Goal: Task Accomplishment & Management: Manage account settings

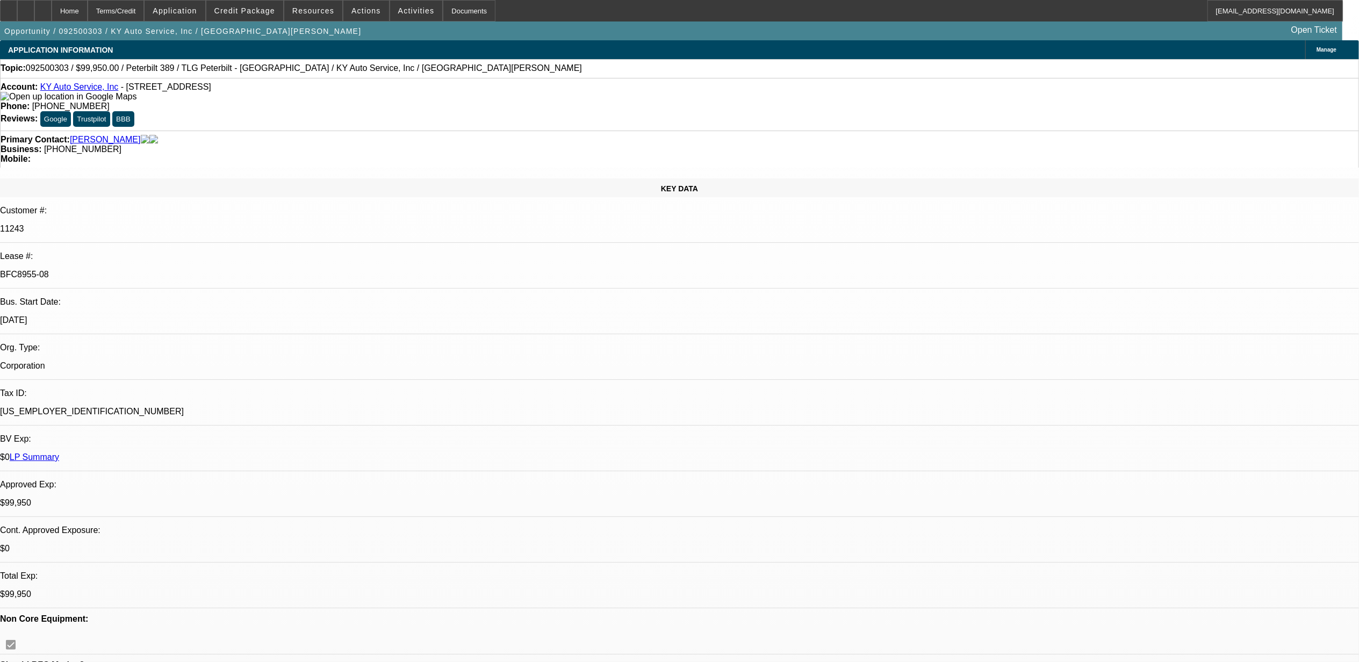
select select "0"
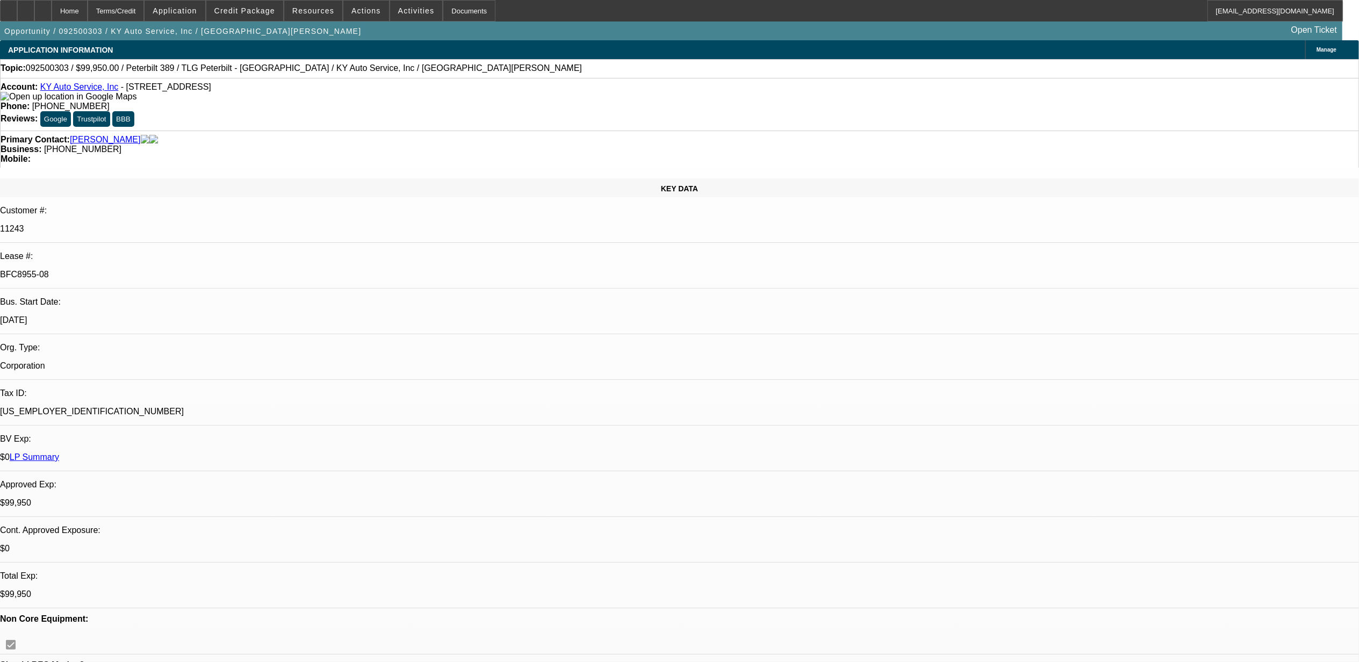
select select "0"
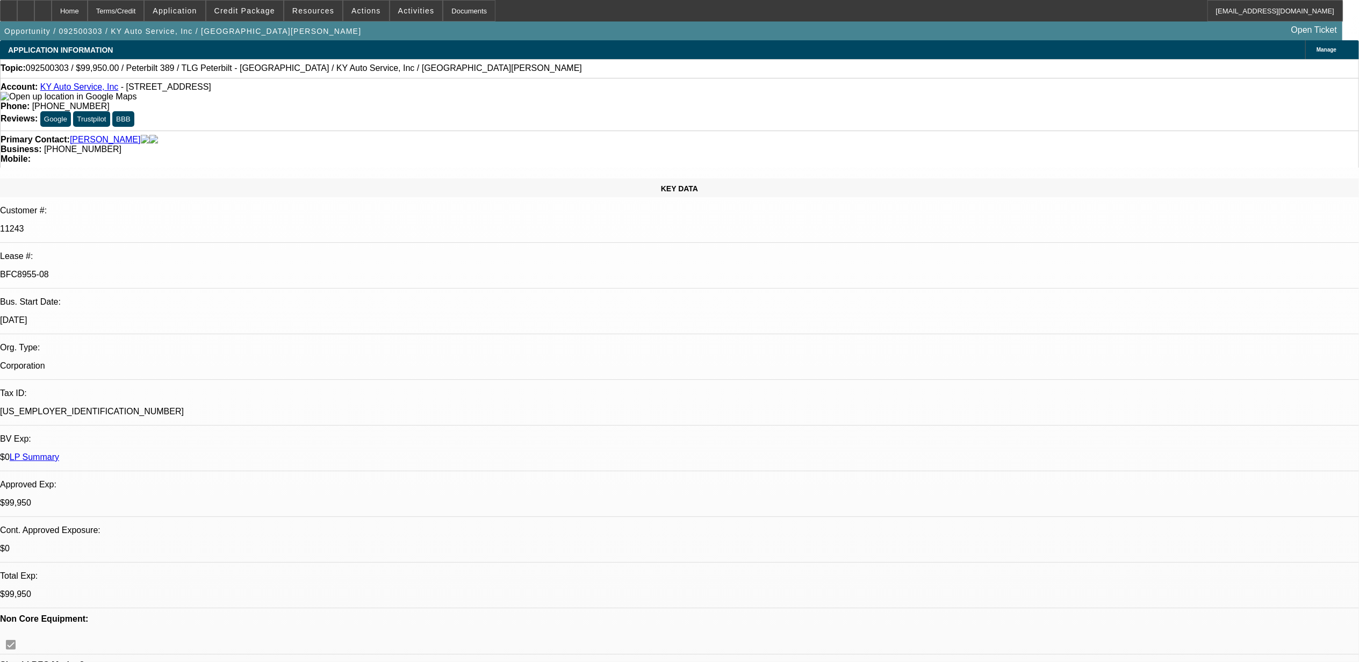
select select "0"
select select "1"
select select "6"
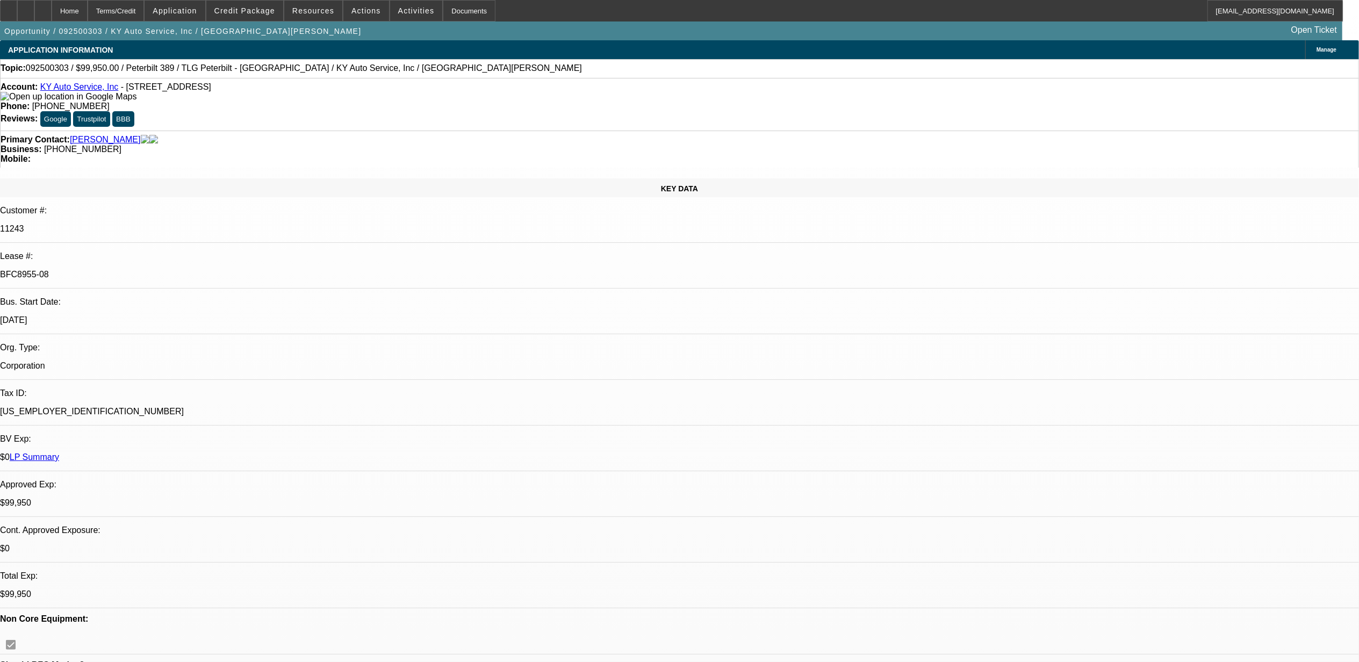
select select "1"
select select "2"
select select "6"
select select "1"
select select "2"
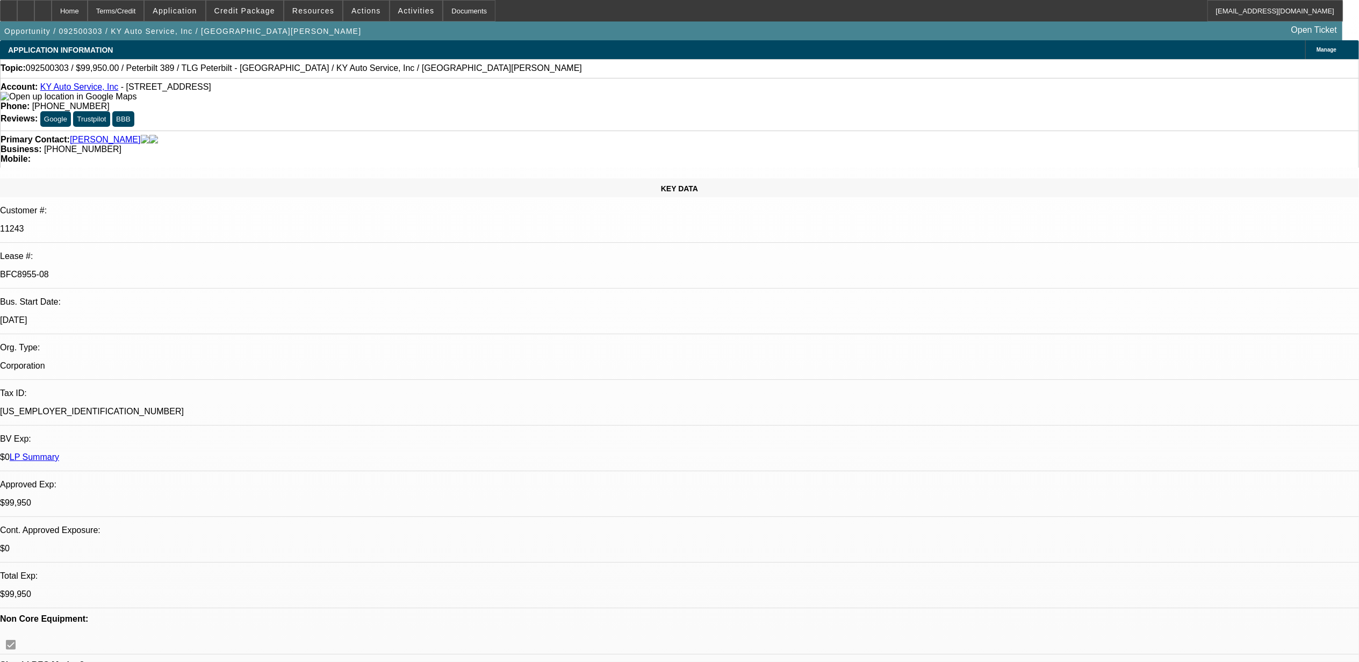
select select "6"
select select "1"
select select "2"
select select "6"
click at [257, 10] on span "Credit Package" at bounding box center [244, 10] width 61 height 9
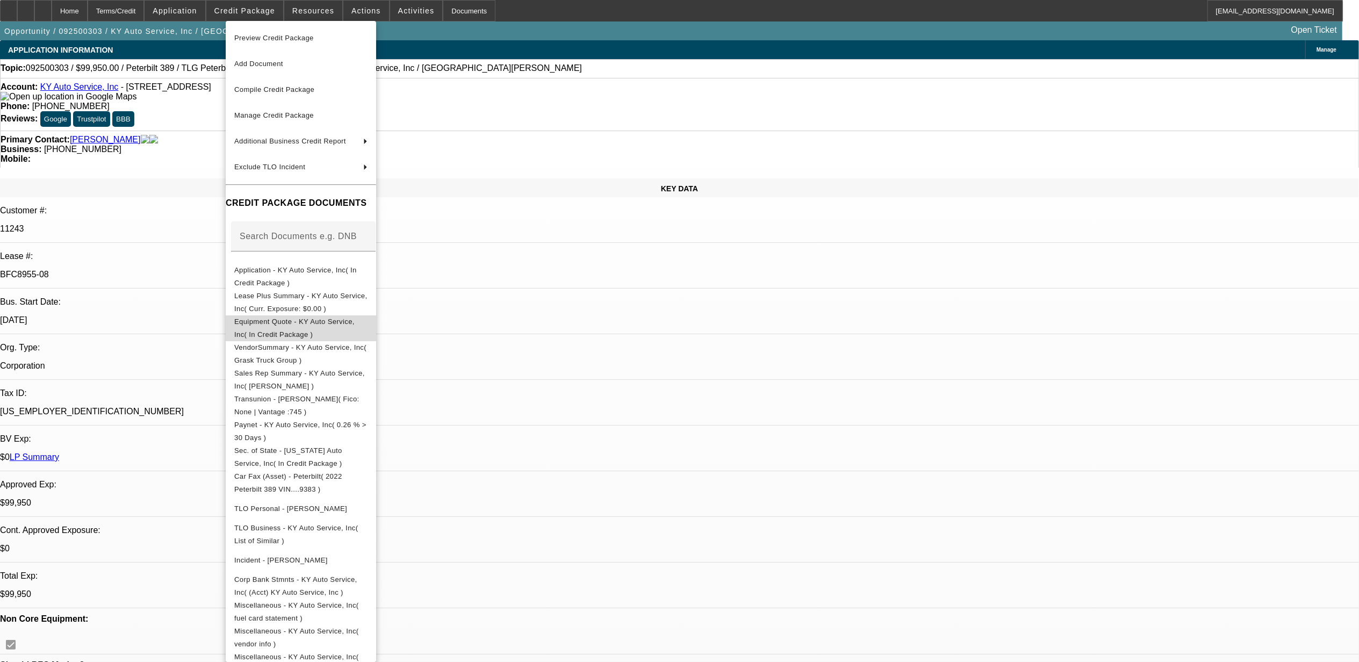
click at [277, 323] on span "Equipment Quote - KY Auto Service, Inc( In Credit Package )" at bounding box center [294, 327] width 120 height 21
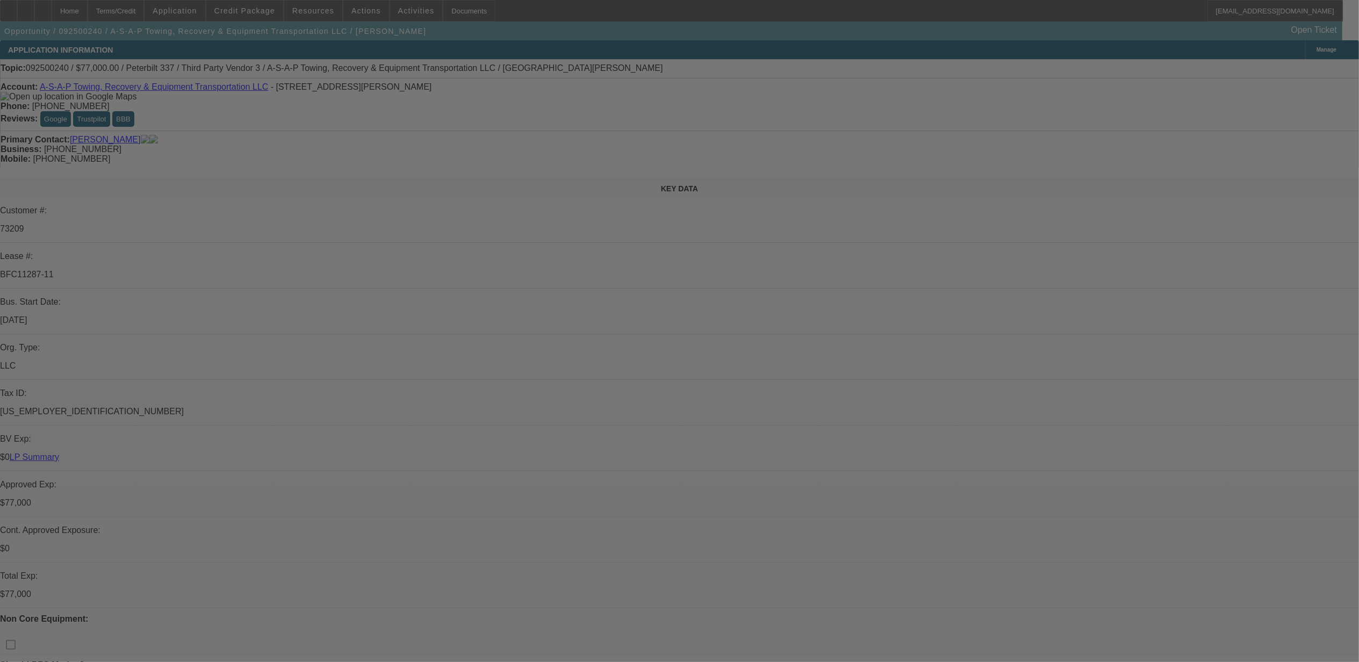
select select "0"
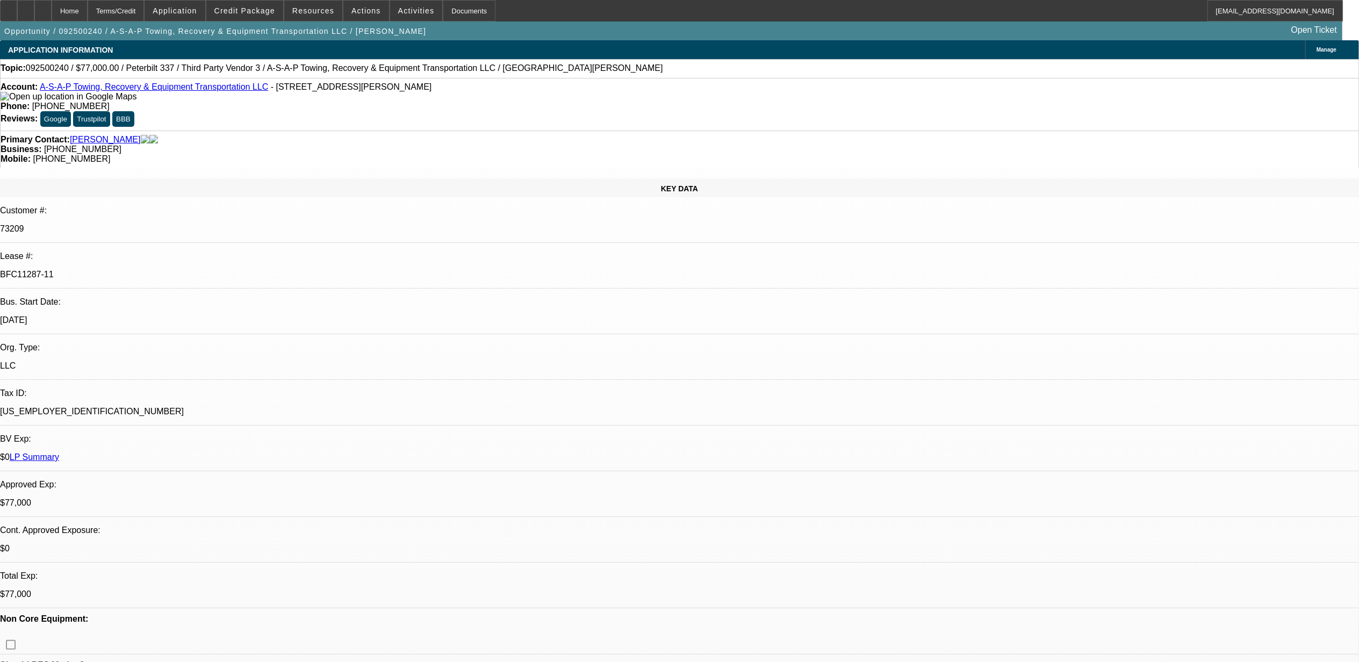
select select "0"
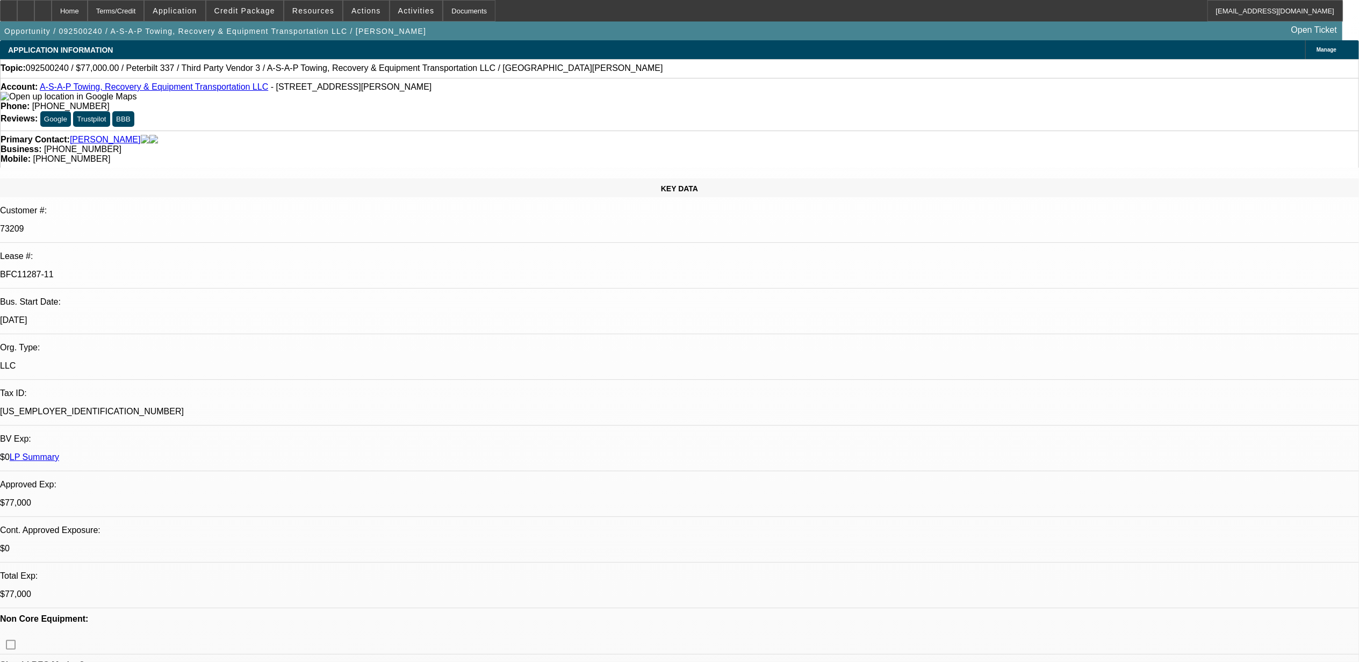
select select "0"
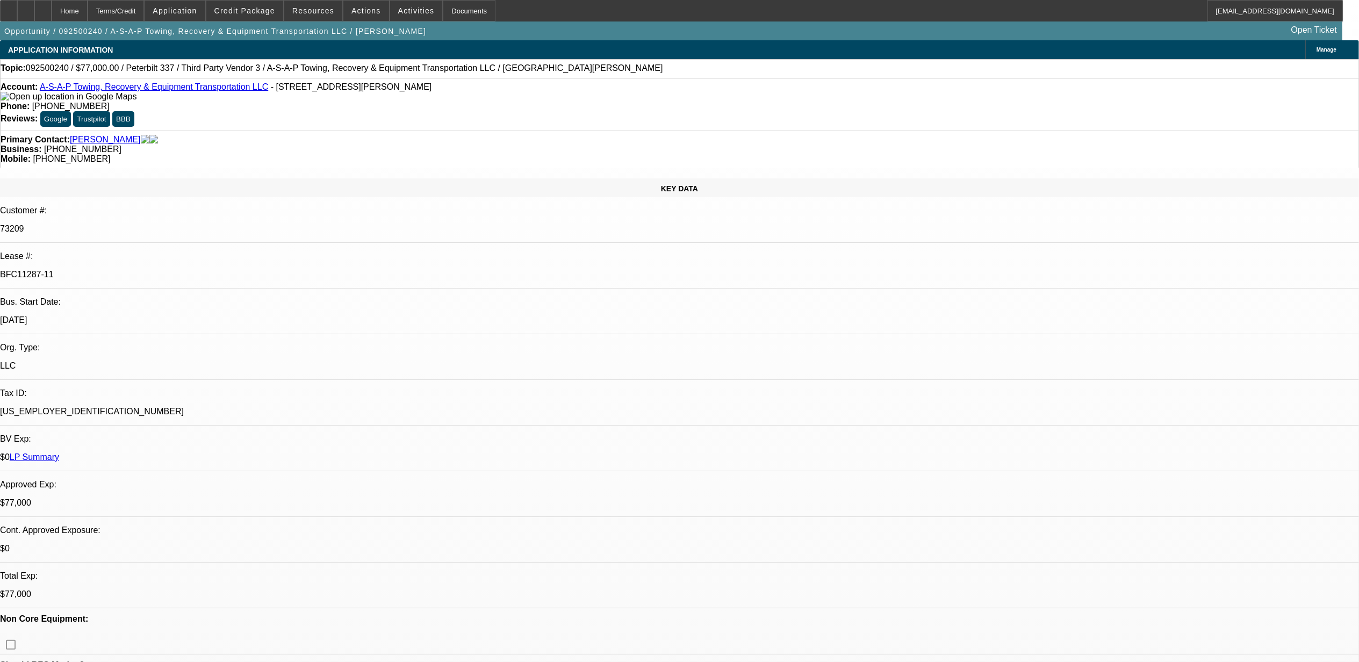
select select "0"
select select "1"
select select "2"
select select "6"
select select "1"
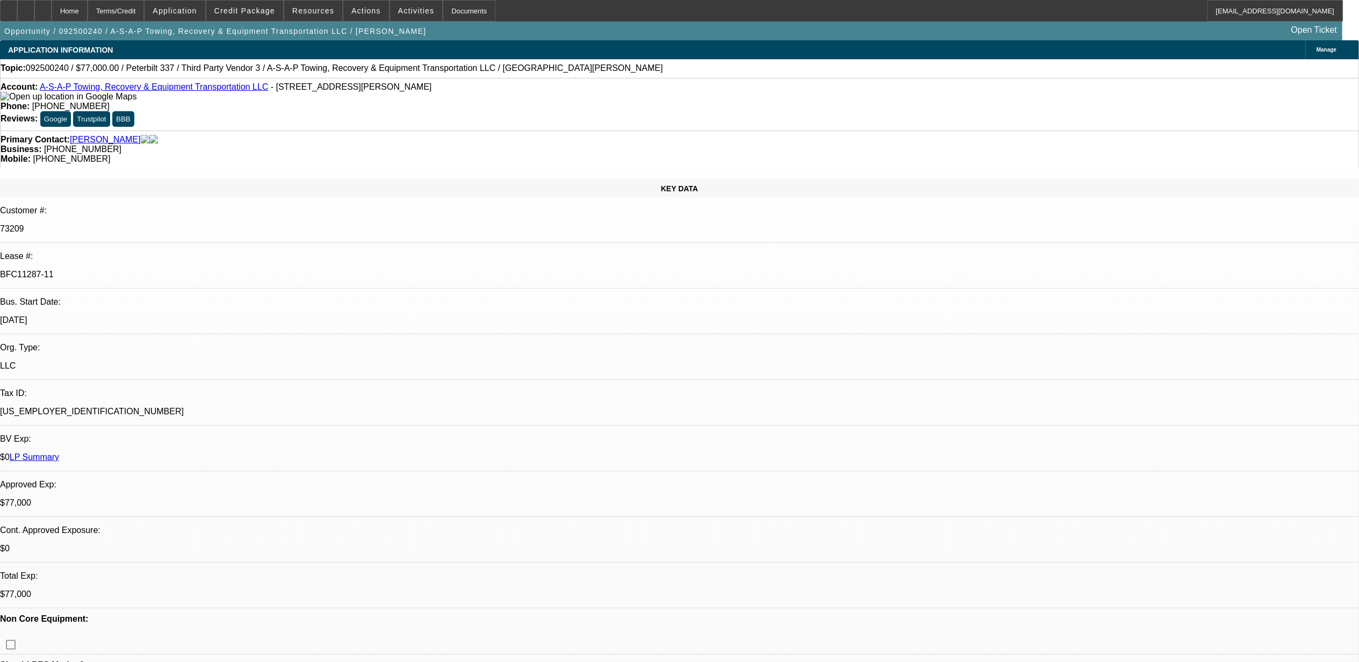
select select "1"
select select "6"
select select "1"
select select "3"
select select "6"
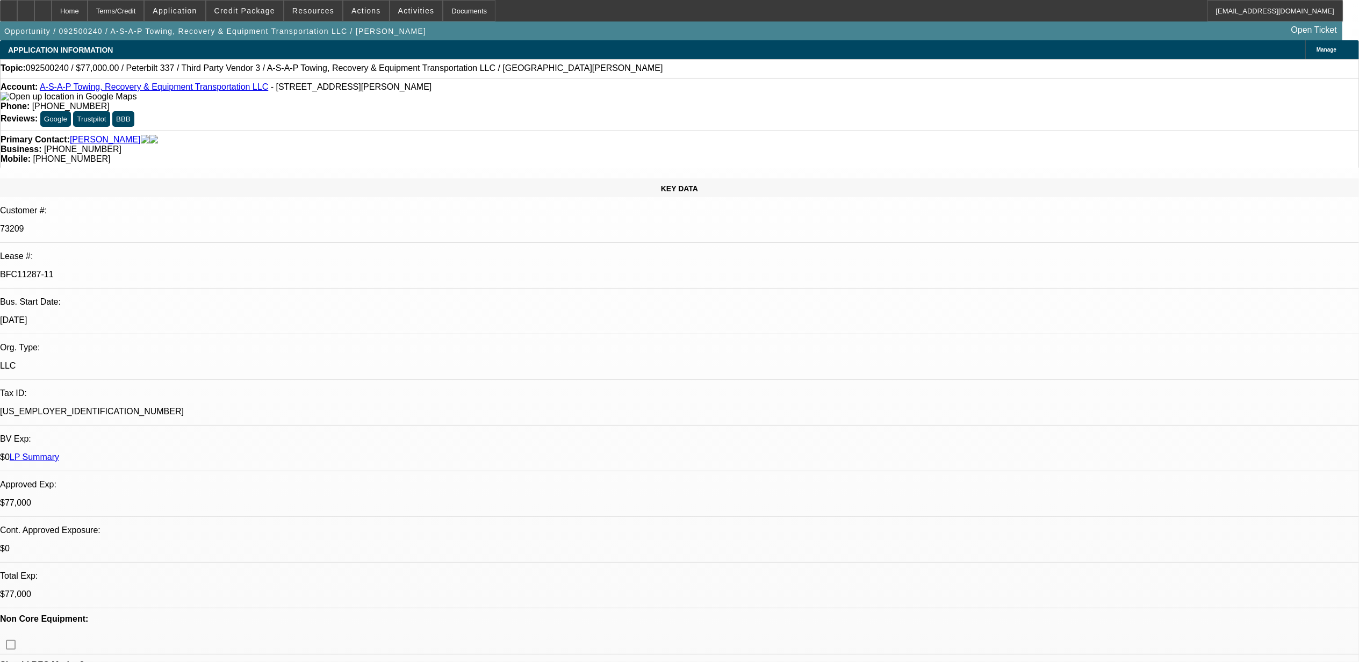
select select "1"
select select "3"
select select "6"
click at [258, 13] on span "Credit Package" at bounding box center [244, 10] width 61 height 9
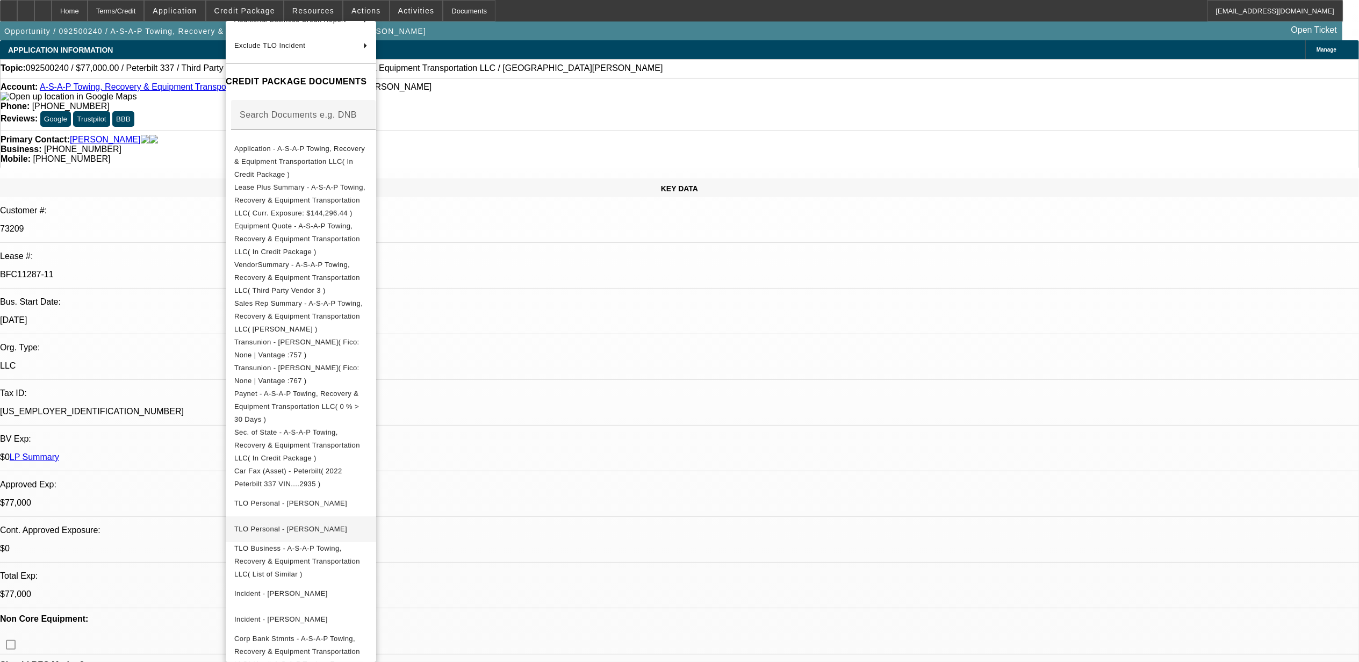
scroll to position [125, 0]
click at [264, 218] on span "Equipment Quote - A-S-A-P Towing, Recovery & Equipment Transportation LLC( In C…" at bounding box center [297, 235] width 126 height 34
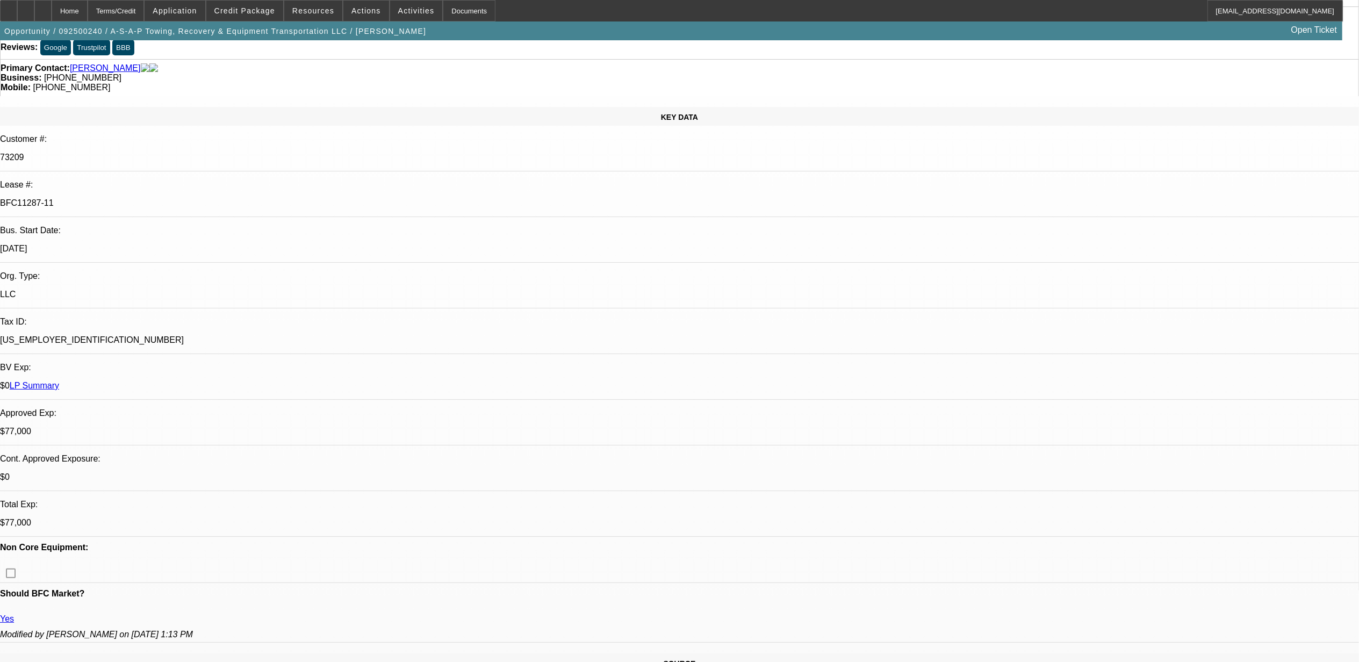
scroll to position [0, 0]
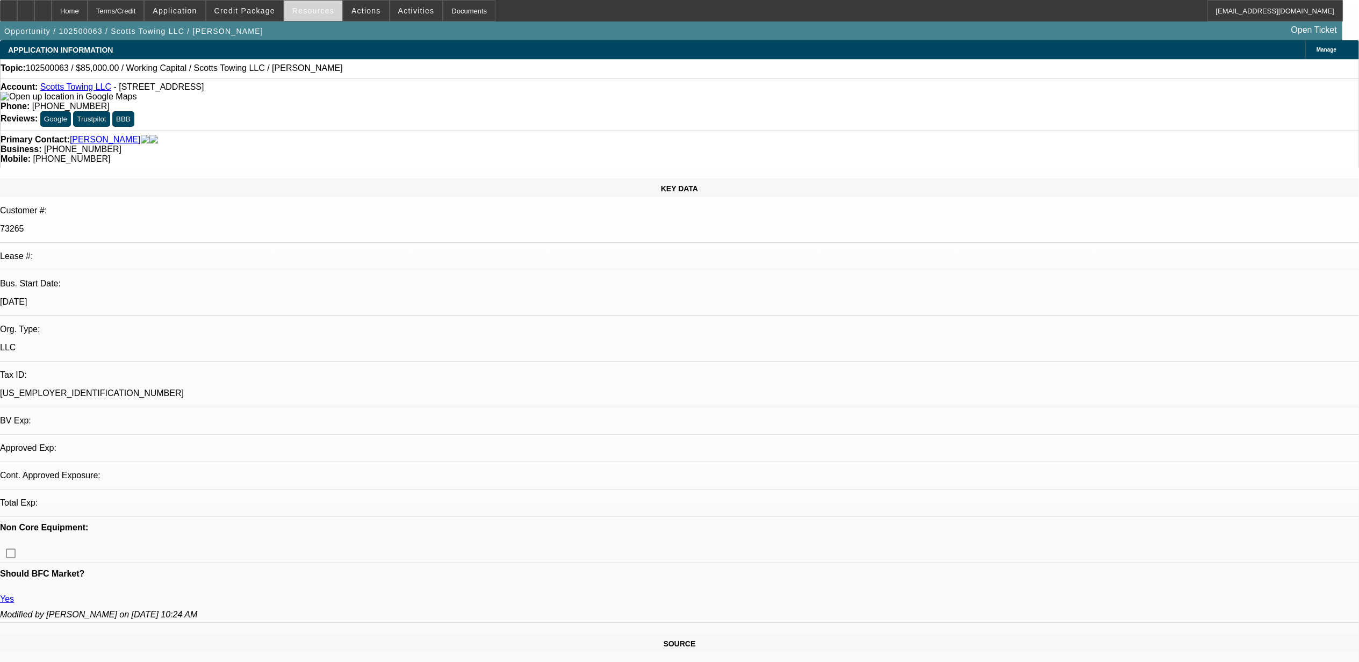
select select "0"
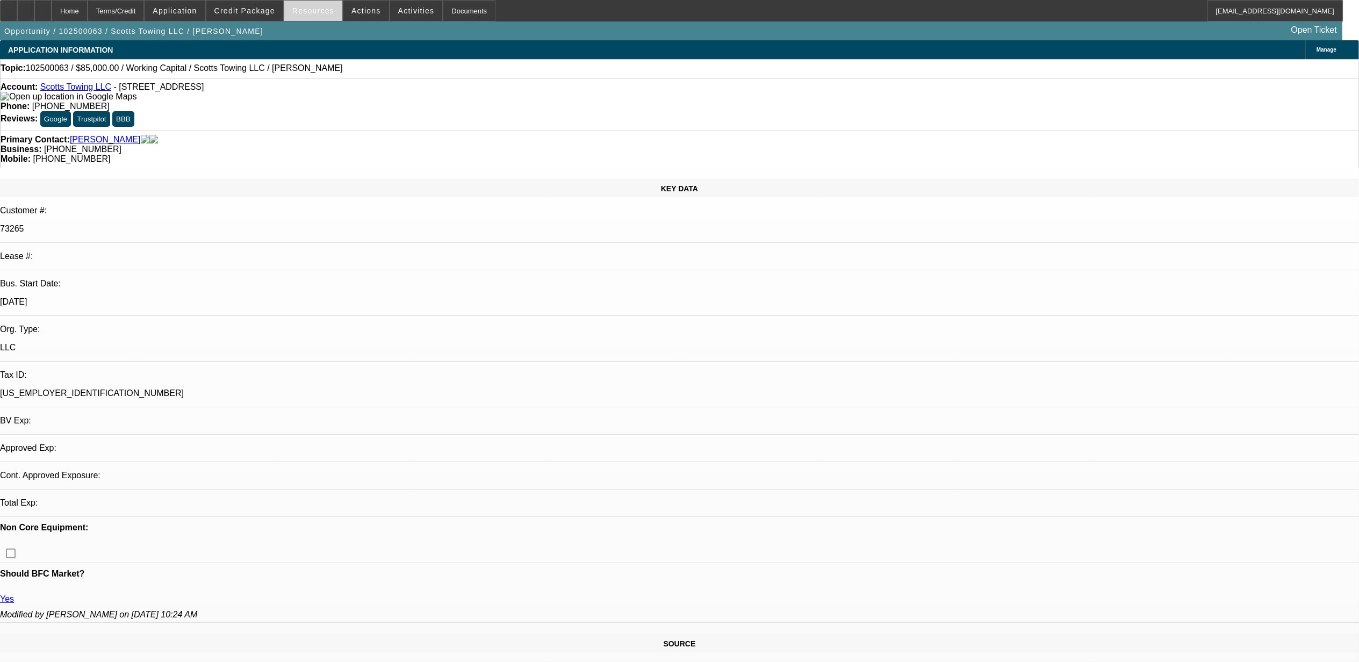
select select "0"
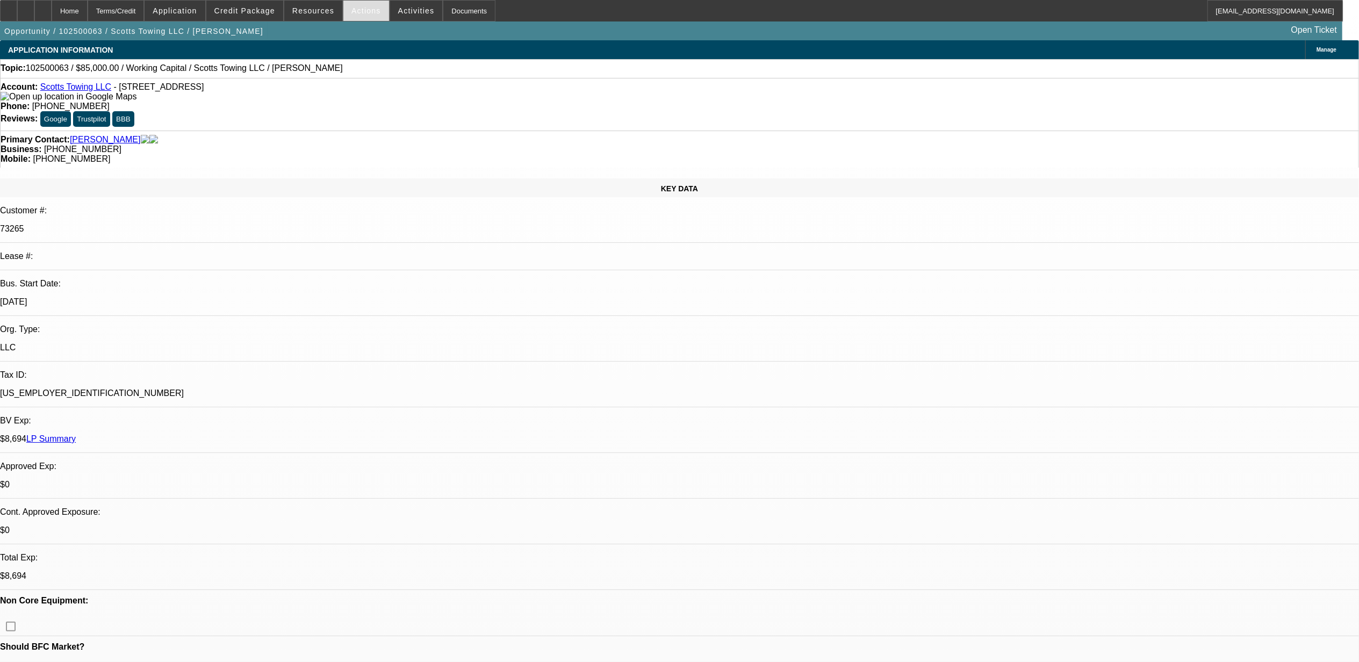
select select "1"
select select "2"
select select "6"
select select "1"
select select "2"
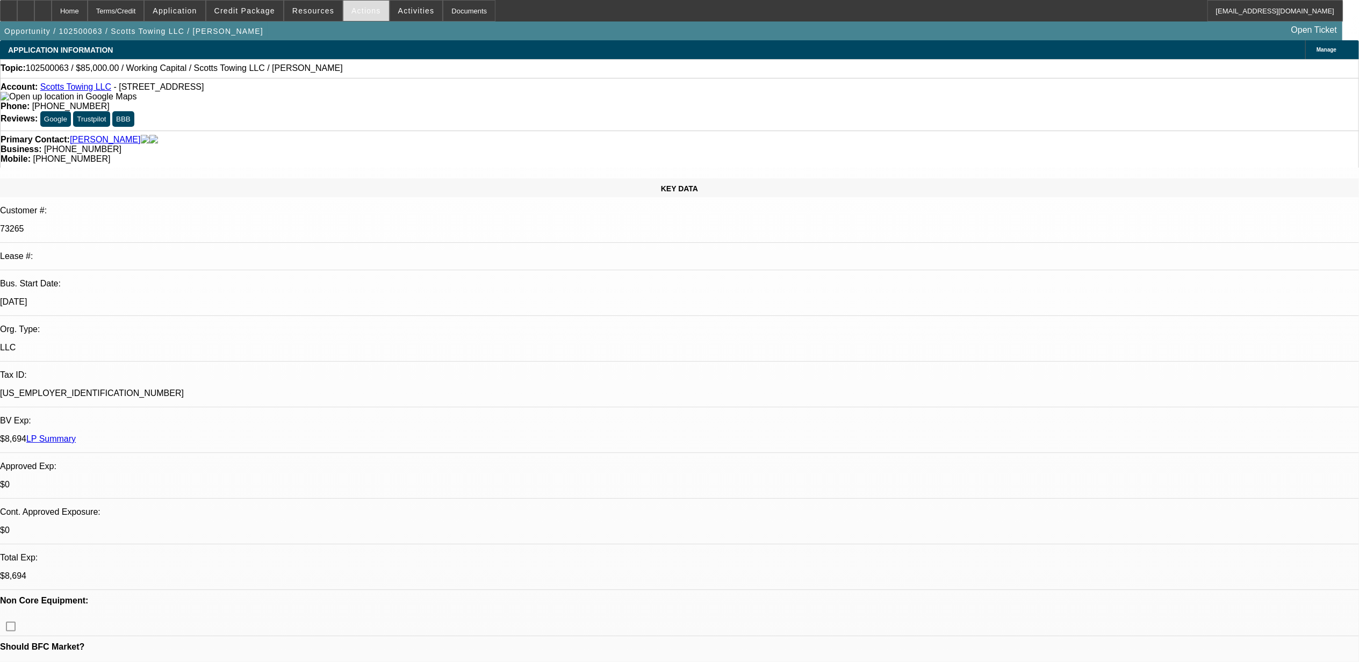
select select "6"
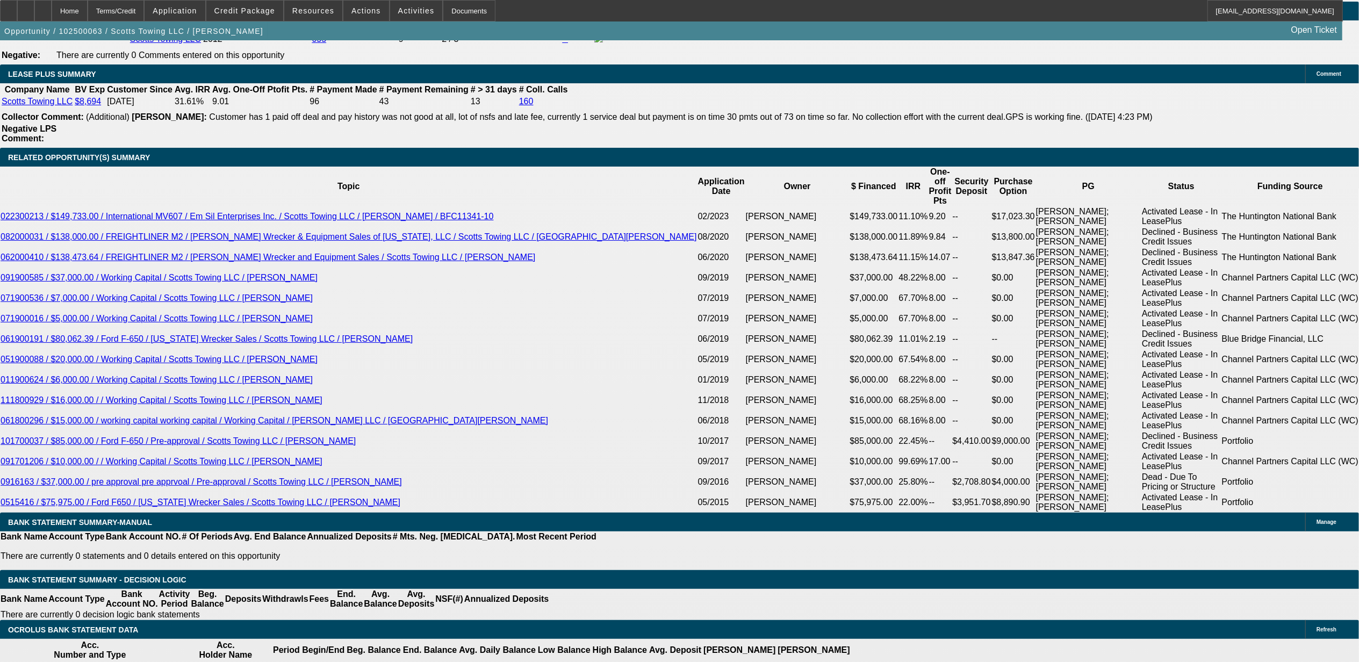
scroll to position [1791, 0]
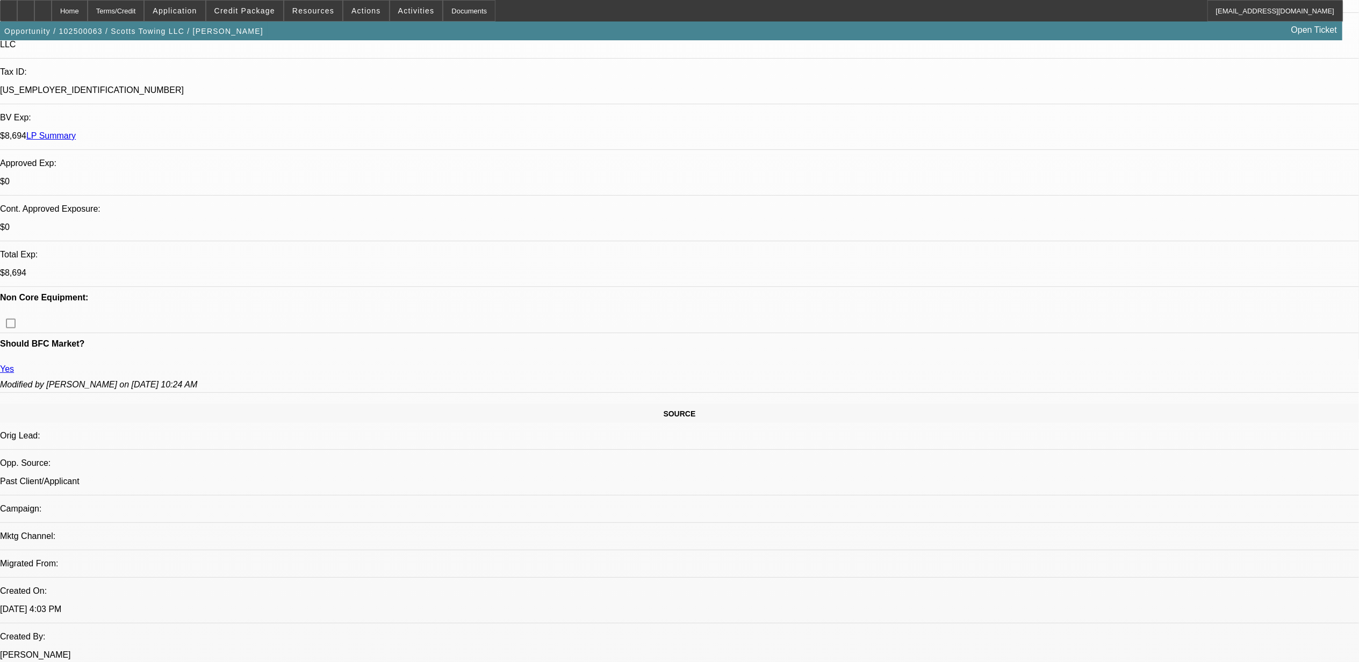
scroll to position [0, 0]
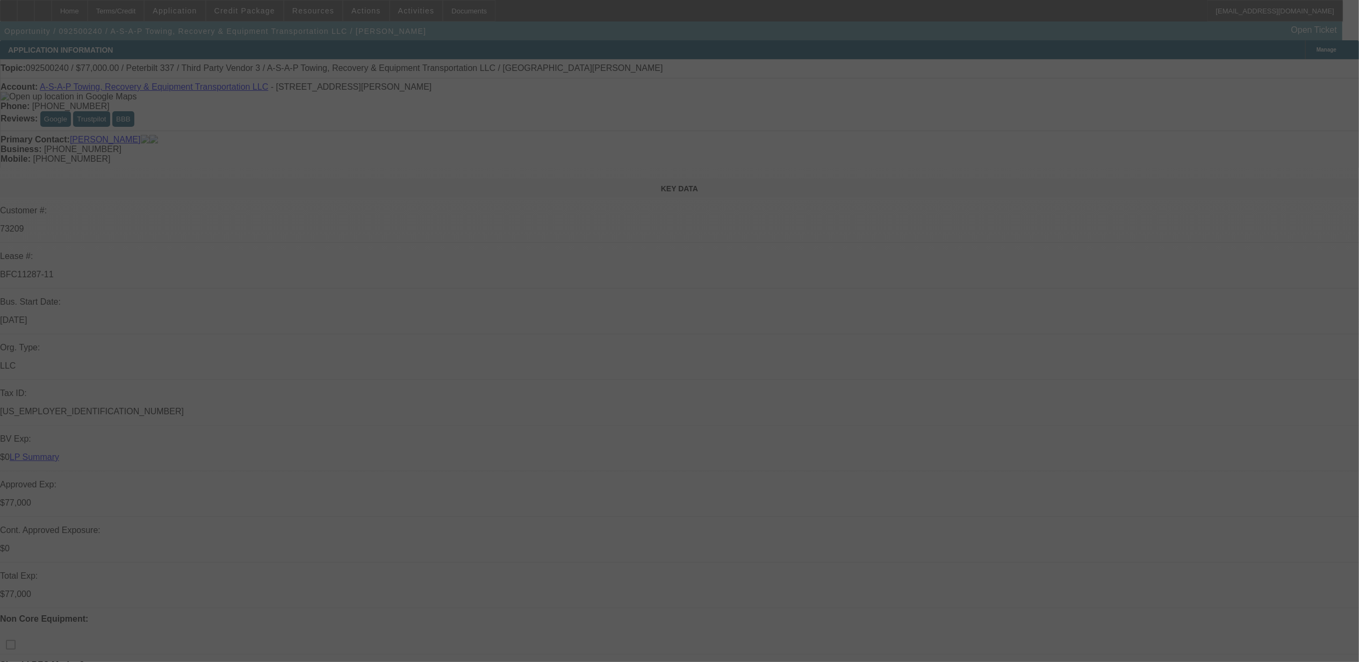
select select "0"
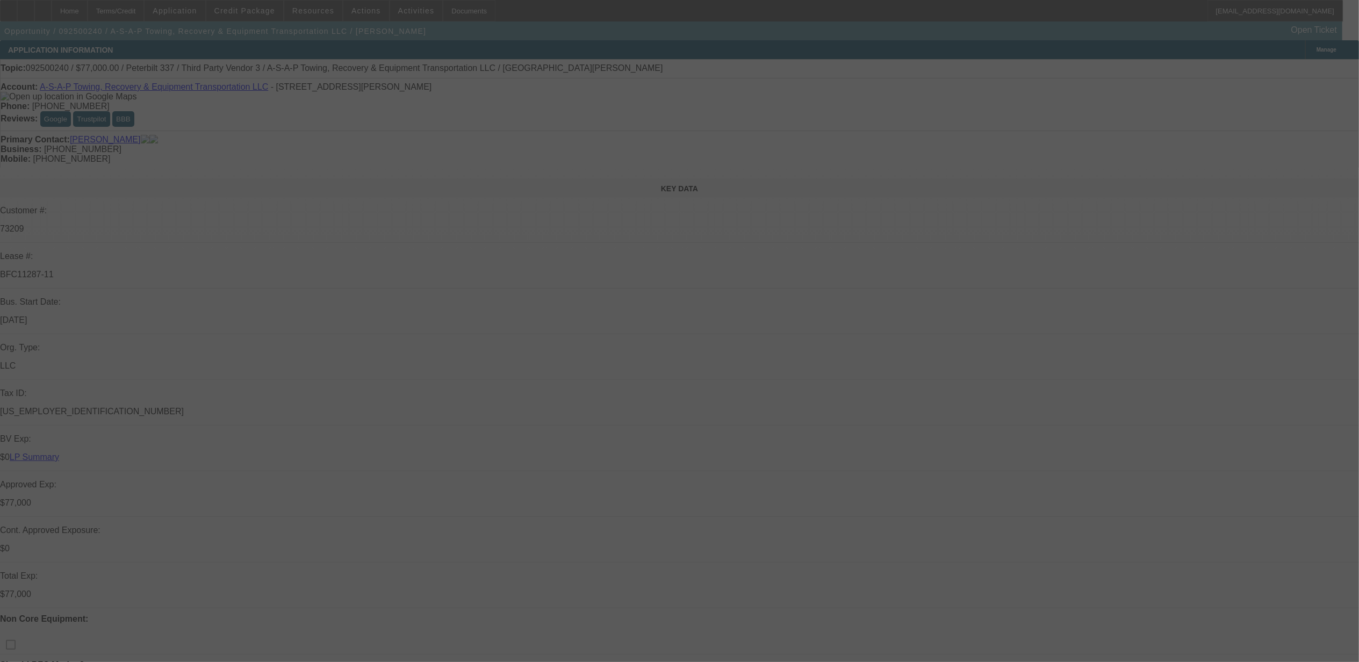
select select "0"
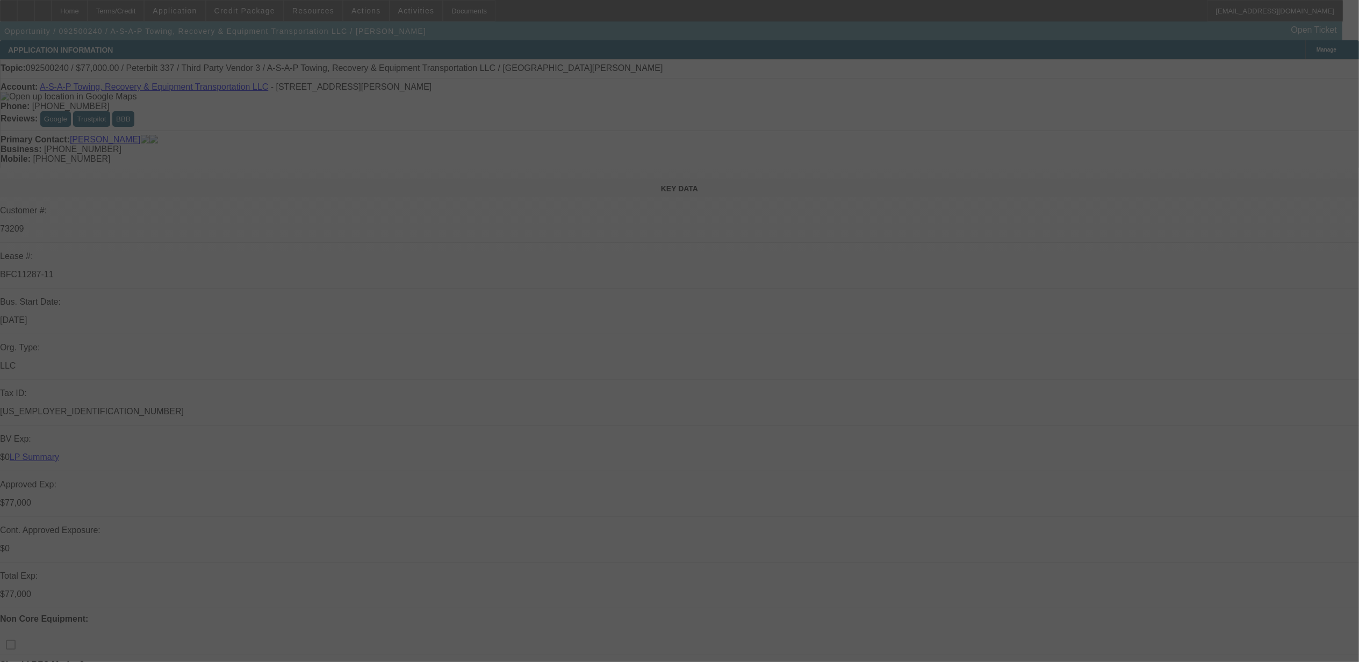
select select "0"
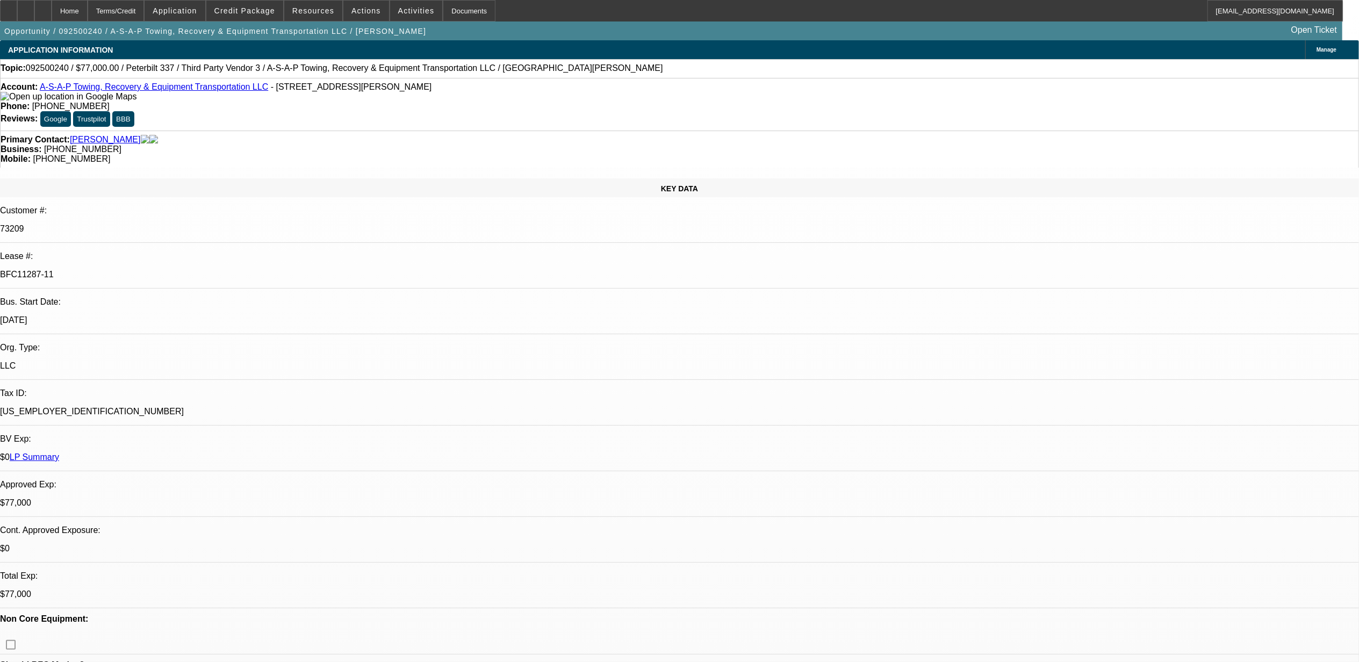
select select "1"
select select "2"
select select "6"
select select "1"
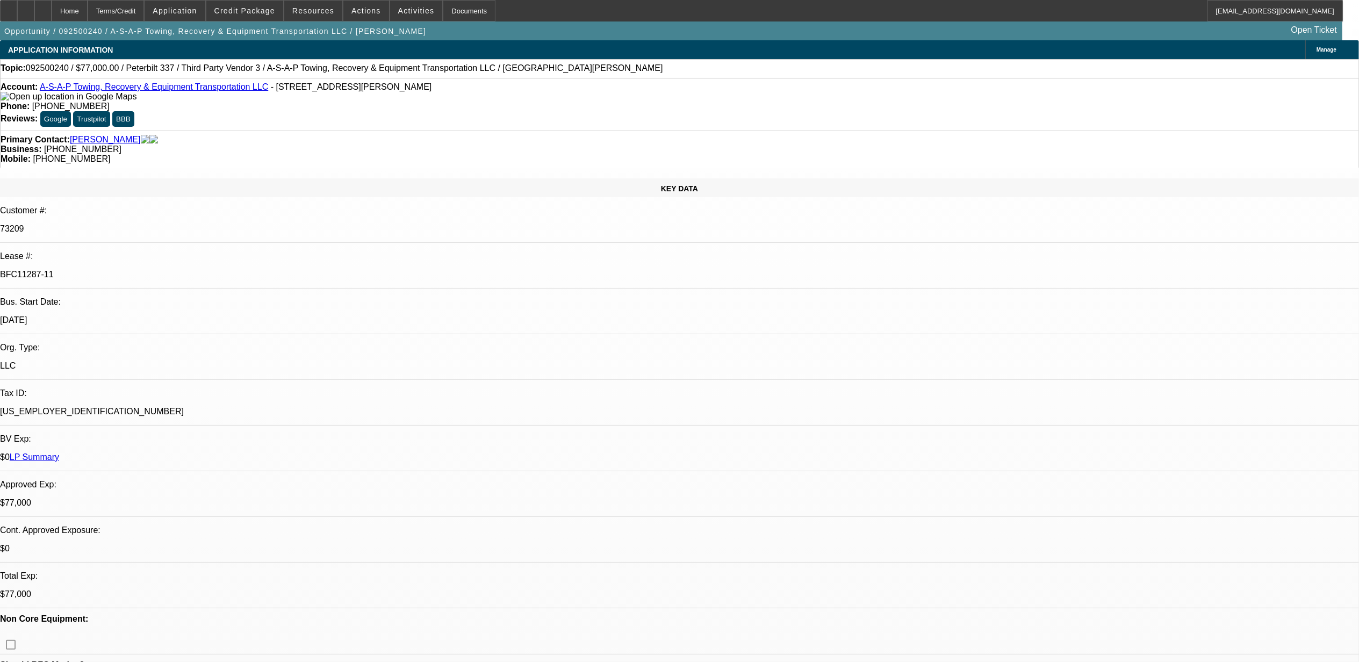
select select "6"
select select "1"
select select "3"
select select "6"
select select "1"
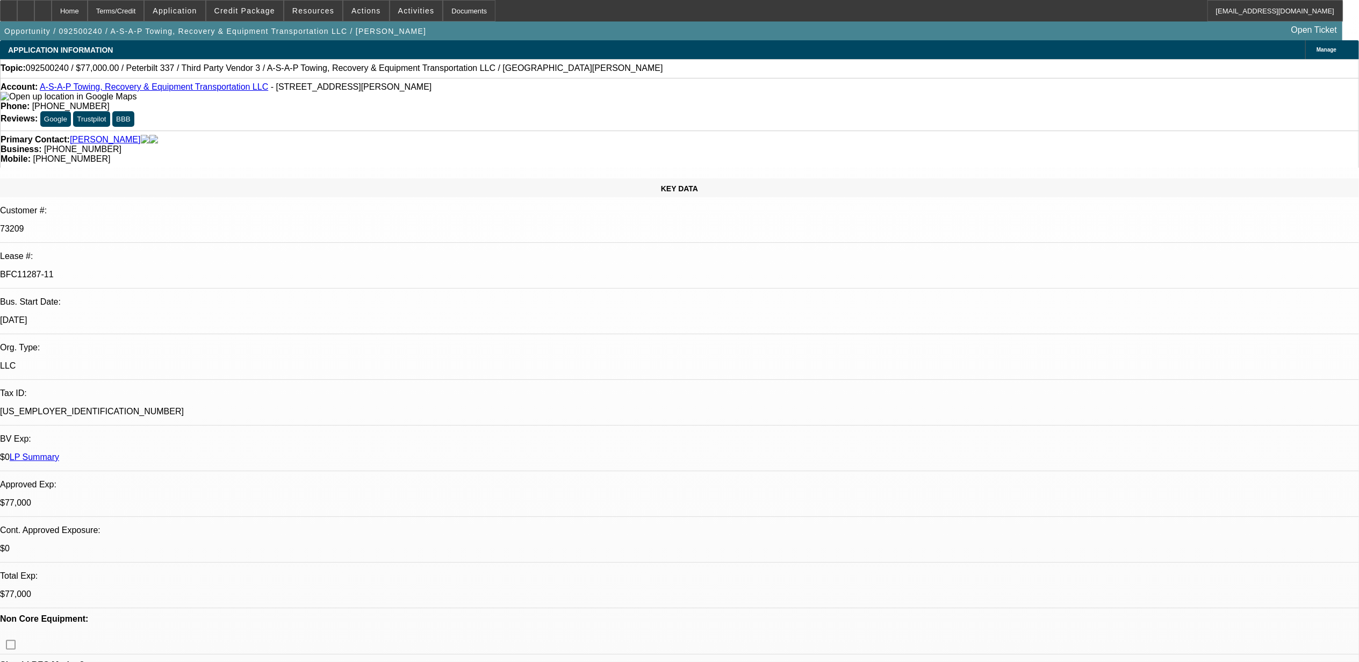
select select "3"
select select "6"
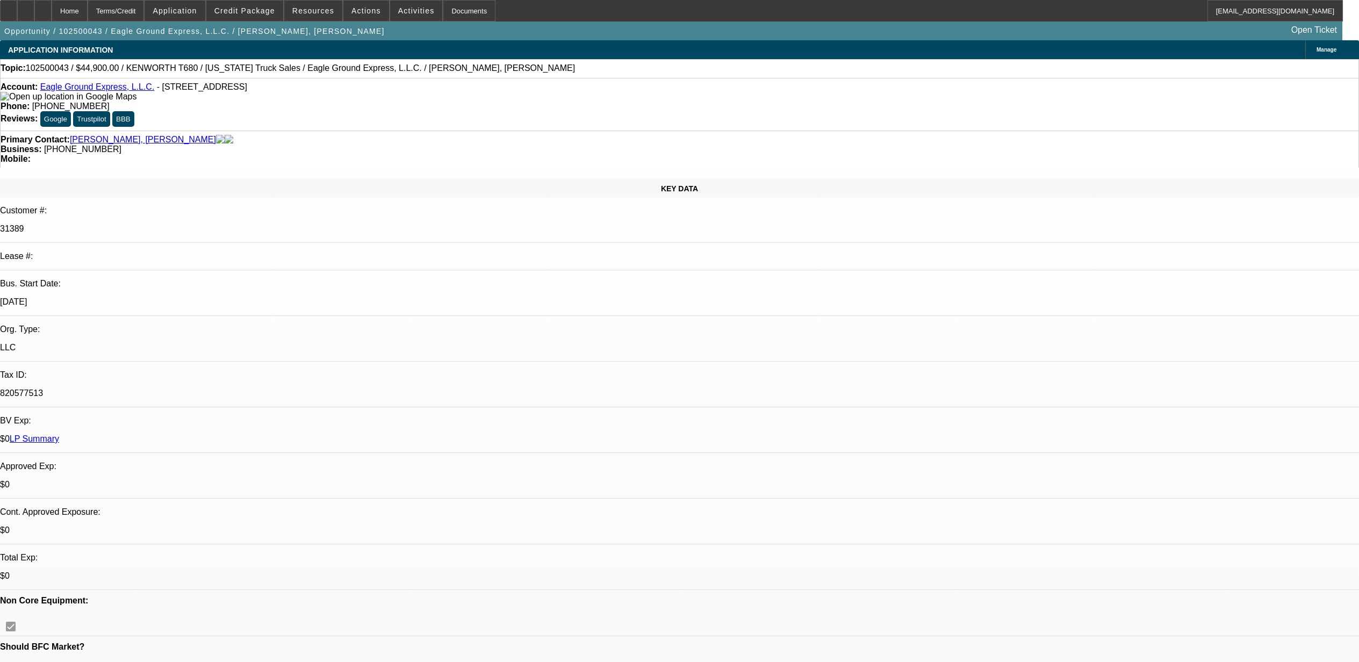
select select "0"
select select "2"
select select "0"
select select "6"
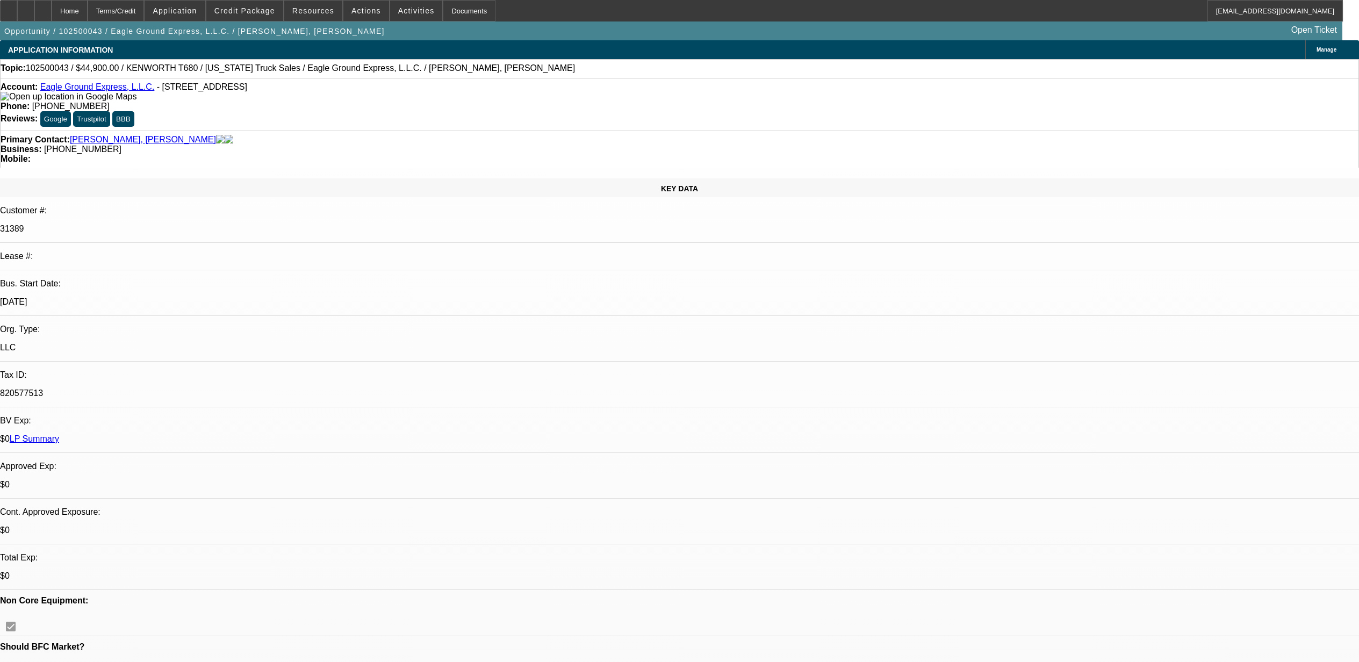
select select "0.15"
select select "2"
select select "0"
select select "6"
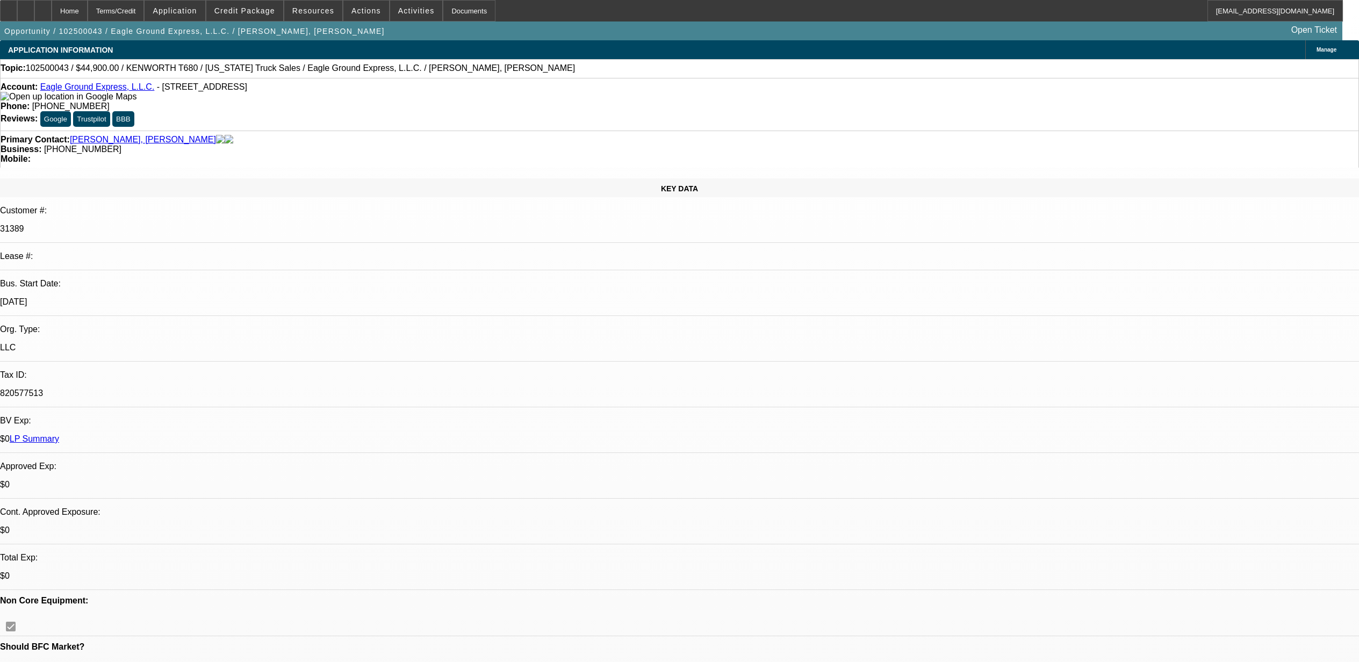
select select "0"
select select "2"
select select "0"
select select "6"
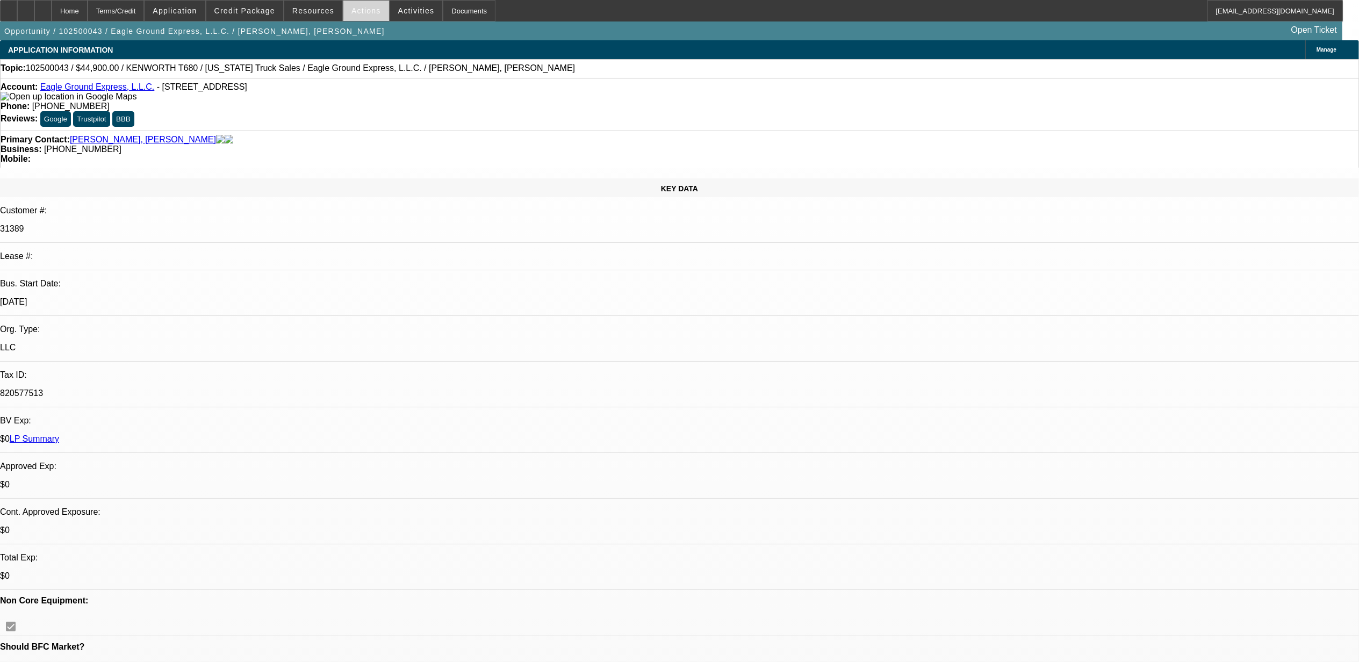
click at [359, 15] on span at bounding box center [366, 11] width 46 height 26
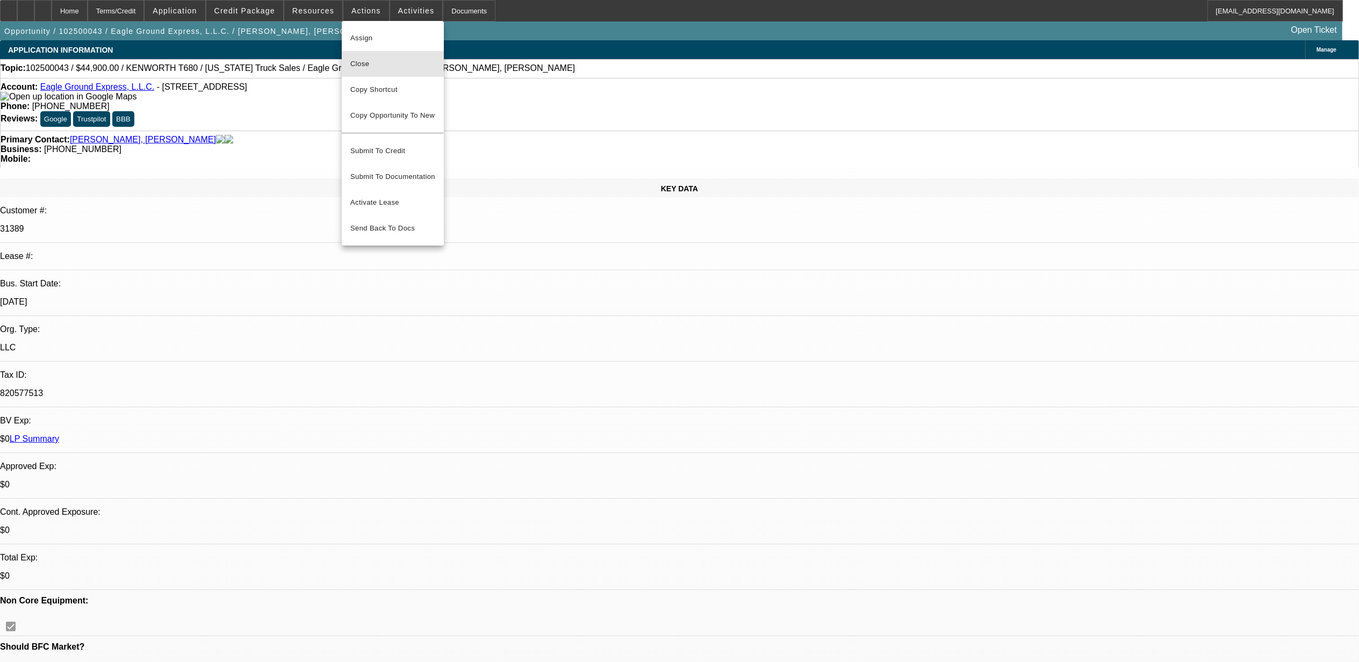
click at [371, 67] on span "Close" at bounding box center [392, 63] width 85 height 13
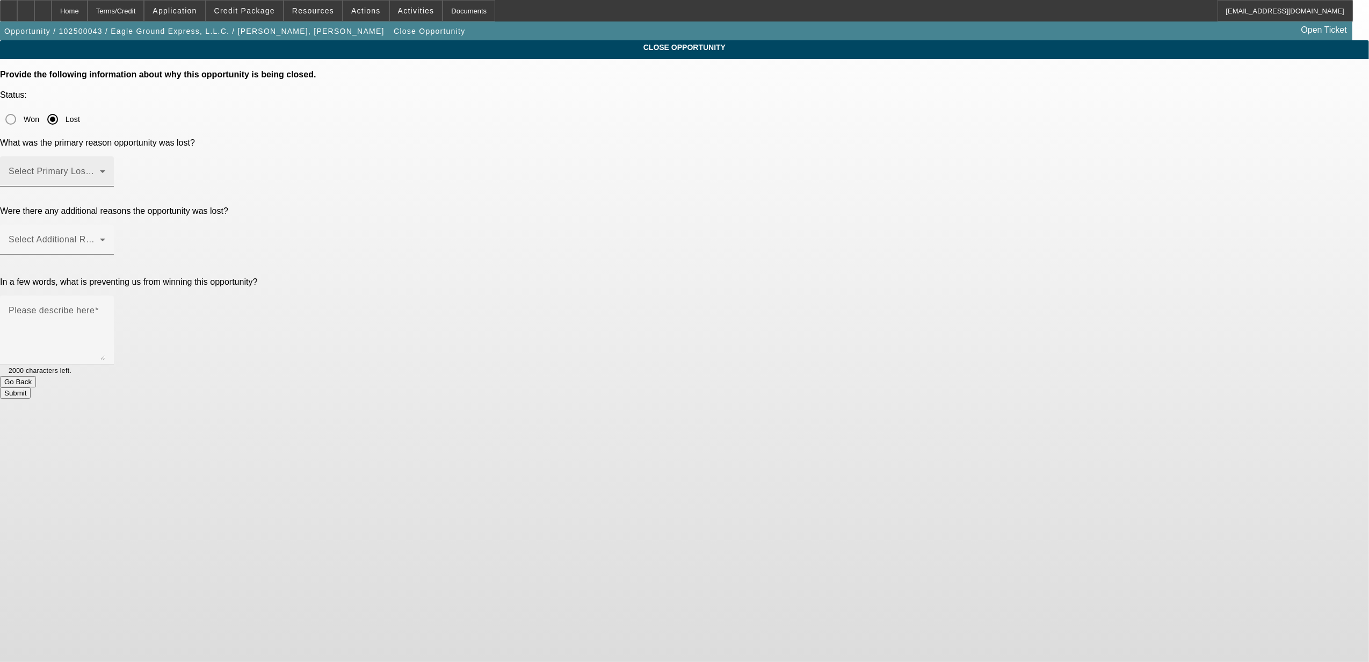
click at [100, 169] on span at bounding box center [54, 175] width 91 height 13
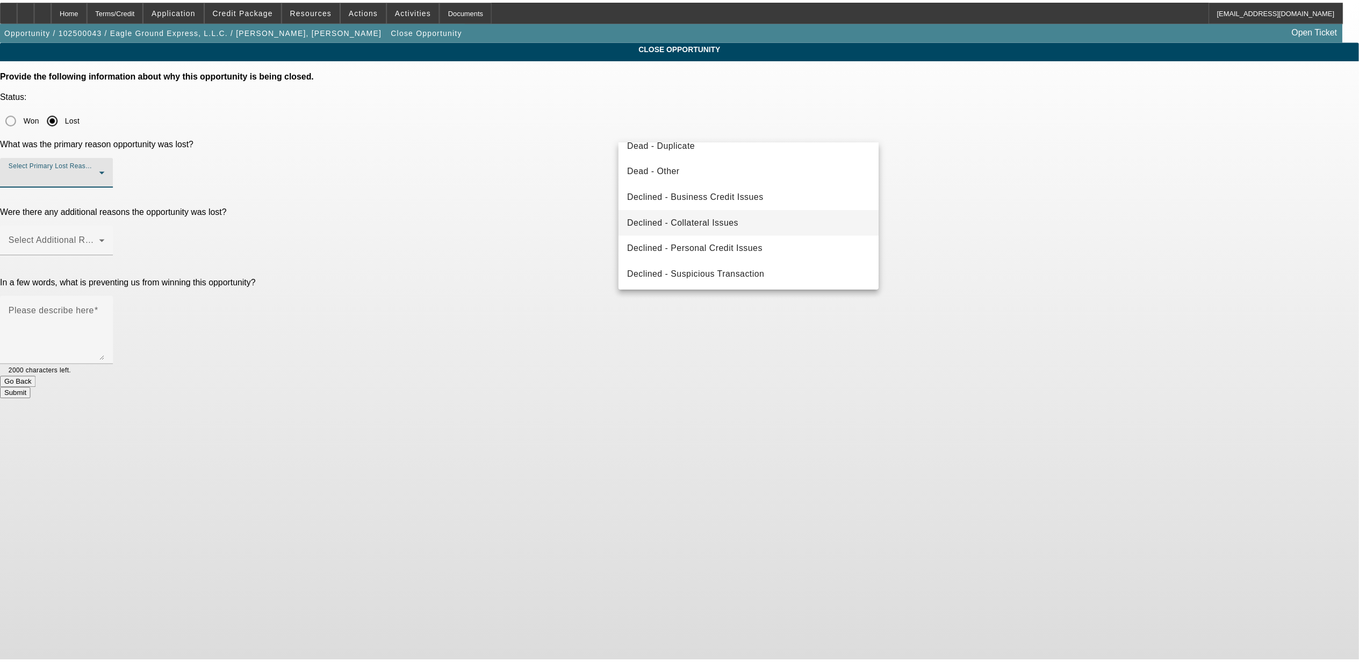
scroll to position [145, 0]
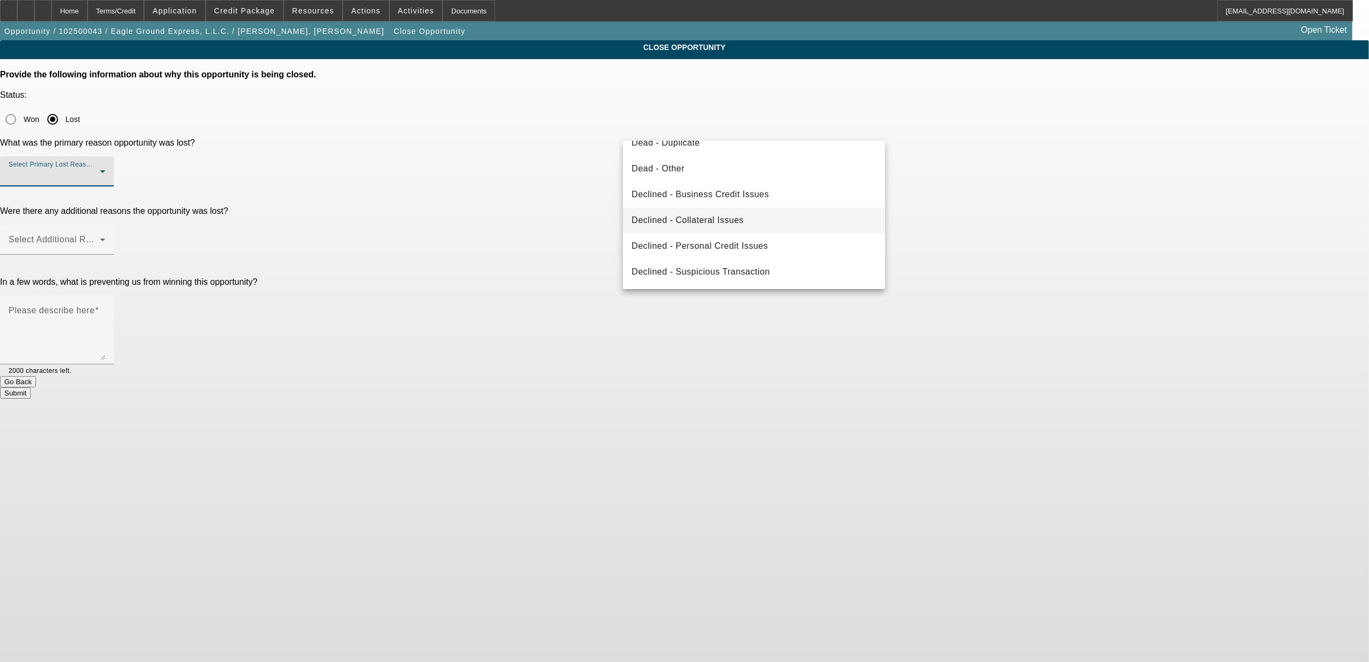
click at [712, 222] on span "Declined - Collateral Issues" at bounding box center [688, 220] width 112 height 13
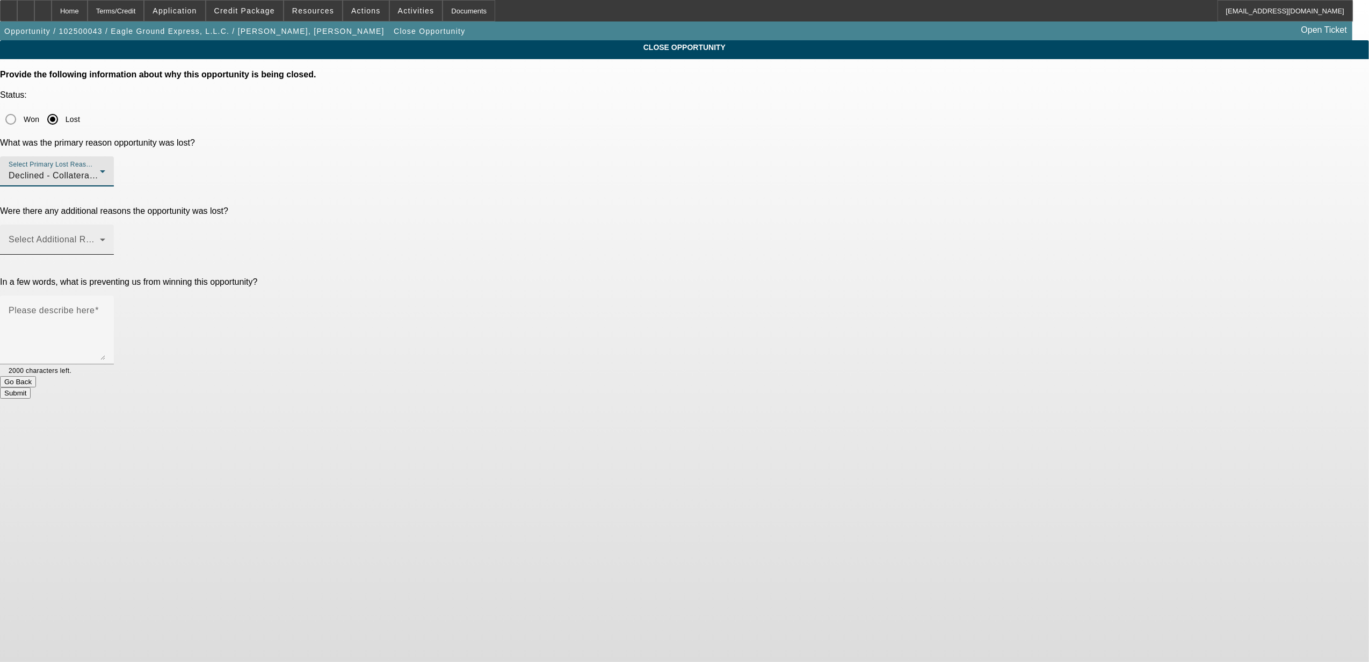
click at [100, 237] on span at bounding box center [54, 243] width 91 height 13
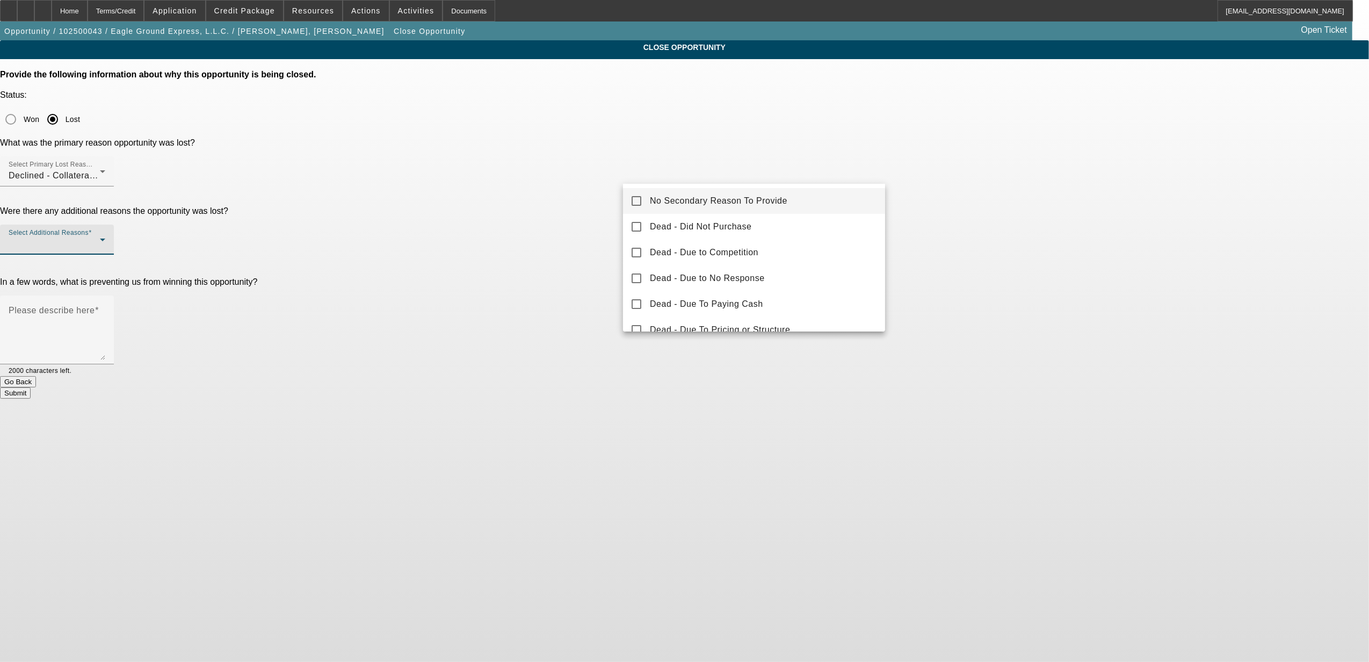
click at [676, 198] on span "No Secondary Reason To Provide" at bounding box center [719, 200] width 138 height 13
click at [561, 229] on div at bounding box center [684, 331] width 1369 height 662
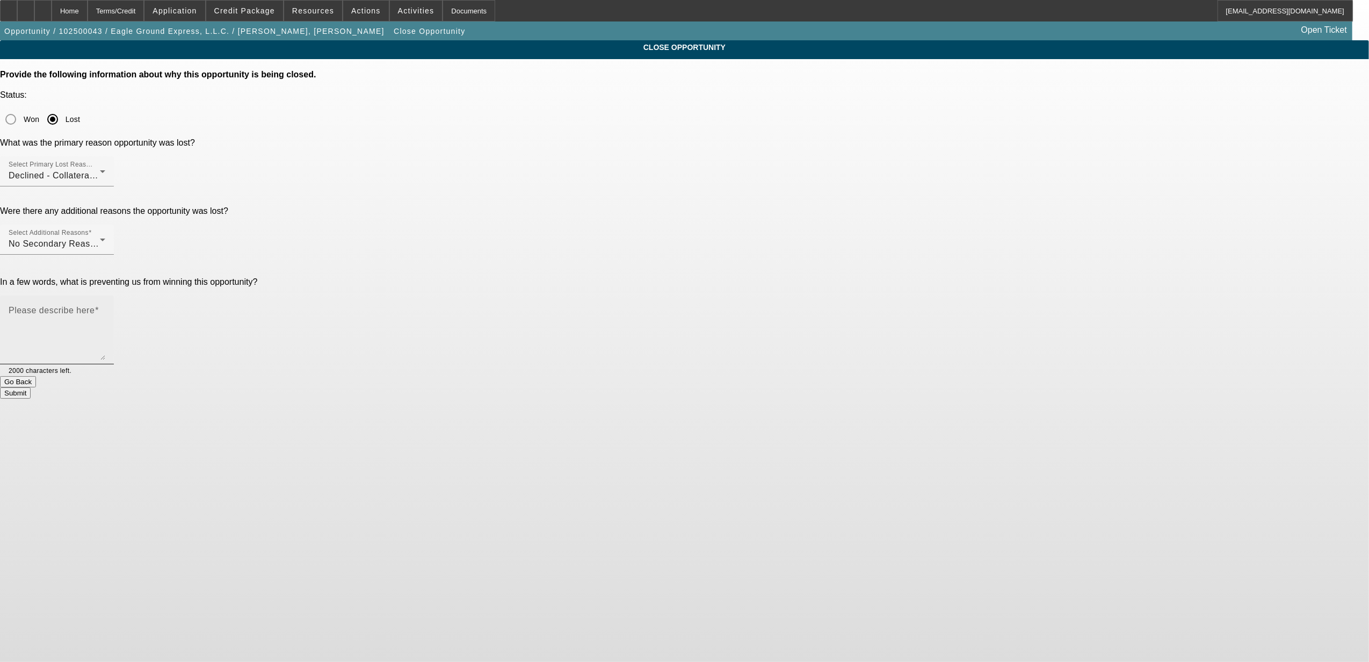
click at [105, 308] on textarea "Please describe here" at bounding box center [57, 334] width 97 height 52
type textarea "owner operator with a sleeper truck for a transportation company. couldn't get …"
click at [31, 387] on button "Submit" at bounding box center [15, 392] width 31 height 11
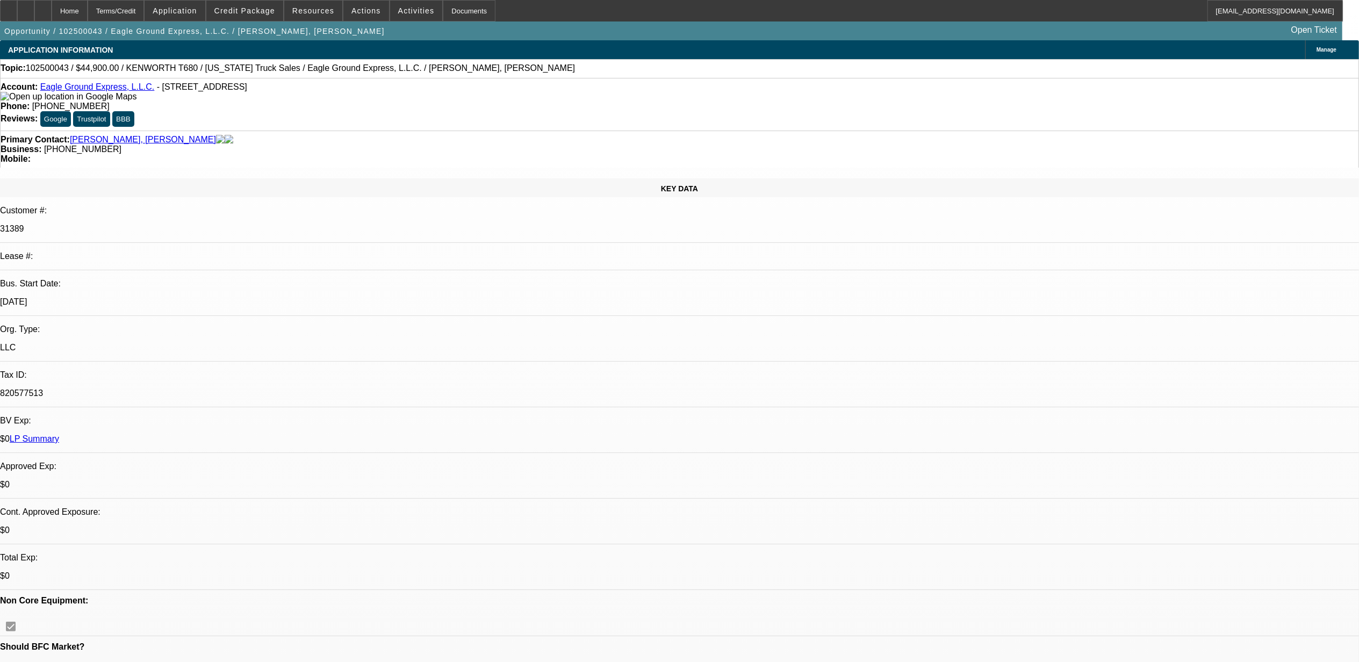
select select "0"
select select "2"
select select "0"
select select "0.15"
select select "2"
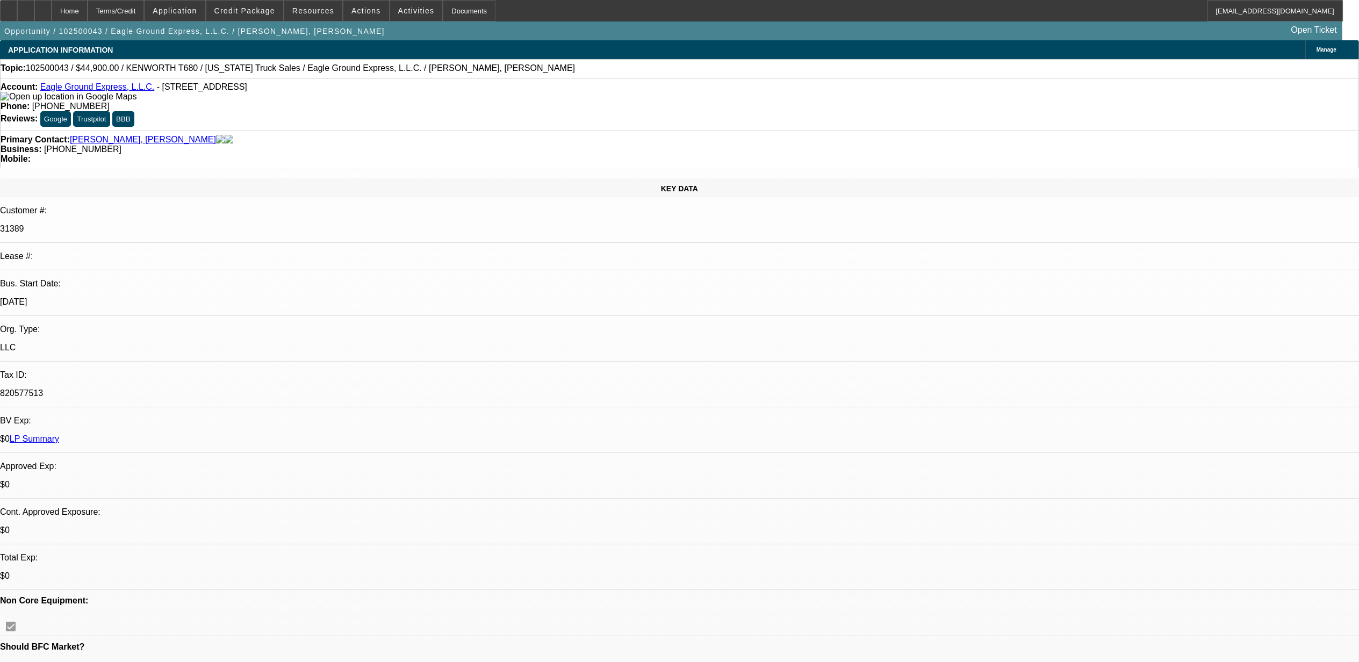
select select "0"
select select "2"
select select "0"
select select "1"
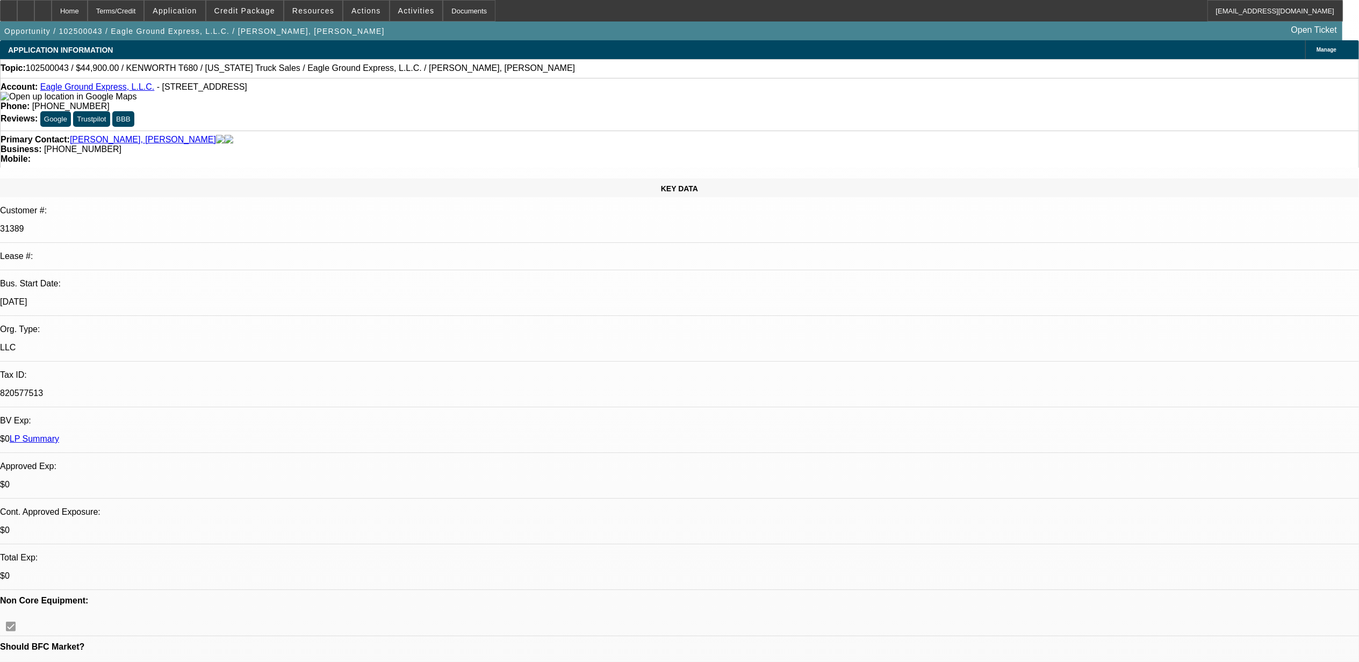
select select "2"
select select "6"
select select "1"
select select "2"
select select "6"
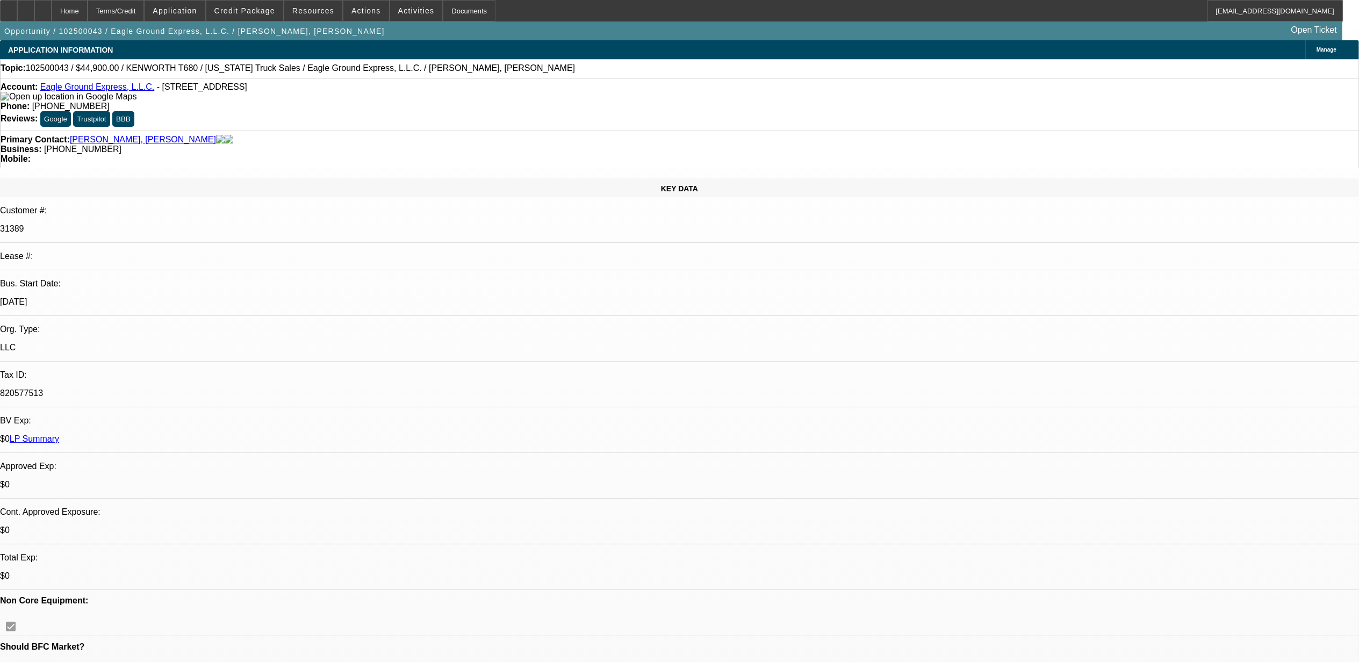
select select "1"
select select "2"
select select "6"
drag, startPoint x: 737, startPoint y: 383, endPoint x: 738, endPoint y: 389, distance: 6.0
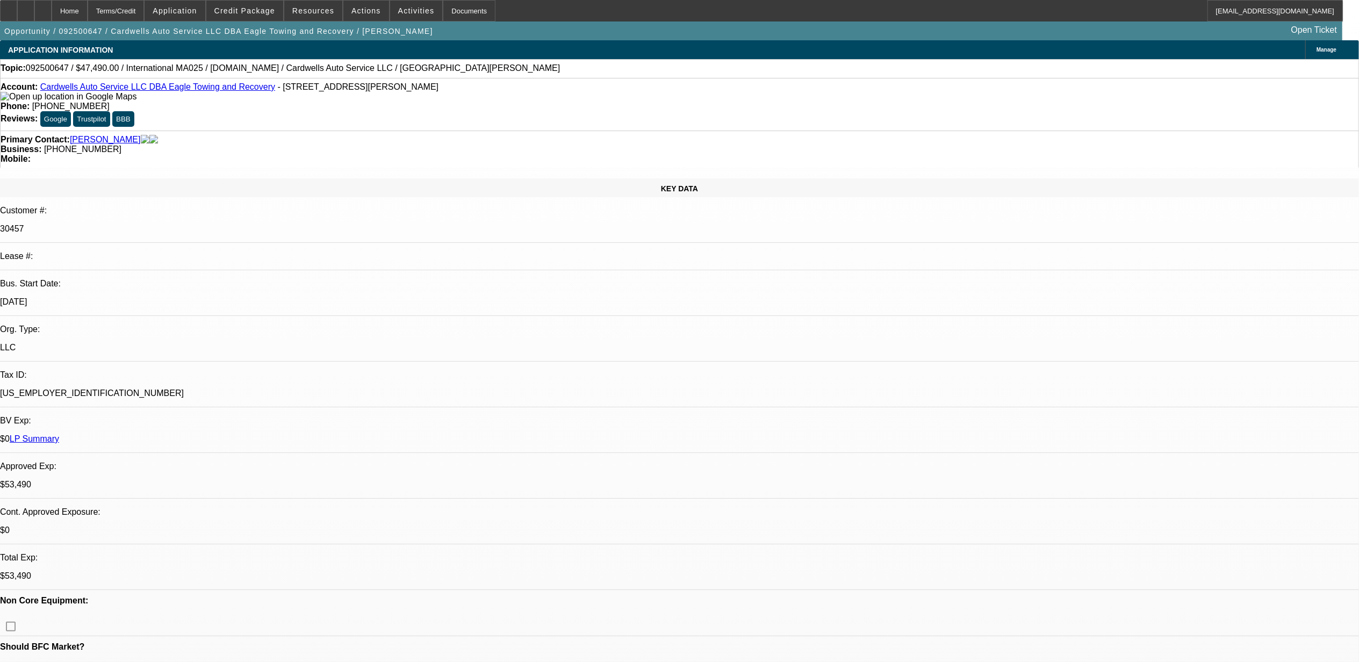
select select "0"
select select "0.1"
select select "0"
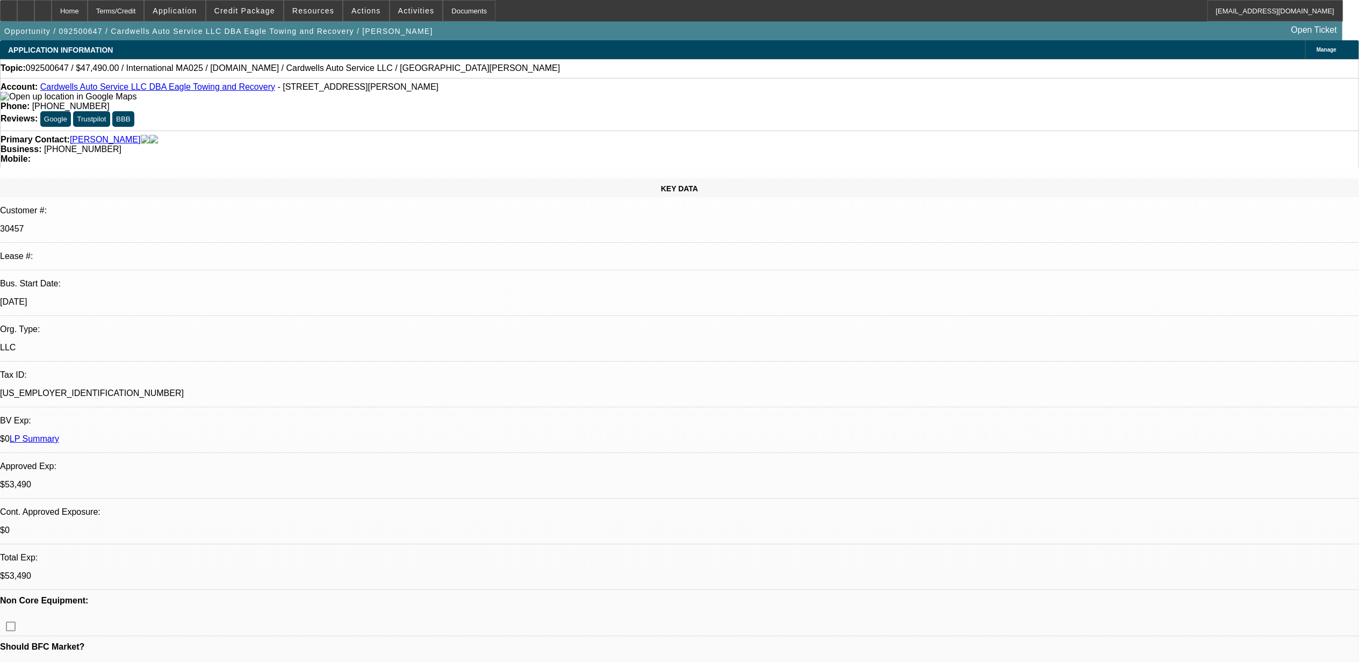
select select "0.1"
select select "0"
select select "0.1"
select select "0"
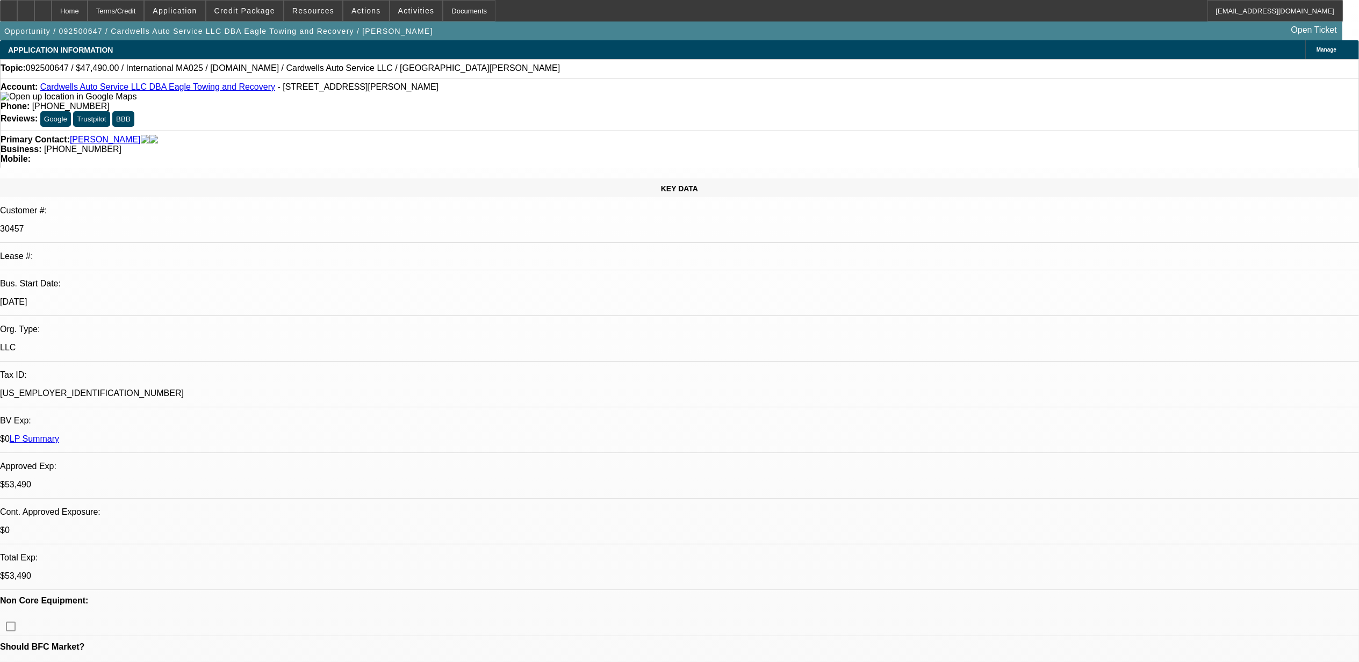
select select "2"
select select "0.1"
select select "1"
select select "2"
select select "4"
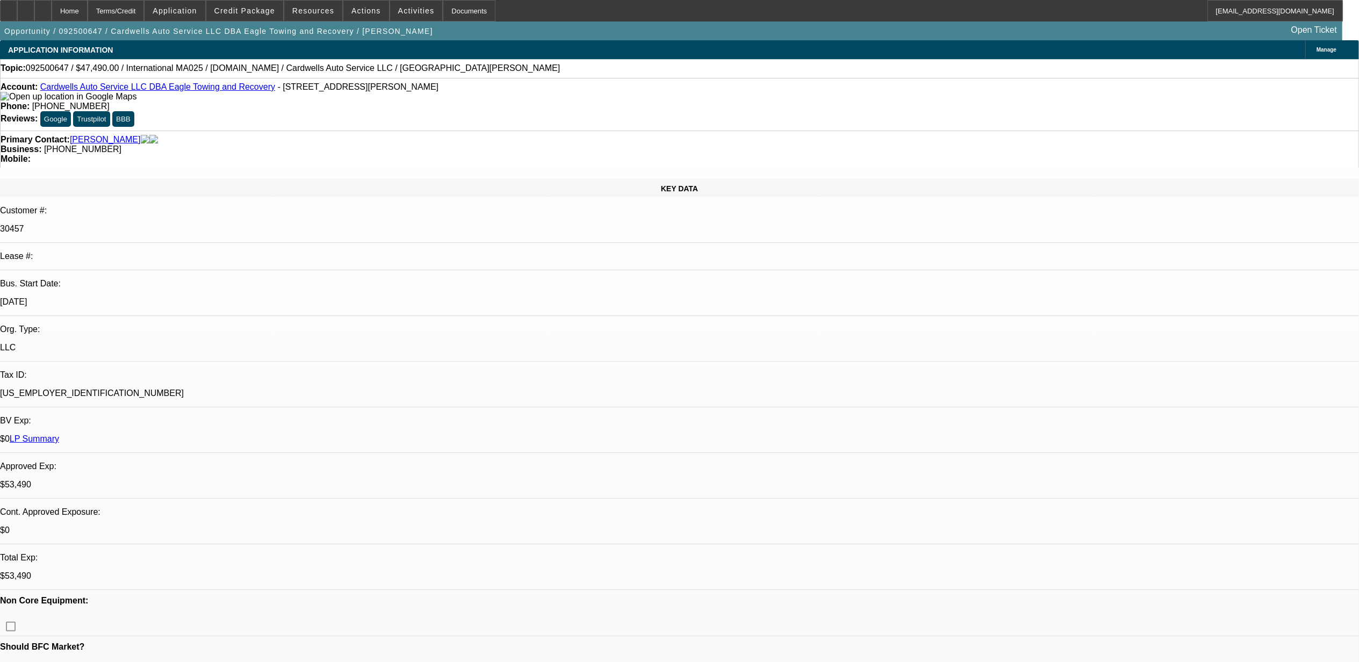
select select "1"
select select "2"
select select "4"
select select "1"
select select "2"
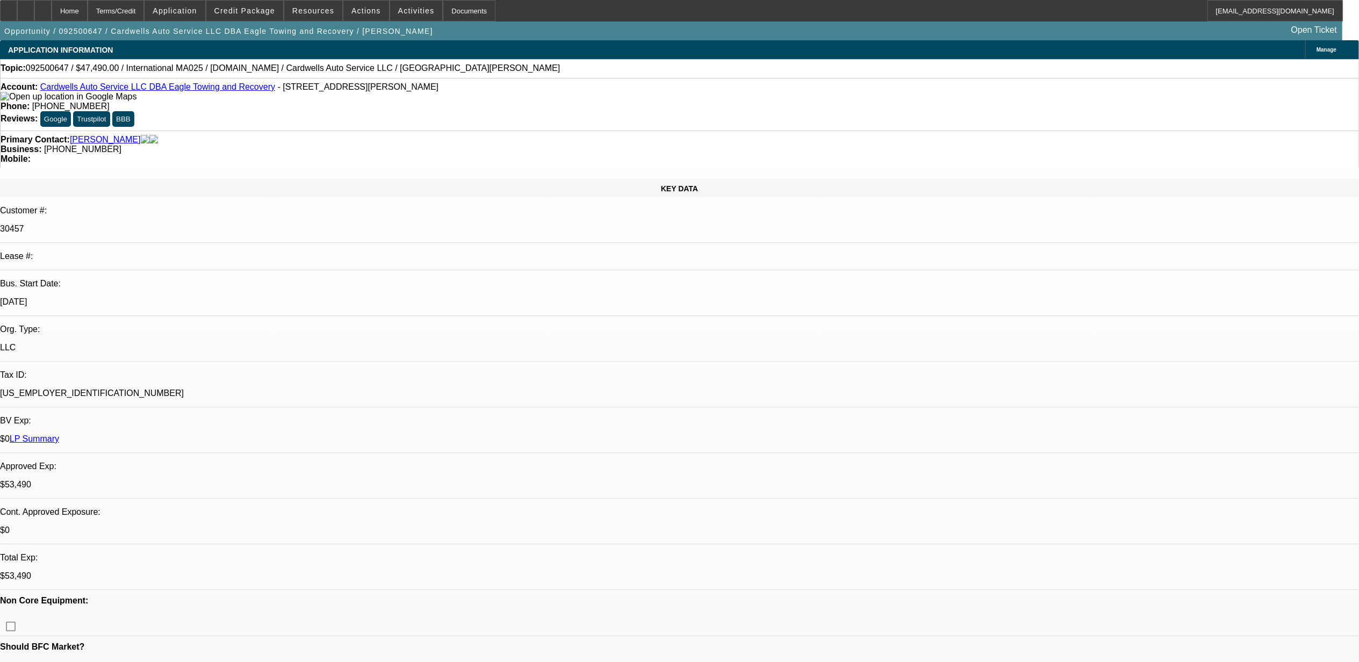
select select "4"
select select "1"
select select "2"
select select "4"
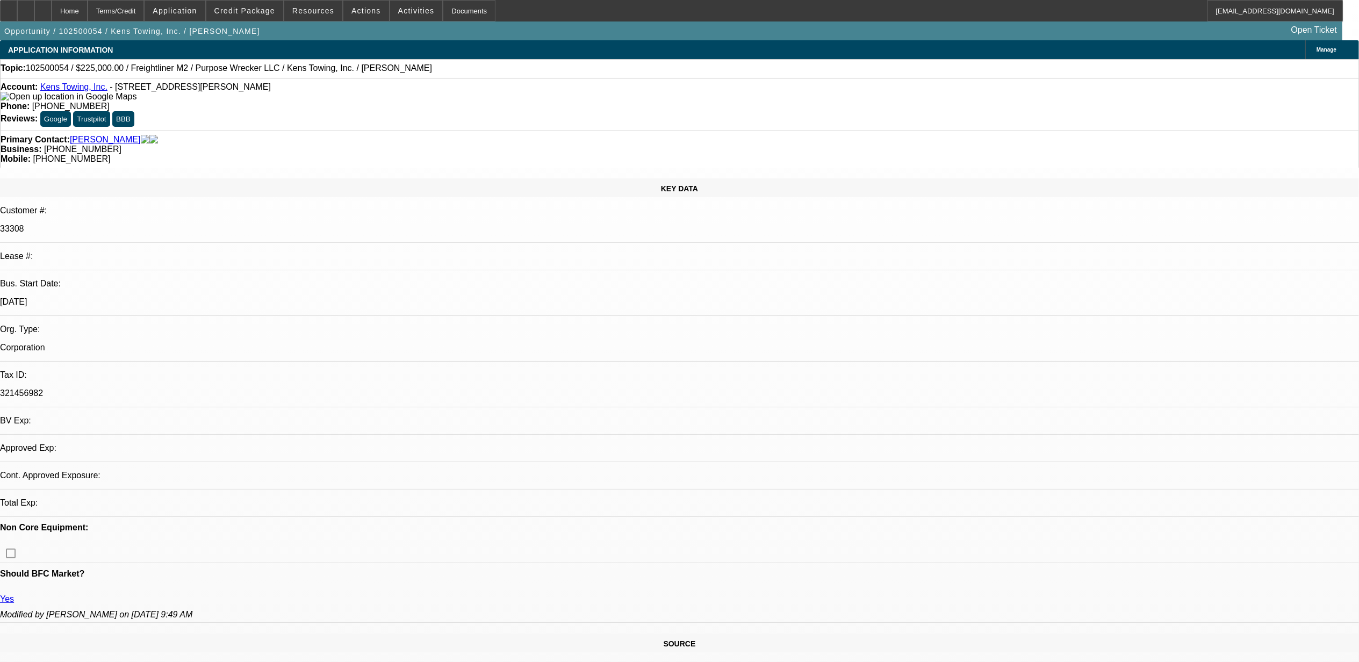
select select "0"
select select "6"
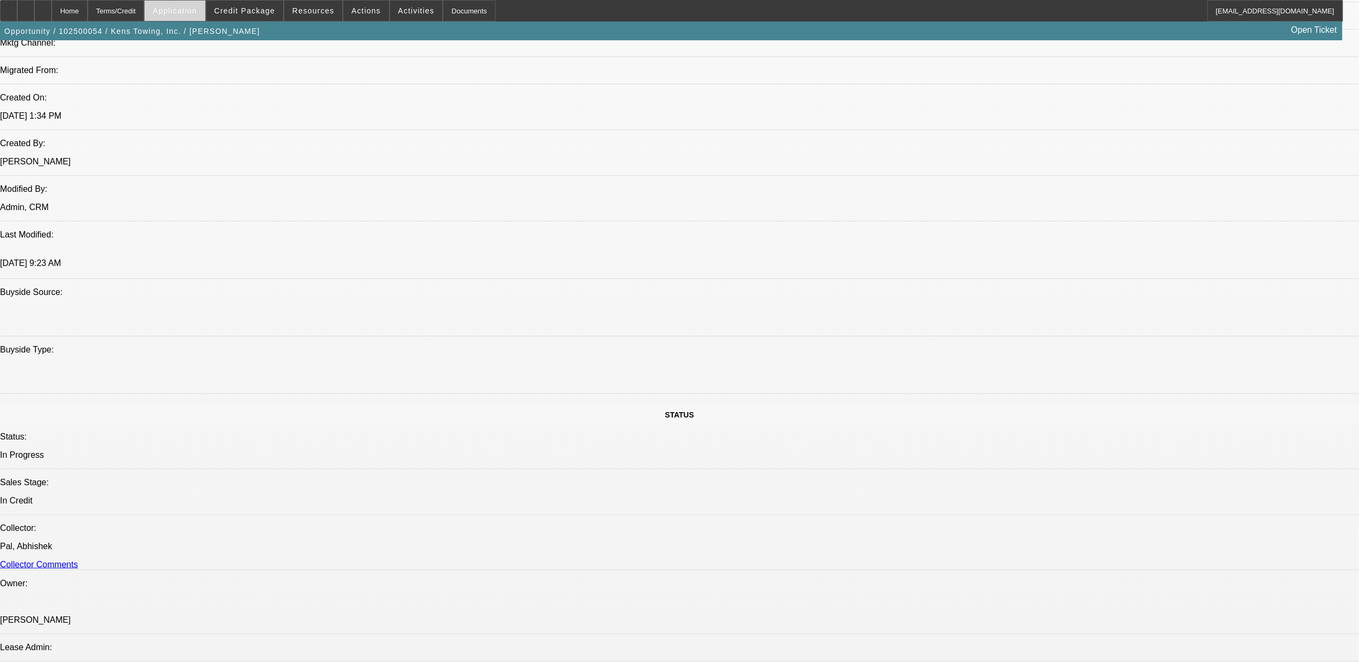
scroll to position [788, 0]
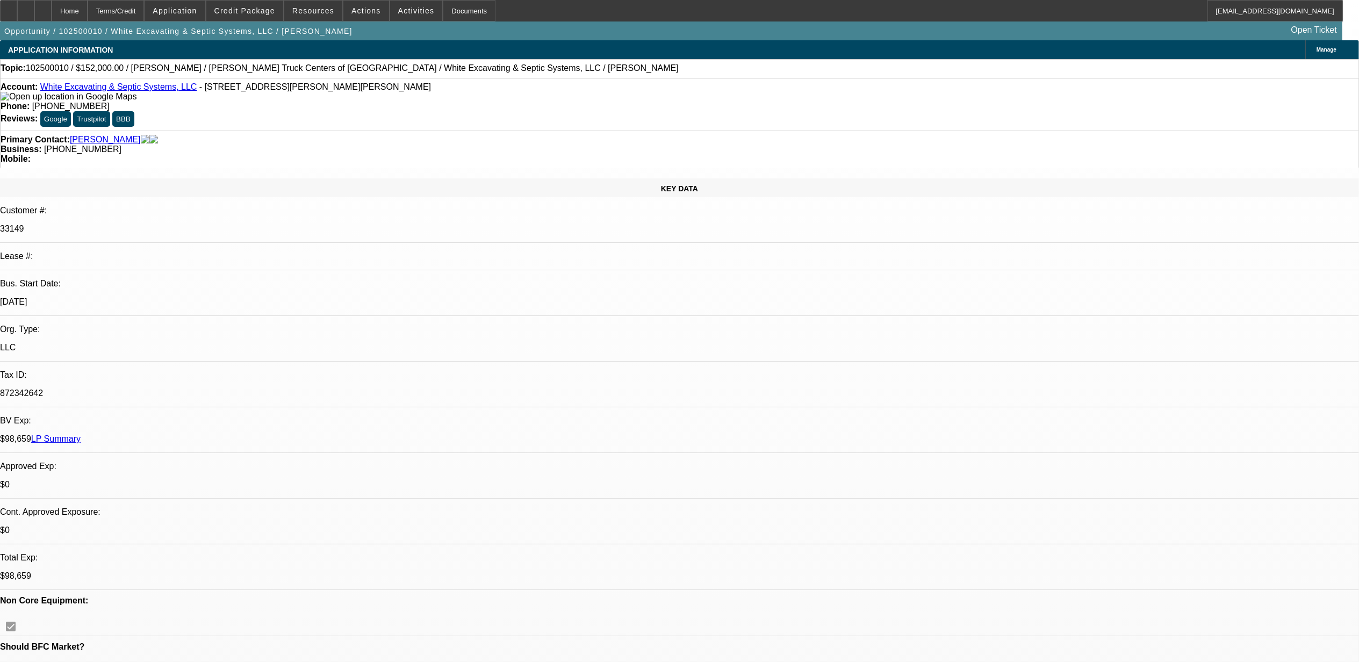
select select "0"
select select "6"
select select "0"
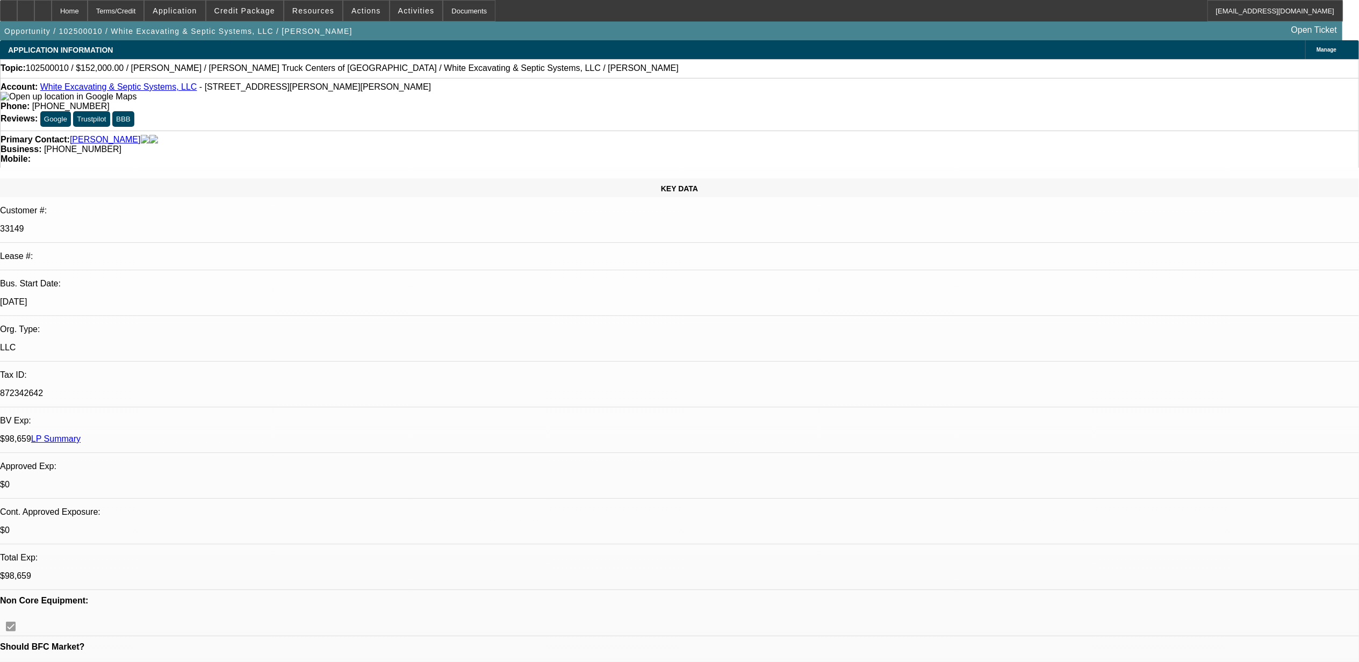
select select "6"
select select "0"
select select "6"
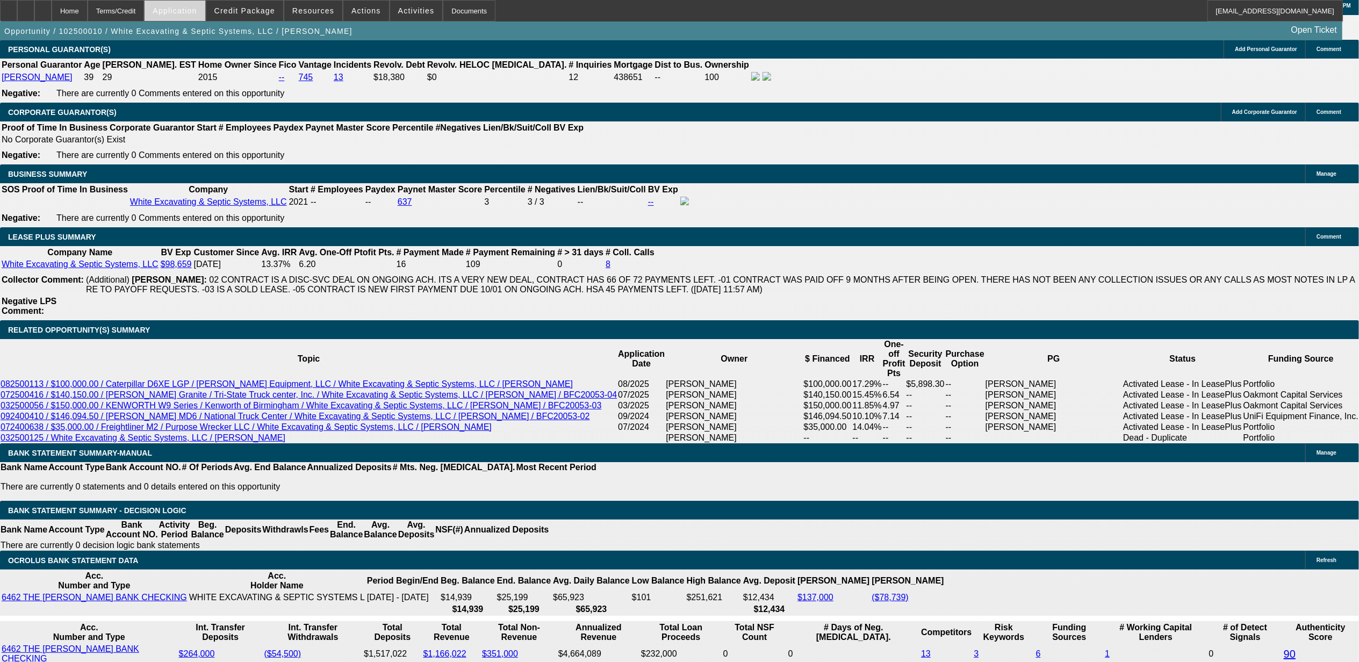
scroll to position [1647, 0]
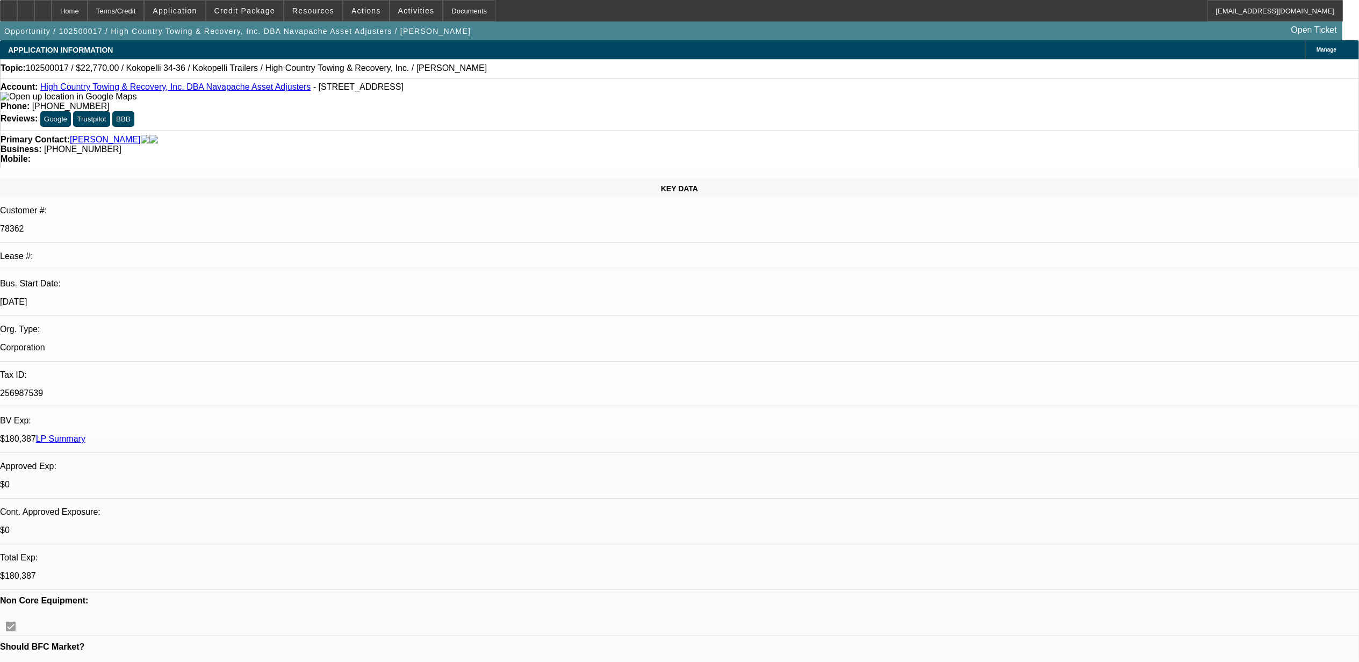
select select "0"
select select "2"
select select "0.1"
select select "0"
select select "2"
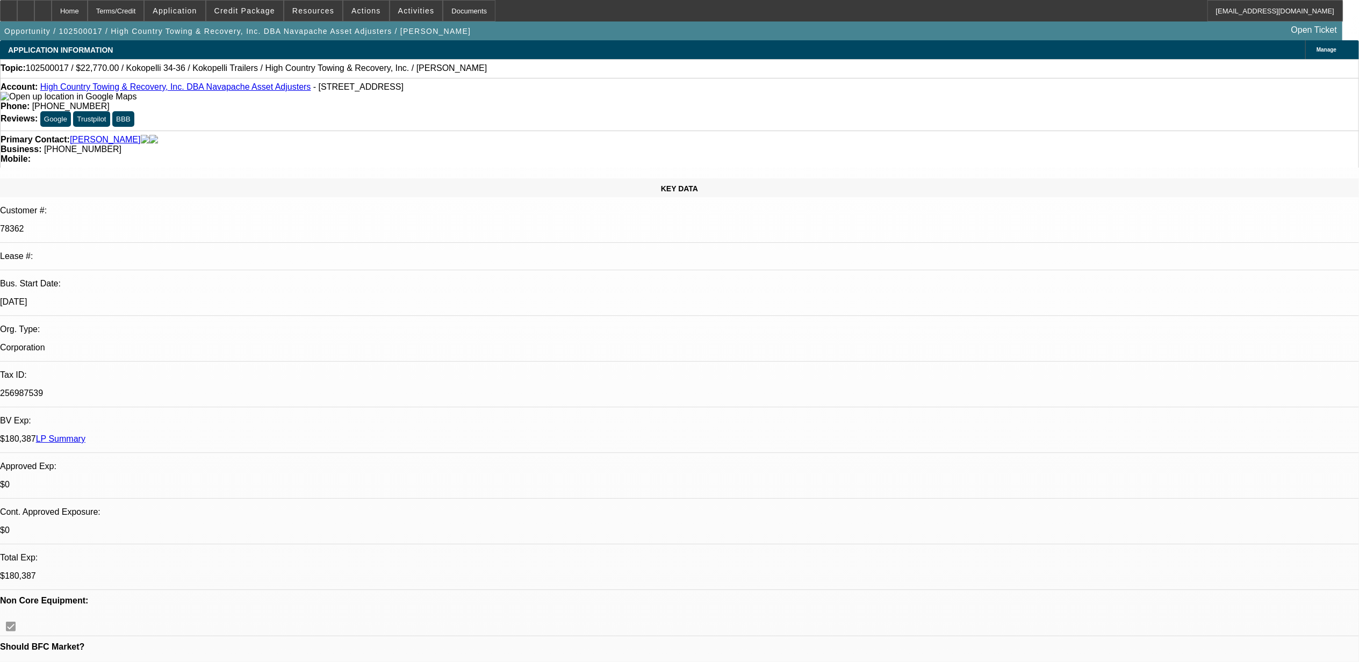
select select "0.1"
select select "0"
select select "2"
select select "0.1"
select select "0"
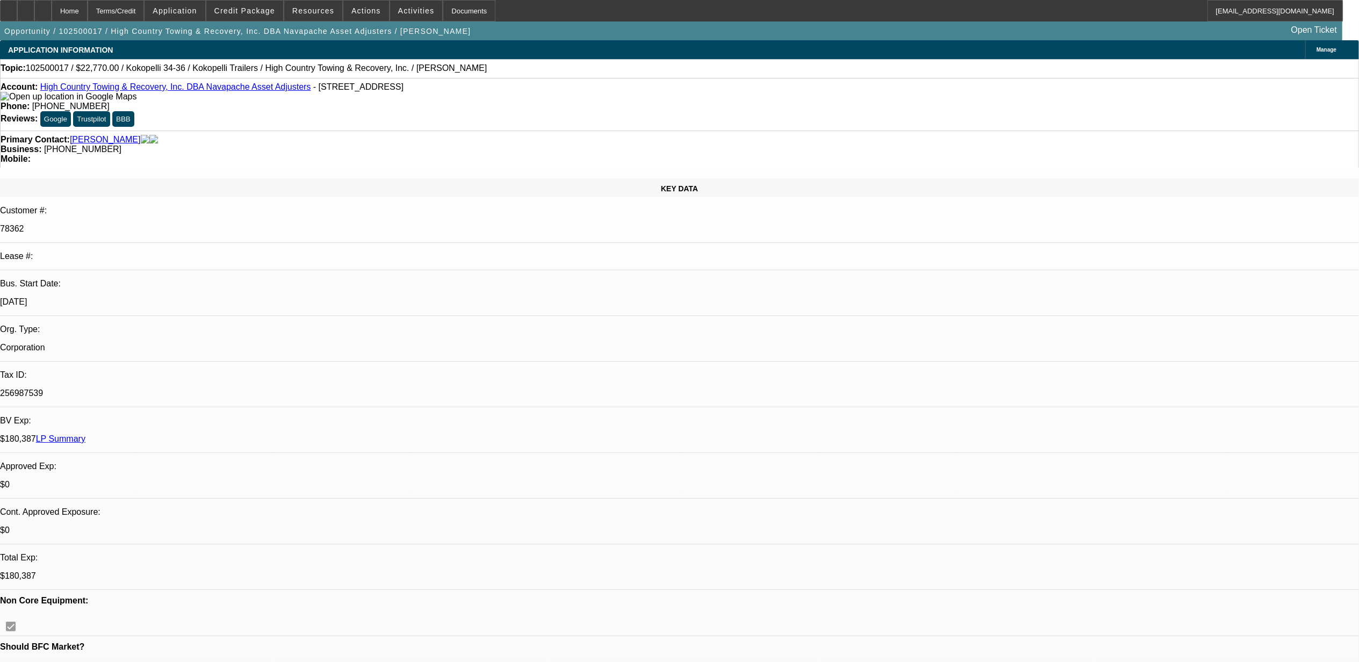
select select "2"
select select "0.1"
select select "1"
select select "2"
select select "4"
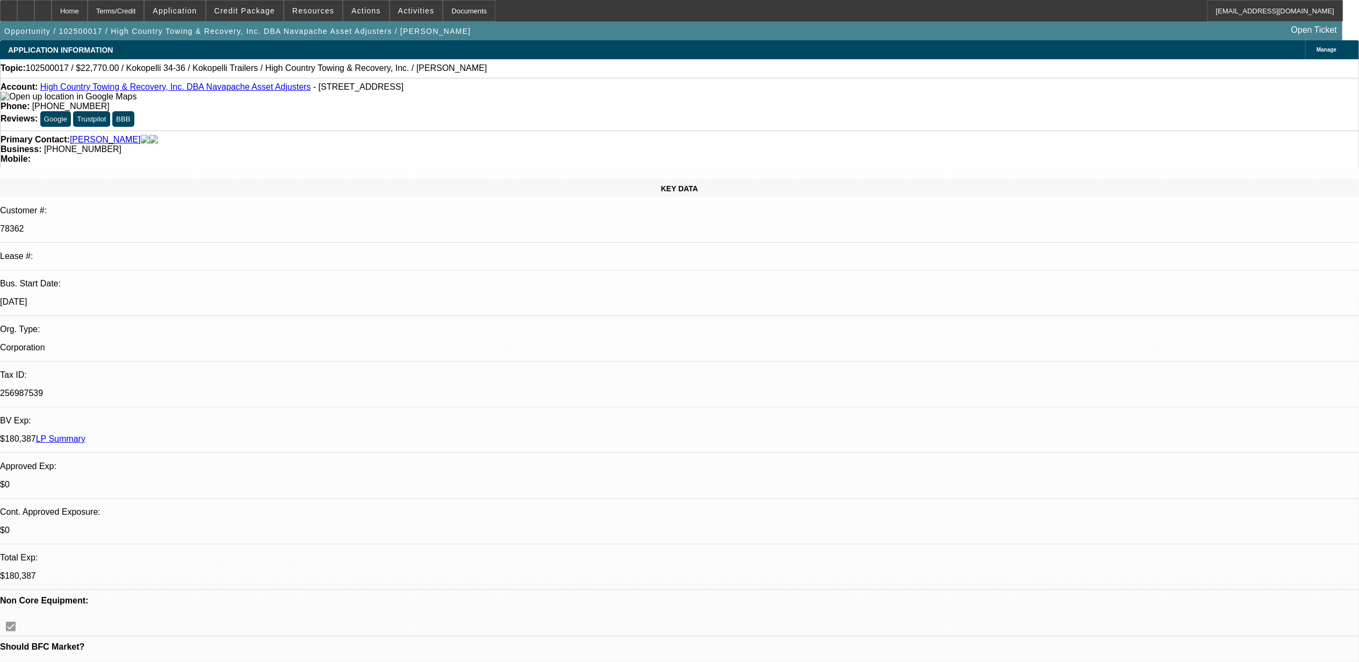
select select "1"
select select "2"
select select "4"
select select "1"
select select "2"
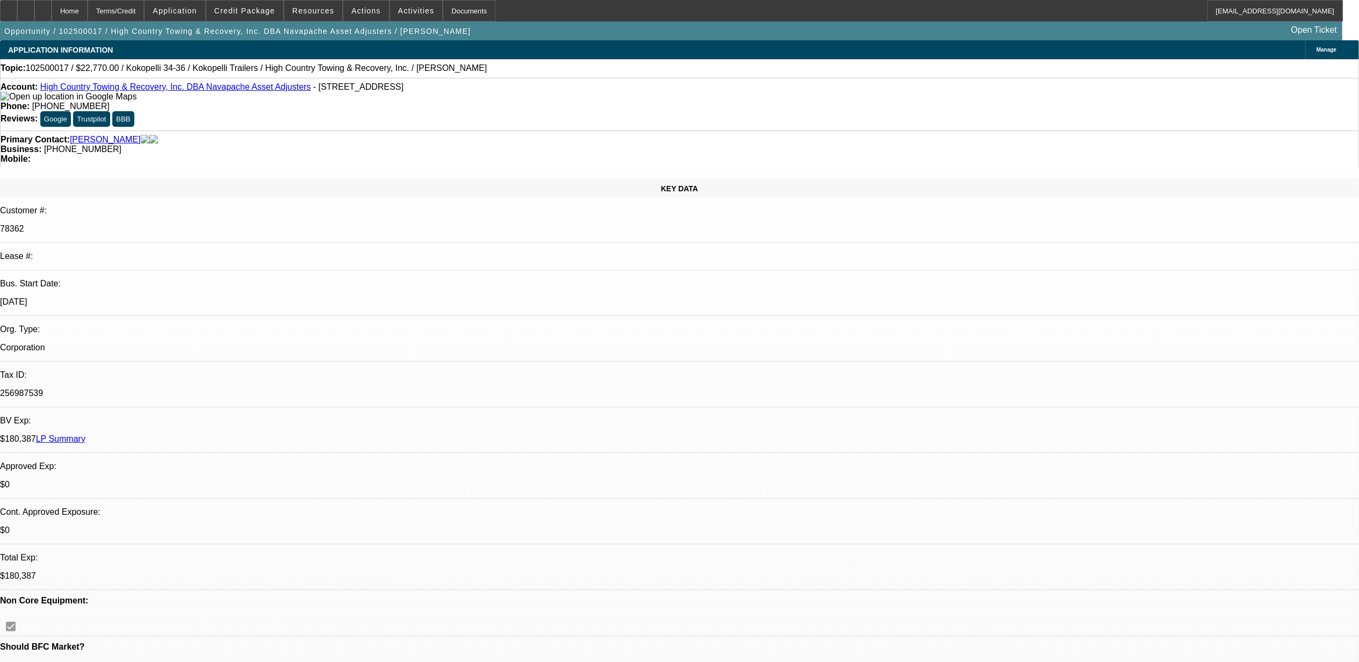
select select "4"
select select "1"
select select "2"
select select "4"
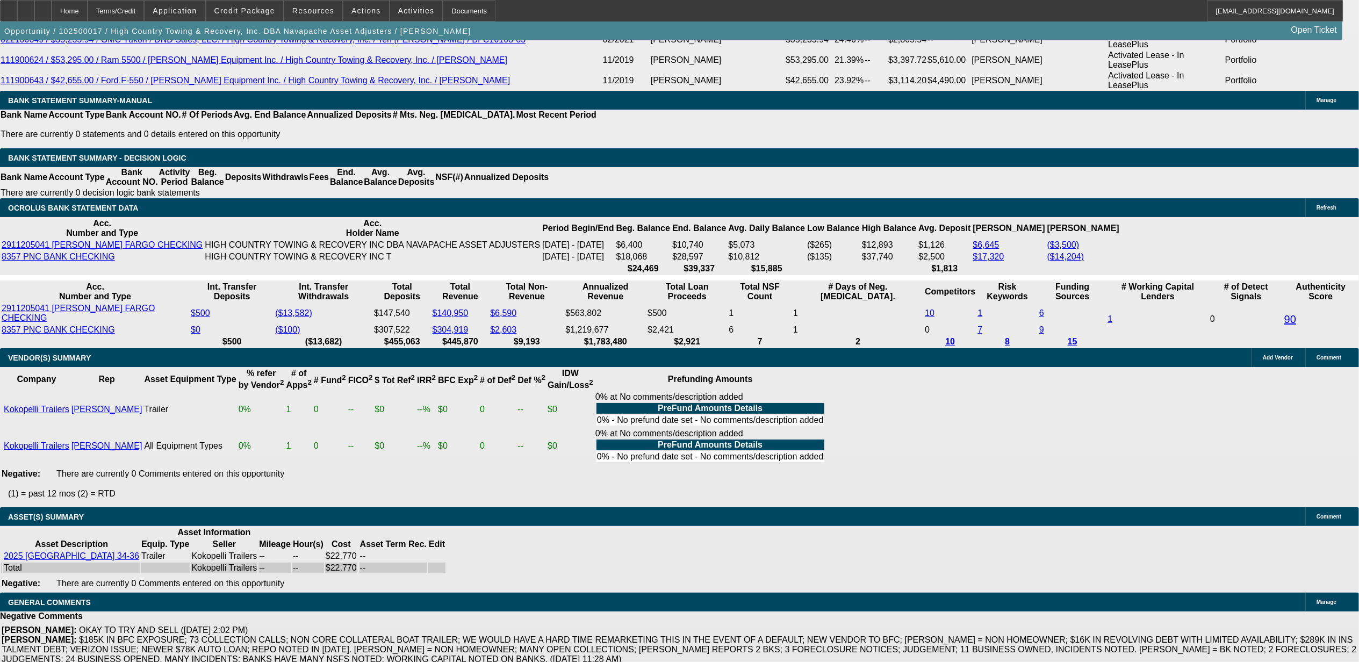
scroll to position [2235, 0]
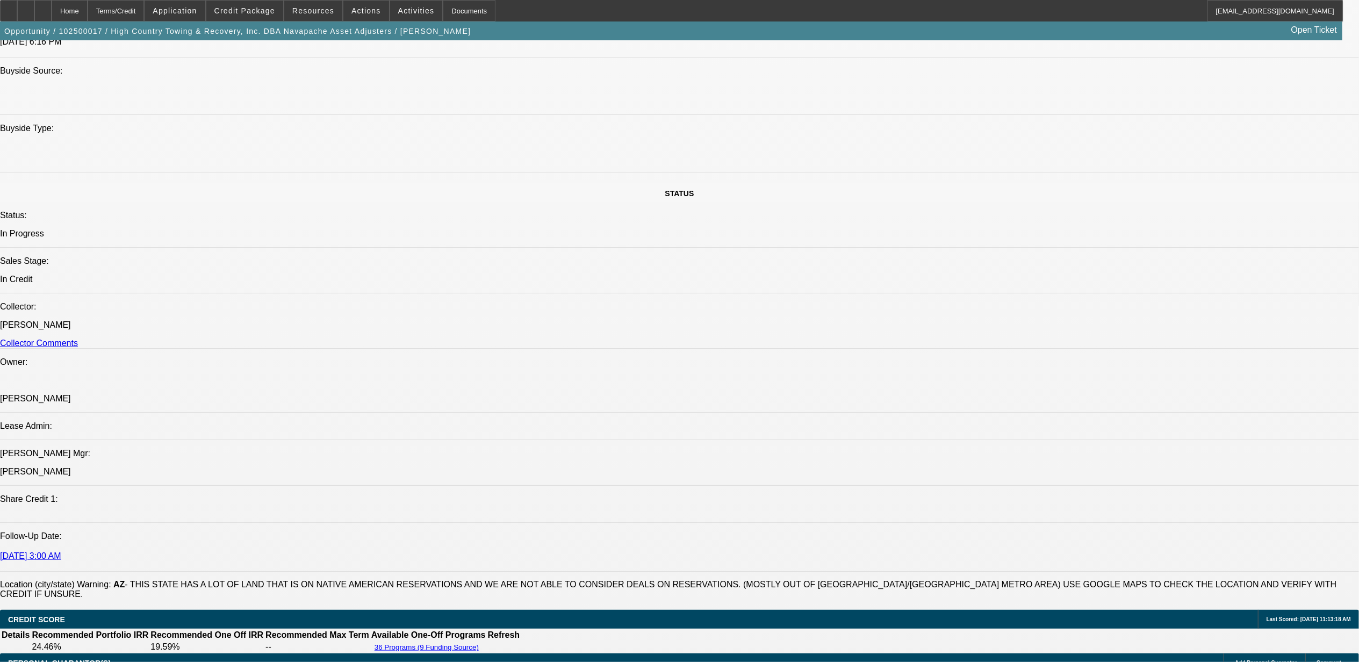
scroll to position [1017, 0]
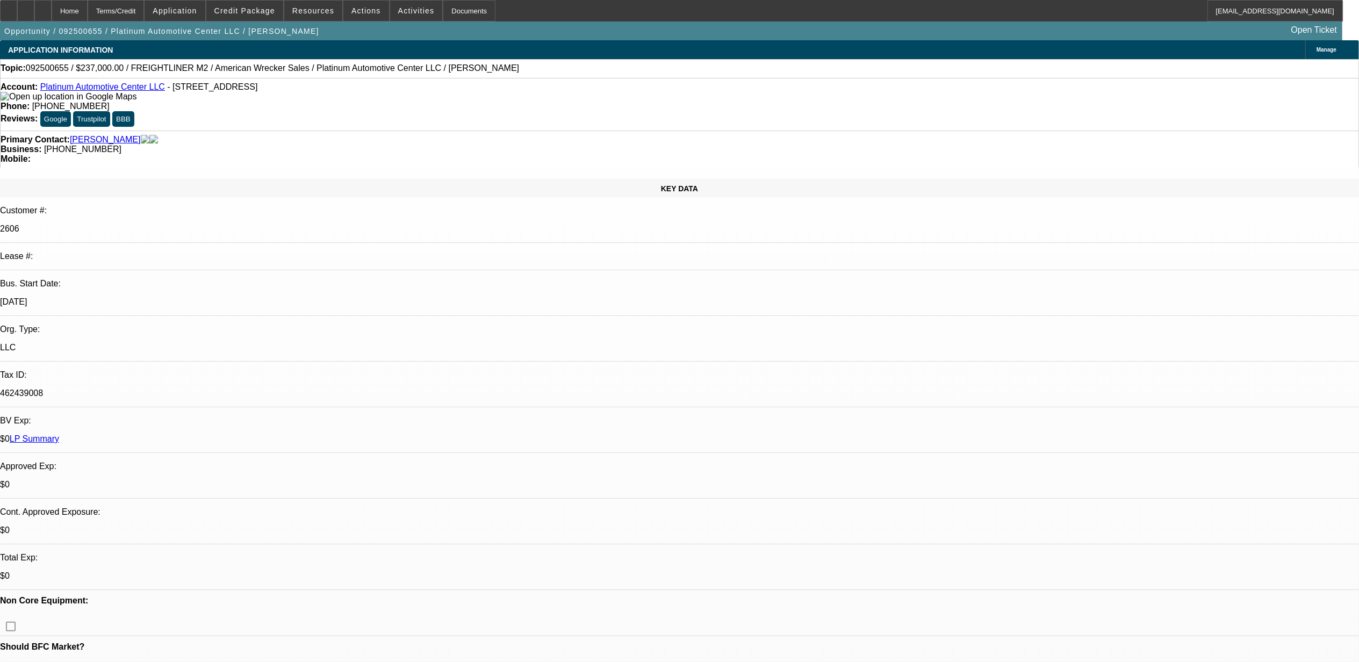
select select "0"
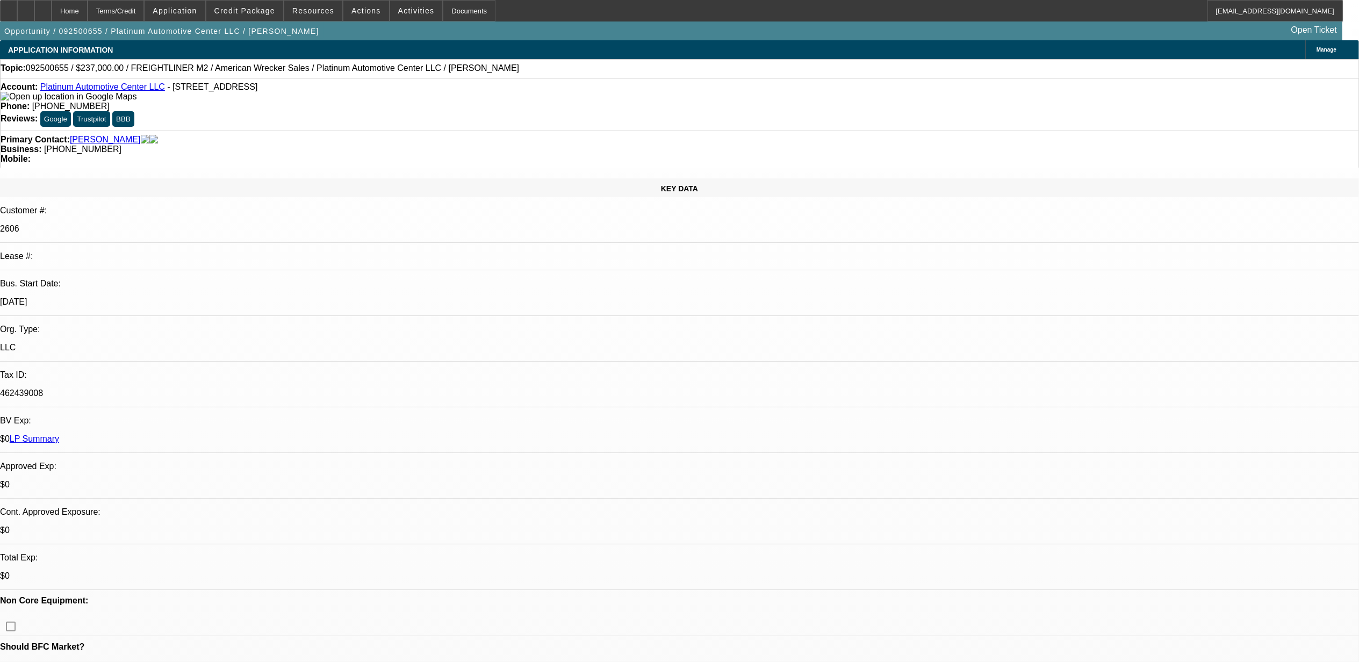
select select "0"
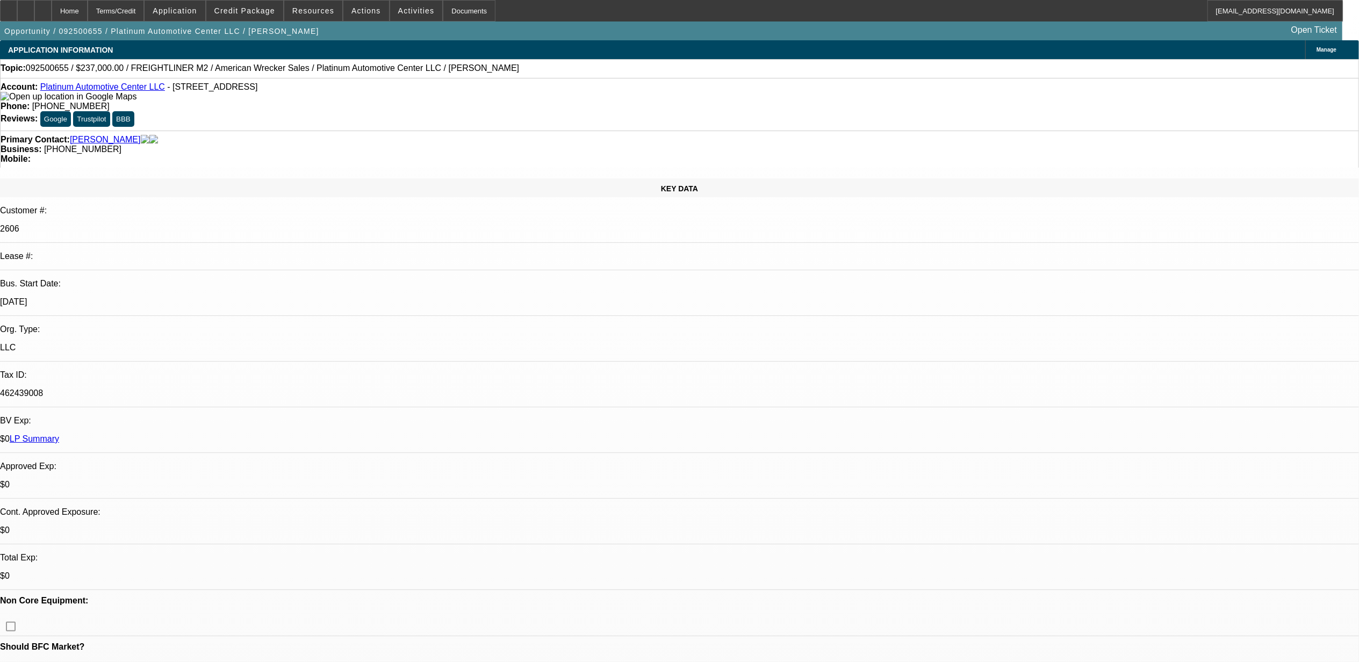
select select "0"
select select "1"
select select "2"
select select "6"
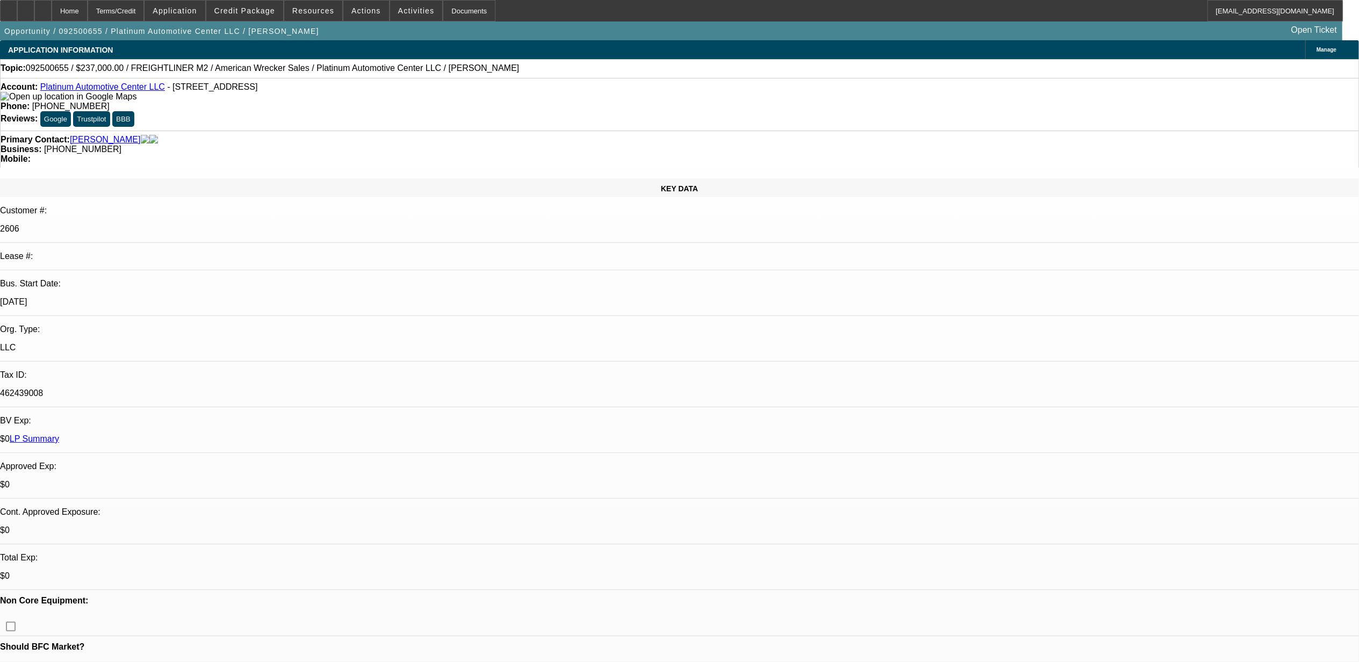
select select "1"
select select "2"
select select "6"
select select "1"
select select "2"
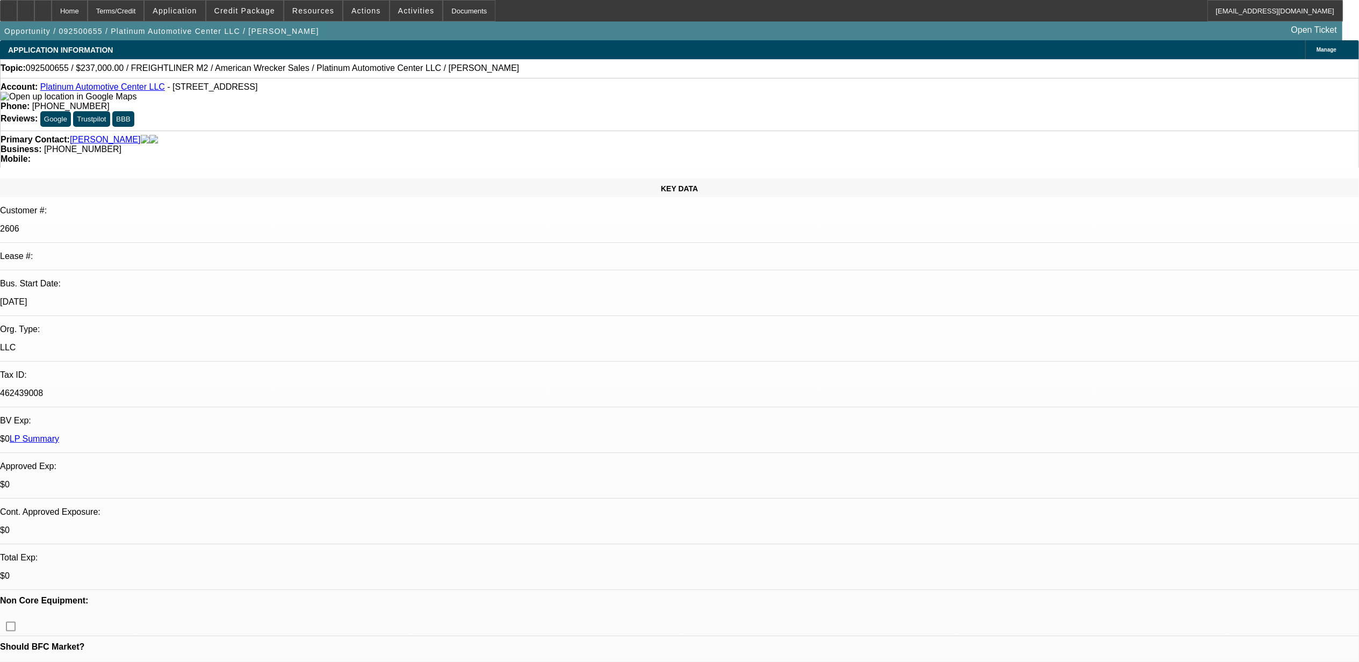
select select "6"
select select "1"
select select "2"
select select "6"
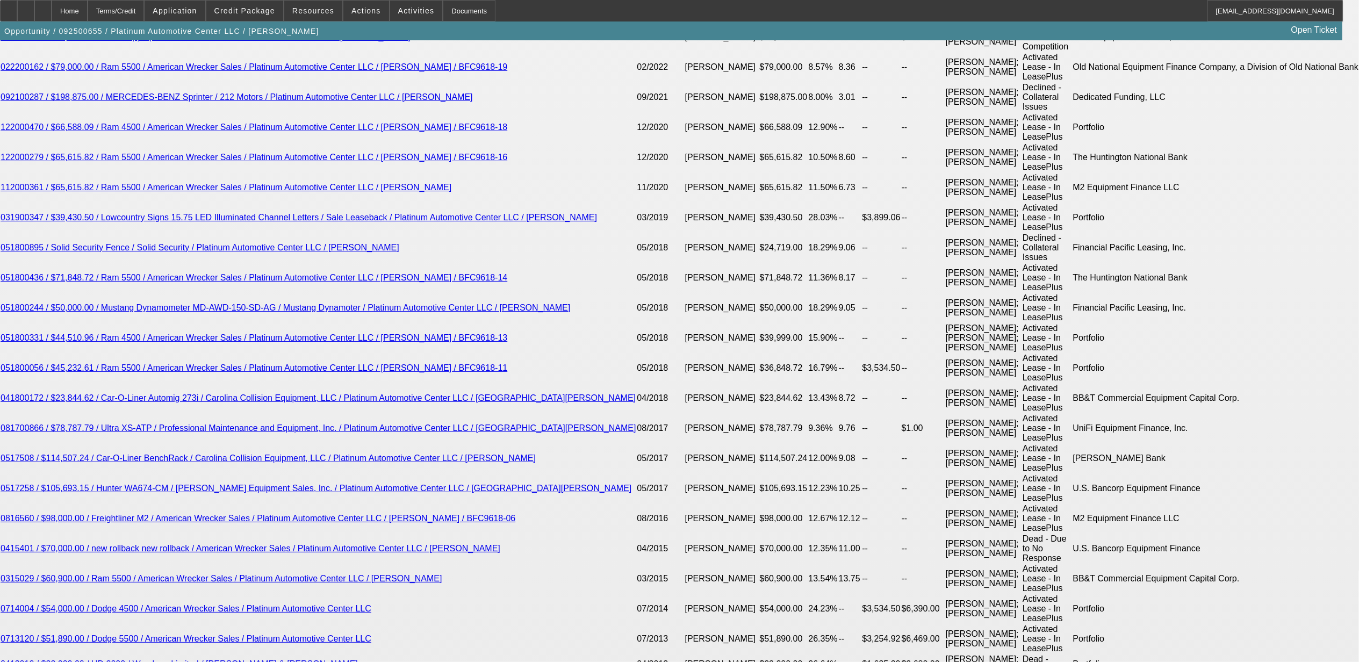
scroll to position [2109, 0]
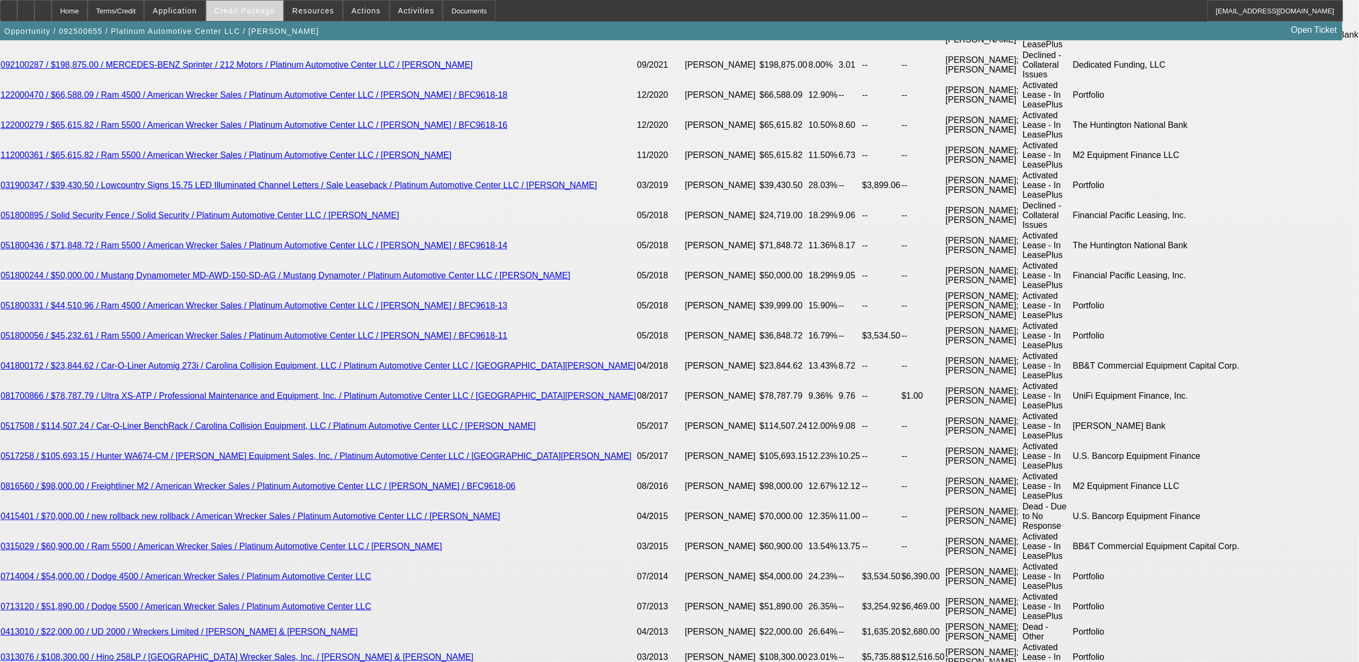
click at [263, 11] on span "Credit Package" at bounding box center [244, 10] width 61 height 9
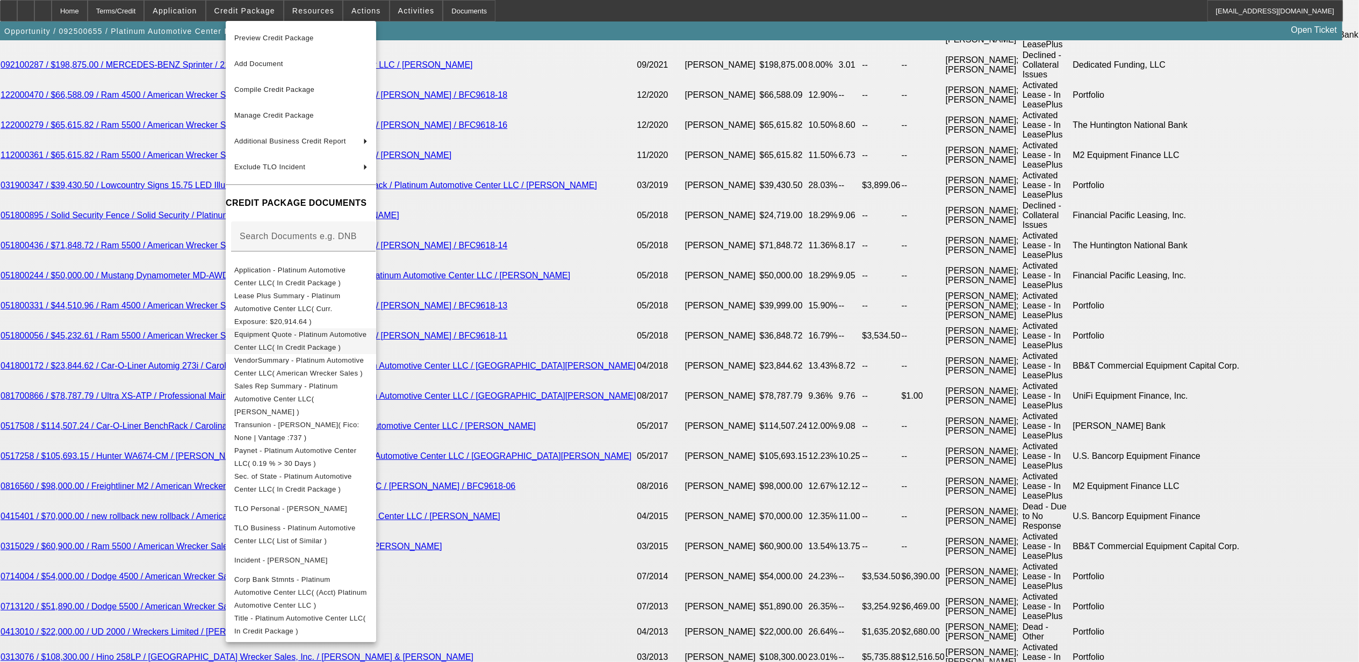
click at [309, 328] on span "Equipment Quote - Platinum Automotive Center LLC( In Credit Package )" at bounding box center [300, 341] width 133 height 26
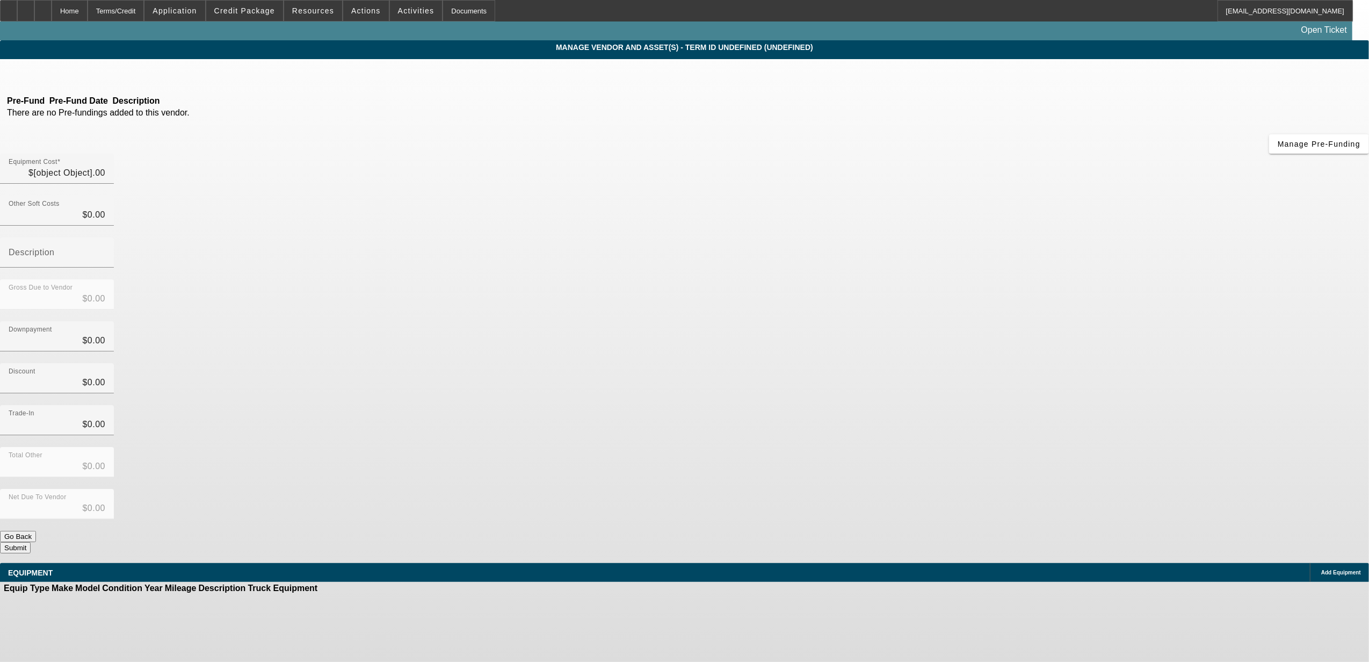
type input "$237,000.00"
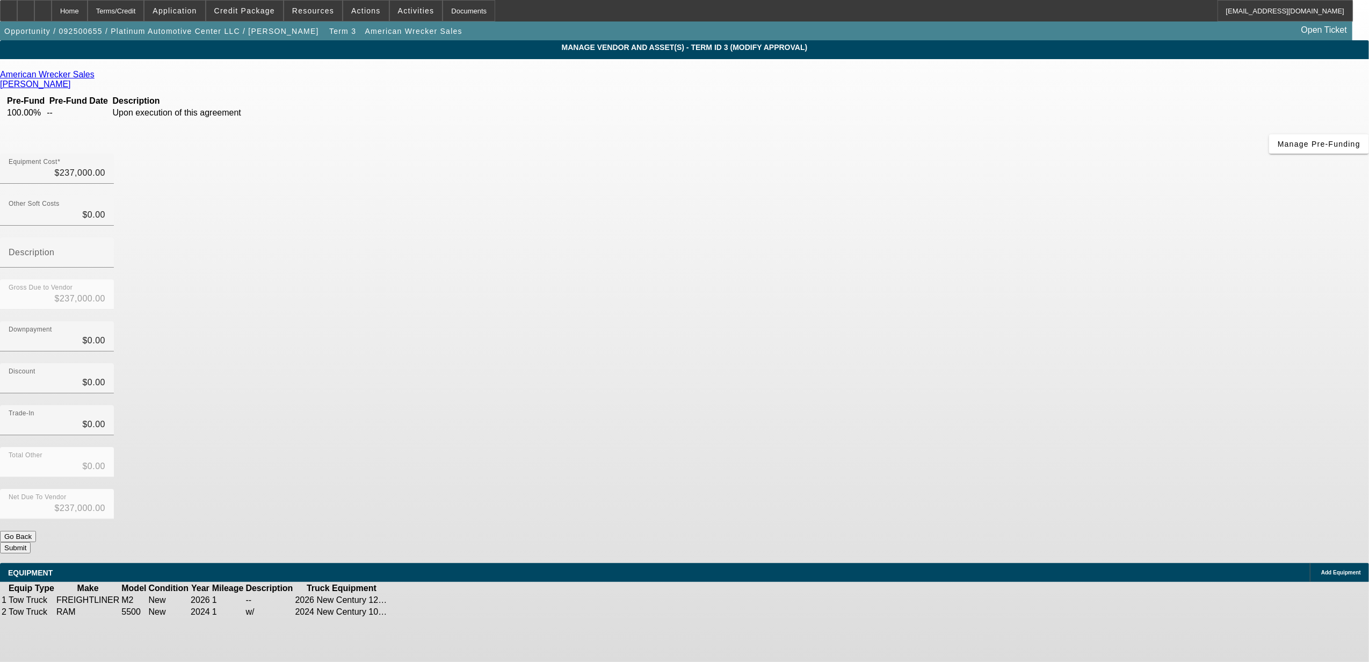
click at [422, 600] on icon at bounding box center [422, 600] width 0 height 0
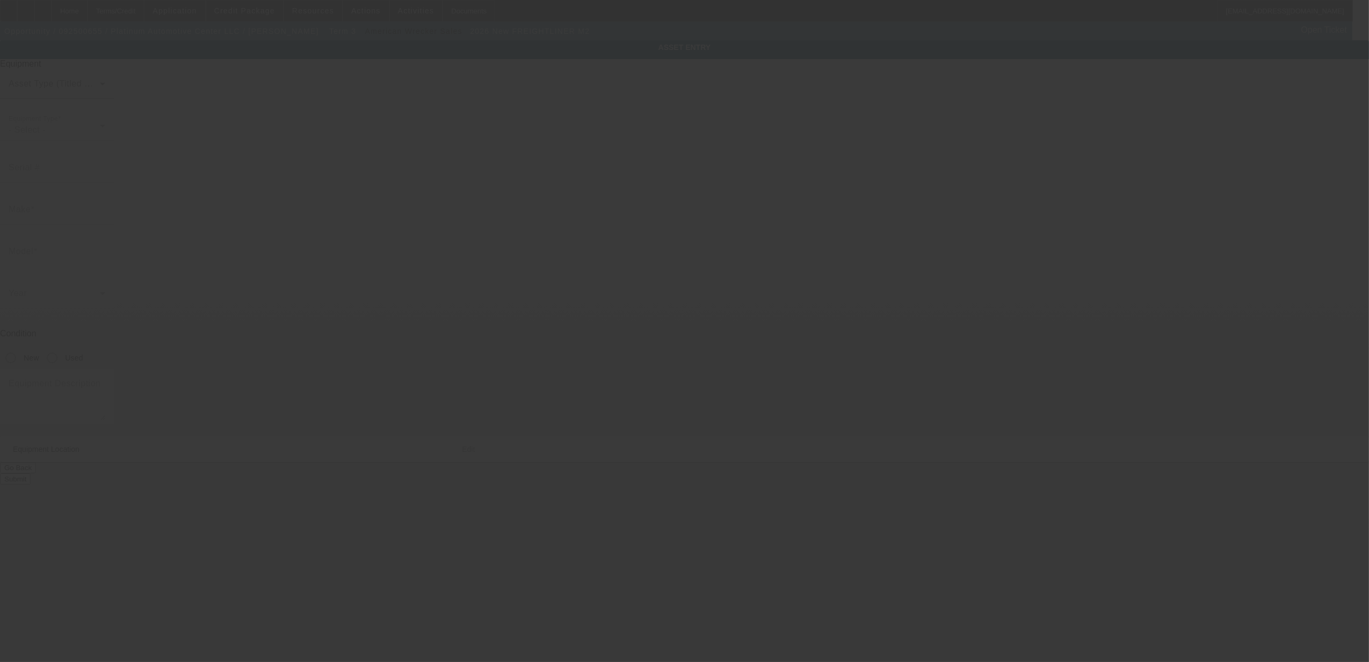
type input "3ALACWFC7TDWJ9288"
type input "Freightliner"
type input "M2"
radio input "true"
type input "7229 Cross County Rd"
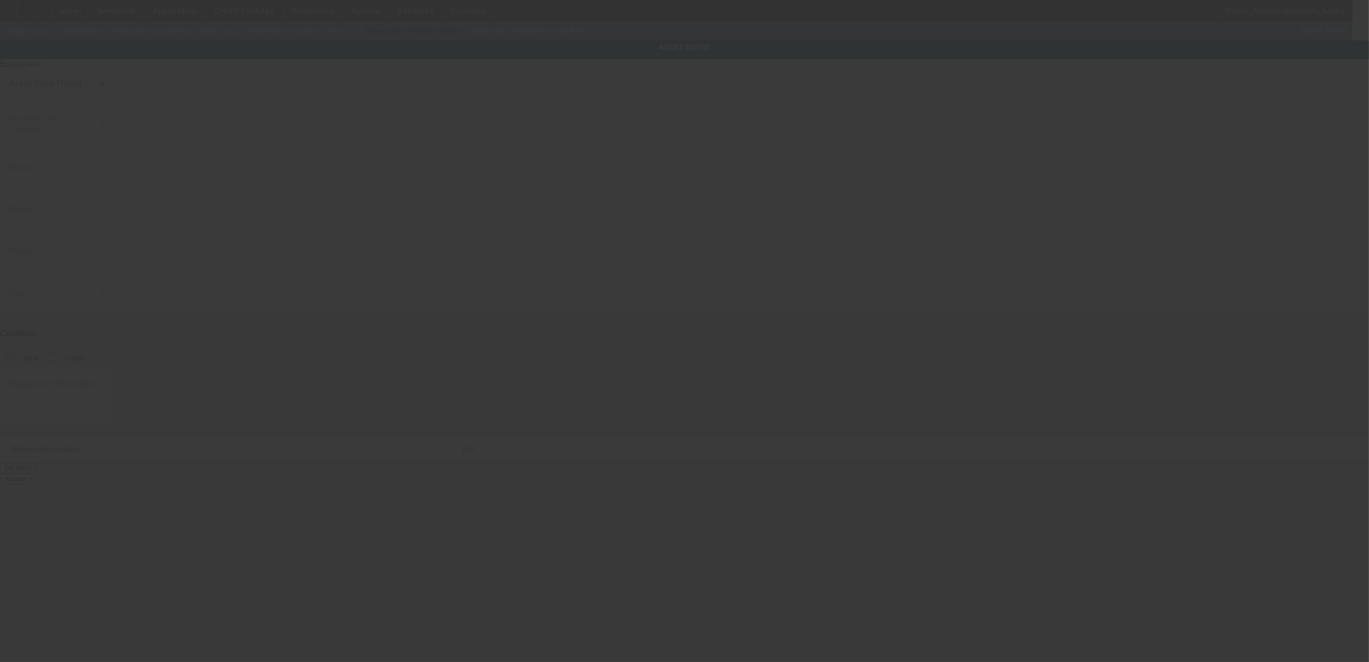
type input "North Charleston"
type input "29418"
type input "Charleston"
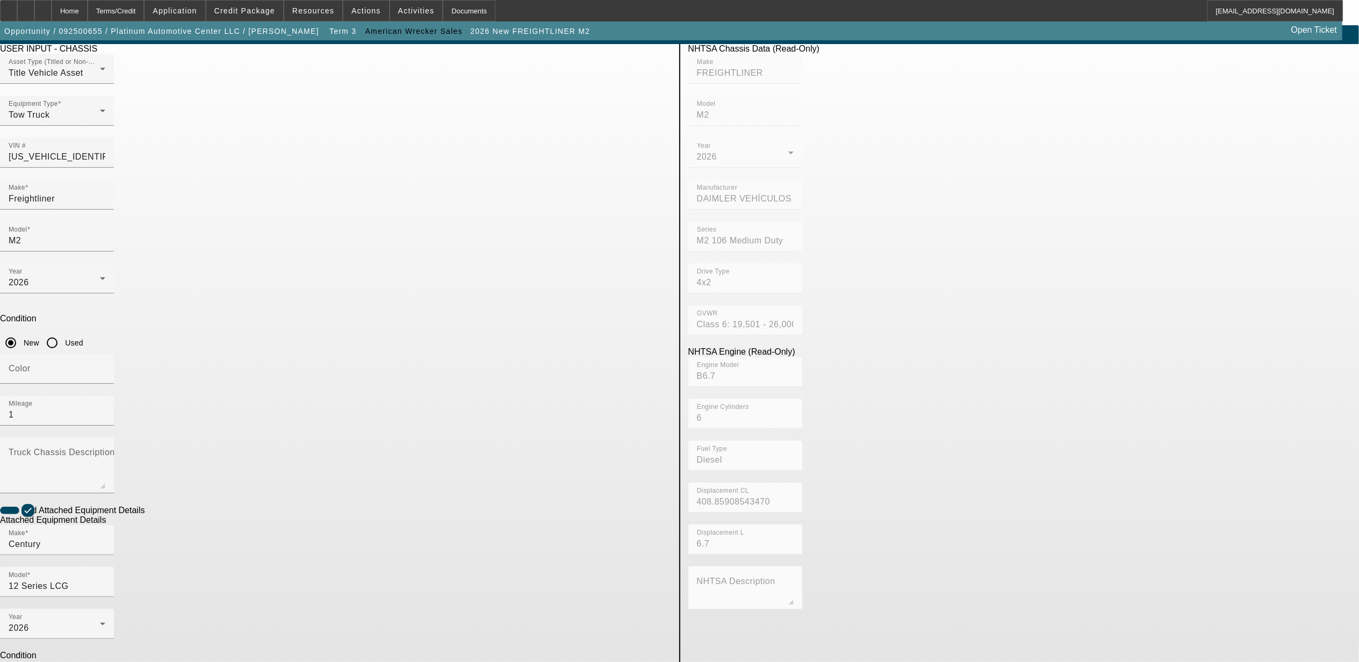
scroll to position [28, 0]
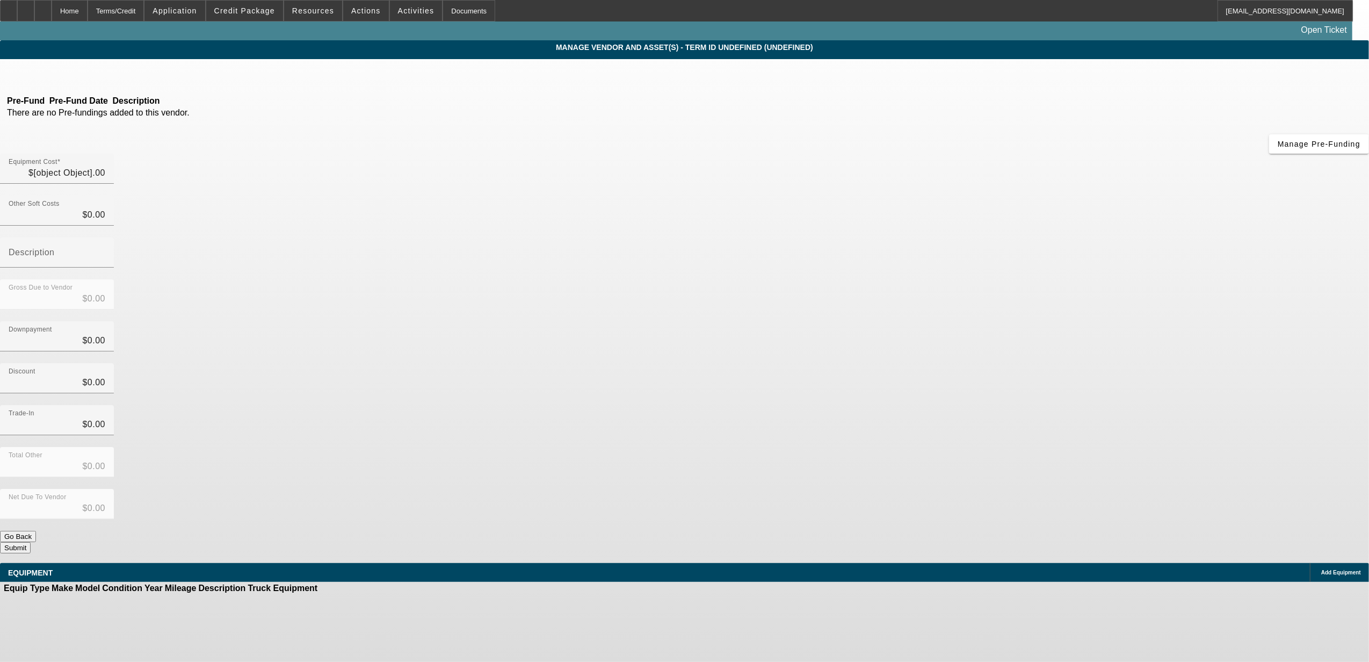
type input "$237,000.00"
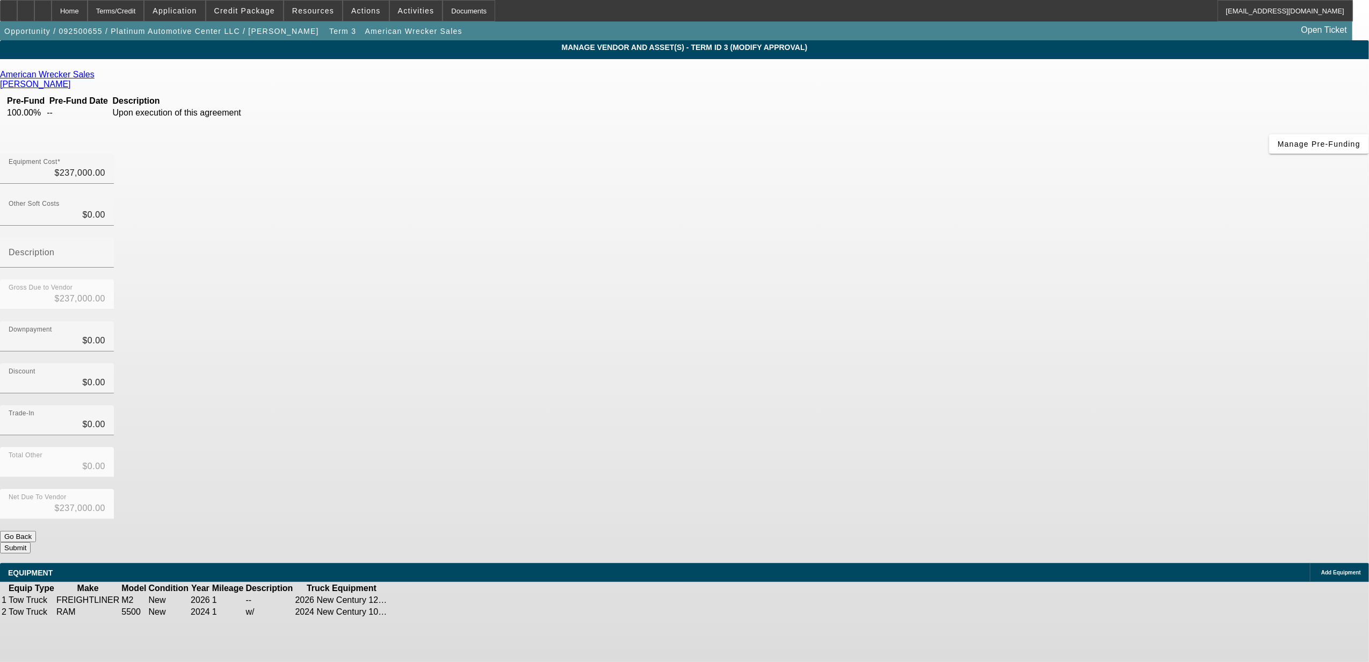
click at [422, 612] on icon at bounding box center [422, 612] width 0 height 0
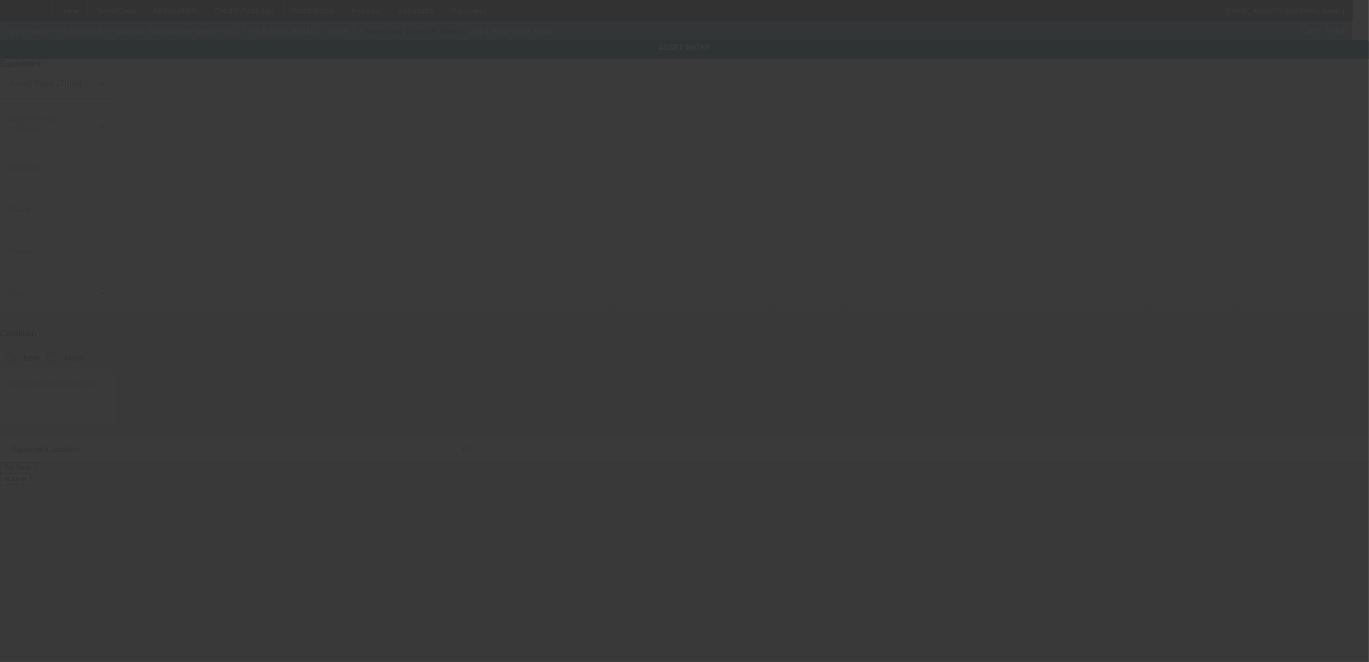
type input "3C7WRMDLXRG240728"
type input "Ram"
type input "5500"
radio input "true"
type textarea "w/"
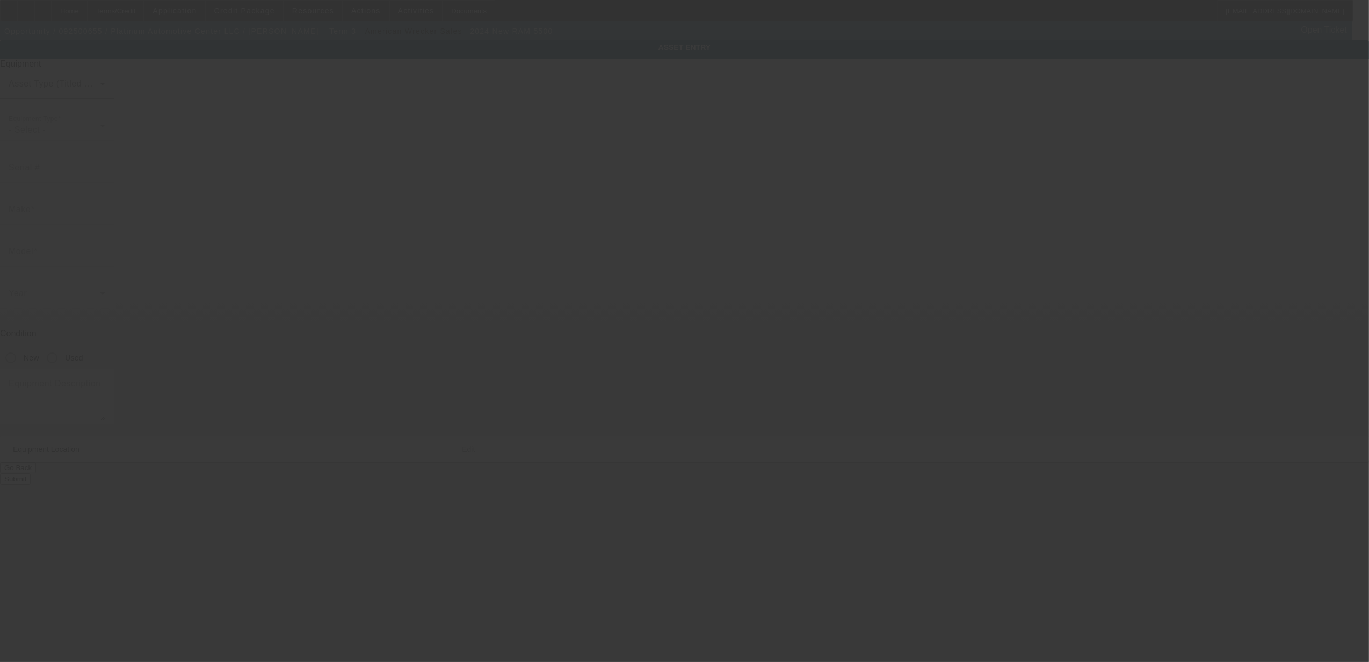
type input "7229 Cross County Rd"
type input "North Charleston"
type input "29418"
type input "Charleston"
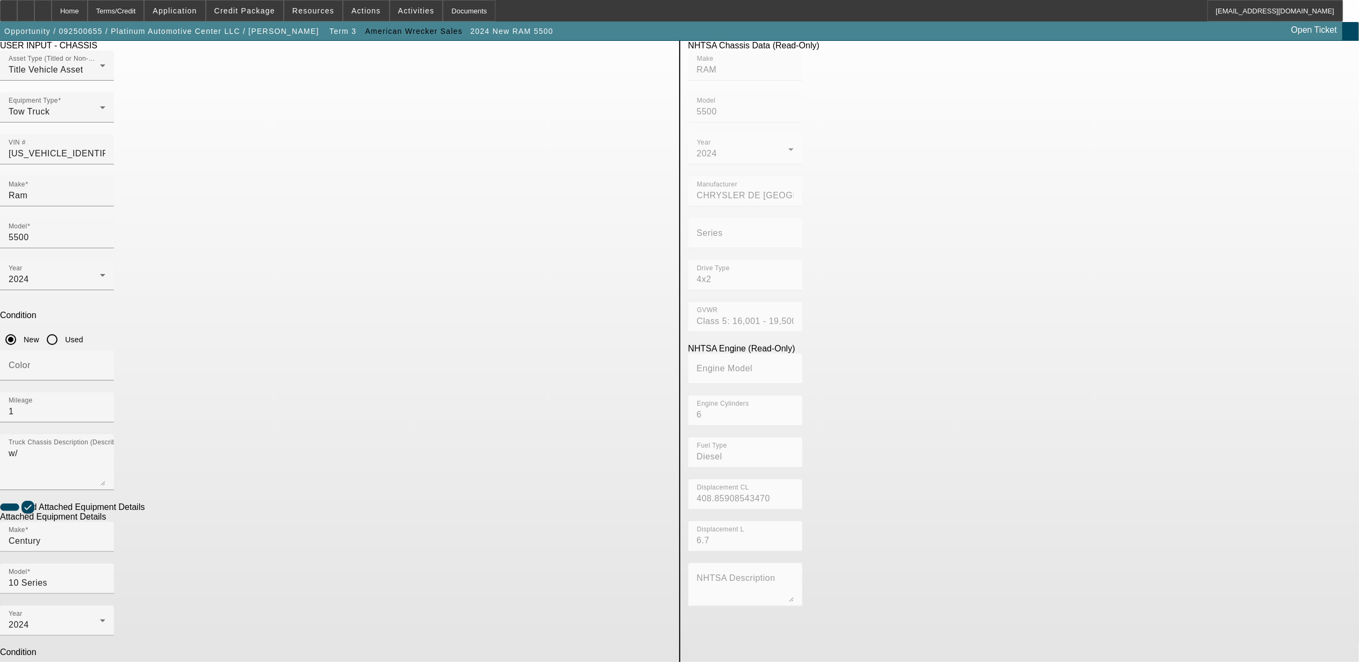
scroll to position [28, 0]
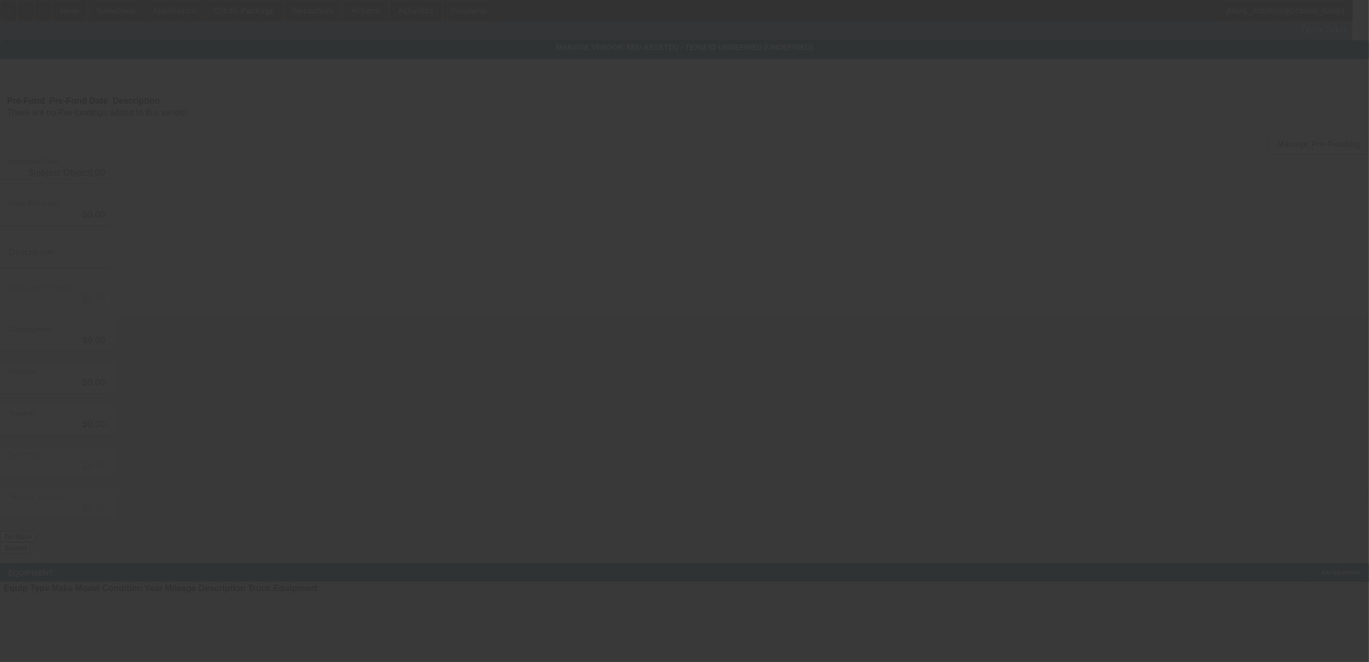
type input "$237,000.00"
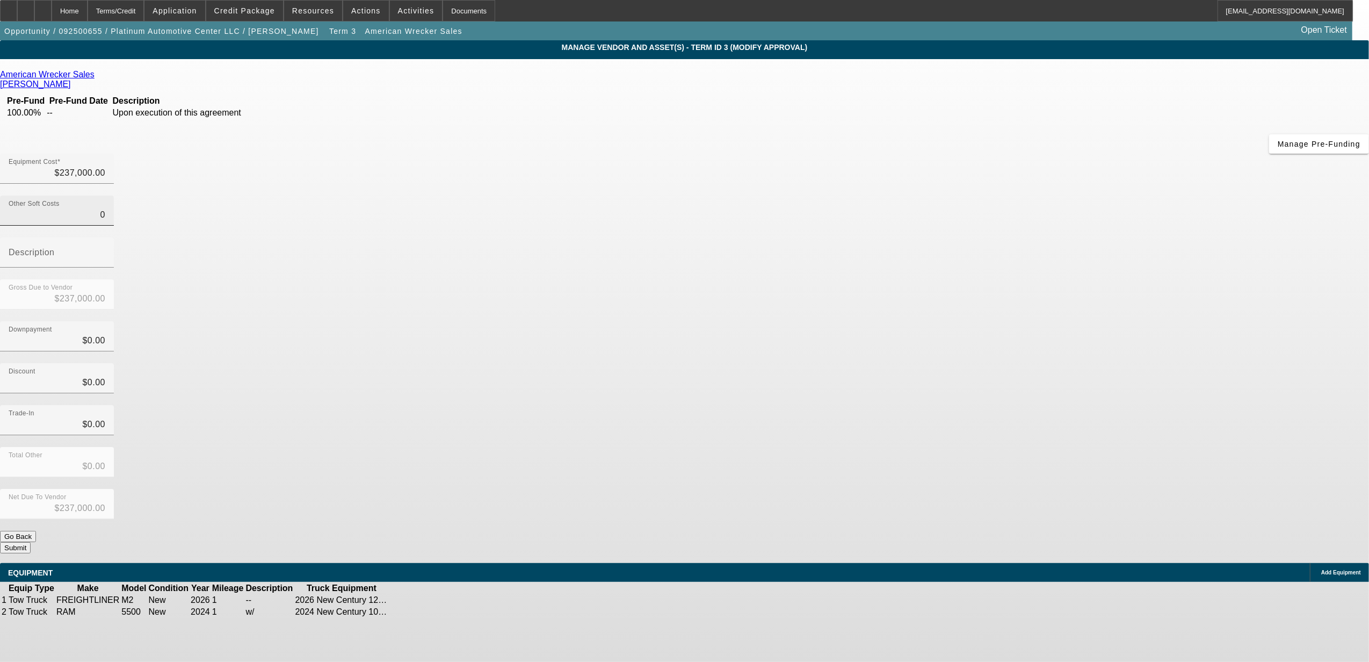
click at [105, 208] on input "0" at bounding box center [57, 214] width 97 height 13
type input "5"
type input "$237,005.00"
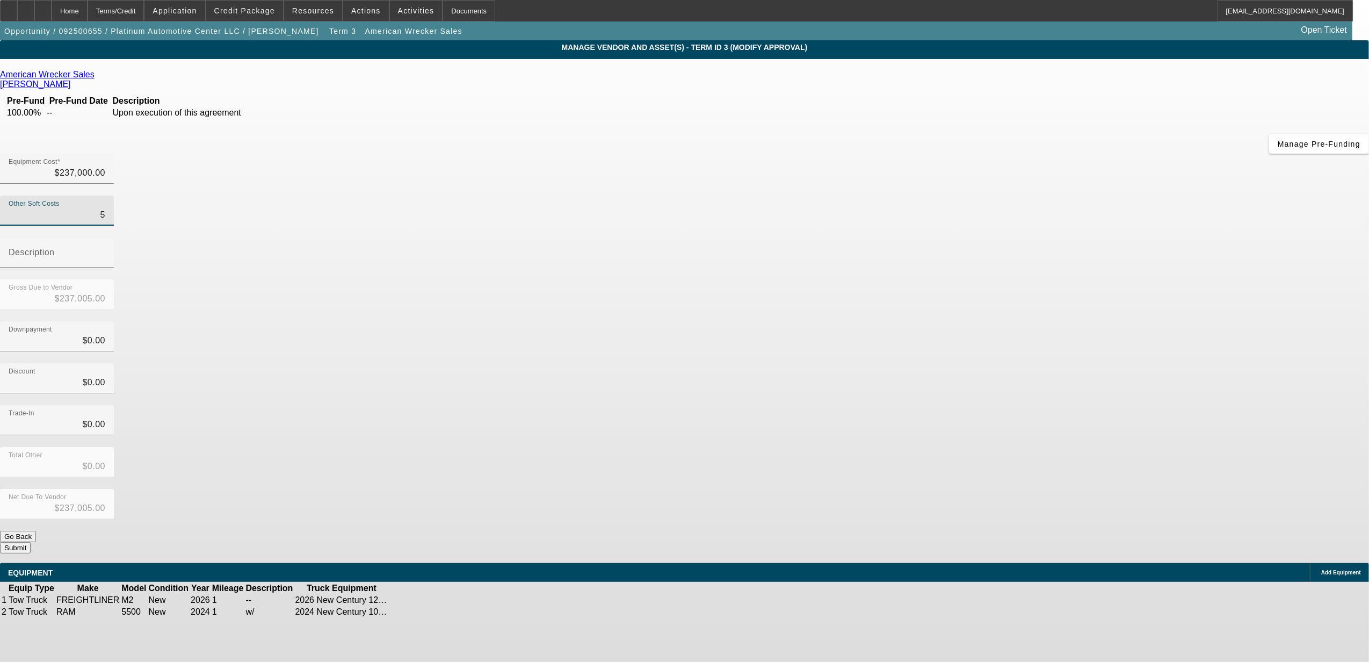
type input "50"
type input "$237,050.00"
type input "500"
type input "$237,500.00"
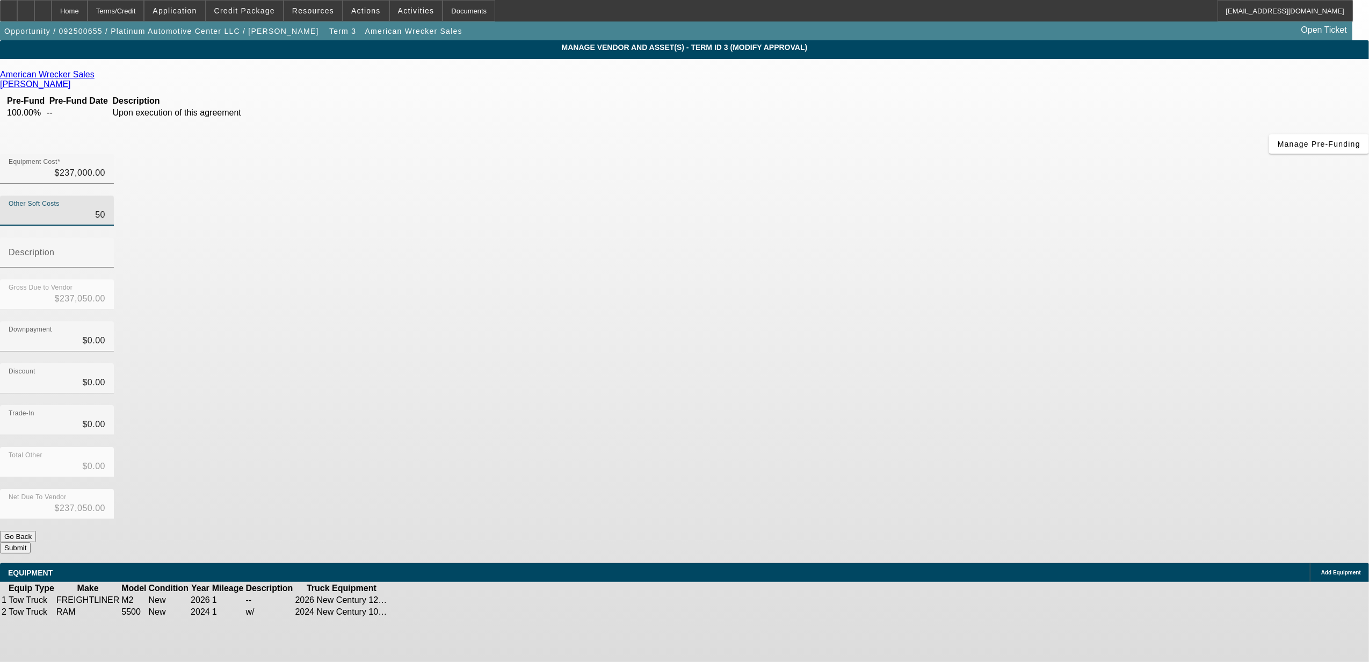
type input "$237,500.00"
type input "$500.00"
drag, startPoint x: 906, startPoint y: 188, endPoint x: 819, endPoint y: 130, distance: 104.2
click at [905, 279] on div "Gross Due to Vendor $237,500.00" at bounding box center [684, 300] width 1369 height 42
click at [105, 167] on input "237000" at bounding box center [57, 173] width 97 height 13
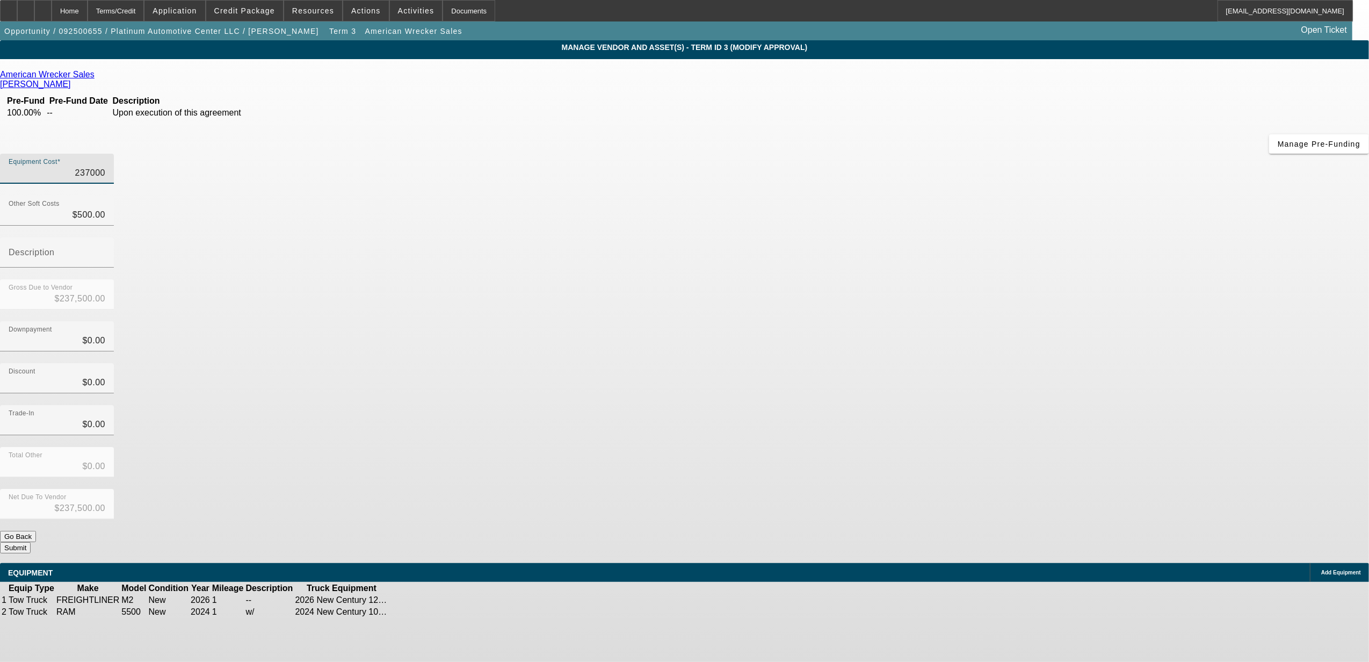
click at [105, 167] on input "237000" at bounding box center [57, 173] width 97 height 13
type input "1"
type input "$501.00"
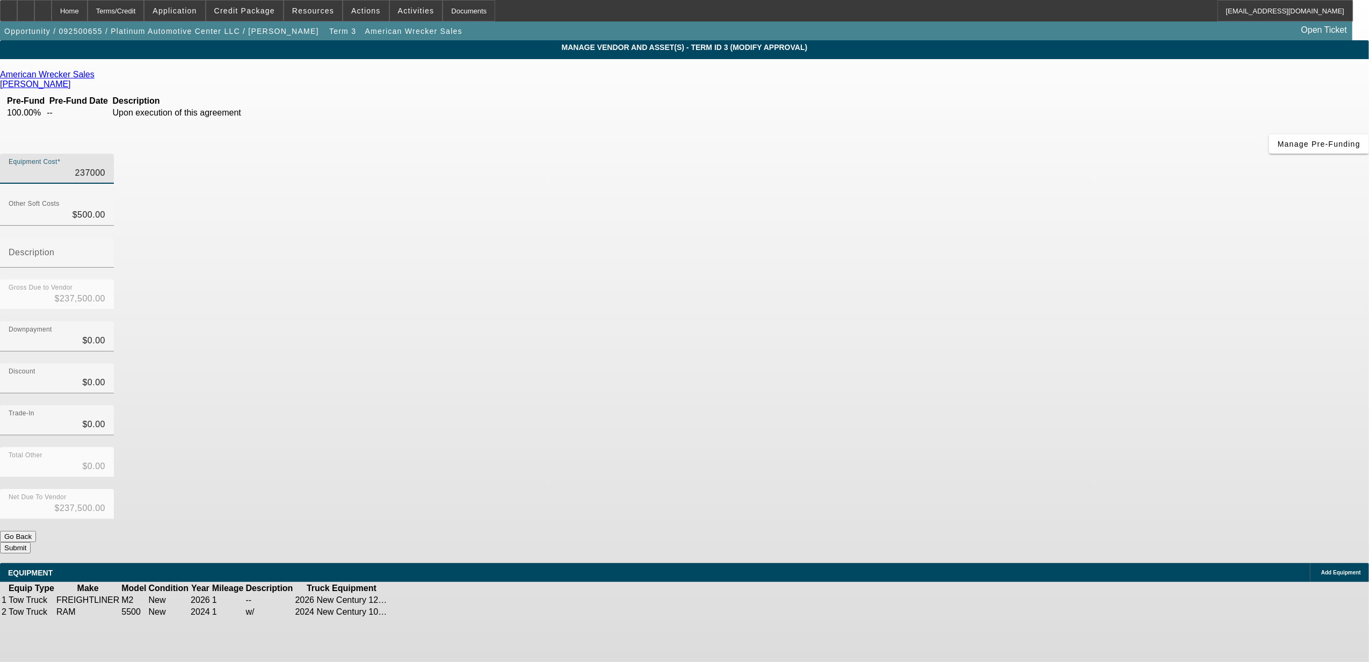
type input "$501.00"
type input "10"
type input "$510.00"
type input "105"
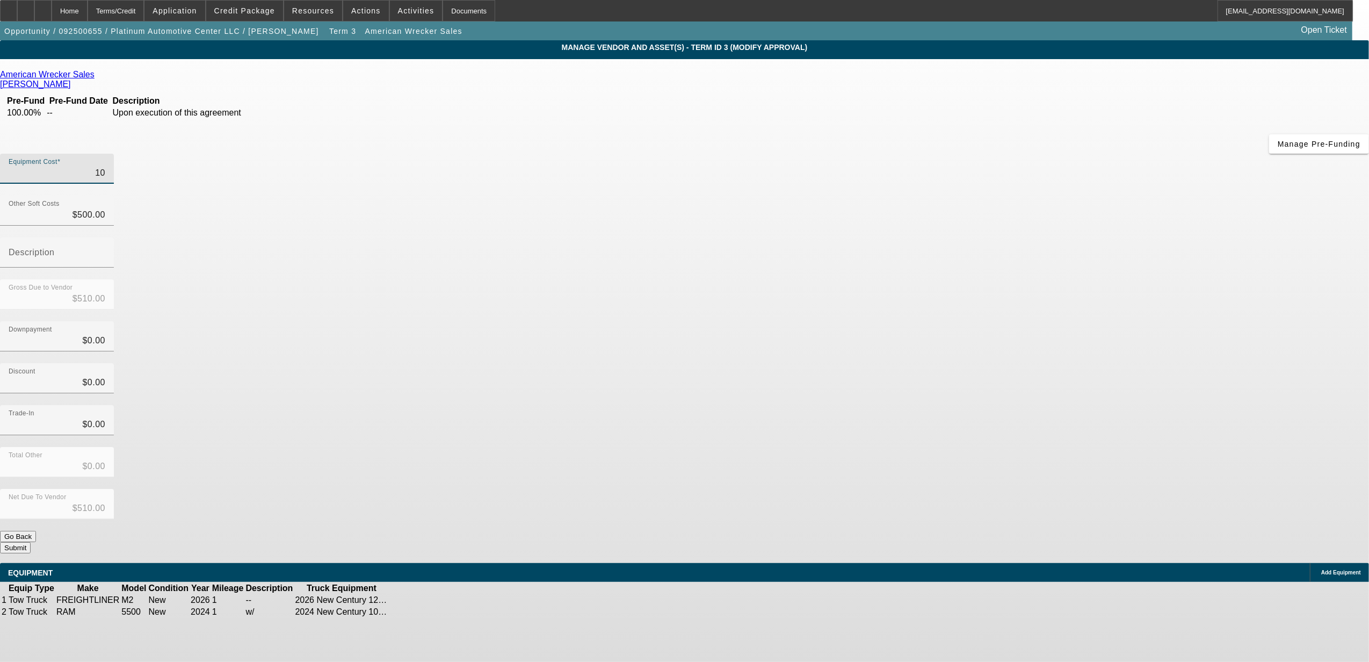
type input "$605.00"
type input "1050"
type input "$1,550.00"
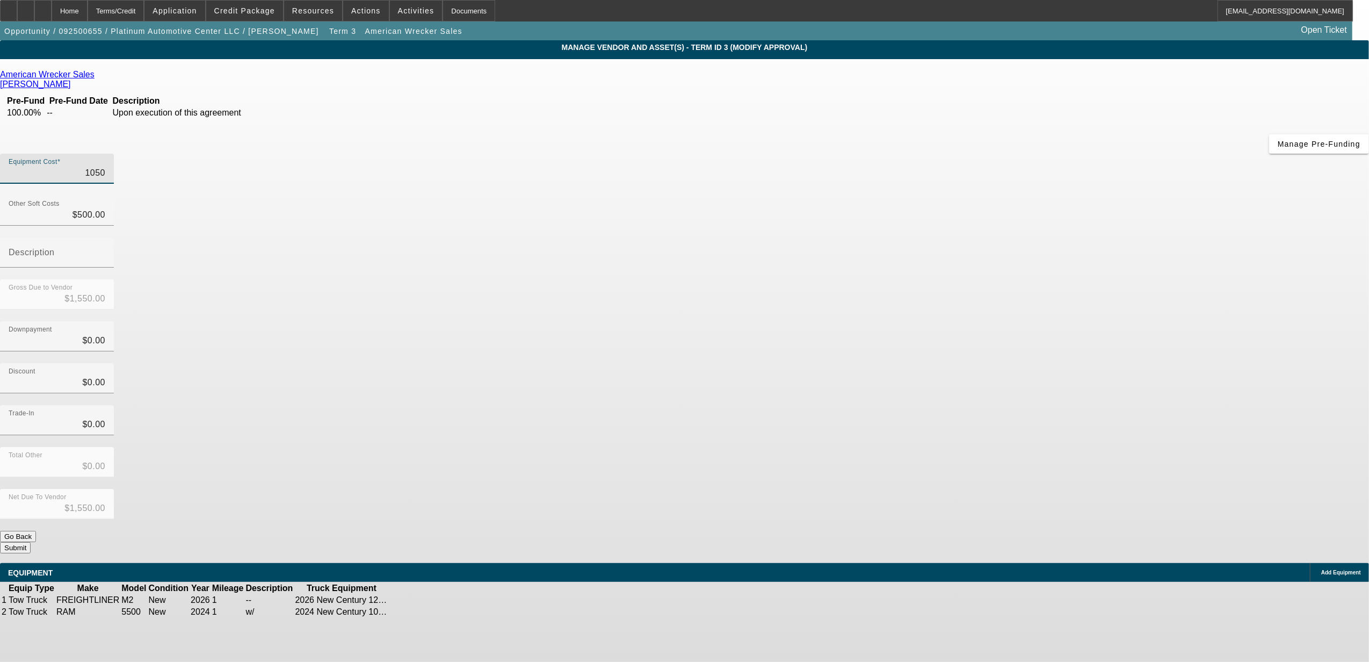
type input "10500"
type input "$11,000.00"
type input "105000"
type input "$105,500.00"
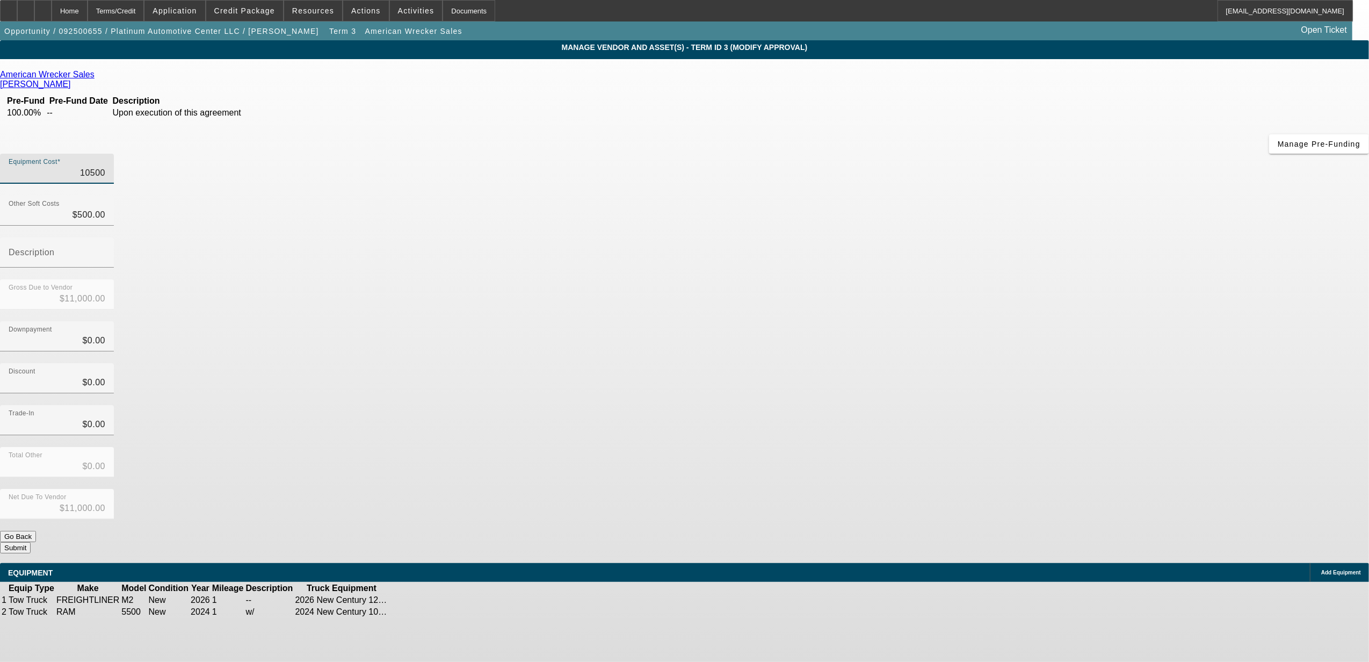
type input "$105,500.00"
click at [948, 363] on div "Discount $0.00" at bounding box center [684, 384] width 1369 height 42
click at [105, 167] on input "105000" at bounding box center [57, 173] width 97 height 13
type input "2"
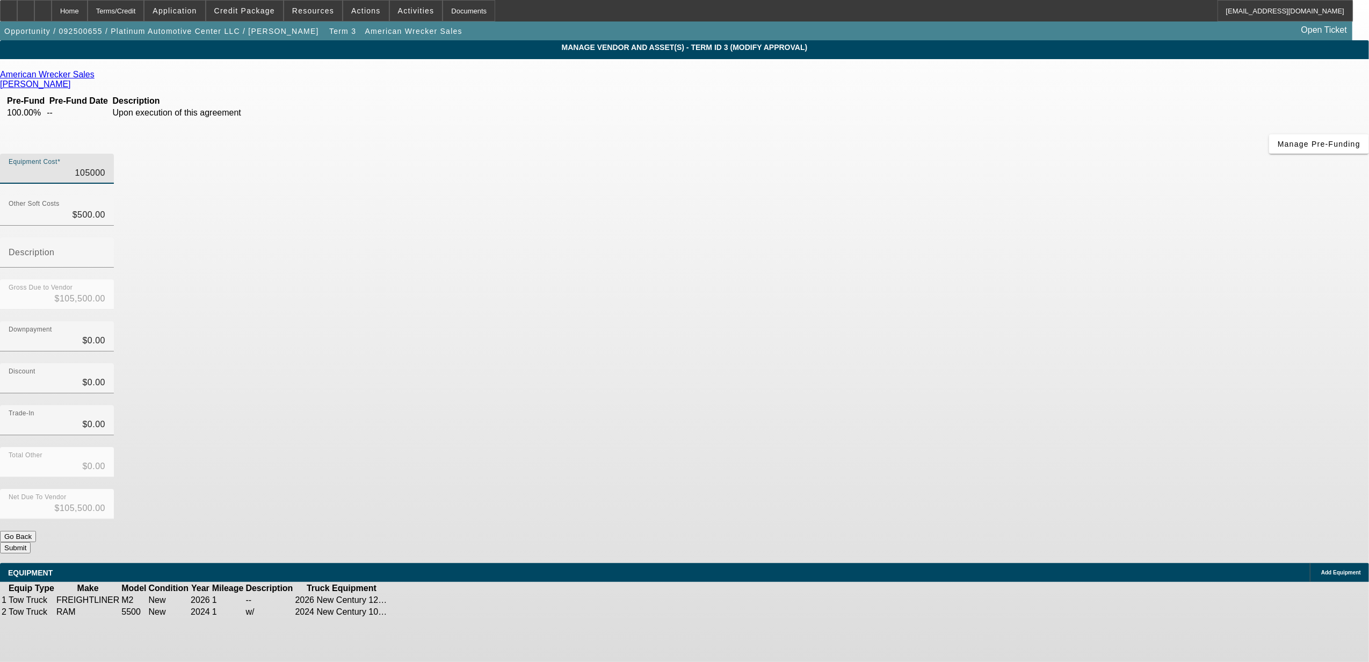
type input "$502.00"
type input "23"
type input "$523.00"
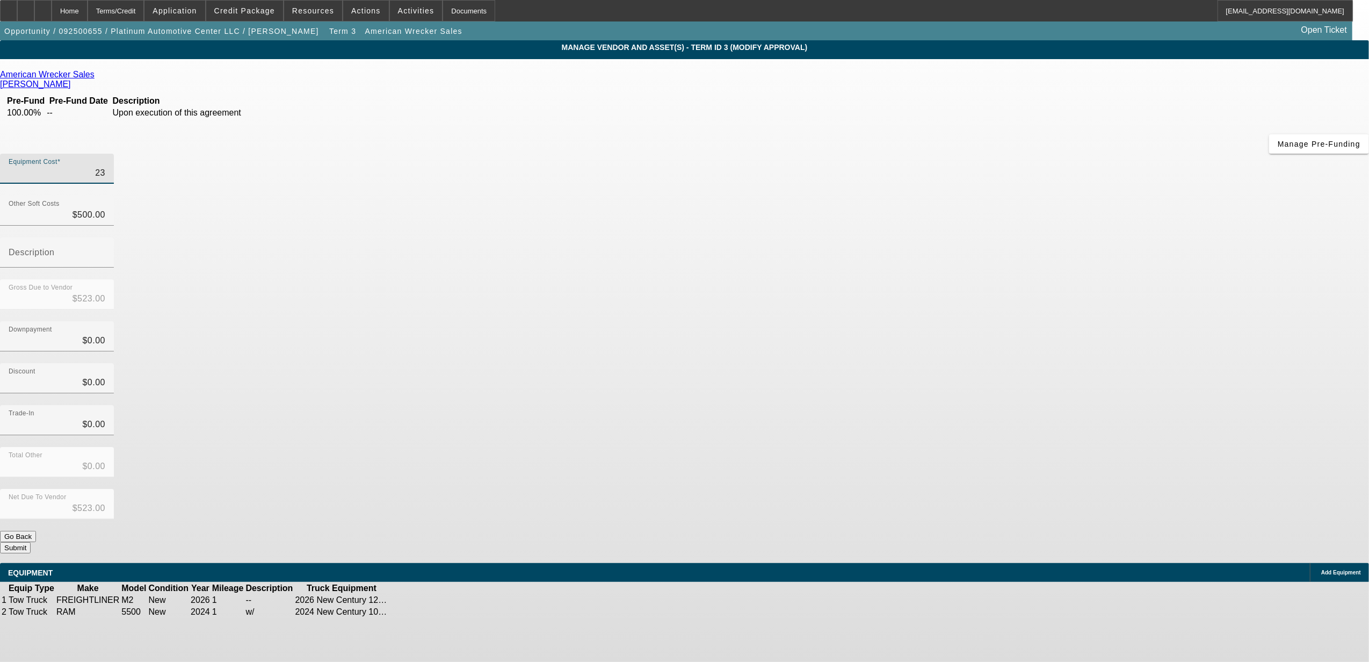
type input "236"
type input "$736.00"
type input "2365"
type input "$2,865.00"
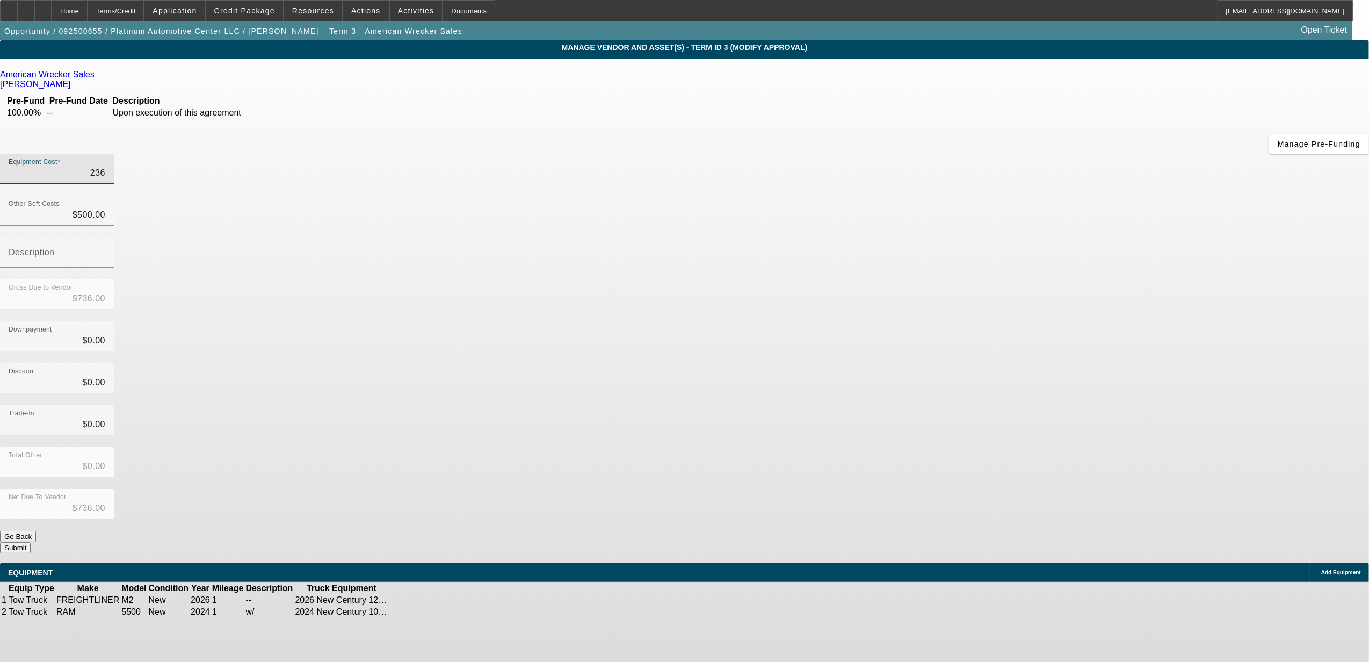
type input "$2,865.00"
type input "23650"
type input "$24,150.00"
type input "236500"
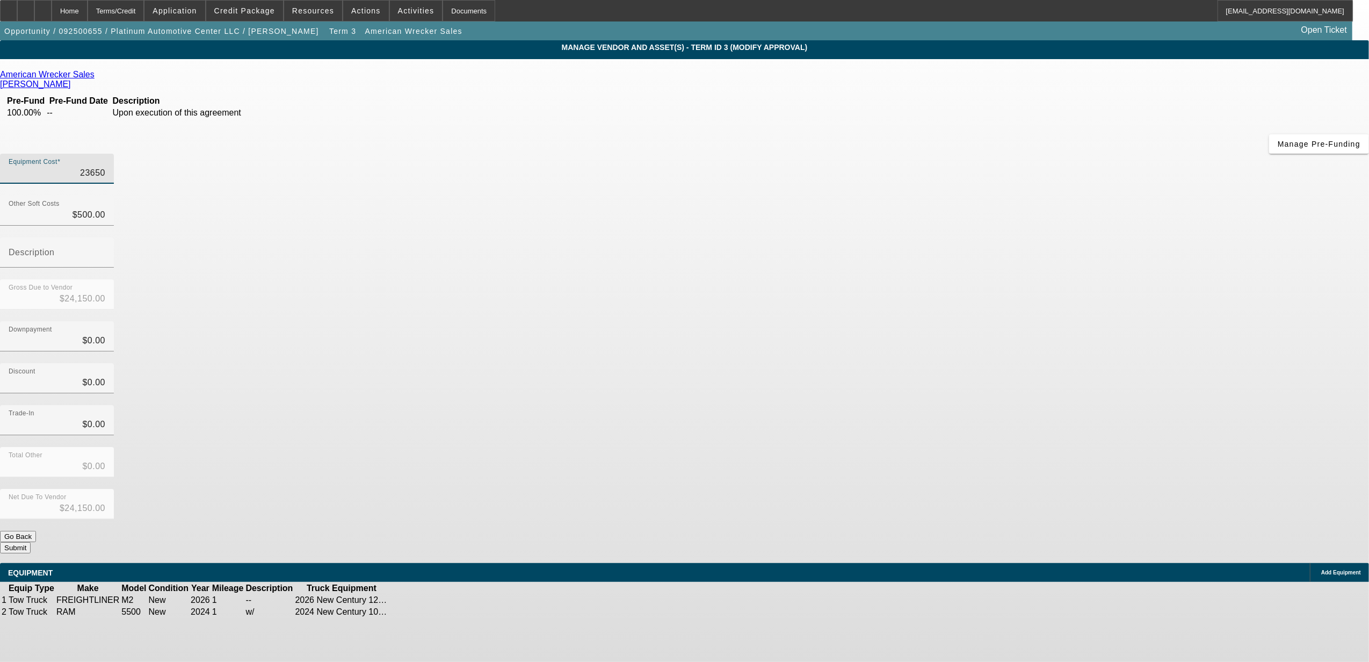
type input "$237,000.00"
type input "$236,500.00"
click at [899, 363] on div "Discount $0.00" at bounding box center [684, 384] width 1369 height 42
click at [105, 196] on div "Other Soft Costs $500.00" at bounding box center [57, 211] width 97 height 30
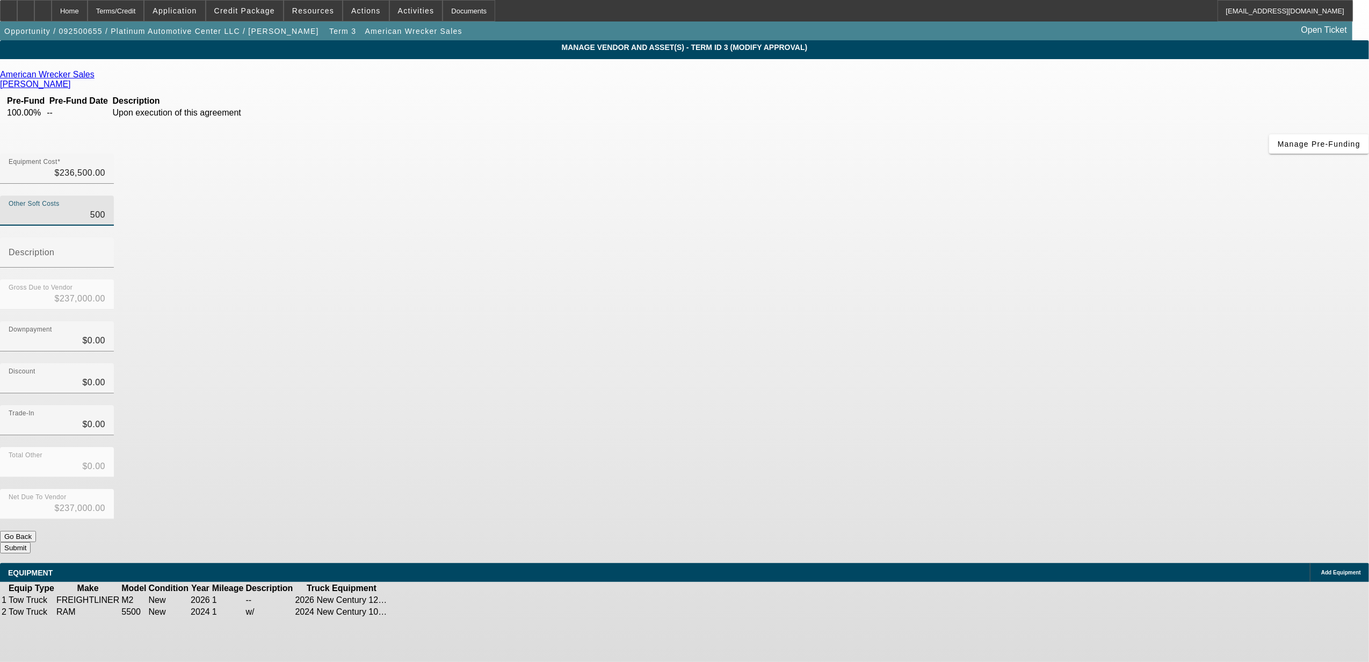
click at [105, 208] on input "500" at bounding box center [57, 214] width 97 height 13
type input "1"
type input "$236,501.00"
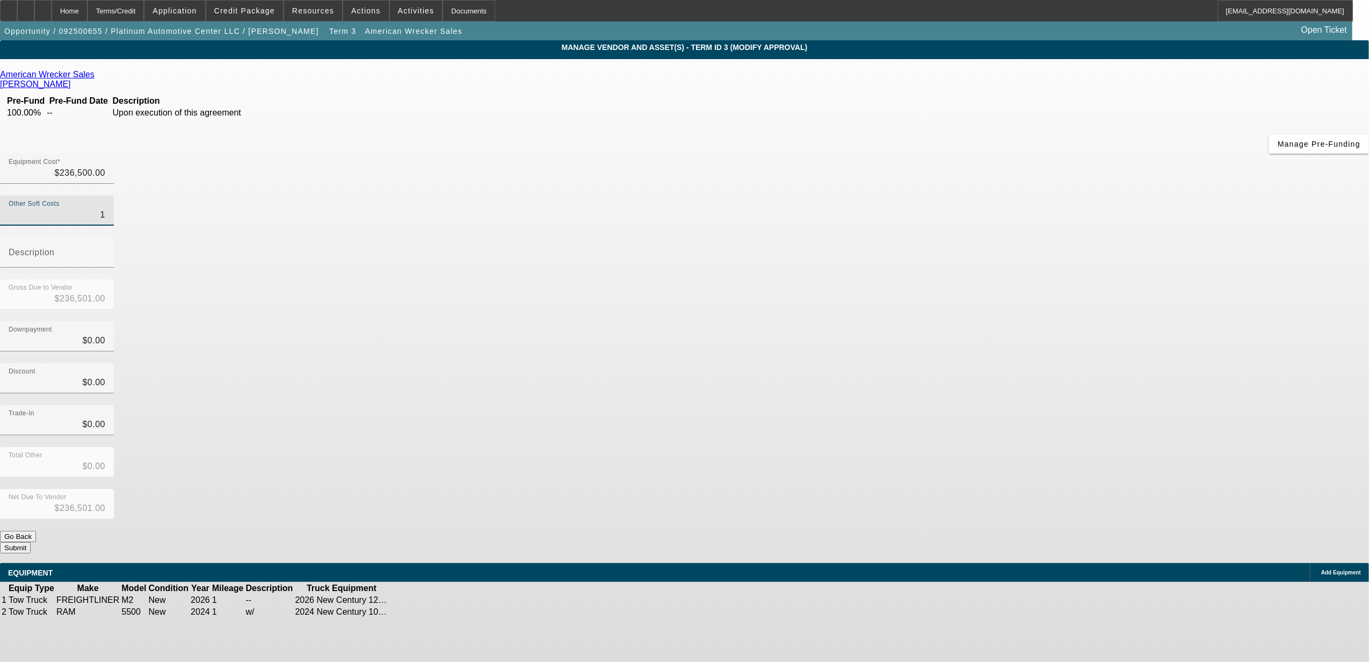
type input "10"
type input "$236,510.00"
type input "100"
type input "$236,600.00"
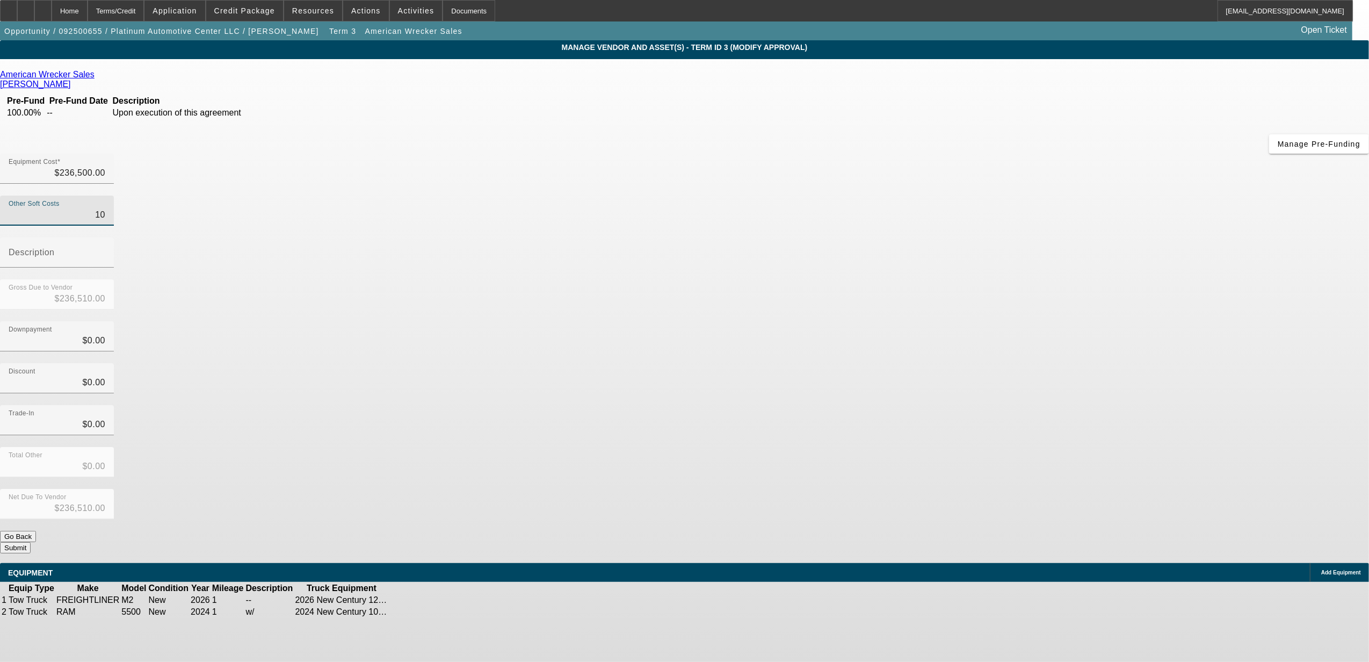
type input "$236,600.00"
type input "1000"
type input "$237,500.00"
type input "$1,000.00"
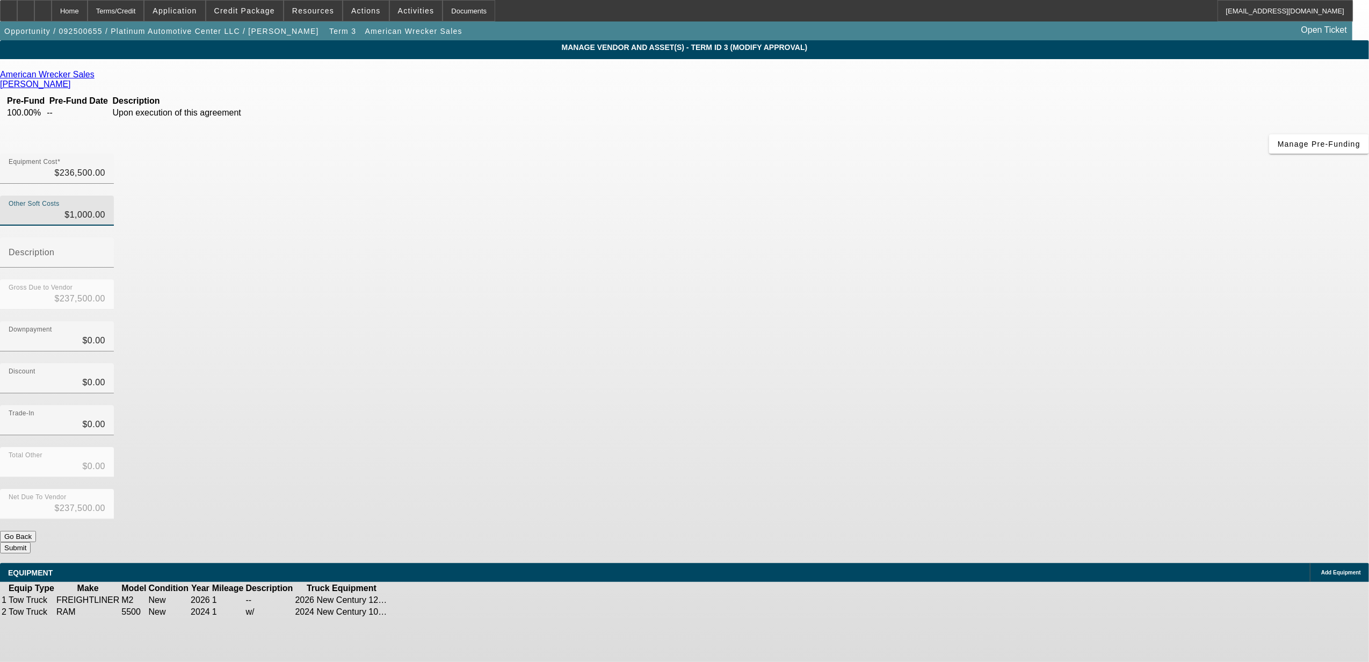
click at [975, 363] on div "Discount $0.00" at bounding box center [684, 384] width 1369 height 42
click at [105, 418] on input "0" at bounding box center [57, 424] width 97 height 13
type input "5"
type input "$5.00"
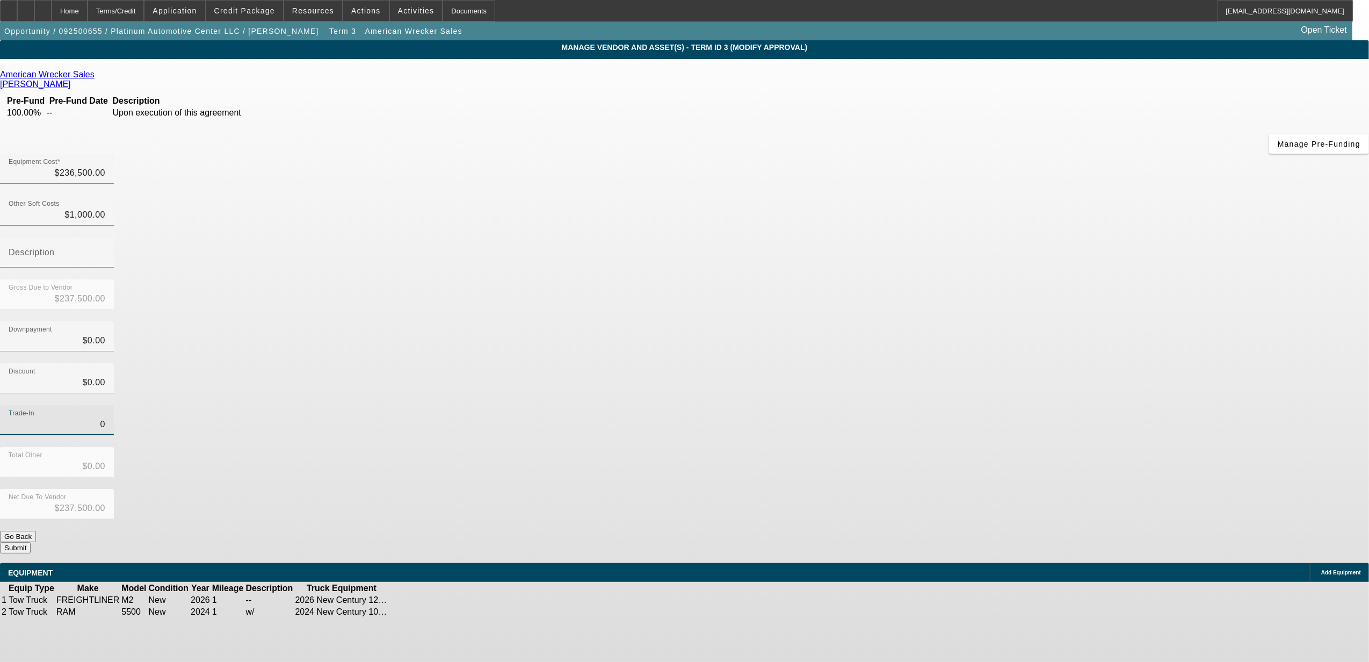
type input "$237,495.00"
type input "54"
type input "$54.00"
type input "$237,446.00"
type input "540"
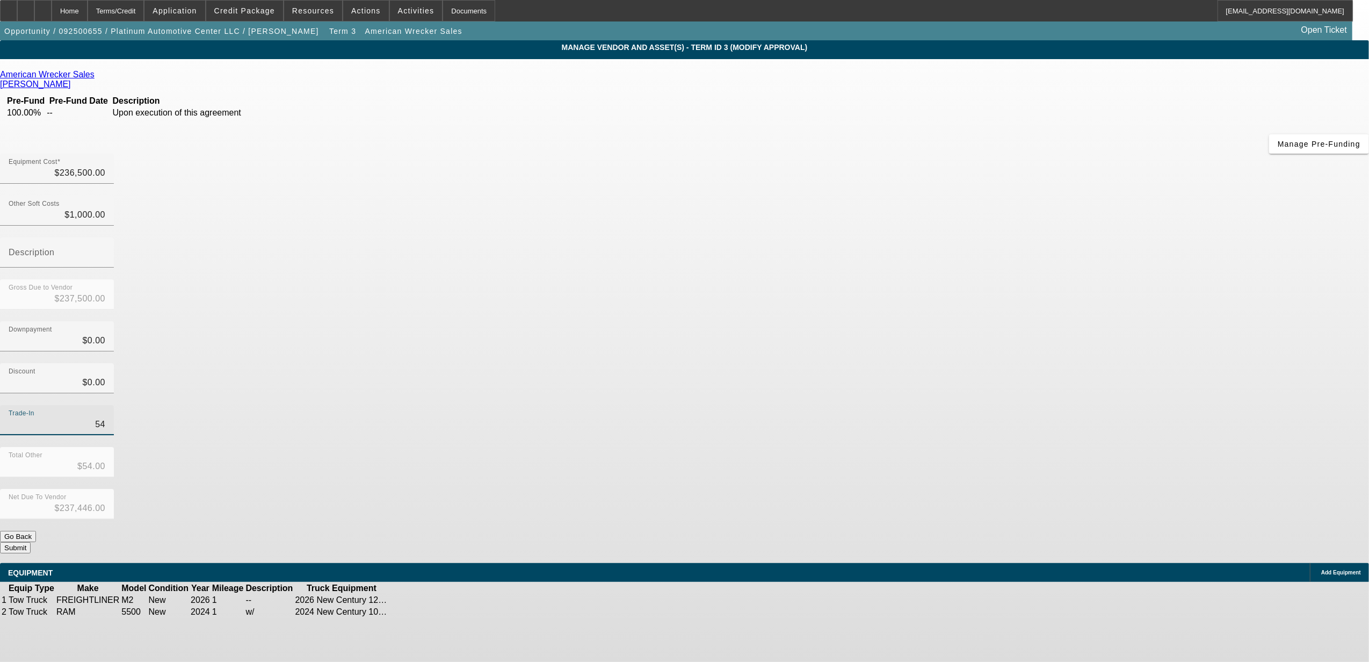
type input "$540.00"
type input "$236,960.00"
type input "5400"
type input "$5,400.00"
type input "$232,100.00"
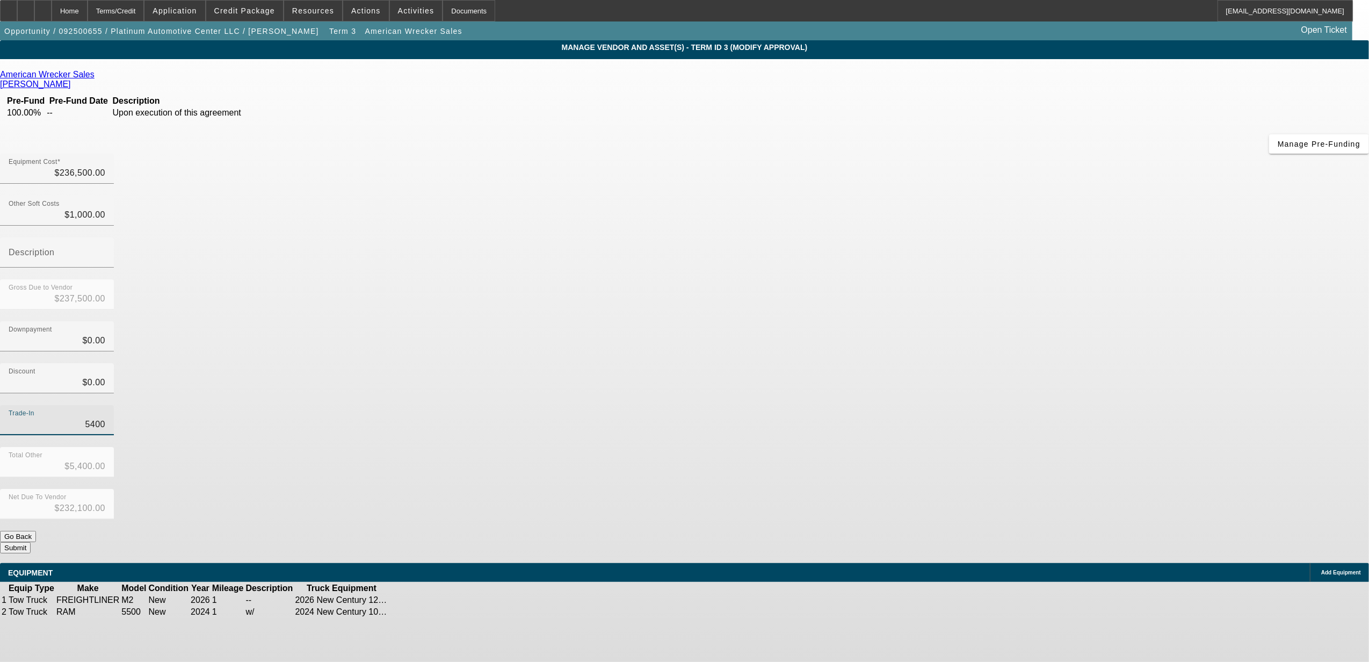
type input "54000"
type input "$54,000.00"
type input "$183,500.00"
type input "$54,000.00"
click at [939, 405] on div "Trade-In $54,000.00" at bounding box center [684, 426] width 1369 height 42
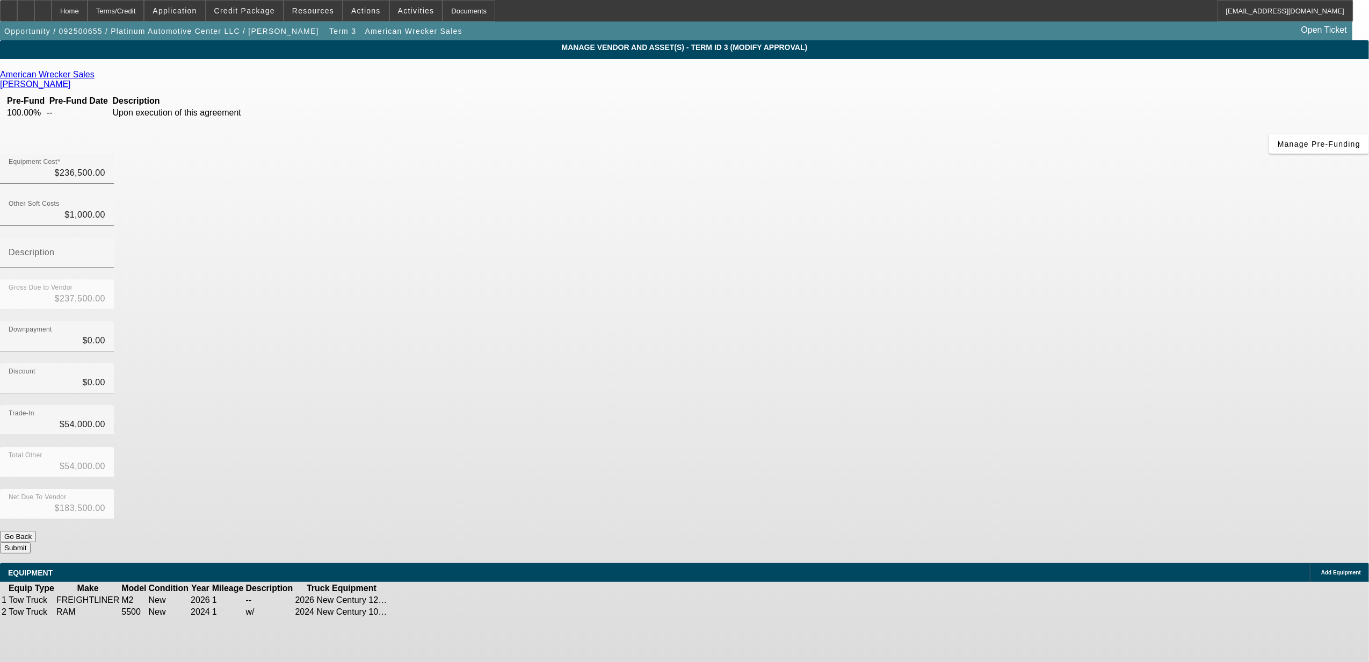
click at [31, 542] on button "Submit" at bounding box center [15, 547] width 31 height 11
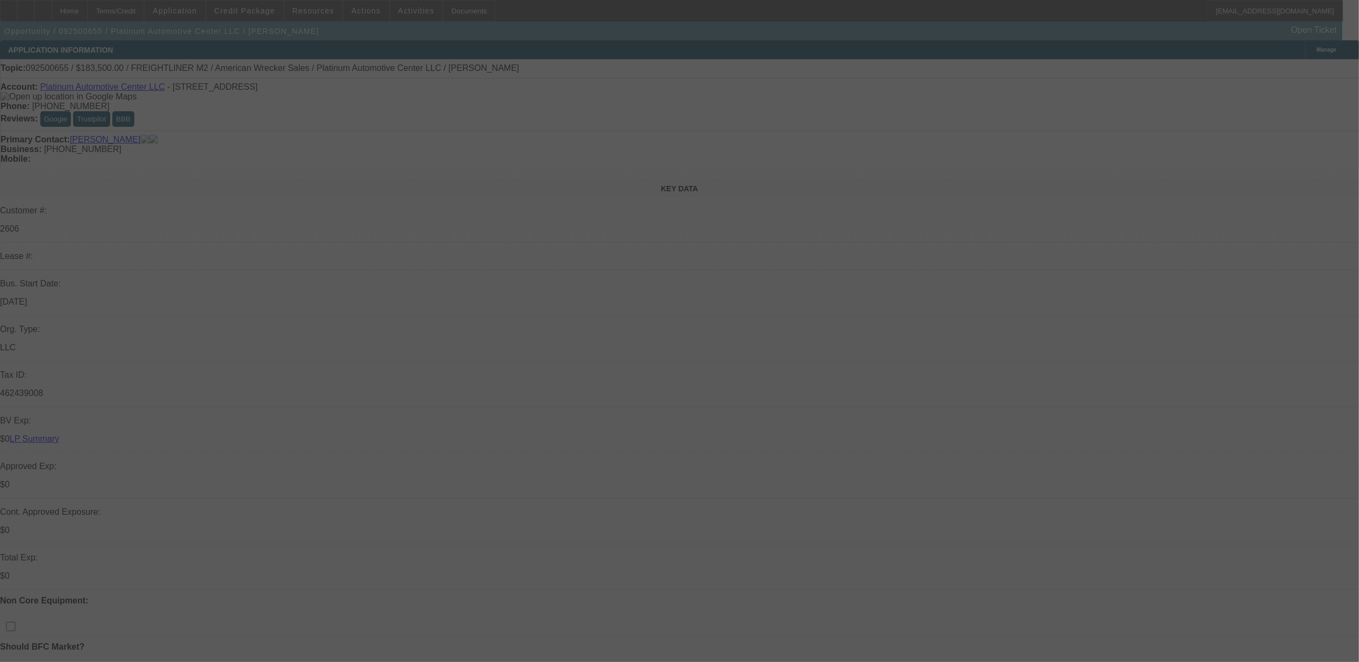
select select "0"
select select "2"
select select "0"
select select "6"
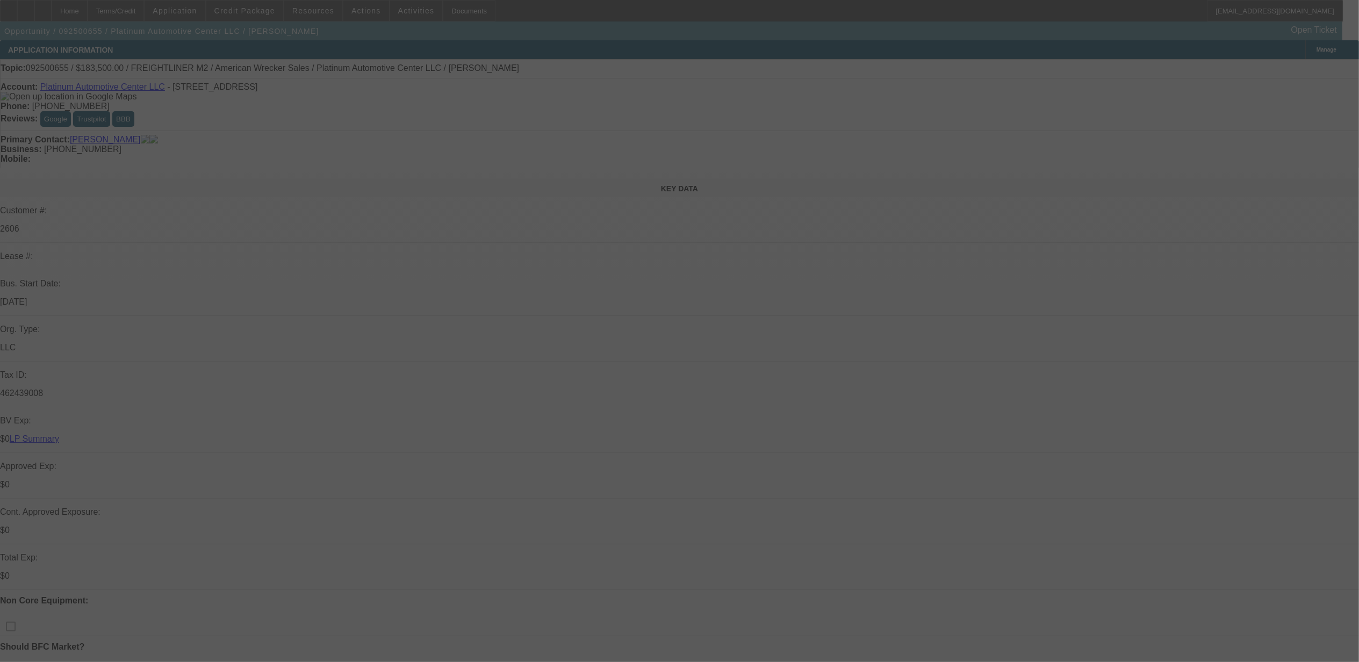
select select "0"
select select "2"
select select "0"
select select "6"
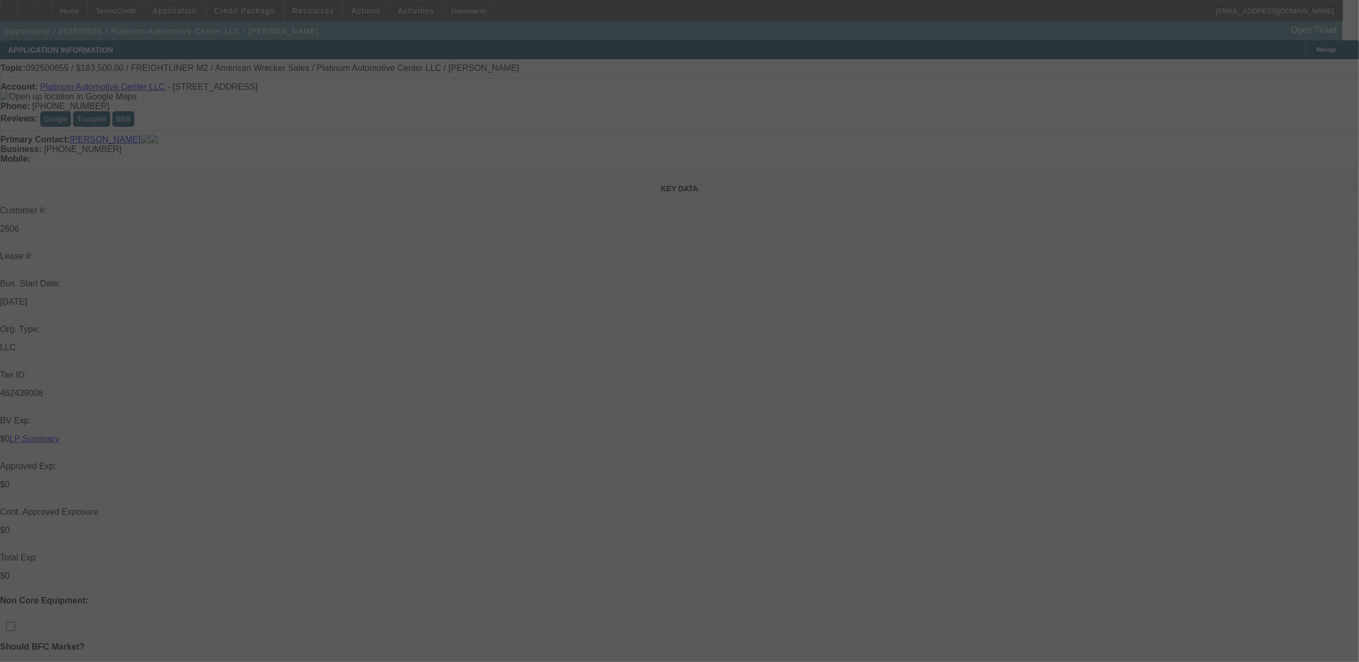
select select "0"
select select "2"
select select "0"
select select "6"
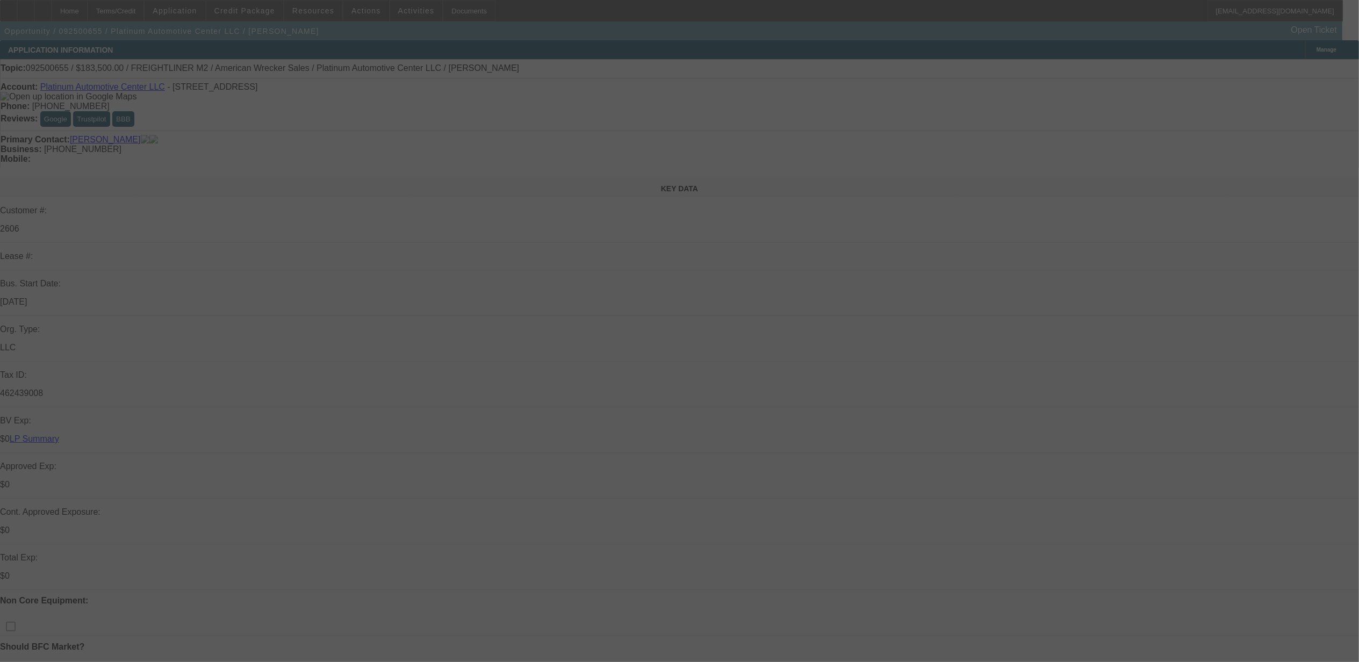
select select "0"
select select "2"
select select "0"
select select "6"
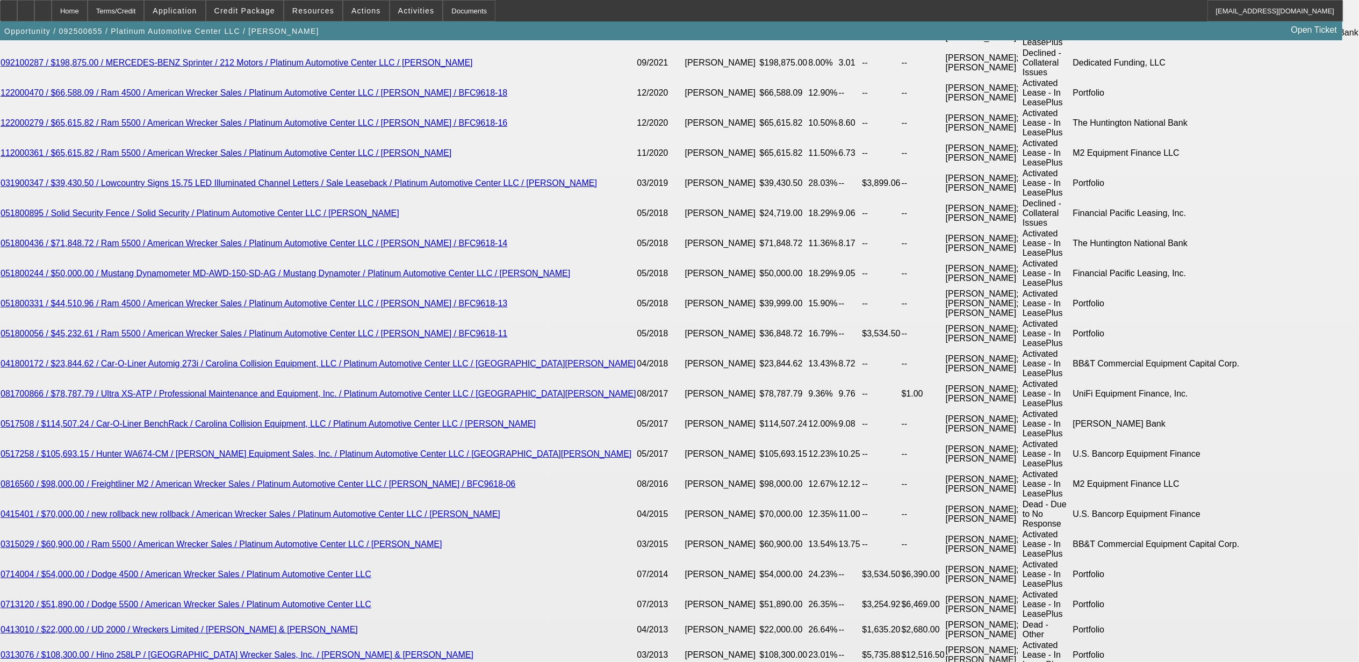
scroll to position [2077, 0]
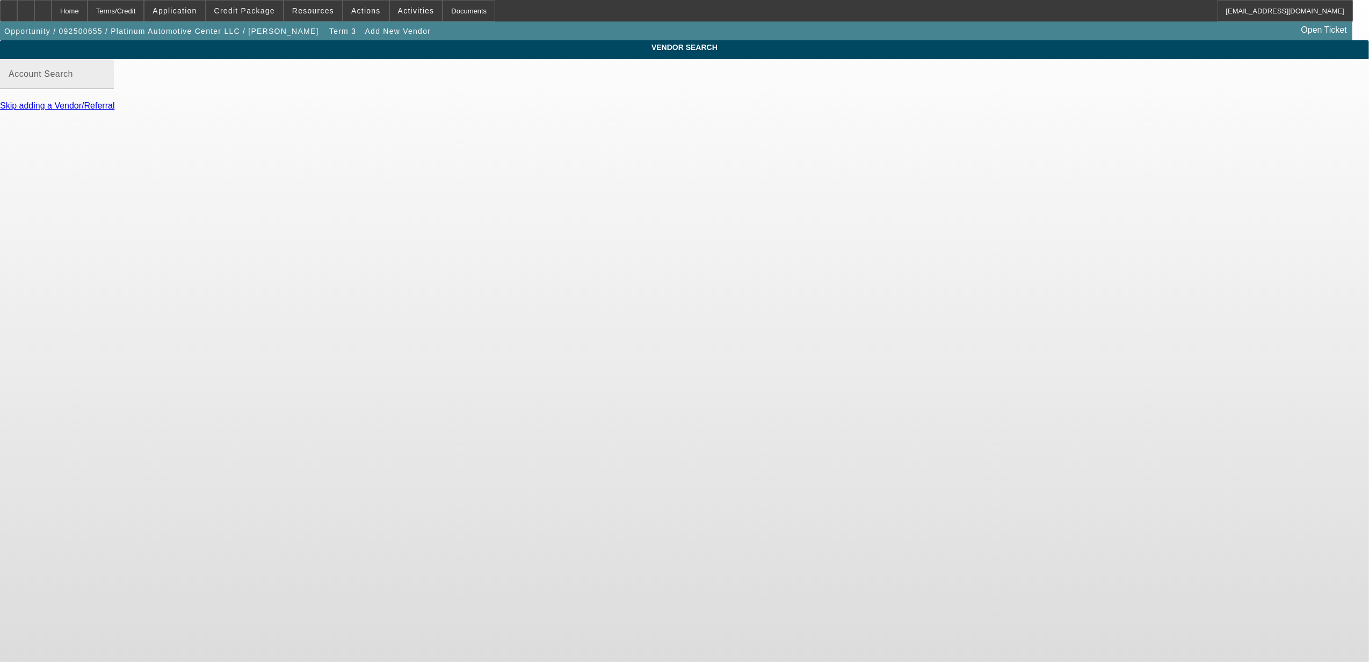
click at [73, 78] on mat-label "Account Search" at bounding box center [41, 73] width 64 height 9
click at [105, 85] on input "Account Search" at bounding box center [57, 78] width 97 height 13
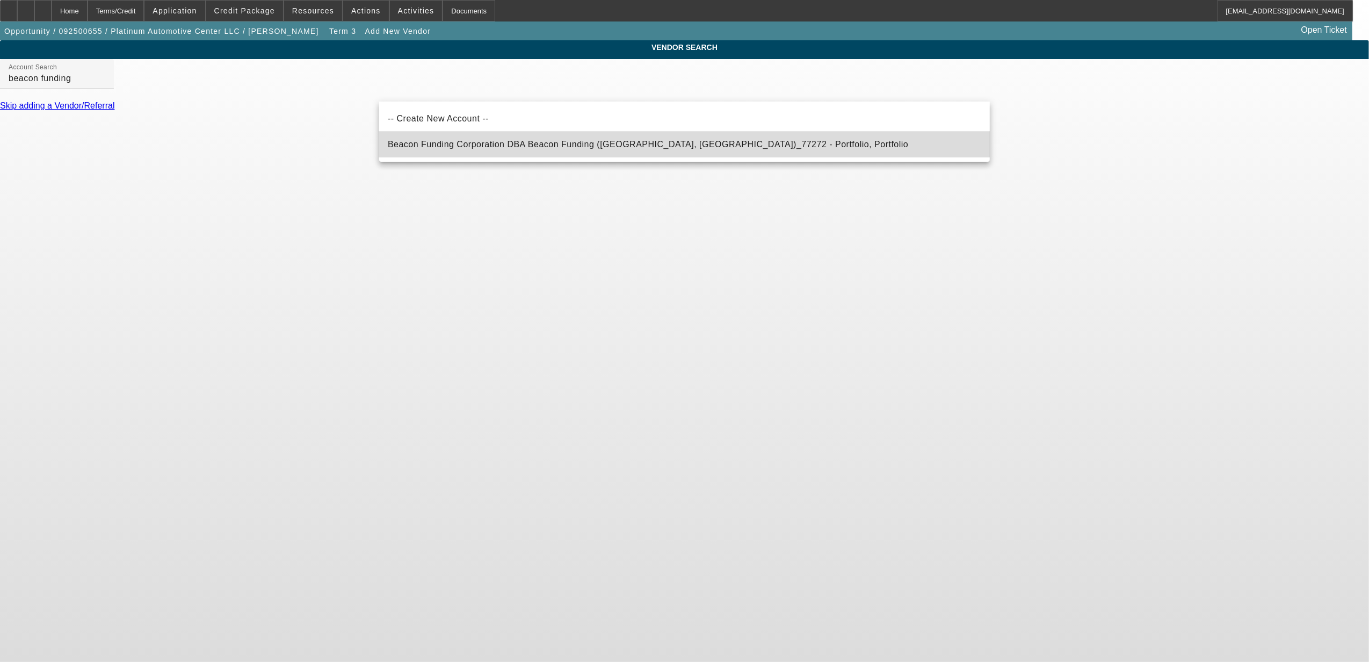
click at [468, 142] on span "Beacon Funding Corporation DBA Beacon Funding (Northbrook, IL)_77272 - Portfoli…" at bounding box center [648, 144] width 521 height 9
type input "Beacon Funding Corporation DBA Beacon Funding (Northbrook, IL)_77272 - Portfoli…"
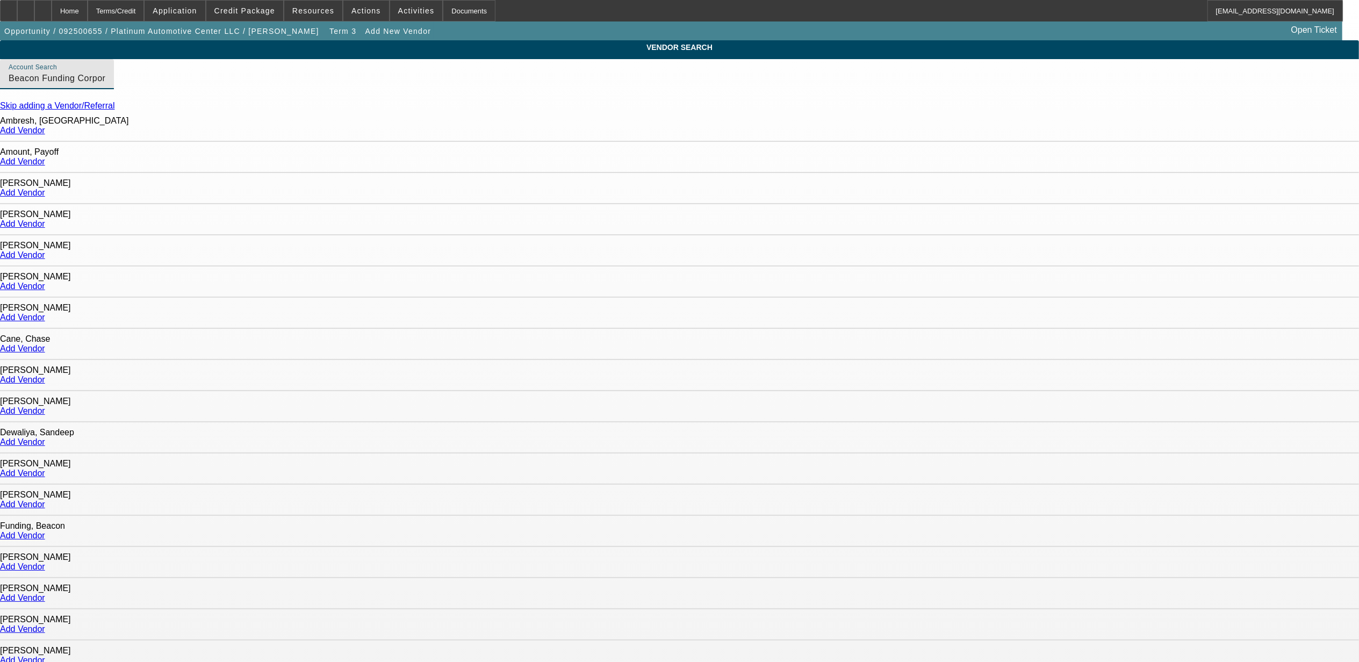
click at [45, 160] on link "Add Vendor" at bounding box center [22, 161] width 45 height 9
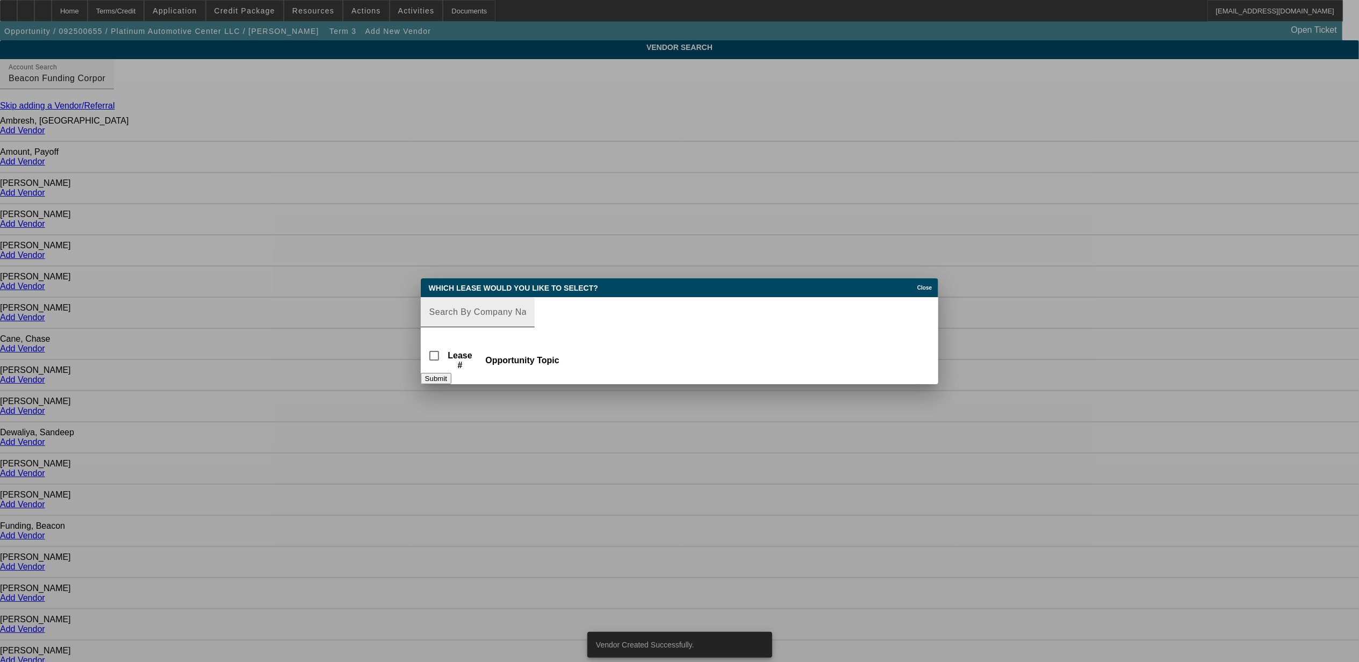
click at [468, 312] on input "Lease Search" at bounding box center [477, 312] width 97 height 13
click at [471, 327] on div at bounding box center [478, 333] width 114 height 12
click at [482, 306] on input "bfc9618-" at bounding box center [477, 312] width 97 height 13
click at [473, 306] on input "bfc9618-" at bounding box center [477, 312] width 97 height 13
click at [465, 306] on input "bfc9618-" at bounding box center [477, 312] width 97 height 13
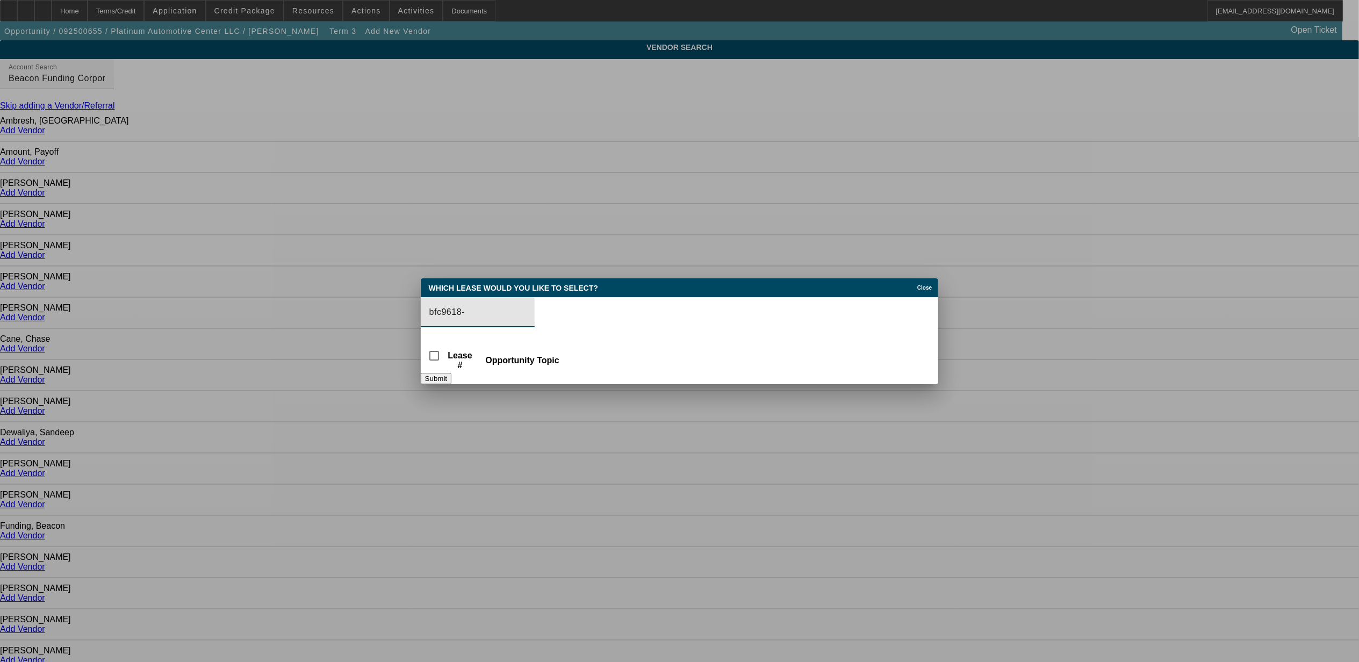
click at [441, 306] on input "bfc9618-" at bounding box center [477, 312] width 97 height 13
click at [449, 306] on input "bfc9618-" at bounding box center [477, 312] width 97 height 13
click at [452, 306] on input "bfc9618-" at bounding box center [477, 312] width 97 height 13
type input "bfc96d18-"
click at [453, 306] on input "bfc96d18-" at bounding box center [477, 312] width 97 height 13
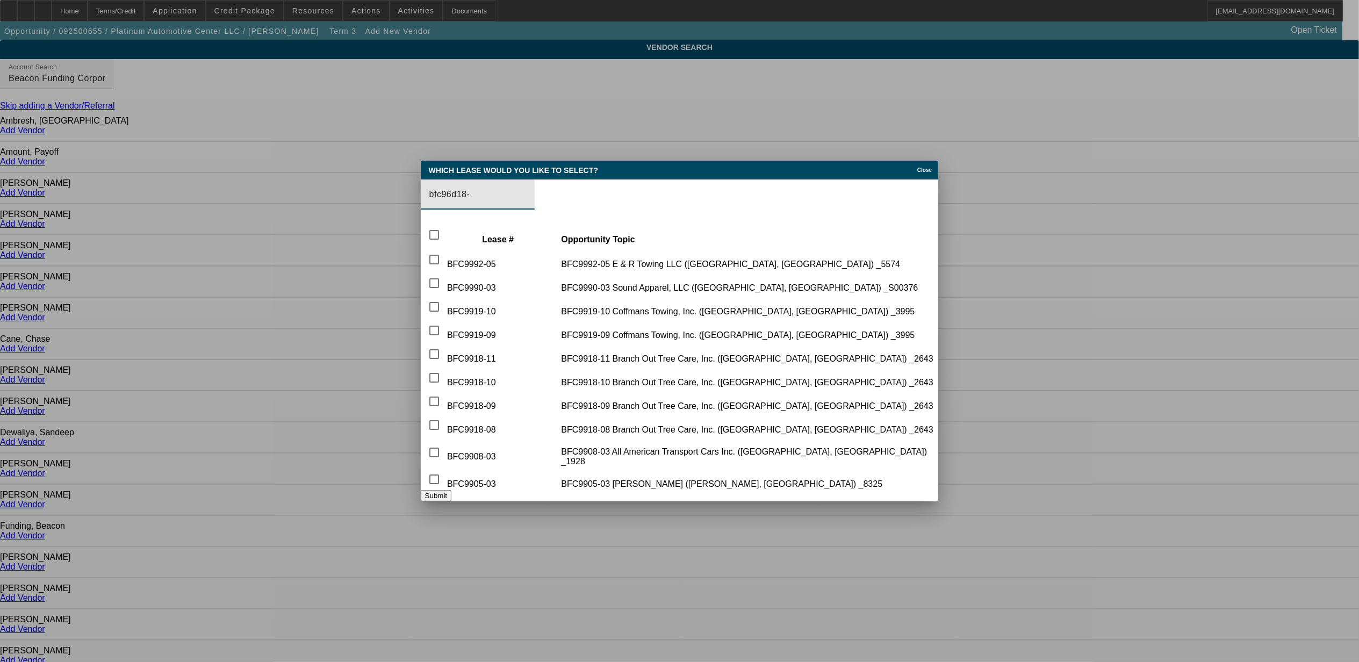
click at [369, 400] on div at bounding box center [679, 331] width 1359 height 662
click at [461, 200] on div "bfc96d18-" at bounding box center [477, 194] width 97 height 30
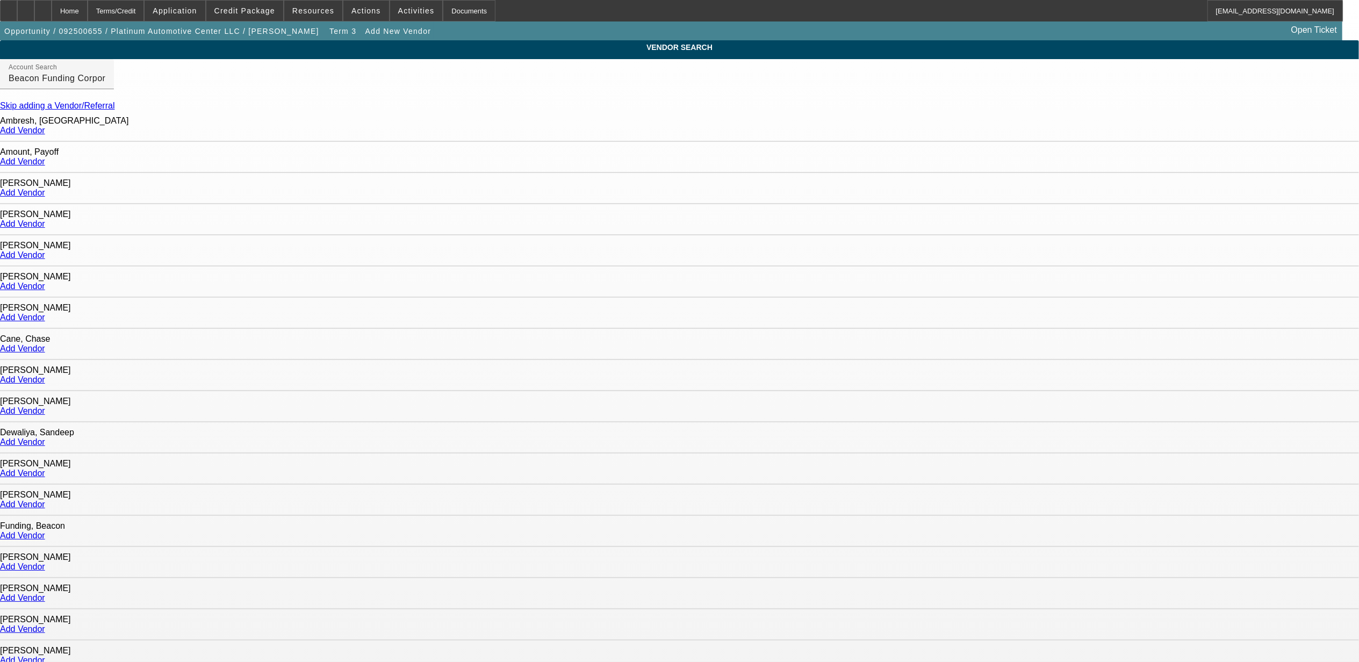
drag, startPoint x: 474, startPoint y: 190, endPoint x: 483, endPoint y: 194, distance: 10.6
click at [474, 190] on input "bfc96d18-" at bounding box center [477, 194] width 97 height 13
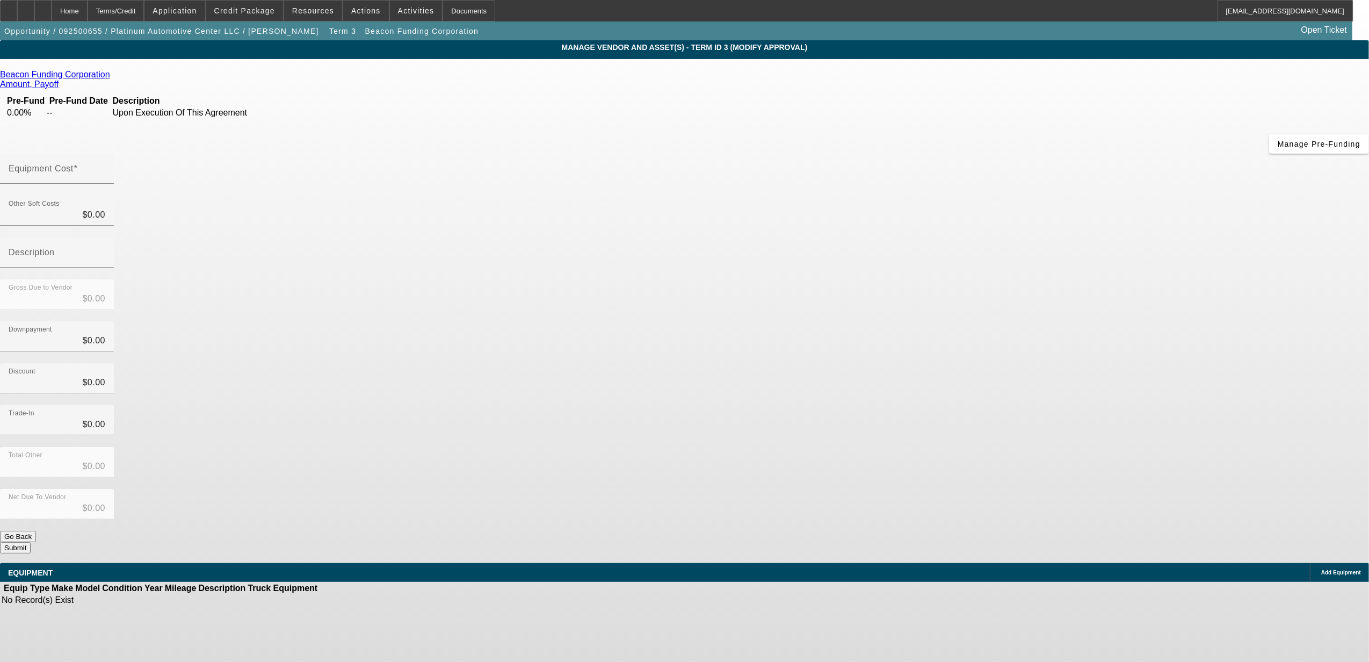
click at [1319, 573] on icon at bounding box center [1319, 573] width 0 height 0
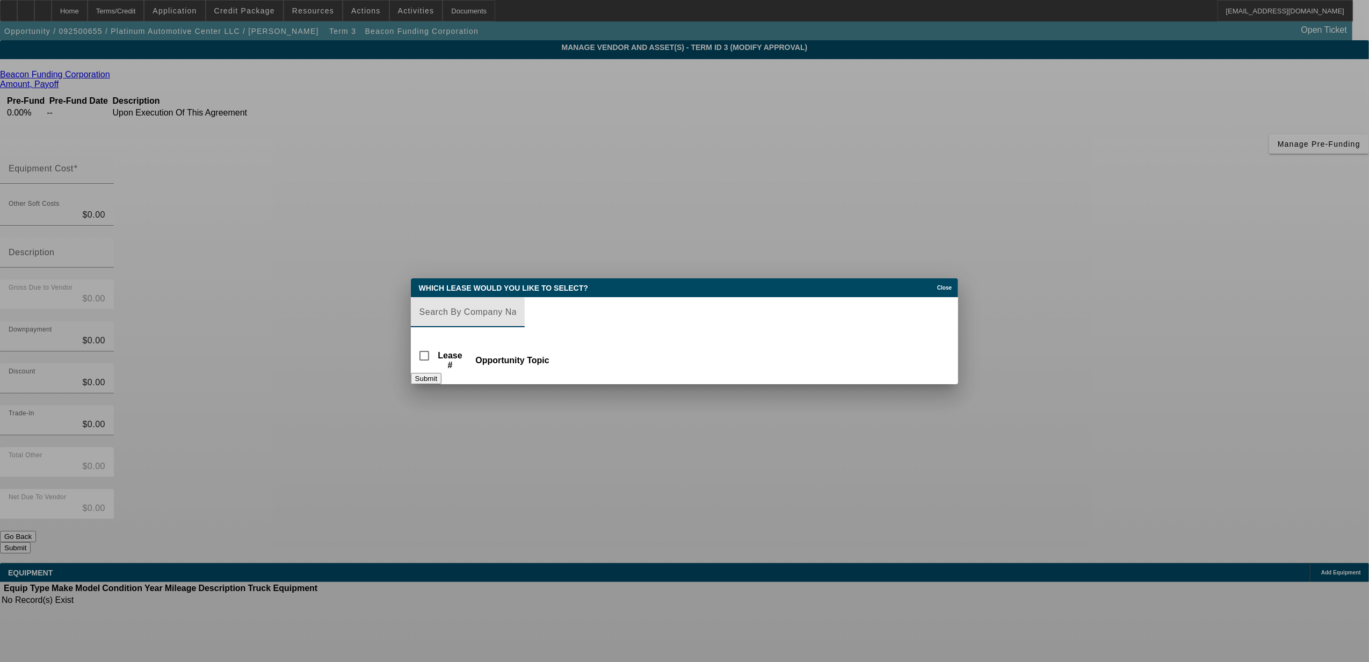
click at [465, 310] on input "Lease Search" at bounding box center [468, 312] width 97 height 13
type input "bfc9618"
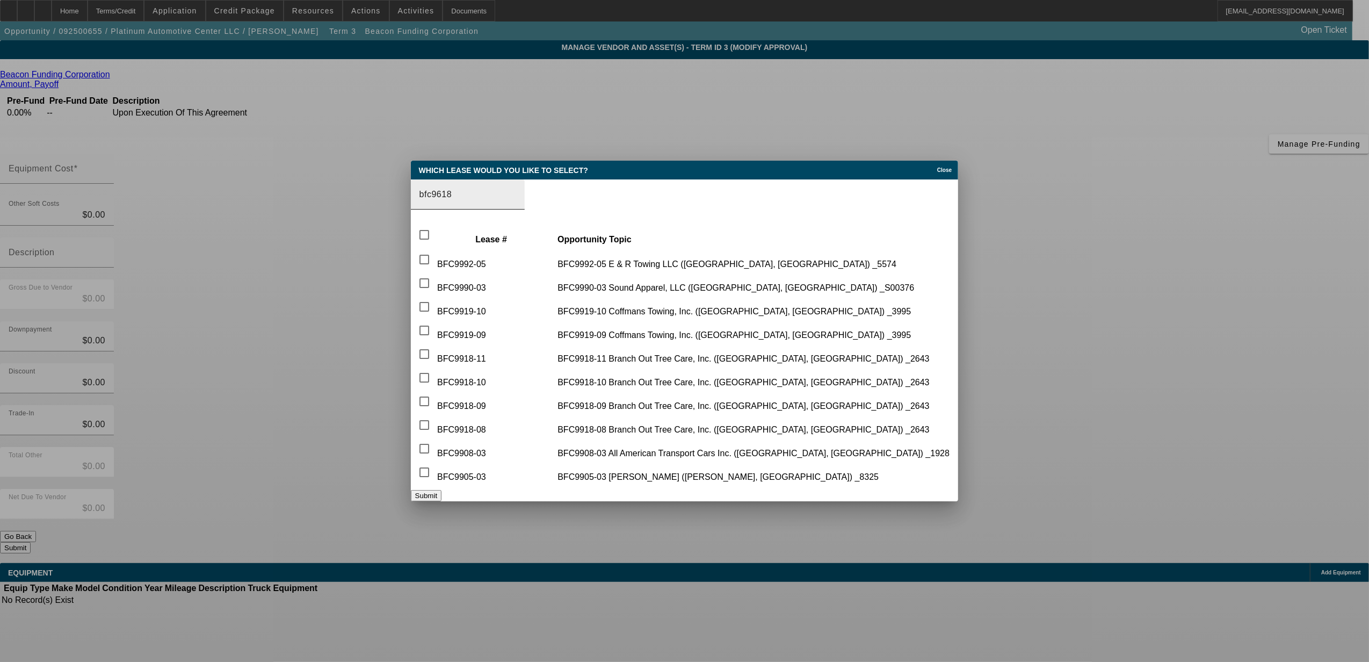
click at [467, 313] on td "BFC9919-10" at bounding box center [491, 306] width 109 height 23
click at [482, 196] on div "bfc9618" at bounding box center [468, 194] width 97 height 30
click at [493, 189] on input "bfc9618" at bounding box center [468, 194] width 97 height 13
click at [507, 194] on input "bfc9618" at bounding box center [468, 194] width 97 height 13
click at [258, 262] on div at bounding box center [684, 331] width 1369 height 662
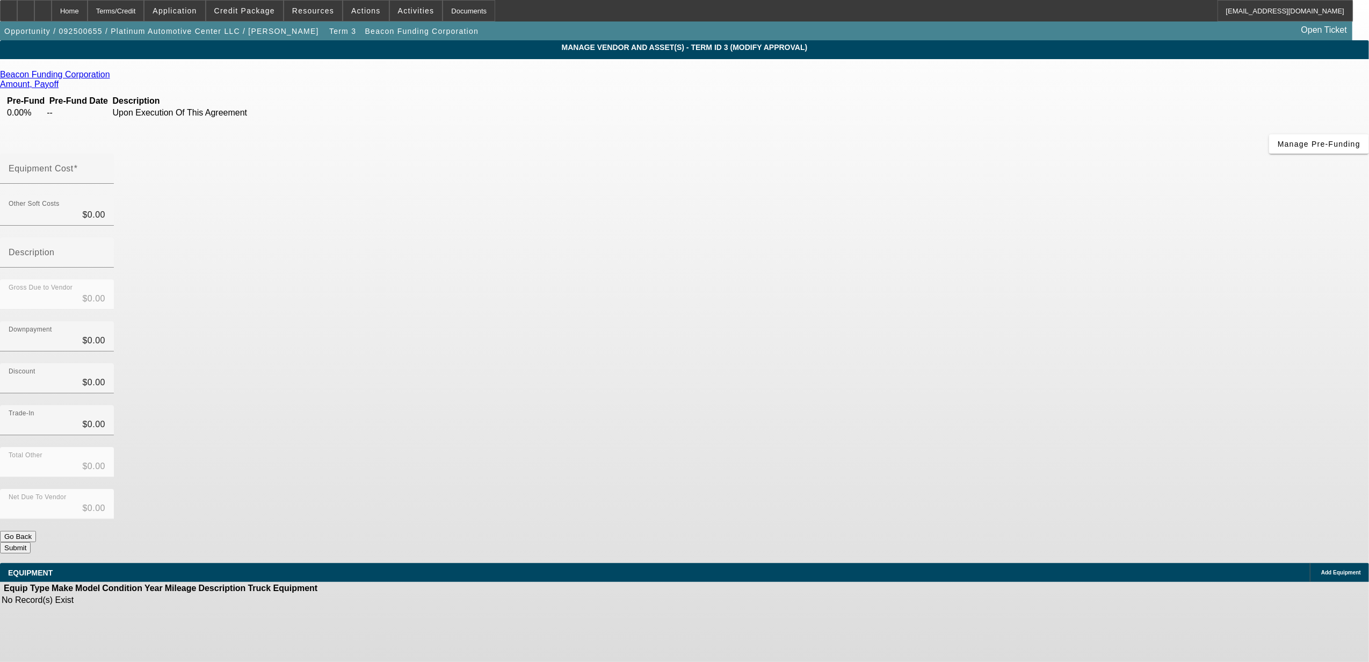
click at [1319, 573] on icon at bounding box center [1319, 573] width 0 height 0
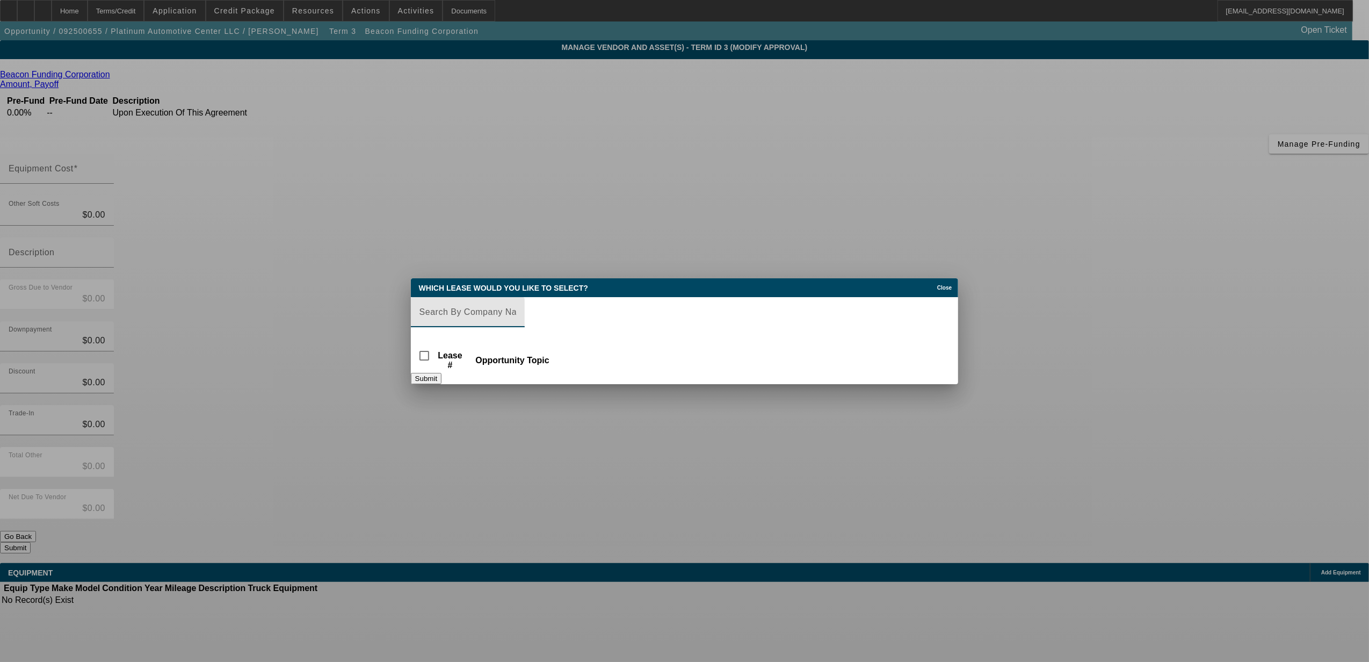
click at [499, 313] on input "Lease Search" at bounding box center [468, 312] width 97 height 13
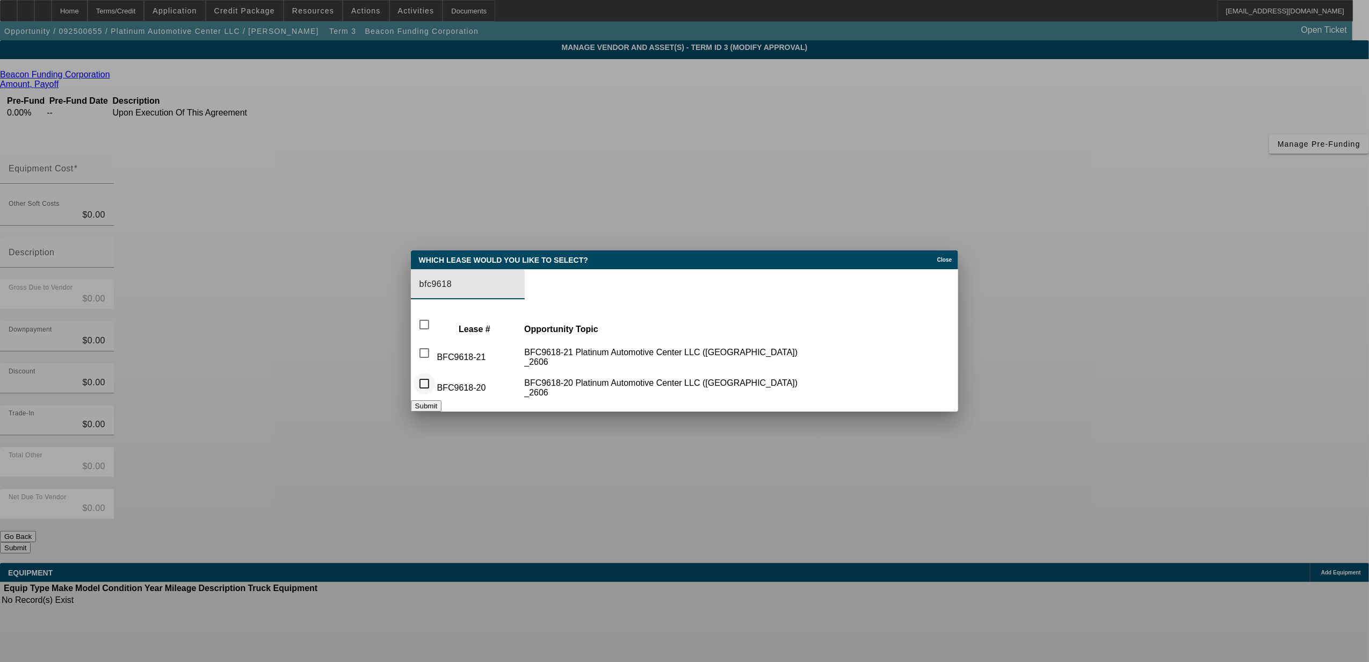
type input "bfc9618"
click at [435, 379] on input "checkbox" at bounding box center [424, 383] width 21 height 21
checkbox input "true"
click at [442, 404] on button "Submit" at bounding box center [426, 405] width 31 height 11
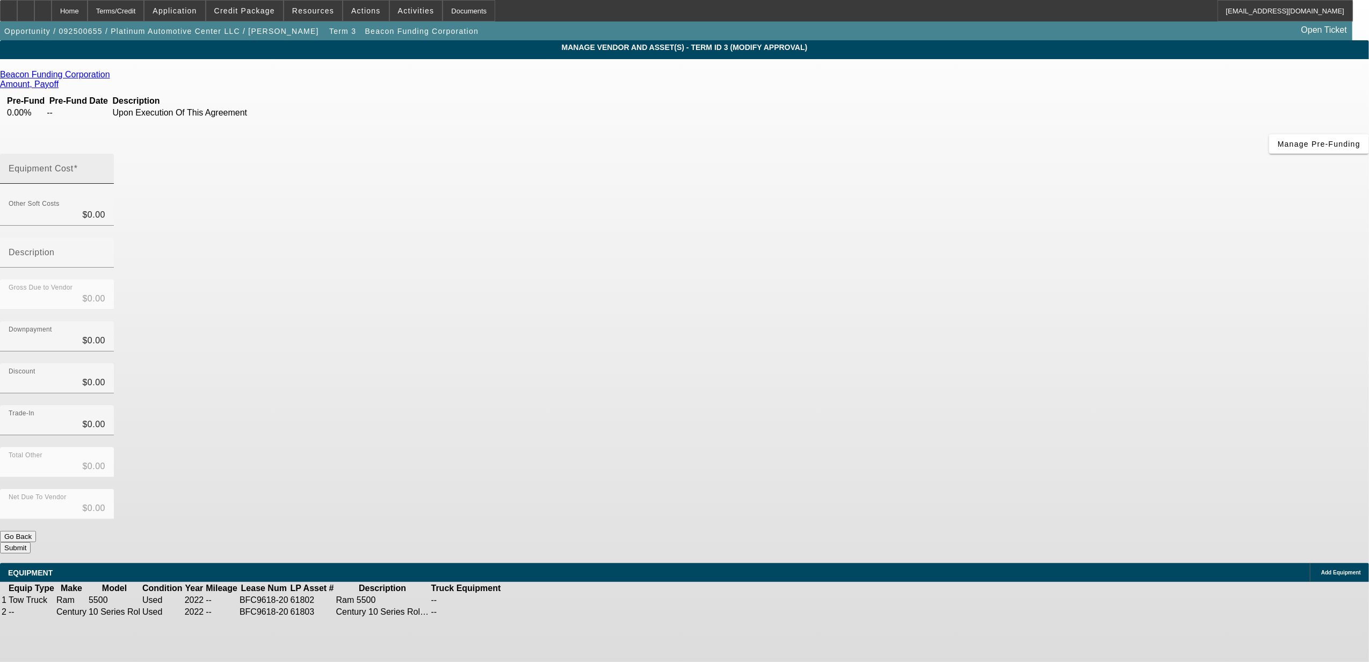
click at [105, 167] on input "Equipment Cost" at bounding box center [57, 173] width 97 height 13
type input "5"
type input "$5.00"
type input "54"
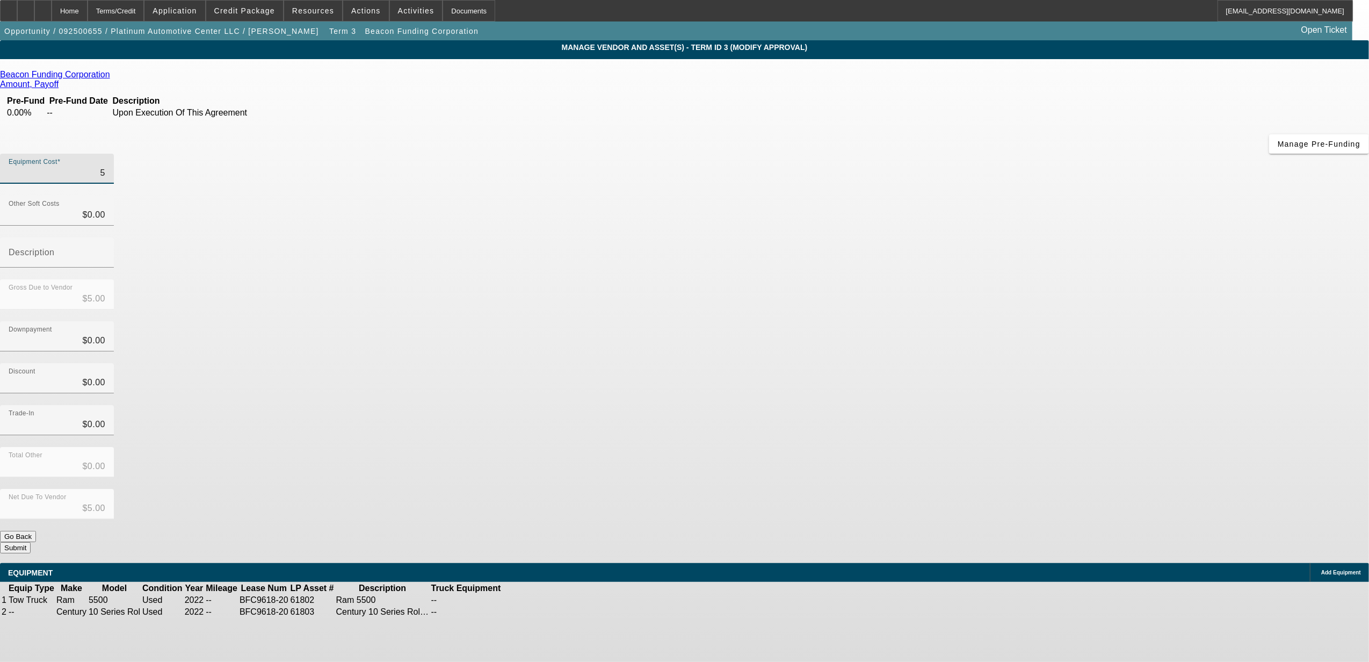
type input "$54.00"
type input "544"
type input "$544.00"
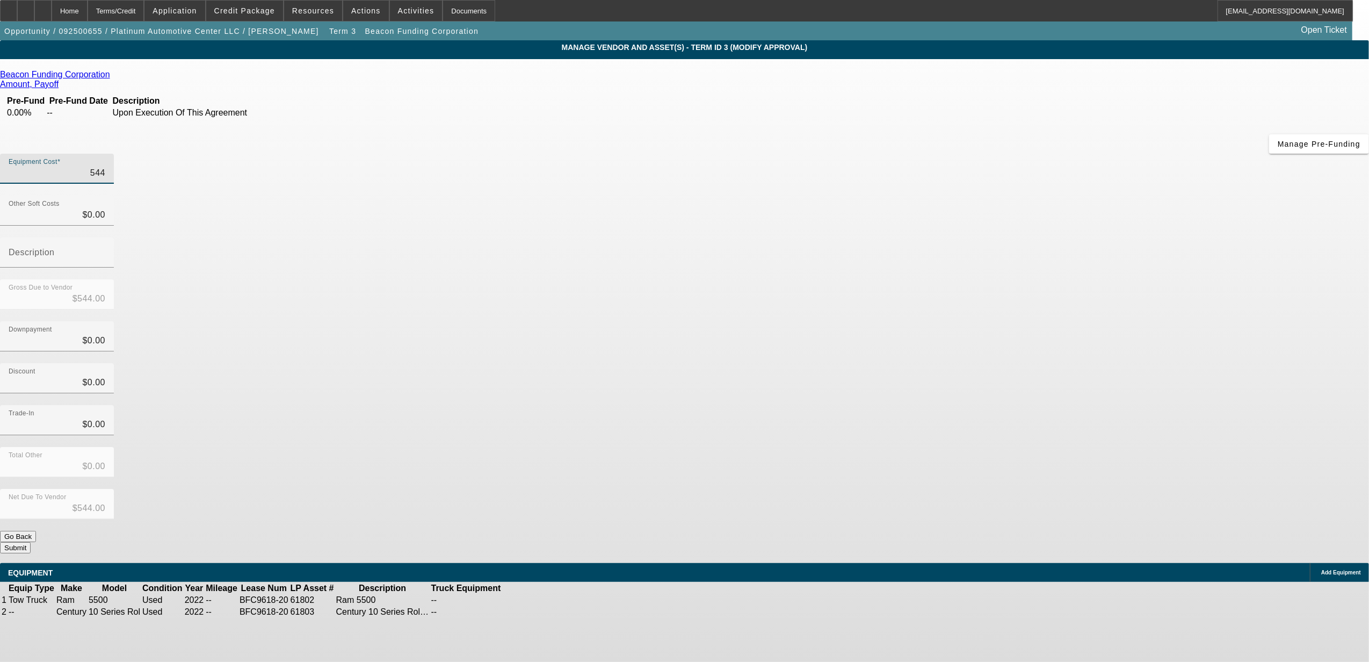
type input "5445"
type input "$5,445.00"
type input "54452"
type input "$54,452.00"
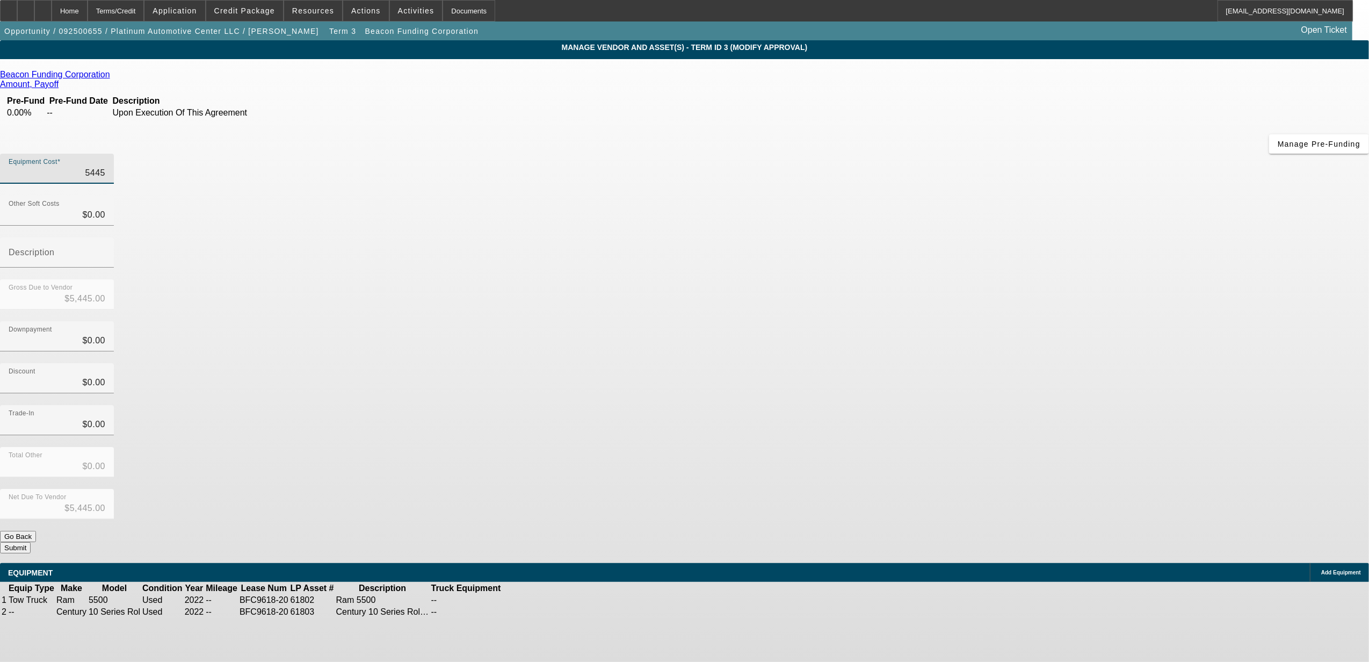
type input "$54,452.00"
type input "5445"
type input "$5,445.00"
type input "544"
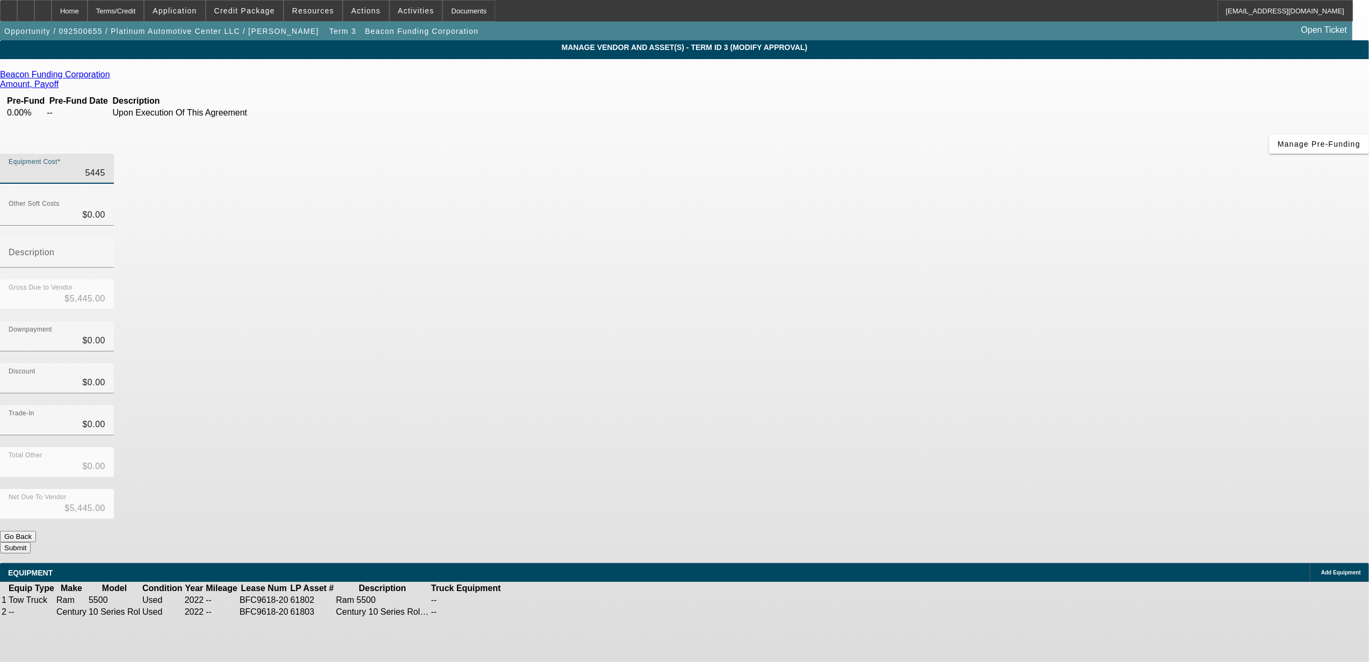
type input "$544.00"
type input "54"
type input "$54.00"
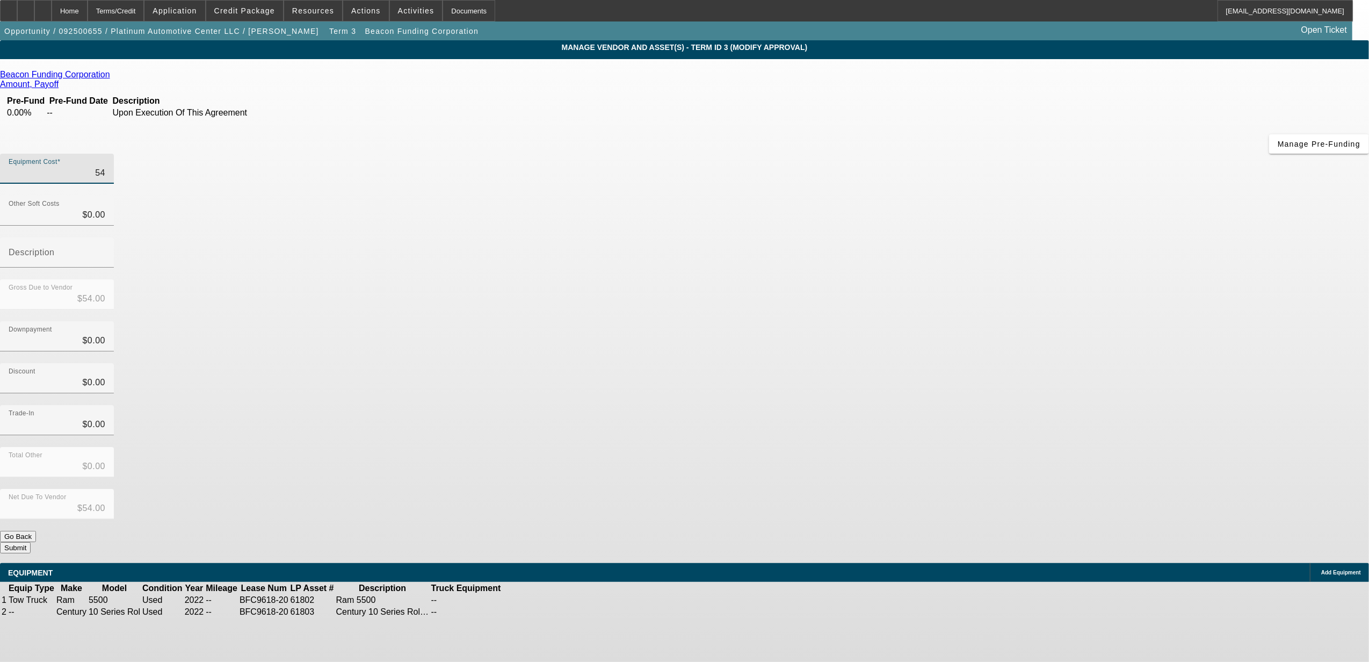
type input "5"
type input "$5.00"
type input "$0.00"
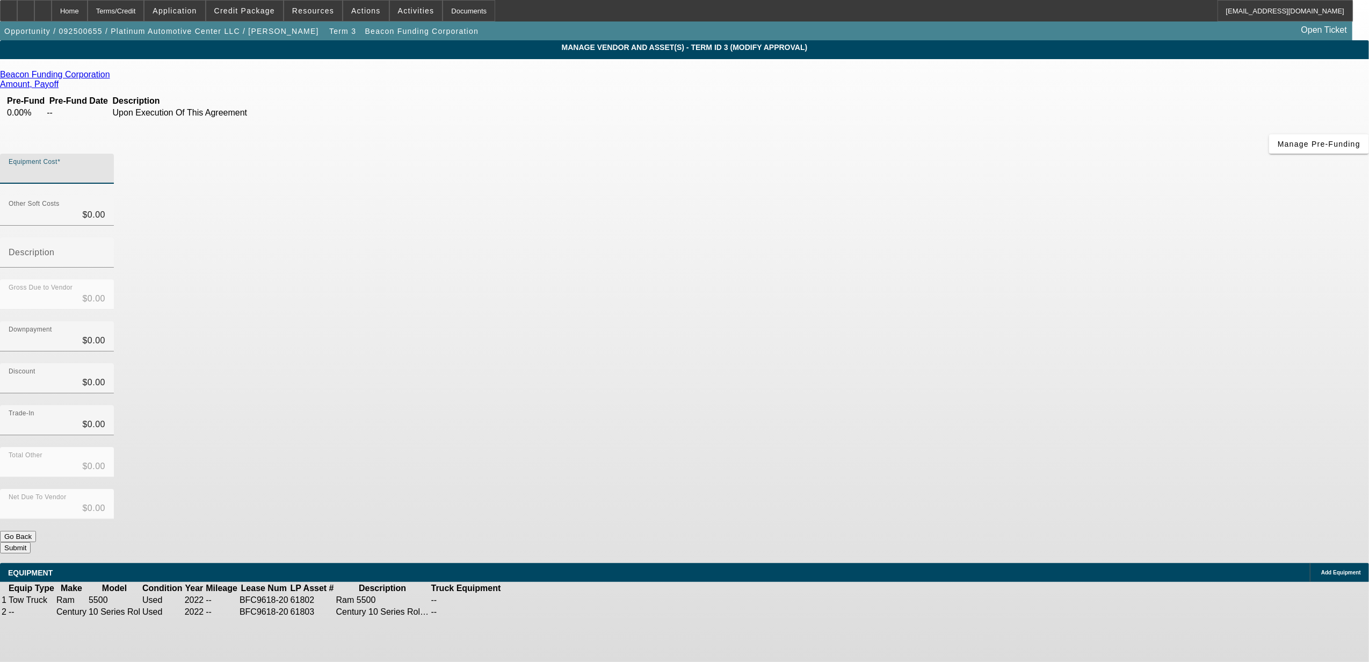
type input "5"
type input "$5.00"
type input "54"
type input "$54.00"
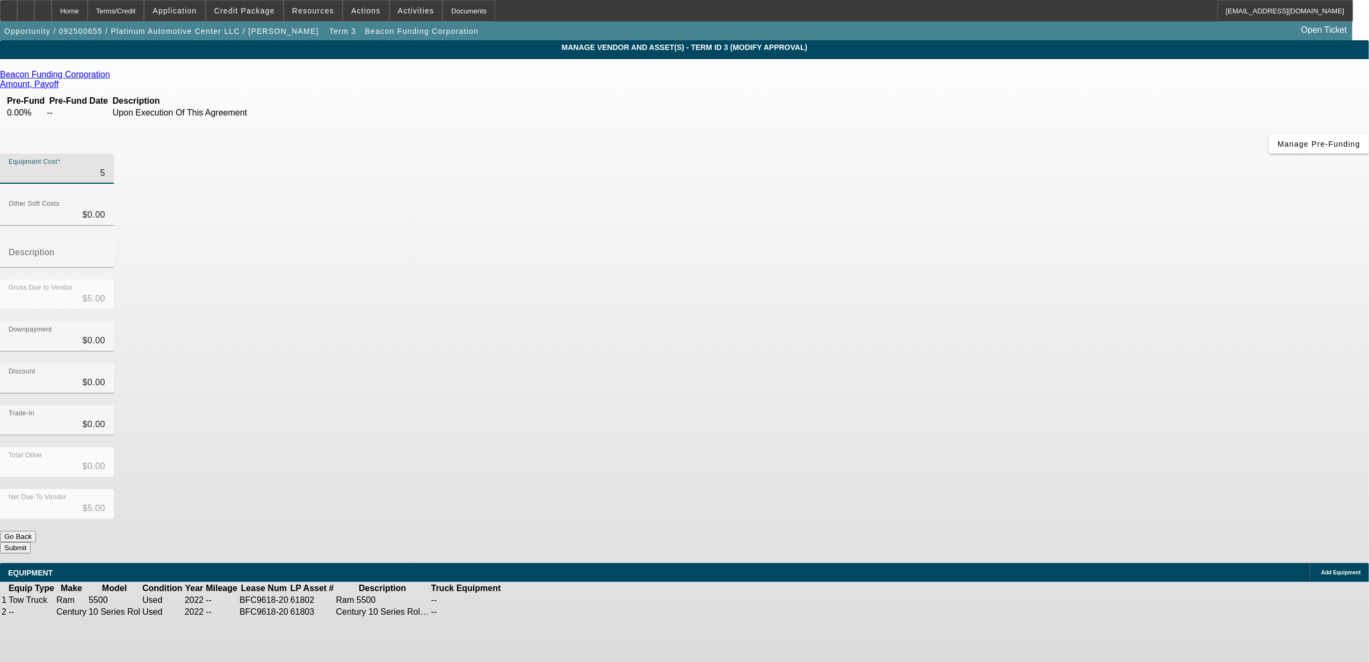
type input "$54.00"
type input "544"
type input "$544.00"
type input "5442"
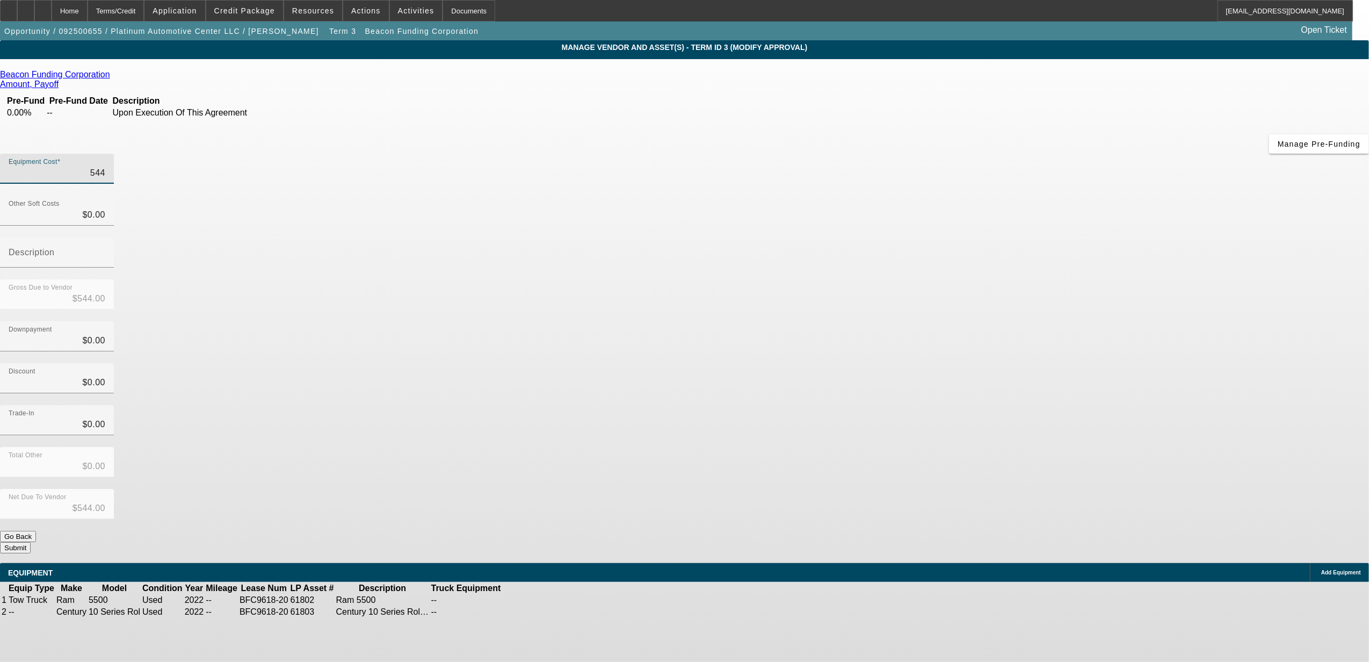
type input "$5,442.00"
type input "54425"
type input "$54,425.00"
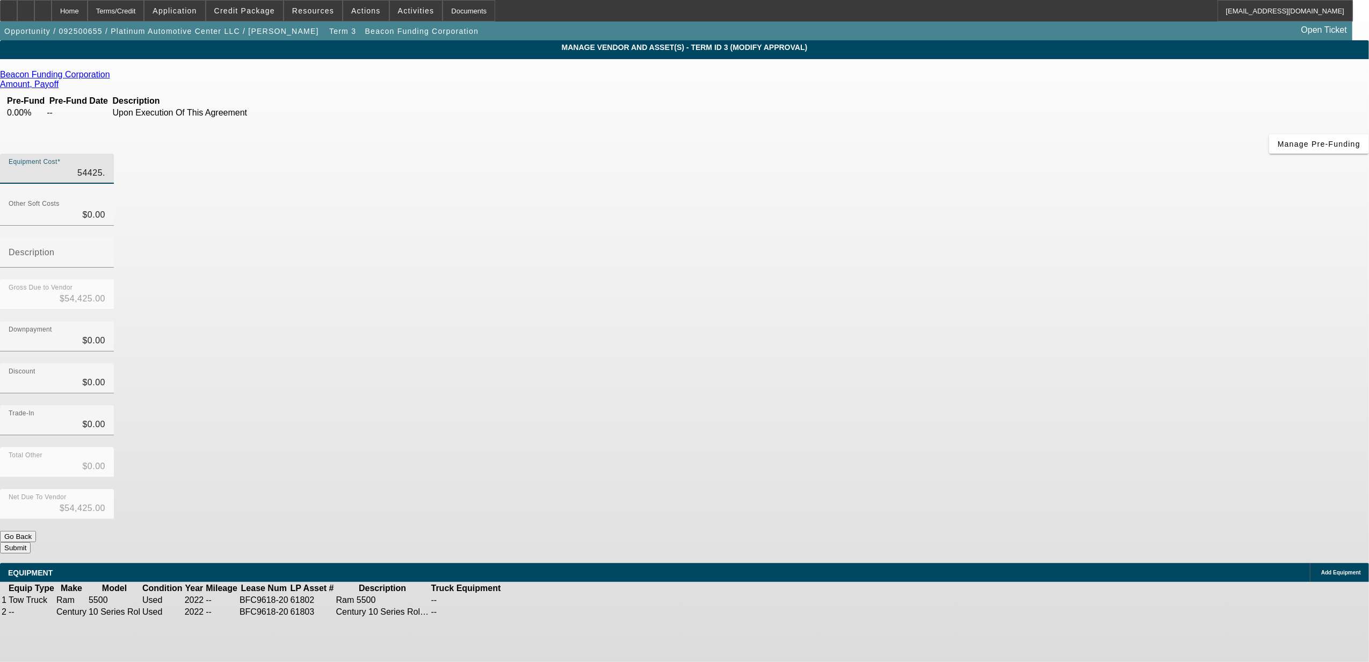
type input "54425.3"
type input "$54,425.30"
click at [930, 363] on div "Discount $0.00" at bounding box center [684, 384] width 1369 height 42
click at [557, 612] on icon at bounding box center [557, 612] width 0 height 0
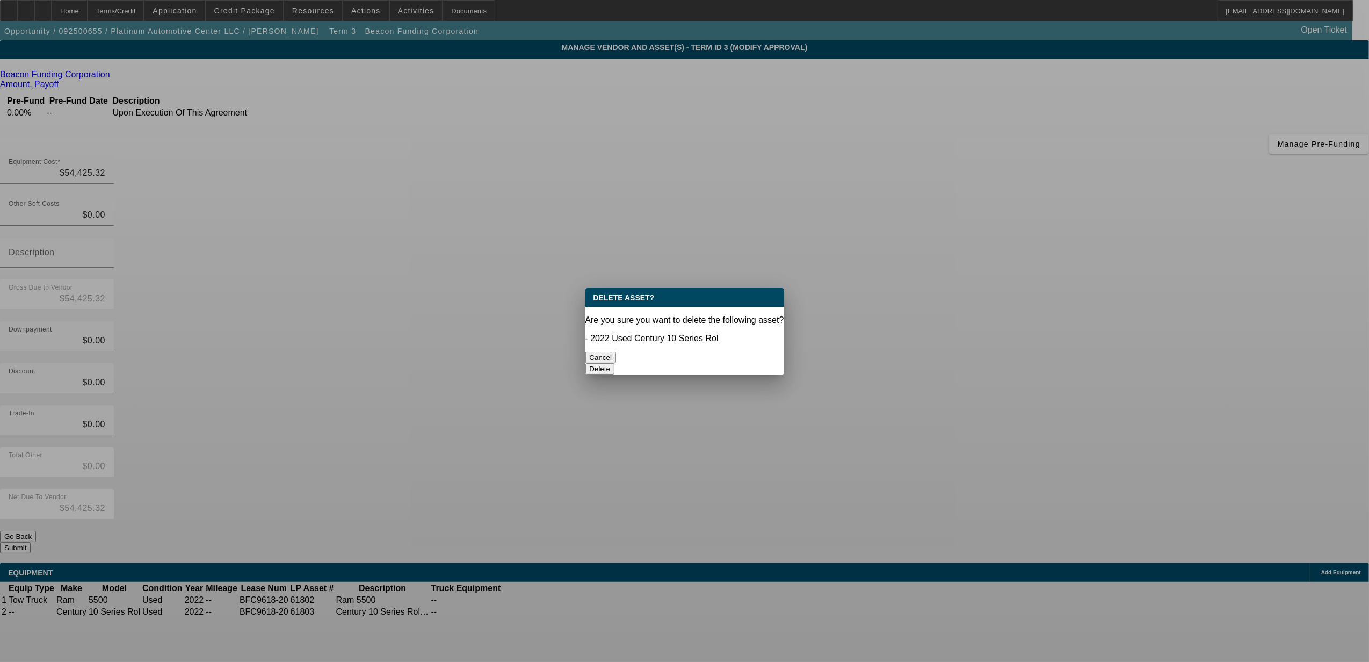
click at [615, 363] on button "Delete" at bounding box center [601, 368] width 30 height 11
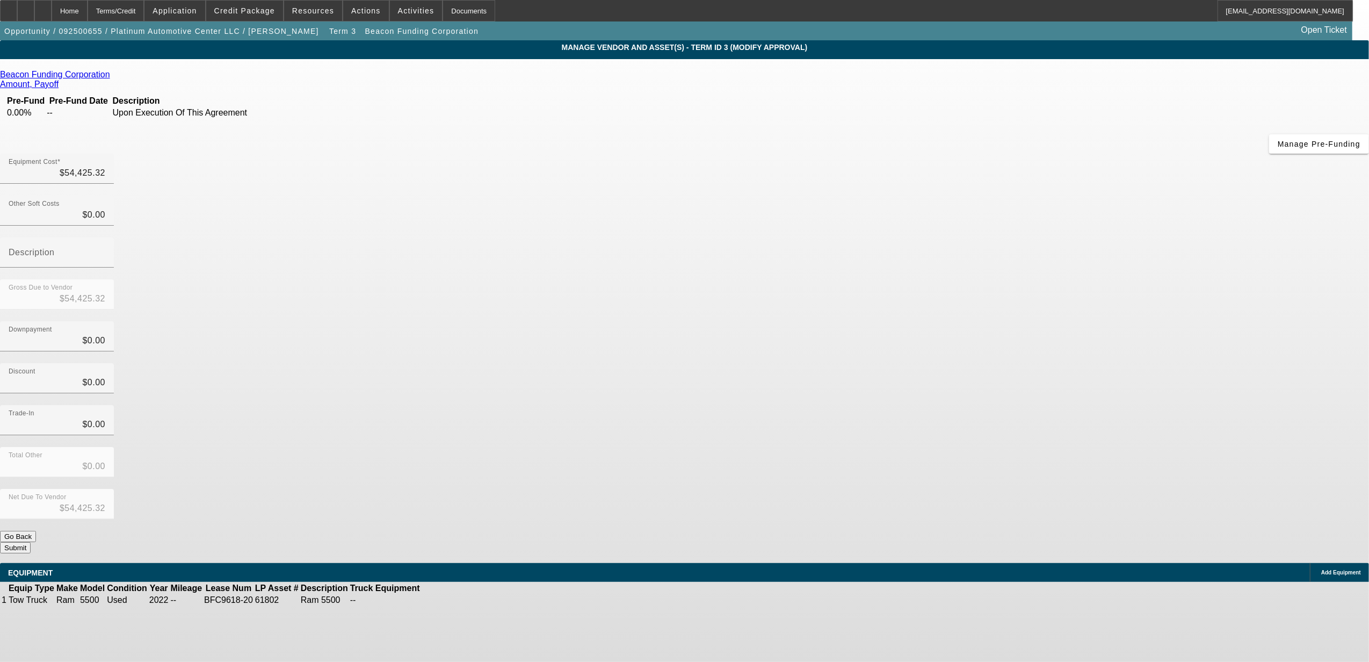
click at [454, 600] on icon at bounding box center [454, 600] width 0 height 0
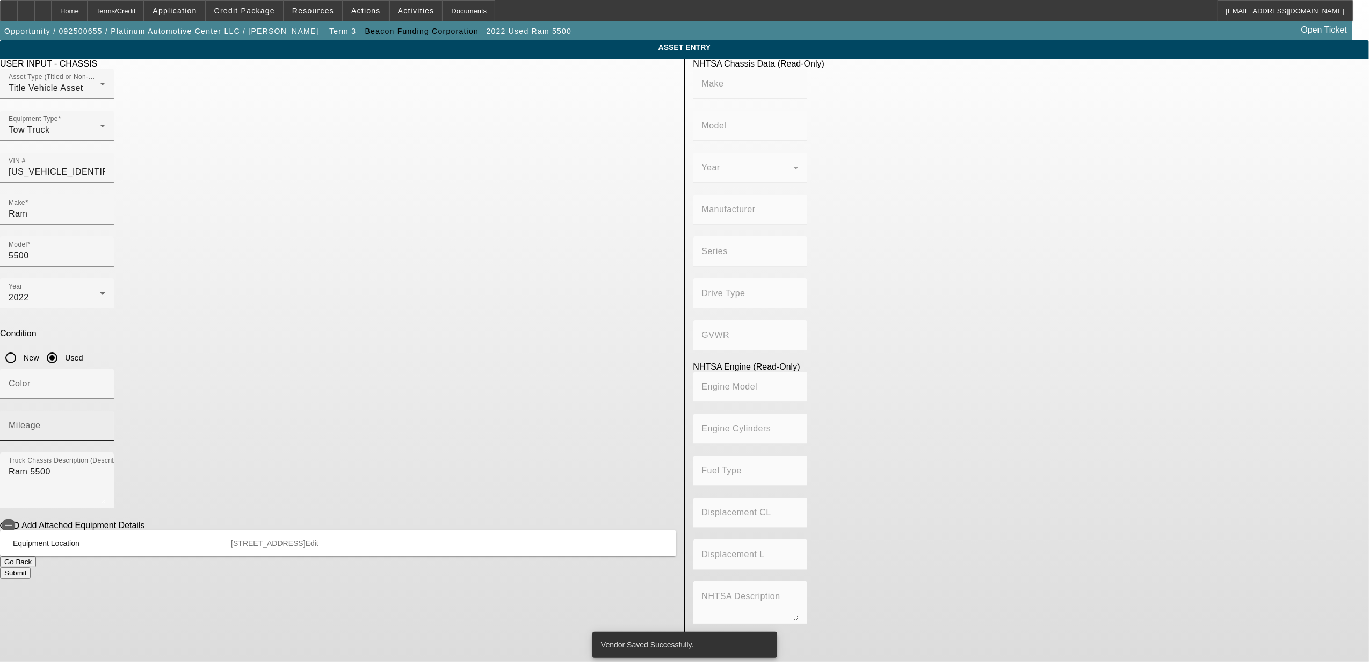
click at [105, 423] on input "Mileage" at bounding box center [57, 429] width 97 height 13
click at [560, 506] on body "Home Terms/Credit Application Credit Package Resources Actions Activities Docum…" at bounding box center [684, 331] width 1369 height 662
click at [31, 567] on button "Submit" at bounding box center [15, 572] width 31 height 11
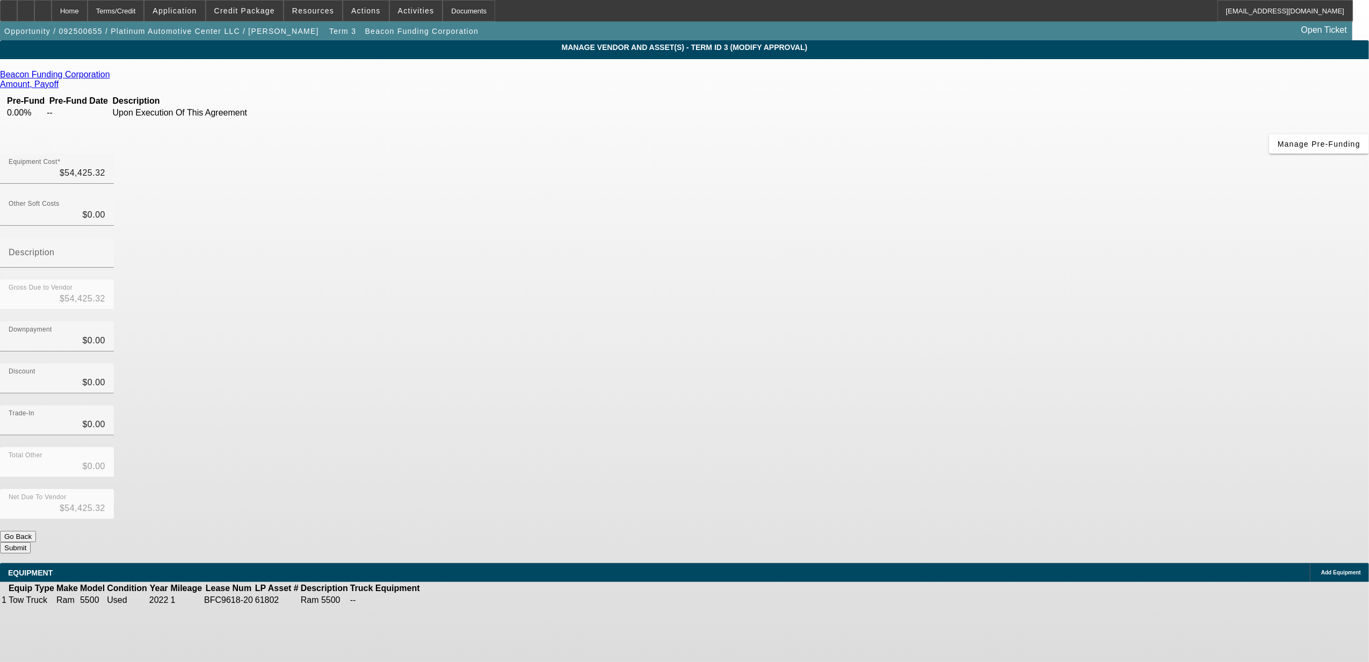
click at [36, 531] on button "Go Back" at bounding box center [18, 536] width 36 height 11
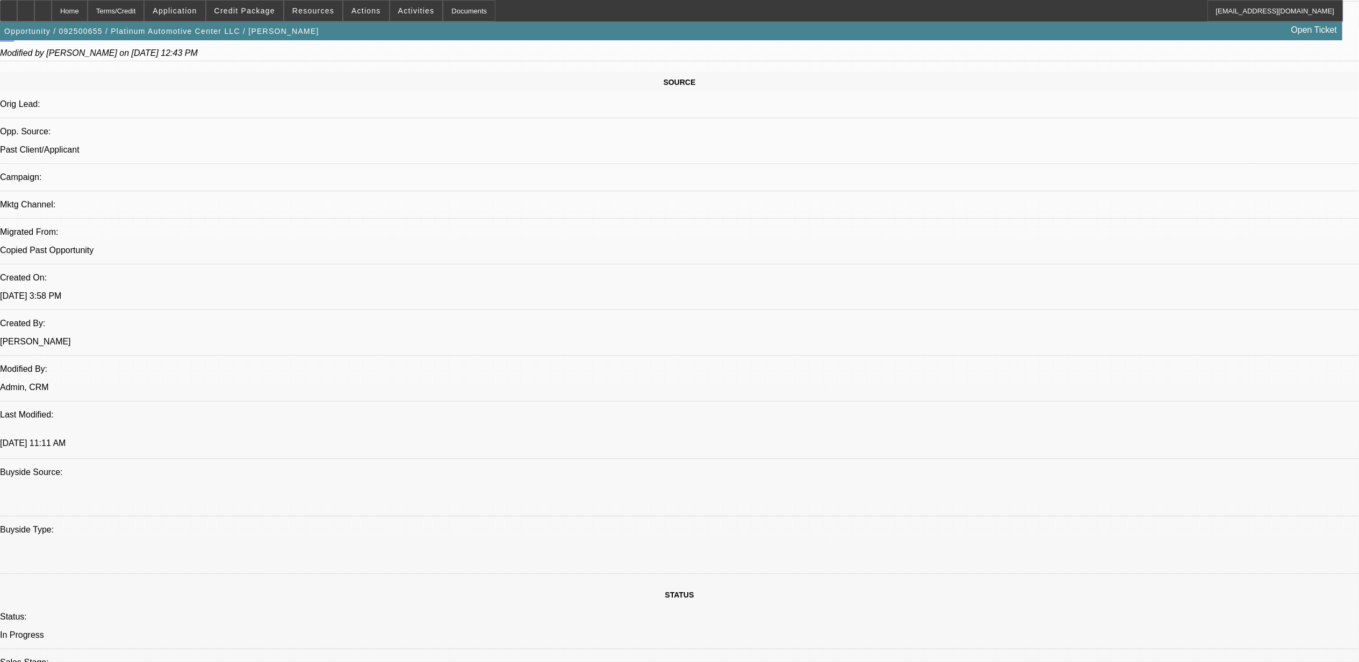
scroll to position [633, 0]
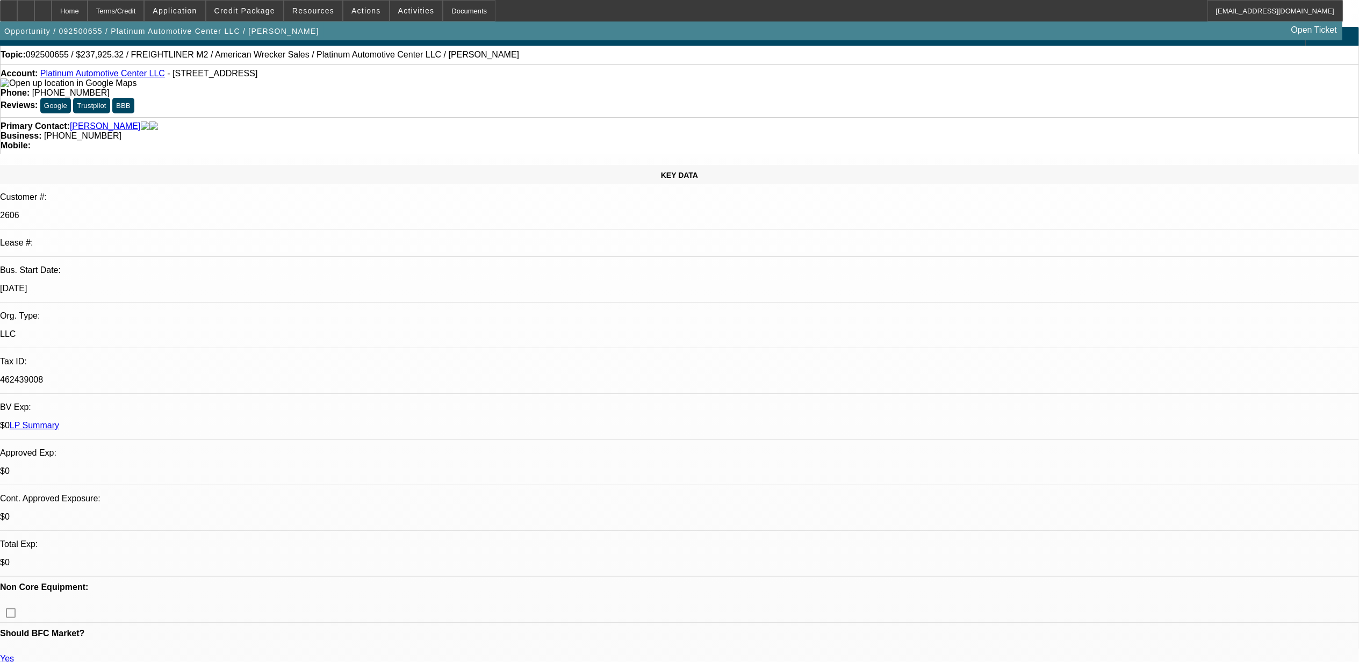
scroll to position [0, 0]
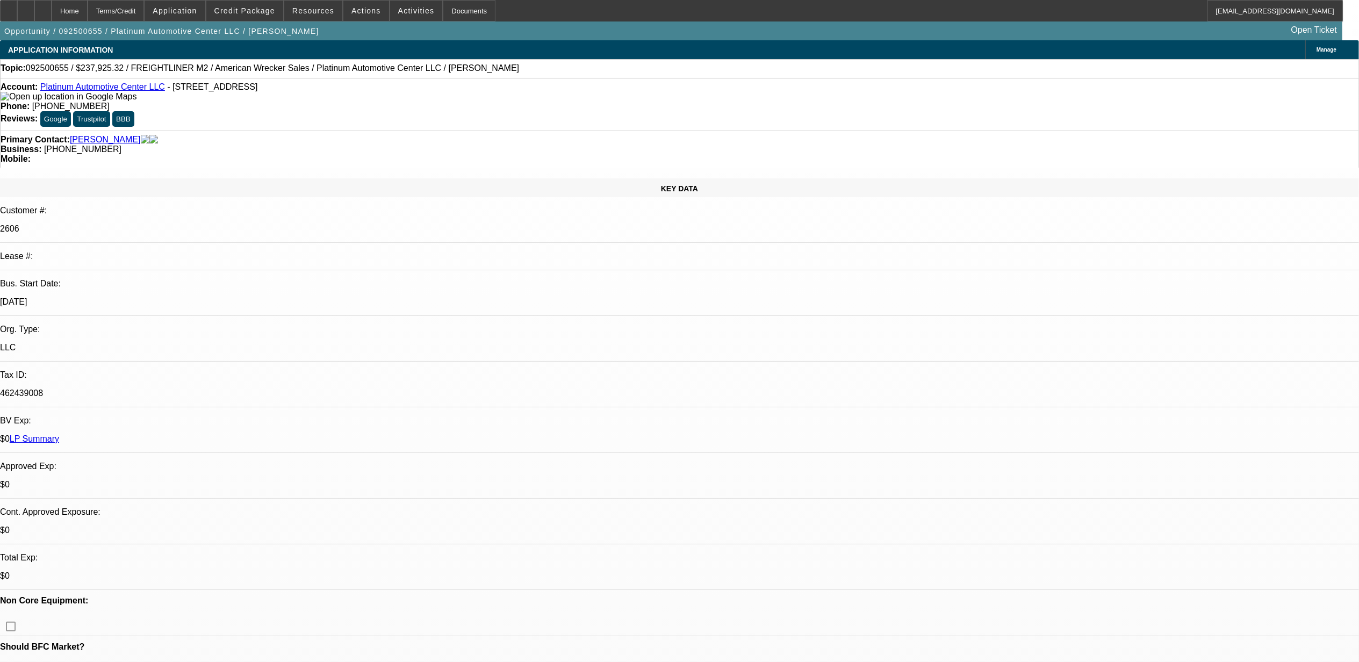
click at [59, 434] on link "LP Summary" at bounding box center [34, 438] width 49 height 9
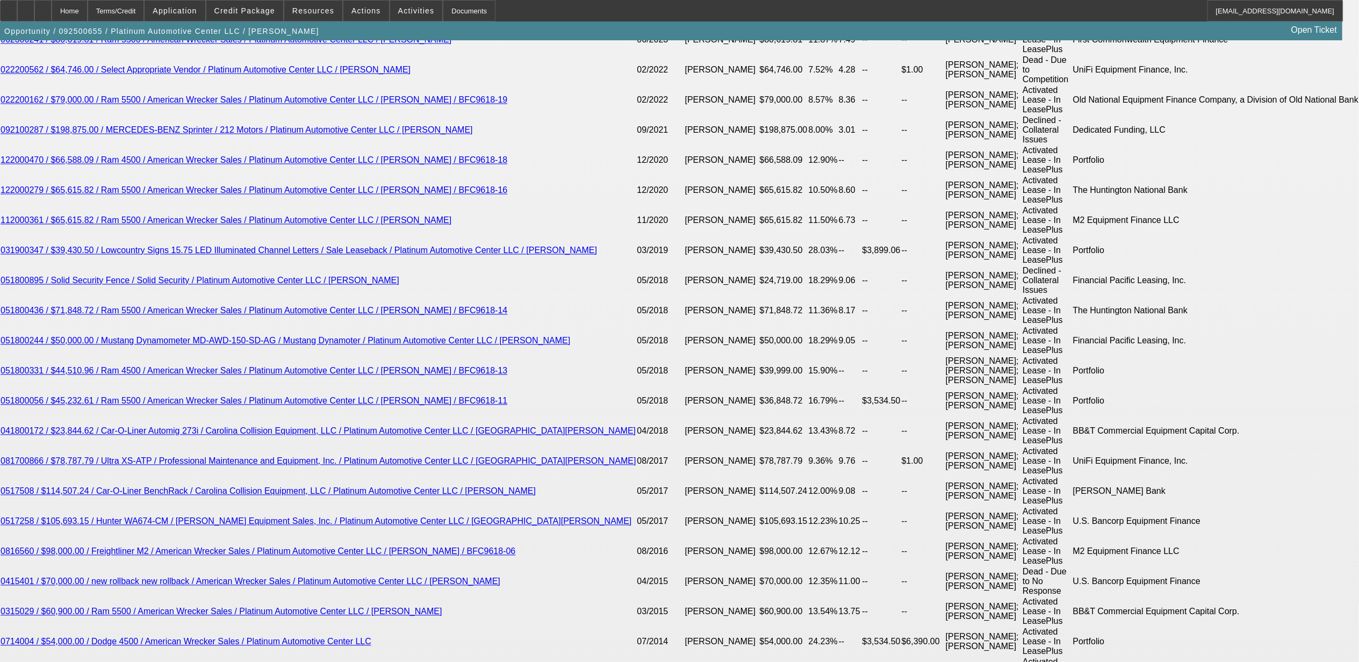
scroll to position [2077, 0]
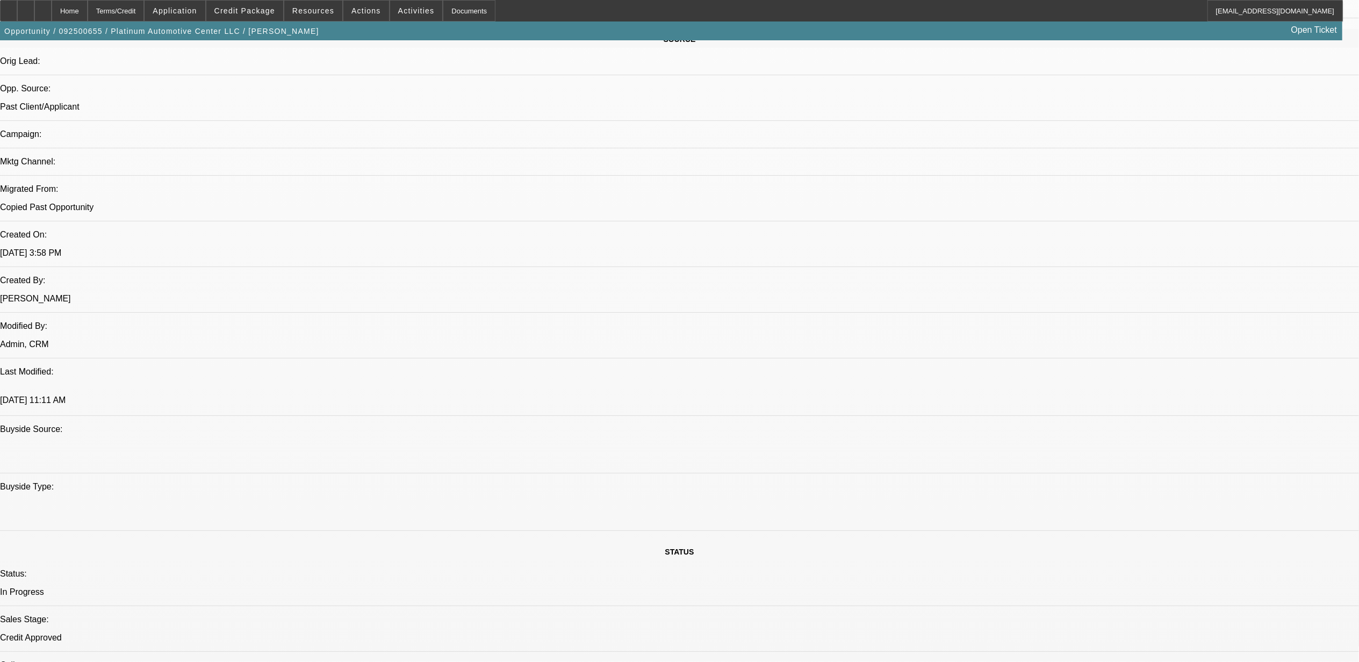
scroll to position [645, 0]
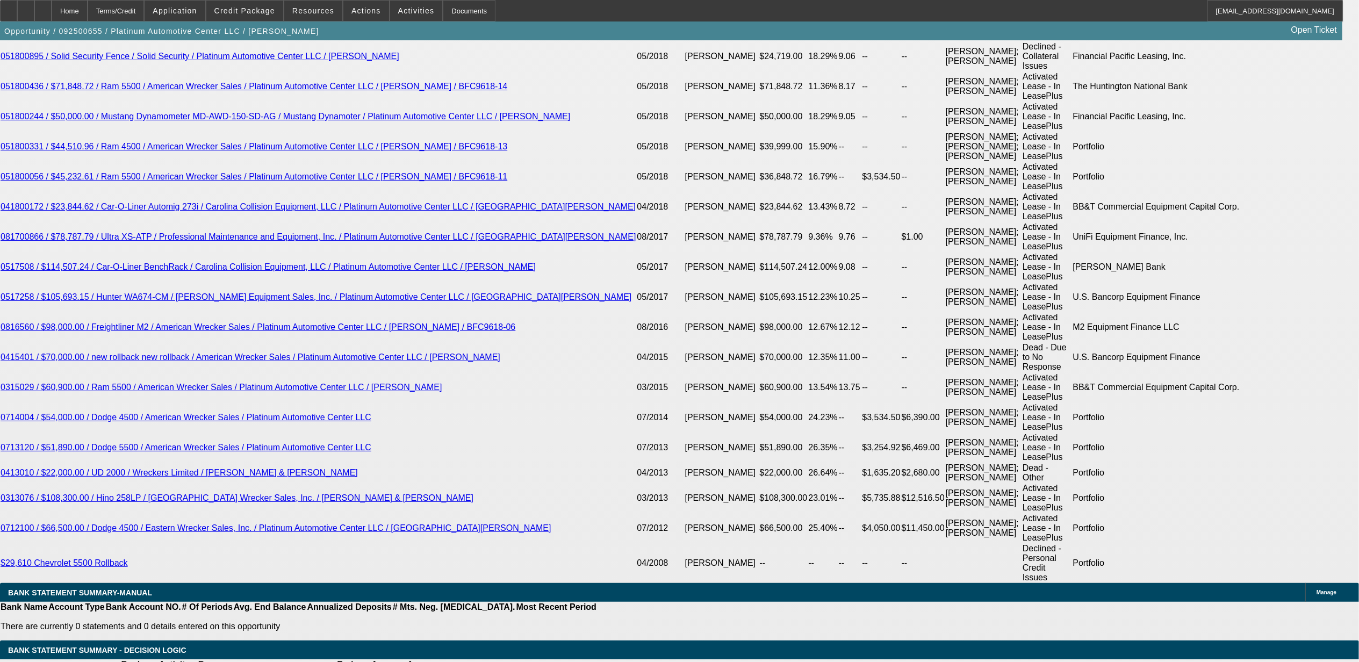
scroll to position [2235, 0]
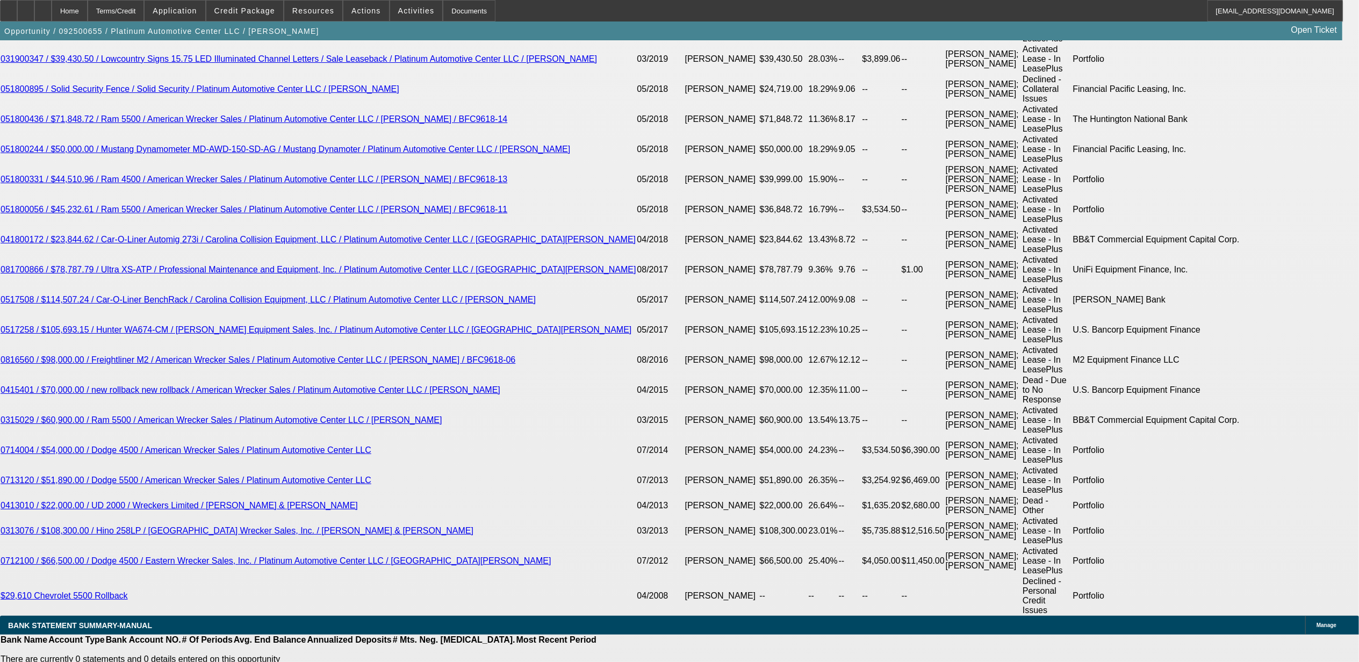
drag, startPoint x: 120, startPoint y: 506, endPoint x: 113, endPoint y: 505, distance: 7.6
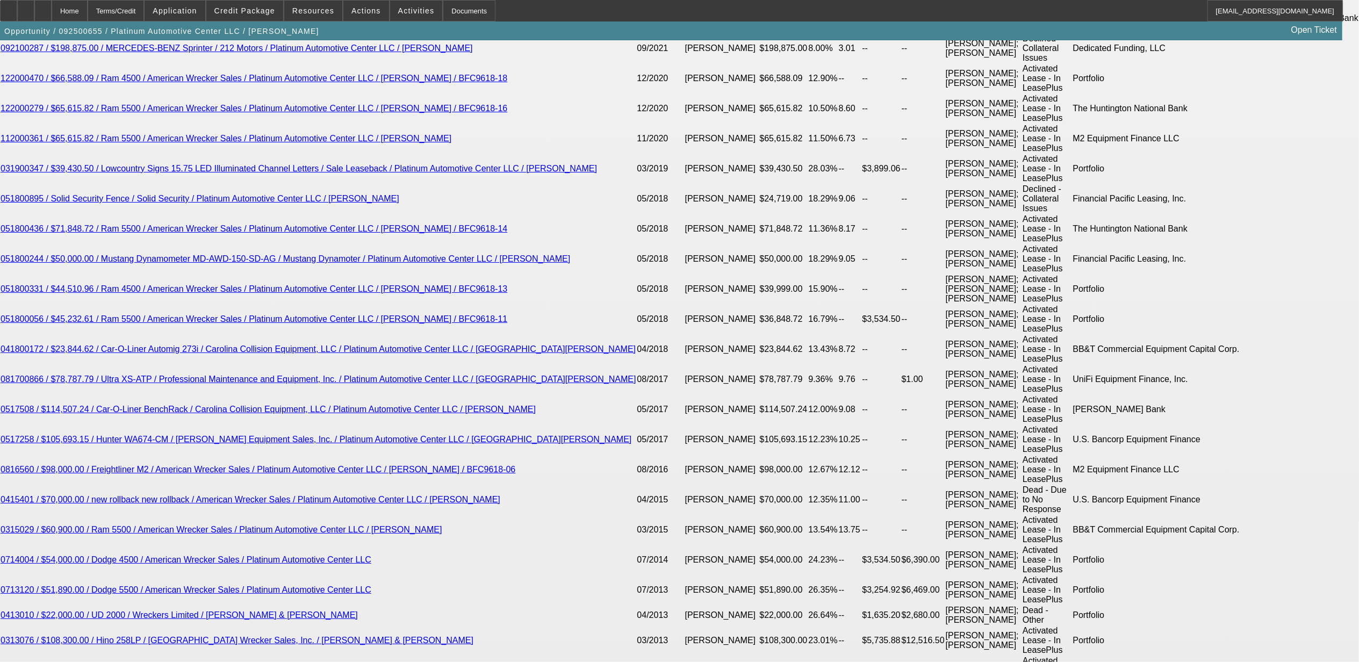
scroll to position [2092, 0]
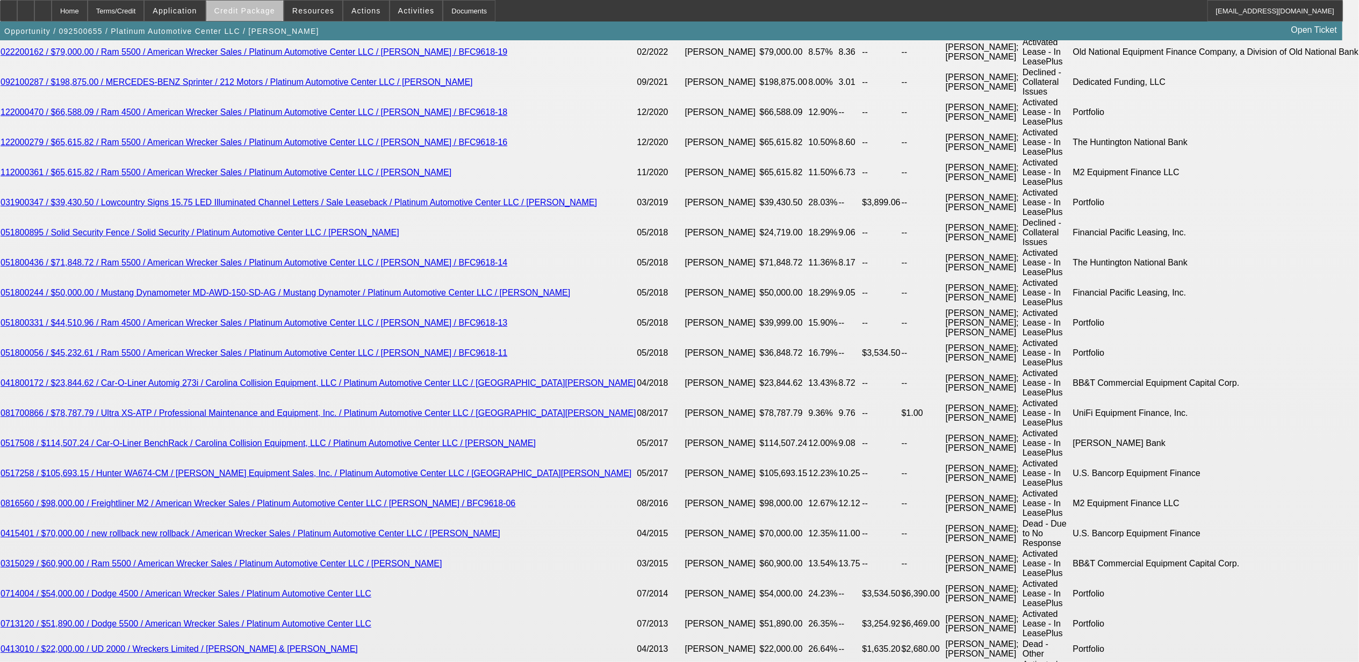
click at [265, 14] on button "Credit Package" at bounding box center [244, 11] width 77 height 20
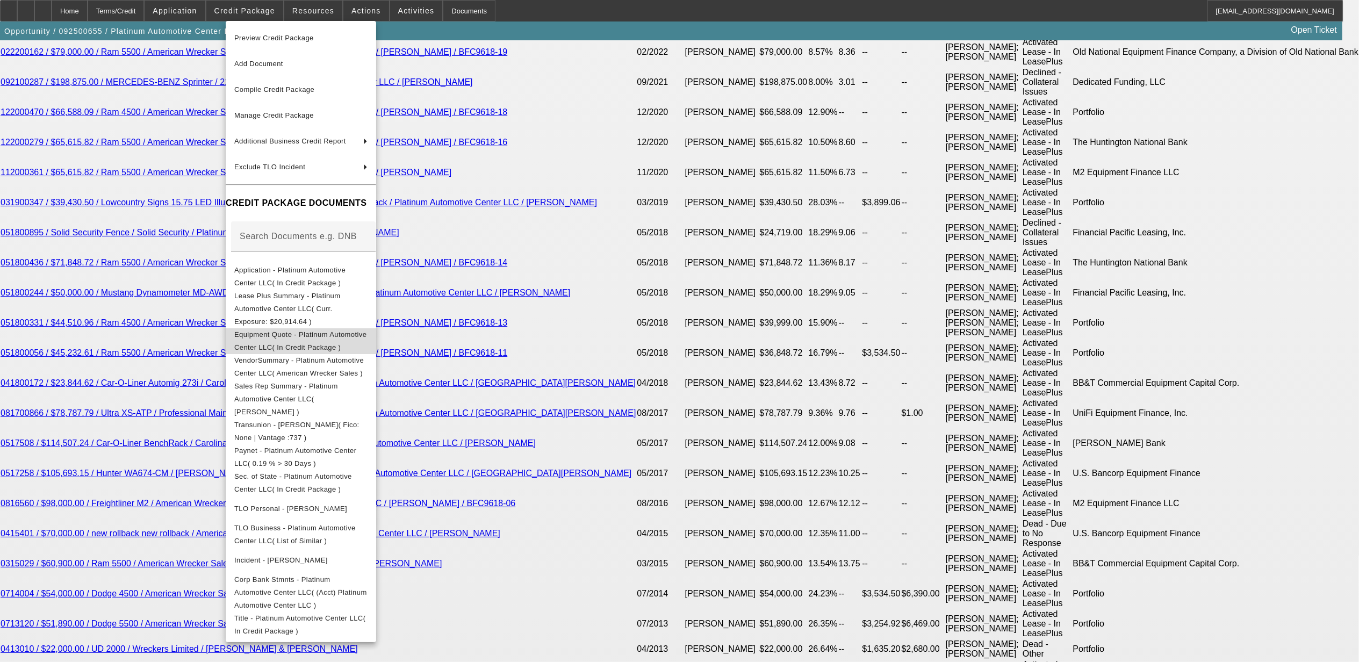
click at [293, 330] on span "Equipment Quote - Platinum Automotive Center LLC( In Credit Package )" at bounding box center [300, 340] width 132 height 21
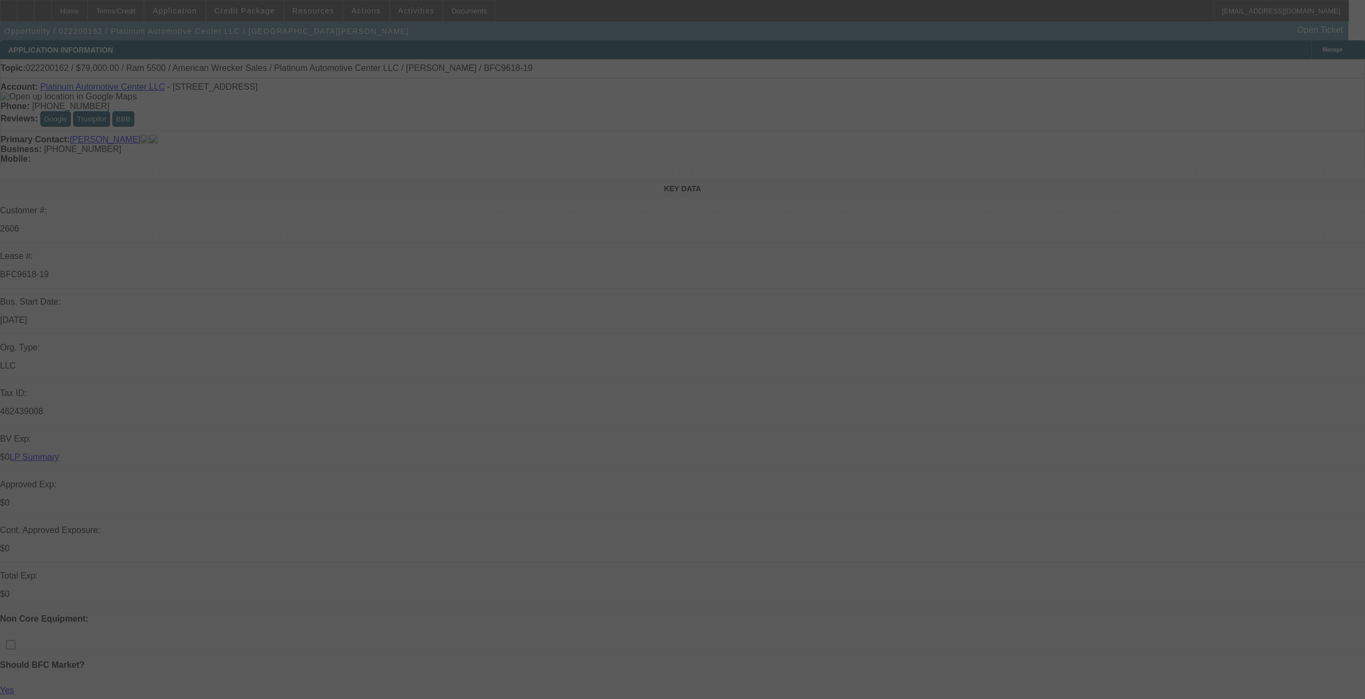
scroll to position [215, 0]
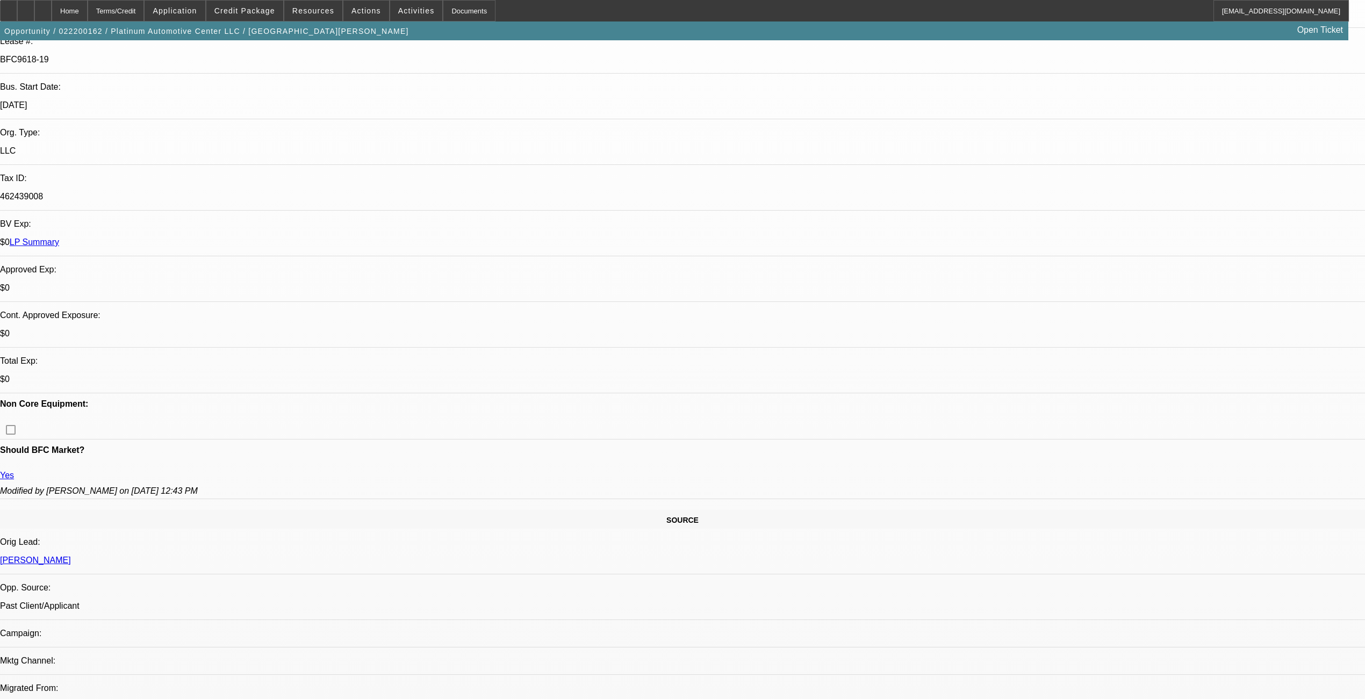
select select "0"
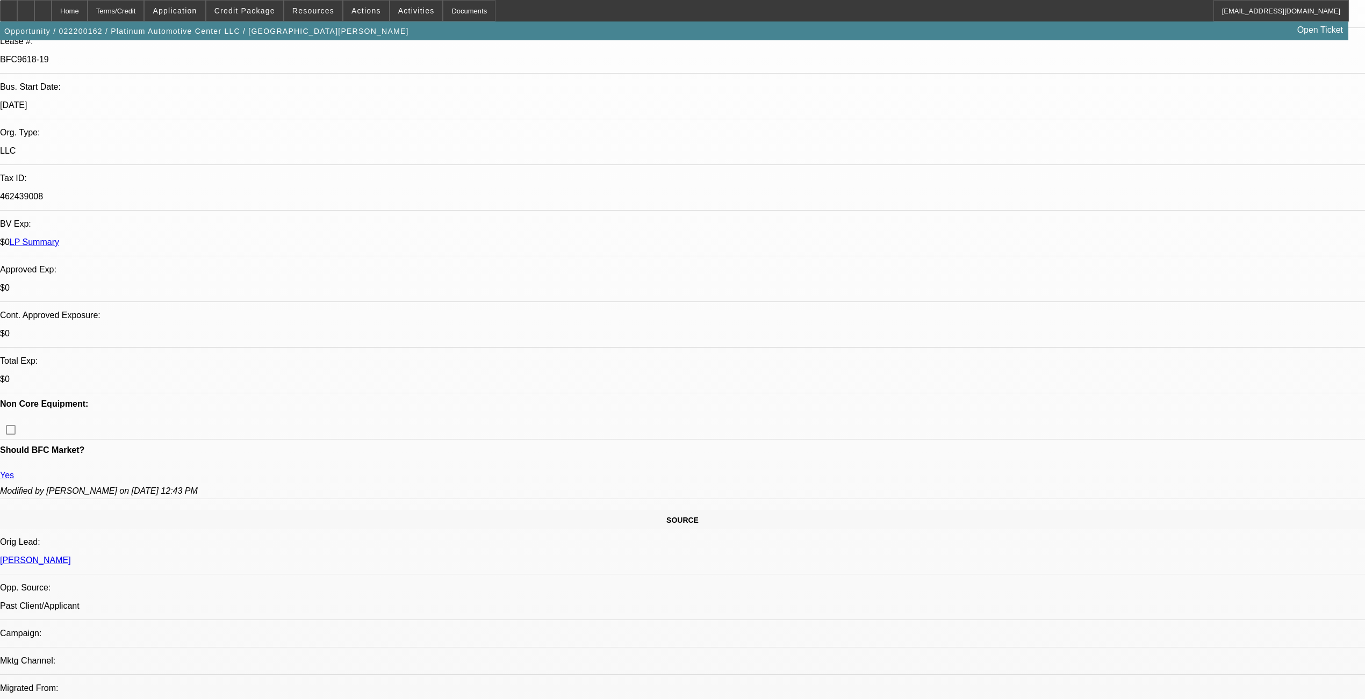
select select "0"
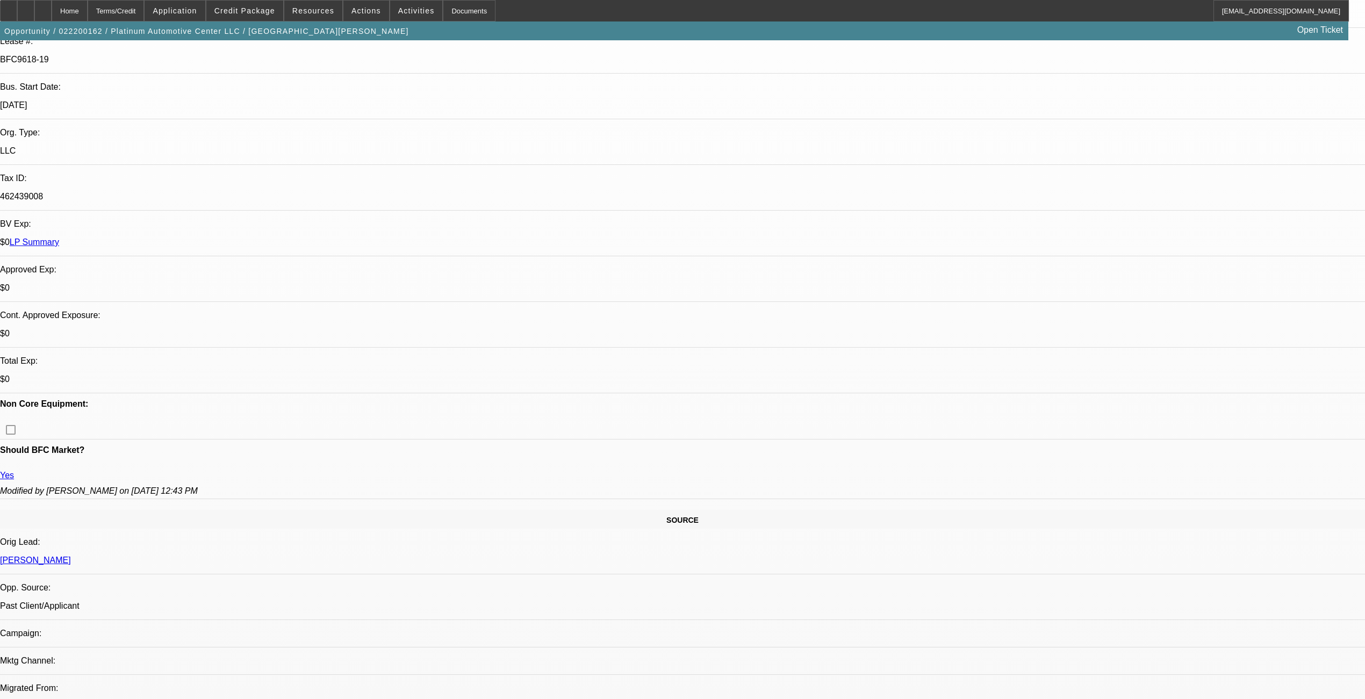
select select "0"
select select "1"
select select "6"
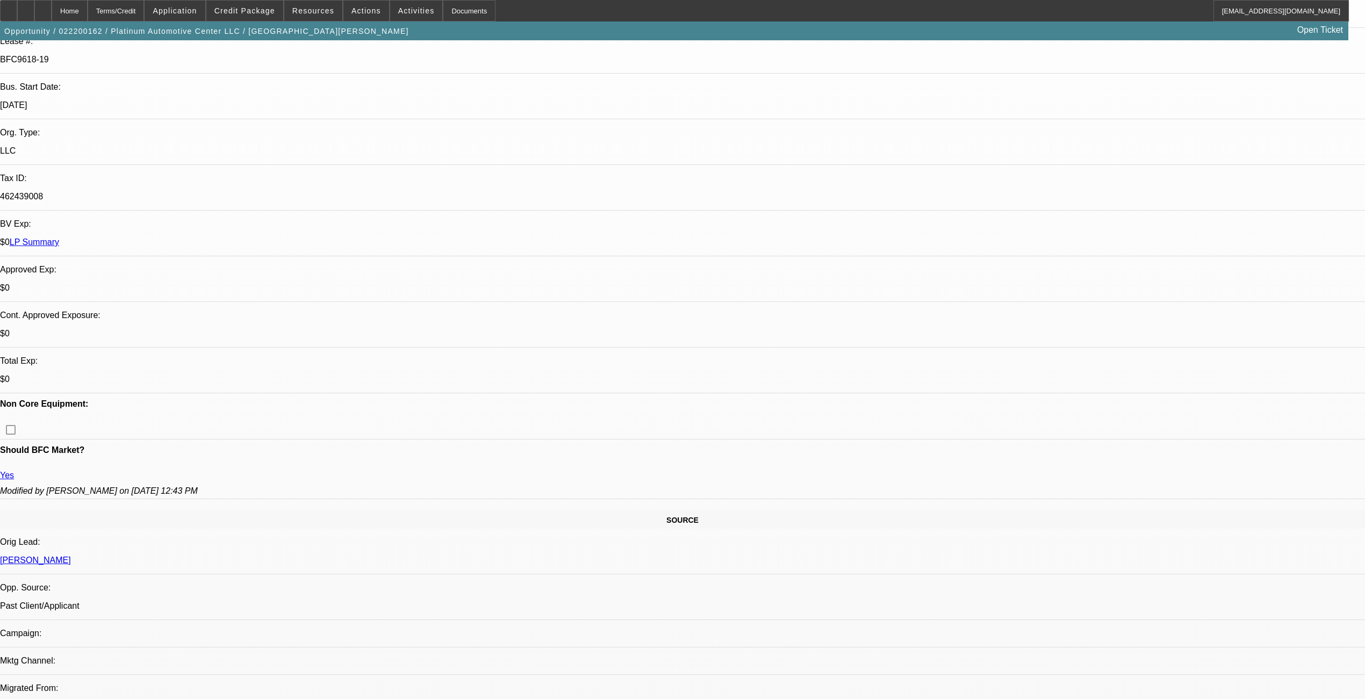
select select "1"
select select "6"
select select "1"
select select "2"
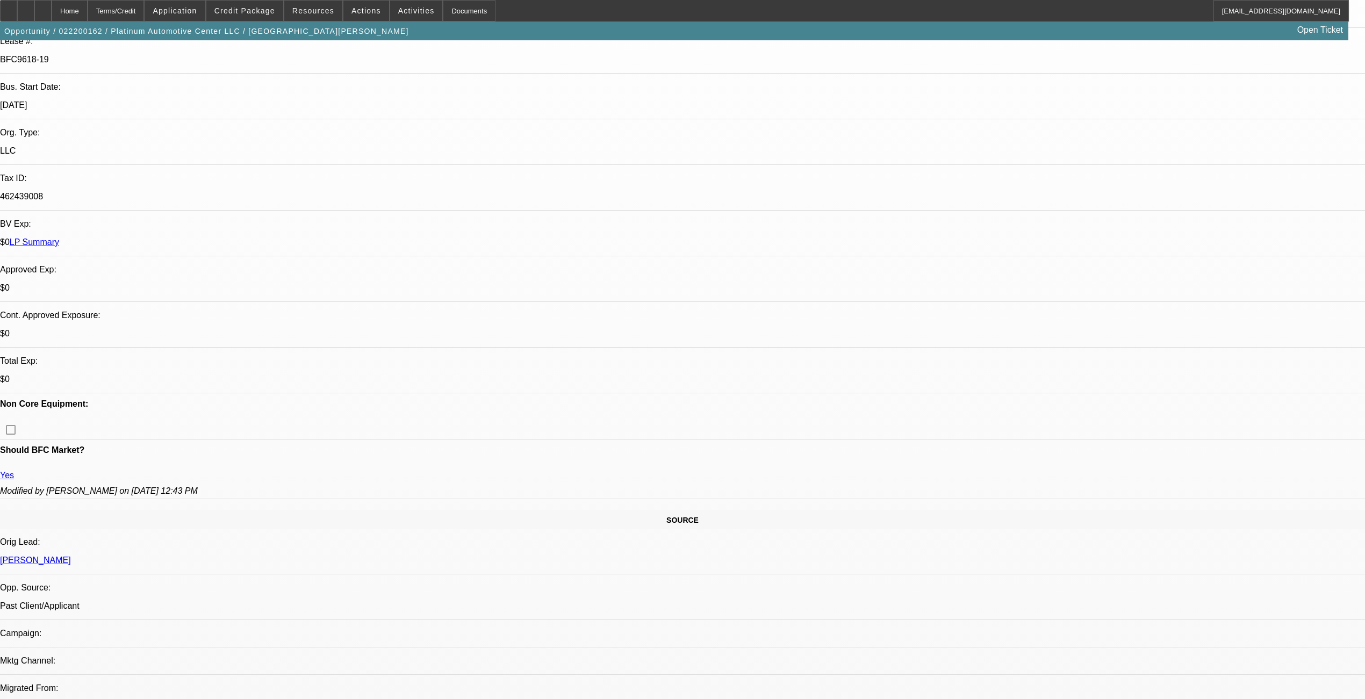
select select "6"
select select "1"
select select "2"
select select "6"
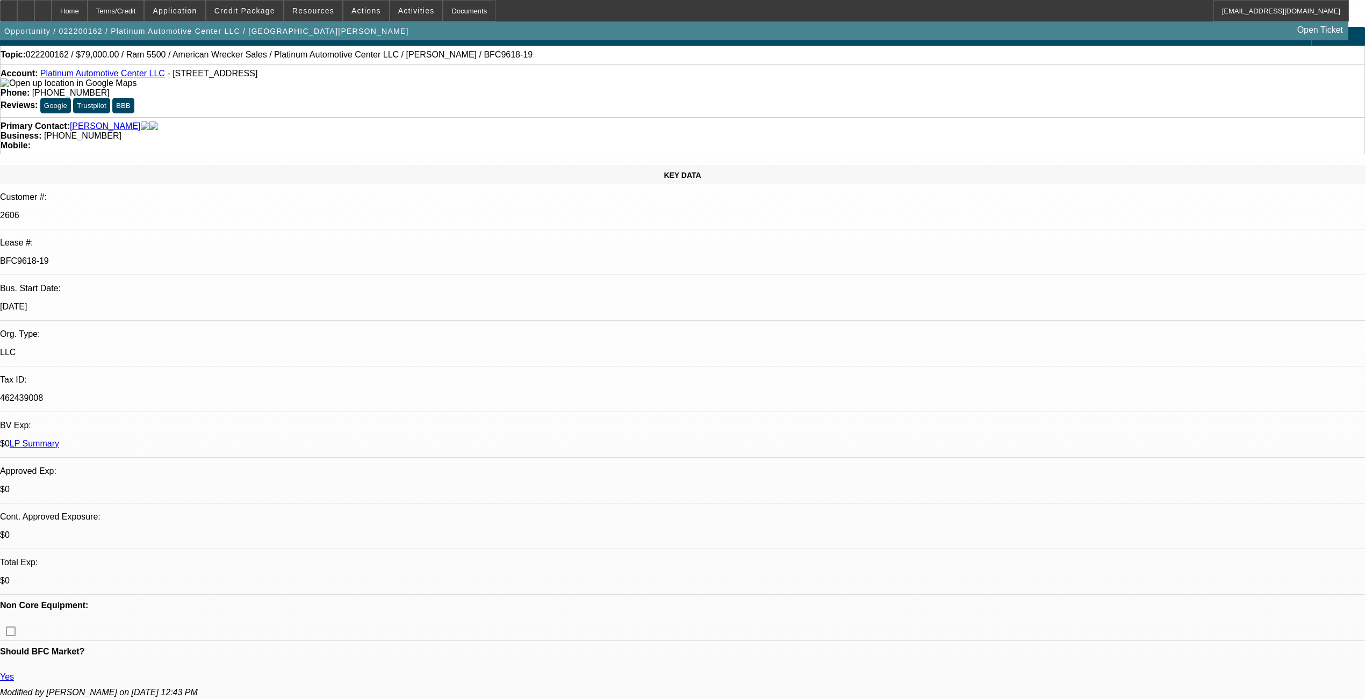
scroll to position [0, 0]
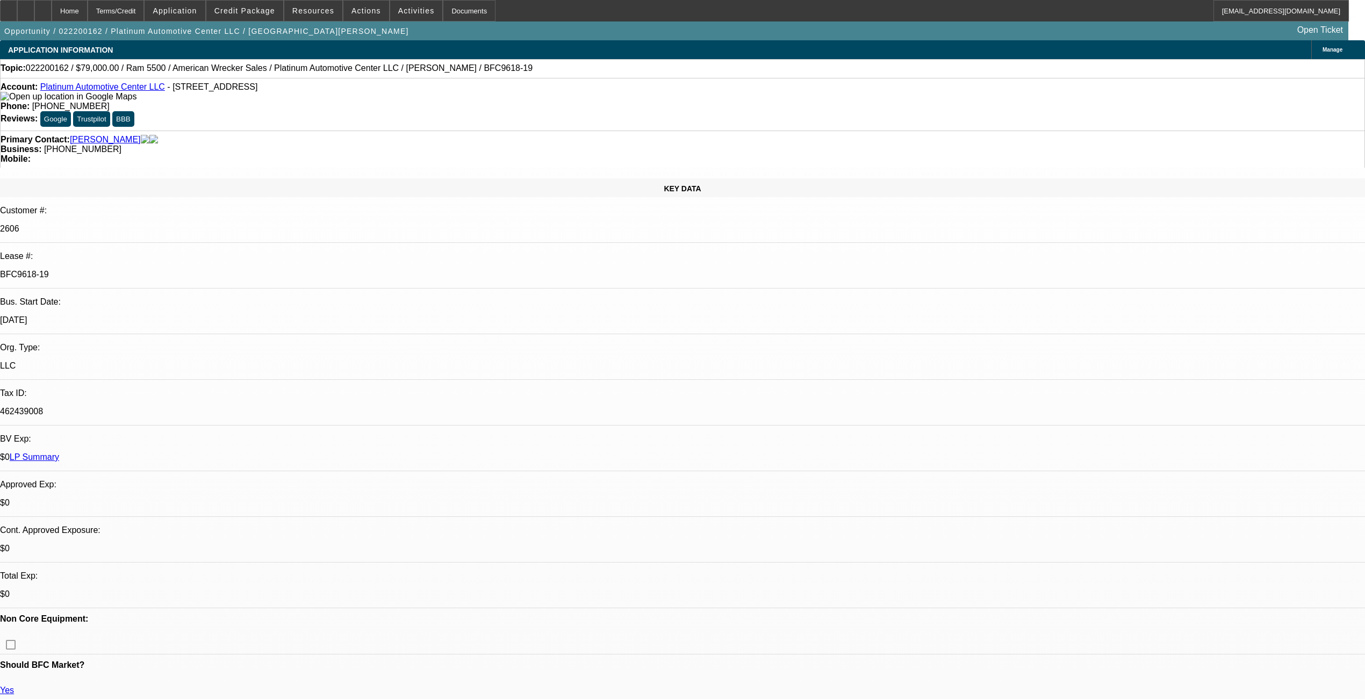
click at [59, 452] on link "LP Summary" at bounding box center [34, 456] width 49 height 9
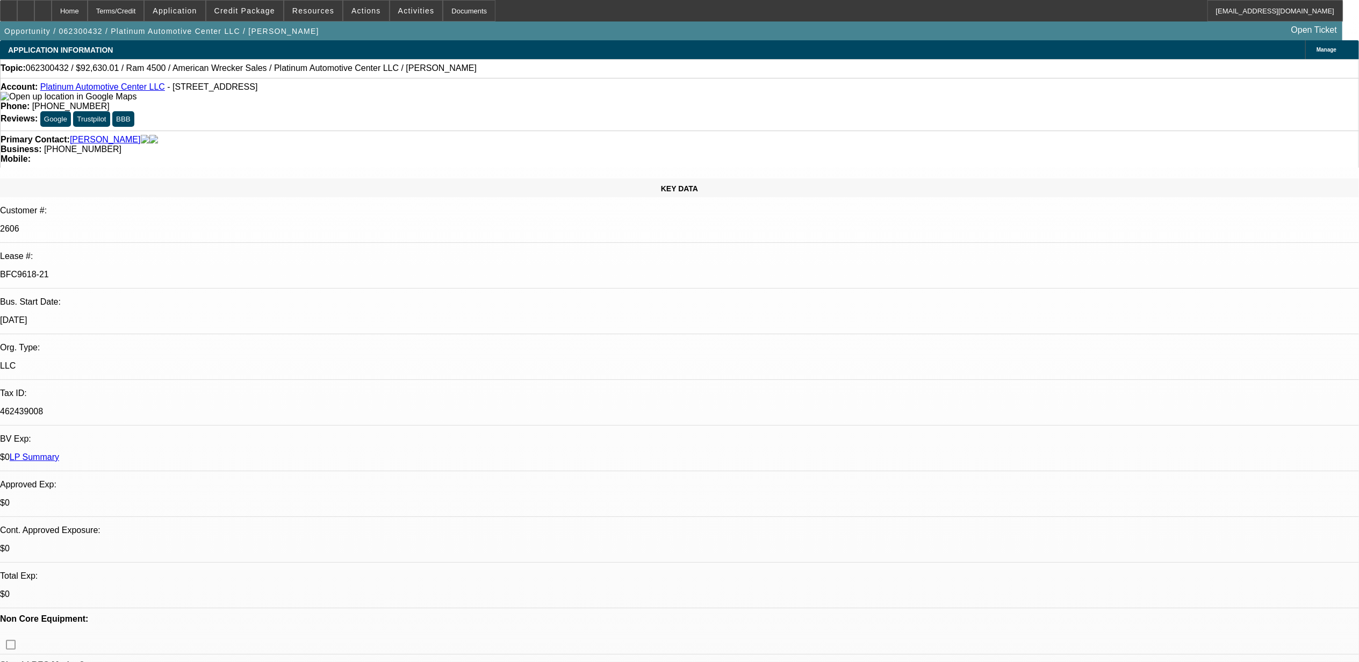
select select "0"
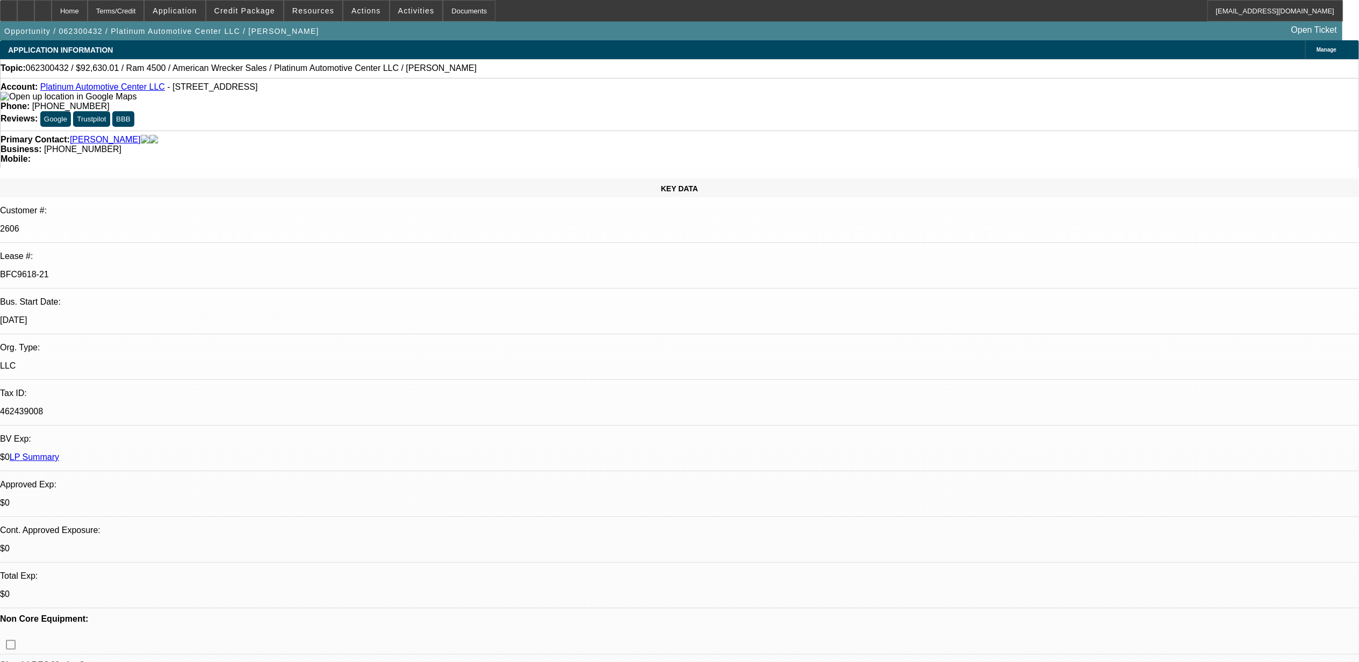
select select "0"
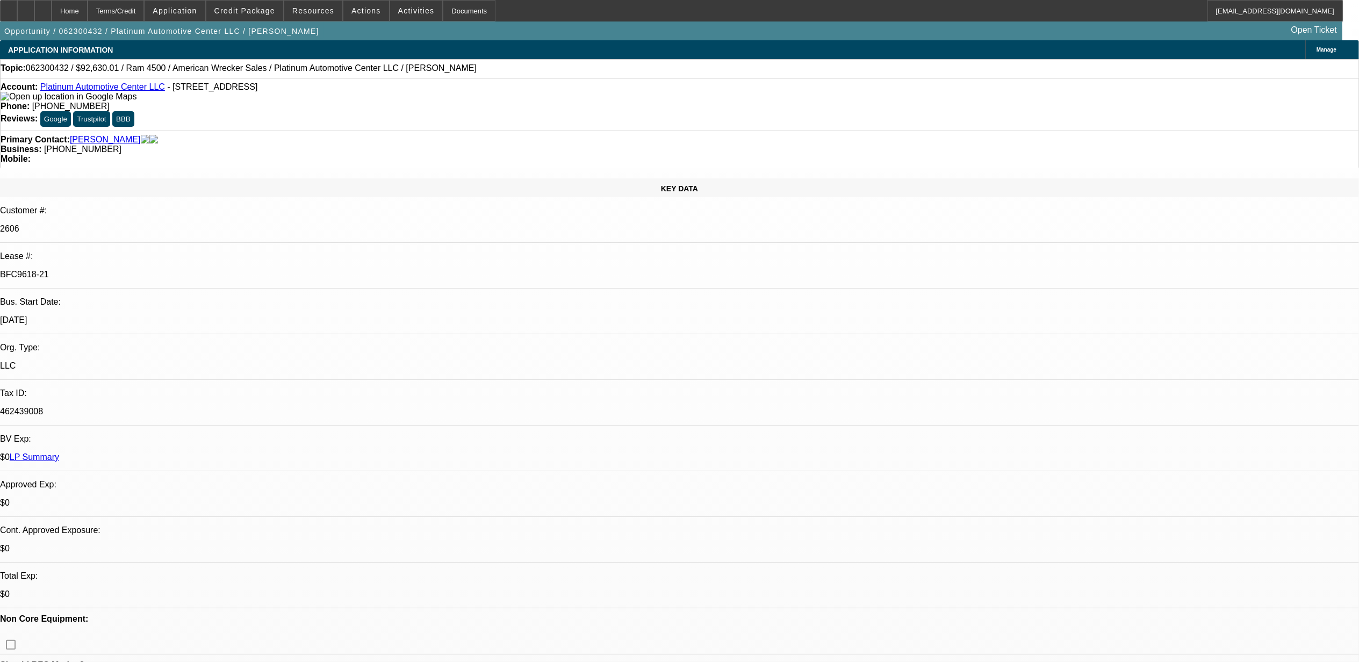
select select "0"
select select "1"
select select "2"
select select "6"
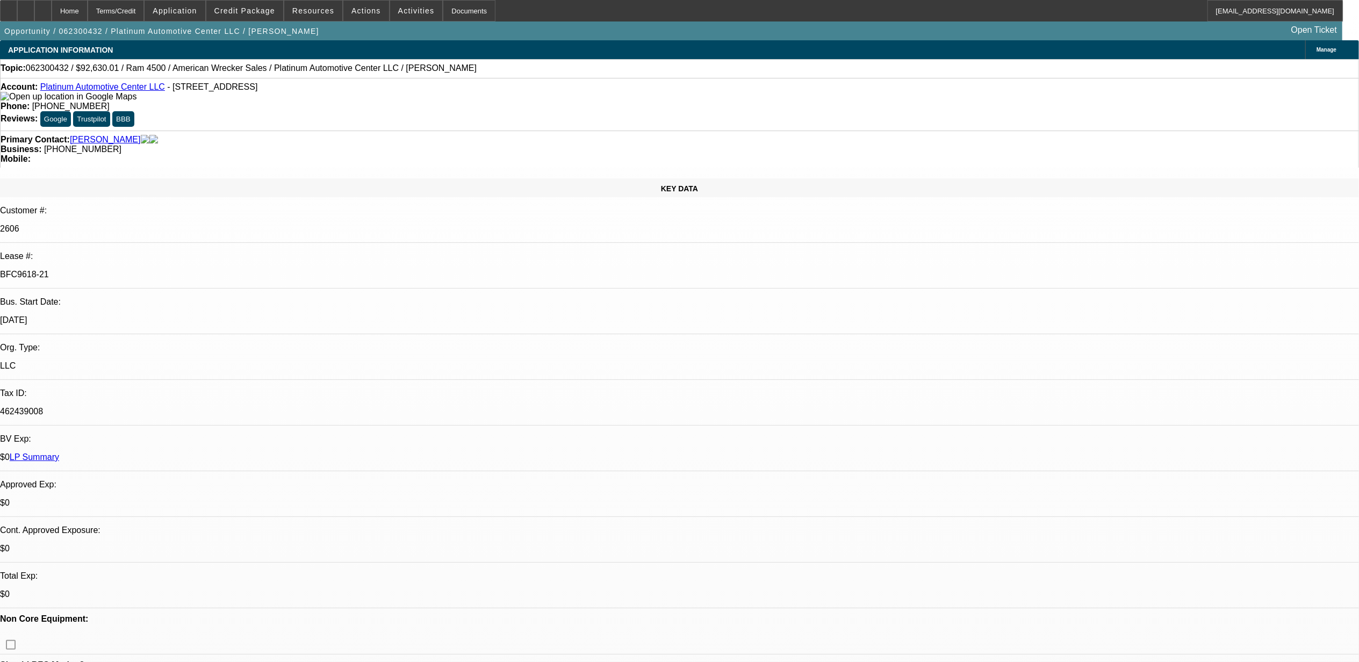
select select "1"
select select "2"
select select "6"
select select "1"
select select "2"
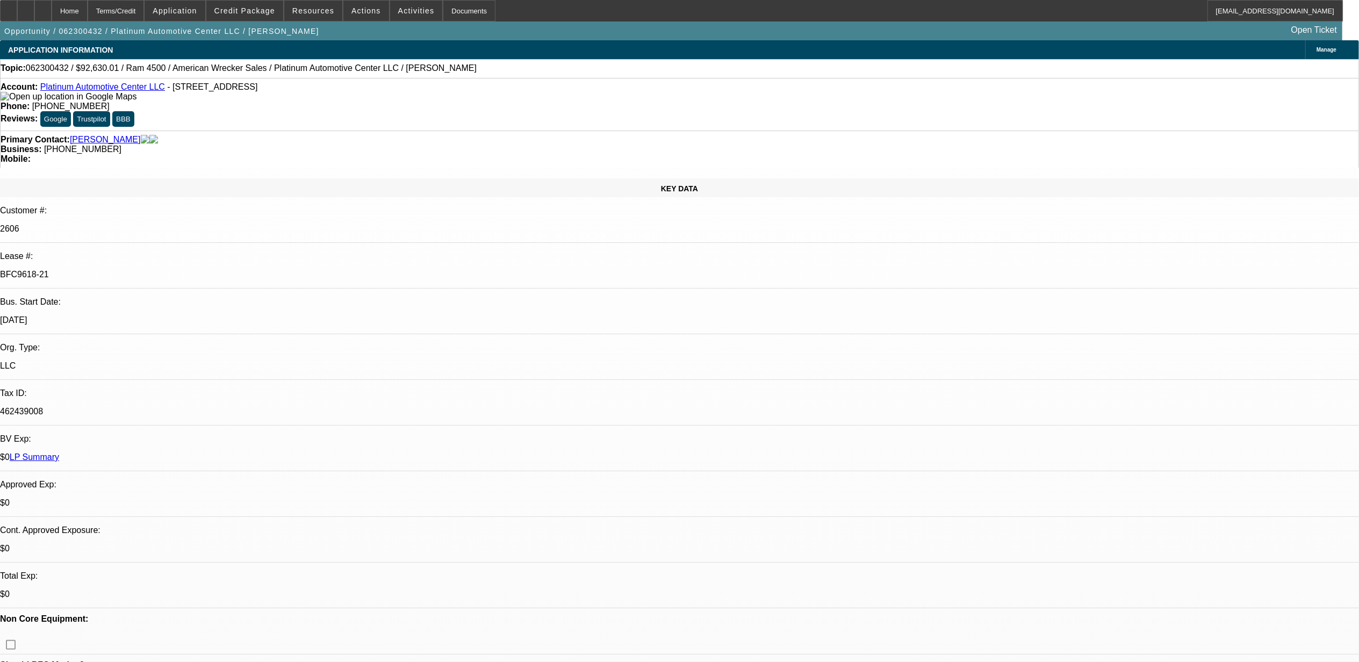
select select "6"
select select "1"
select select "2"
select select "6"
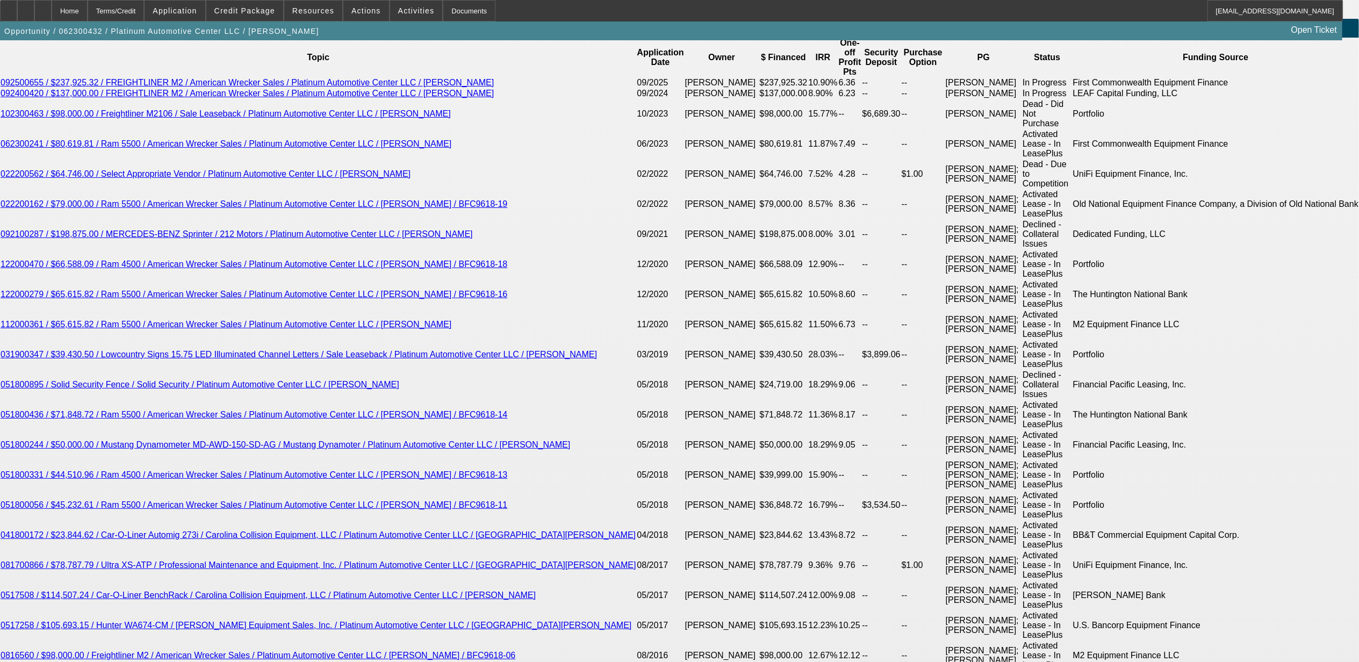
scroll to position [1966, 0]
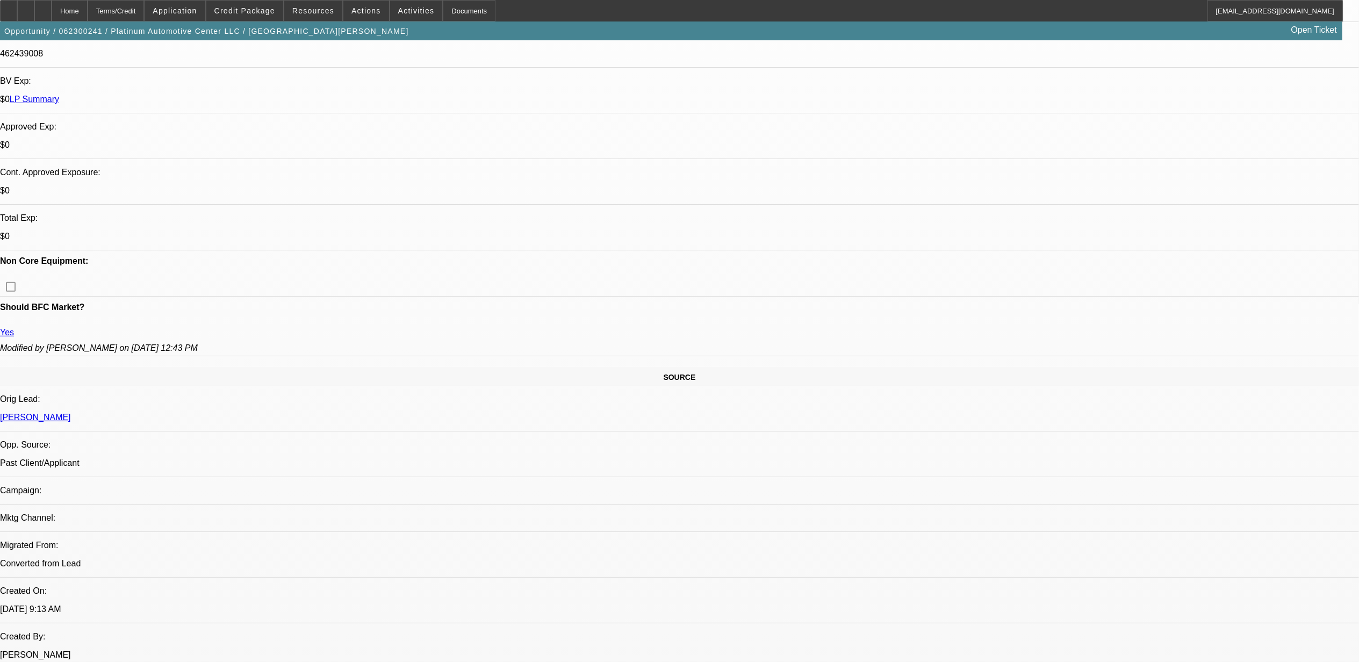
select select "0"
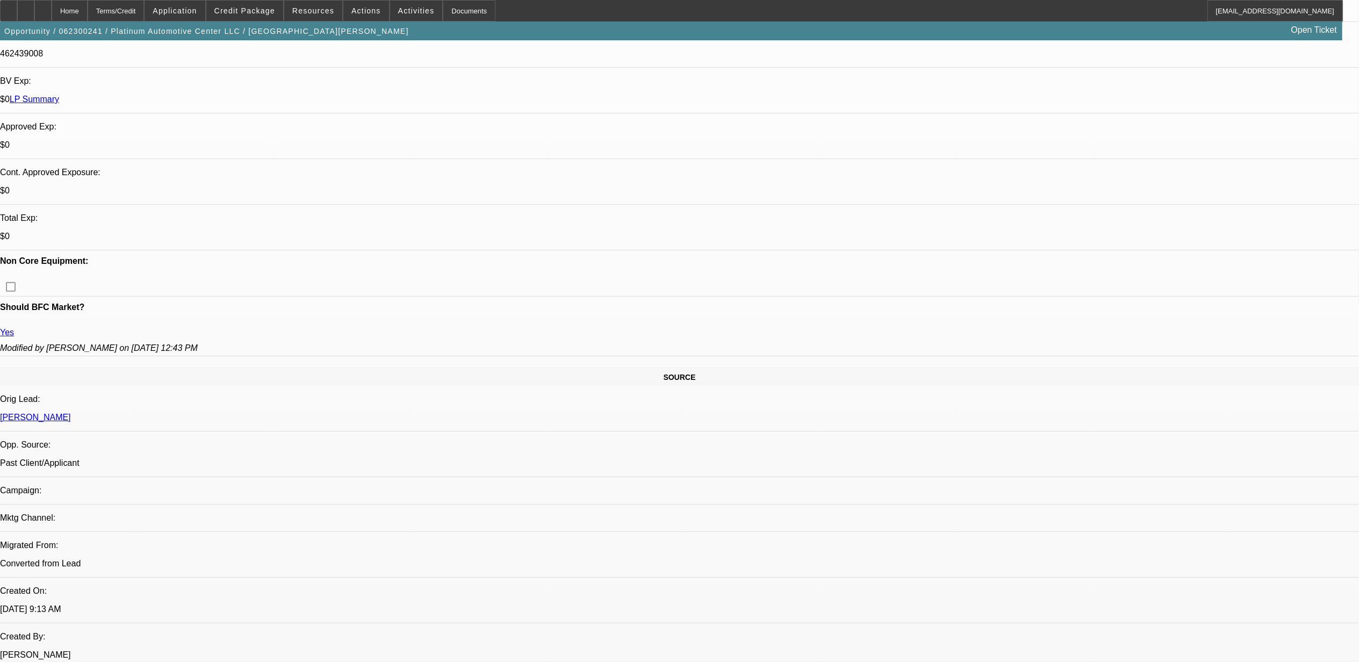
select select "0"
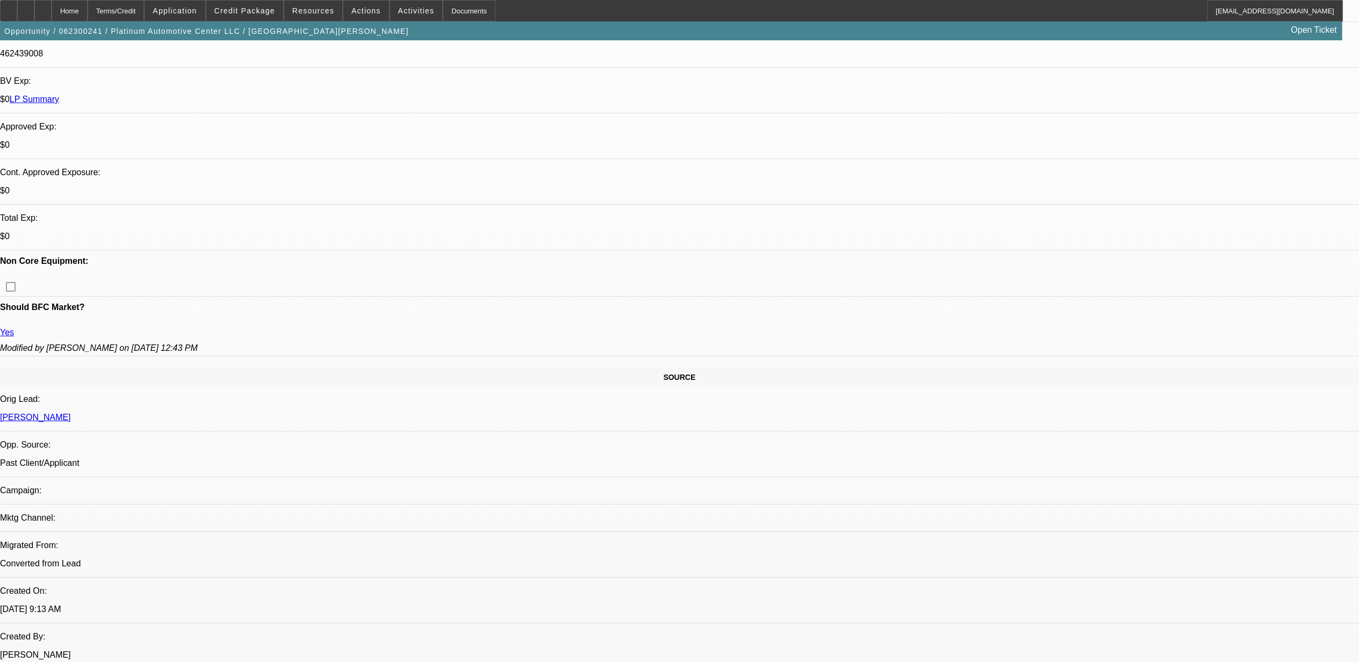
select select "0"
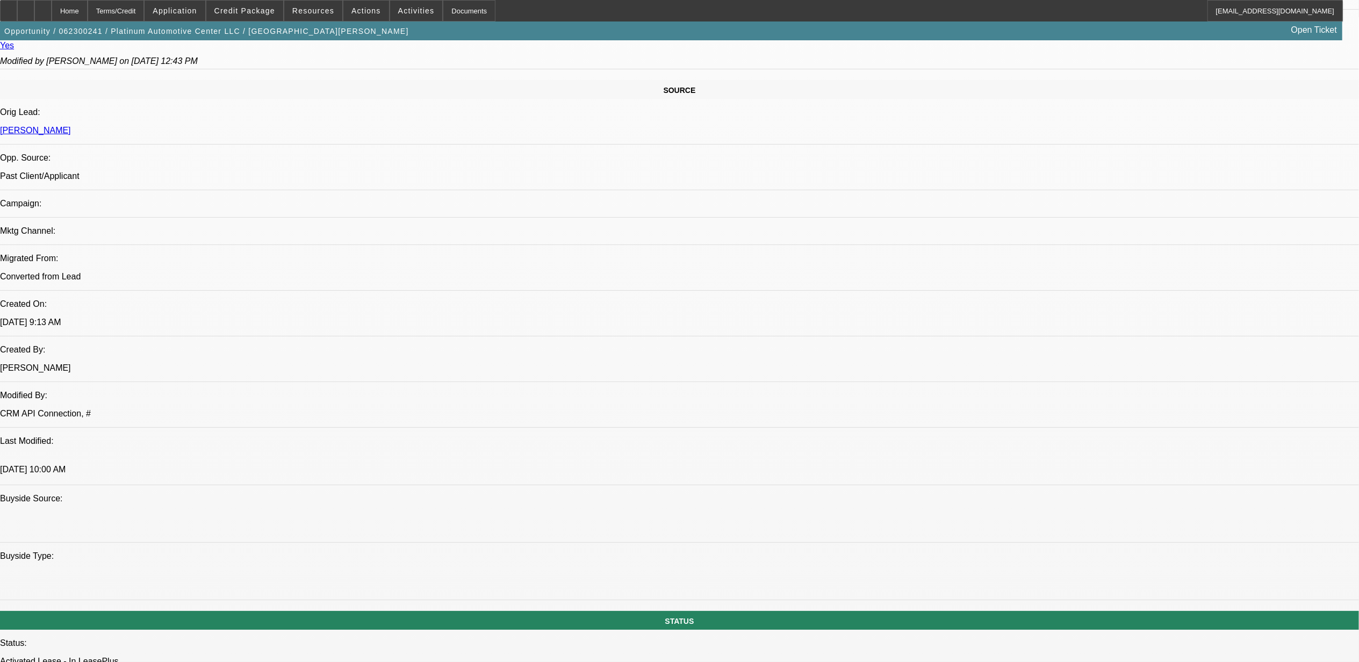
select select "1"
select select "2"
select select "6"
select select "1"
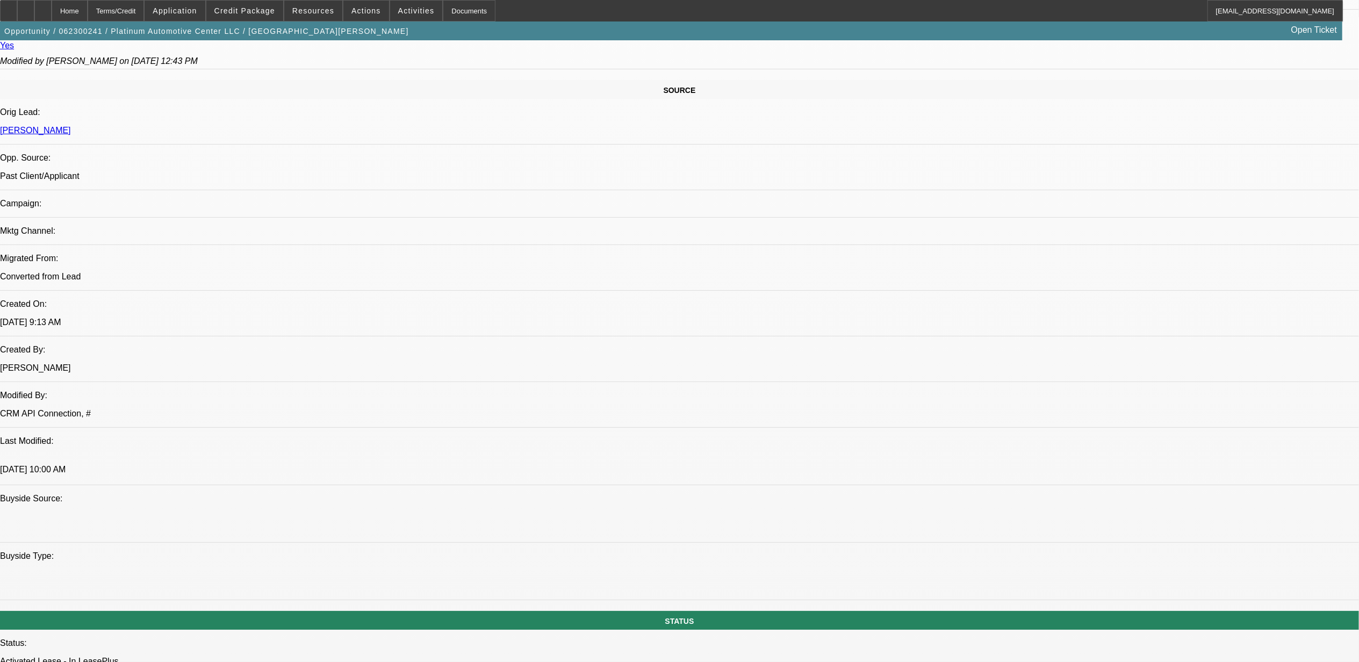
select select "6"
select select "1"
select select "2"
select select "6"
select select "1"
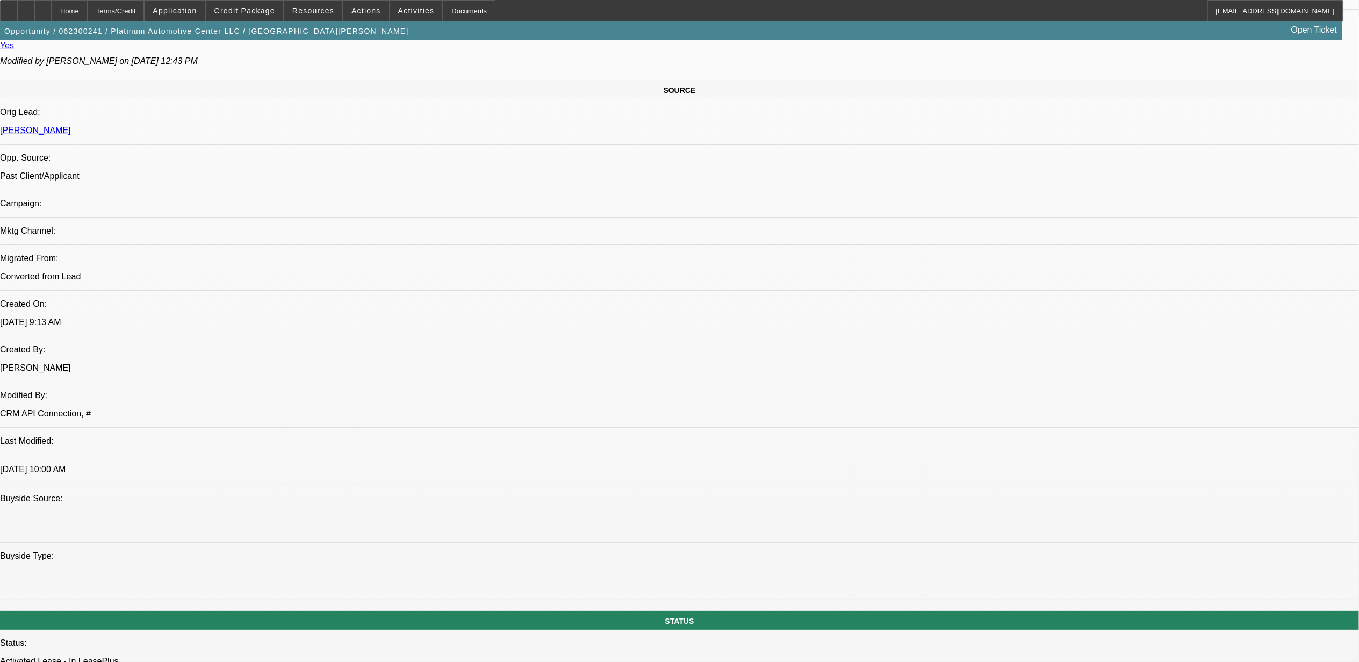
select select "2"
select select "6"
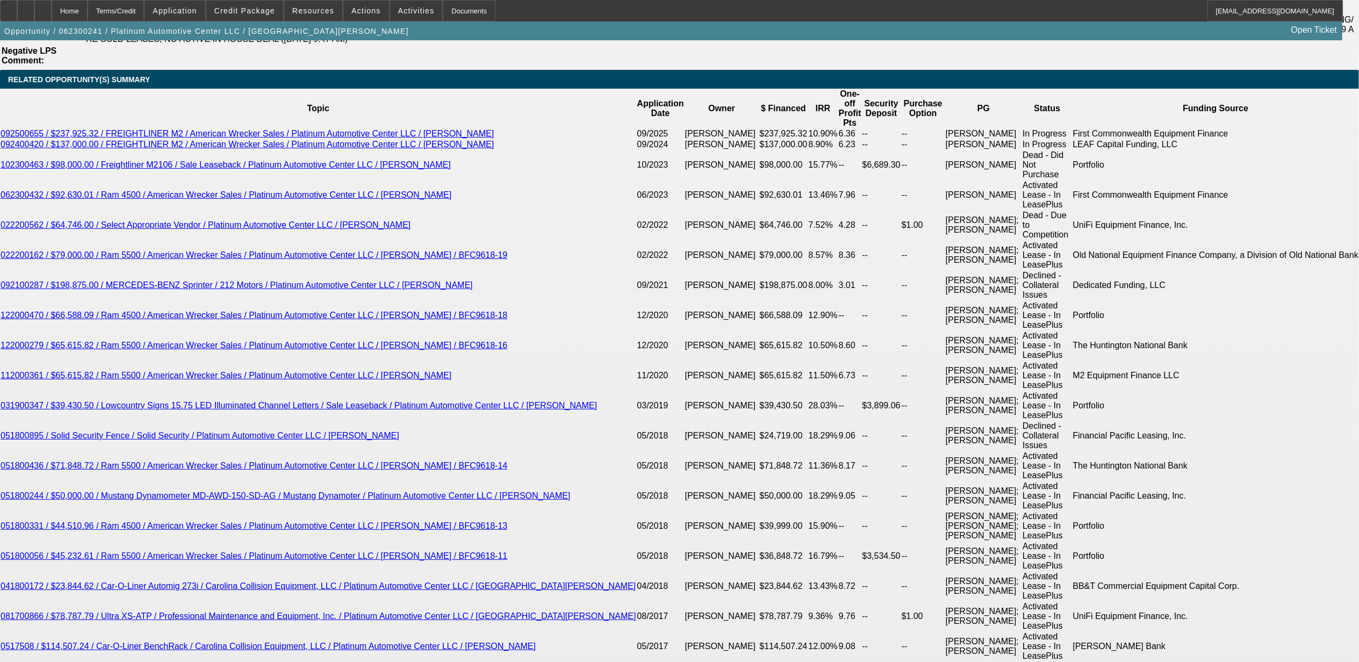
scroll to position [1965, 0]
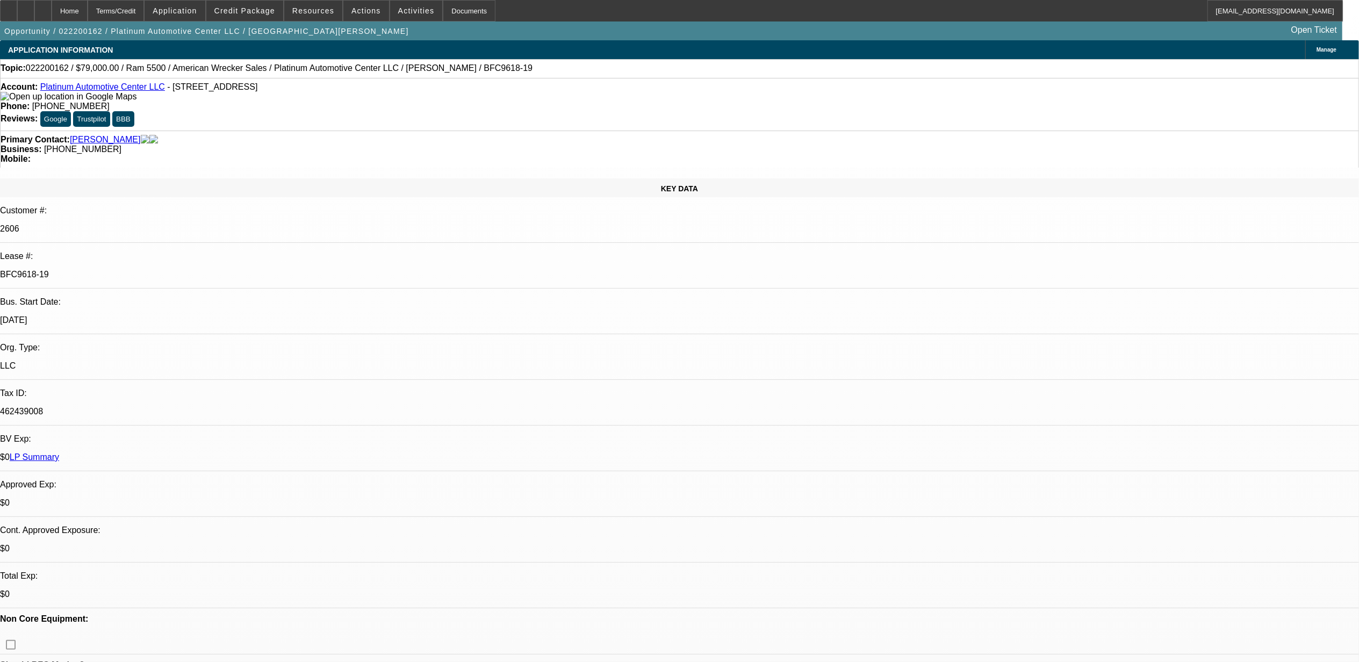
select select "0"
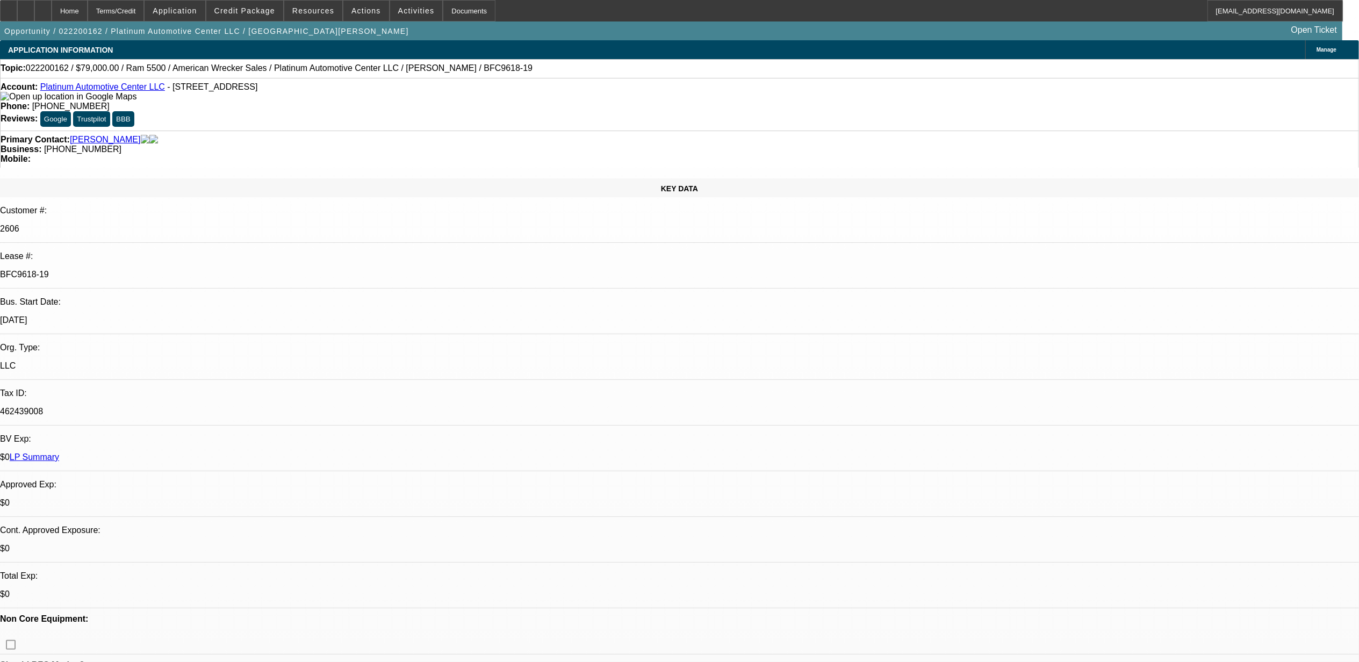
select select "0"
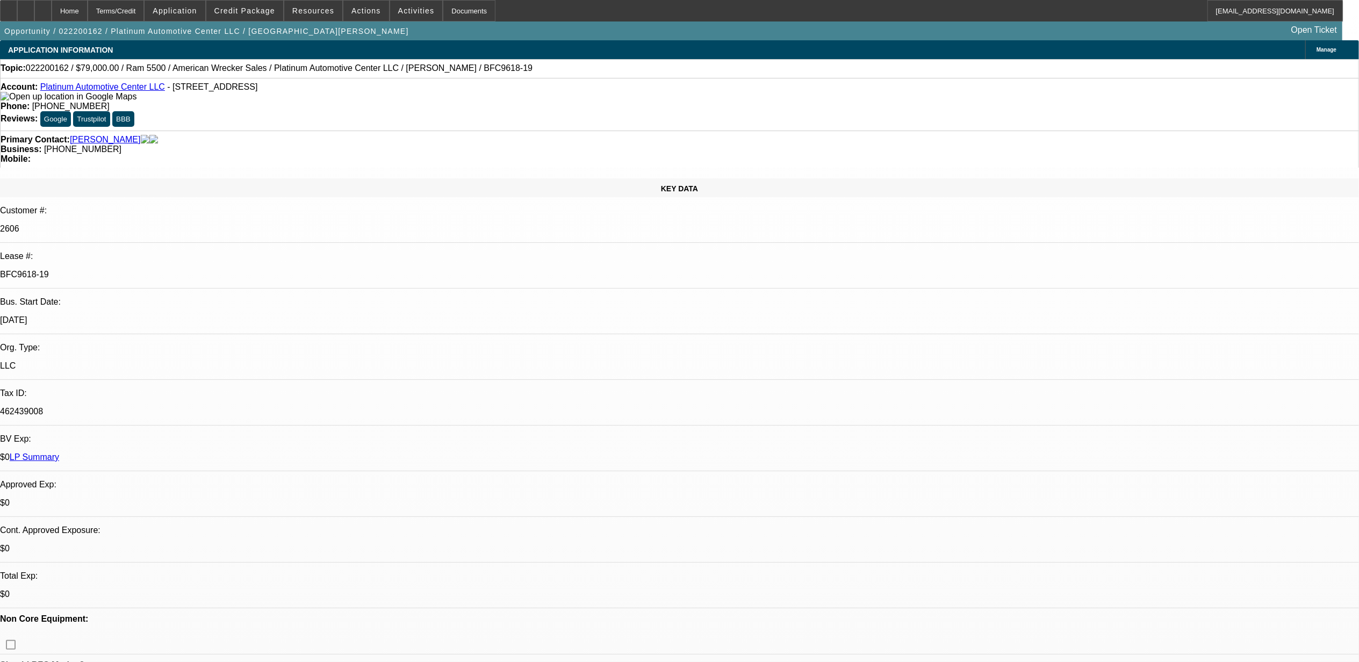
select select "0"
select select "1"
select select "6"
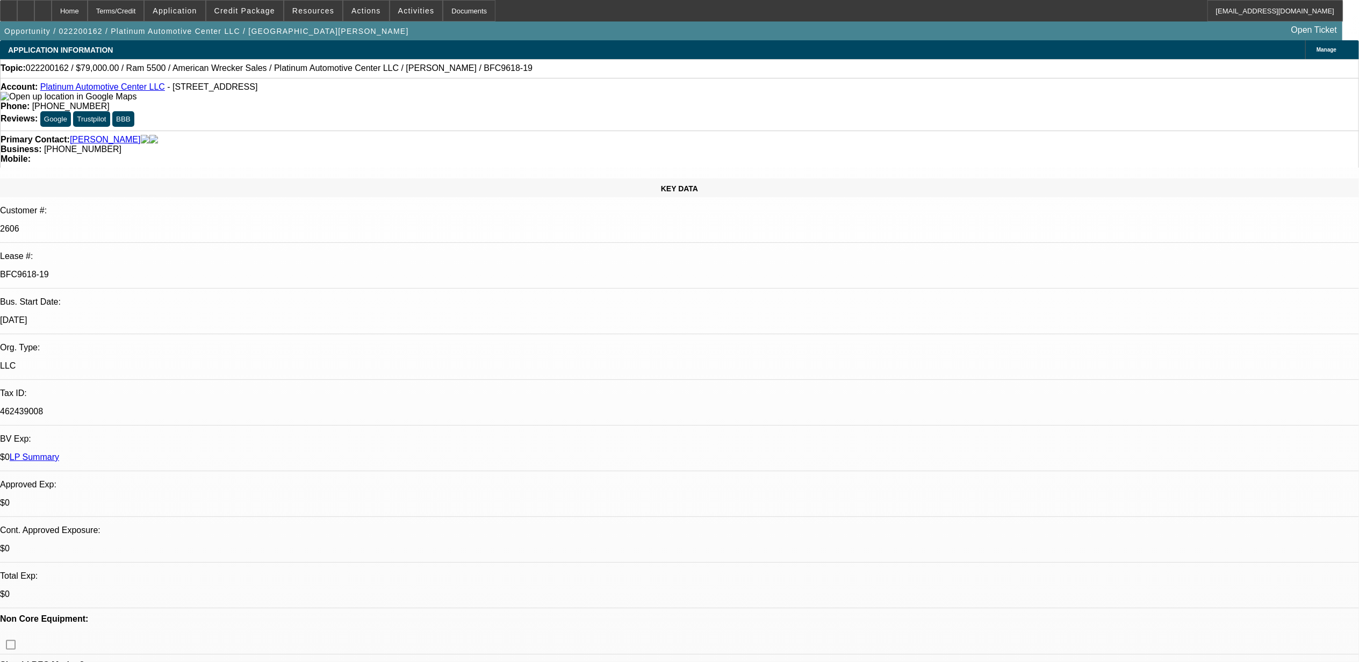
select select "1"
select select "6"
select select "1"
select select "2"
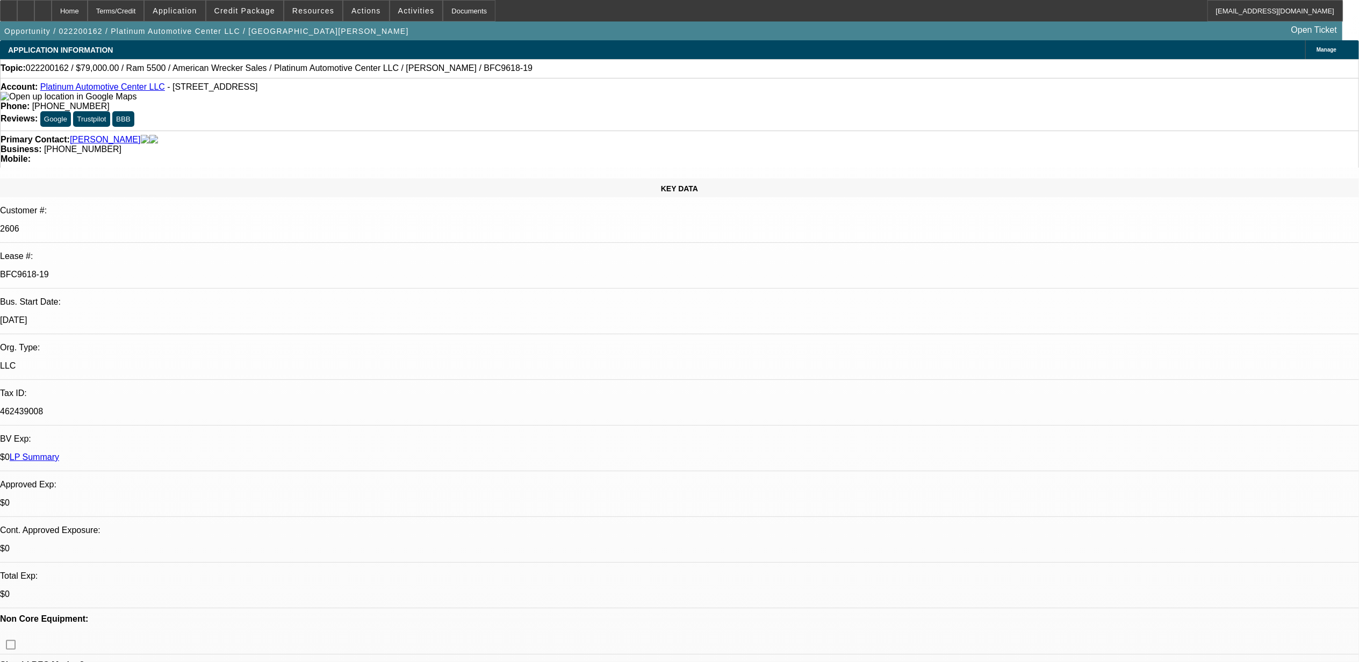
select select "6"
select select "1"
select select "2"
select select "6"
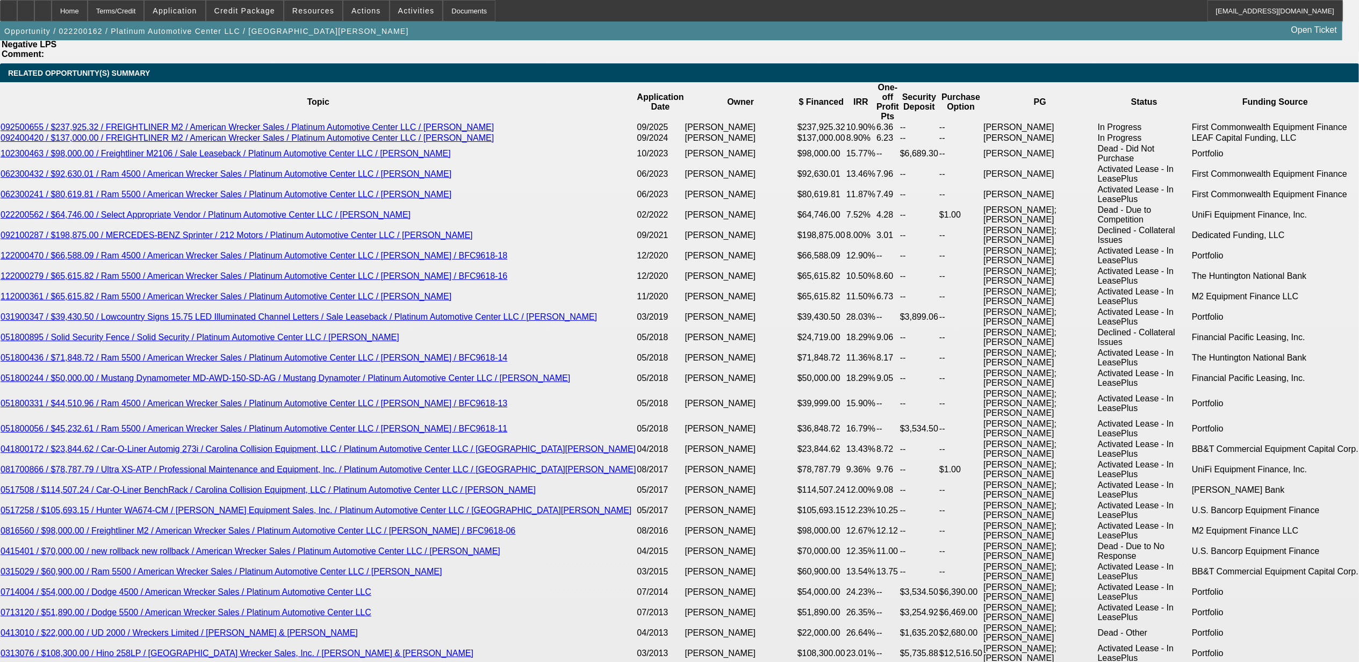
scroll to position [1966, 0]
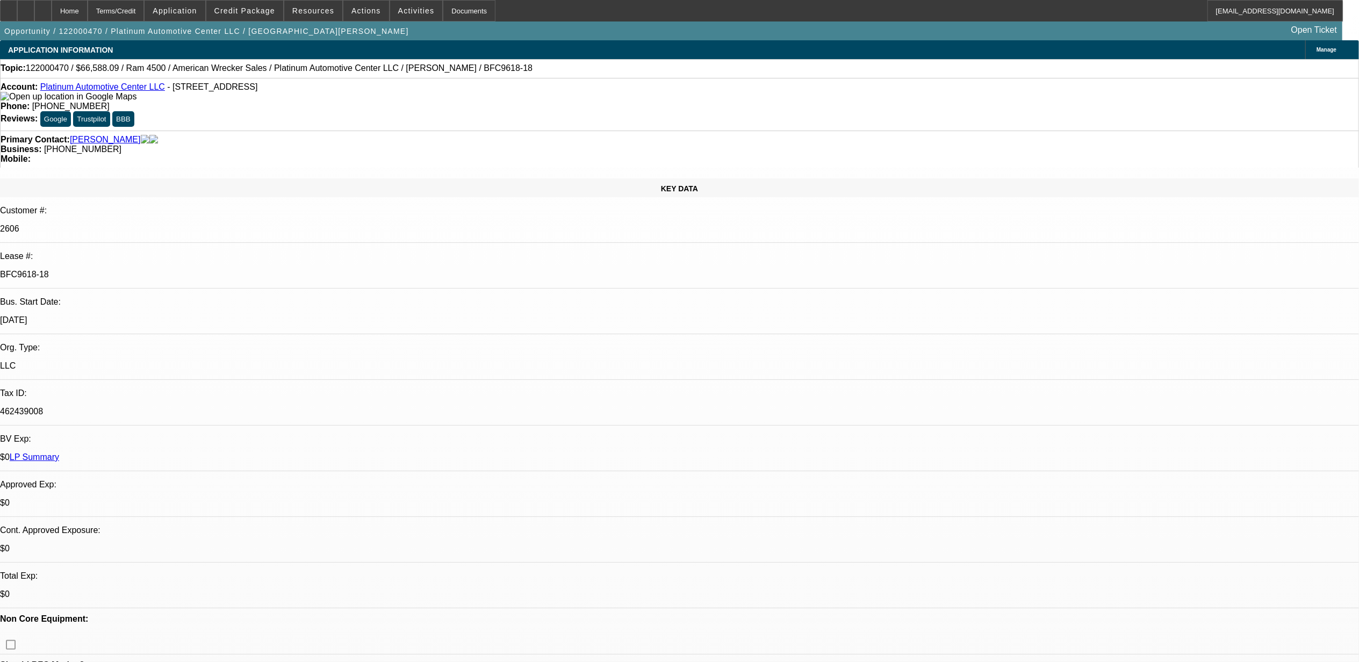
select select "0"
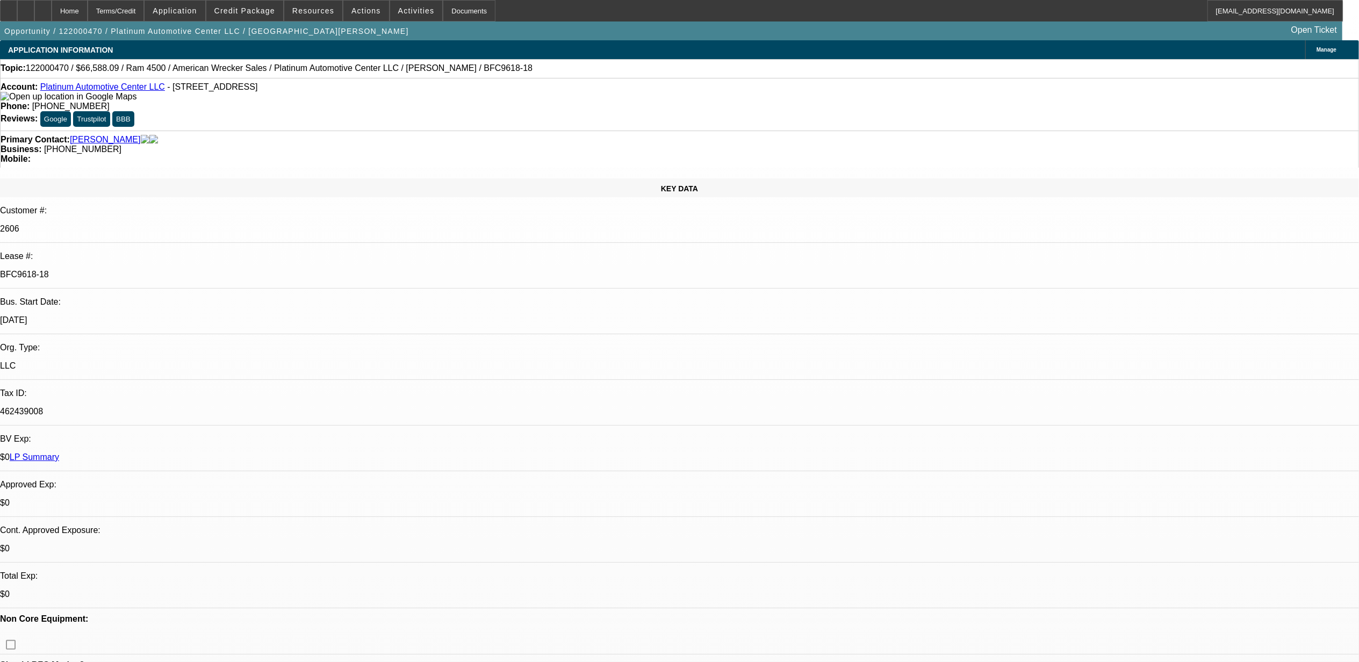
select select "0"
select select "1"
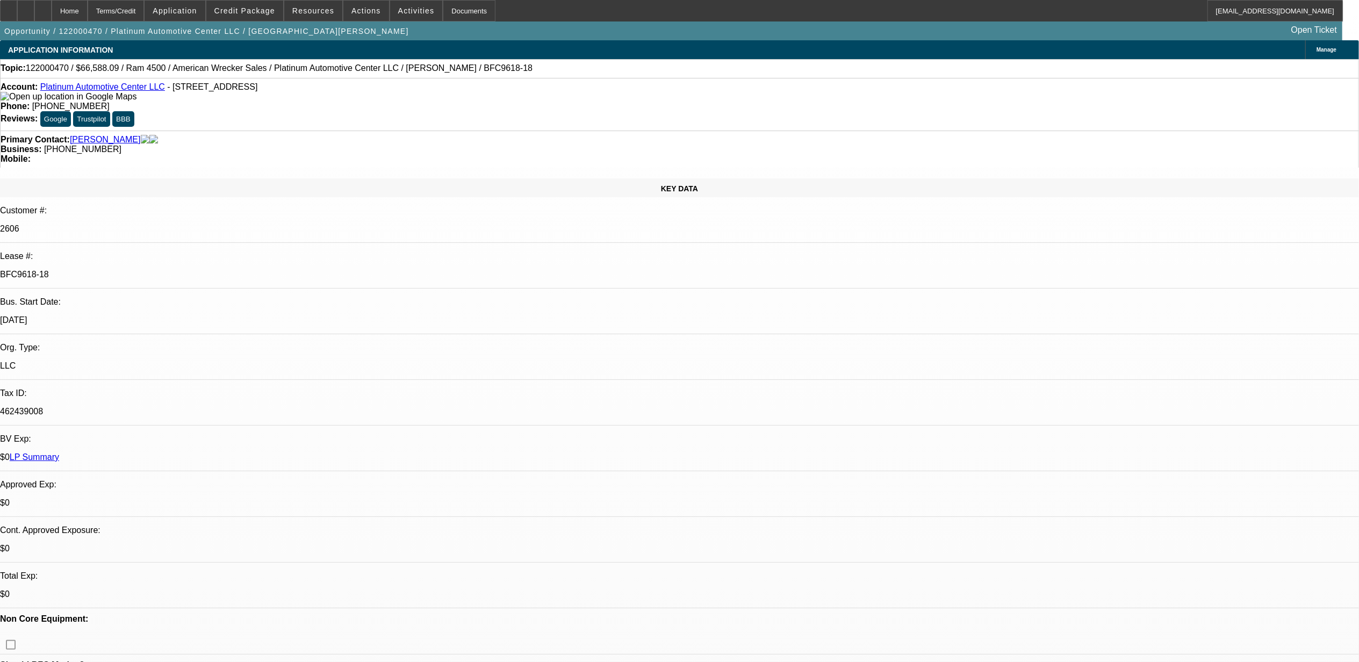
select select "2"
select select "6"
select select "1"
select select "2"
select select "6"
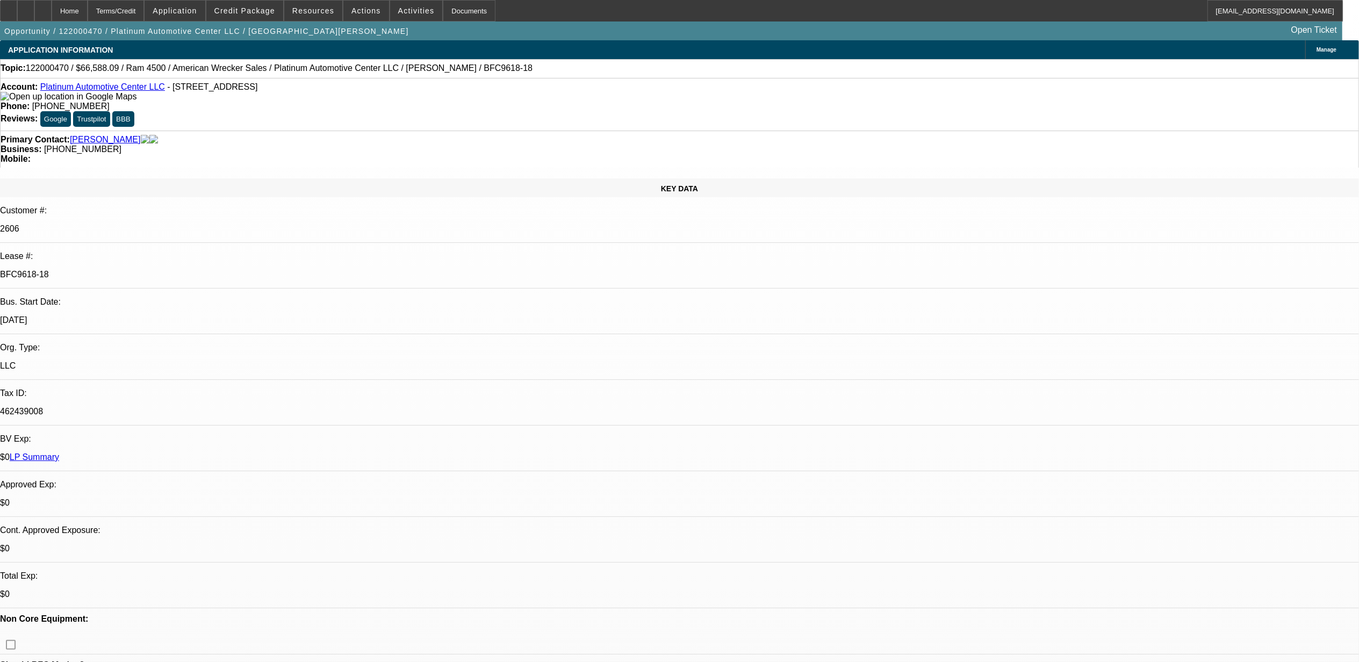
select select "1"
select select "2"
select select "6"
select select "0"
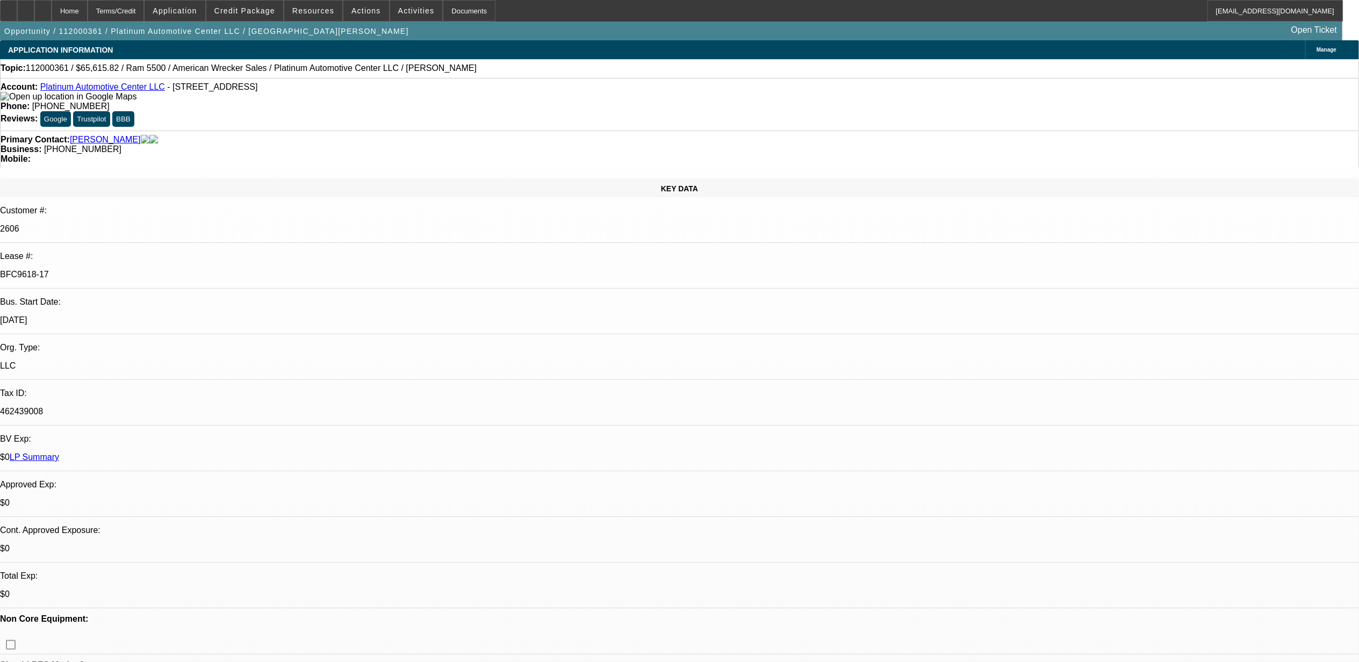
select select "0"
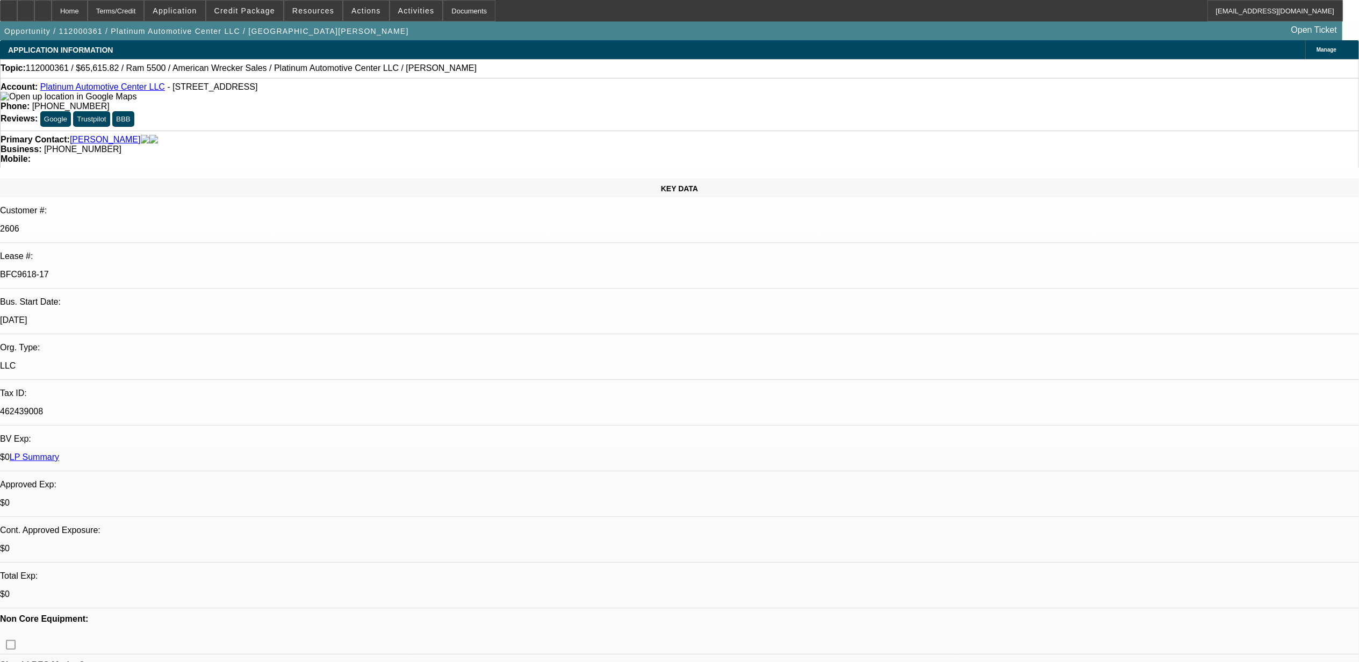
select select "0"
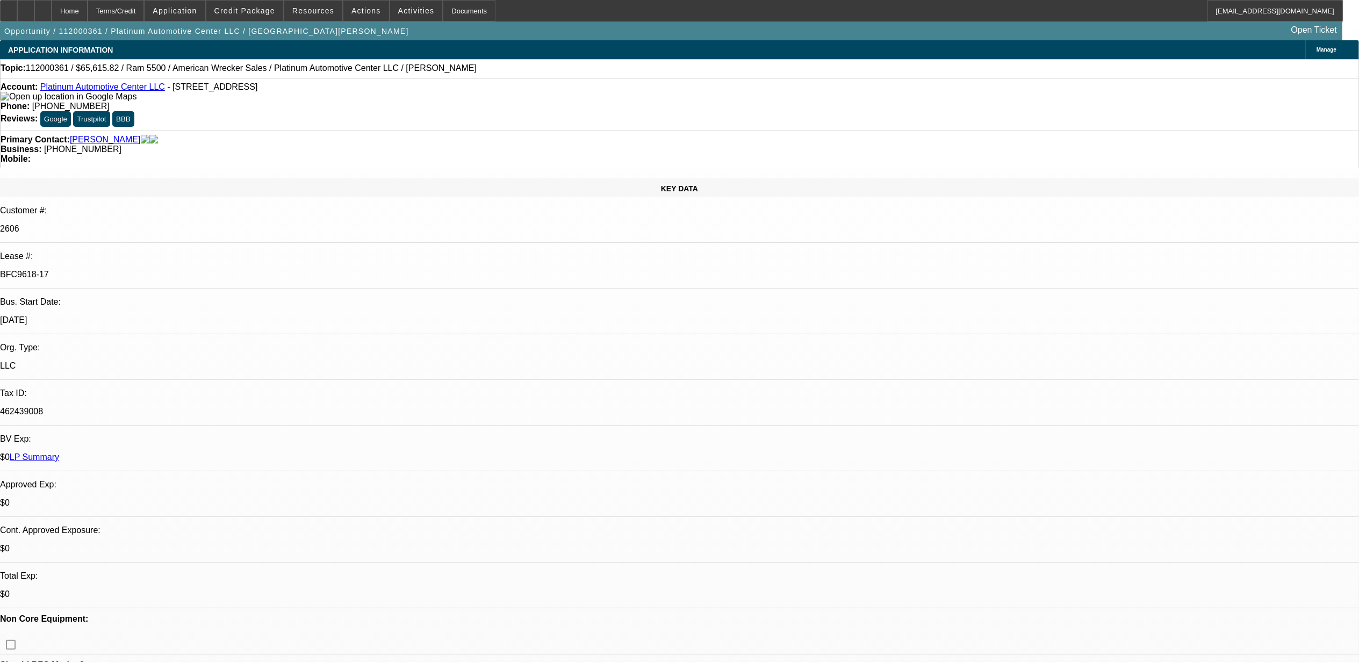
select select "1"
select select "6"
select select "1"
select select "2"
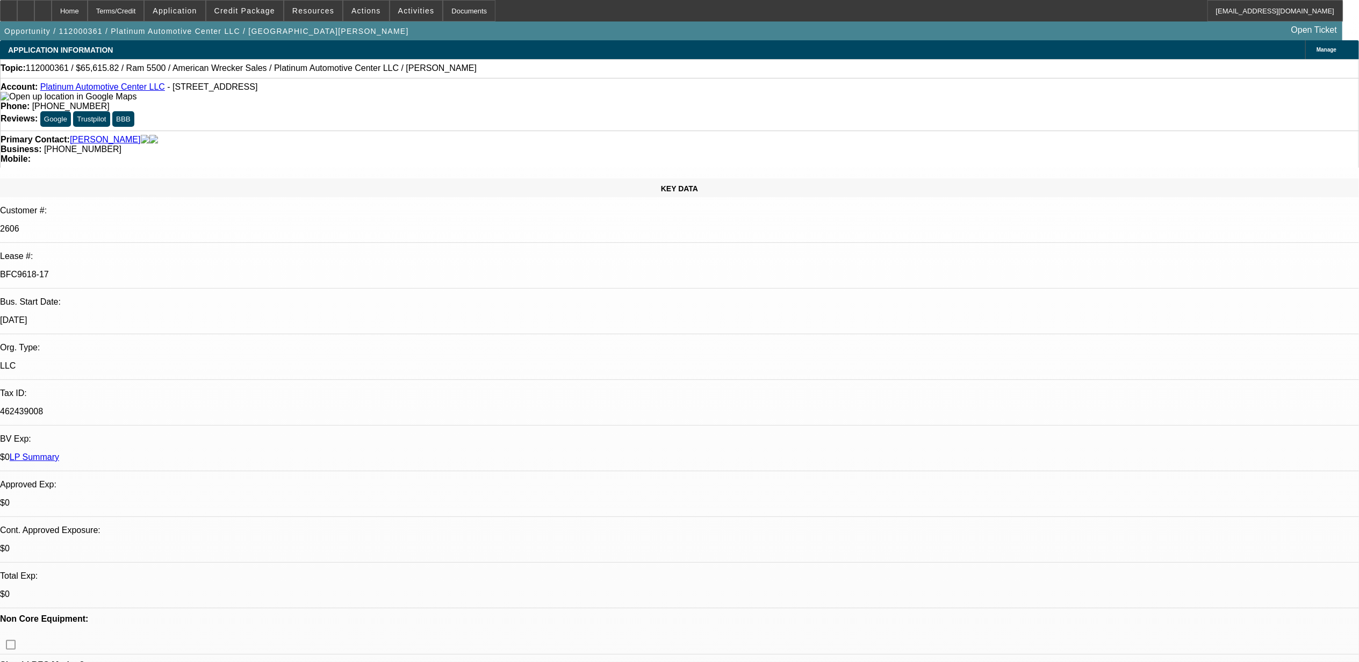
select select "6"
select select "1"
select select "6"
select select "1"
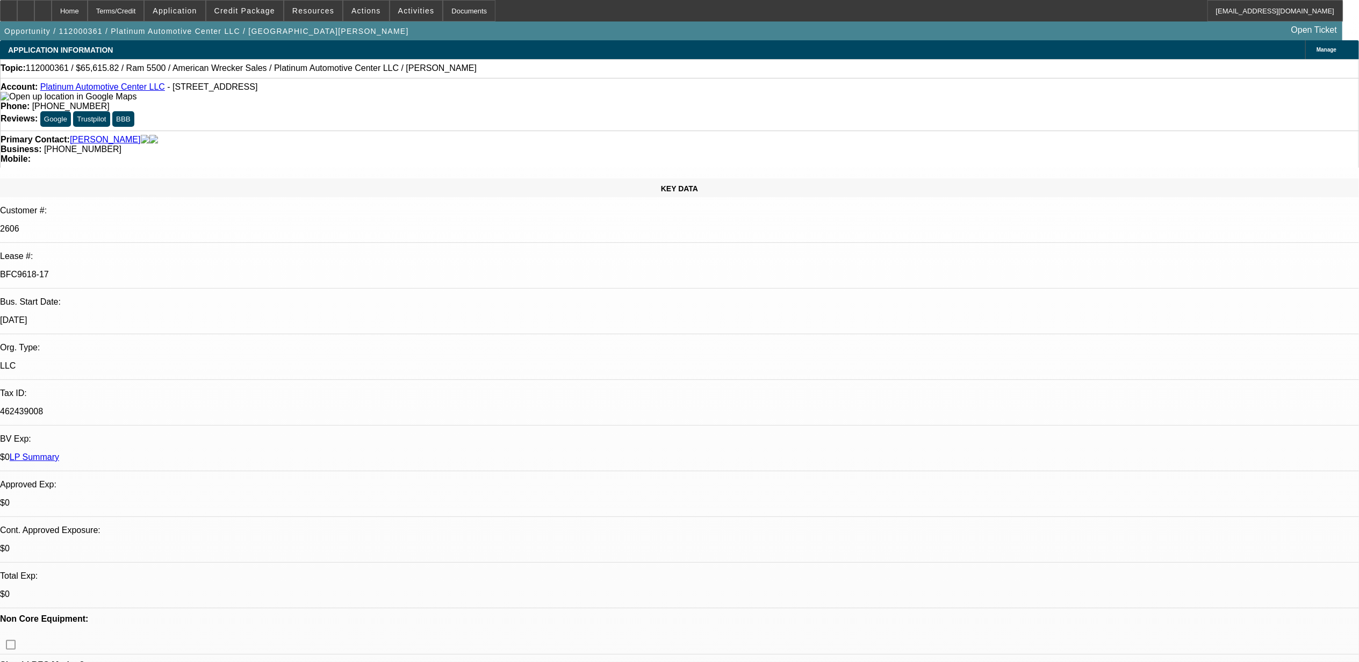
select select "2"
select select "6"
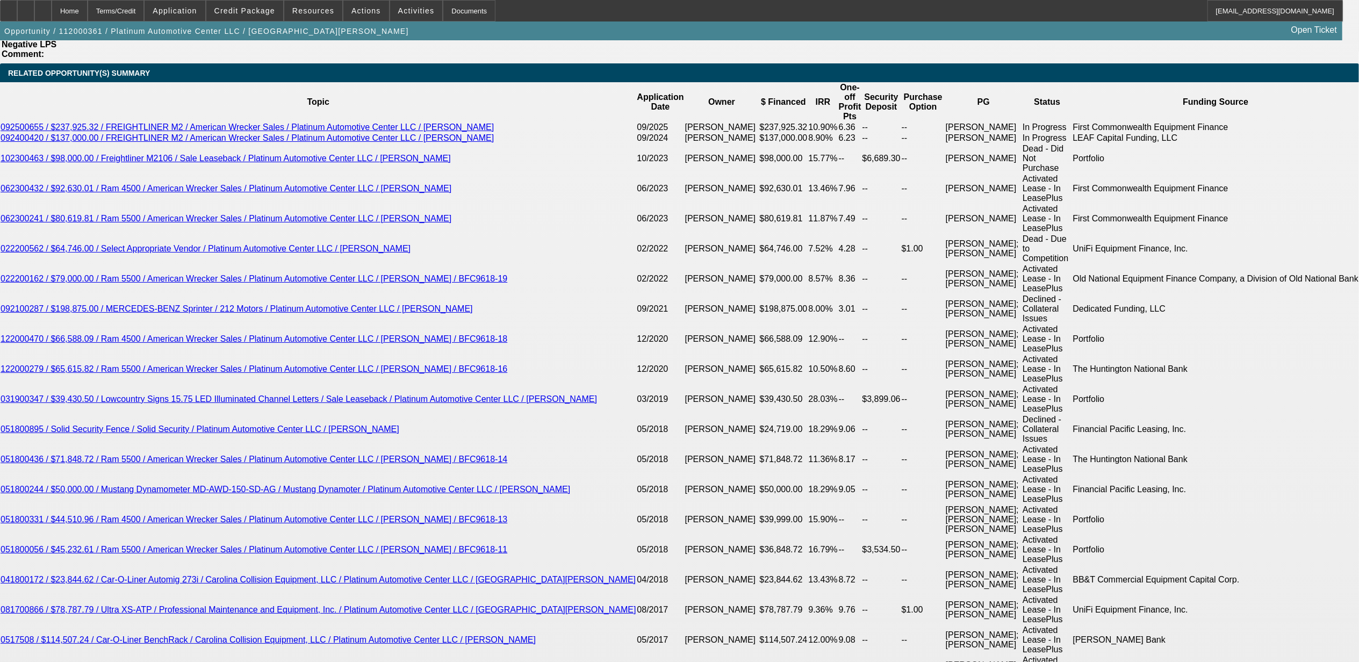
scroll to position [1966, 0]
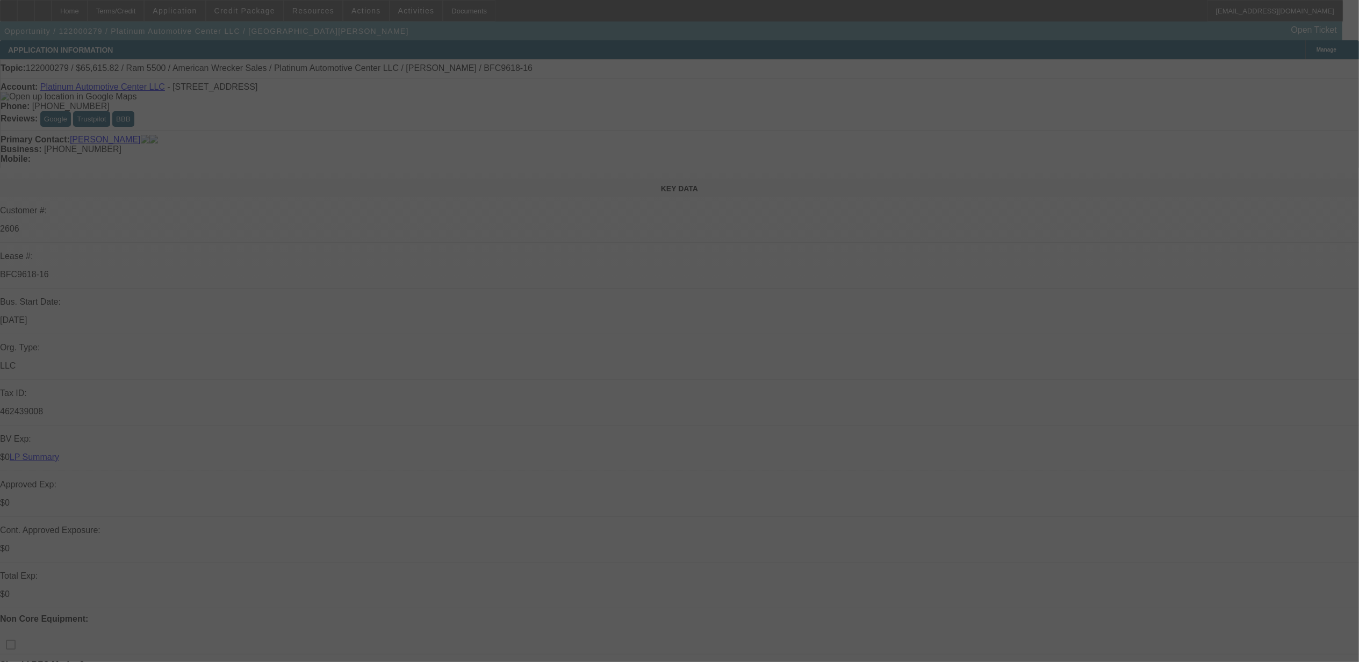
select select "0"
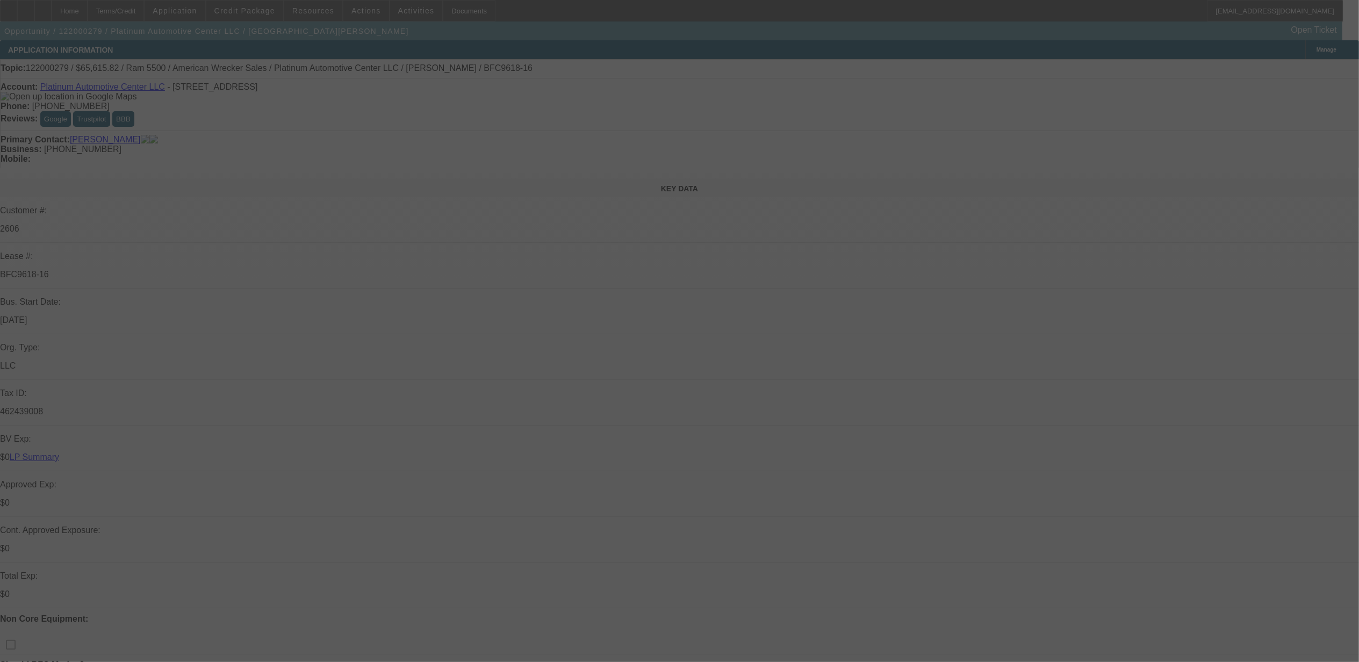
select select "0"
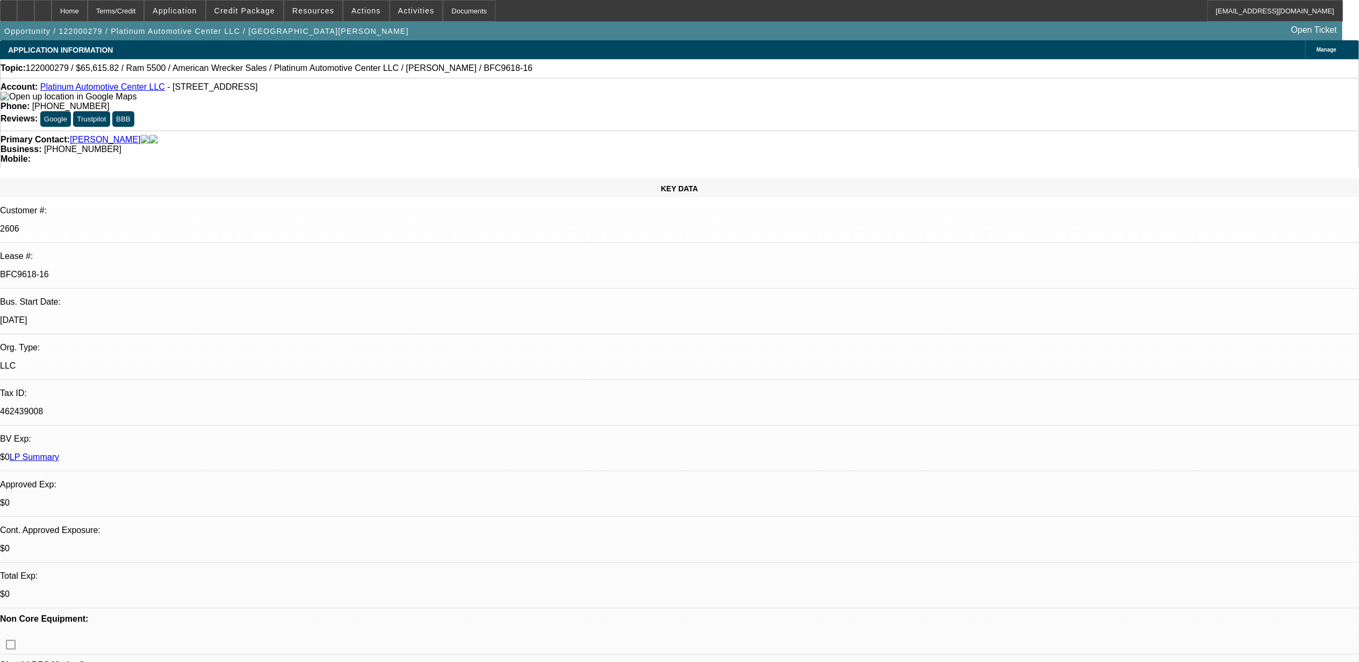
select select "1"
select select "2"
select select "6"
select select "1"
select select "2"
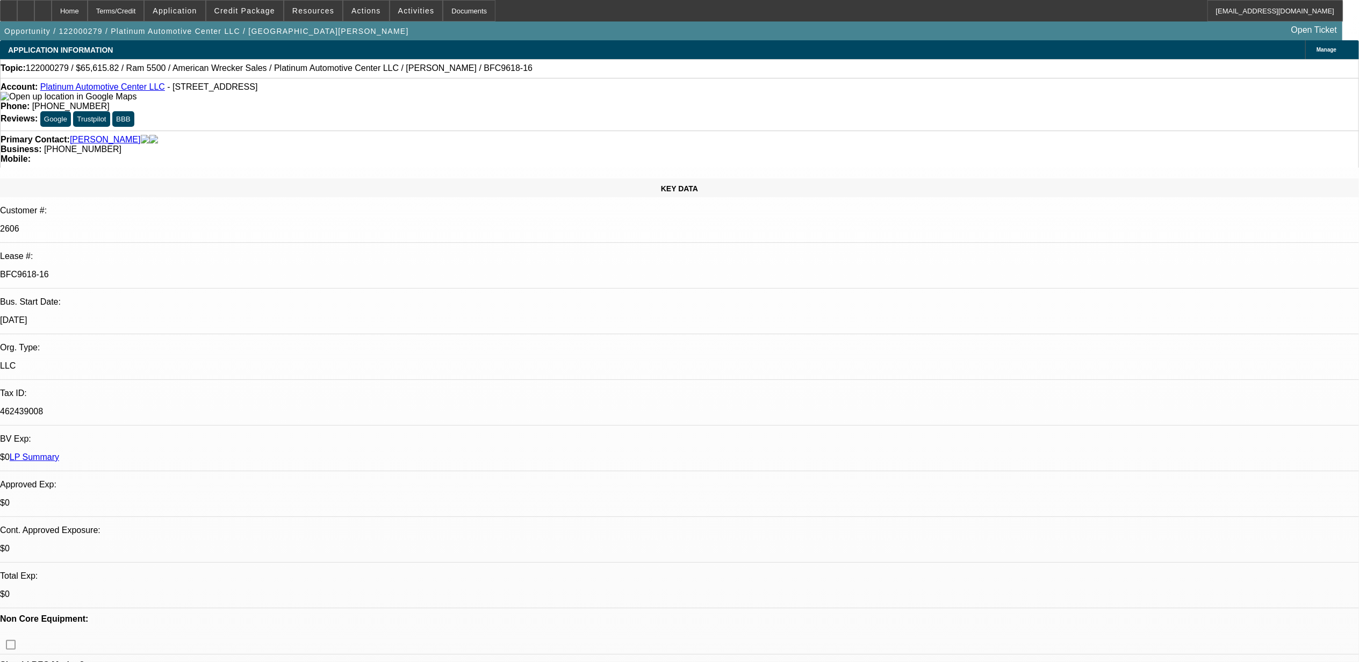
select select "6"
select select "1"
select select "2"
select select "6"
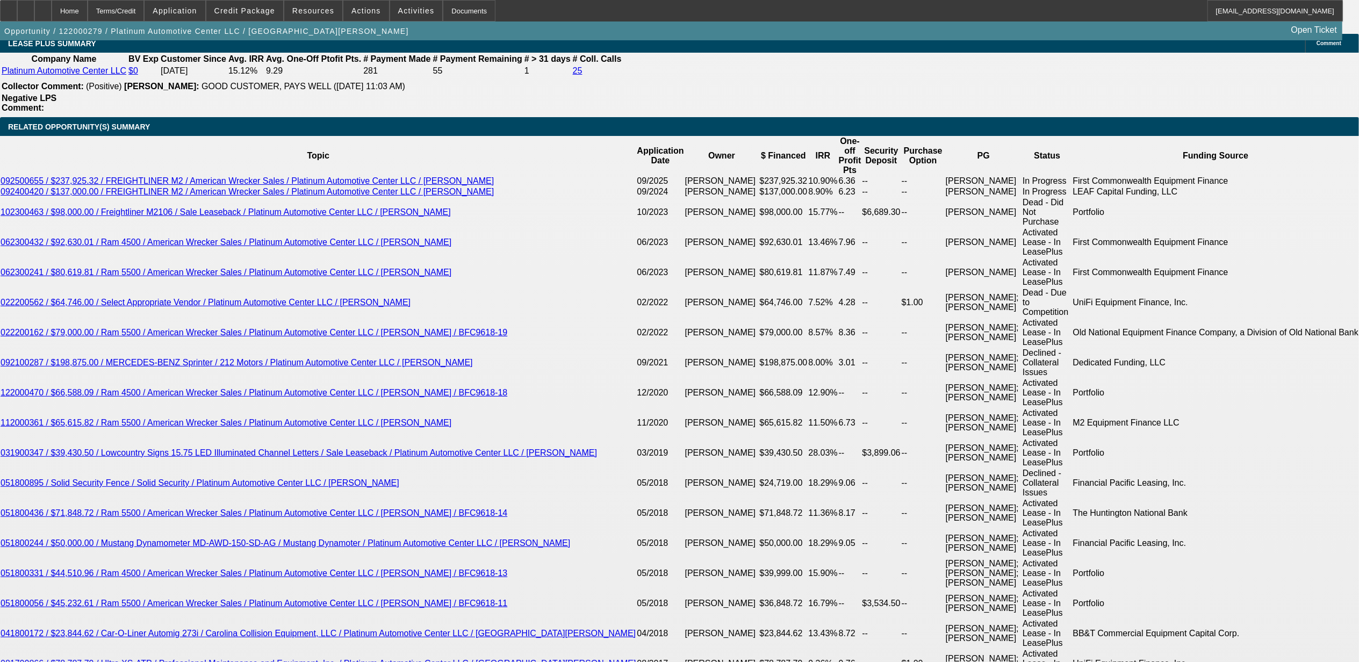
scroll to position [1894, 0]
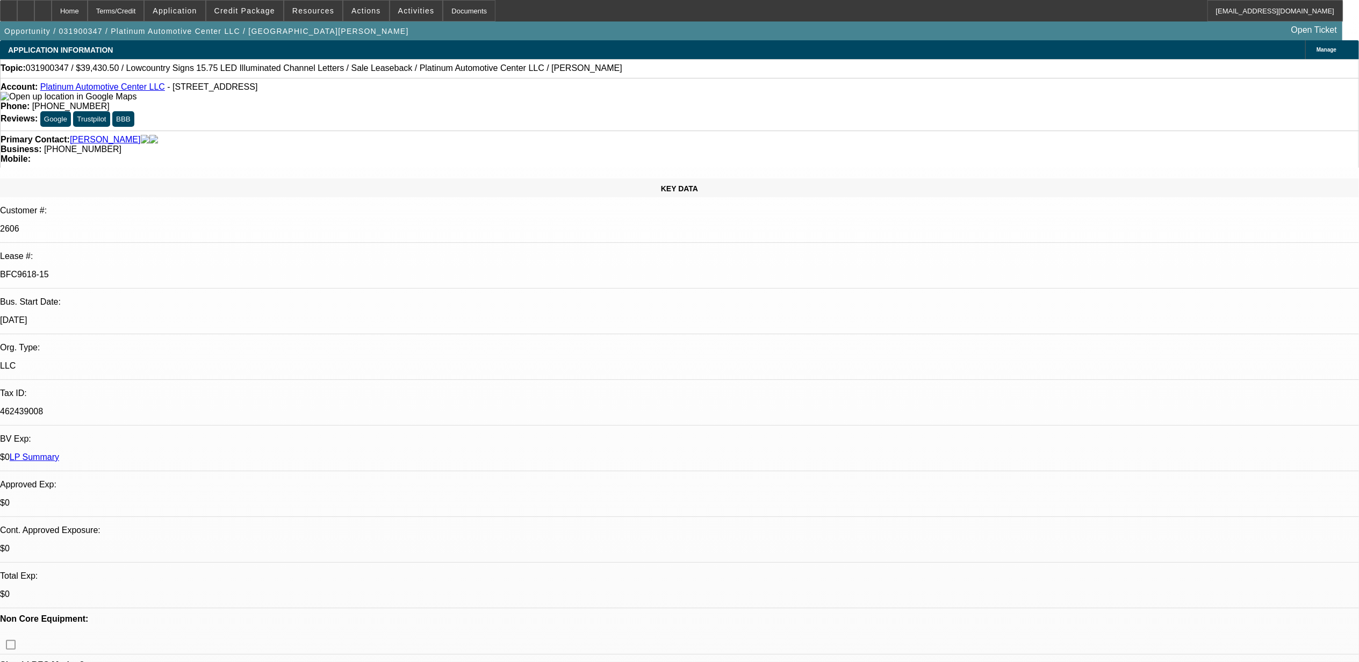
select select "0"
select select "2"
select select "0"
select select "2"
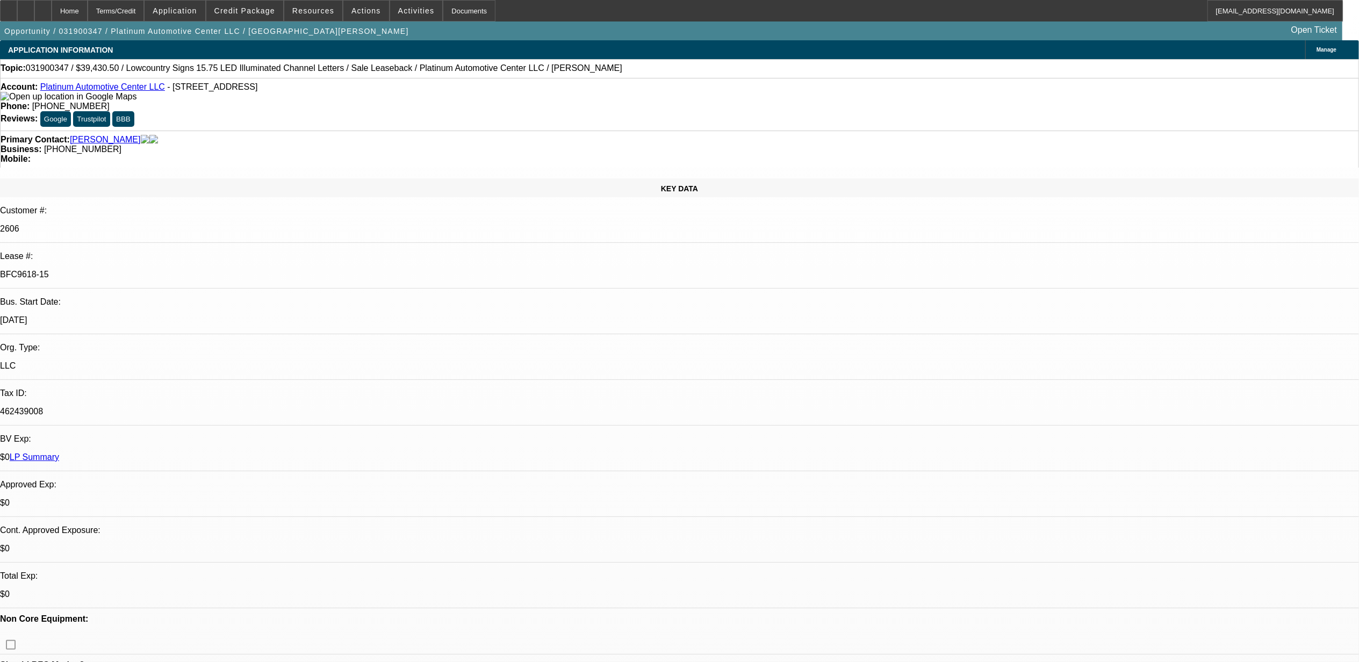
select select "0"
select select "2"
select select "0.1"
select select "0"
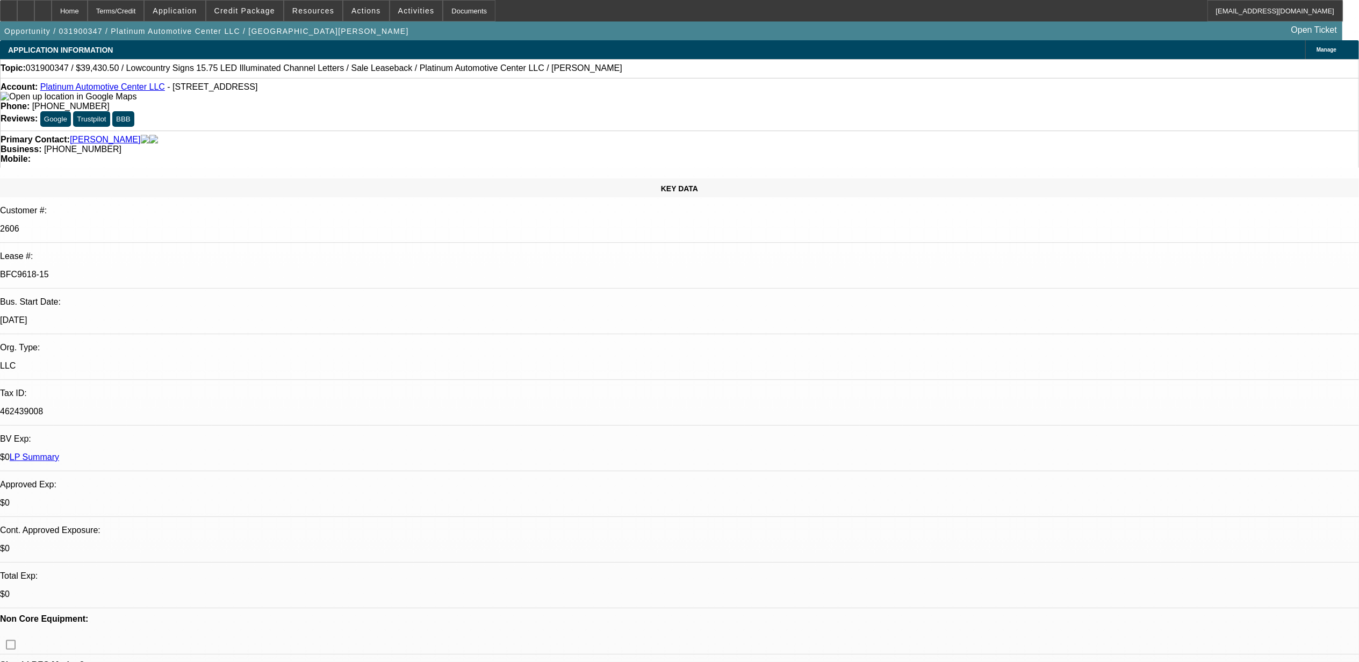
select select "2"
select select "0.1"
select select "1"
select select "2"
select select "6"
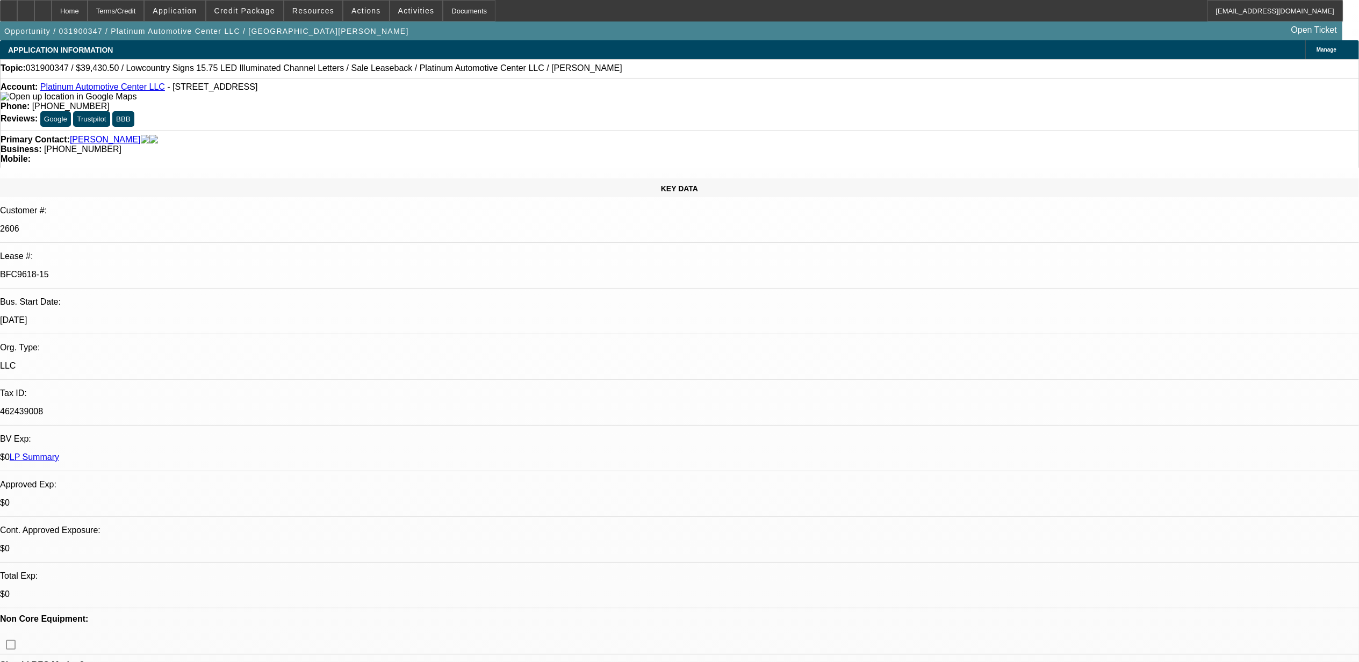
select select "1"
select select "2"
select select "6"
select select "1"
select select "2"
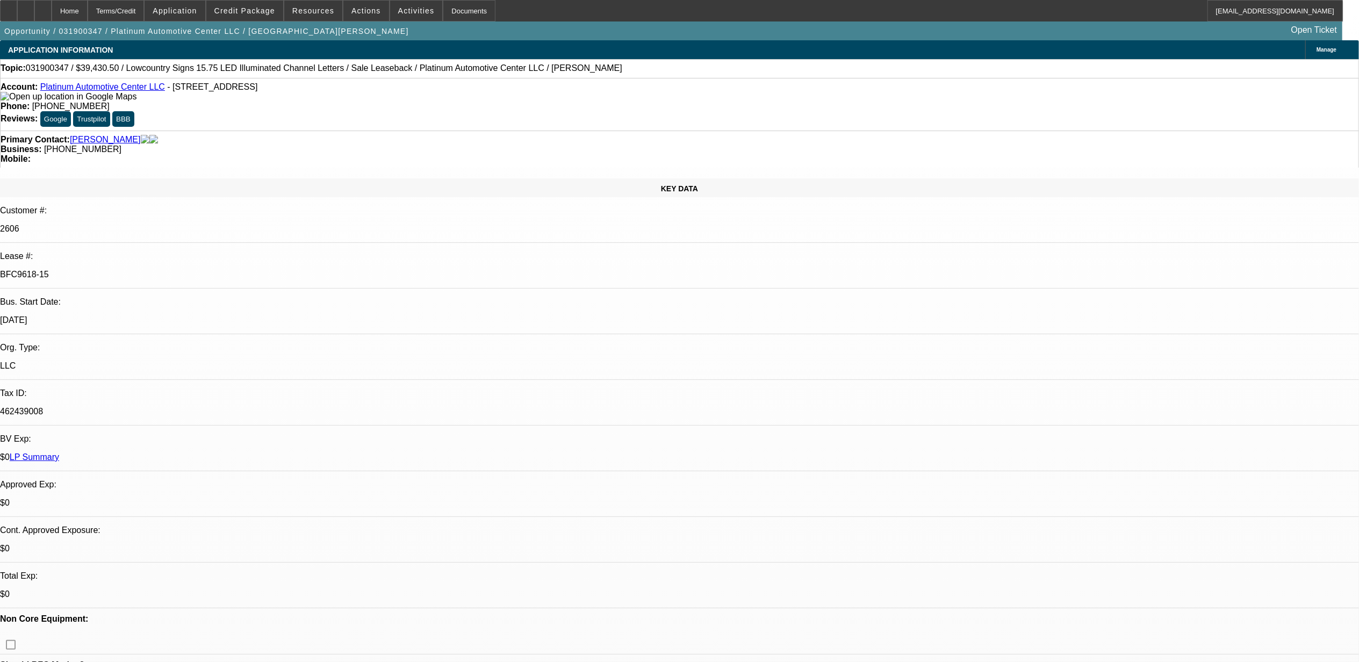
select select "4"
select select "1"
select select "2"
select select "4"
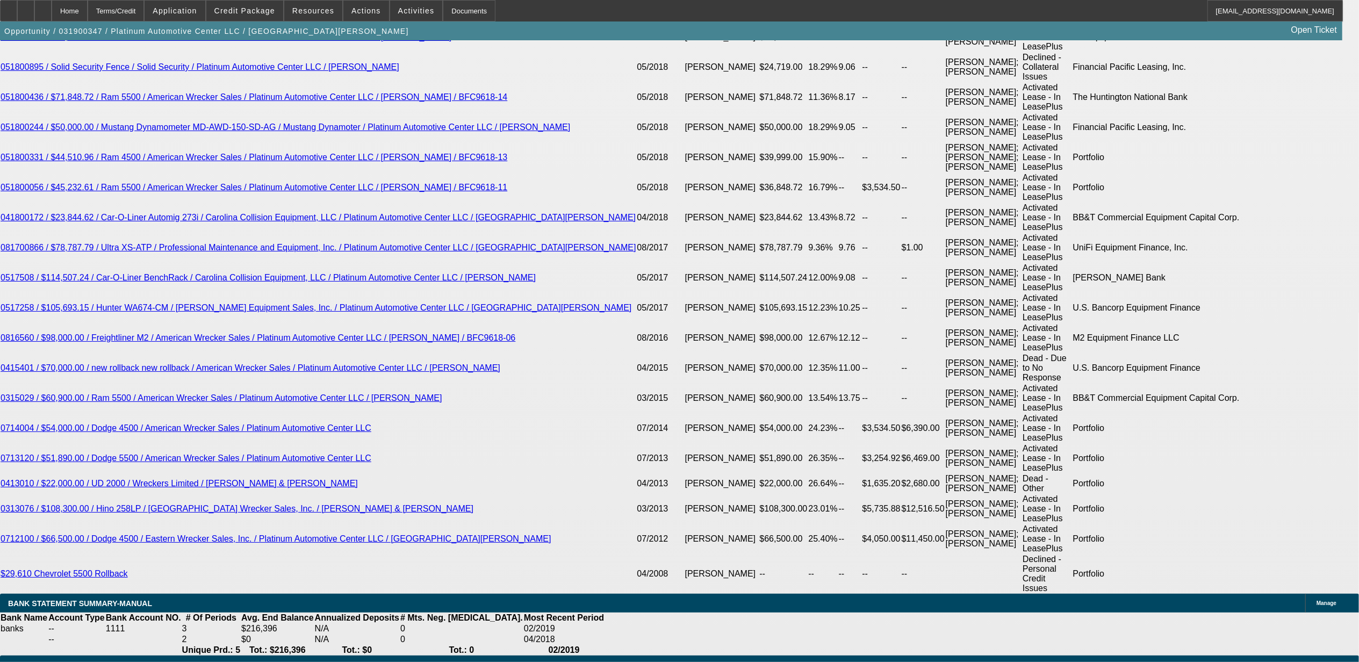
scroll to position [2399, 0]
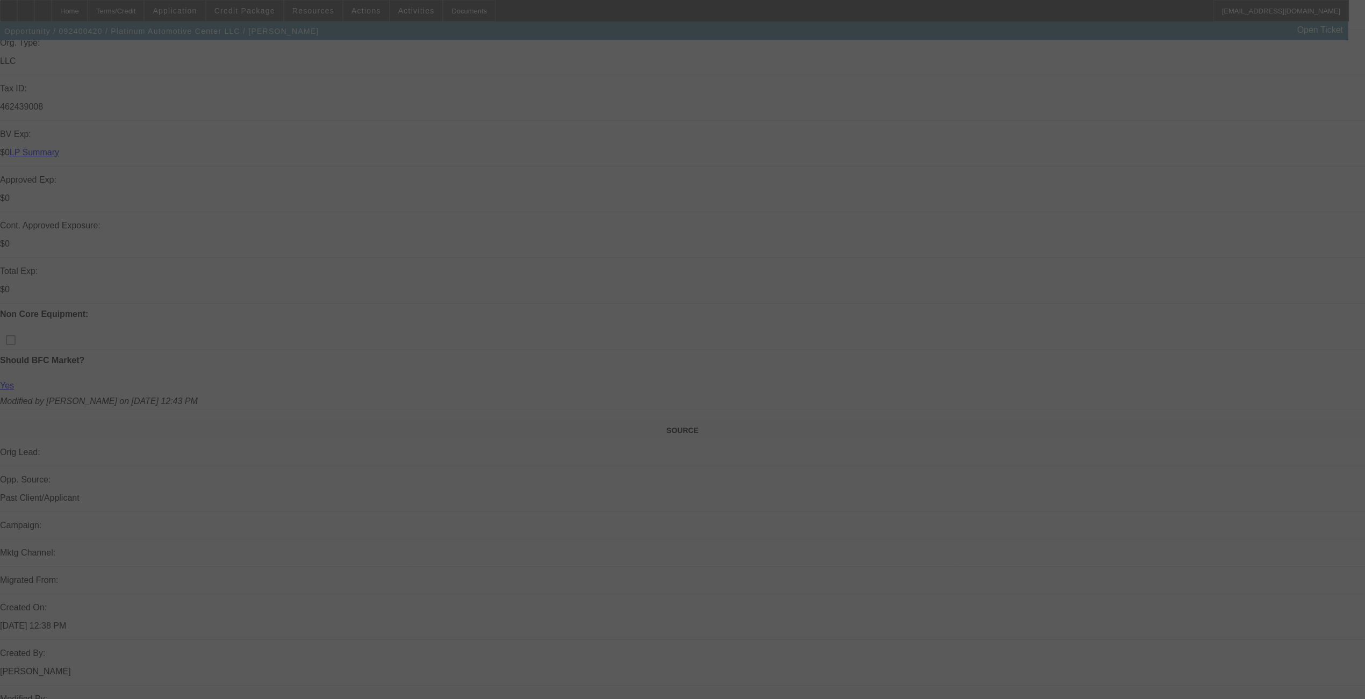
select select "0"
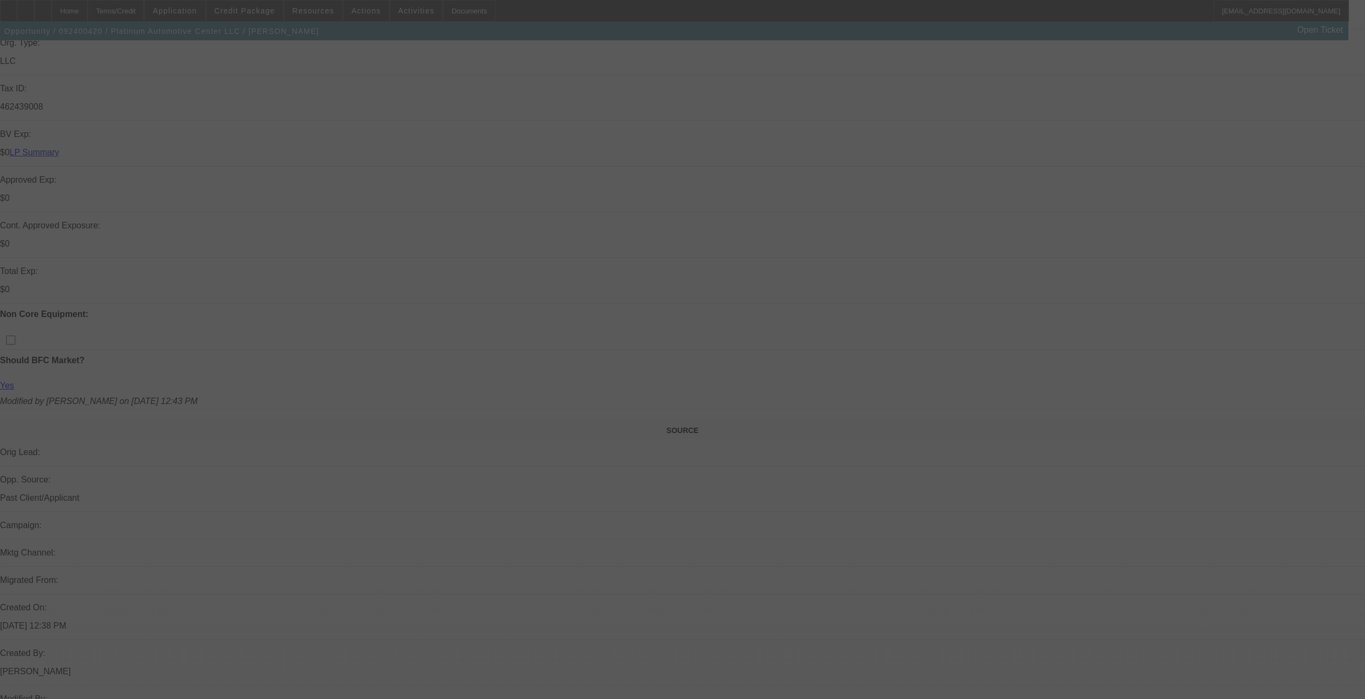
select select "0"
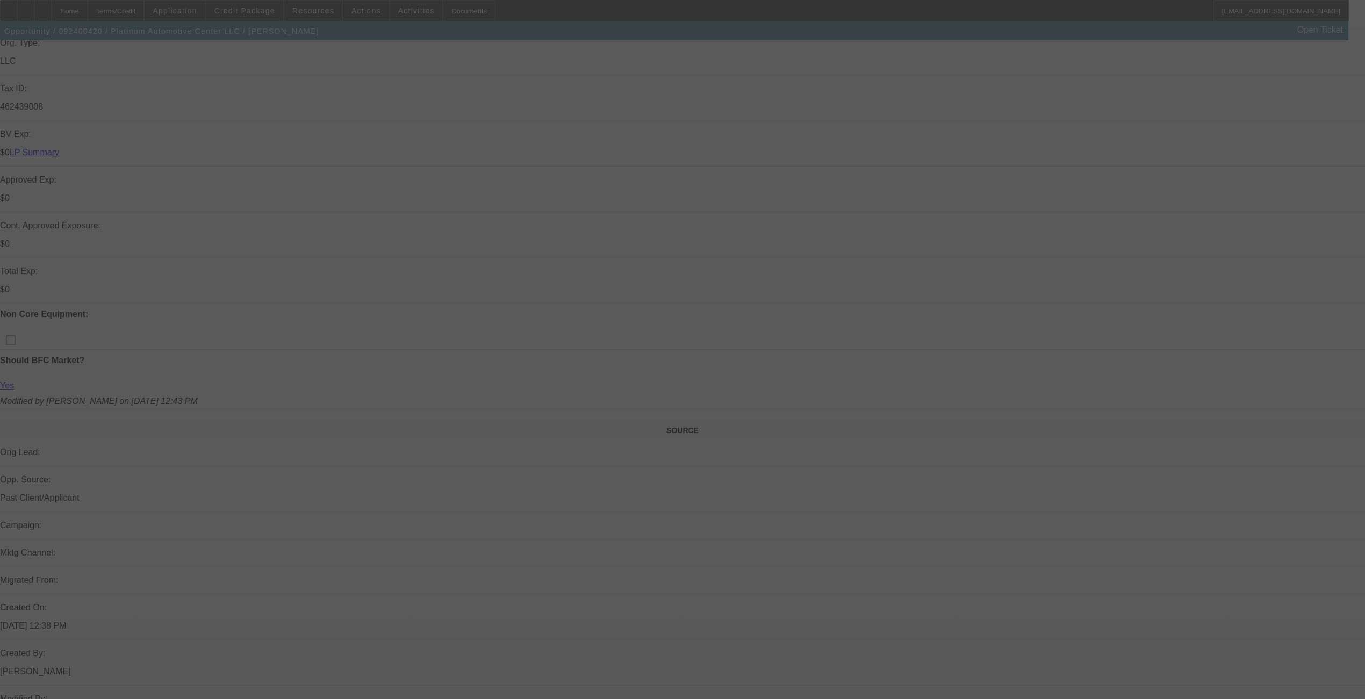
select select "0"
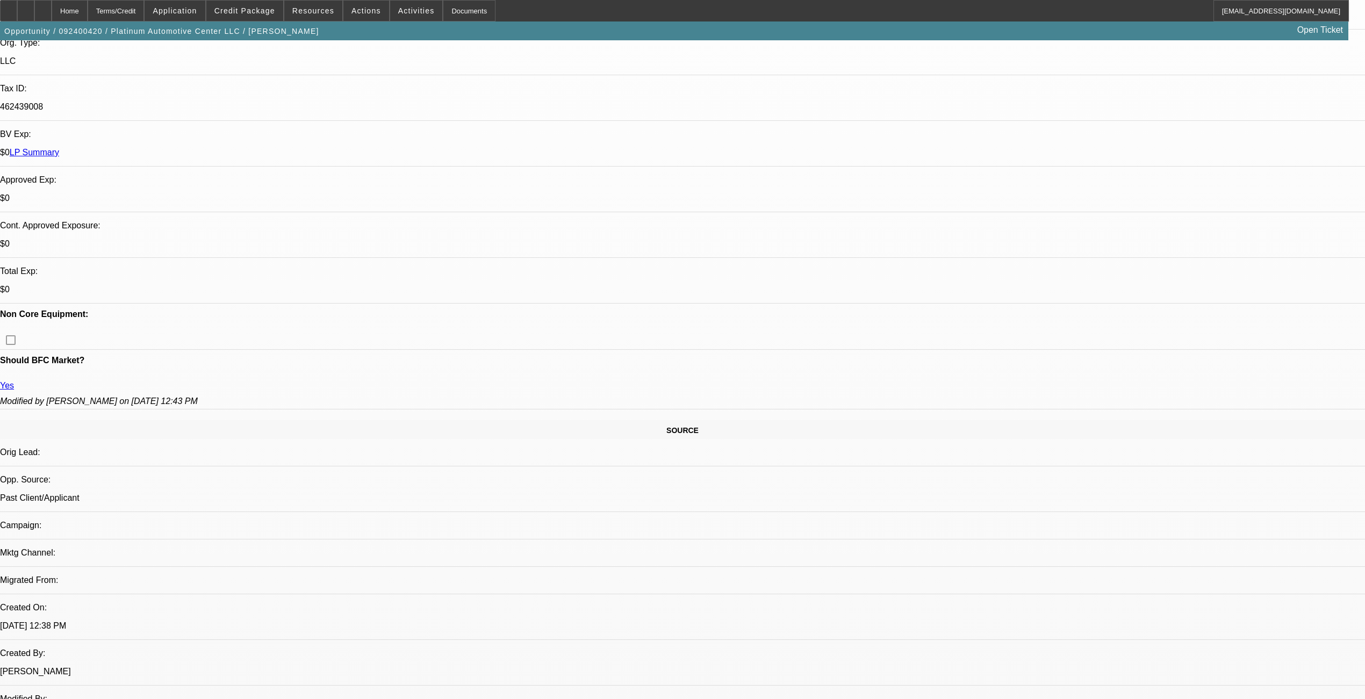
select select "1"
select select "2"
select select "6"
select select "1"
select select "2"
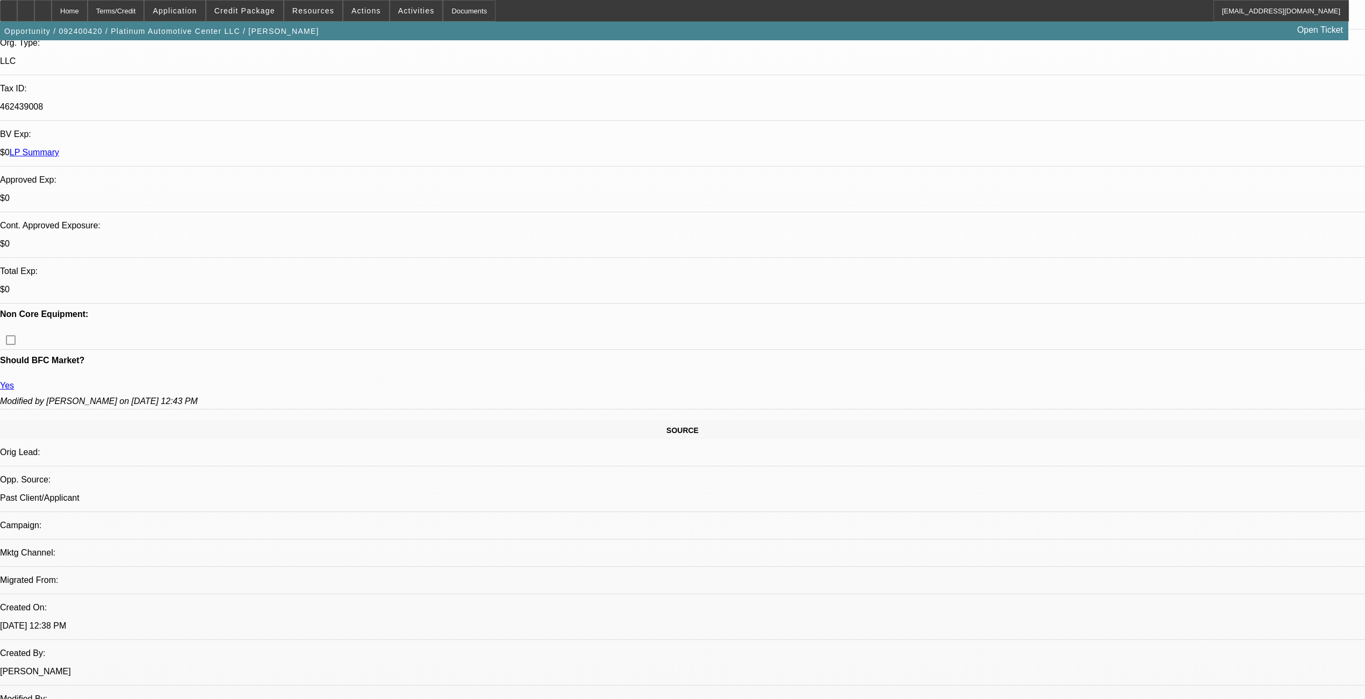
select select "6"
select select "1"
select select "2"
select select "6"
select select "1"
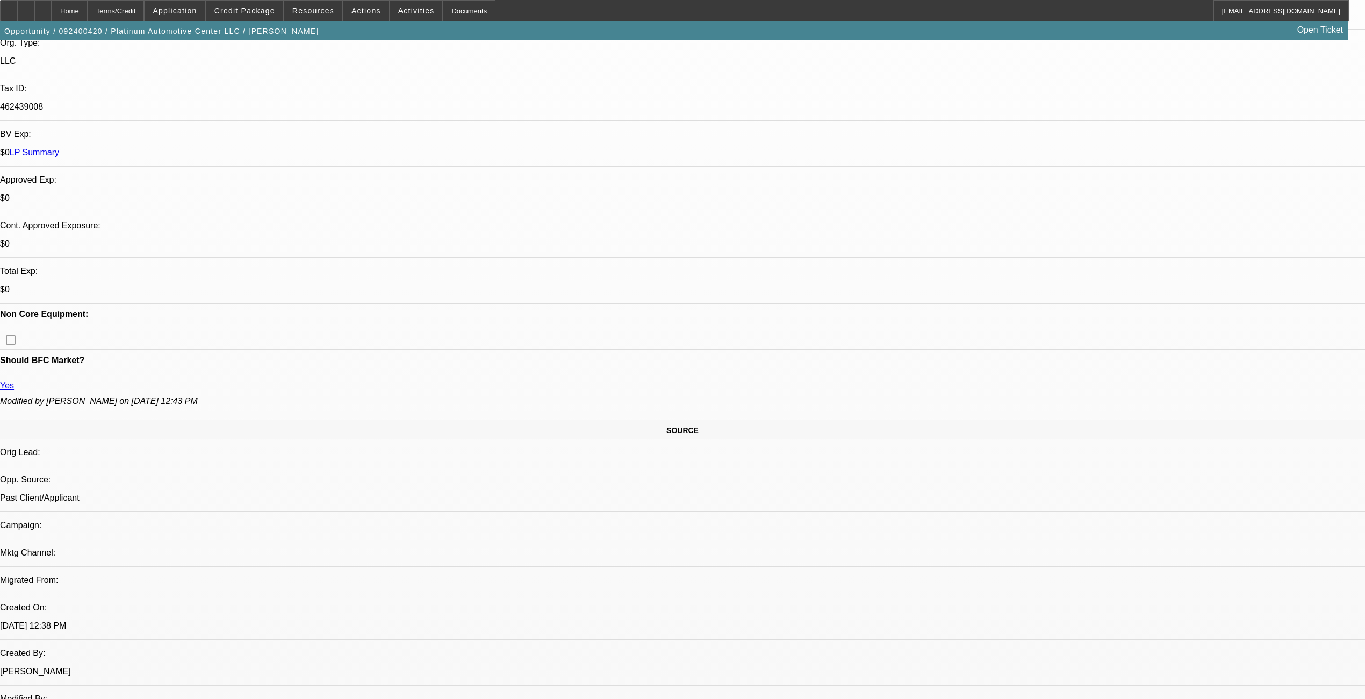
select select "2"
select select "6"
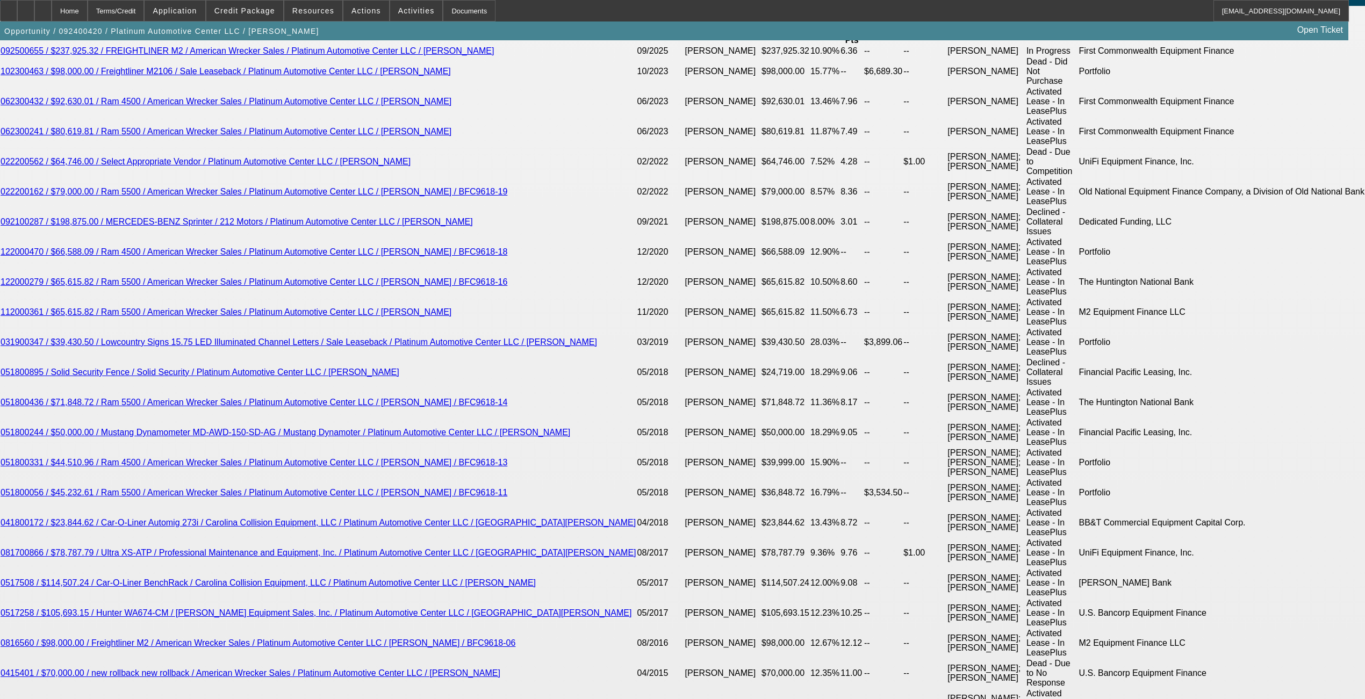
scroll to position [1966, 0]
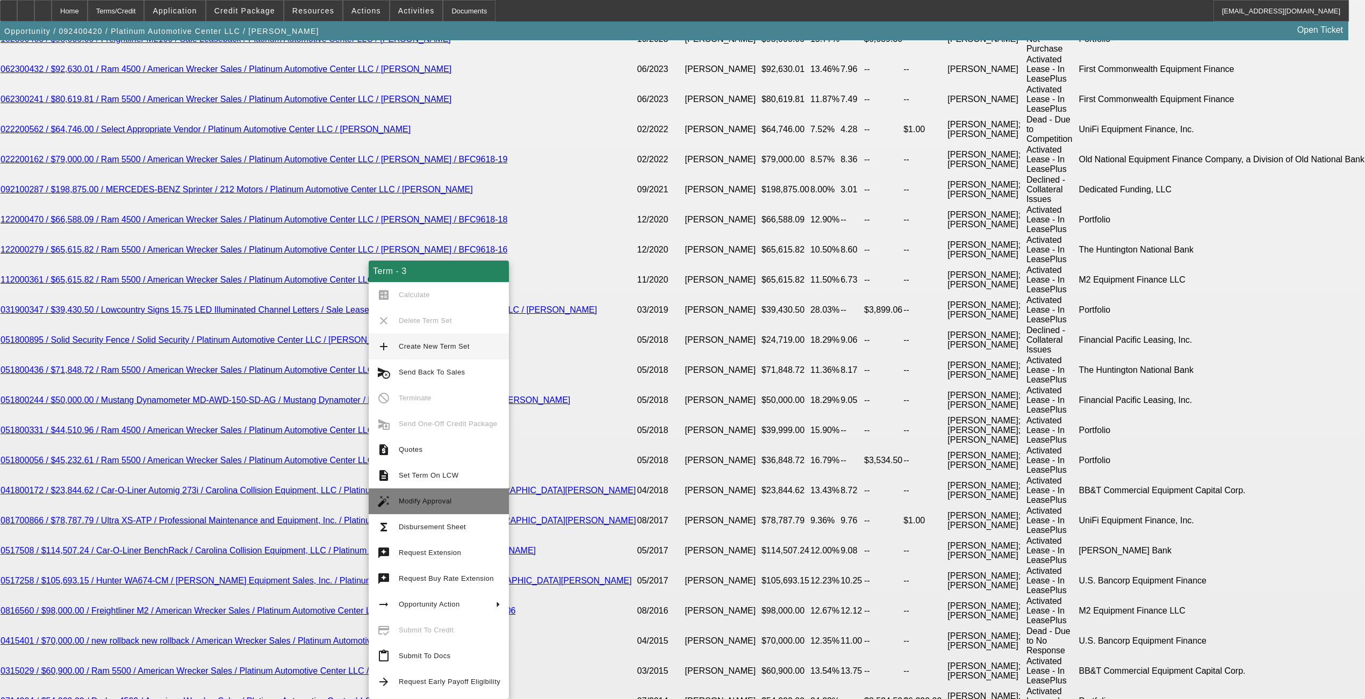
click at [402, 506] on span "Modify Approval" at bounding box center [450, 501] width 102 height 13
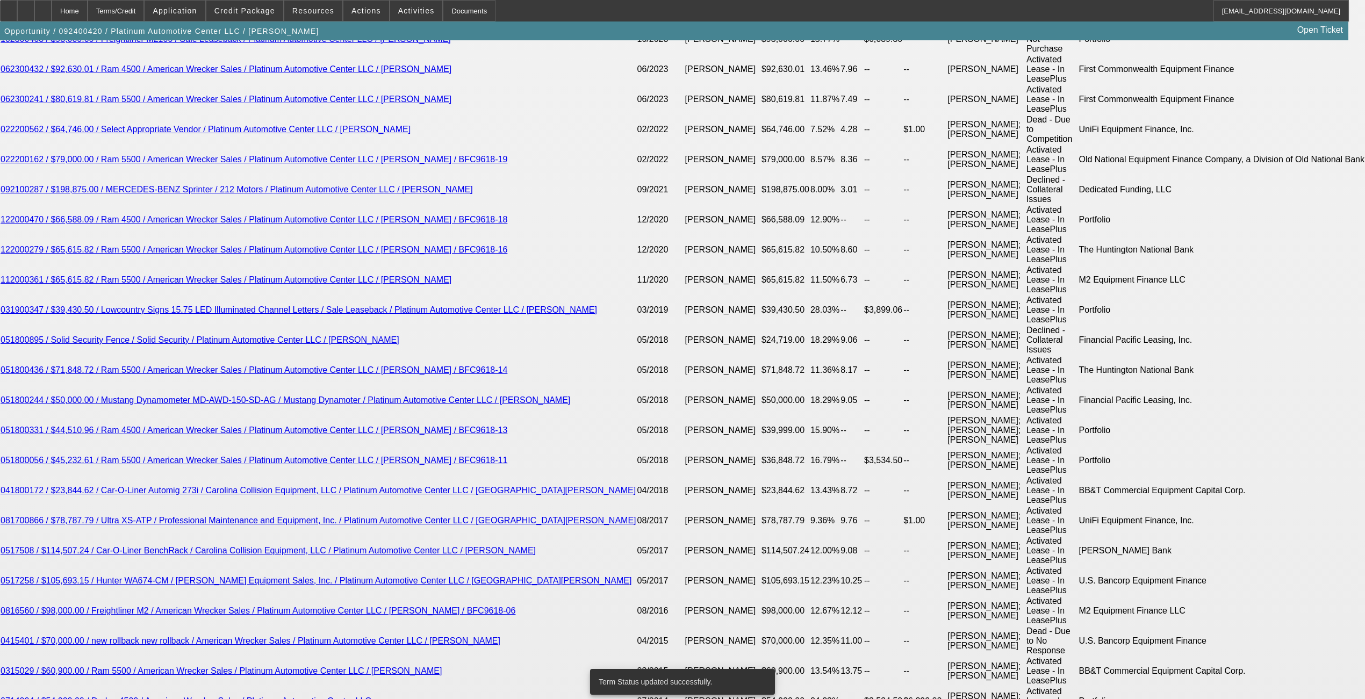
select select "0"
select select "2"
select select "0"
select select "6"
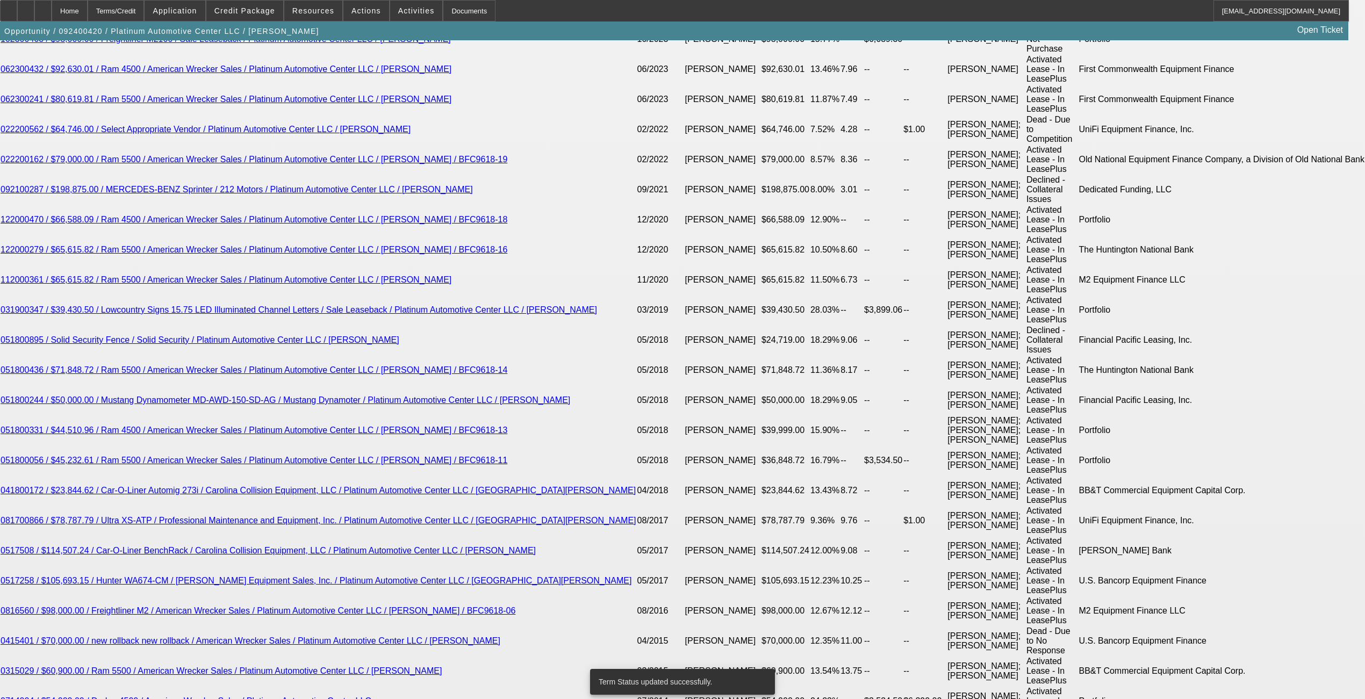
select select "0"
select select "2"
select select "0"
select select "6"
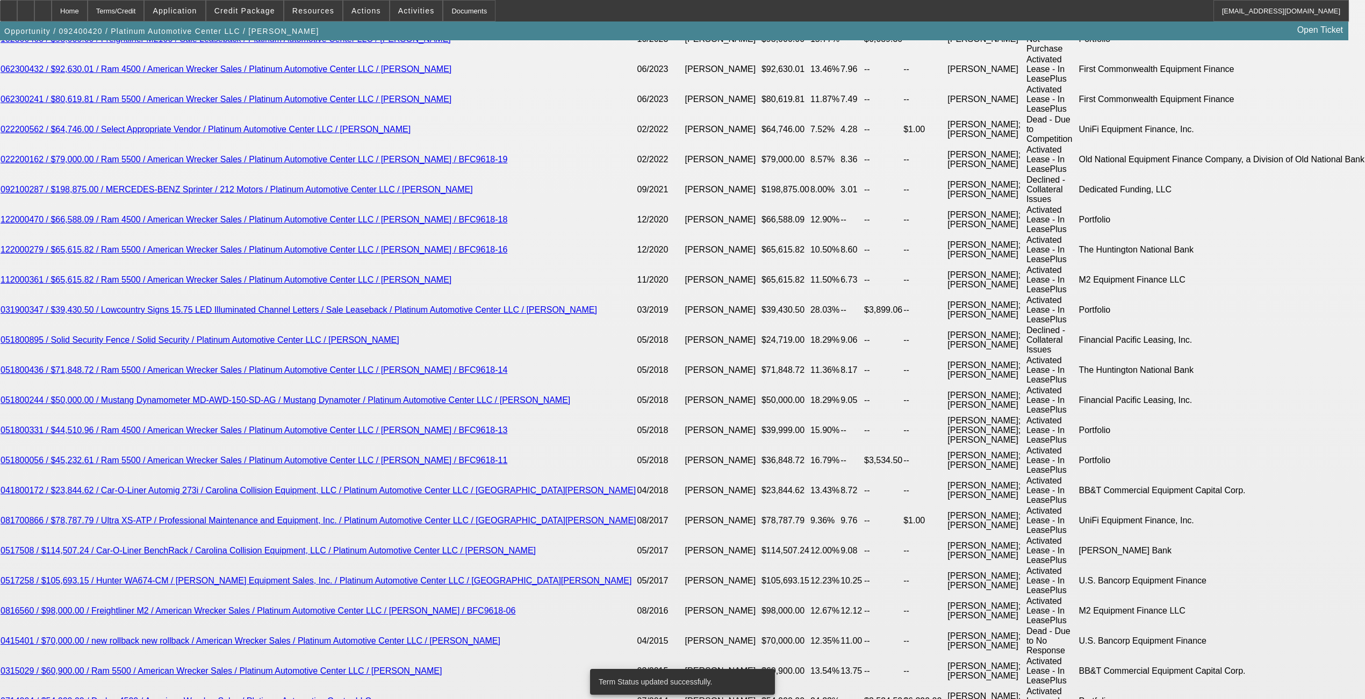
select select "0"
select select "2"
select select "0"
select select "6"
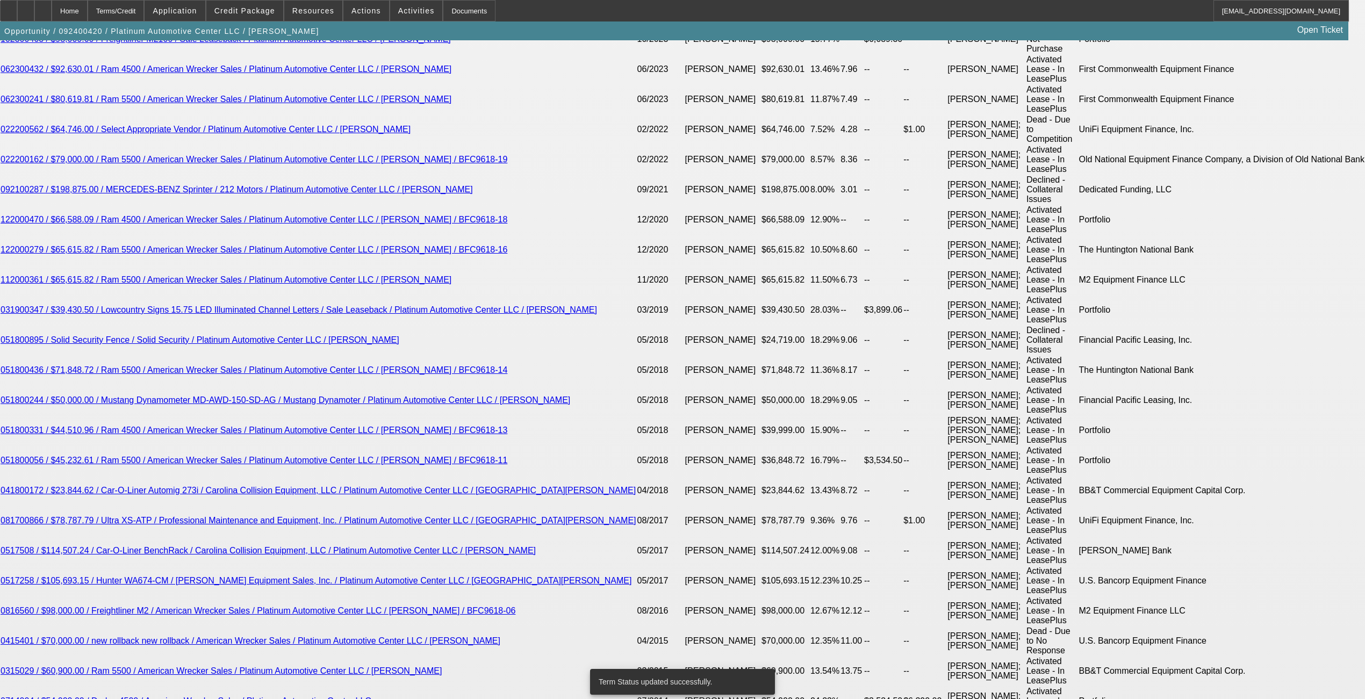
select select "0"
select select "2"
select select "0"
select select "6"
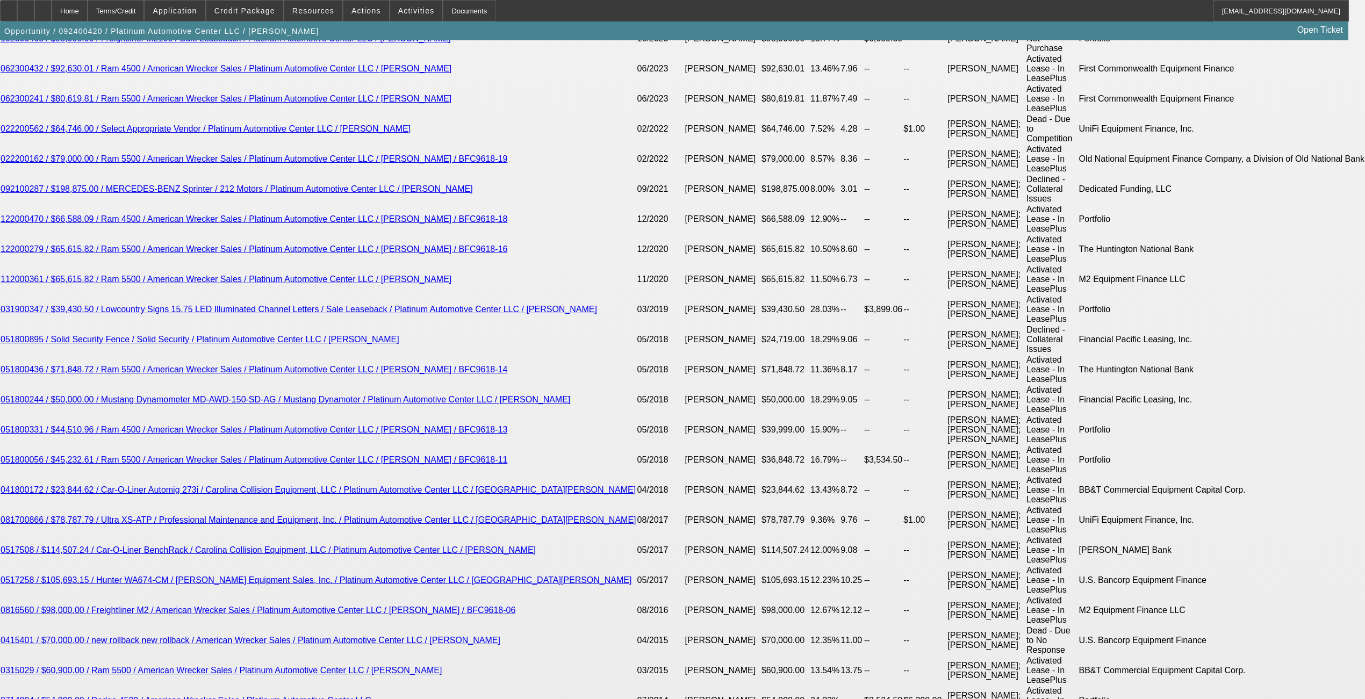
scroll to position [2038, 0]
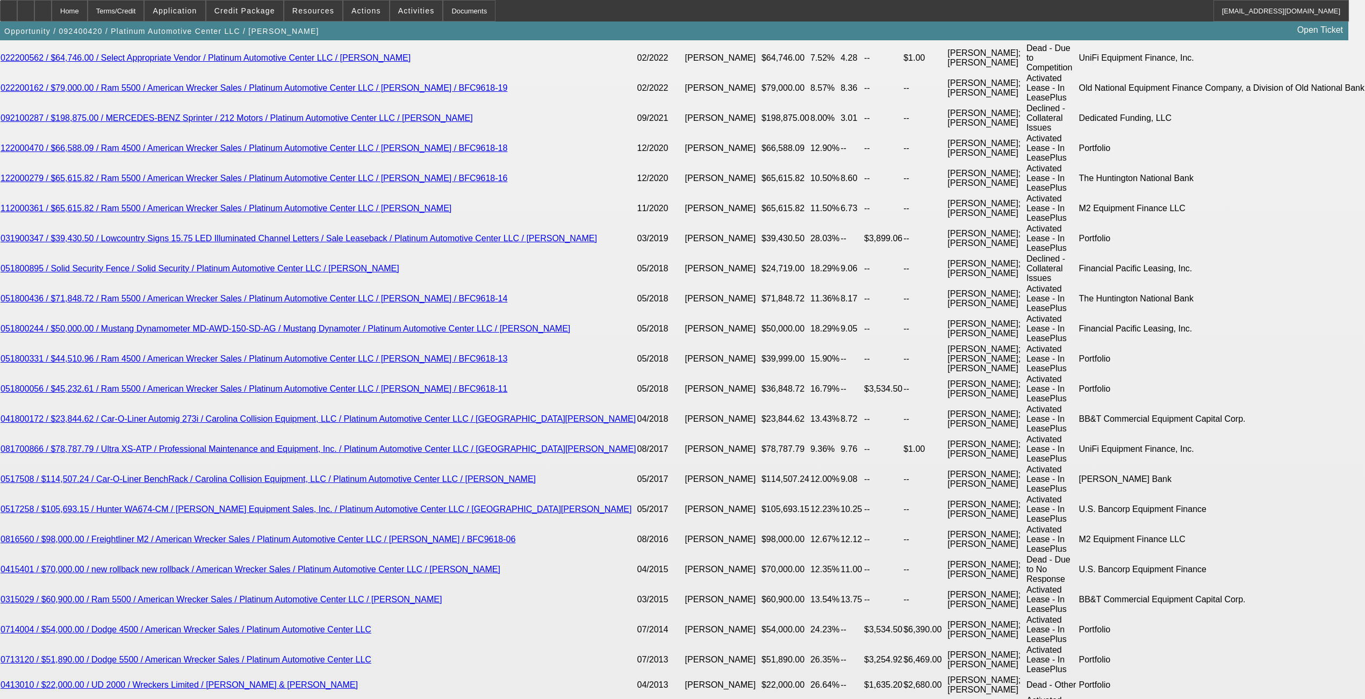
type input "UNKNOWN"
type input "9."
type input "$2,469.50"
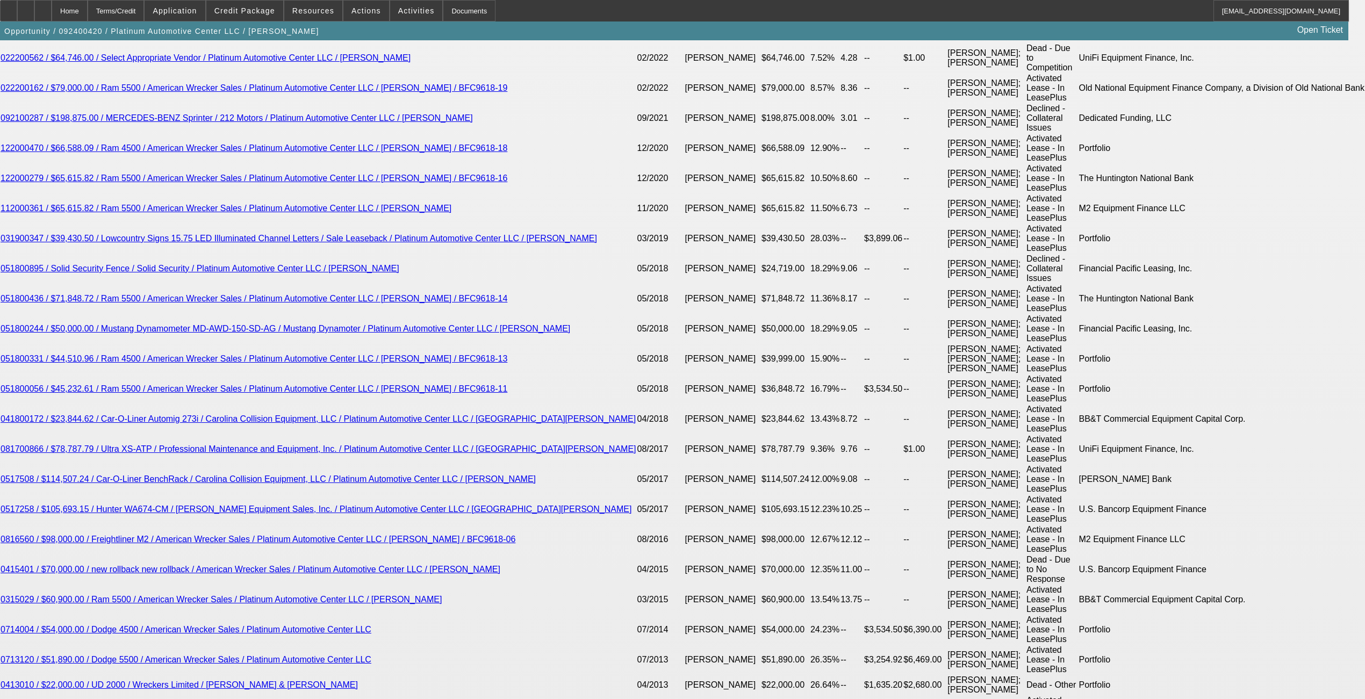
type input "9.5"
type input "$2,503.63"
type input "9.5"
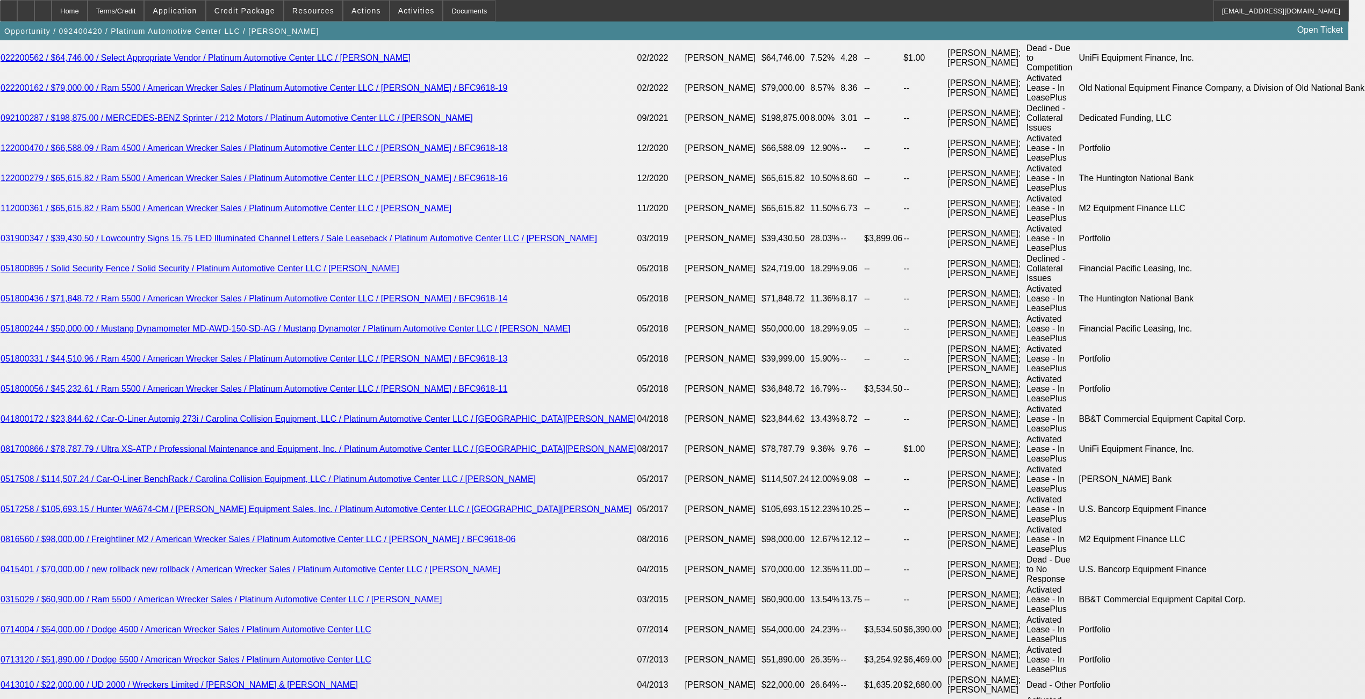
type input "24"
type input "2495"
type input "9.4"
type input "$2,495.00"
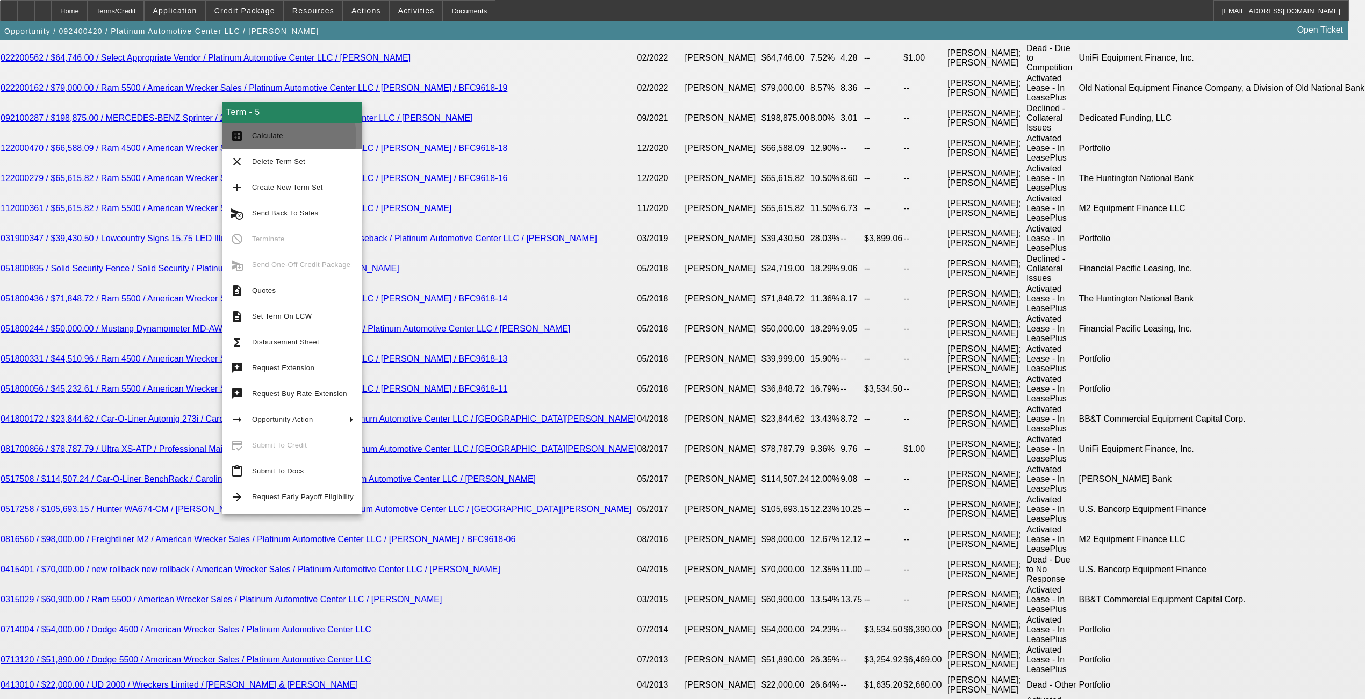
click at [275, 138] on span "Calculate" at bounding box center [267, 136] width 31 height 8
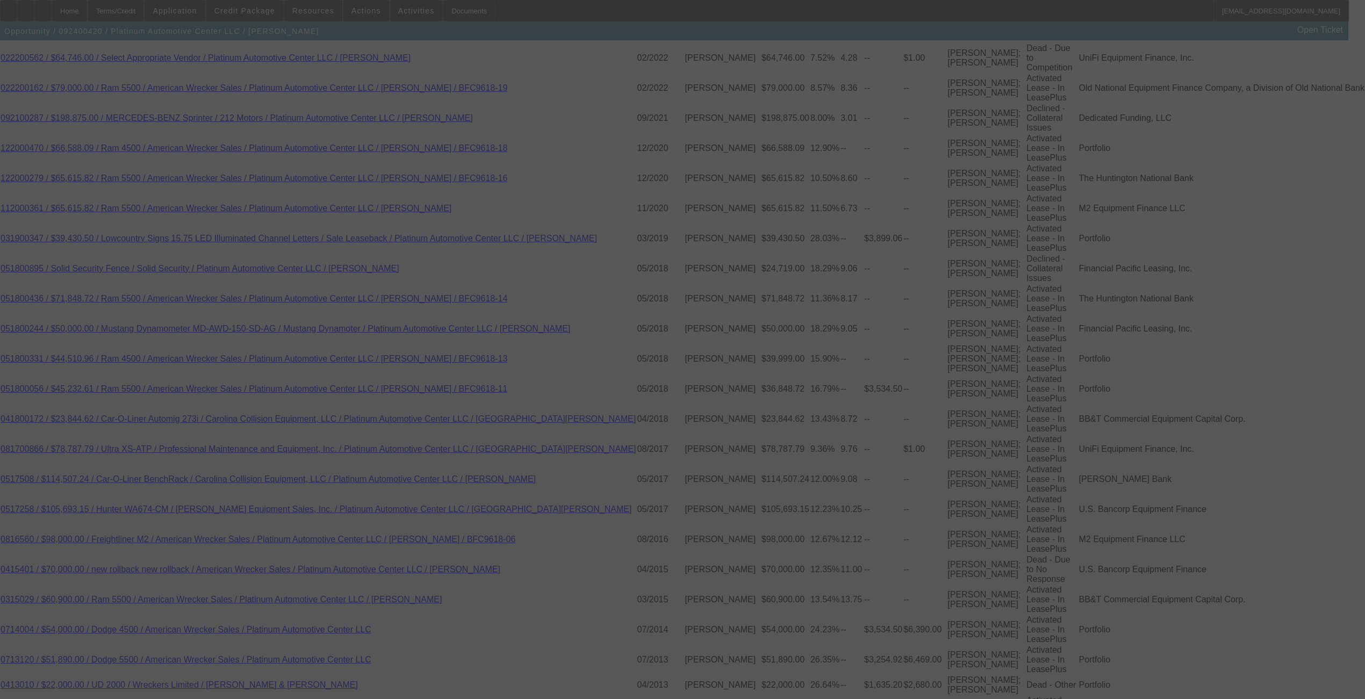
select select "0"
select select "2"
select select "0"
select select "6"
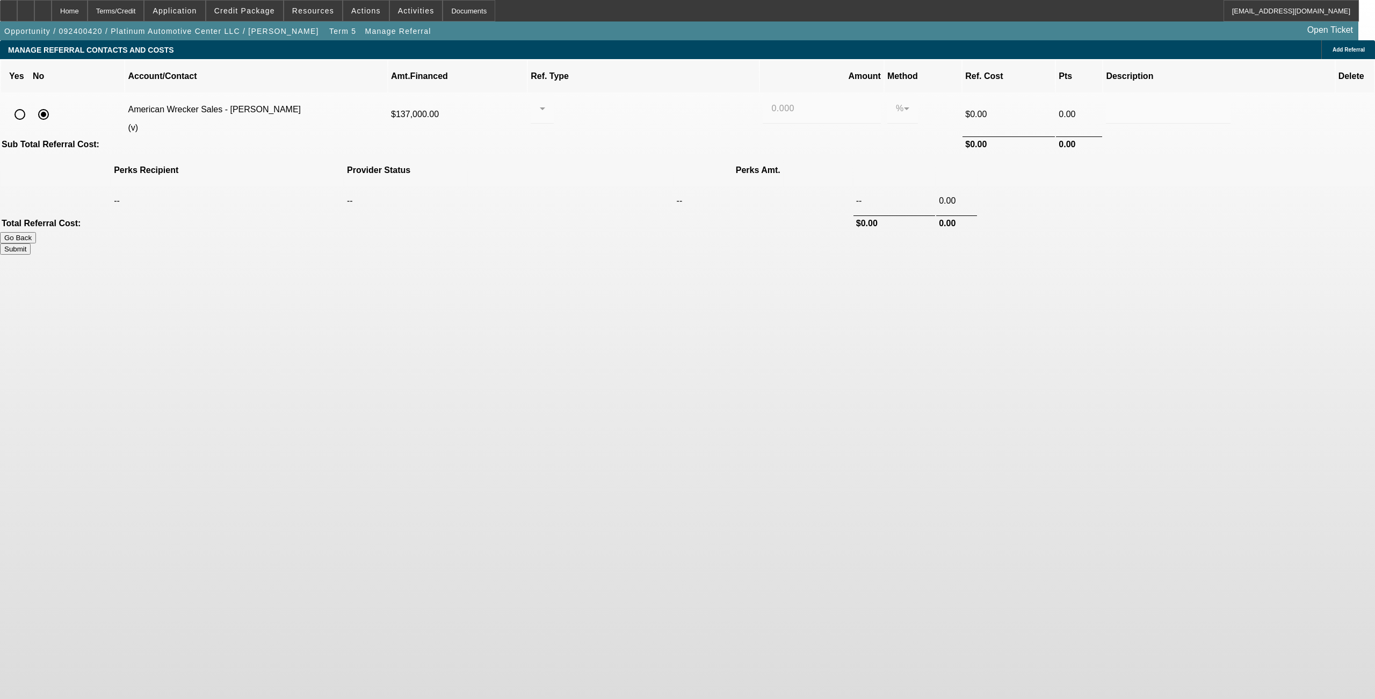
click at [31, 104] on input "radio" at bounding box center [19, 114] width 21 height 21
radio input "true"
click at [540, 102] on div at bounding box center [539, 108] width 1 height 13
click at [572, 147] on span "Pay vendor COMPANY" at bounding box center [638, 152] width 93 height 13
click at [572, 102] on input "0.000" at bounding box center [821, 108] width 100 height 13
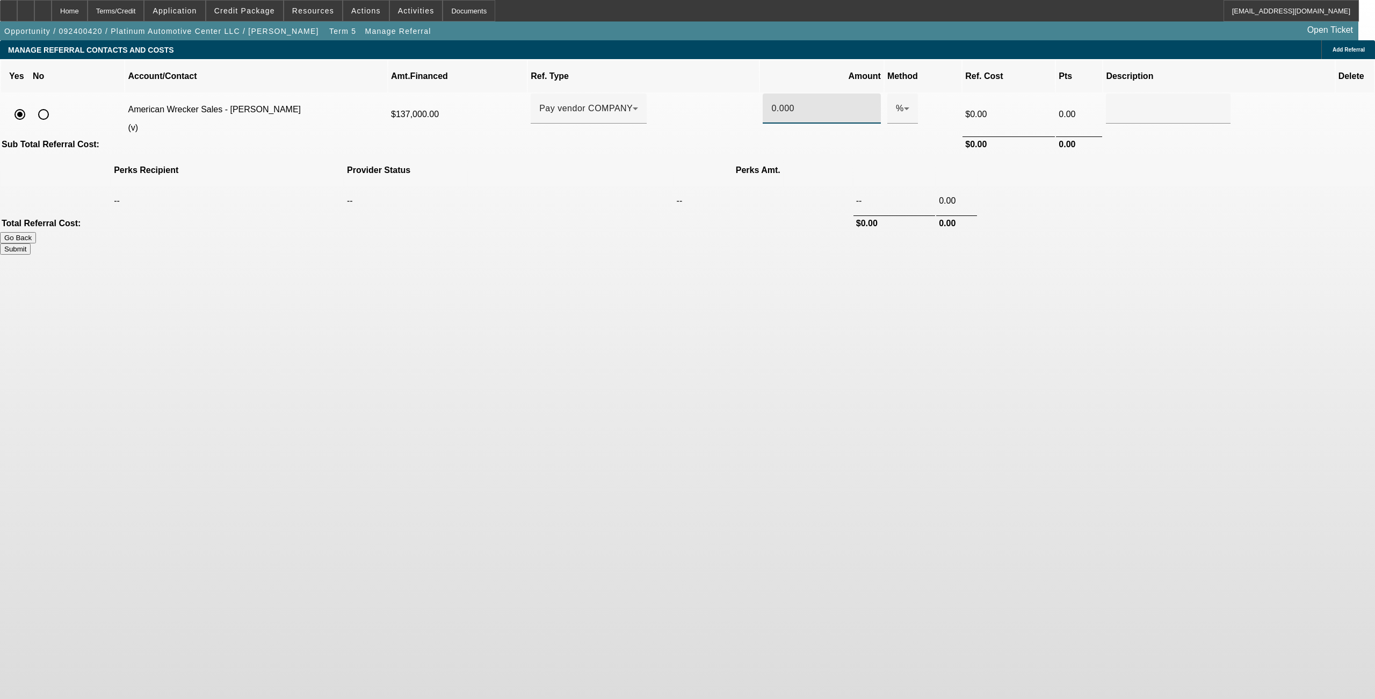
click at [572, 102] on input "0.000" at bounding box center [821, 108] width 100 height 13
click at [572, 258] on body "Home Terms/Credit Application Credit Package Resources Actions Activities Docum…" at bounding box center [687, 349] width 1375 height 699
click at [31, 243] on button "Submit" at bounding box center [15, 248] width 31 height 11
type input "0.500"
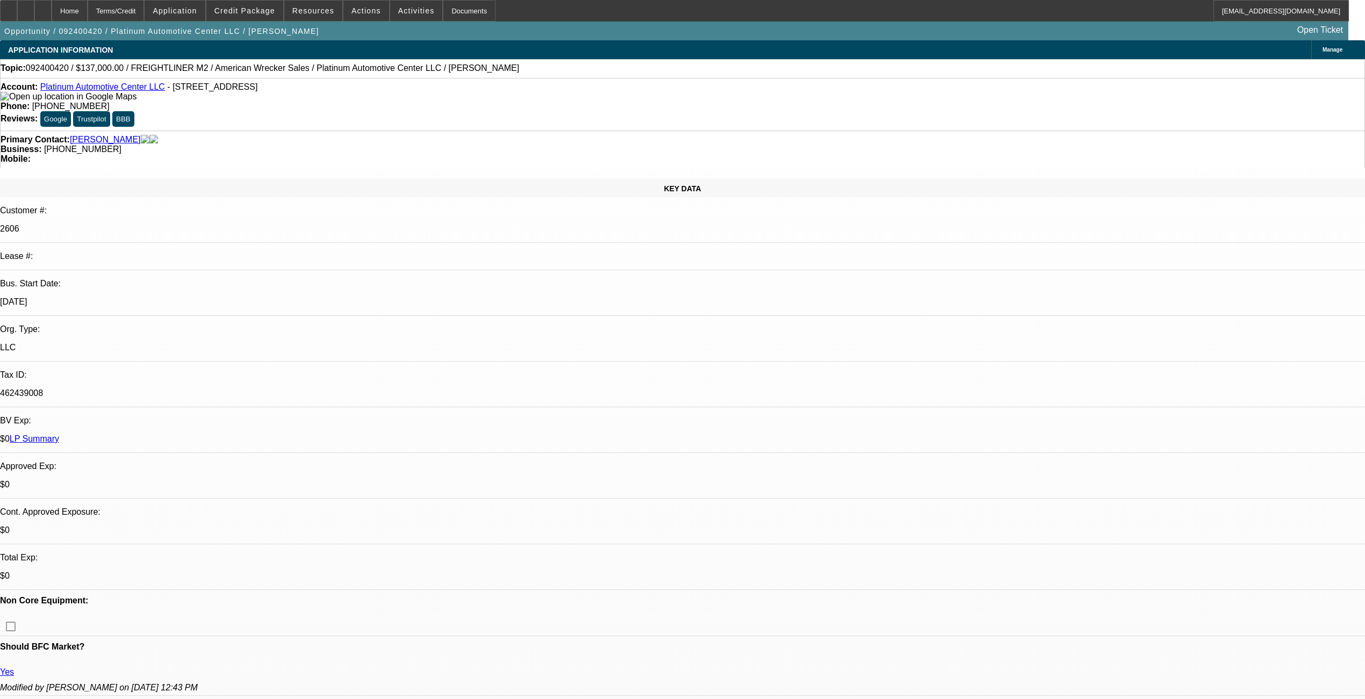
select select "0"
select select "2"
select select "0"
select select "6"
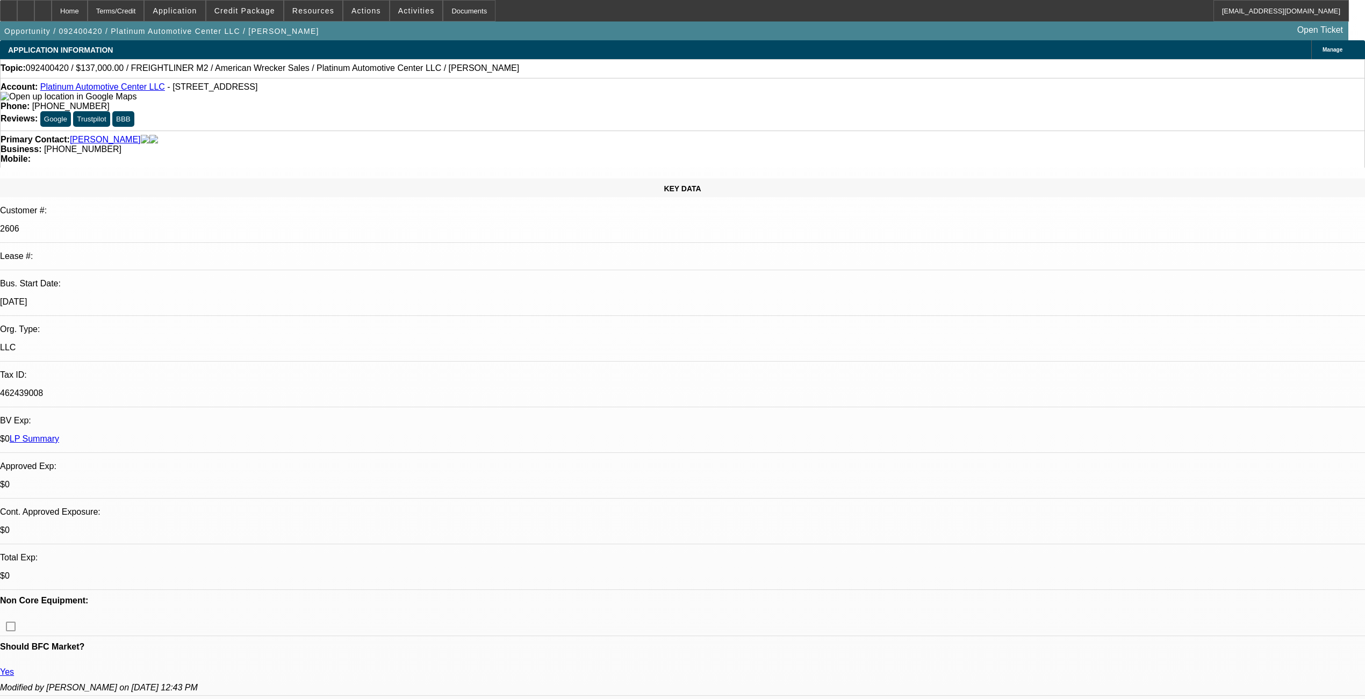
select select "0"
select select "2"
select select "0"
select select "6"
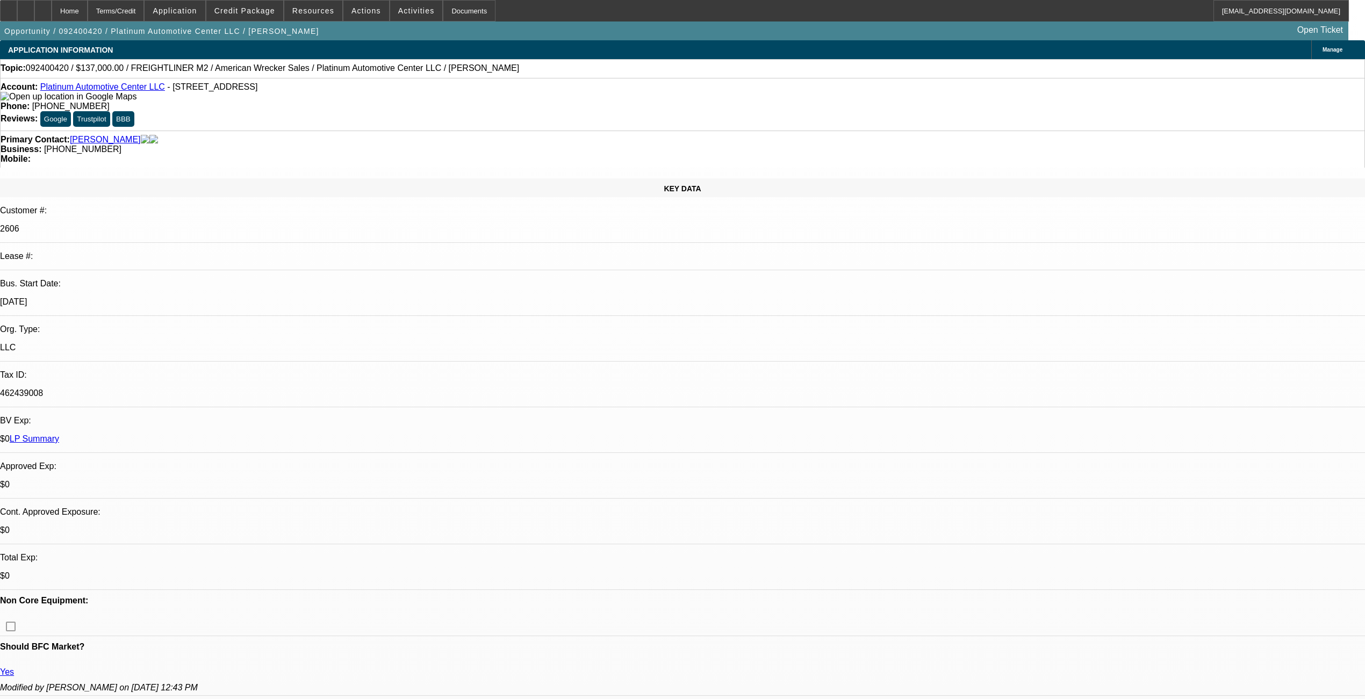
select select "0"
select select "2"
select select "0"
select select "6"
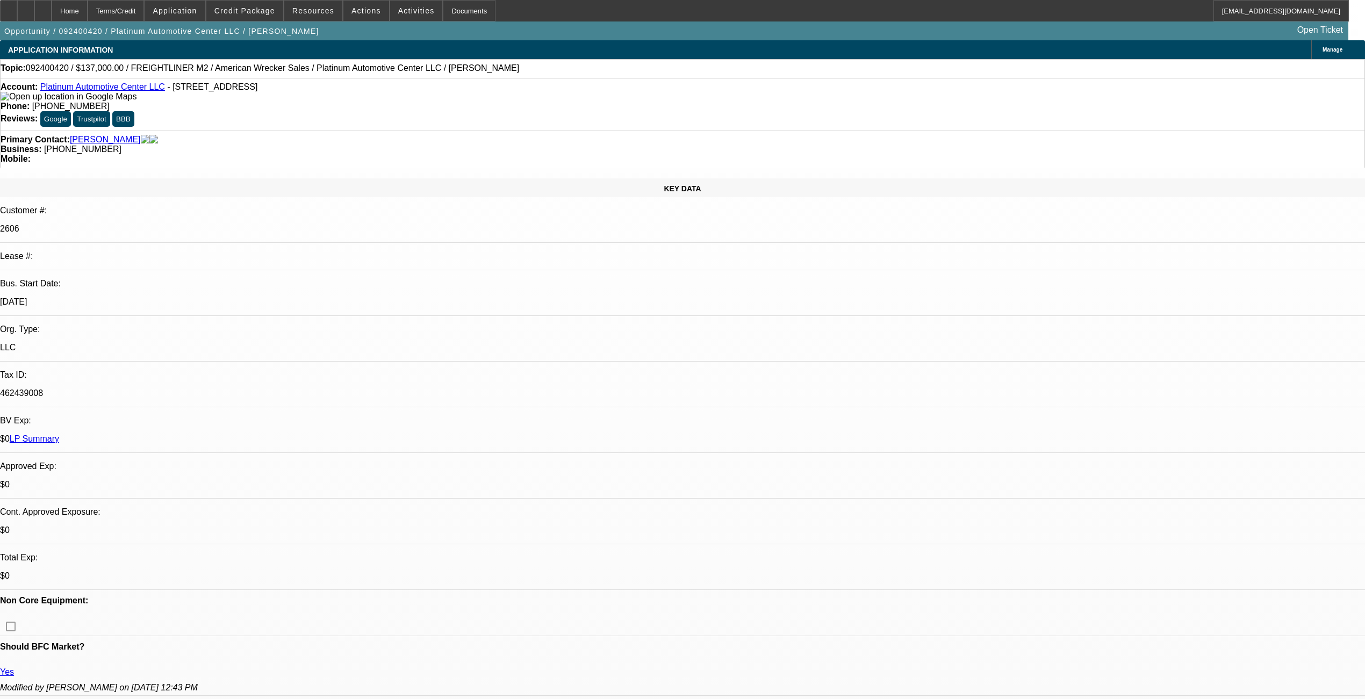
select select "0"
select select "2"
select select "0"
select select "6"
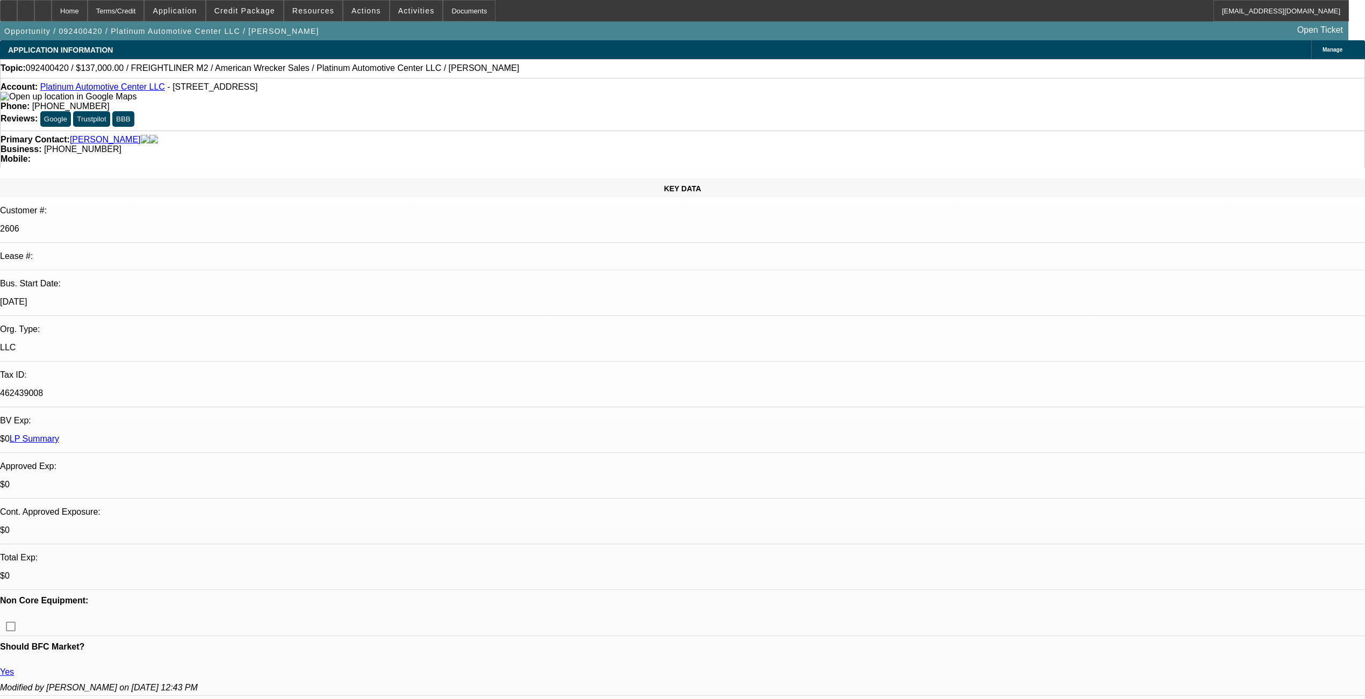
scroll to position [286, 0]
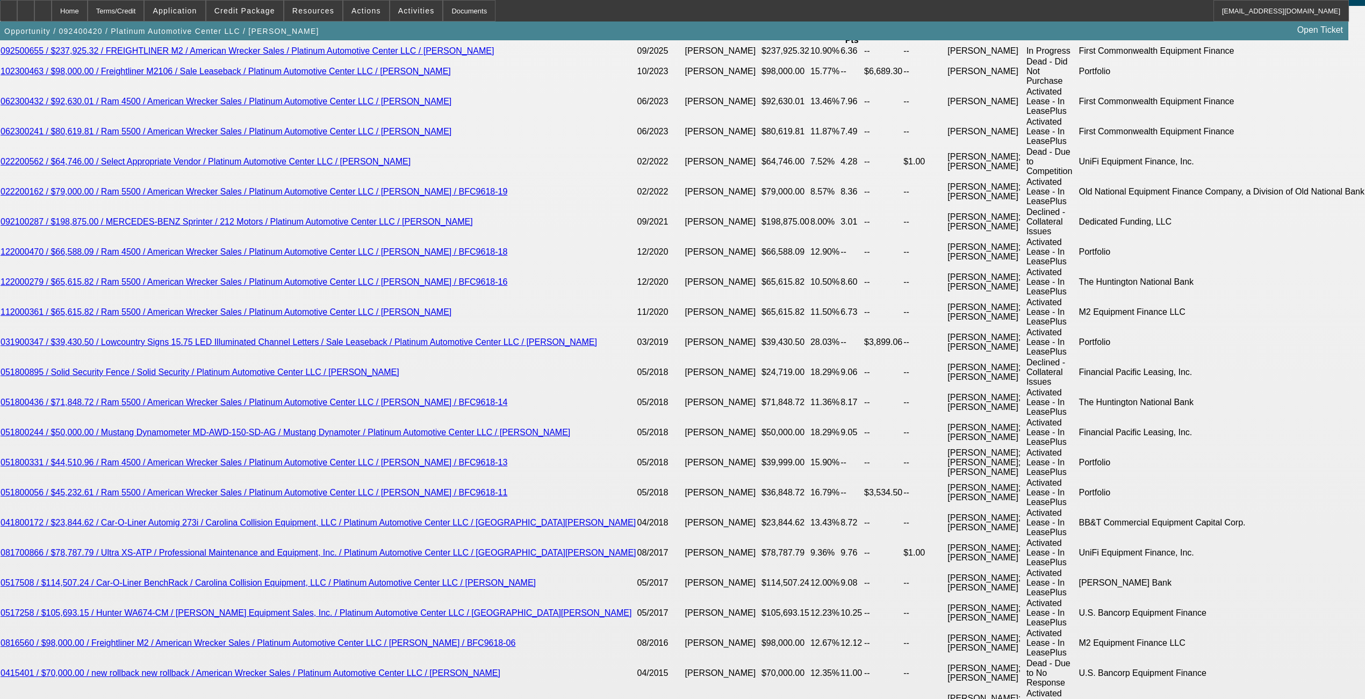
scroll to position [2077, 0]
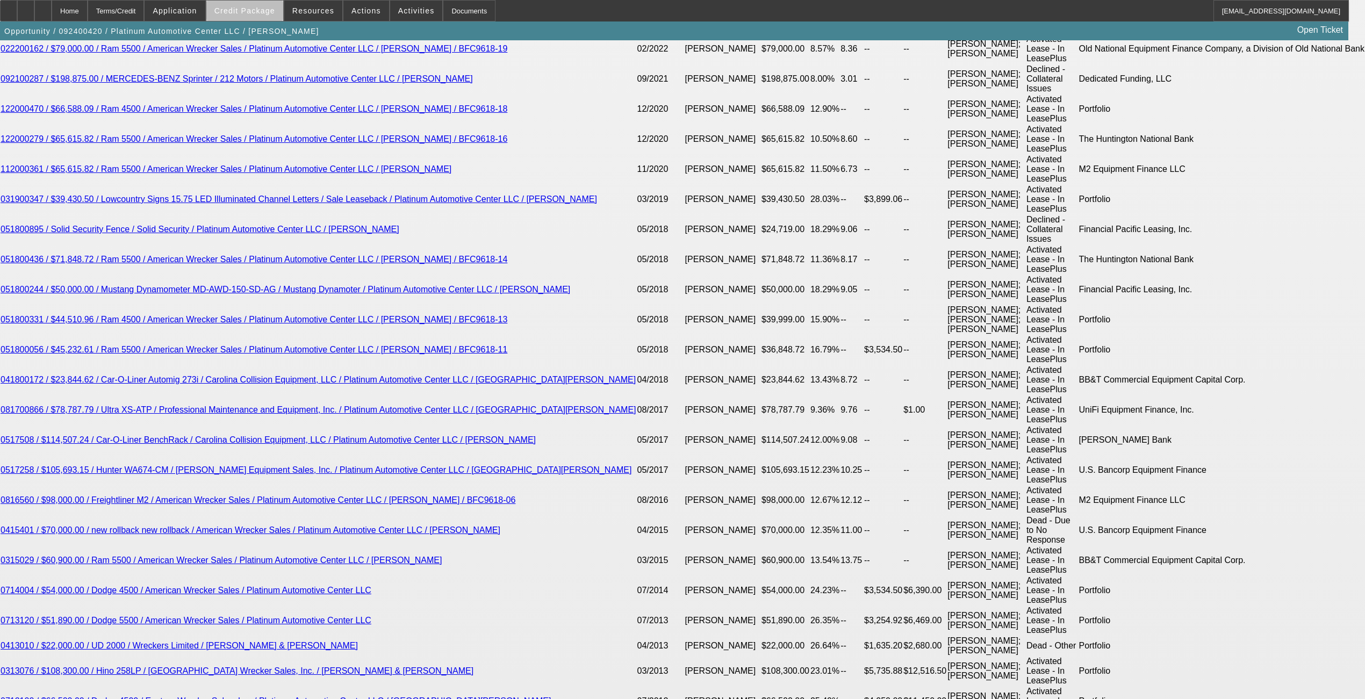
click at [268, 11] on span "Credit Package" at bounding box center [244, 10] width 61 height 9
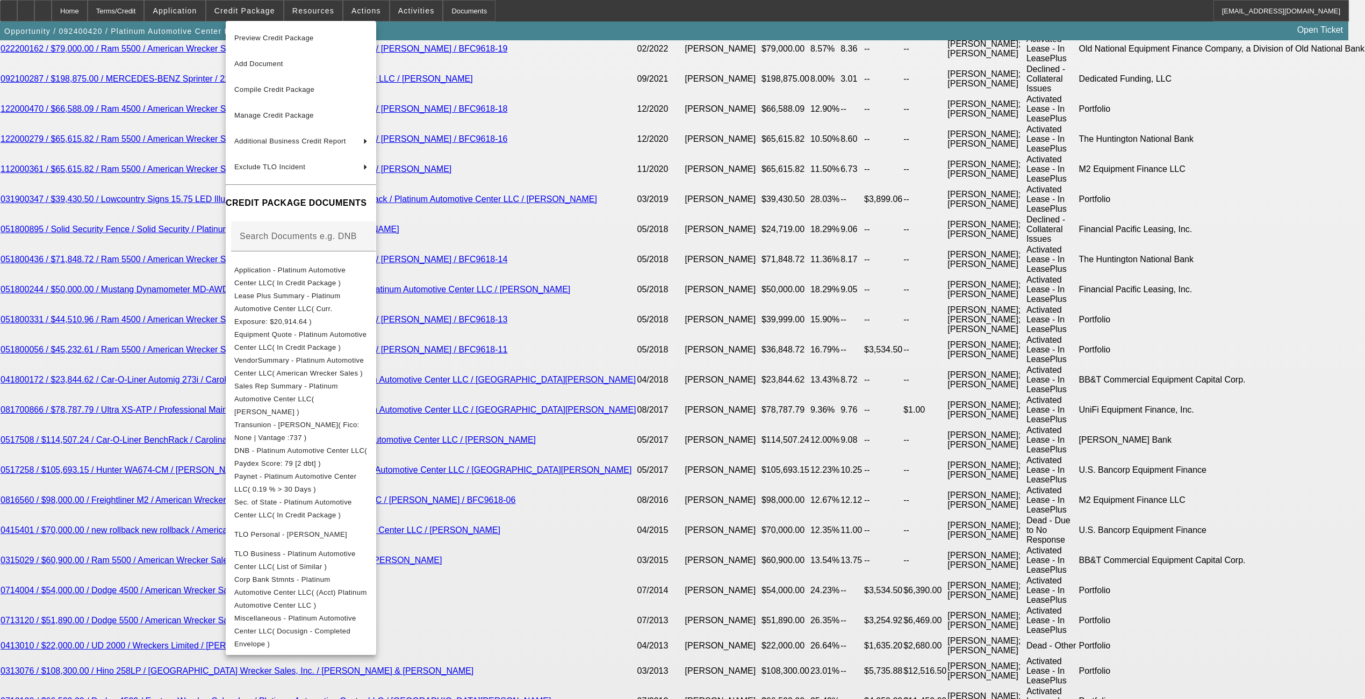
click at [149, 371] on div at bounding box center [682, 349] width 1365 height 699
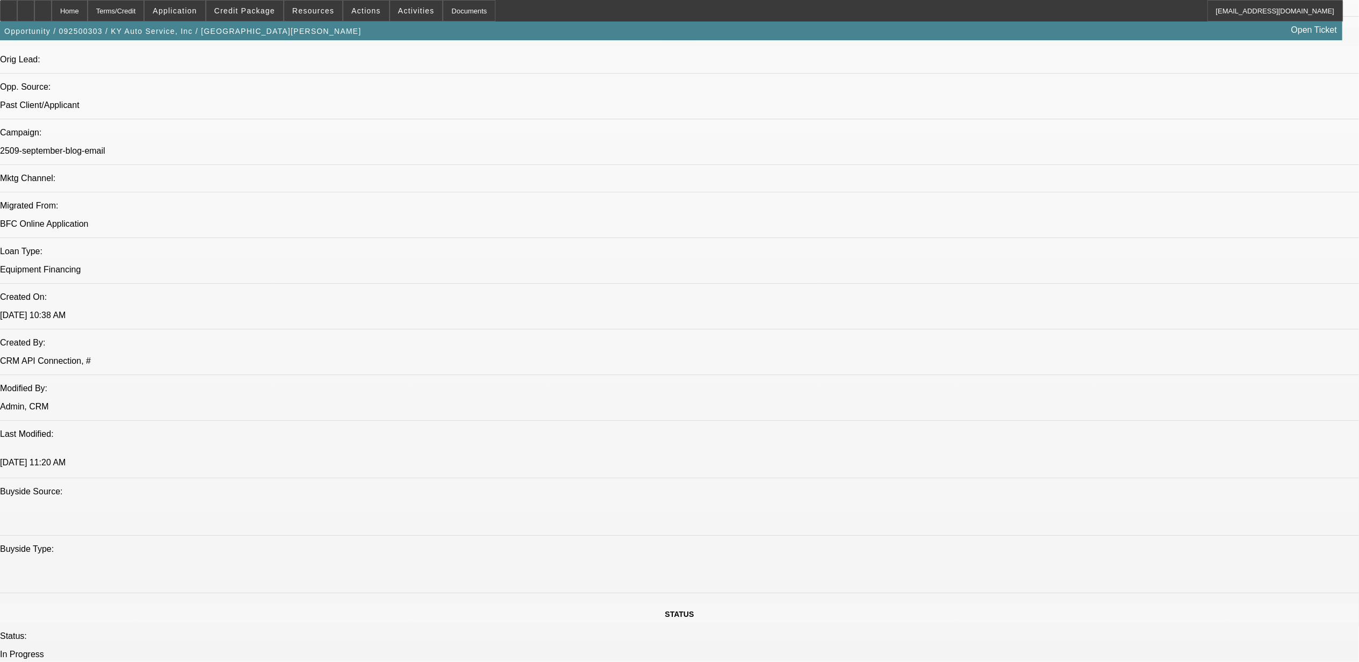
select select "0"
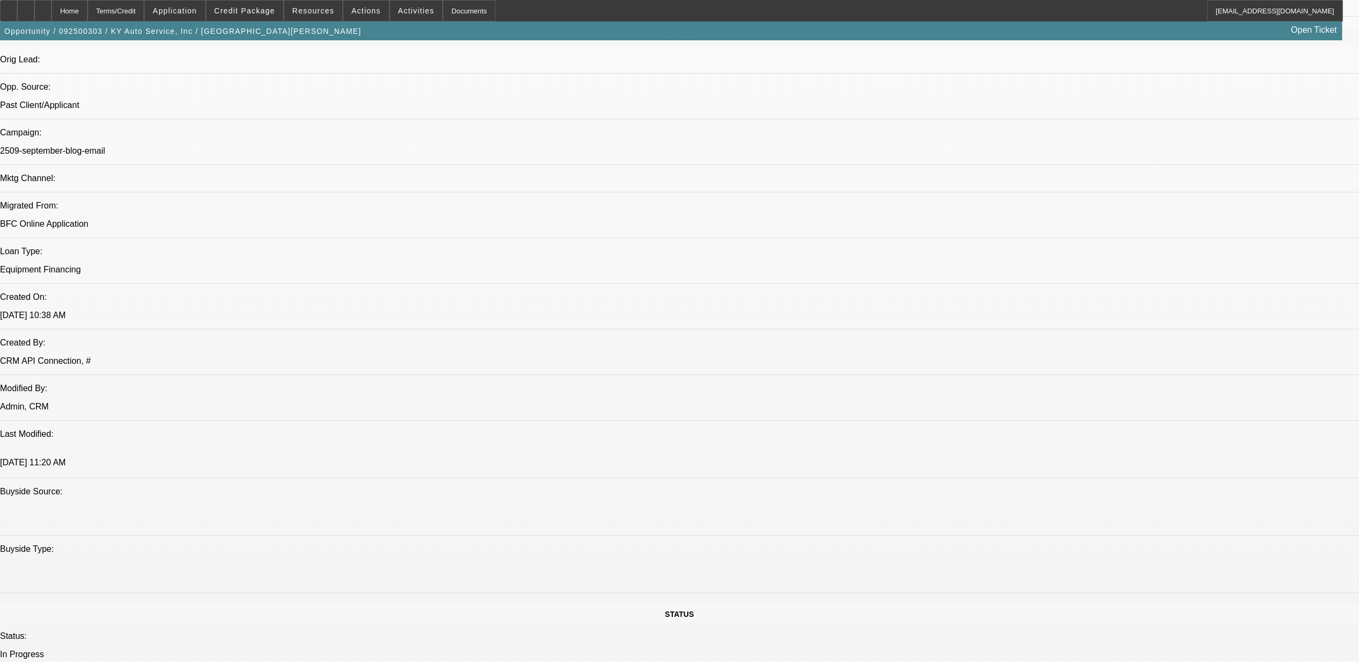
select select "0"
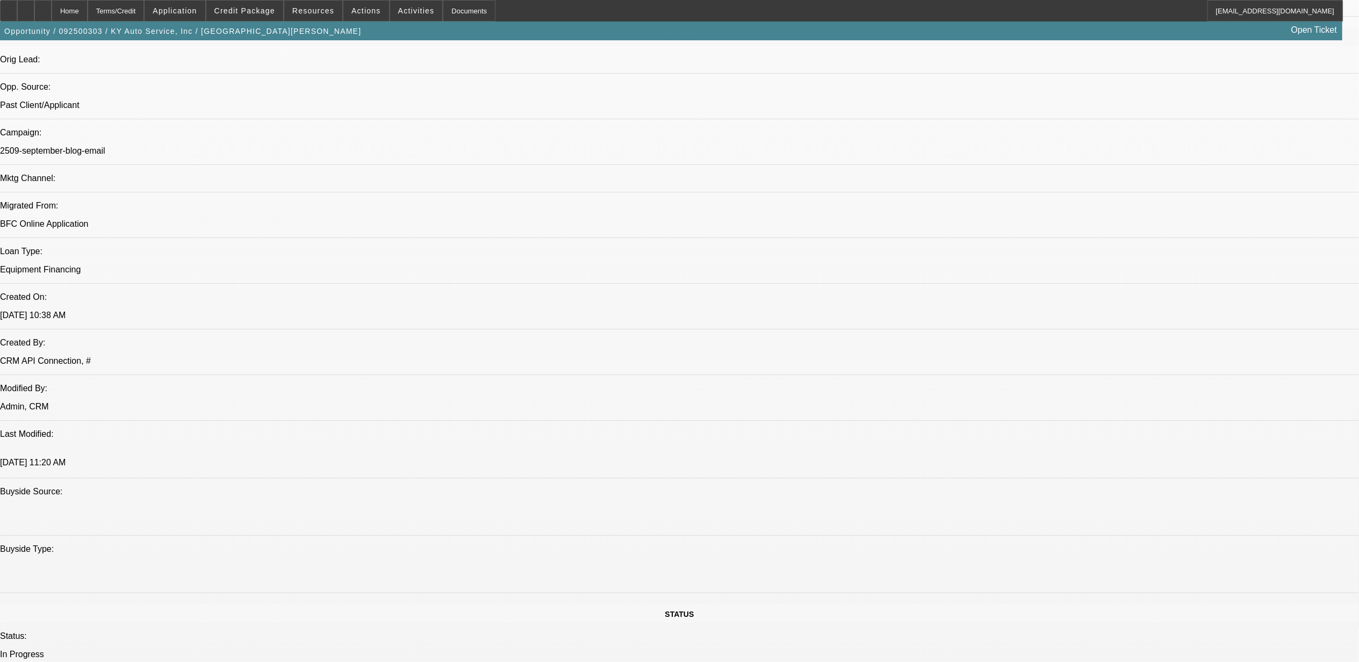
select select "0"
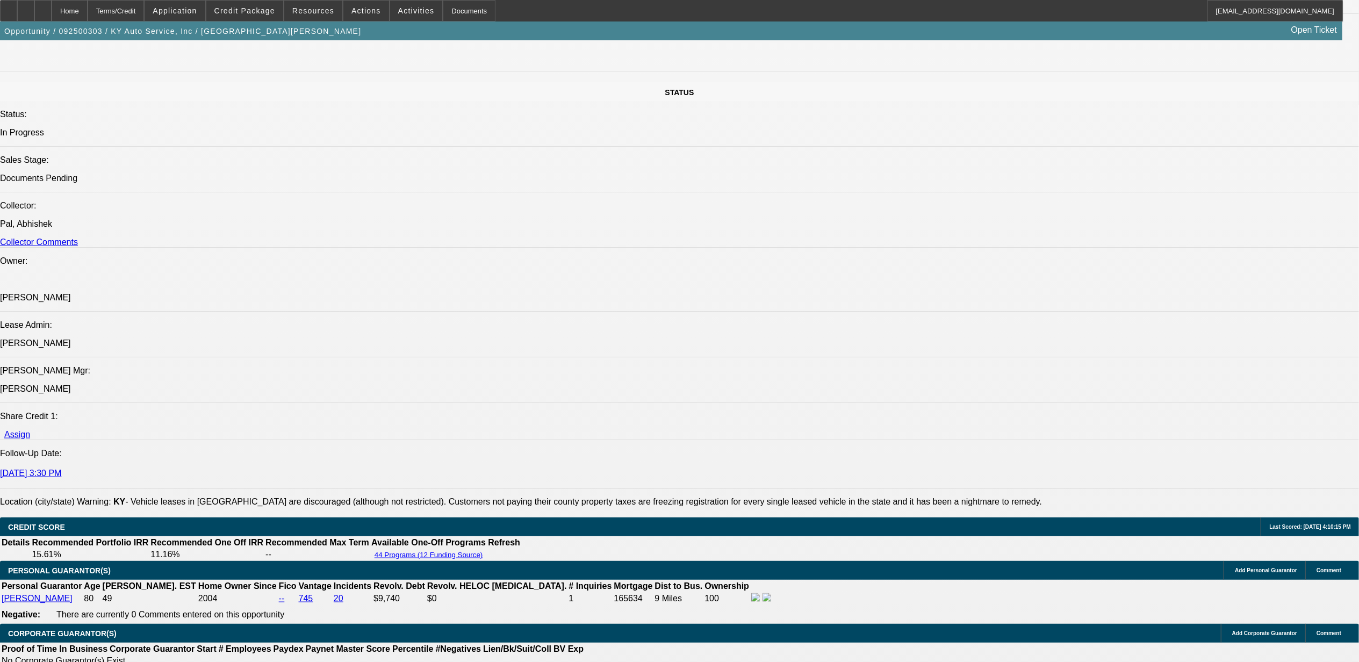
select select "1"
select select "6"
select select "1"
select select "2"
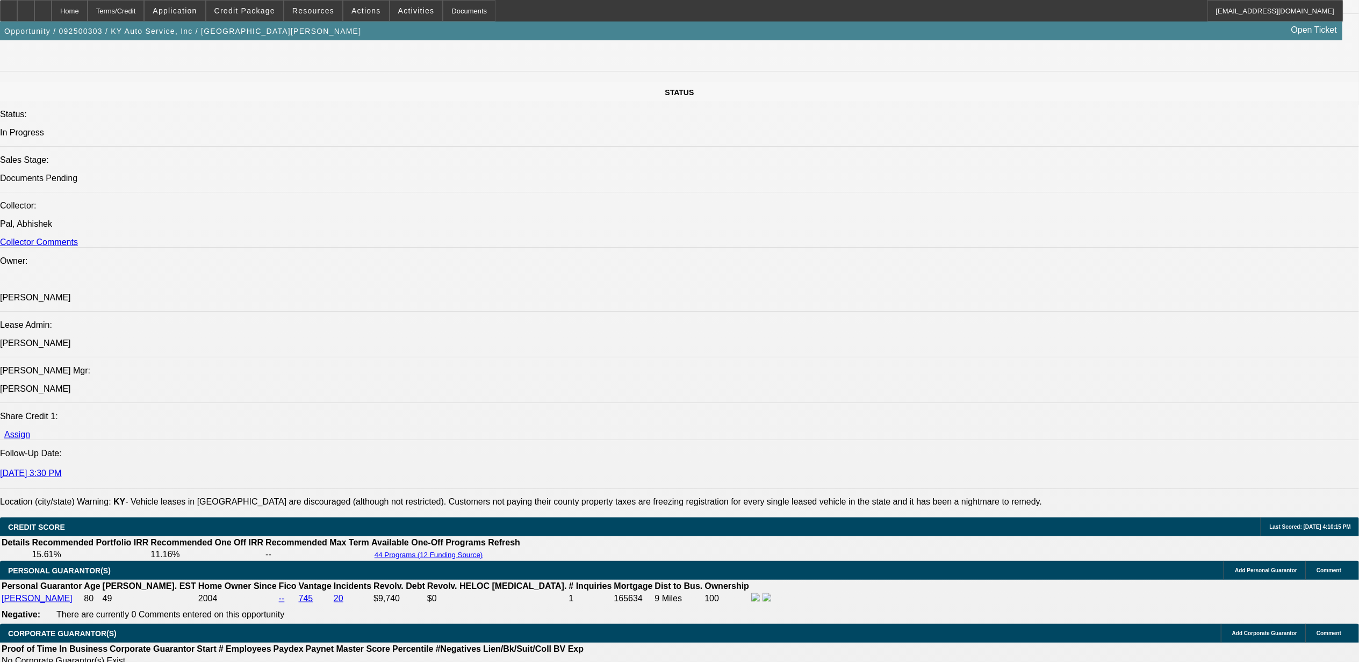
select select "6"
select select "1"
select select "2"
select select "6"
select select "1"
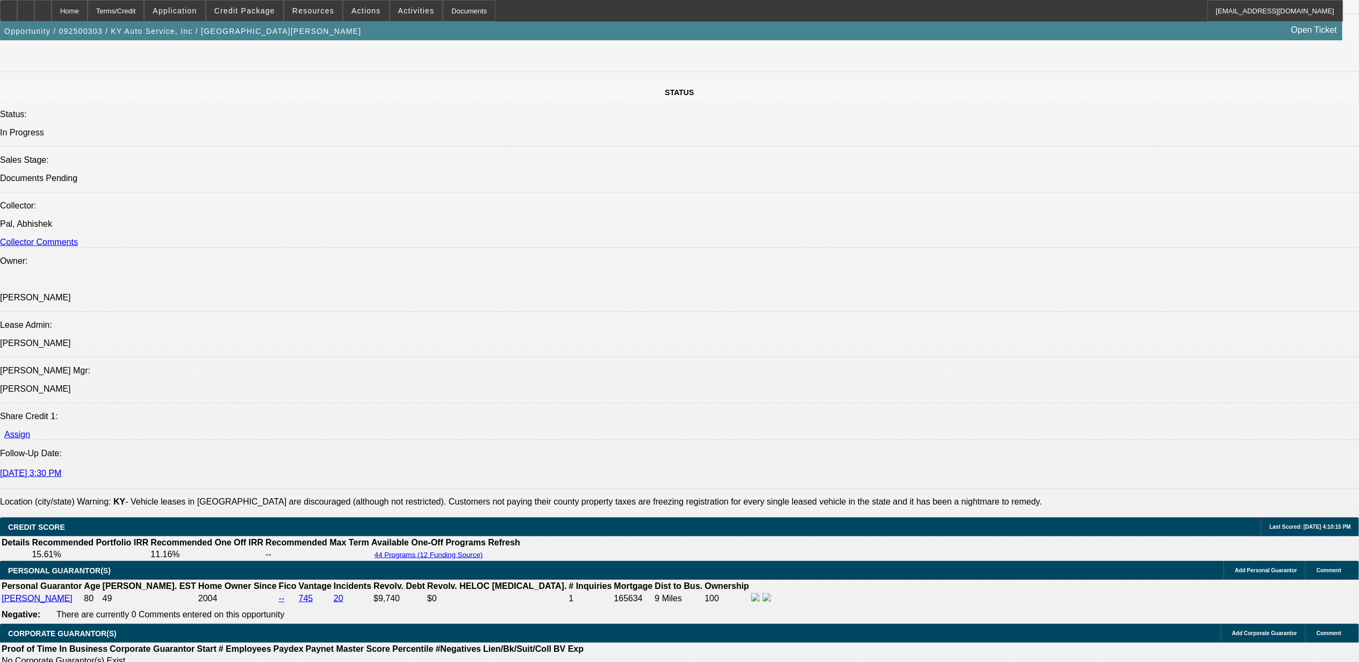
select select "2"
select select "6"
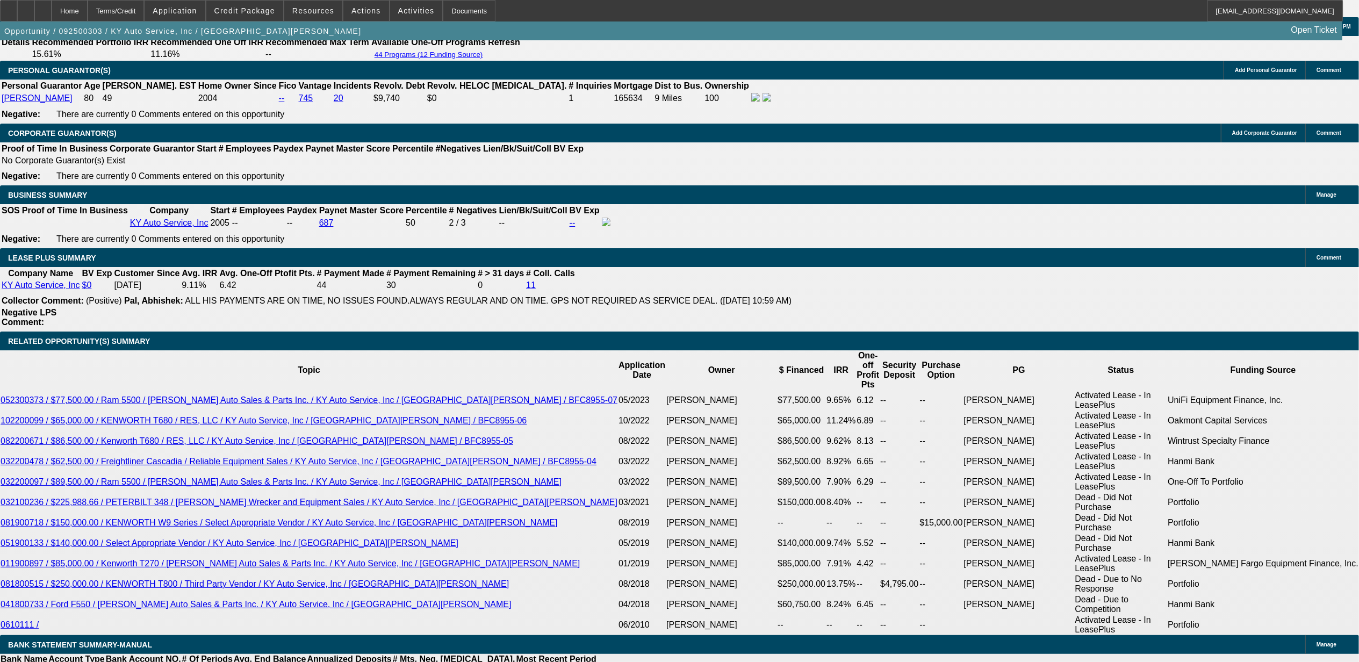
scroll to position [1751, 0]
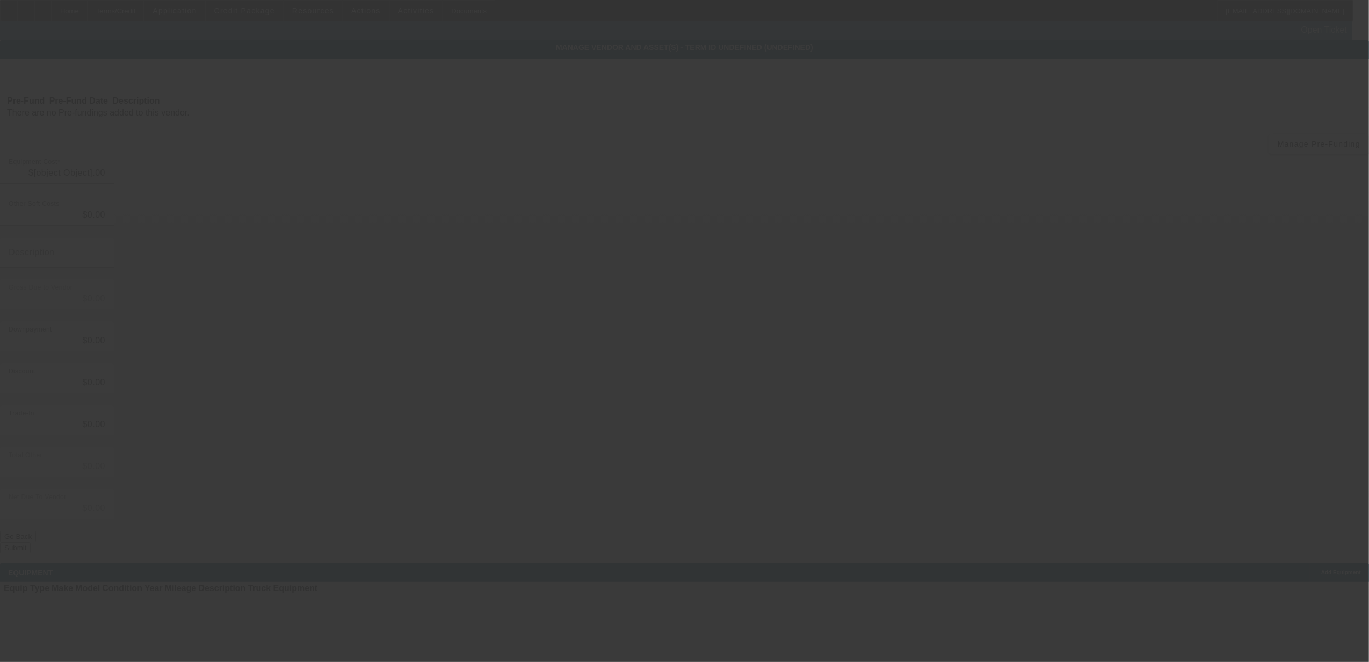
type input "$99,950.00"
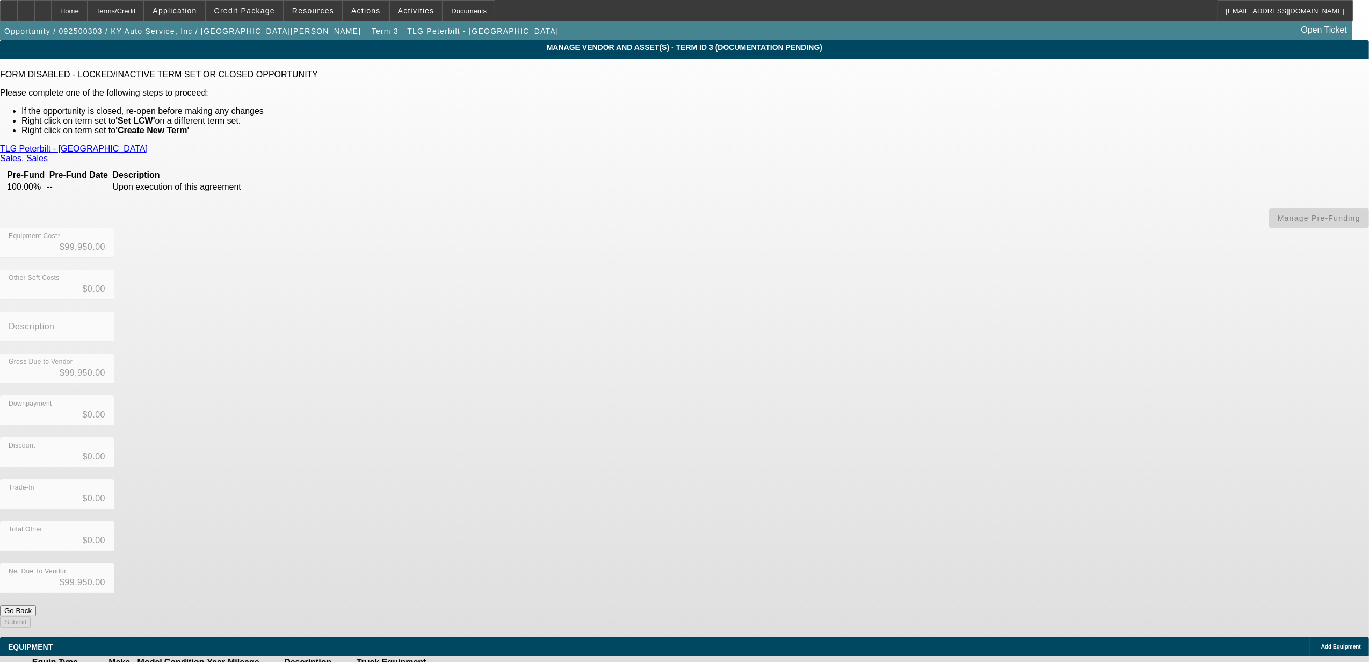
click at [148, 147] on link "TLG Peterbilt - Cincinnati" at bounding box center [74, 149] width 148 height 10
click at [52, 10] on div at bounding box center [42, 10] width 17 height 21
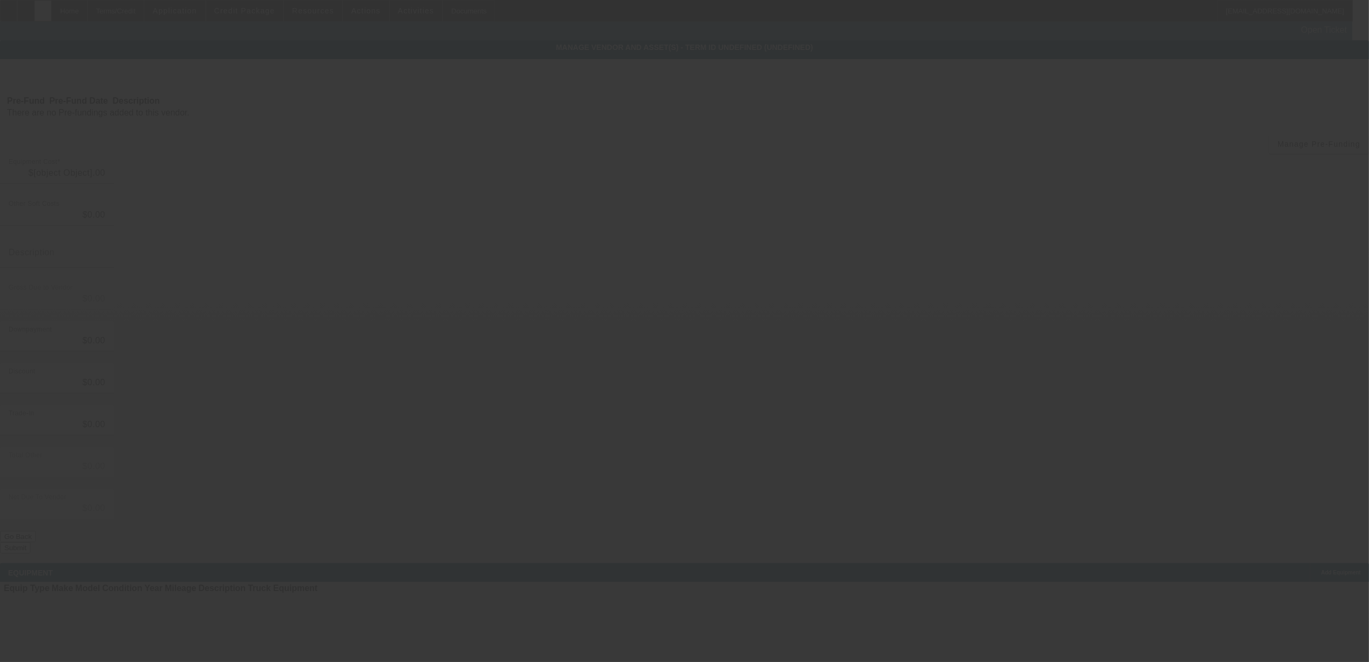
type input "$99,950.00"
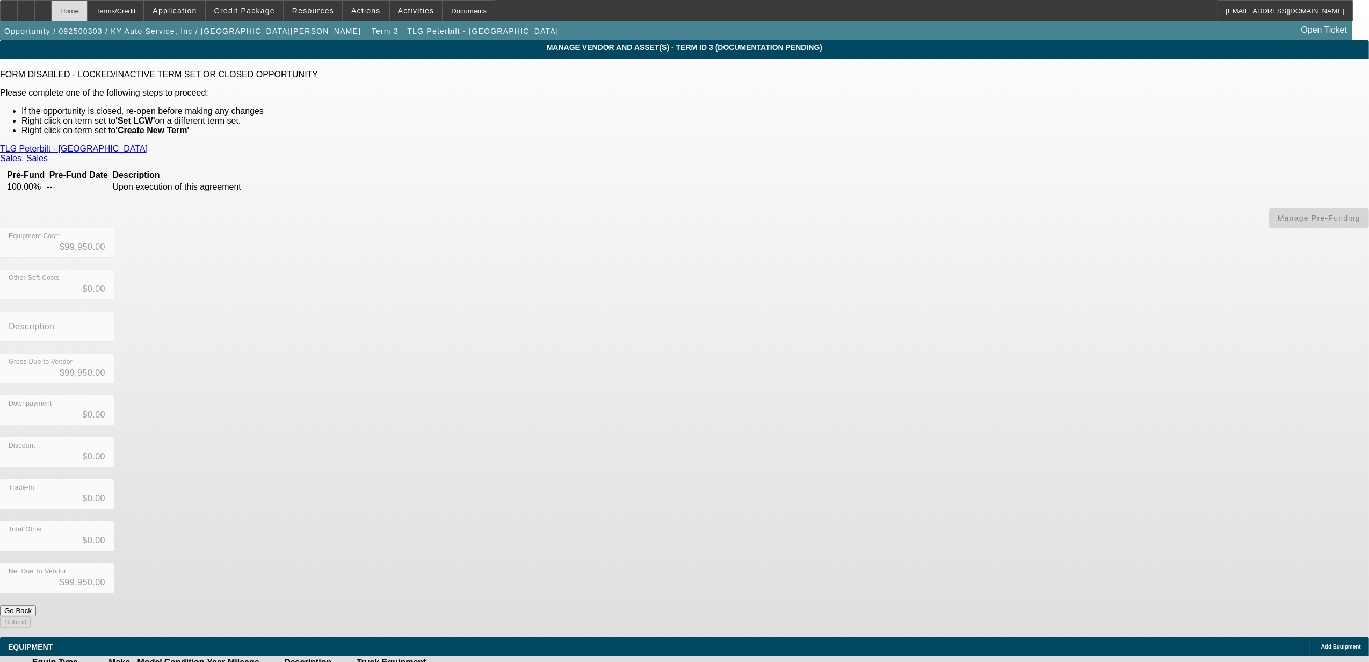
click at [88, 18] on div "Home" at bounding box center [70, 10] width 36 height 21
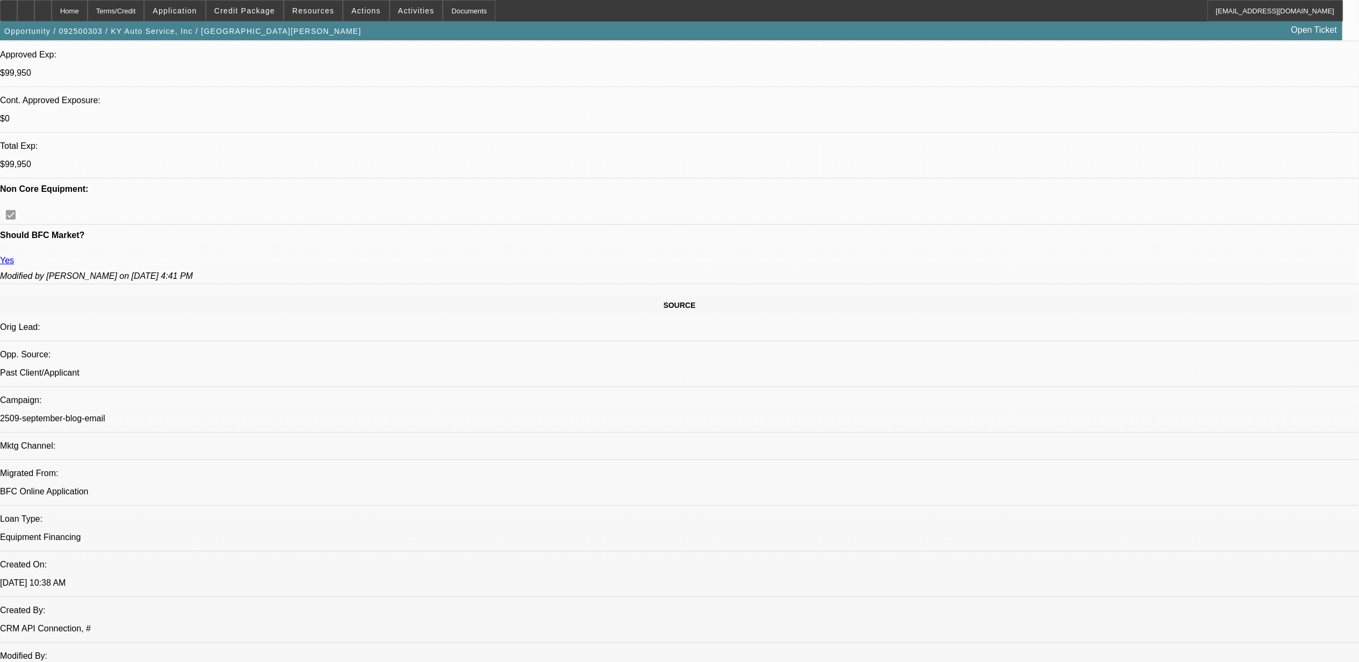
select select "0"
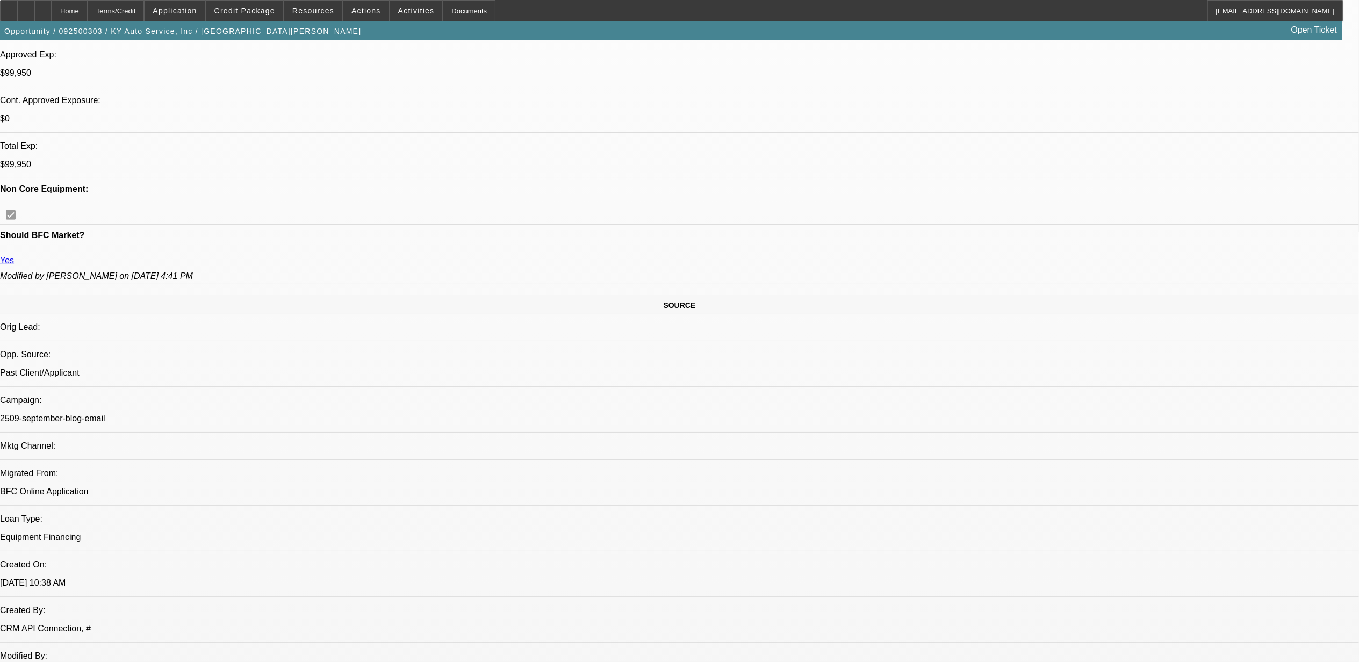
select select "0"
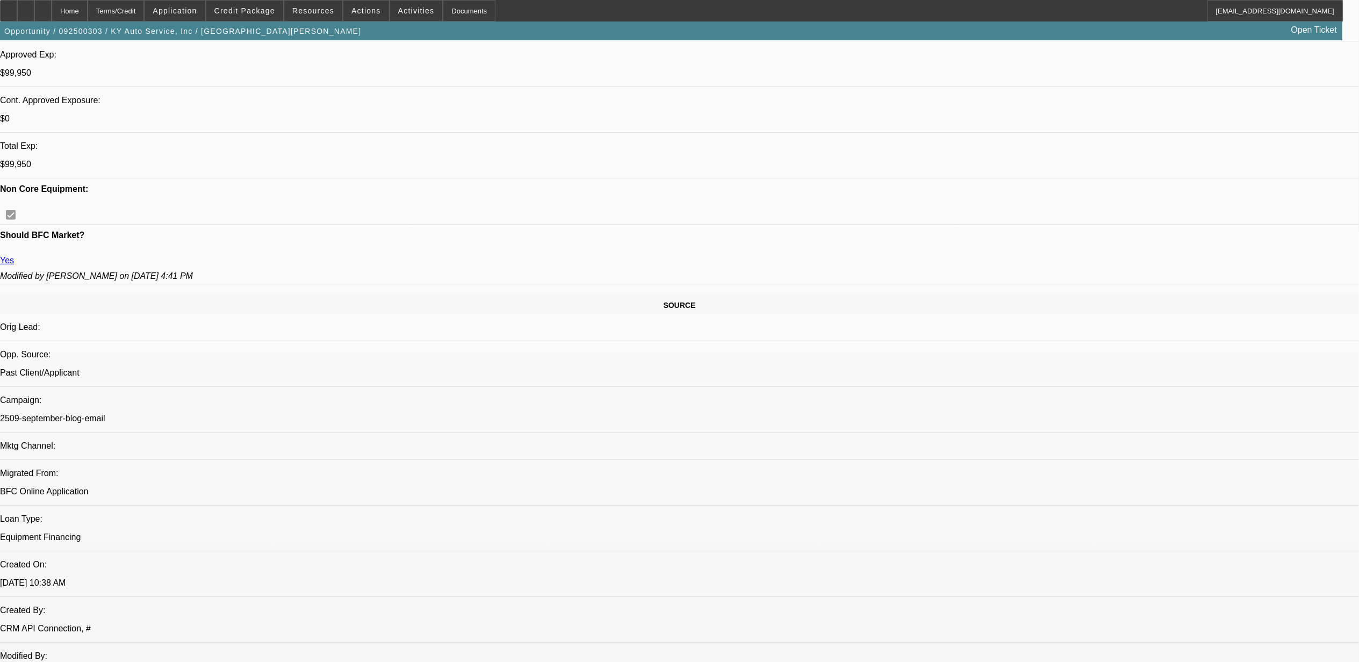
select select "0"
select select "1"
select select "6"
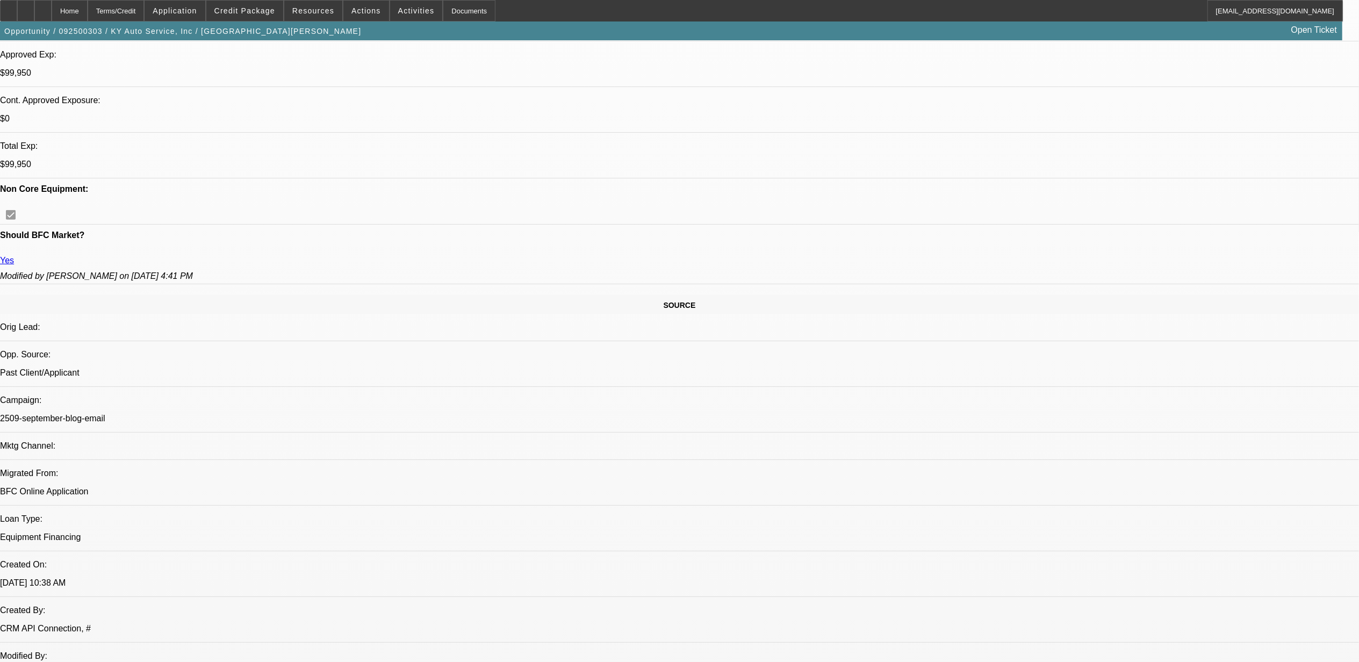
select select "1"
select select "2"
select select "6"
select select "1"
select select "2"
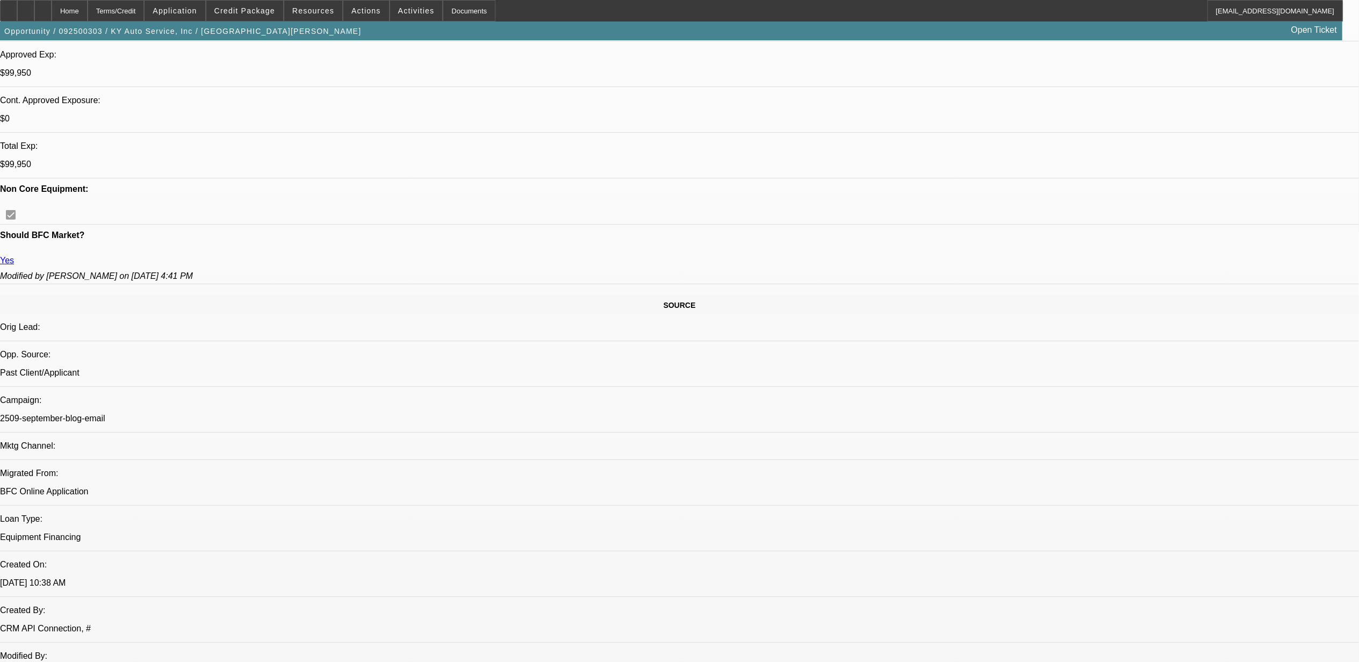
select select "6"
select select "1"
select select "2"
select select "6"
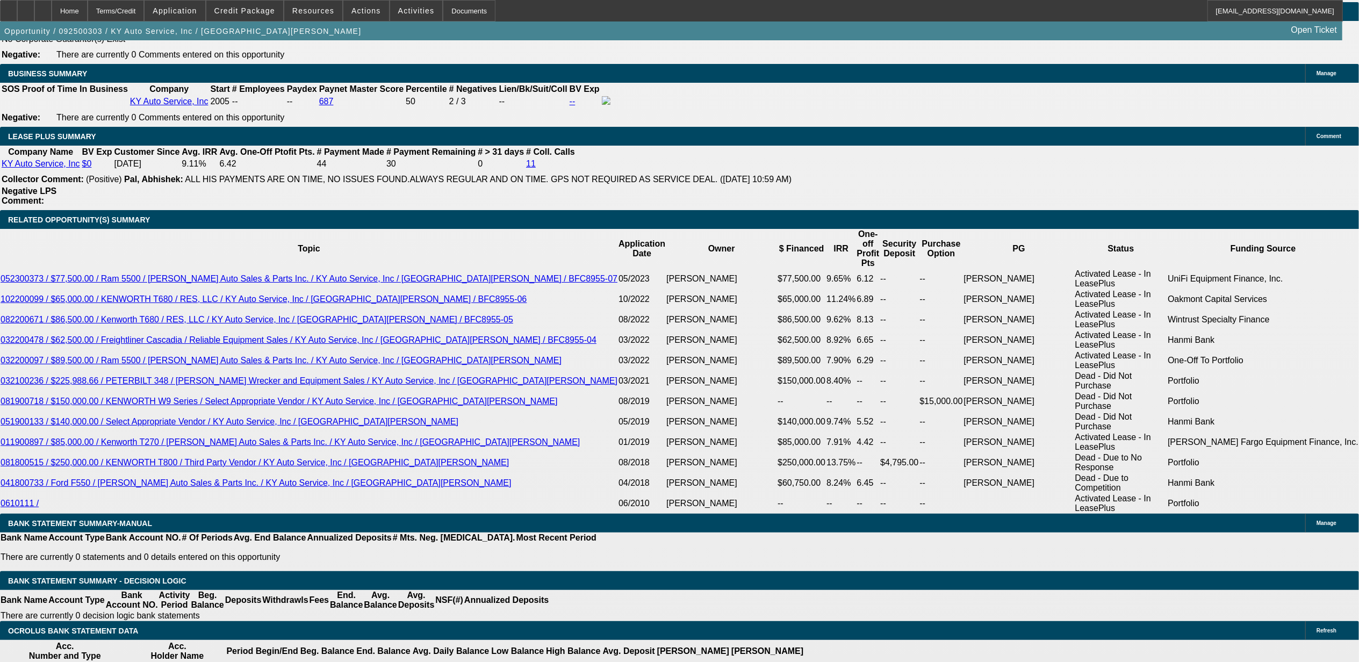
scroll to position [1823, 0]
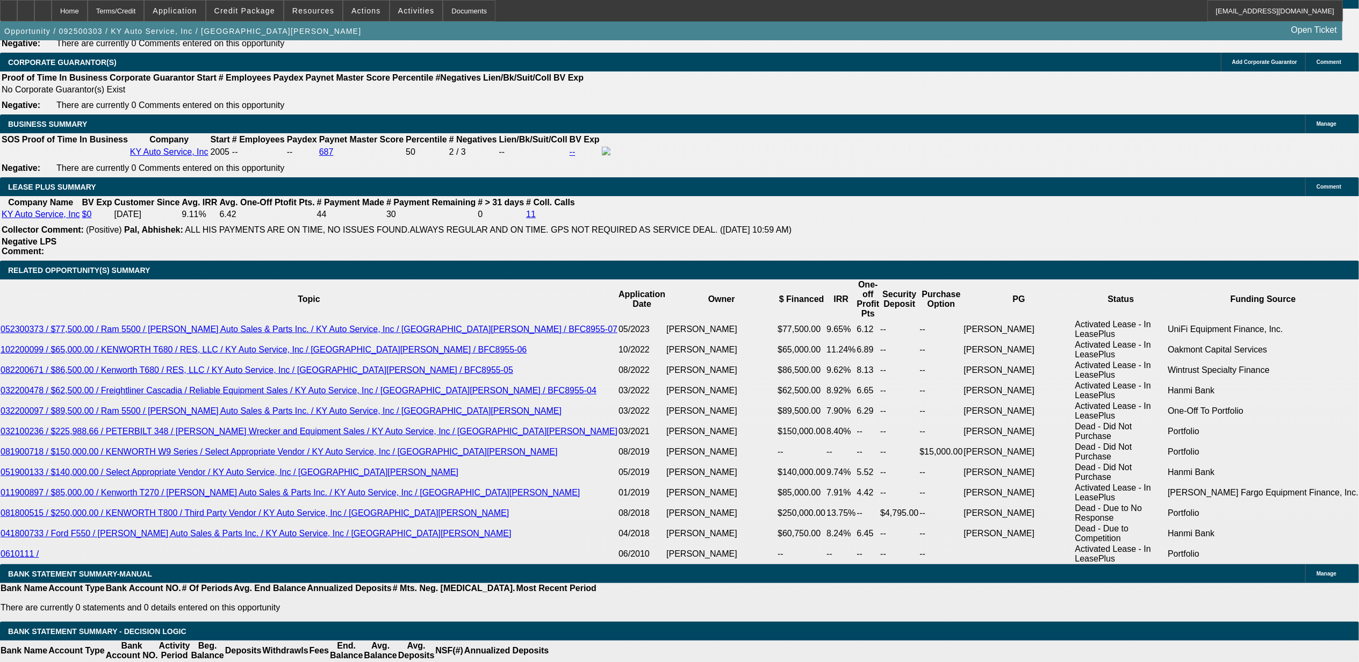
scroll to position [1823, 0]
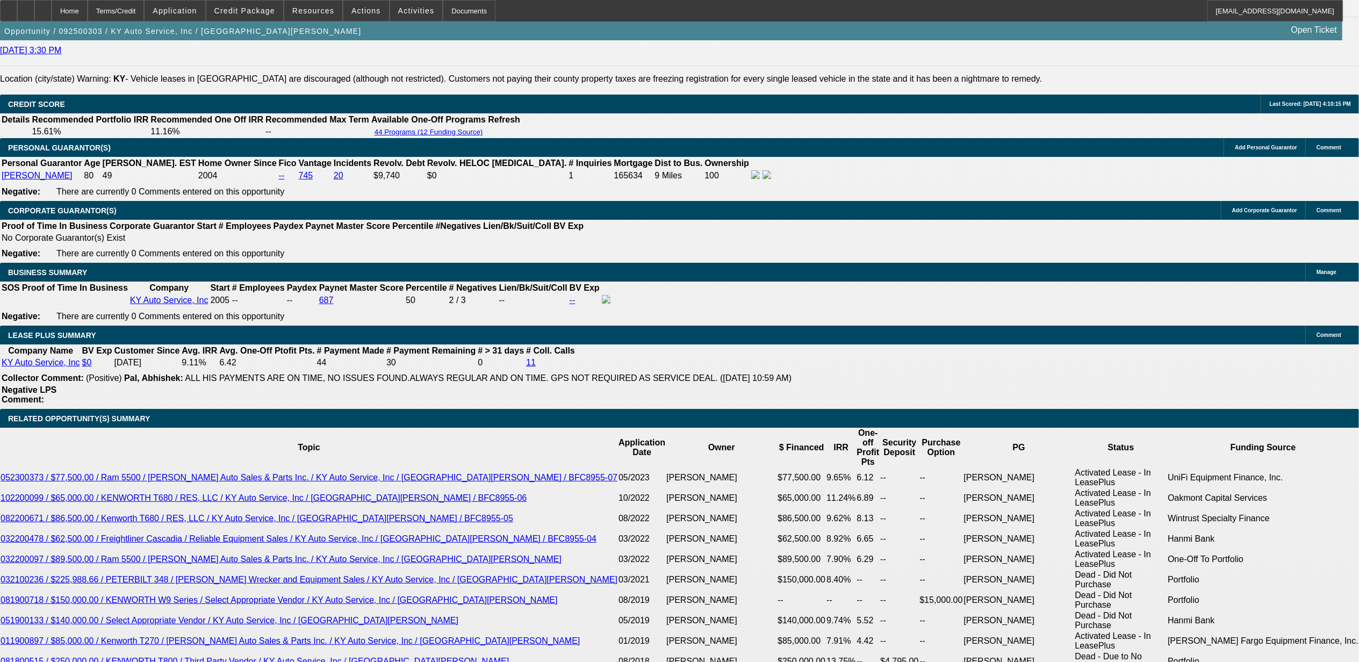
scroll to position [1608, 0]
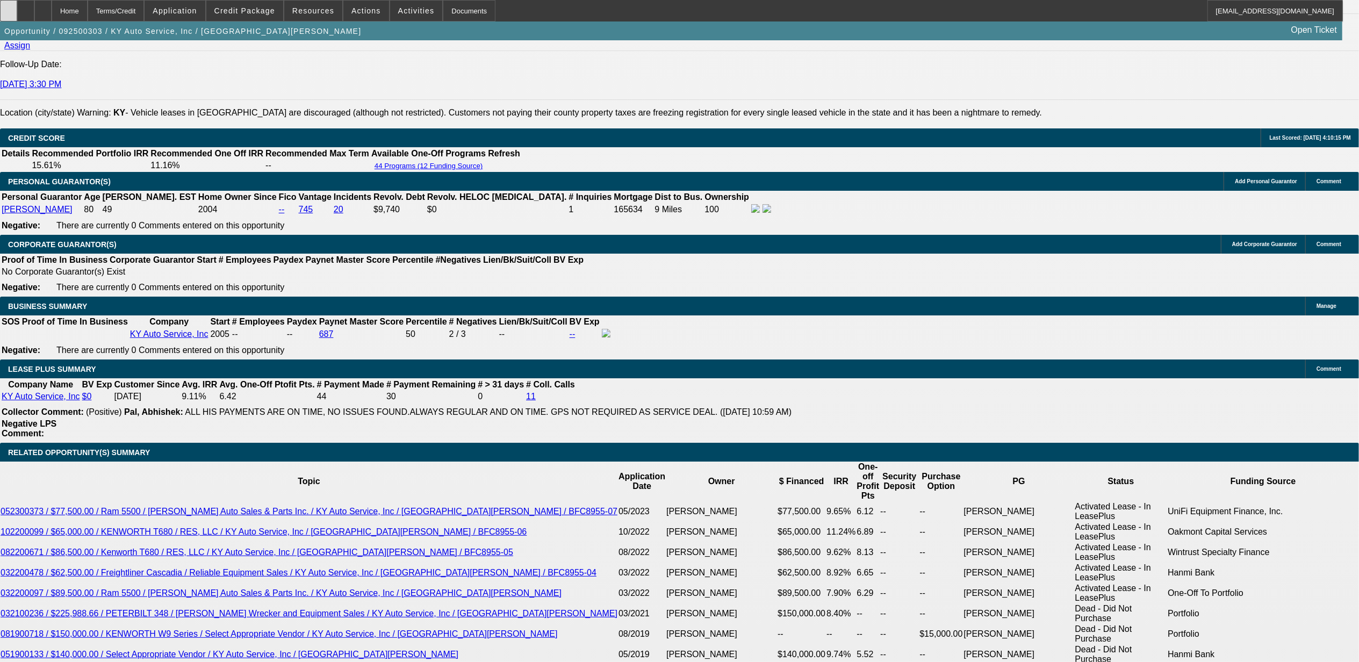
click at [17, 11] on div at bounding box center [8, 10] width 17 height 21
click at [1066, 229] on span "Reply All" at bounding box center [1080, 225] width 29 height 13
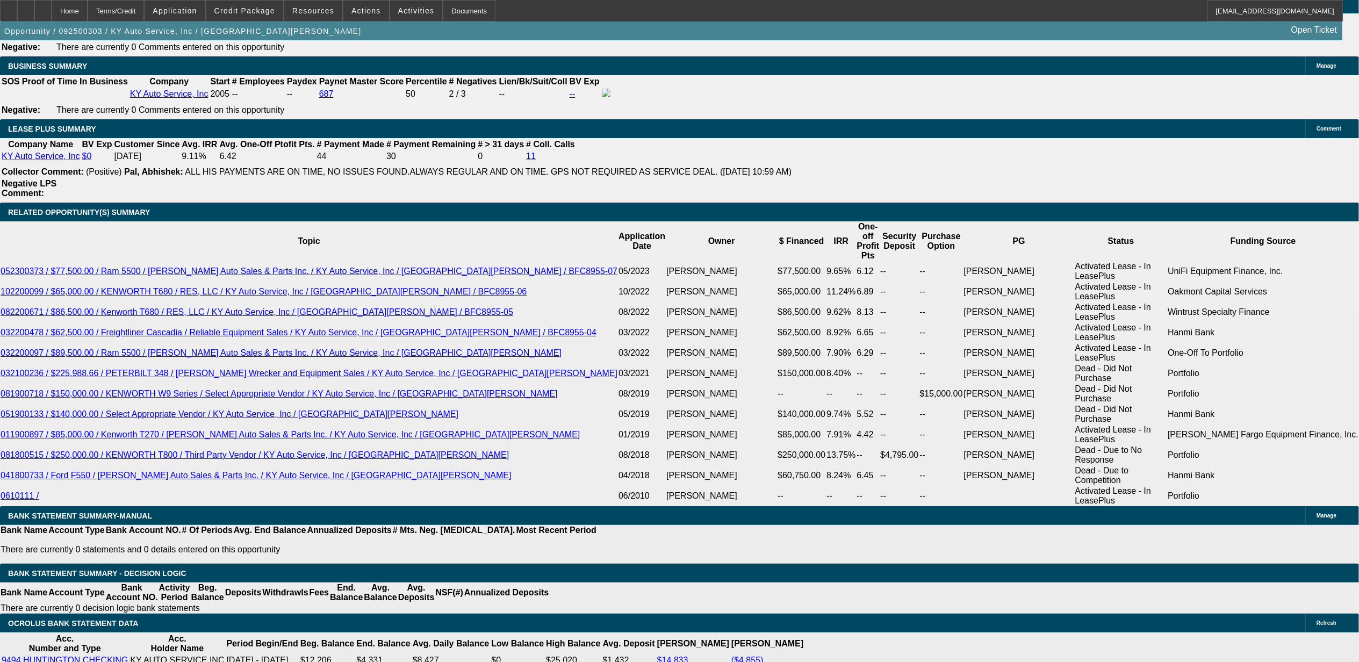
scroll to position [1823, 0]
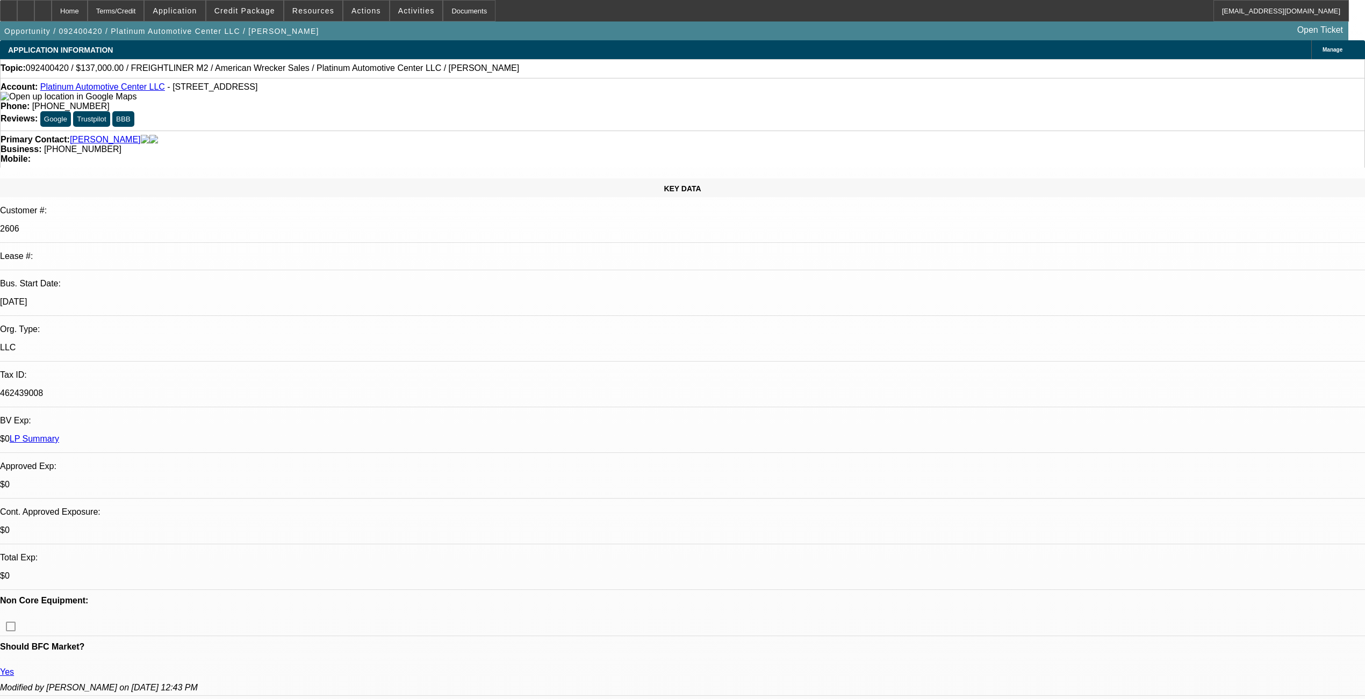
select select "0"
select select "2"
select select "0"
select select "6"
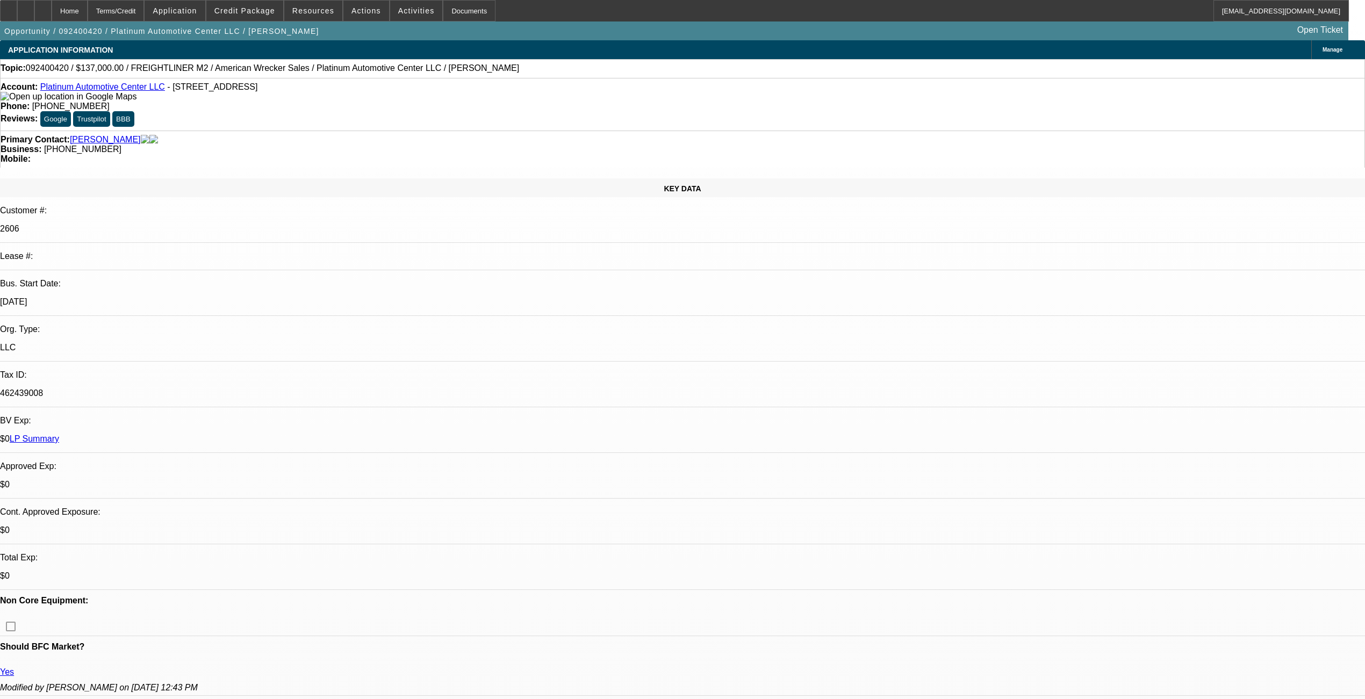
select select "0"
select select "2"
select select "0"
select select "6"
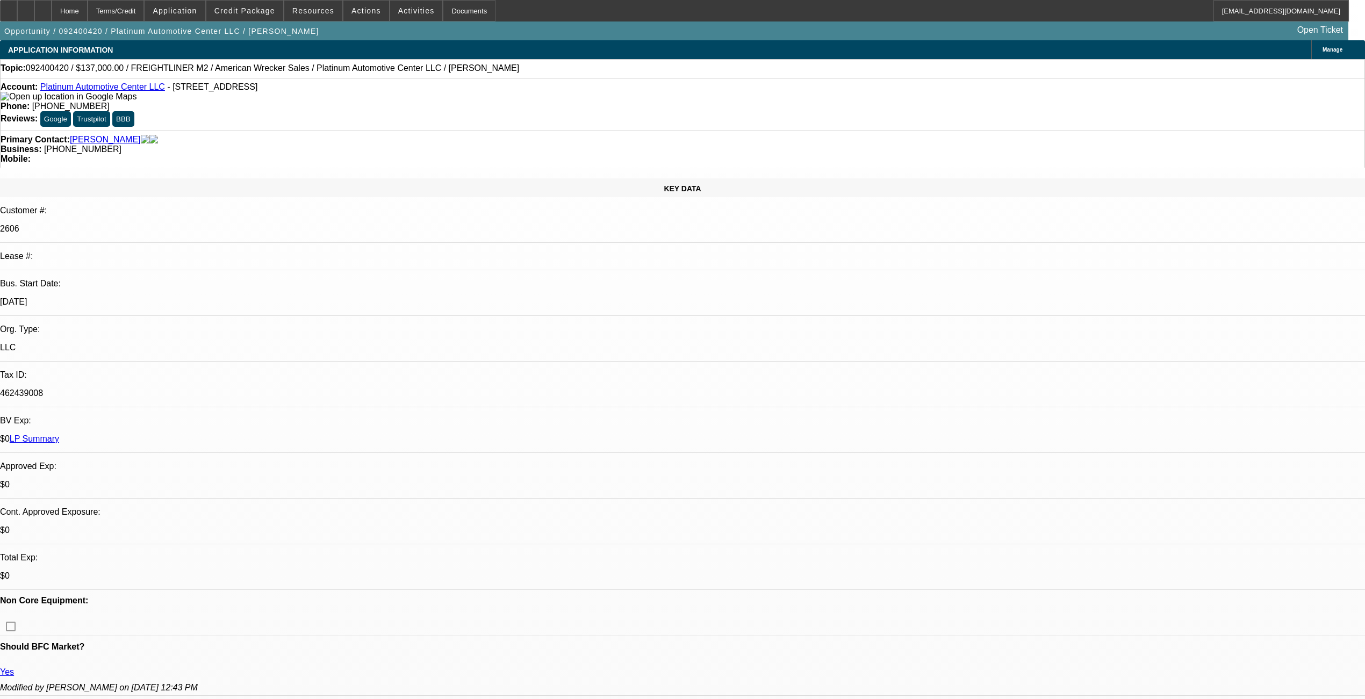
select select "0"
select select "2"
select select "0"
select select "6"
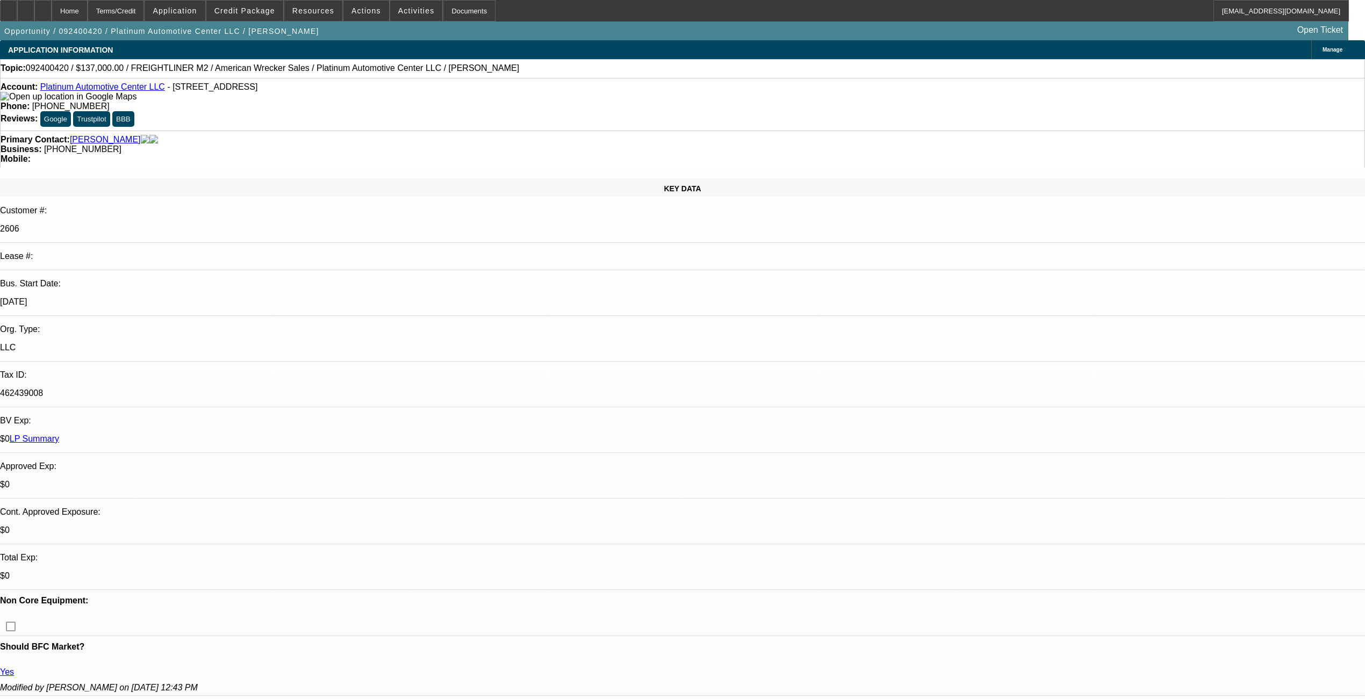
select select "0"
select select "2"
select select "0"
select select "6"
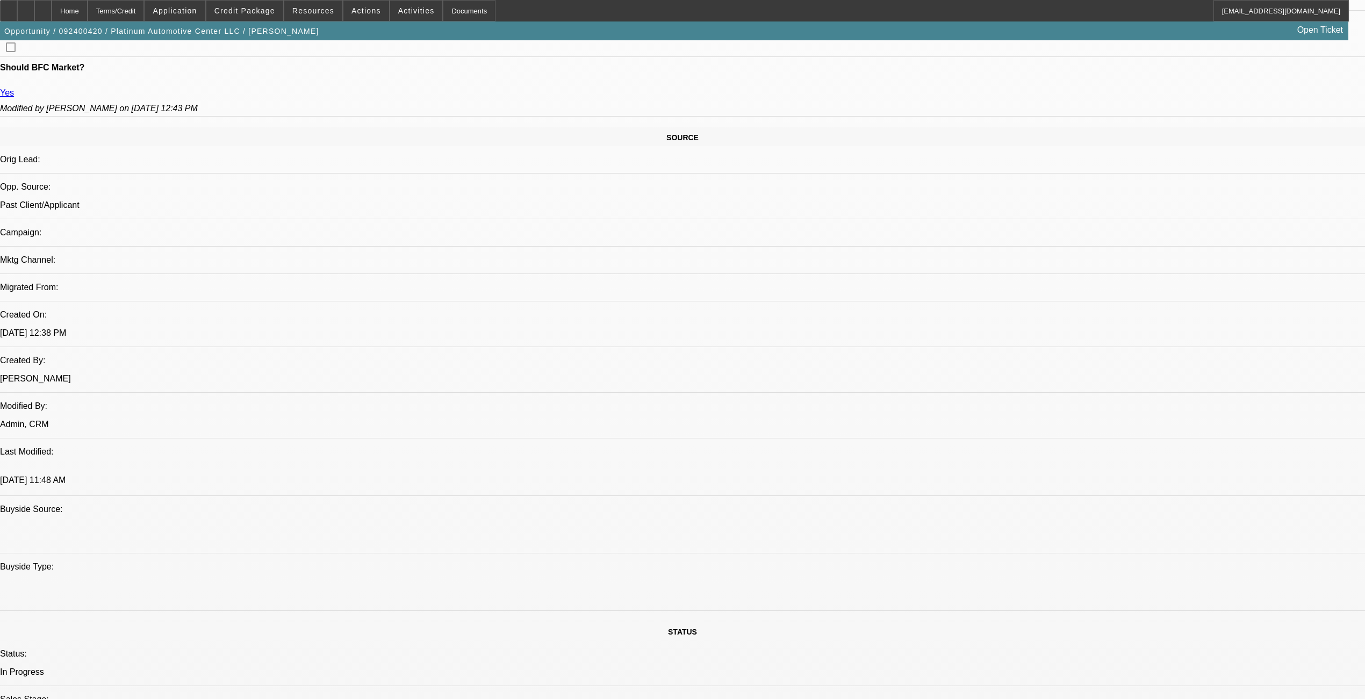
scroll to position [573, 0]
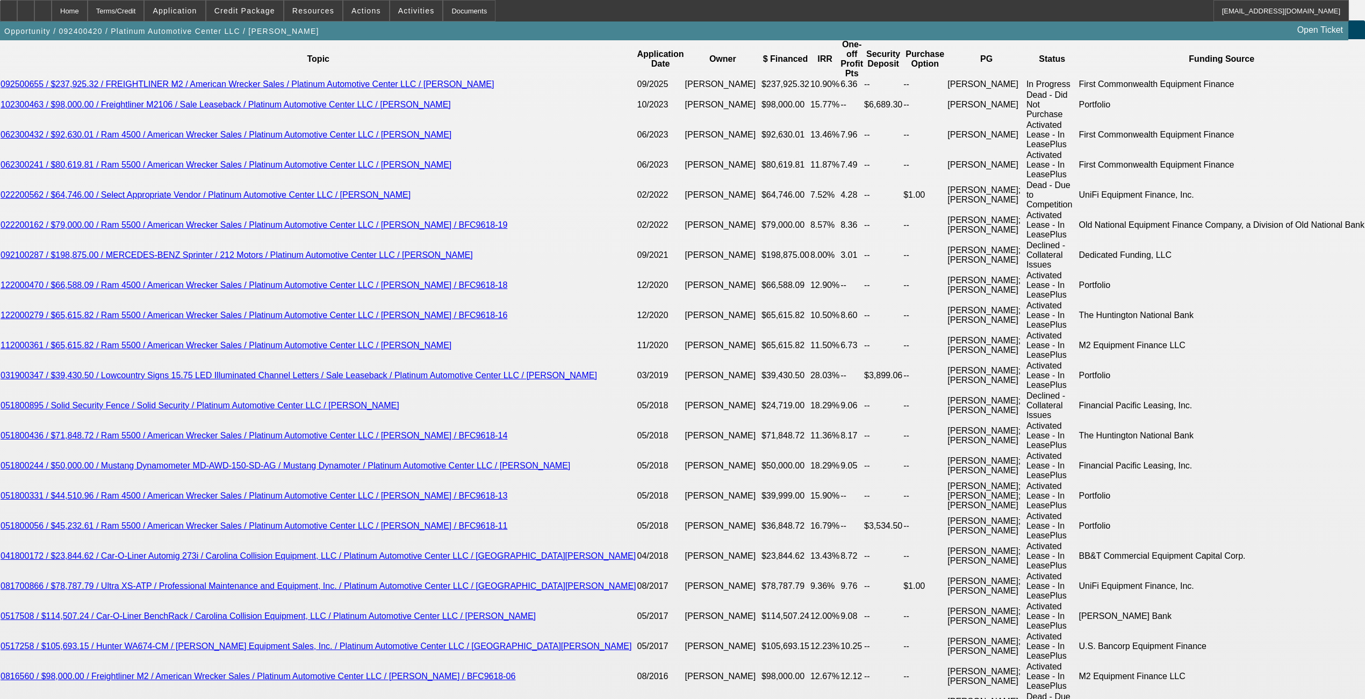
scroll to position [2005, 0]
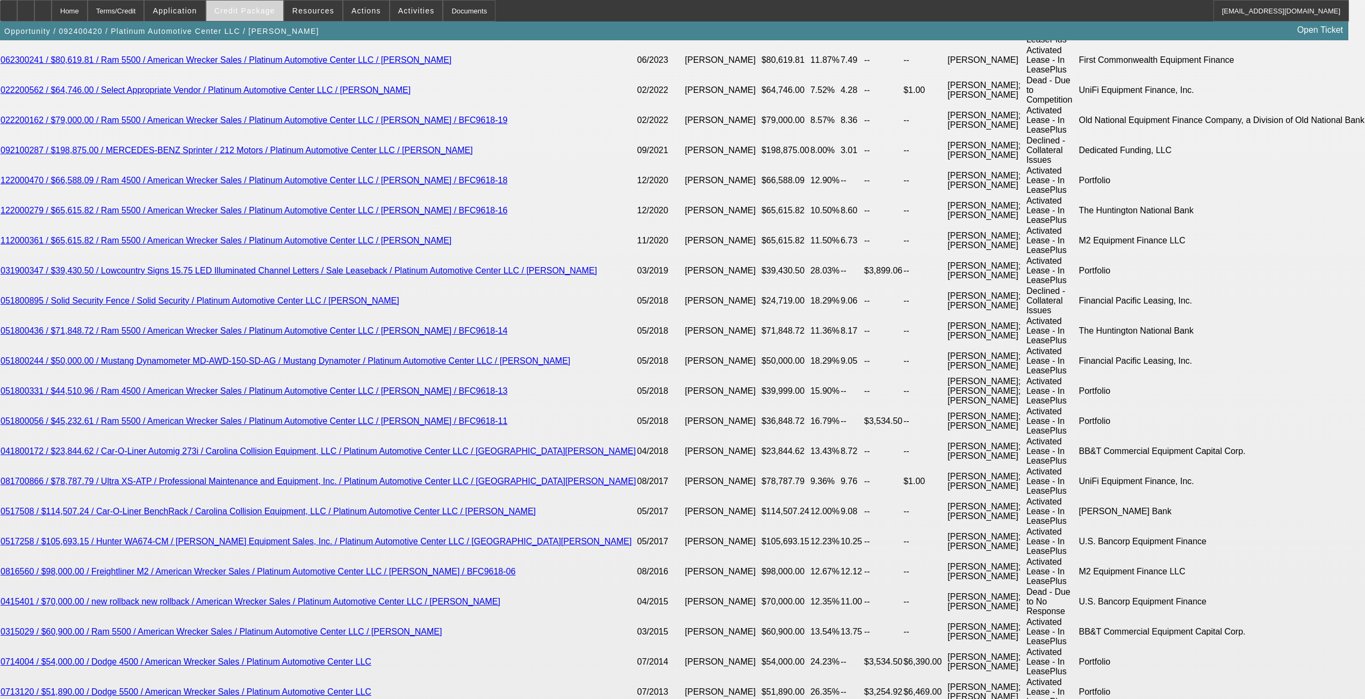
click at [266, 17] on span at bounding box center [244, 11] width 77 height 26
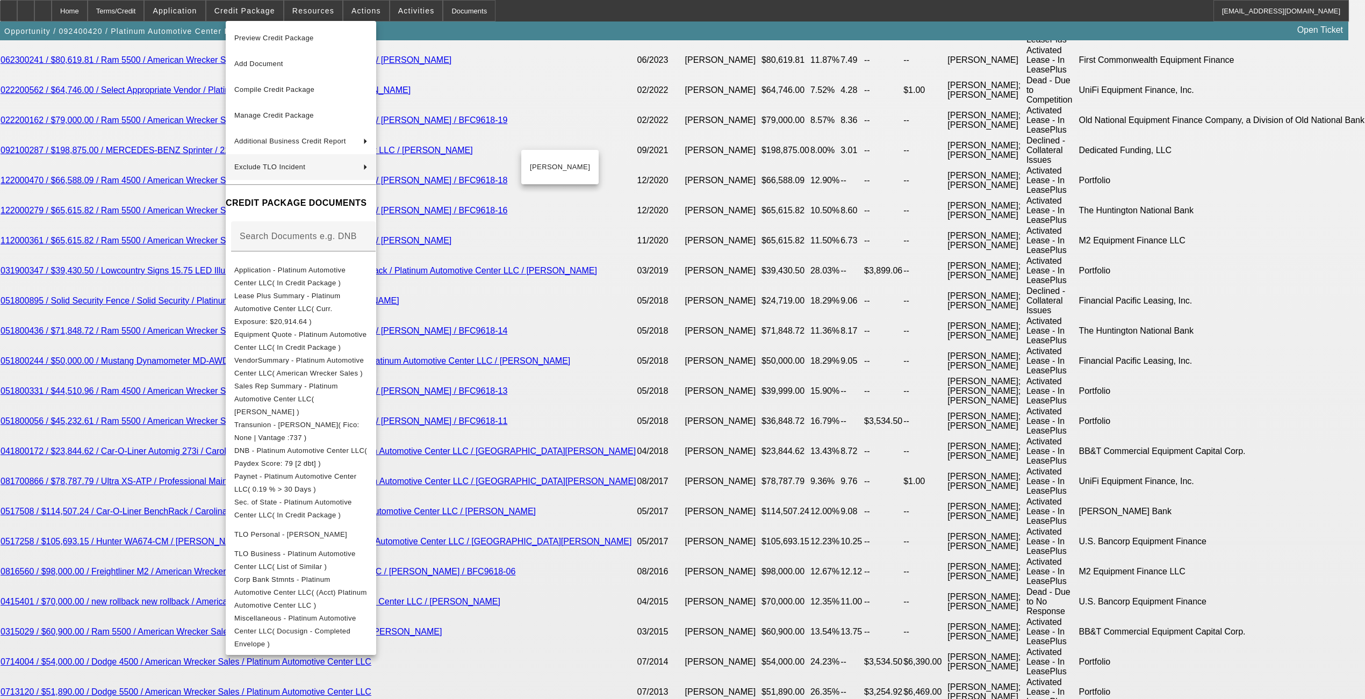
click at [69, 223] on div at bounding box center [682, 349] width 1365 height 699
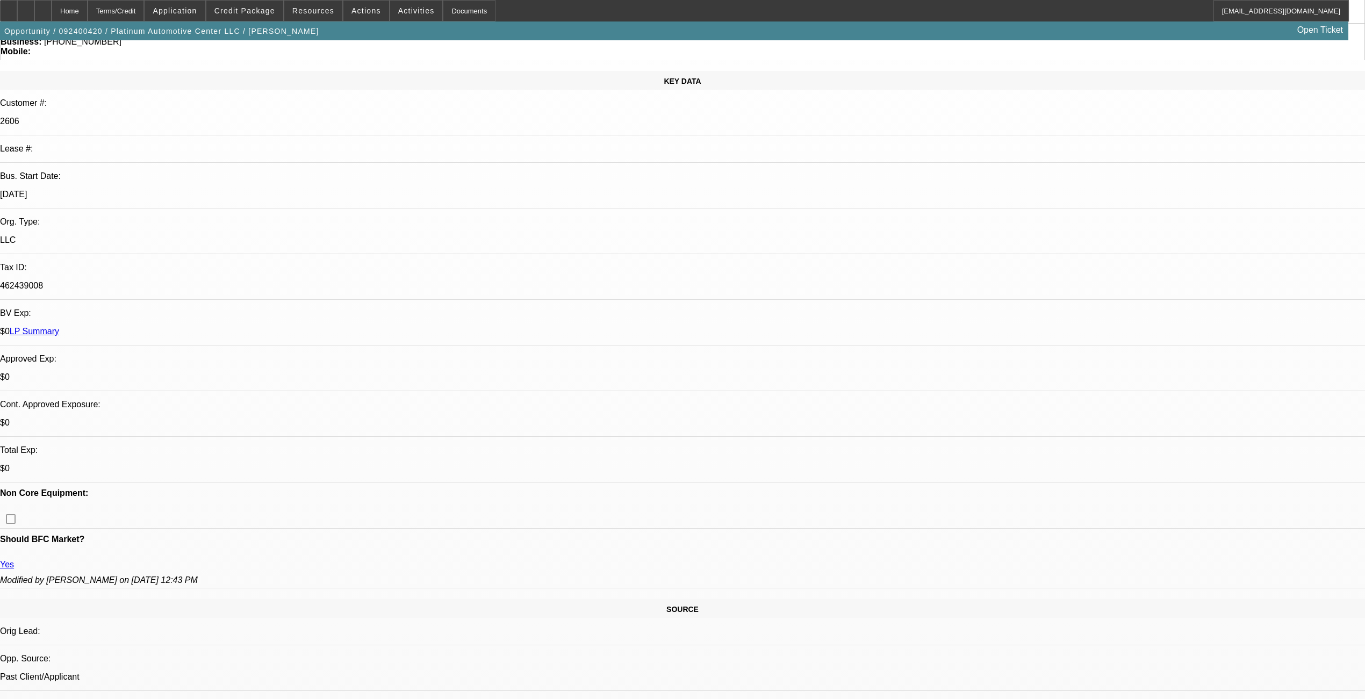
scroll to position [0, 0]
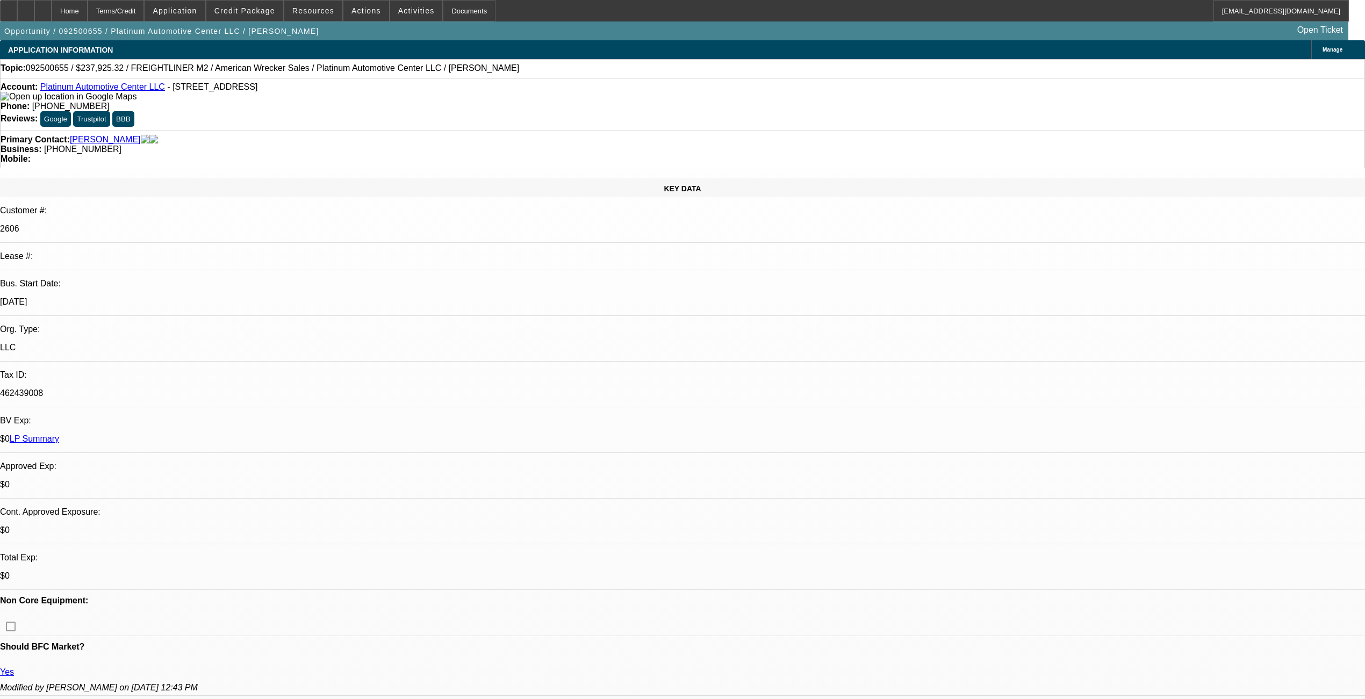
select select "0"
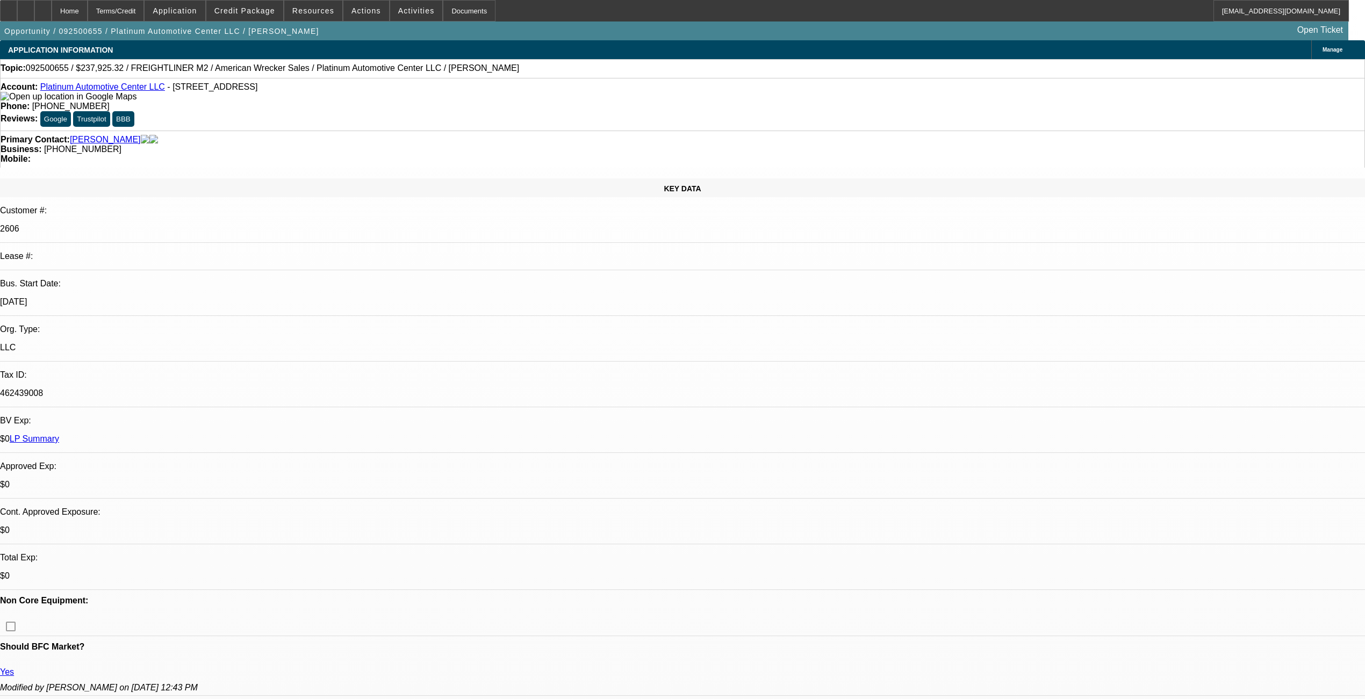
select select "0"
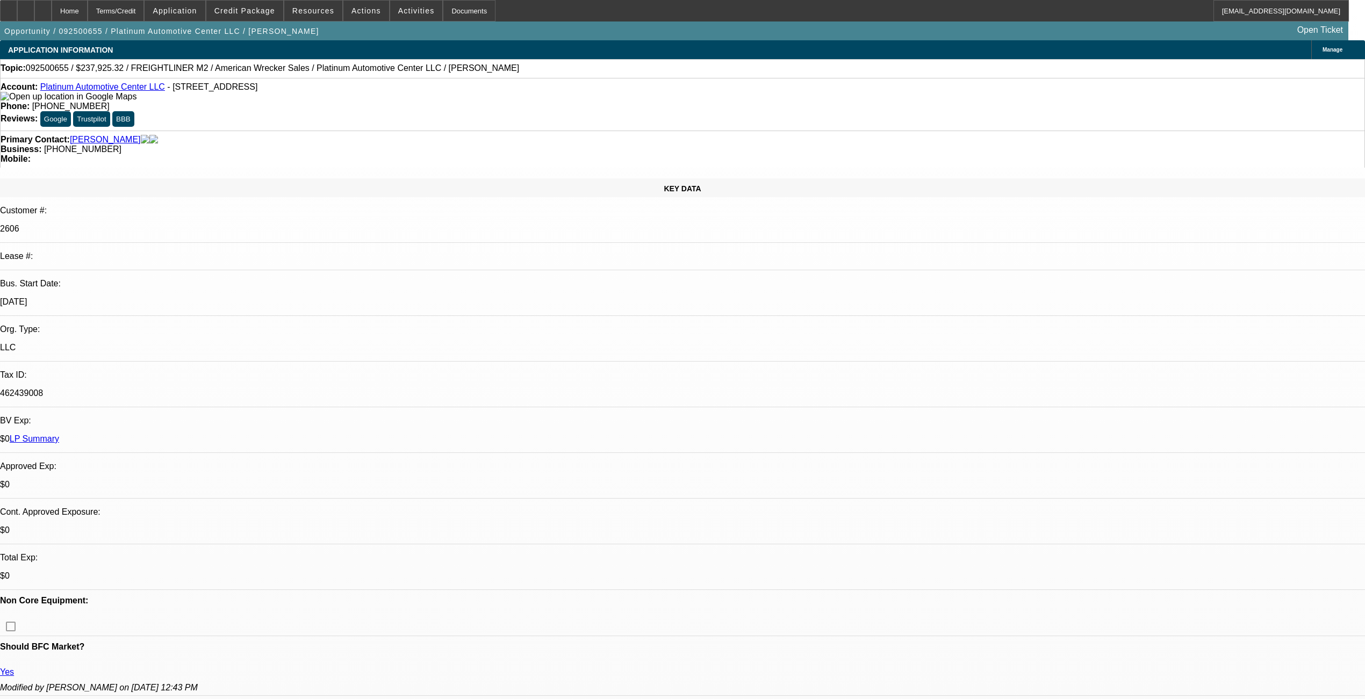
select select "0"
select select "1"
select select "2"
select select "6"
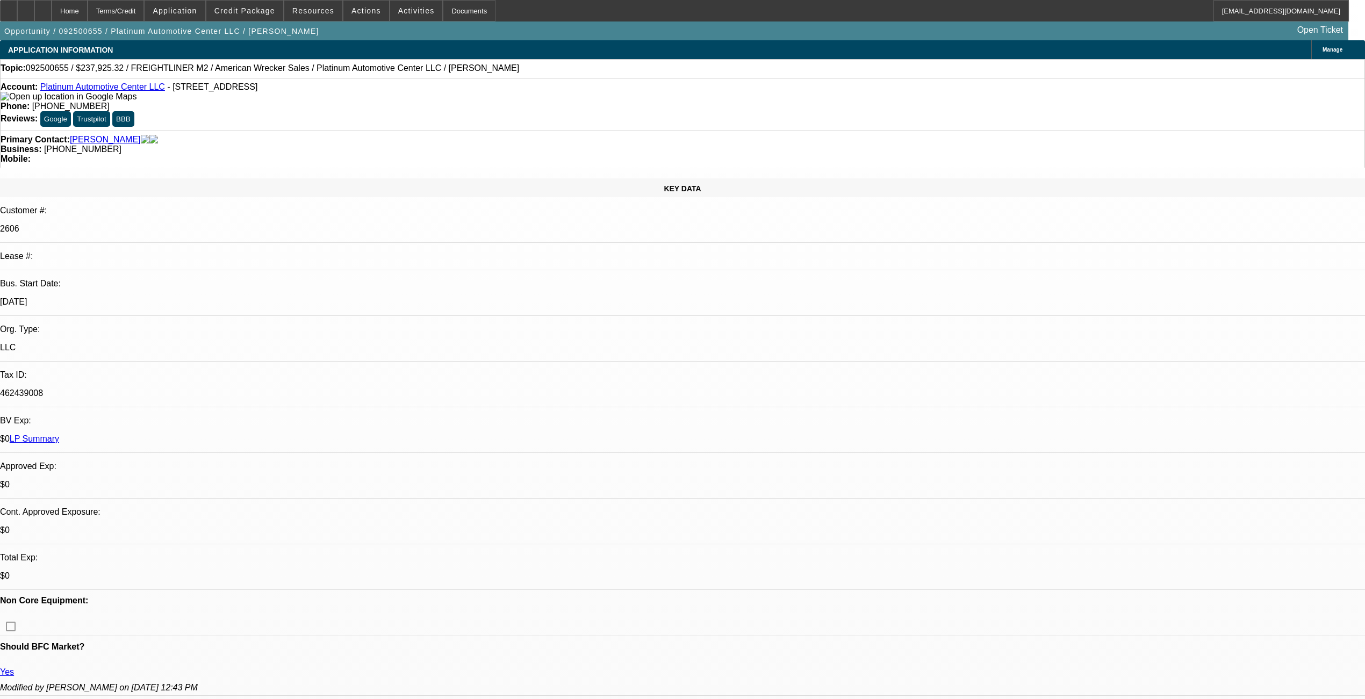
select select "1"
select select "2"
select select "6"
select select "1"
select select "2"
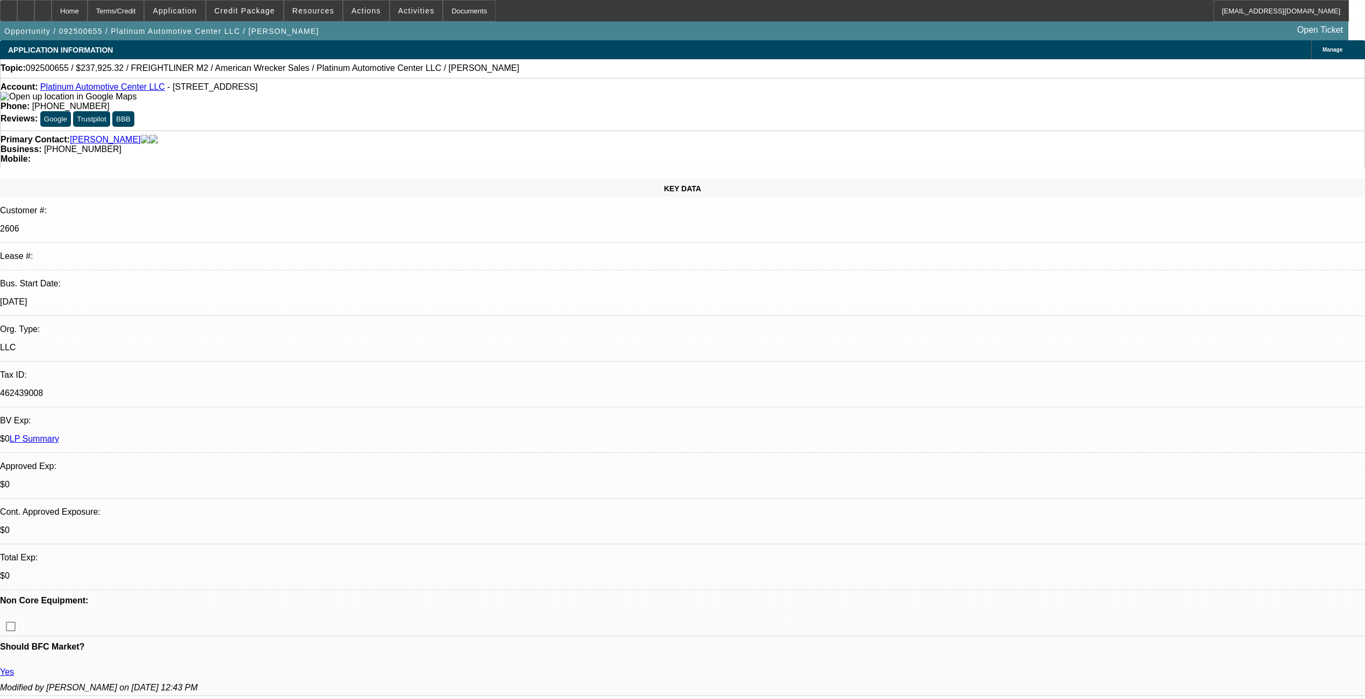
select select "6"
select select "1"
select select "2"
select select "6"
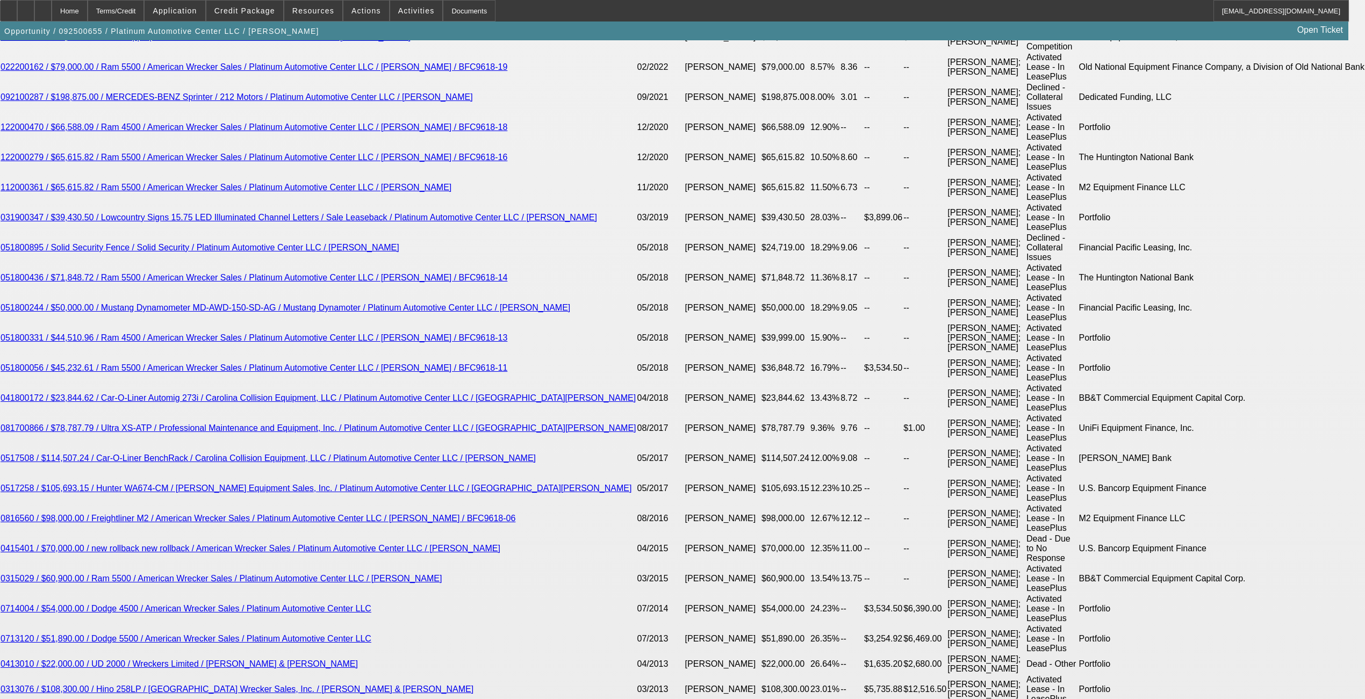
scroll to position [2141, 0]
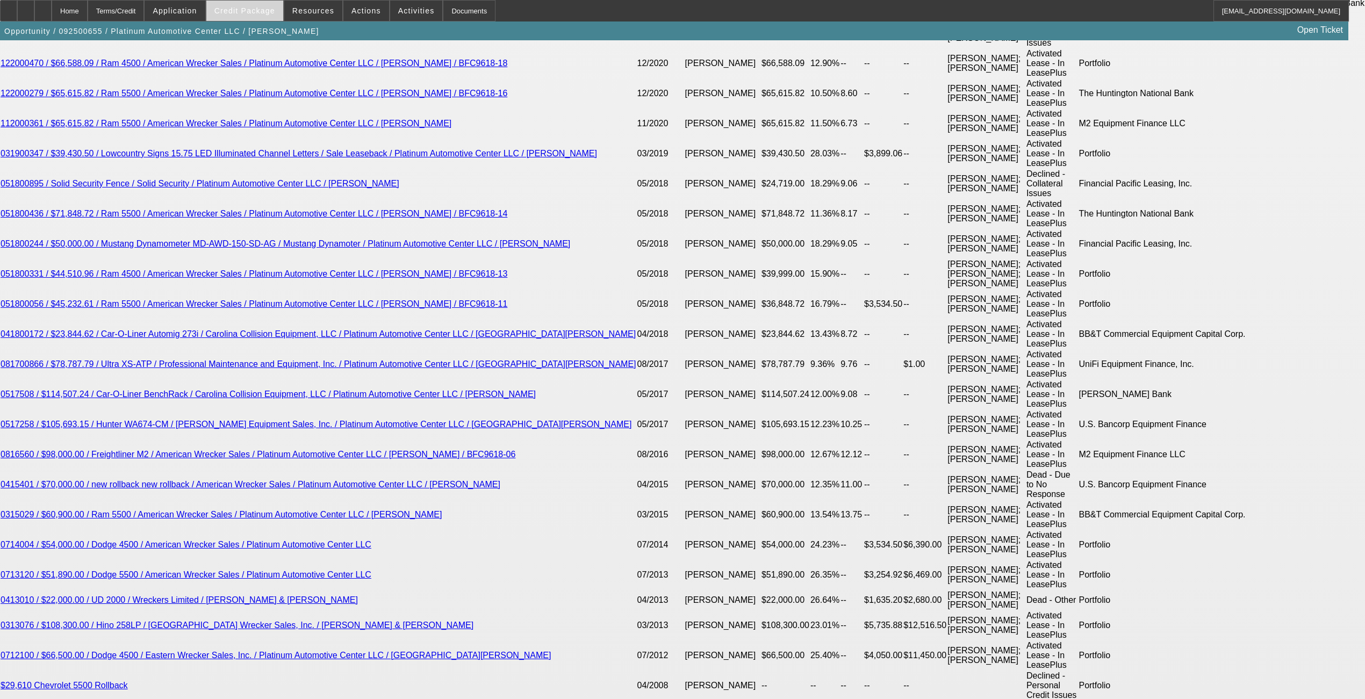
click at [273, 19] on span at bounding box center [244, 11] width 77 height 26
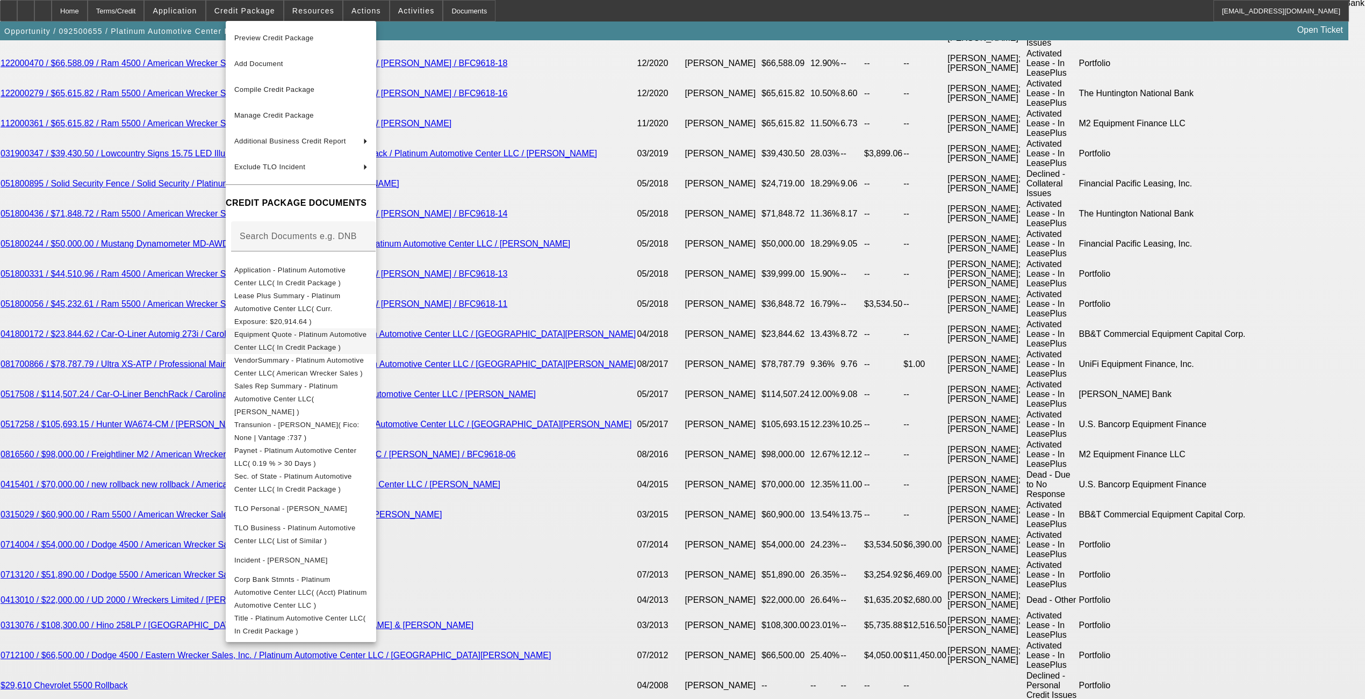
click at [277, 330] on span "Equipment Quote - Platinum Automotive Center LLC( In Credit Package )" at bounding box center [300, 340] width 132 height 21
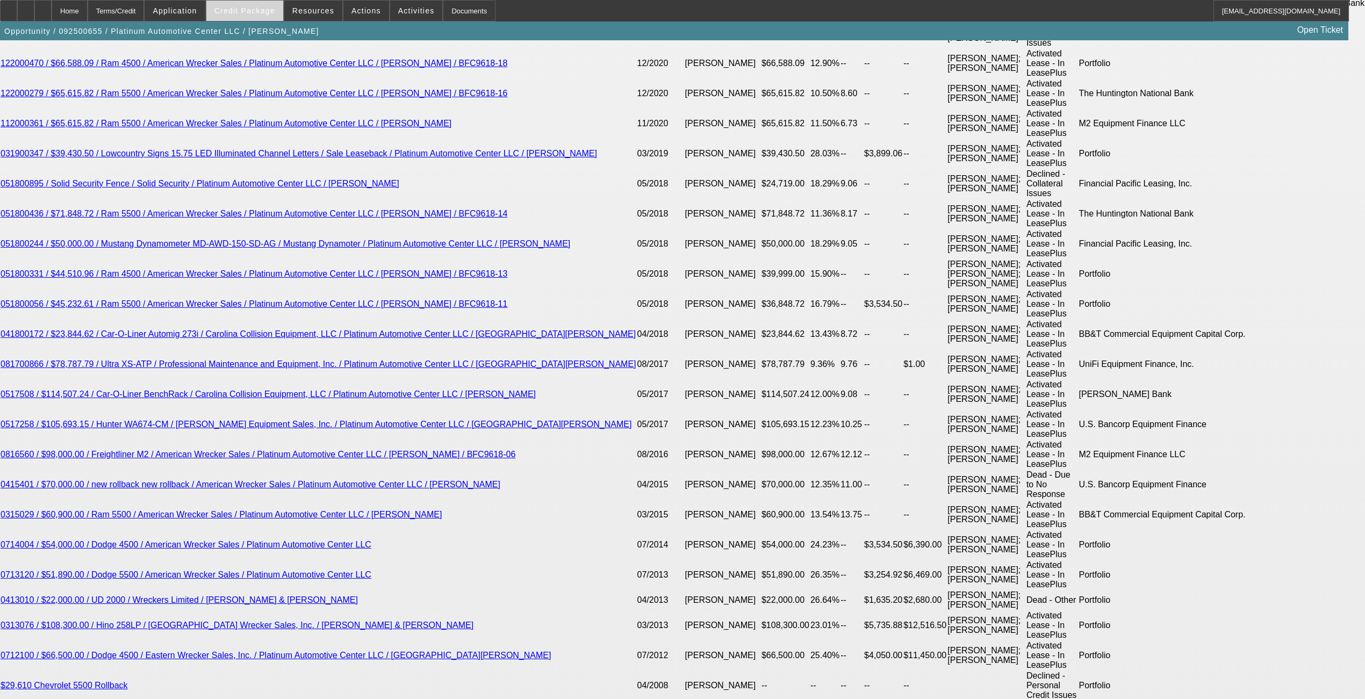
click at [254, 4] on span at bounding box center [244, 11] width 77 height 26
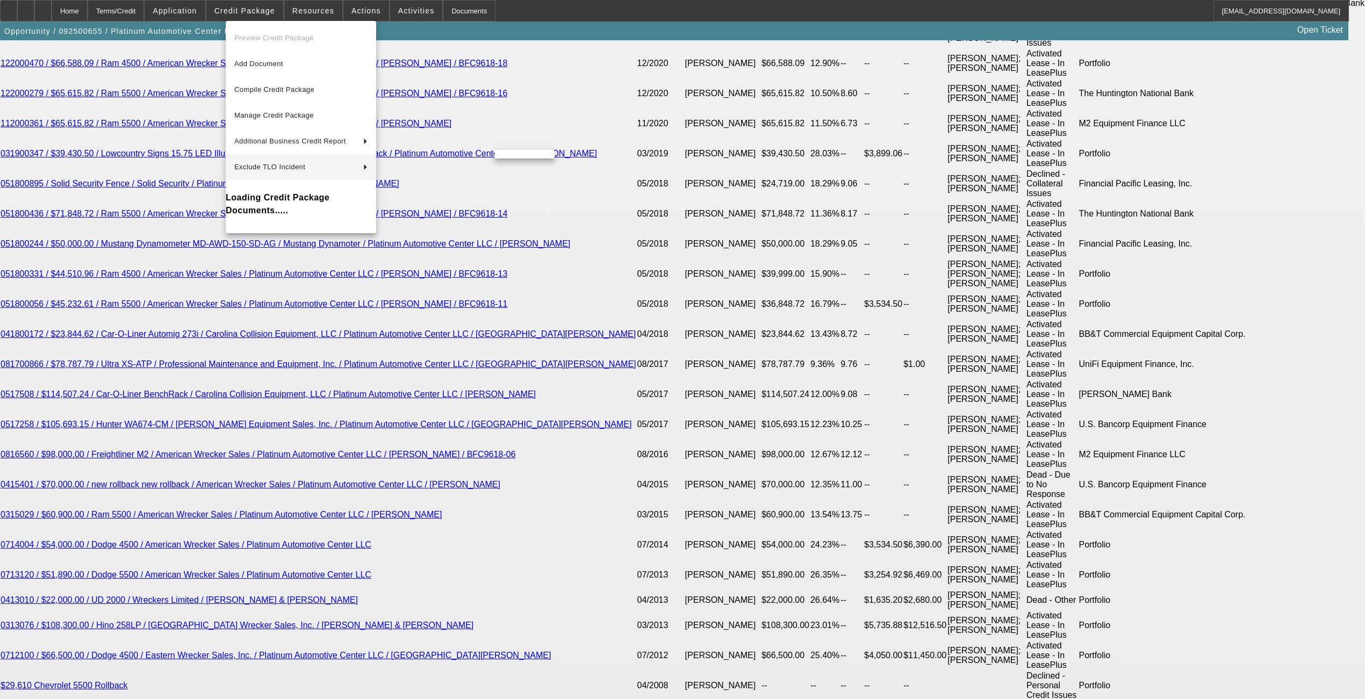
drag, startPoint x: 96, startPoint y: 359, endPoint x: 104, endPoint y: 353, distance: 10.4
click at [104, 355] on div at bounding box center [682, 349] width 1365 height 699
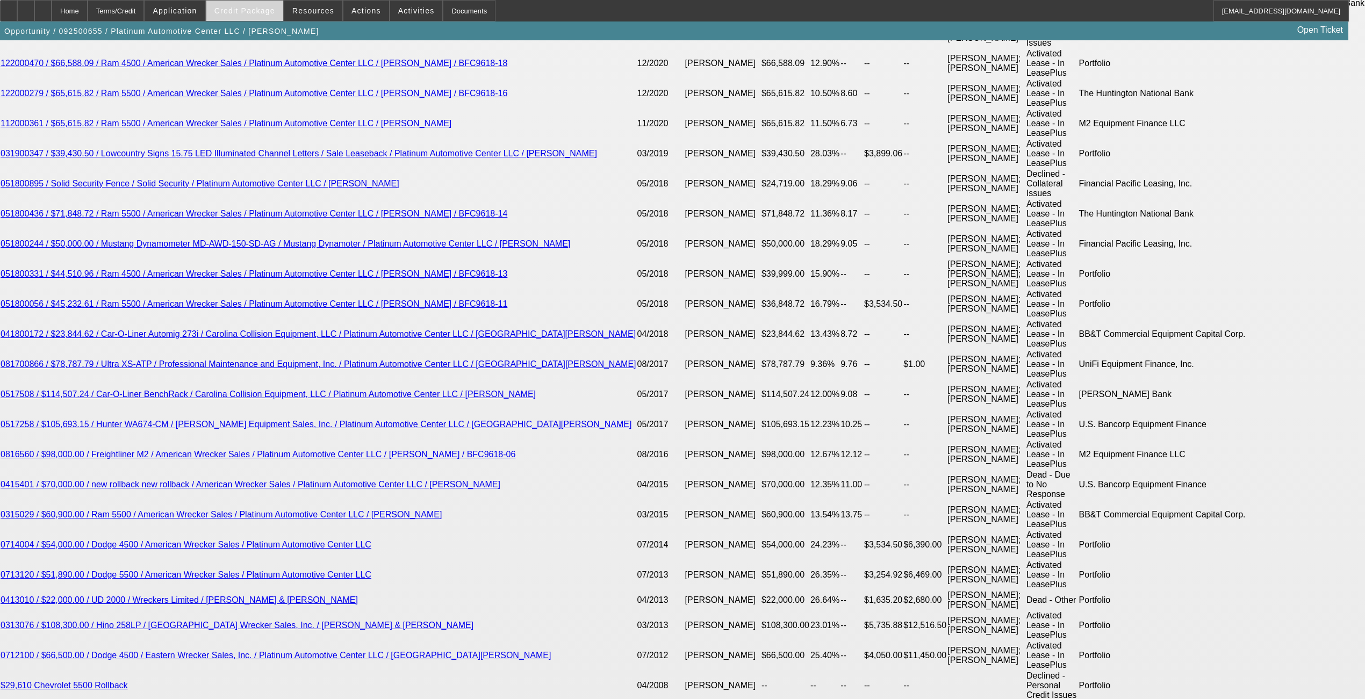
click at [254, 13] on span "Credit Package" at bounding box center [244, 10] width 61 height 9
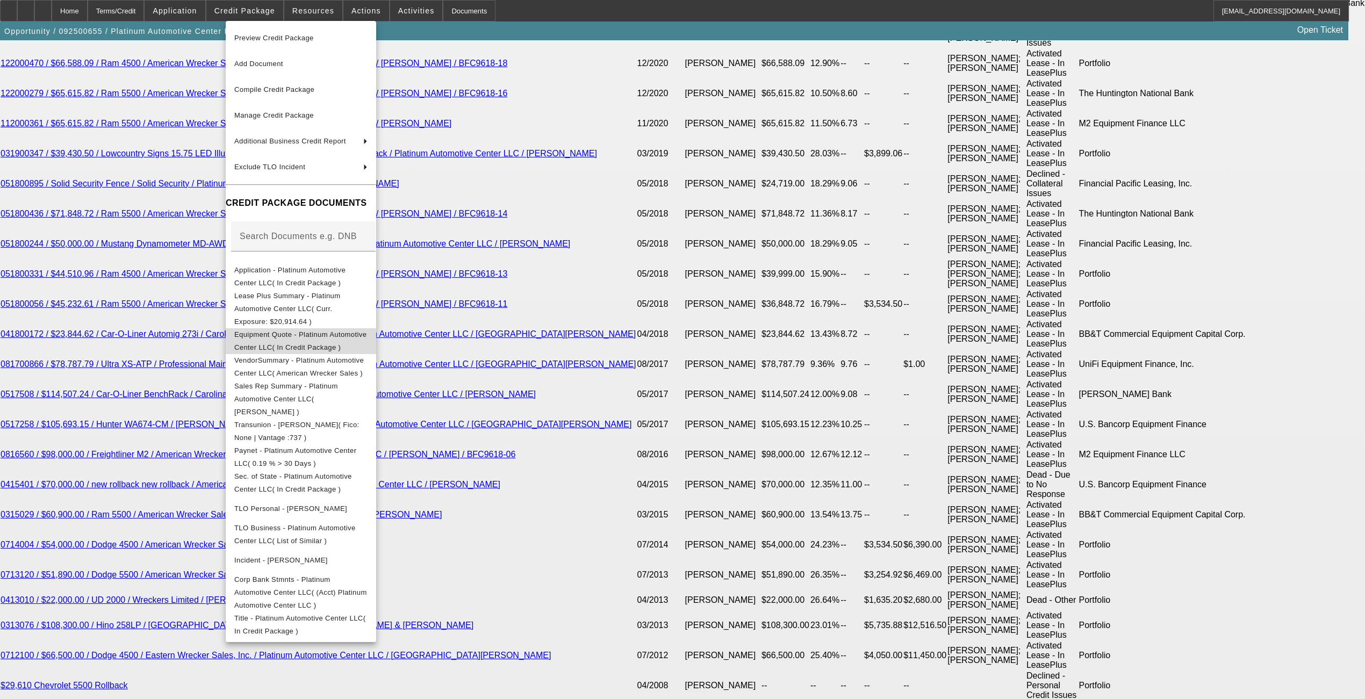
click at [304, 329] on span "Equipment Quote - Platinum Automotive Center LLC( In Credit Package )" at bounding box center [300, 341] width 133 height 26
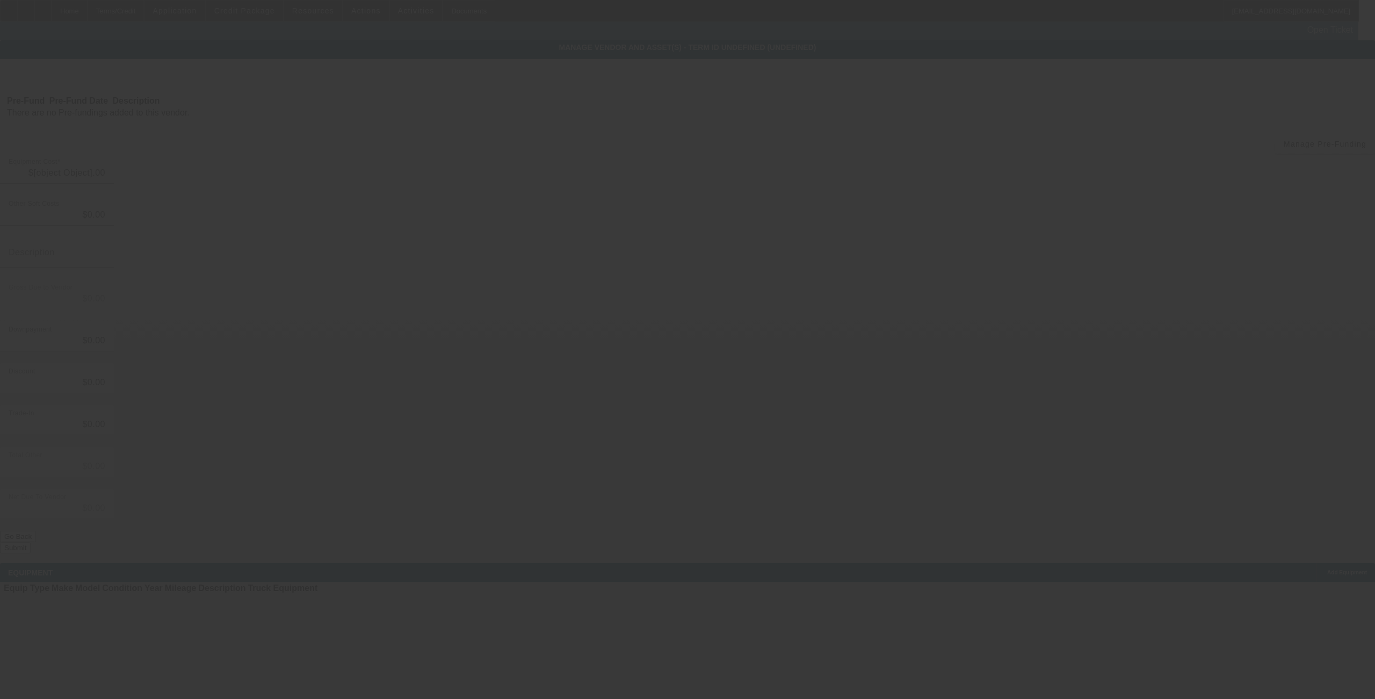
type input "$54,425.32"
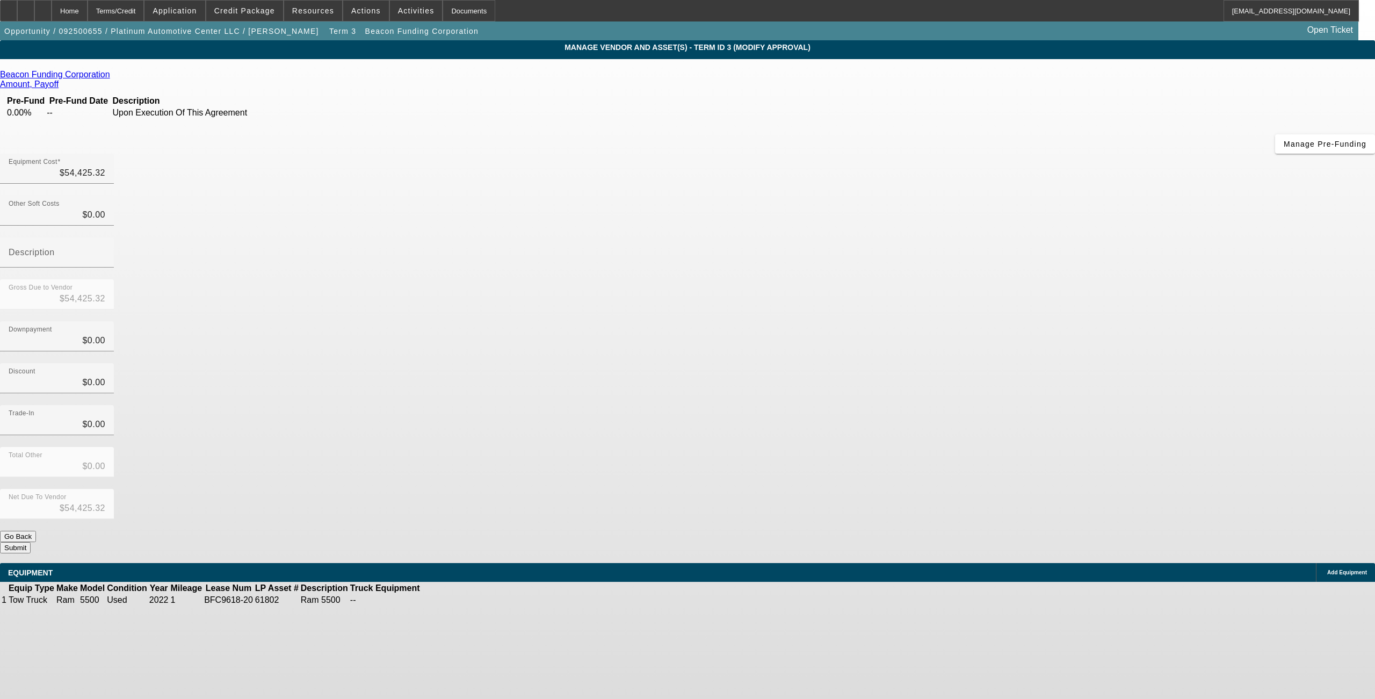
click at [572, 12] on span "Remove Vendor" at bounding box center [1228, 9] width 41 height 6
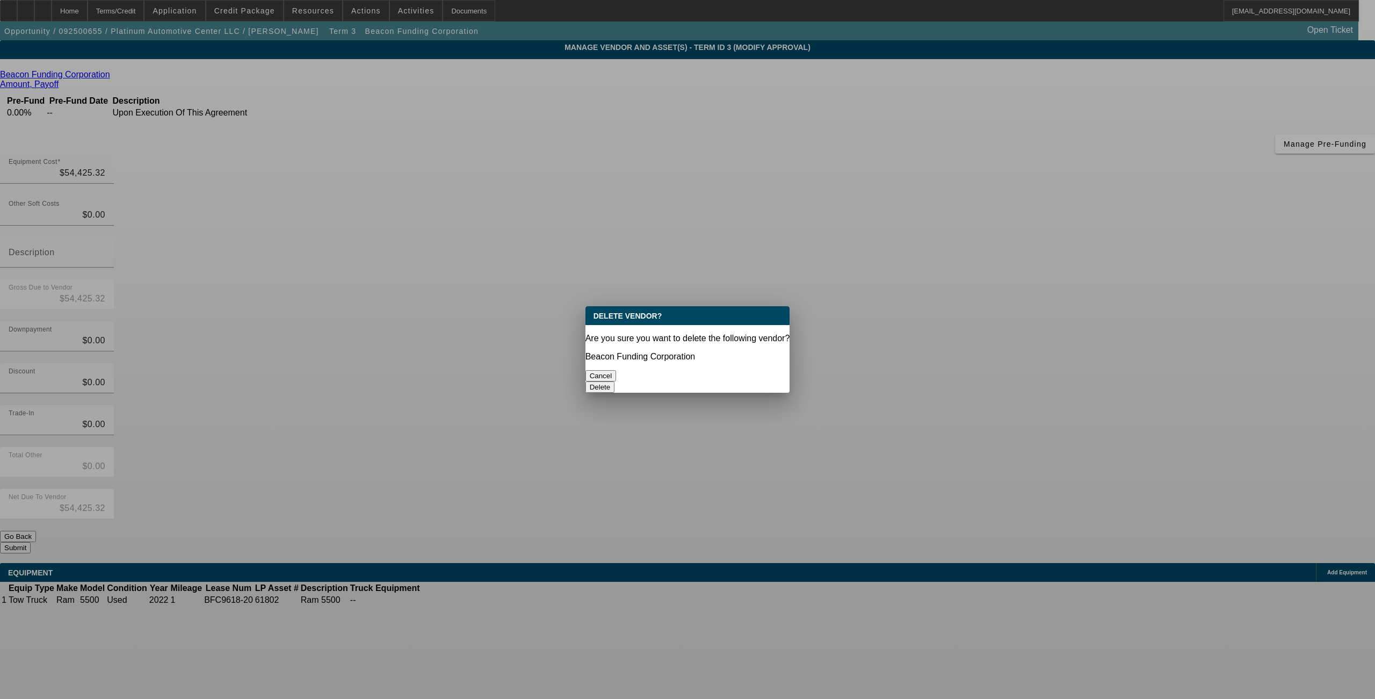
click at [572, 381] on button "Delete" at bounding box center [601, 386] width 30 height 11
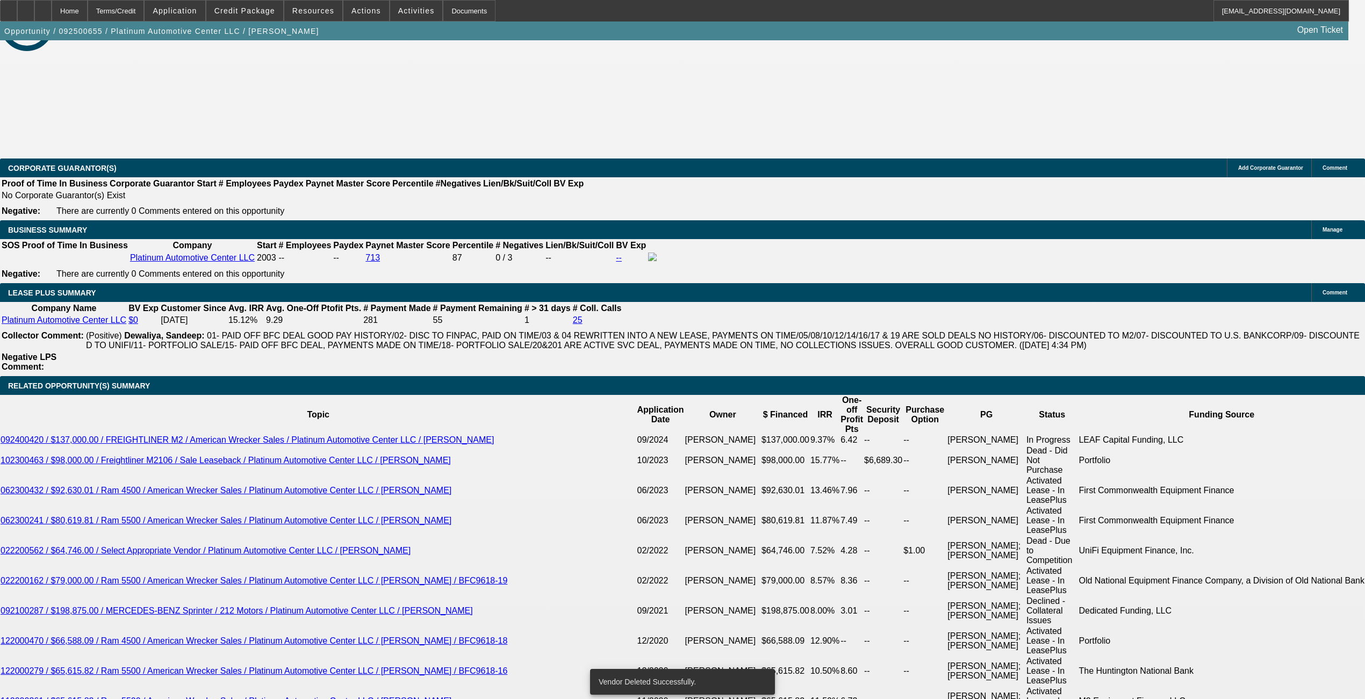
select select "0"
select select "2"
select select "0"
select select "6"
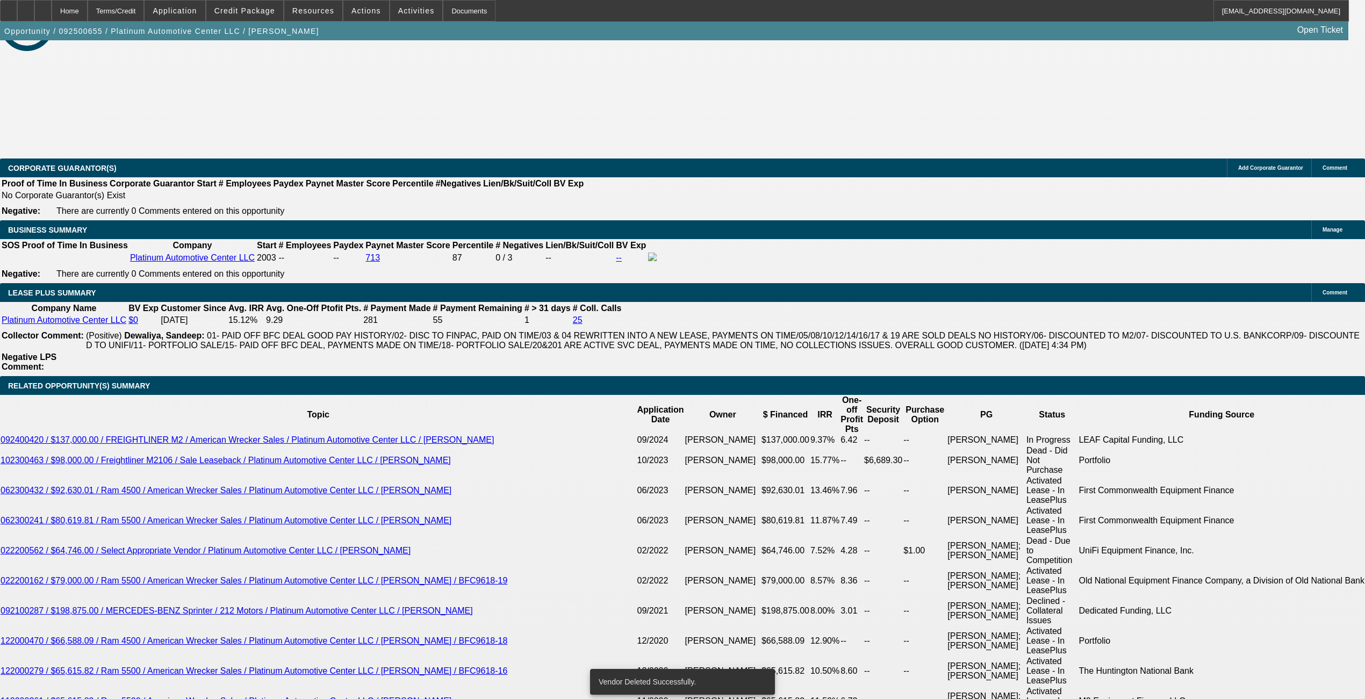
select select "0"
select select "2"
select select "0"
select select "6"
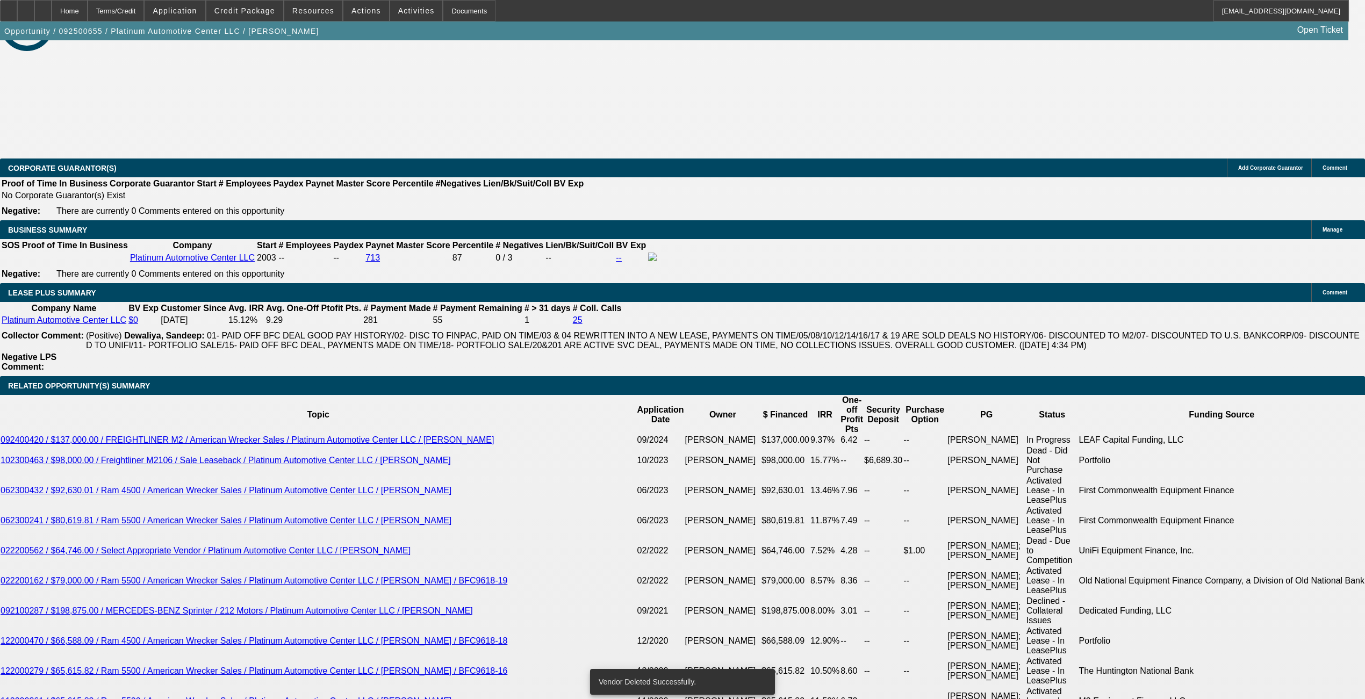
select select "0"
select select "2"
select select "0"
select select "6"
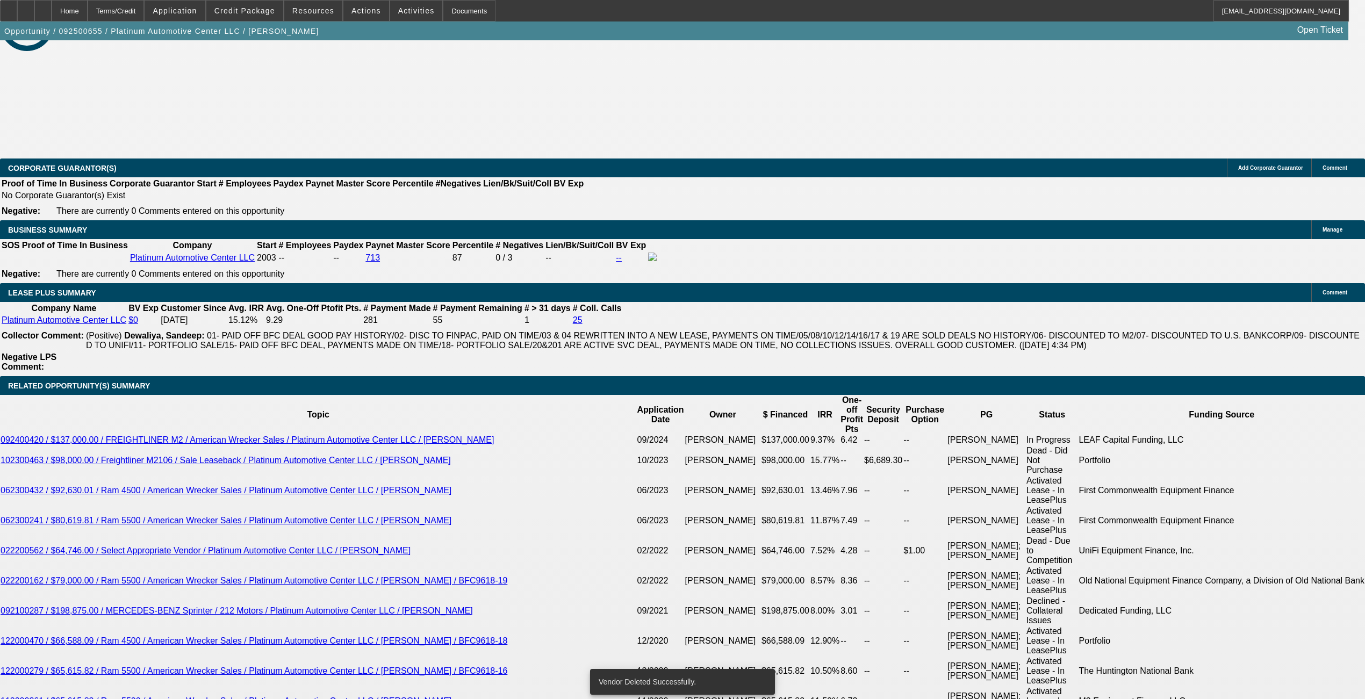
select select "0"
select select "2"
select select "0"
select select "6"
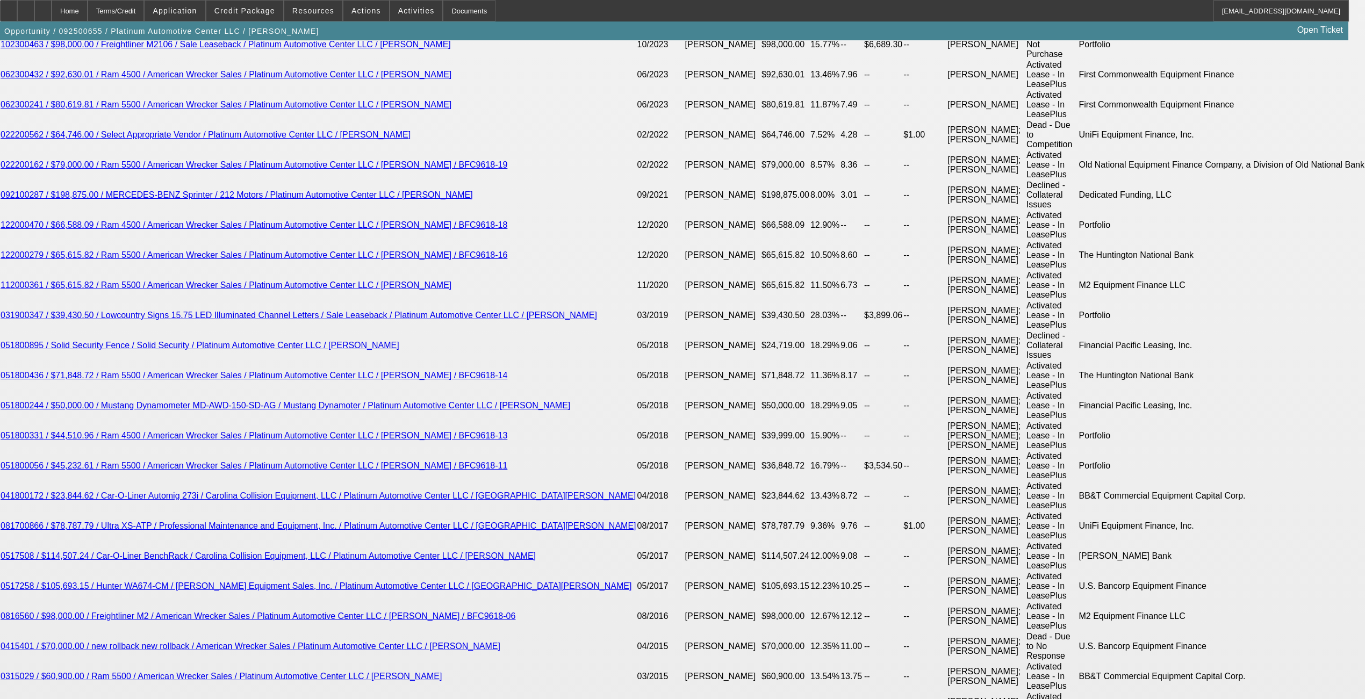
scroll to position [1995, 0]
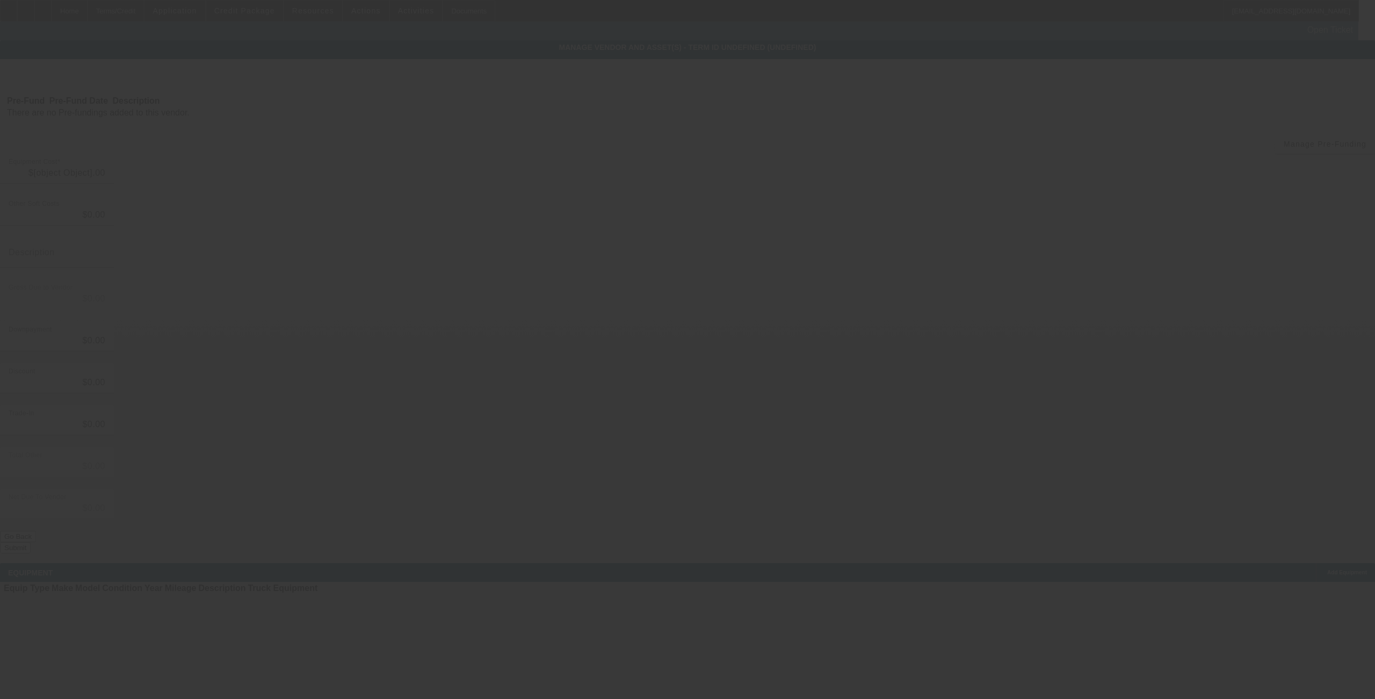
type input "$236,500.00"
type input "$1,000.00"
type input "$237,500.00"
type input "$54,000.00"
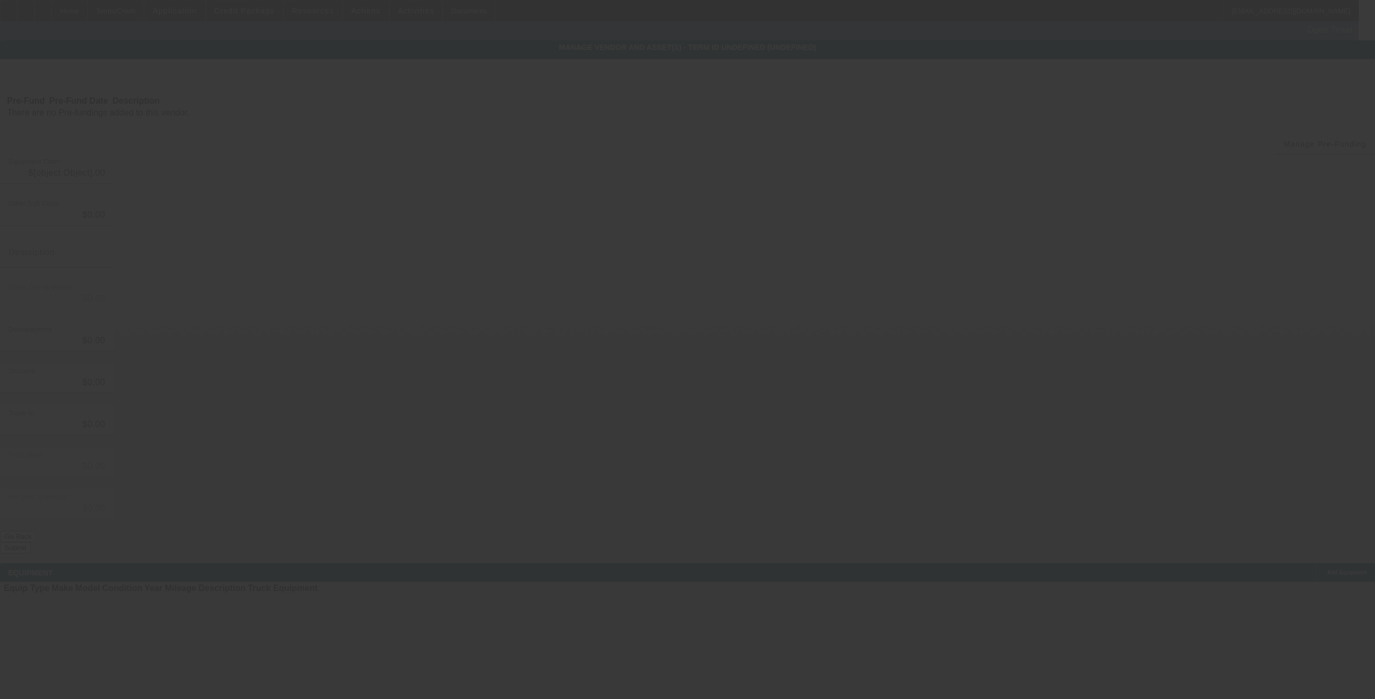
type input "$183,500.00"
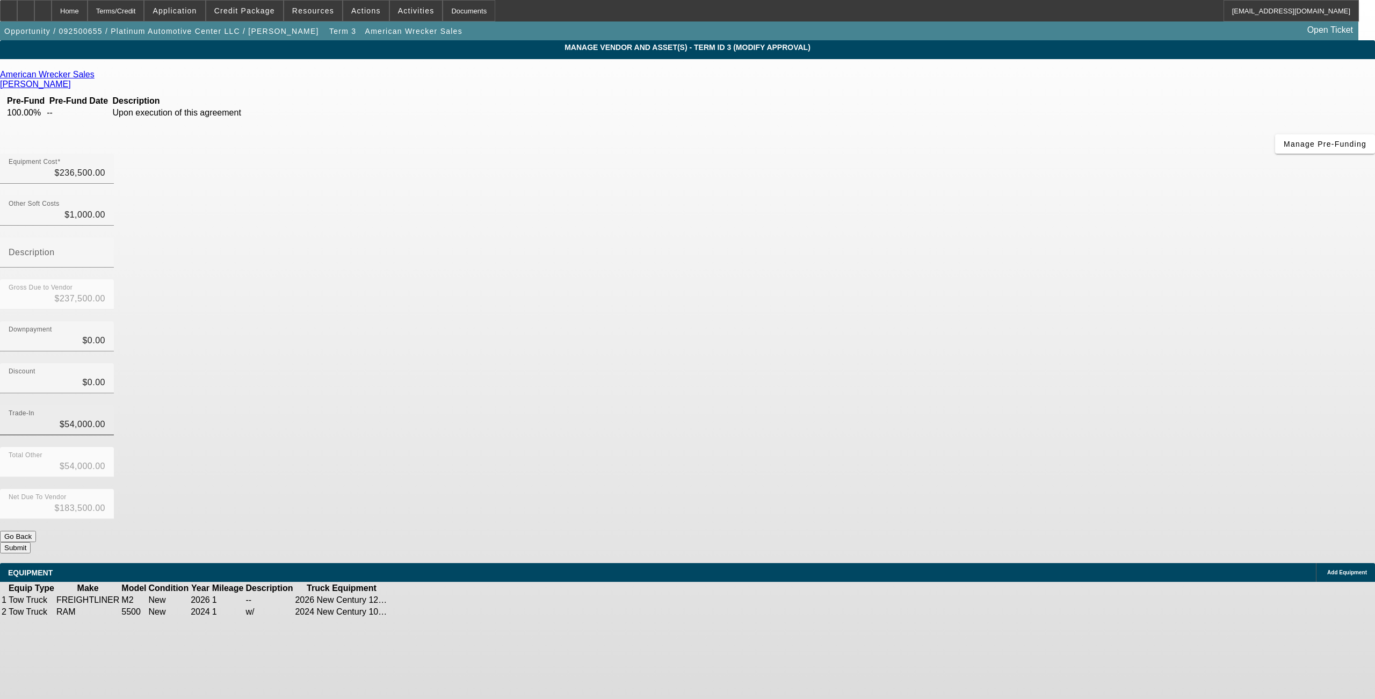
type input "54000"
click at [105, 418] on input "54000" at bounding box center [57, 424] width 97 height 13
type input "$0.00"
type input "$237,500.00"
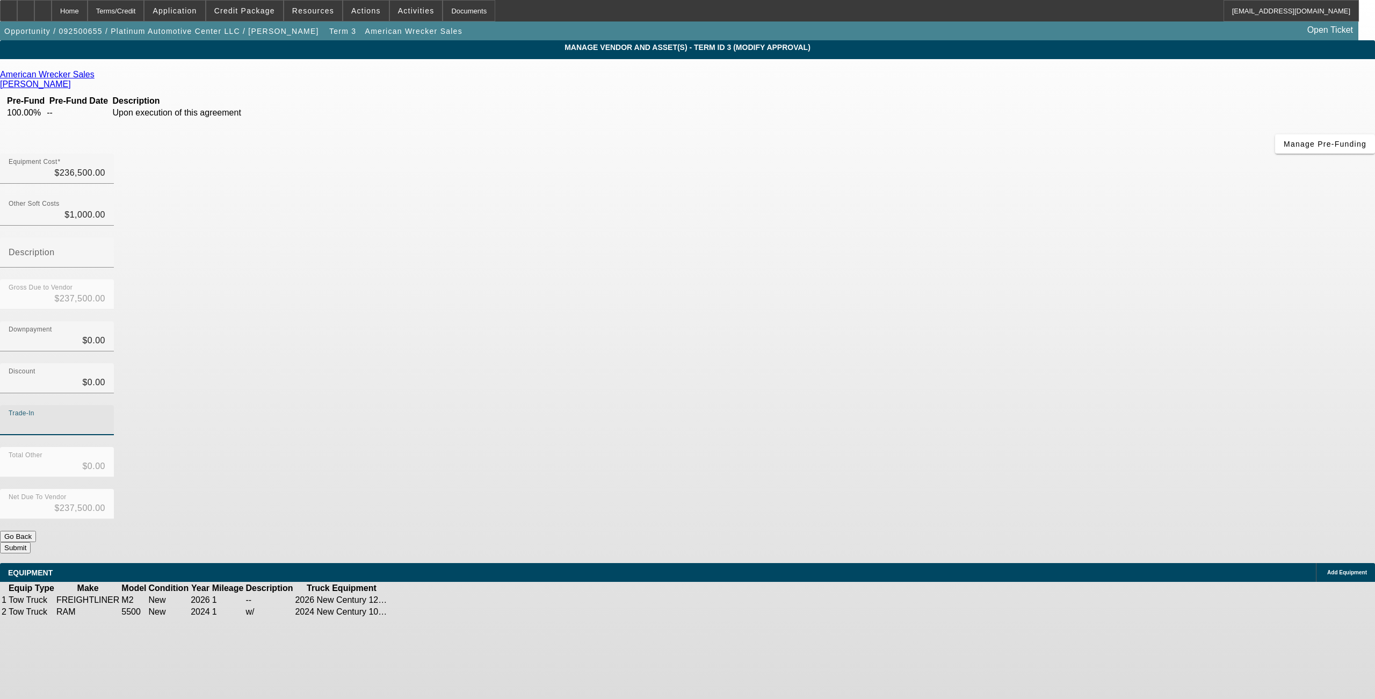
click at [572, 447] on div "Total Other $0.00" at bounding box center [687, 468] width 1375 height 42
click at [31, 542] on button "Submit" at bounding box center [15, 547] width 31 height 11
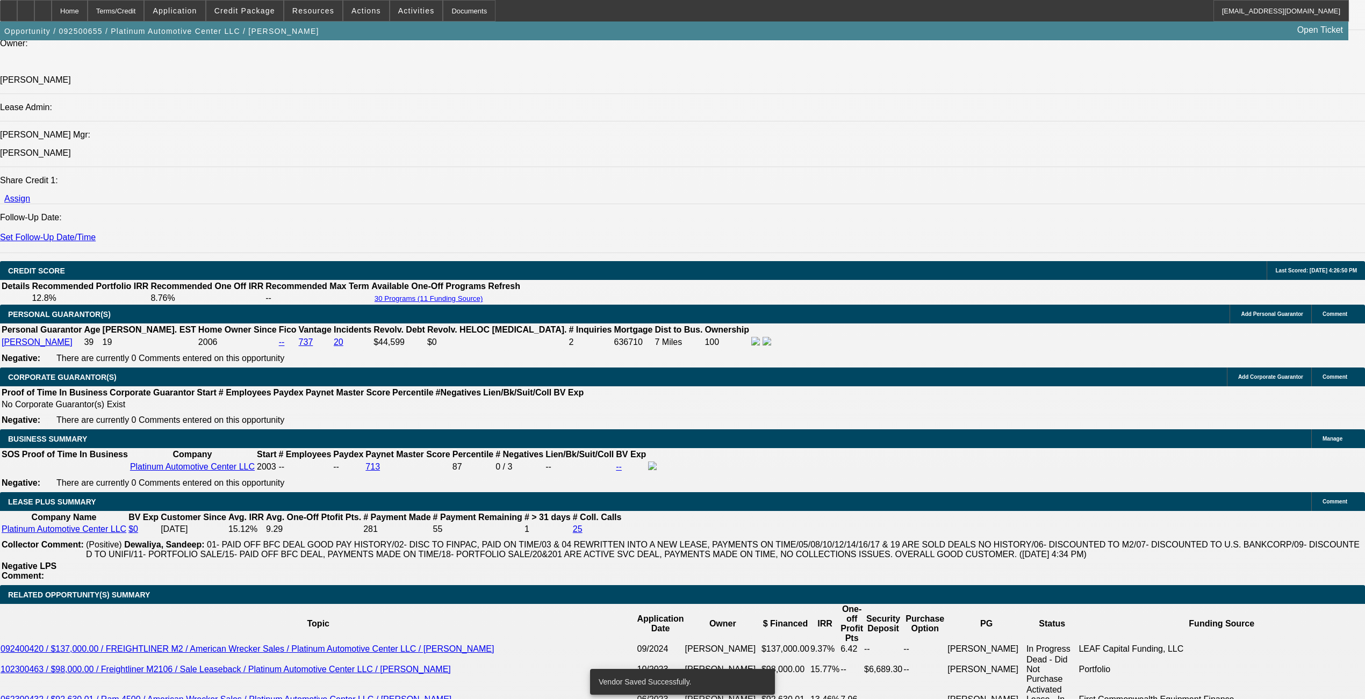
select select "0"
select select "2"
select select "0"
select select "6"
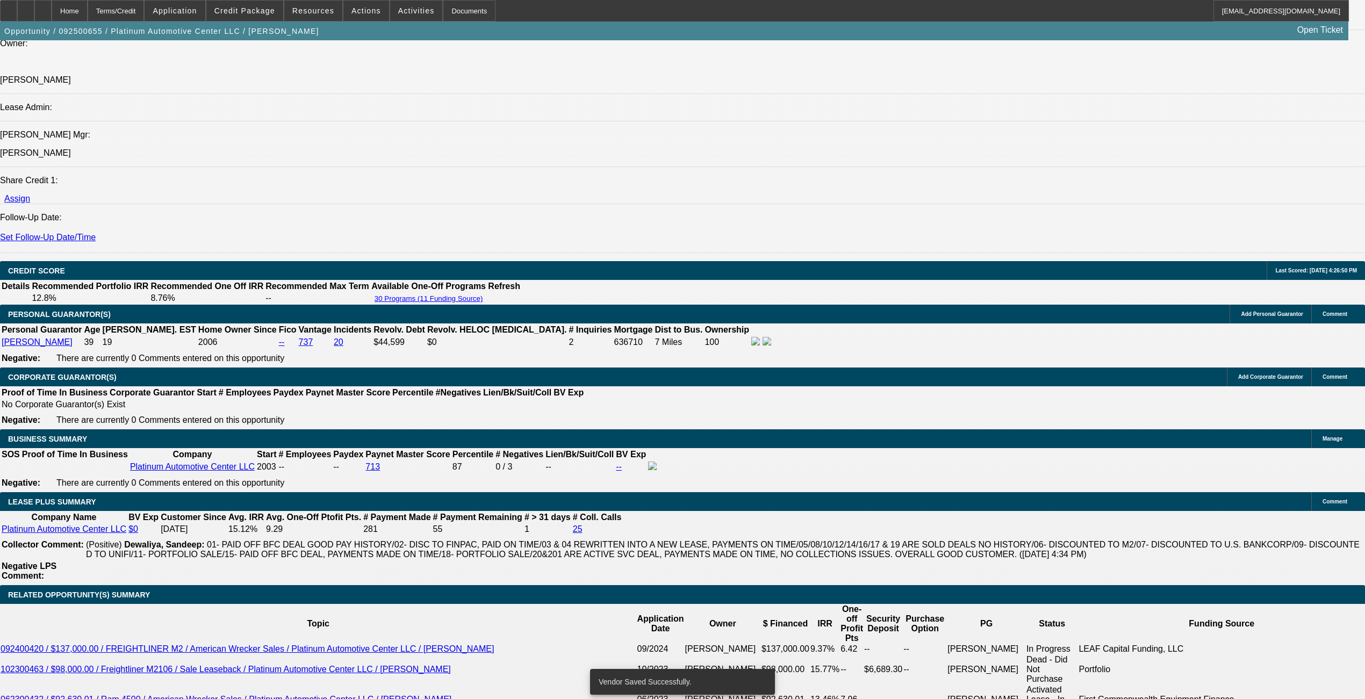
select select "0"
select select "2"
select select "0"
select select "6"
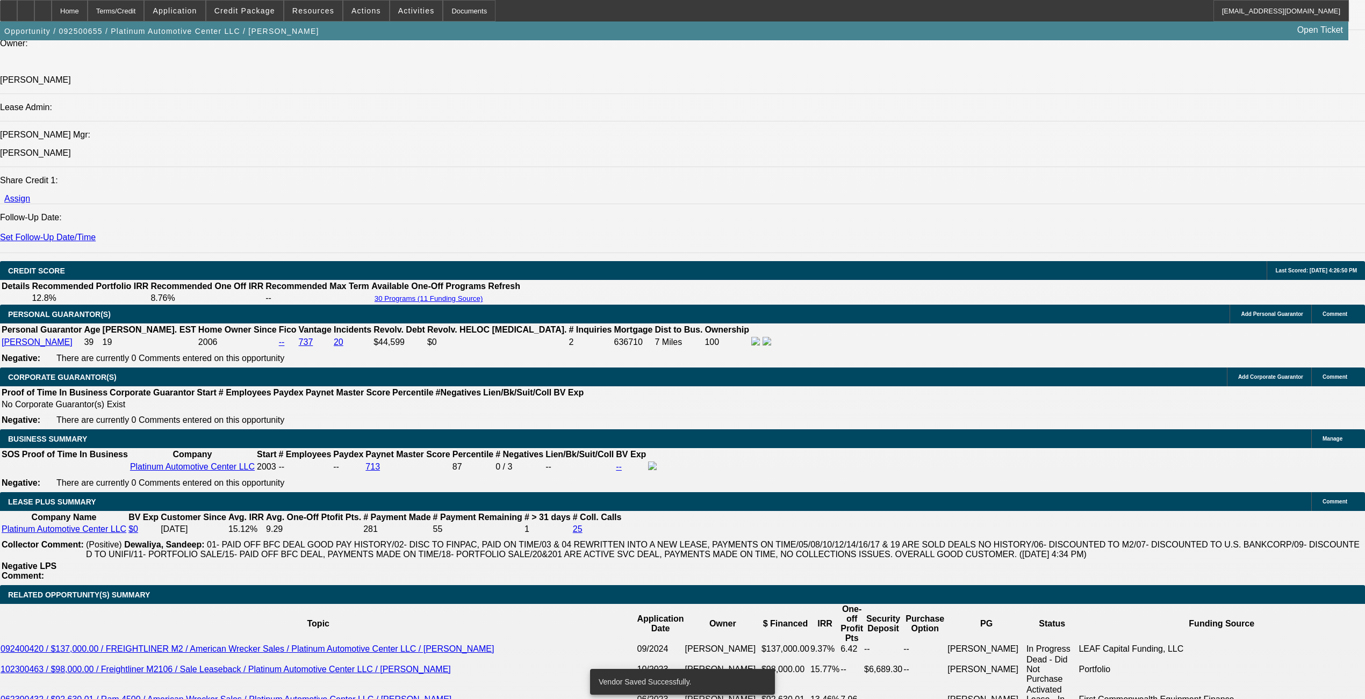
select select "0"
select select "2"
select select "0"
select select "6"
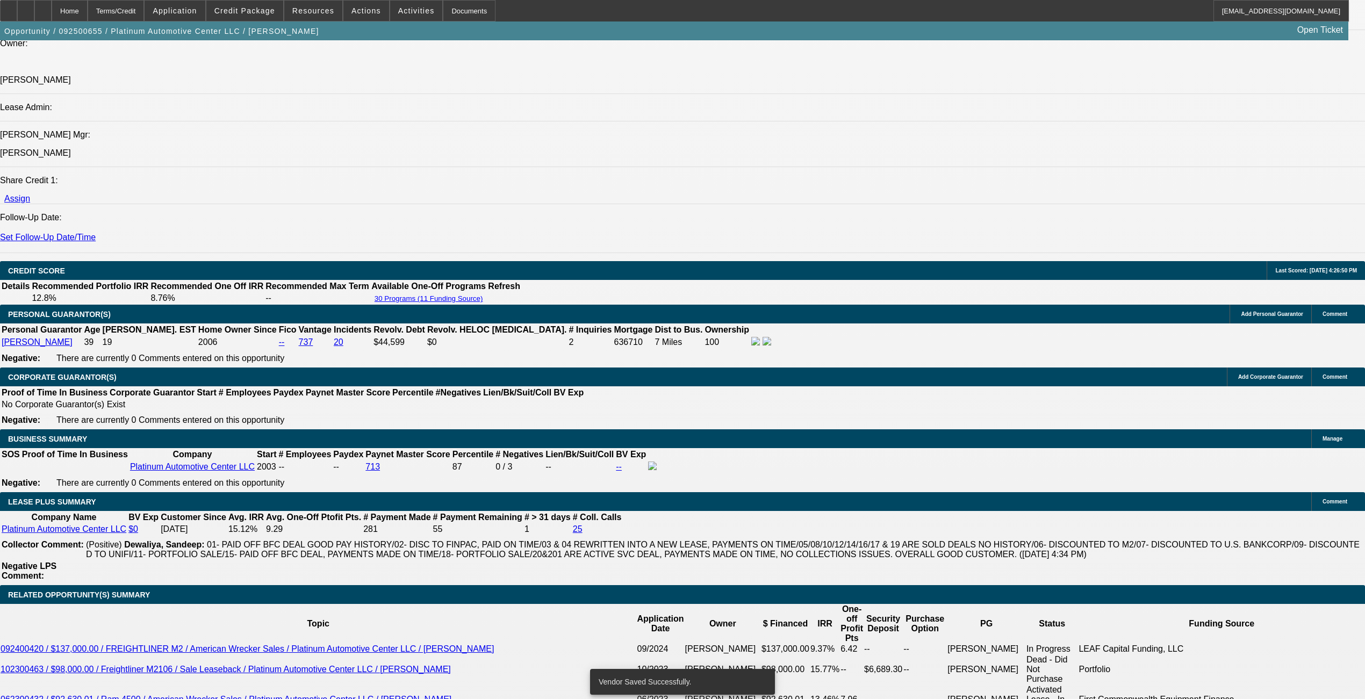
select select "0"
select select "2"
select select "0"
select select "6"
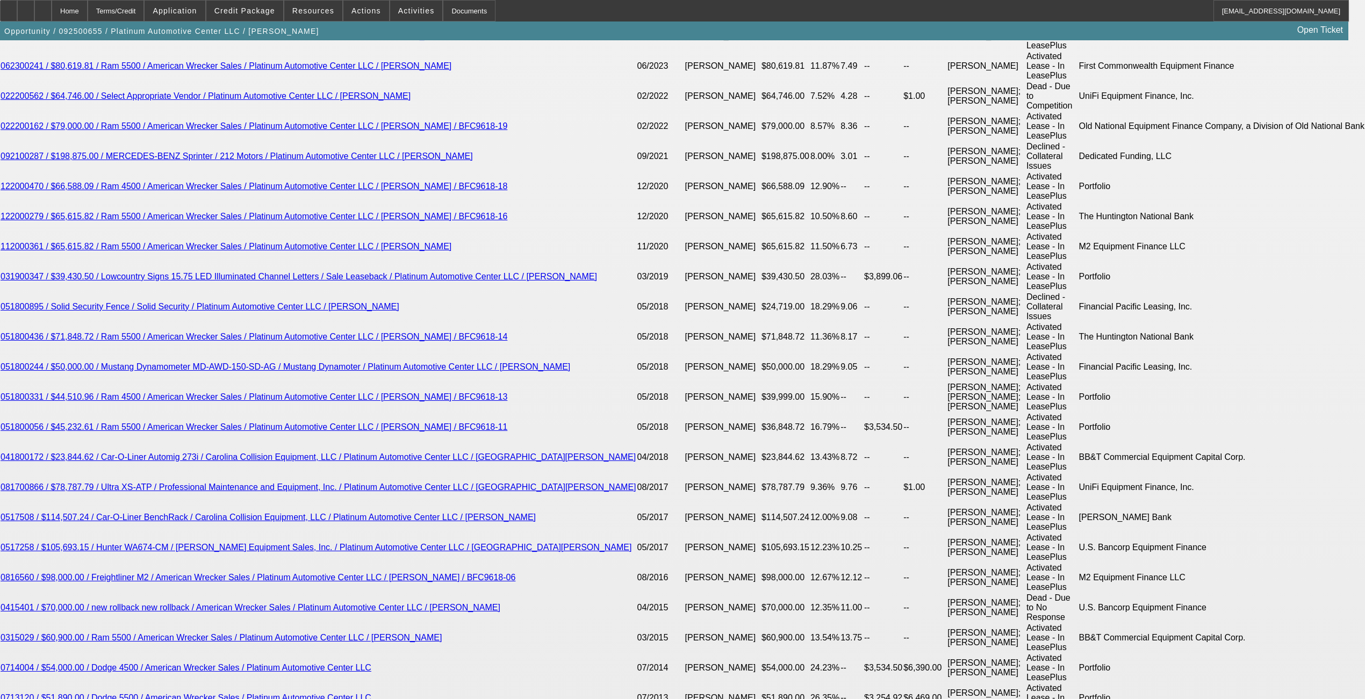
scroll to position [2050, 0]
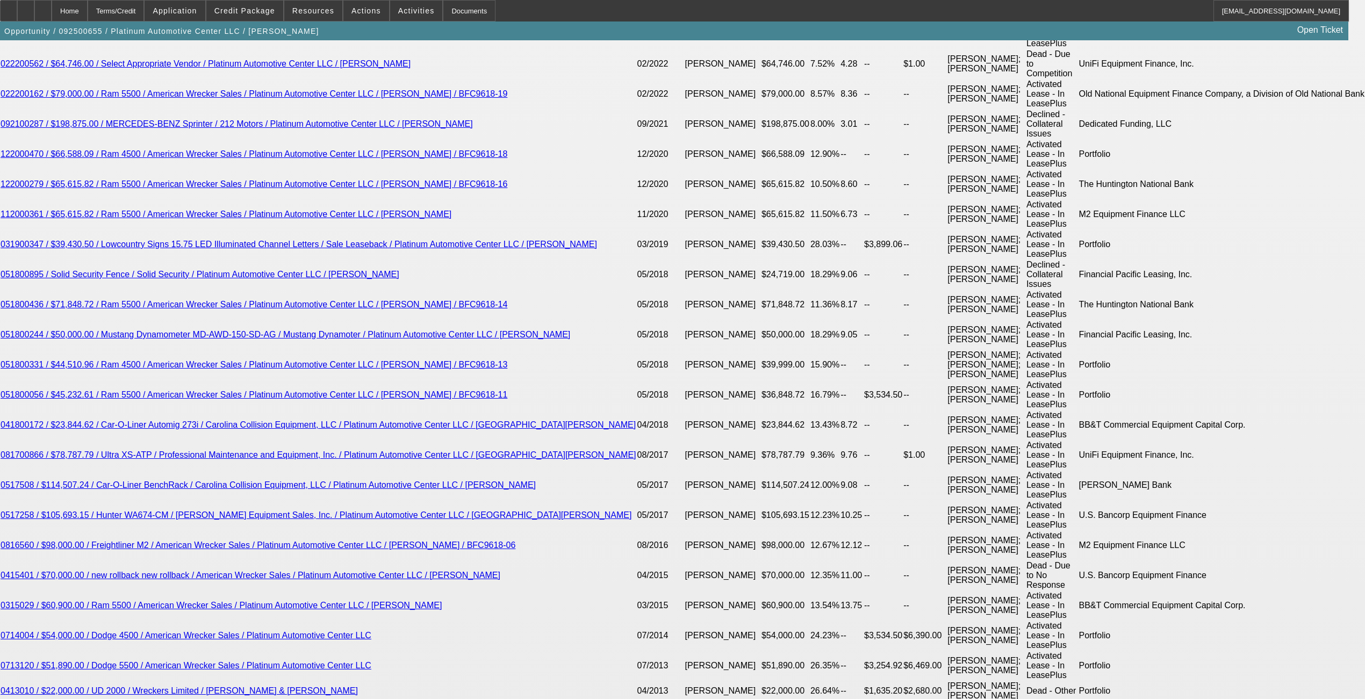
type input "UNKNOWN"
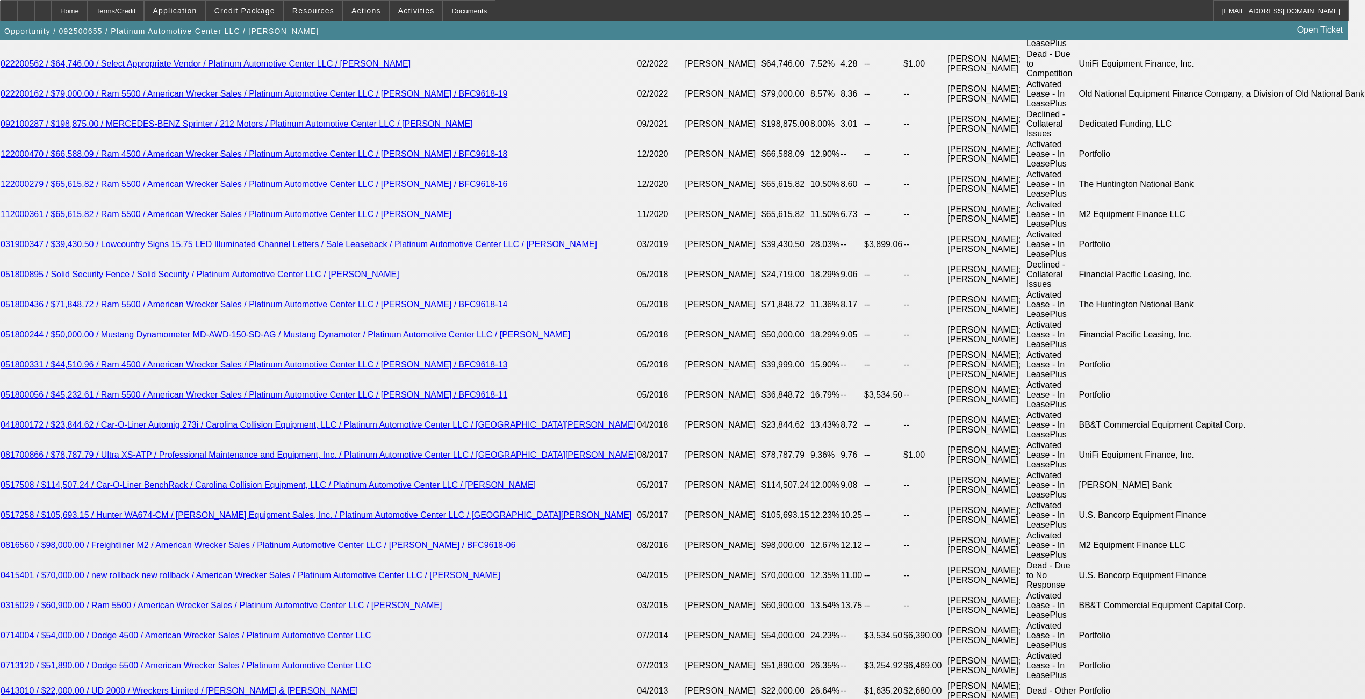
type input "11"
type input "$2,548.16"
type input "11."
type input "$3,388.07"
type input "11.5"
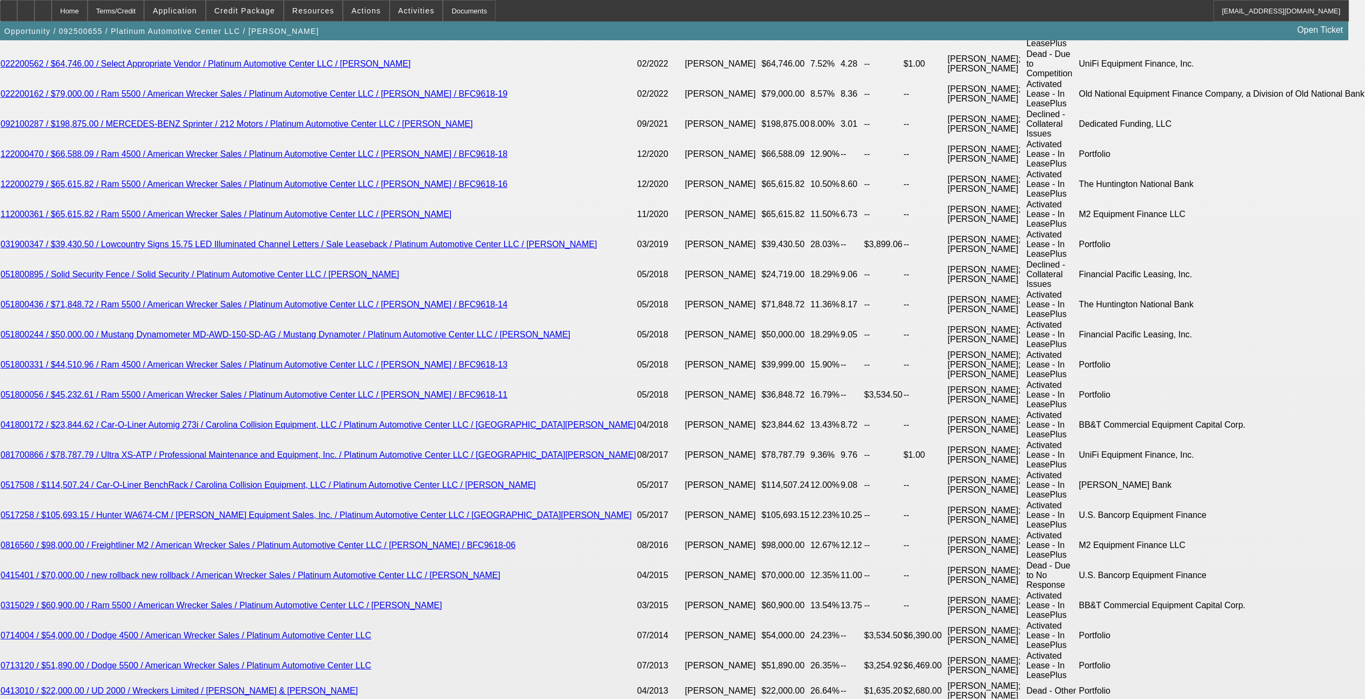
type input "$3,433.83"
type input "11.5"
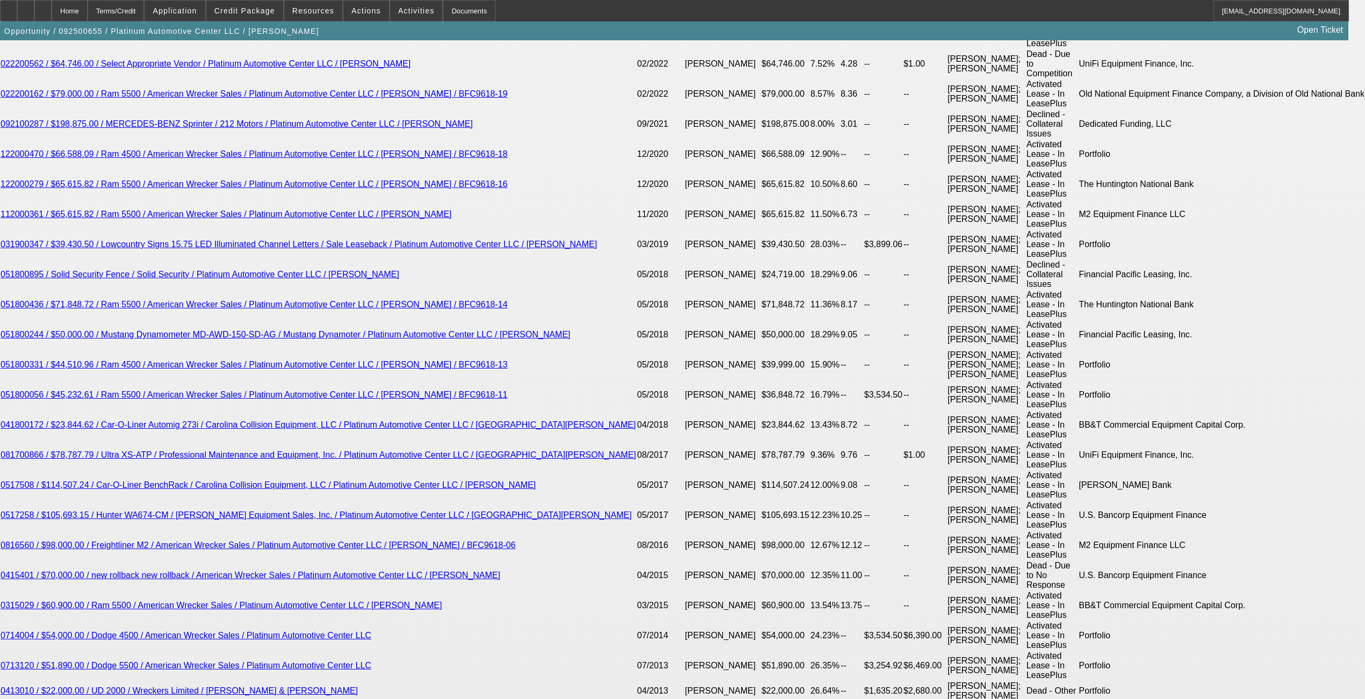
type input "$0.00"
drag, startPoint x: 132, startPoint y: 379, endPoint x: 138, endPoint y: 379, distance: 5.9
type input "$4,572.00"
drag, startPoint x: 230, startPoint y: 542, endPoint x: 231, endPoint y: 449, distance: 92.4
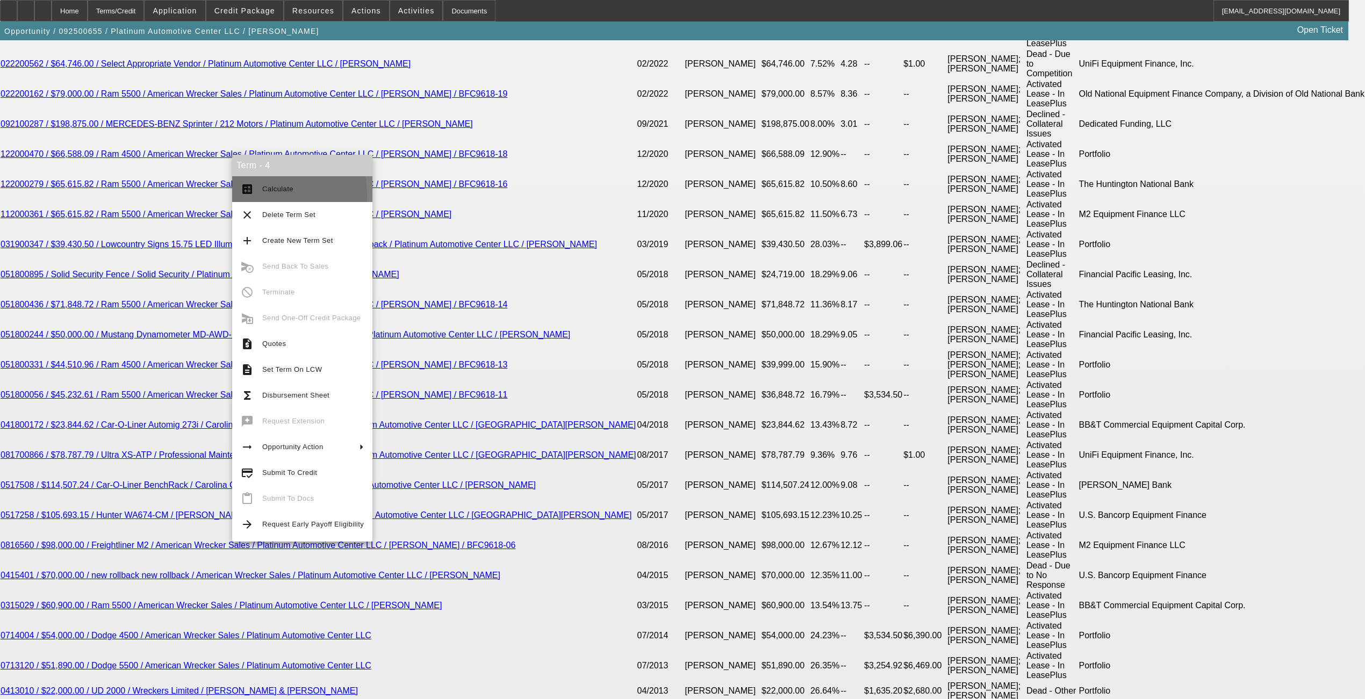
click at [258, 194] on button "calculate Calculate" at bounding box center [302, 189] width 140 height 26
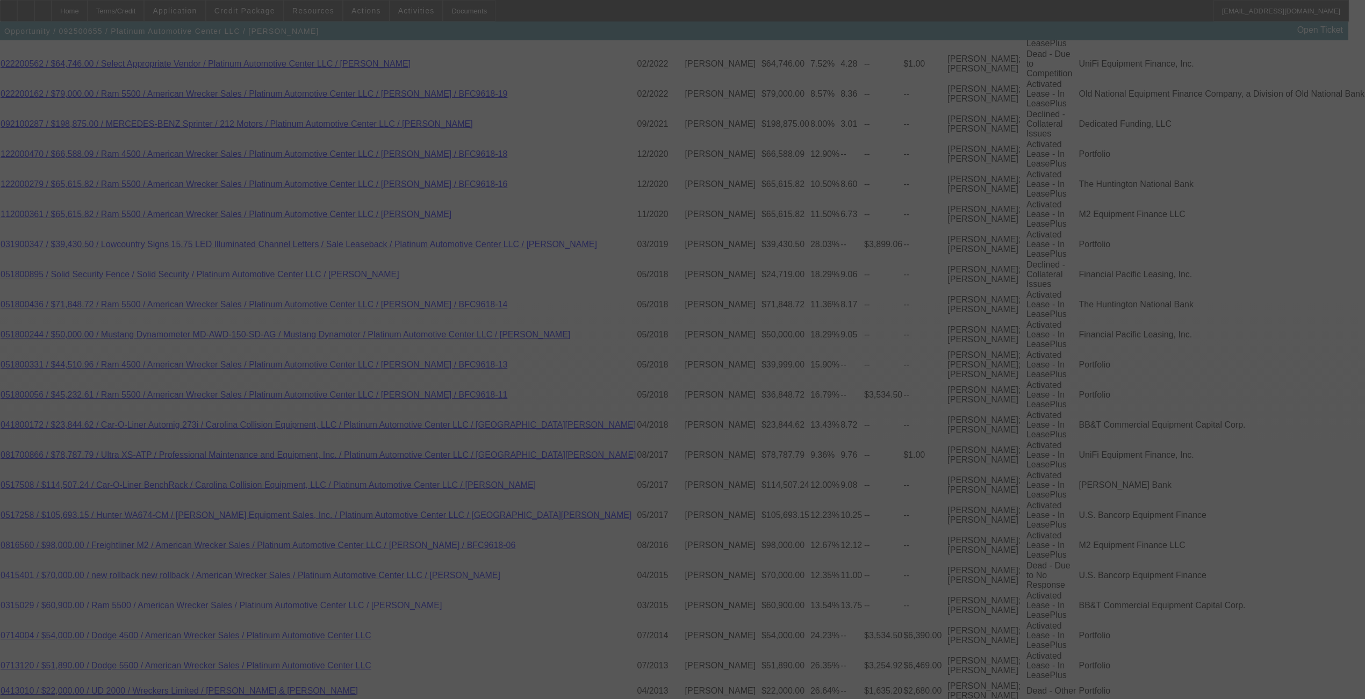
select select "0"
select select "2"
select select "0"
select select "6"
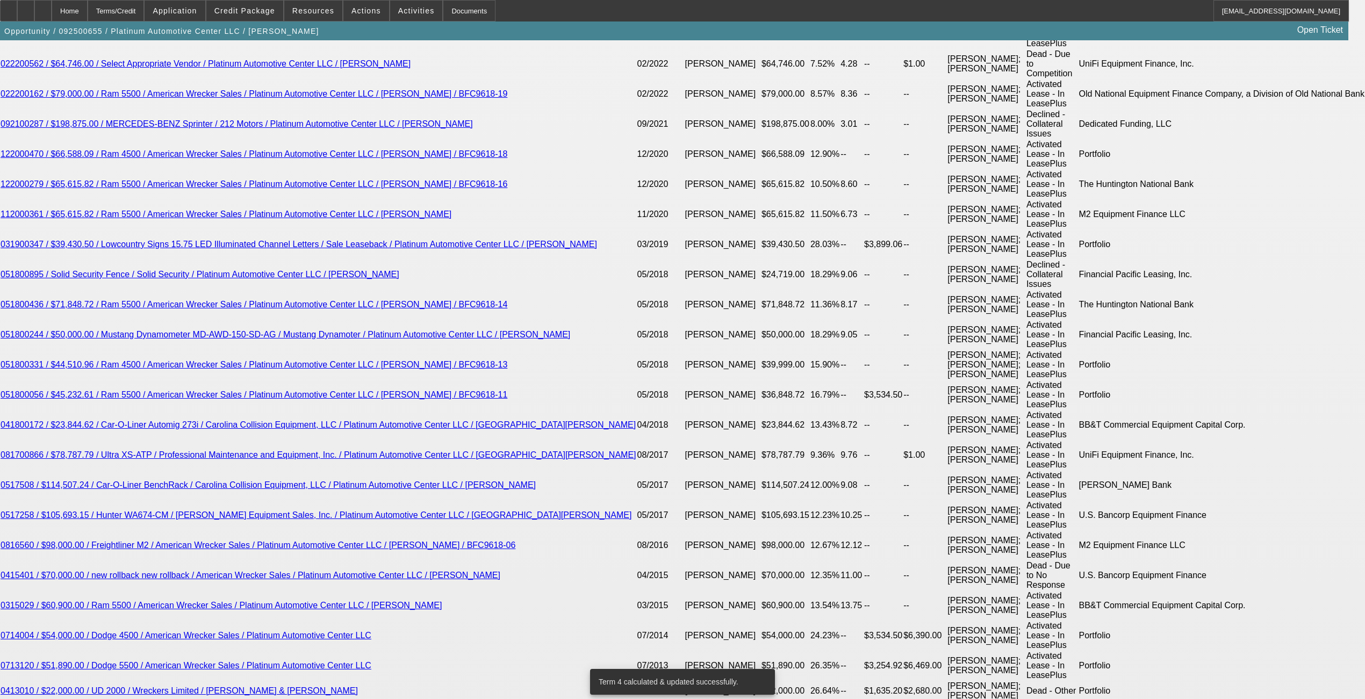
type input "UNKNOWN"
type input "1"
type input "$3,399.93"
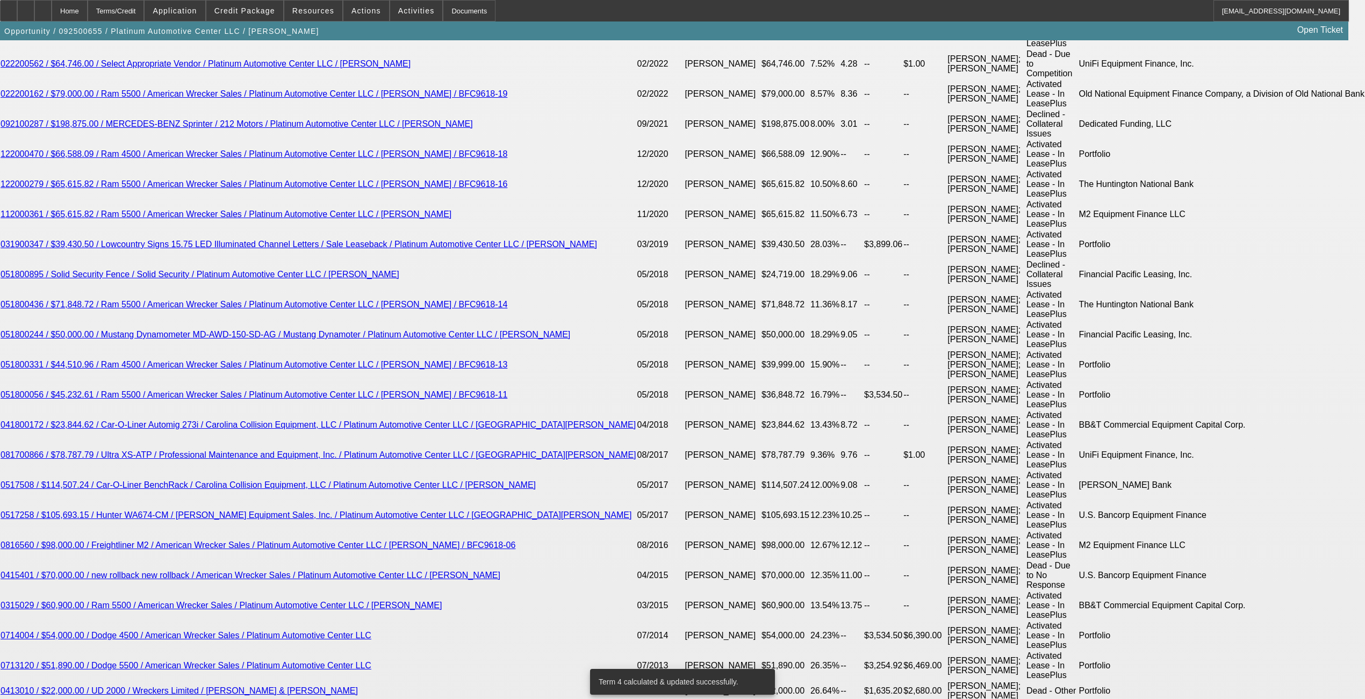
type input "11"
type input "$4,520.59"
type input "11.9"
type input "$4,630.83"
type input "11.9"
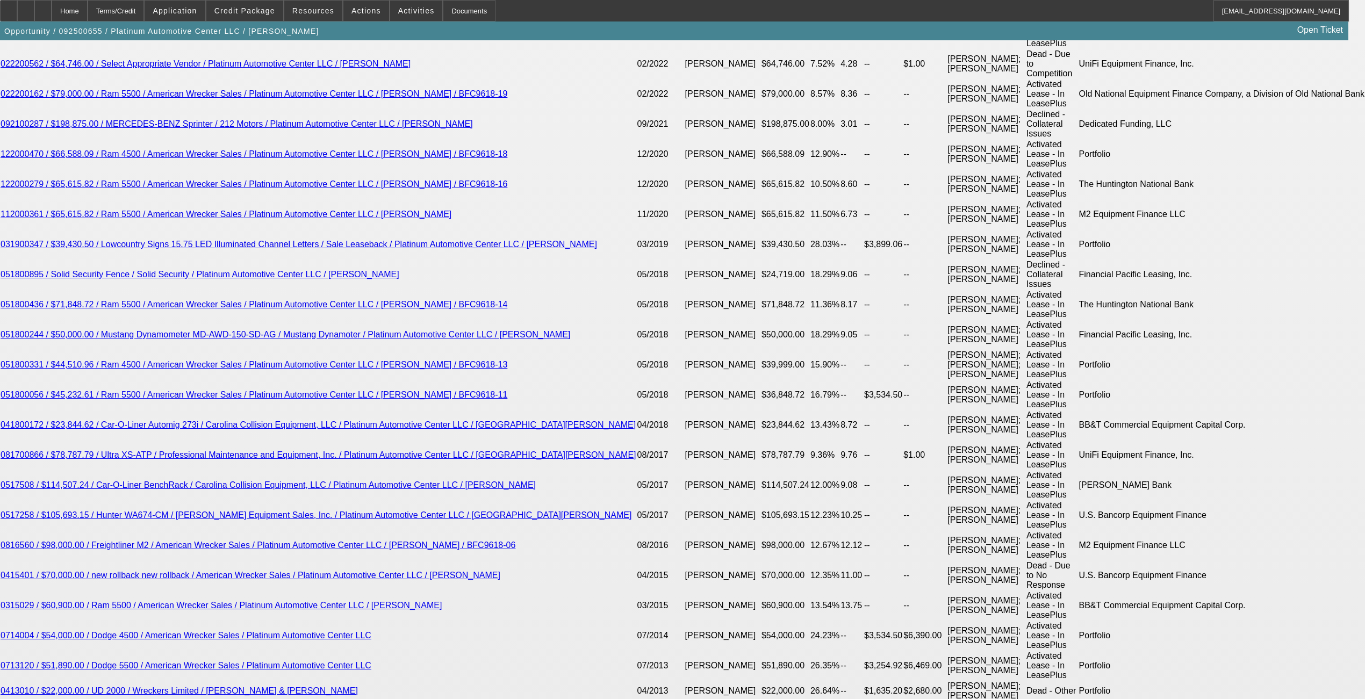
drag, startPoint x: 105, startPoint y: 484, endPoint x: 400, endPoint y: 572, distance: 307.8
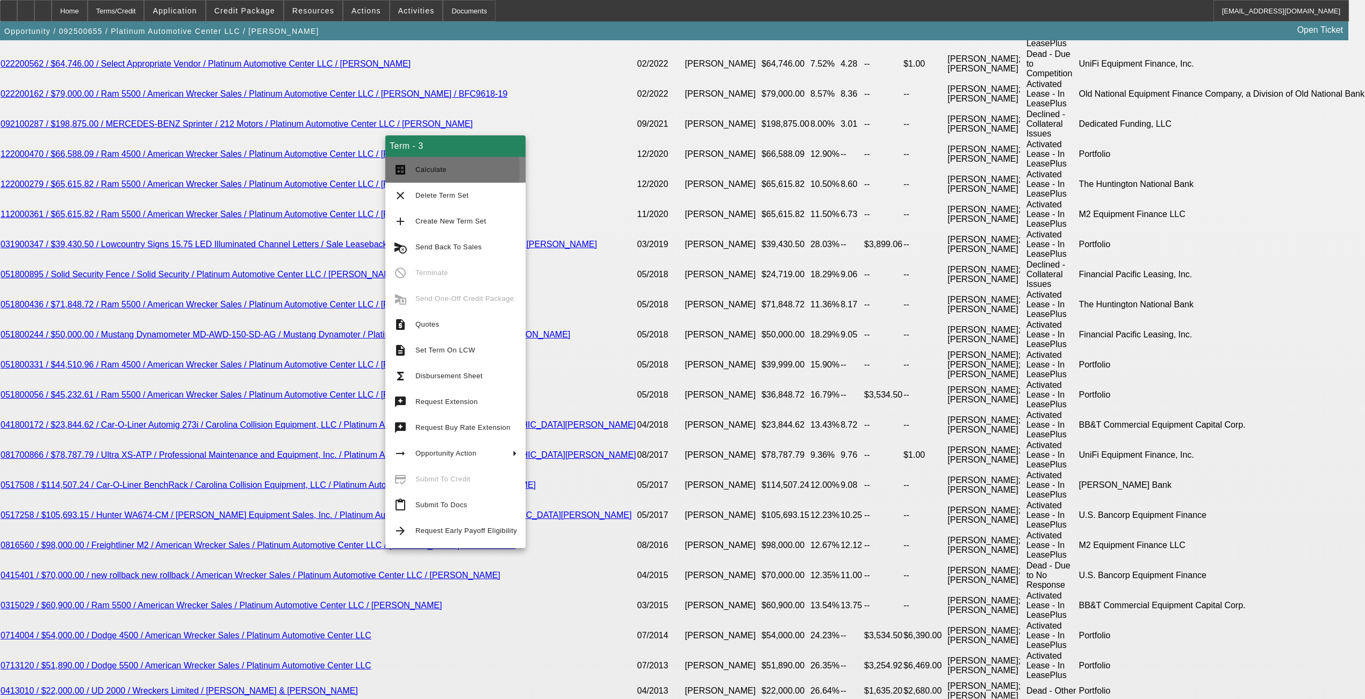
click at [415, 170] on span "Calculate" at bounding box center [430, 169] width 31 height 8
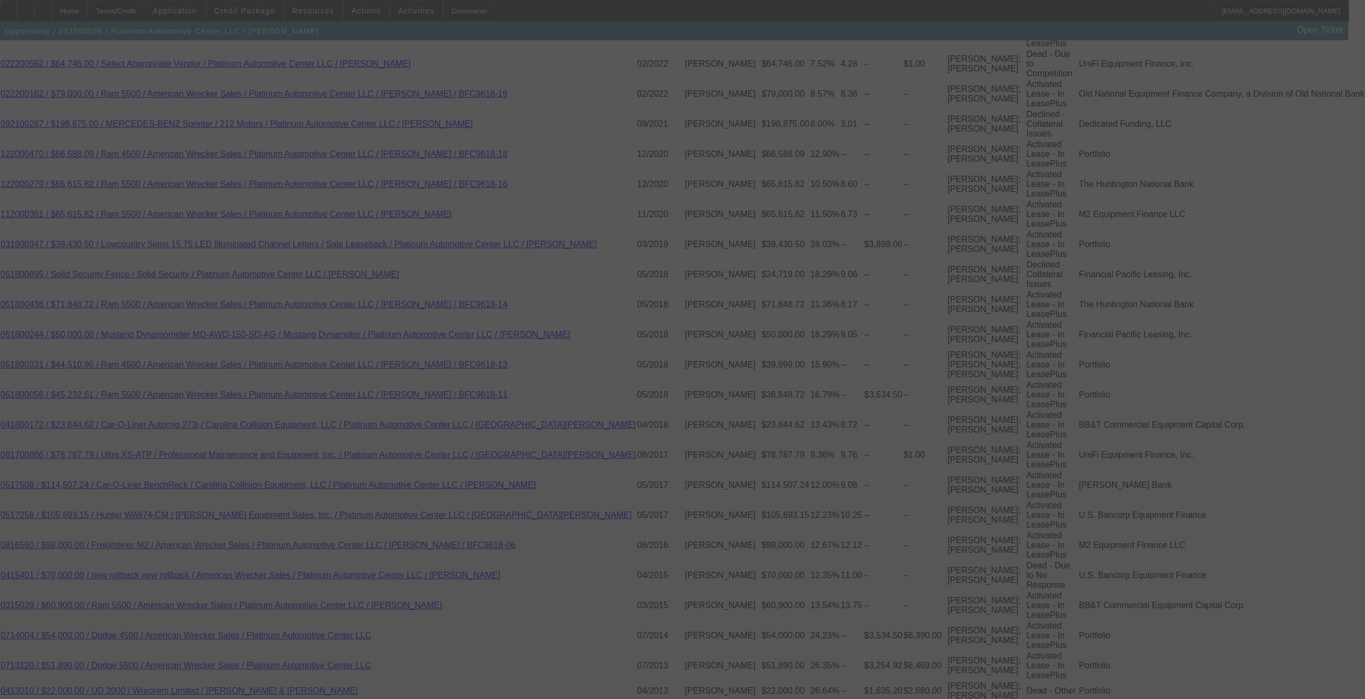
select select "0"
select select "2"
select select "0"
select select "6"
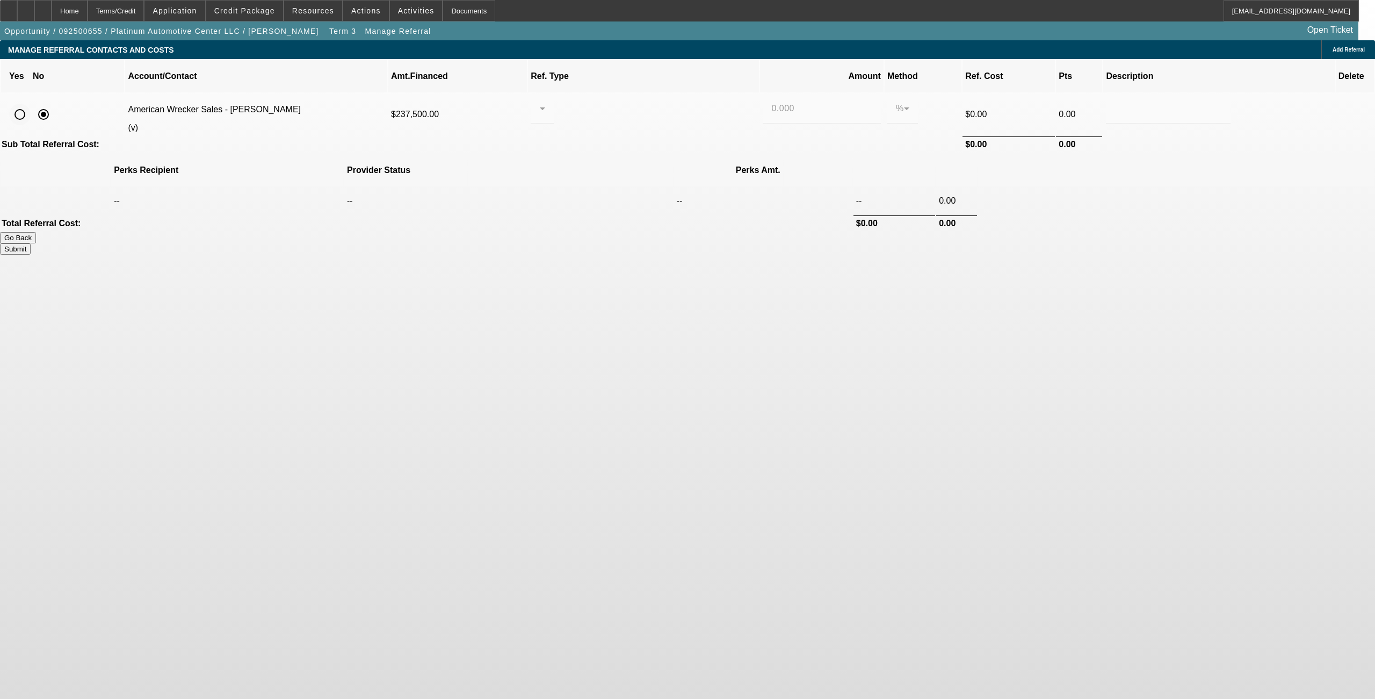
click at [31, 104] on input "radio" at bounding box center [19, 114] width 21 height 21
radio input "true"
click at [540, 102] on div at bounding box center [539, 108] width 1 height 13
click at [572, 145] on mat-option "Pay vendor COMPANY" at bounding box center [656, 153] width 146 height 26
click at [572, 102] on div "0.000" at bounding box center [821, 108] width 100 height 30
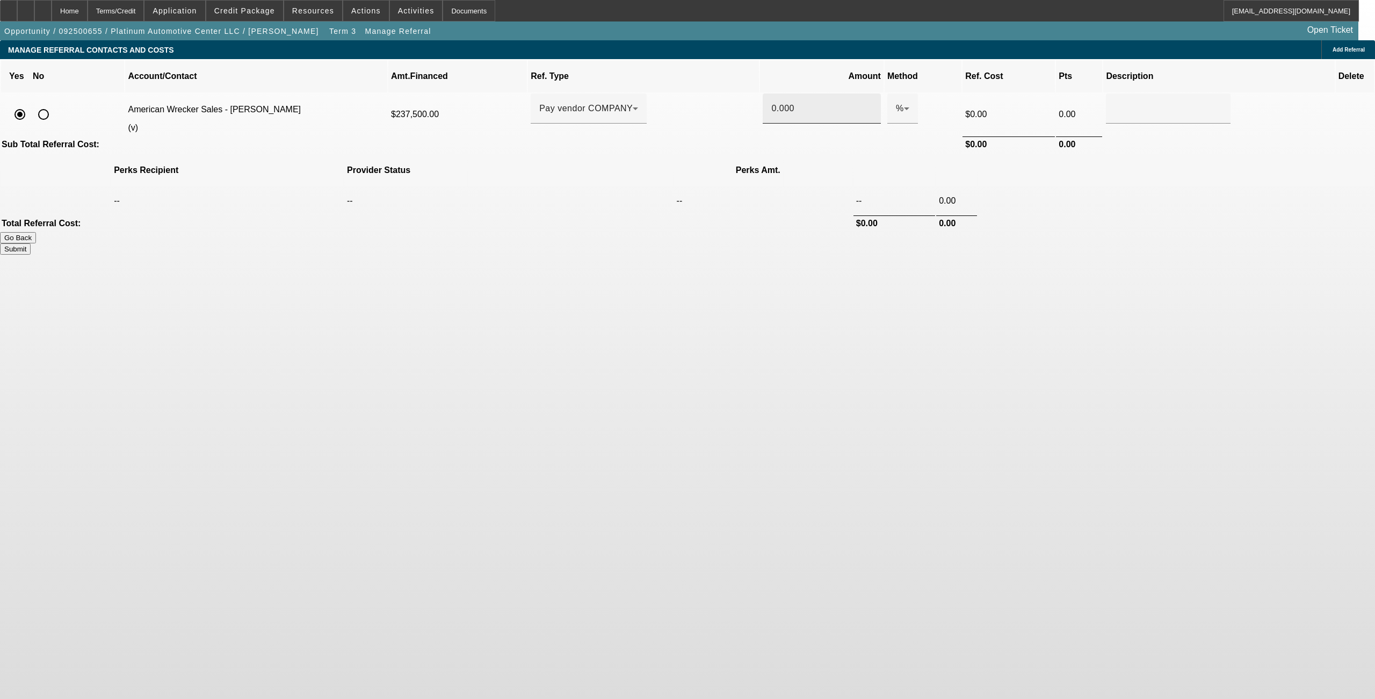
click at [572, 101] on div "0.000" at bounding box center [821, 108] width 100 height 30
click at [572, 376] on body "Home Terms/Credit Application Credit Package Resources Actions Activities Docum…" at bounding box center [687, 349] width 1375 height 699
click at [572, 102] on input "0.000.5" at bounding box center [821, 108] width 100 height 13
click at [572, 271] on body "Home Terms/Credit Application Credit Package Resources Actions Activities Docum…" at bounding box center [687, 349] width 1375 height 699
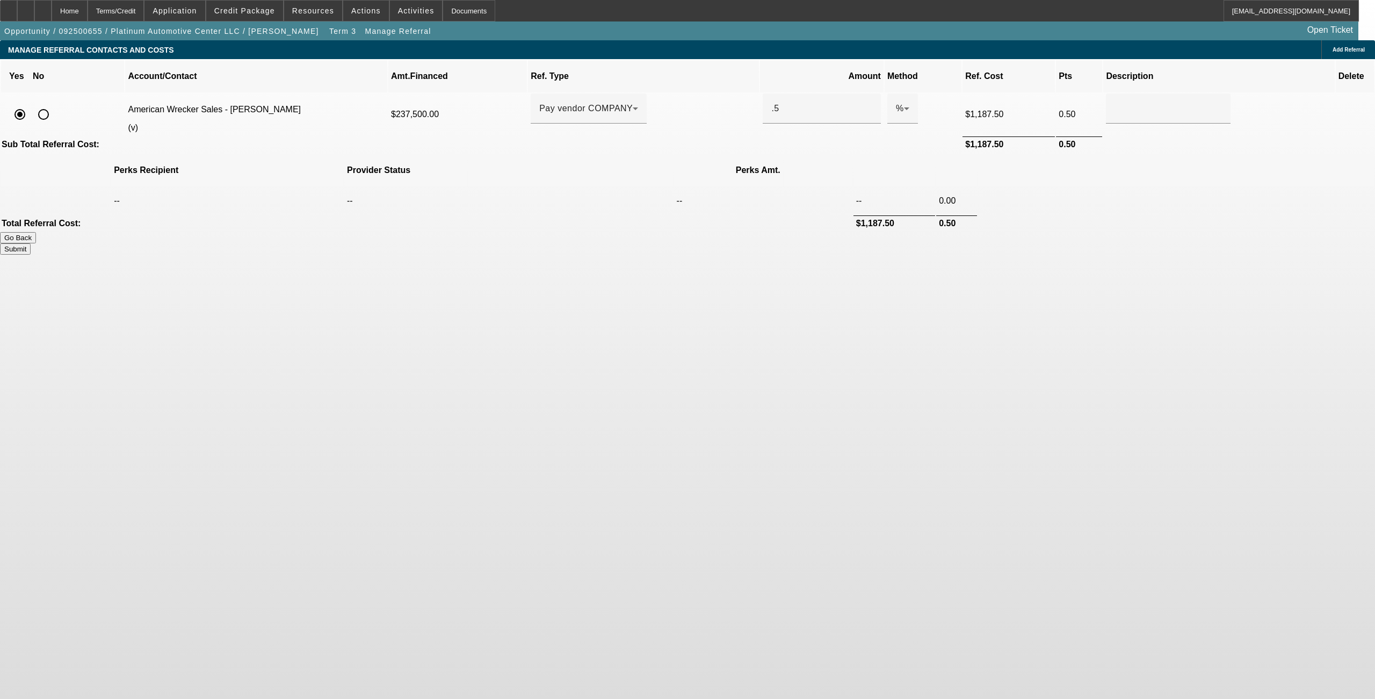
click at [31, 243] on button "Submit" at bounding box center [15, 248] width 31 height 11
type input "0.500"
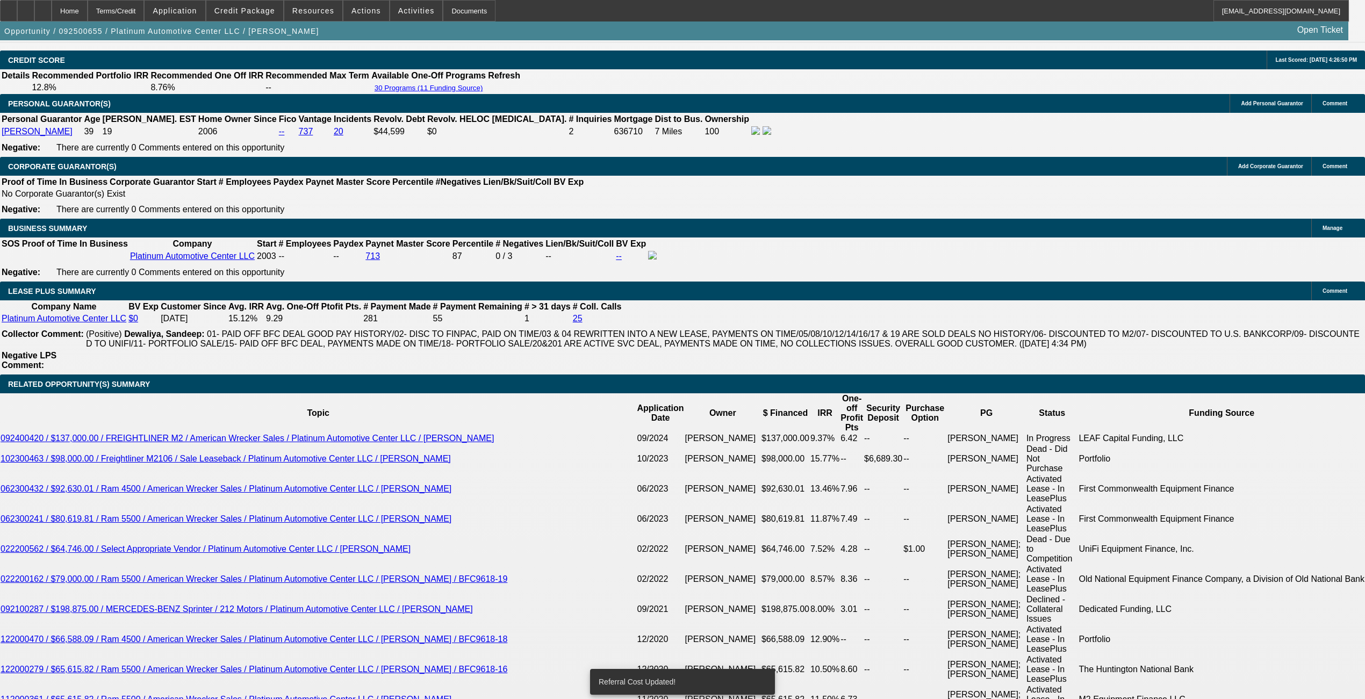
select select "0"
select select "2"
select select "0"
select select "6"
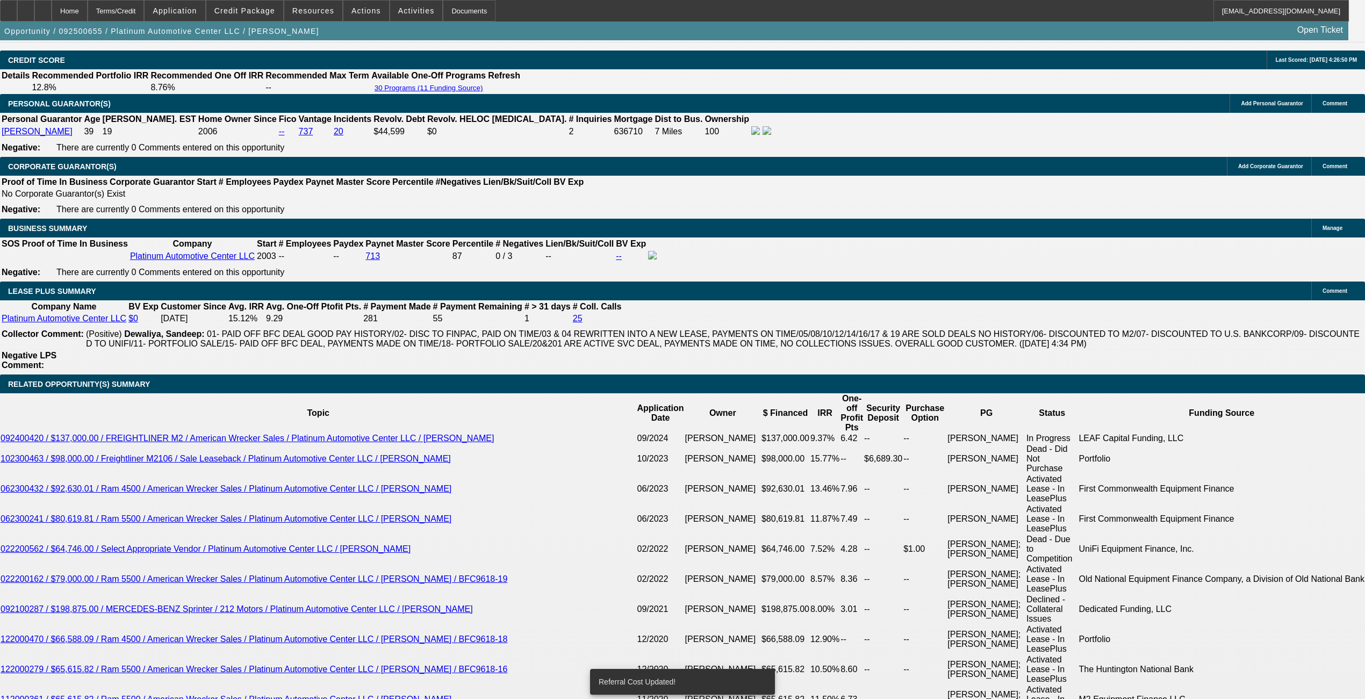
select select "0"
select select "2"
select select "0"
select select "6"
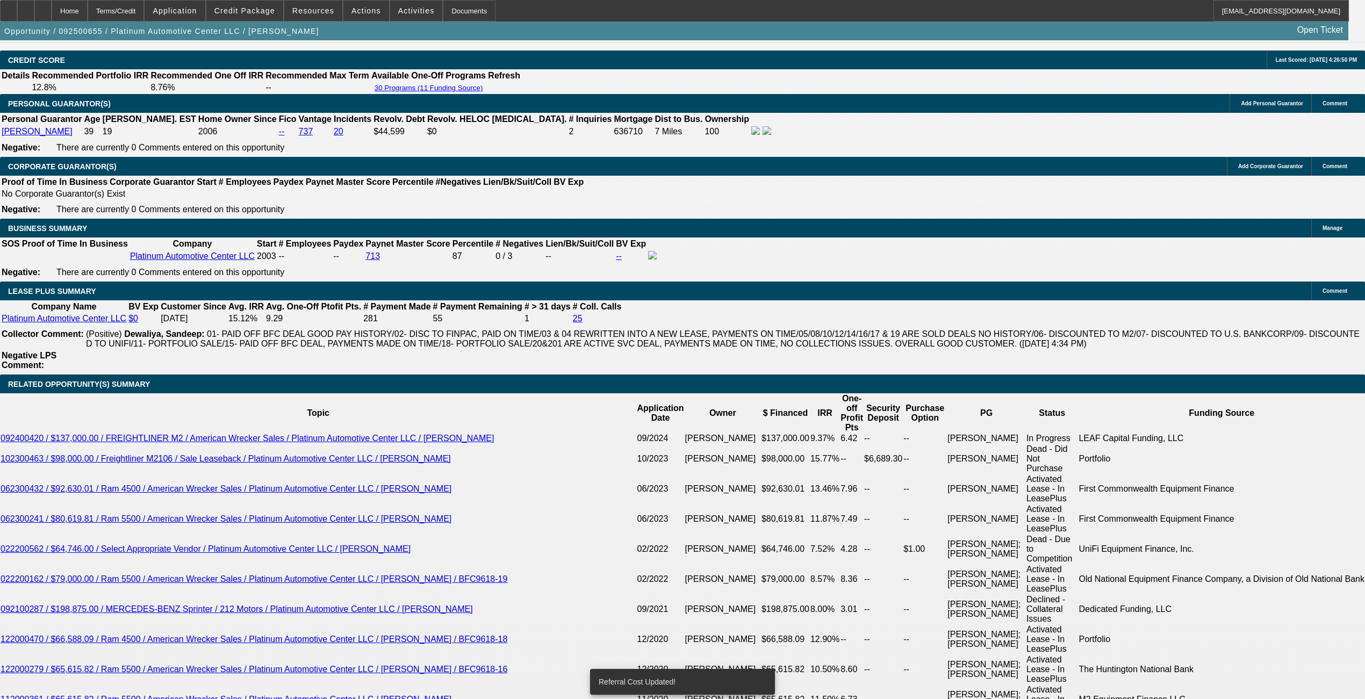
select select "0"
select select "2"
select select "0"
select select "6"
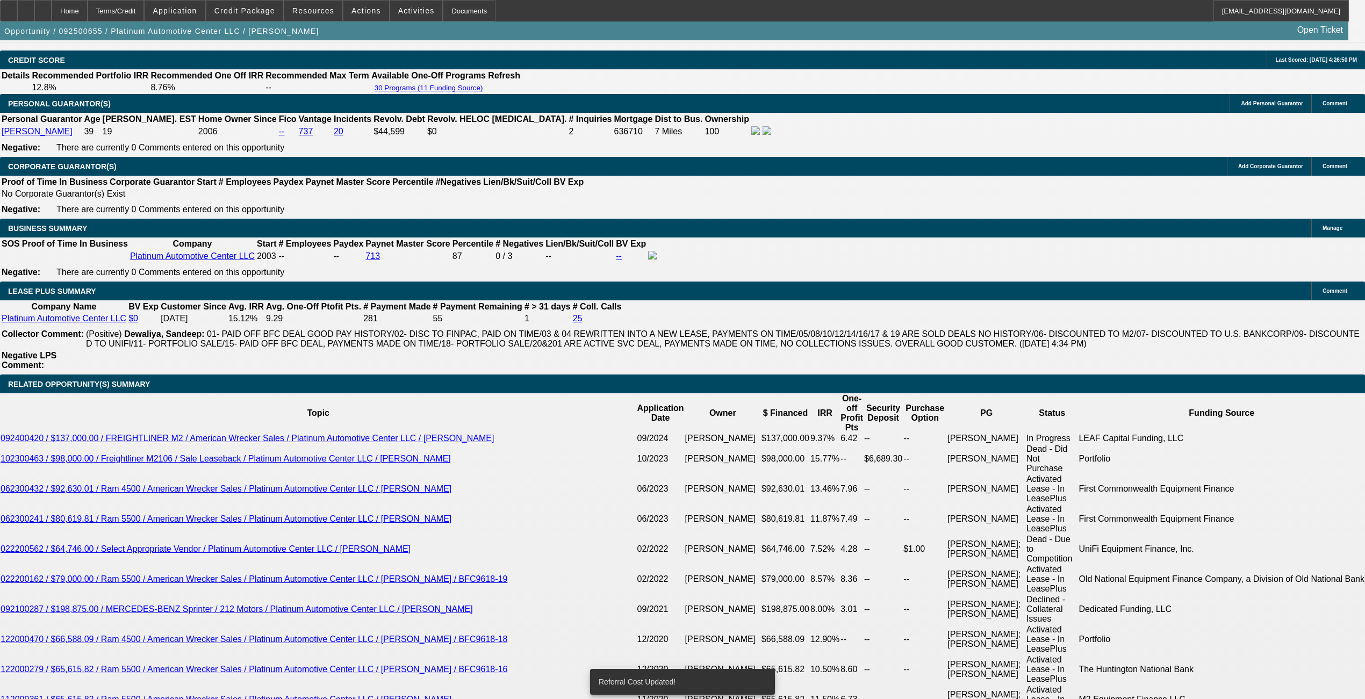
select select "0"
select select "2"
select select "0"
select select "6"
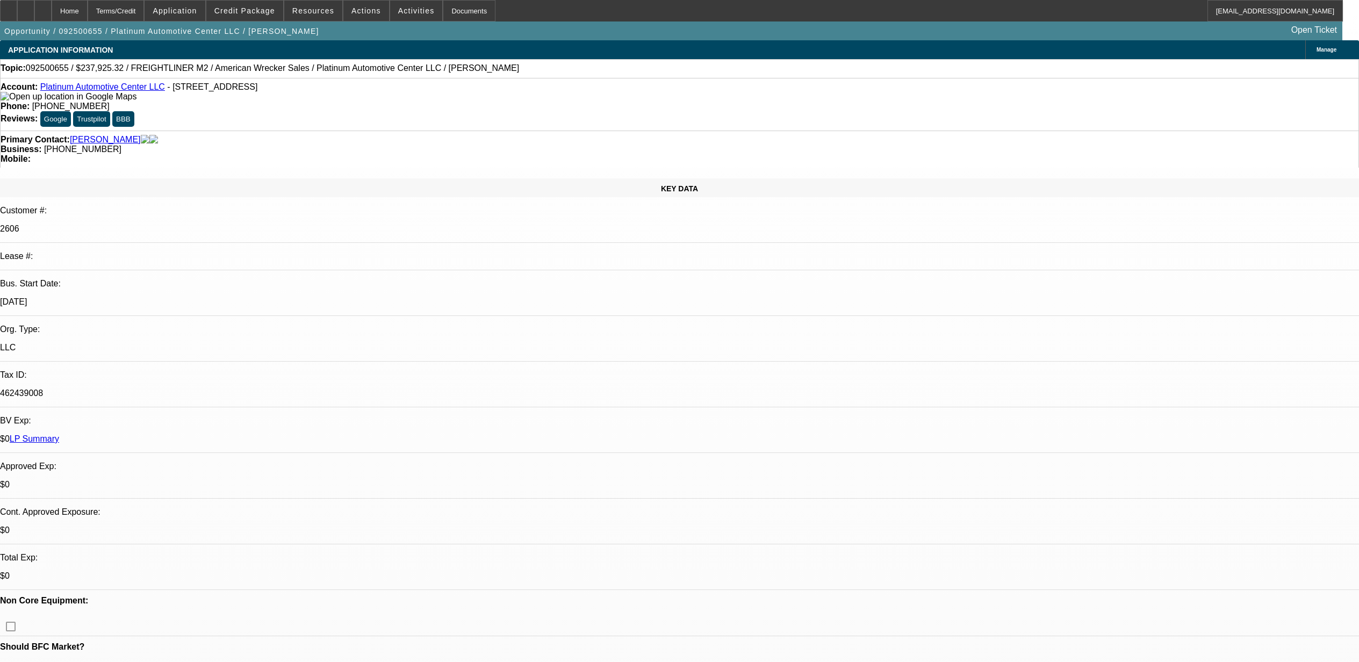
select select "0"
select select "2"
select select "0"
select select "6"
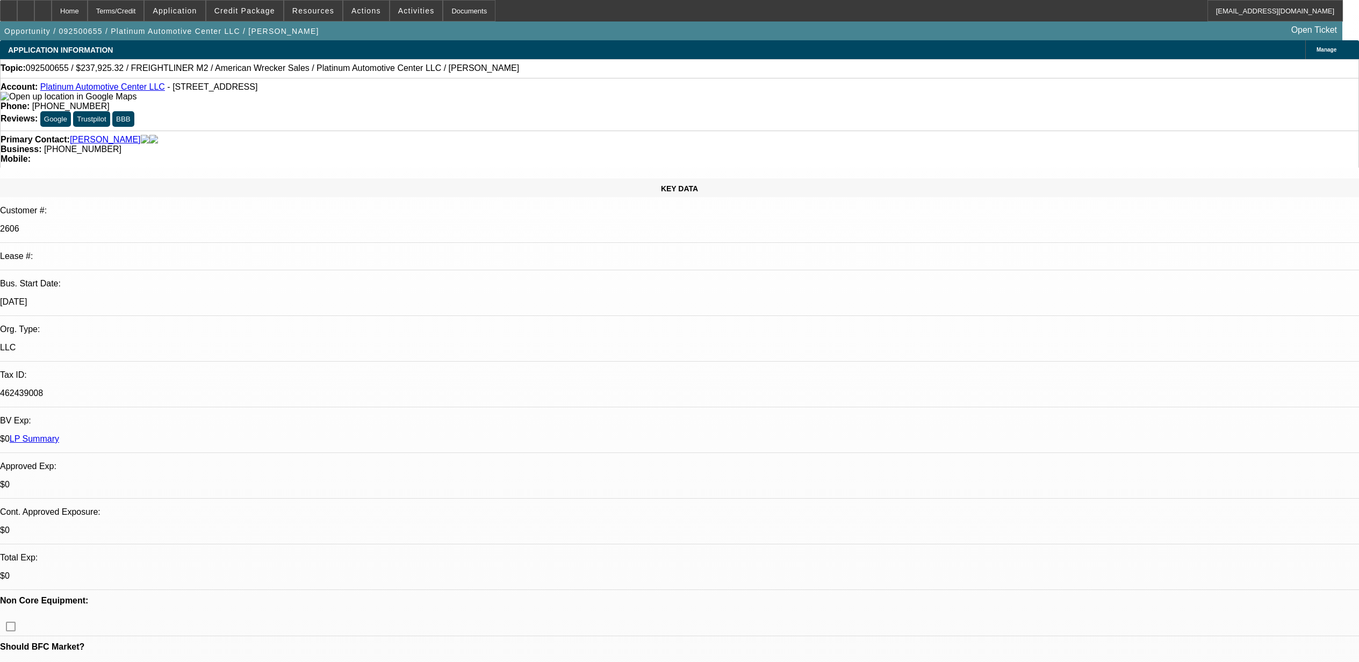
select select "0"
select select "2"
select select "0"
select select "6"
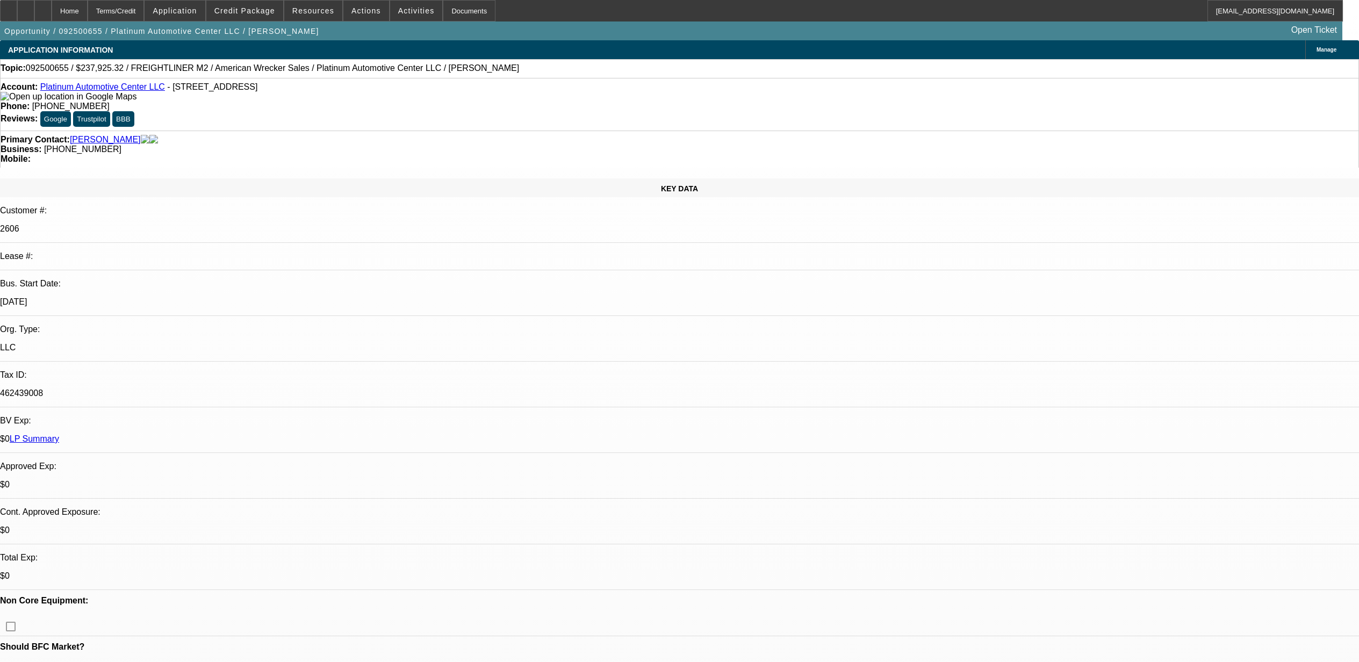
select select "0"
select select "2"
select select "0"
select select "6"
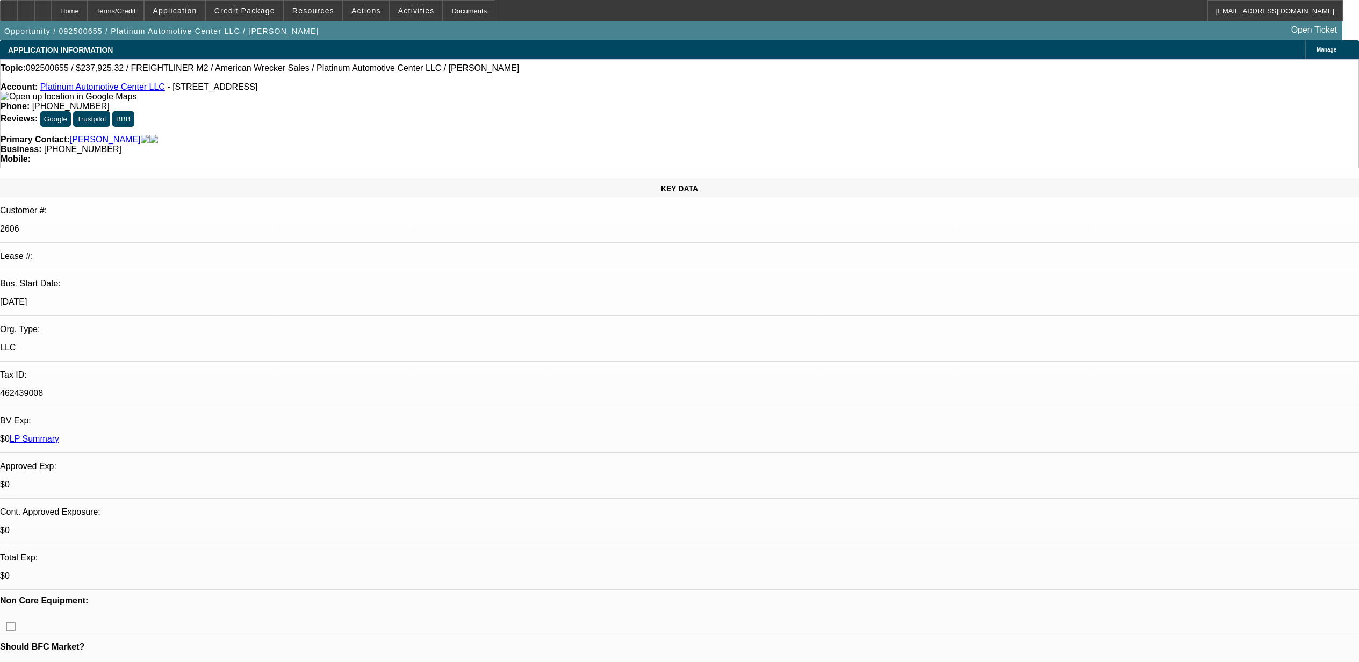
select select "0"
select select "2"
select select "0"
select select "6"
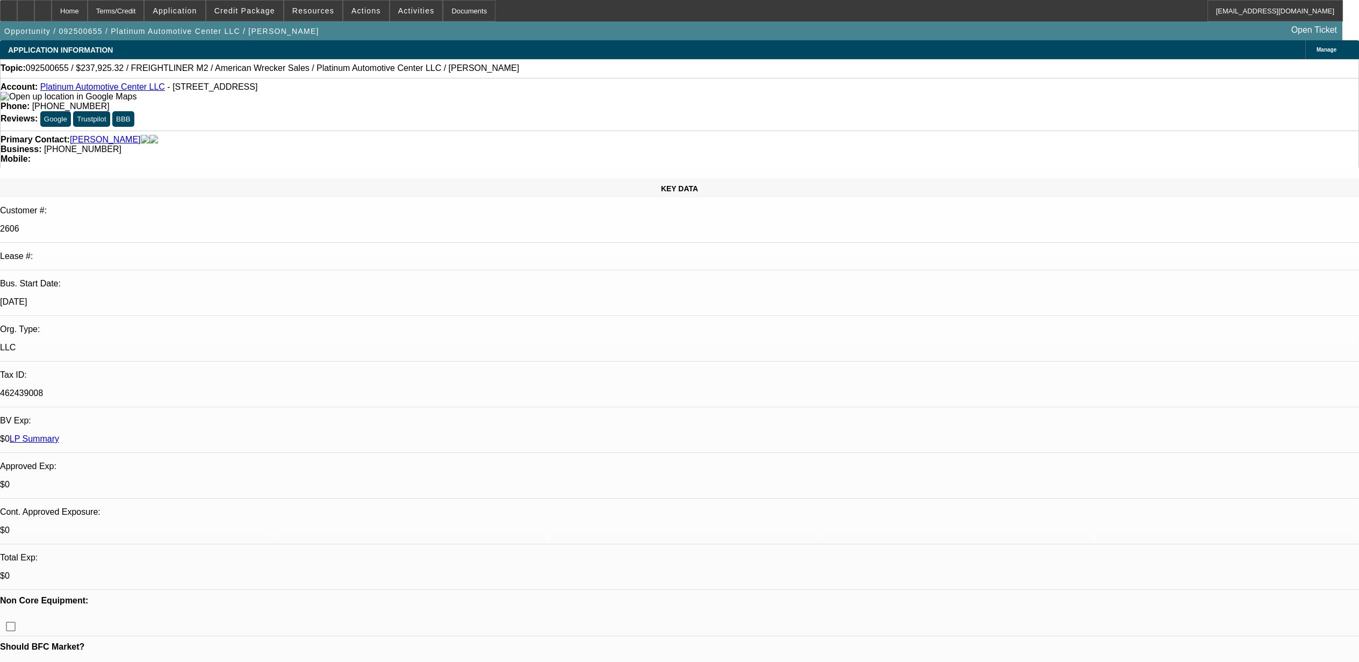
scroll to position [2092, 0]
select select "0"
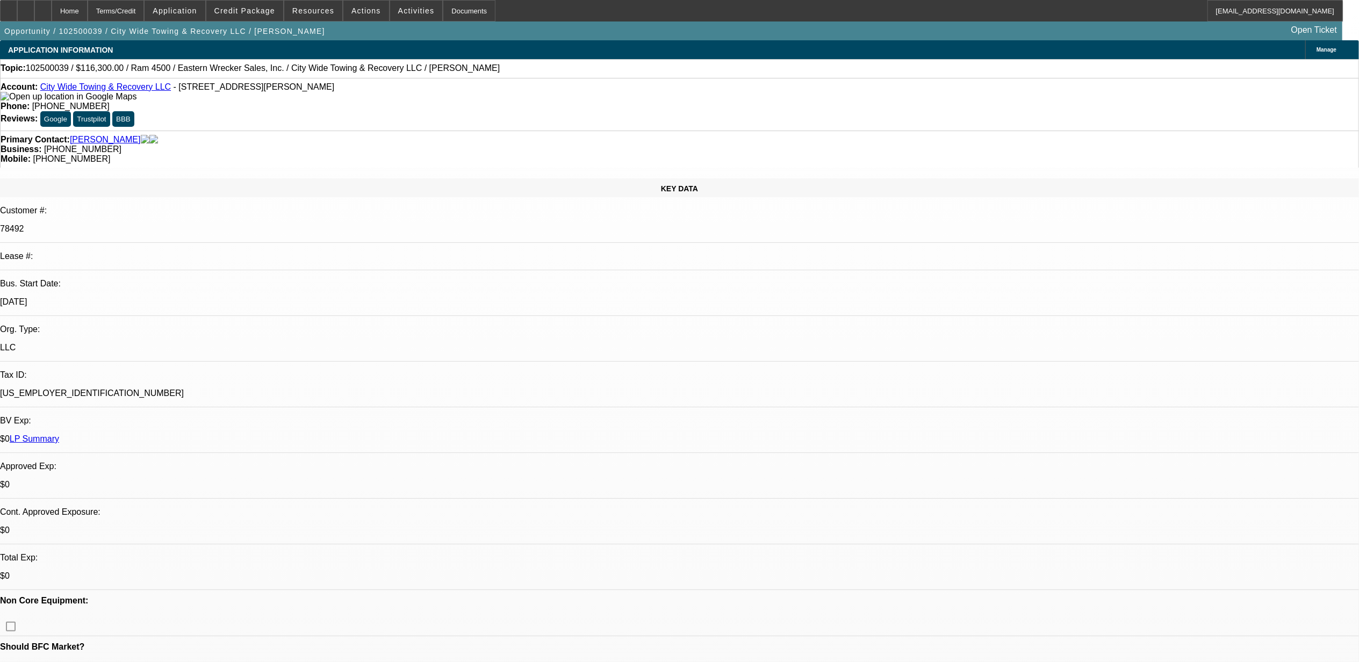
select select "0"
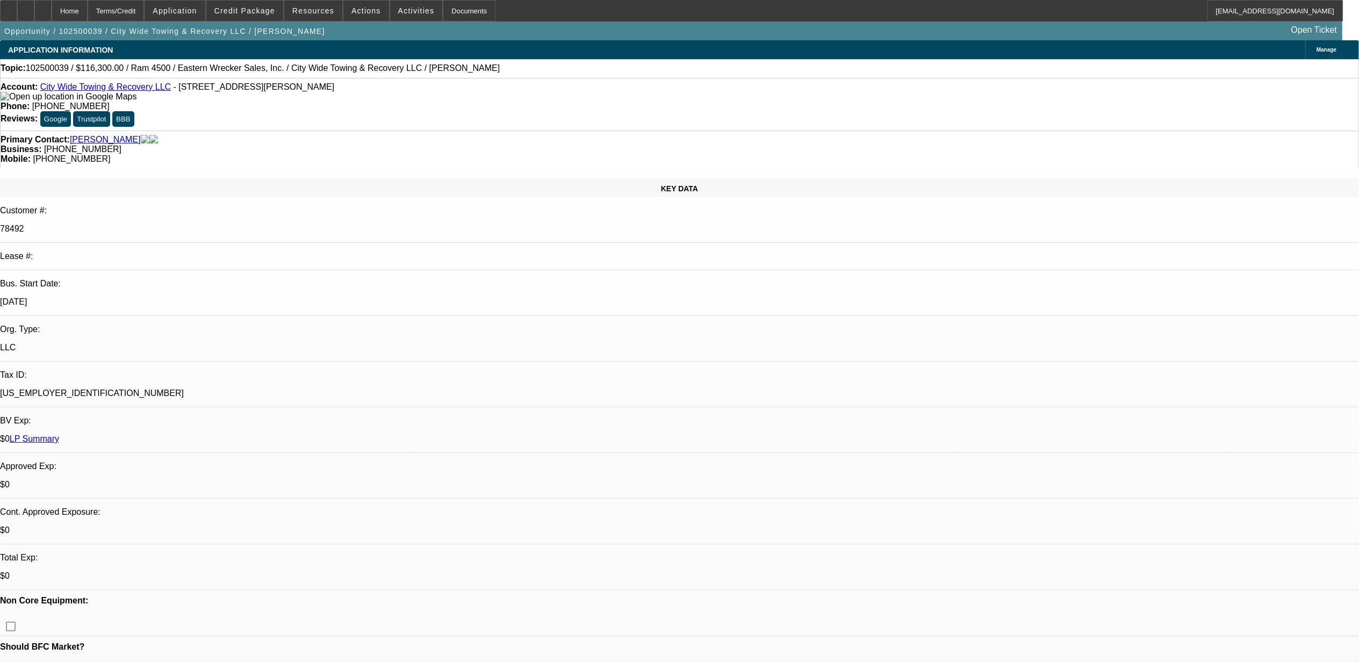
select select "0"
select select "1"
select select "2"
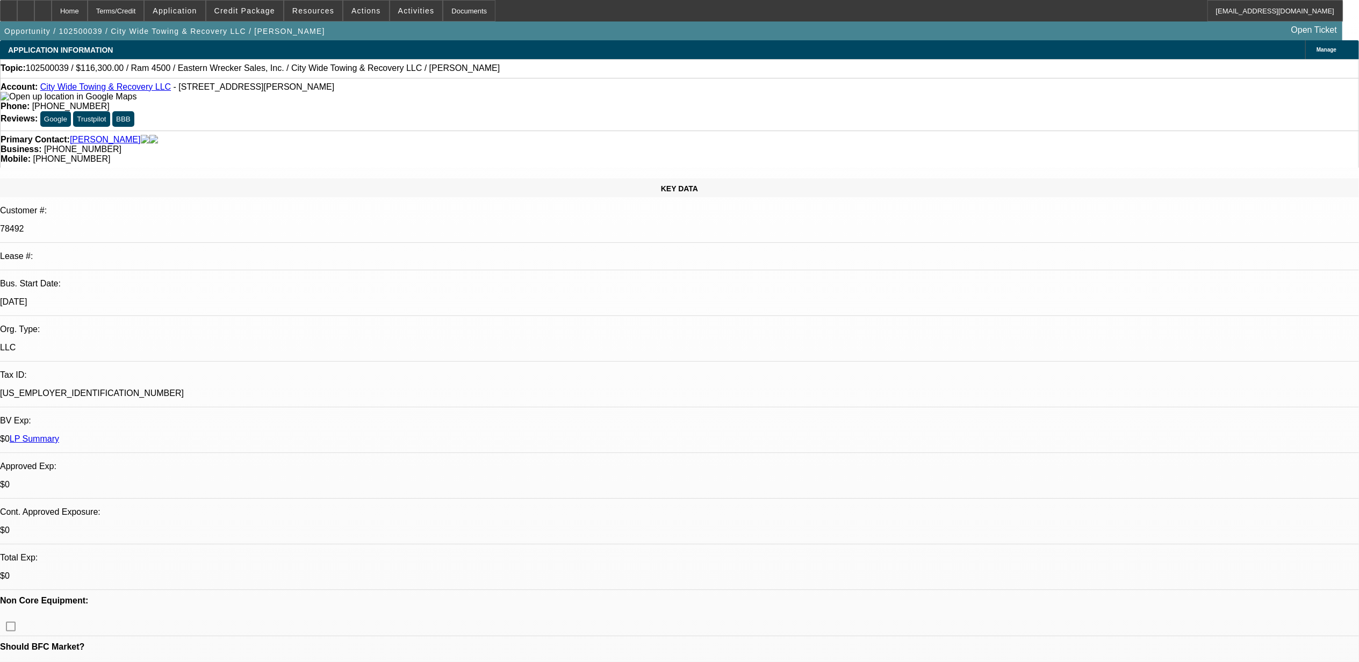
select select "6"
select select "1"
select select "2"
select select "6"
select select "1"
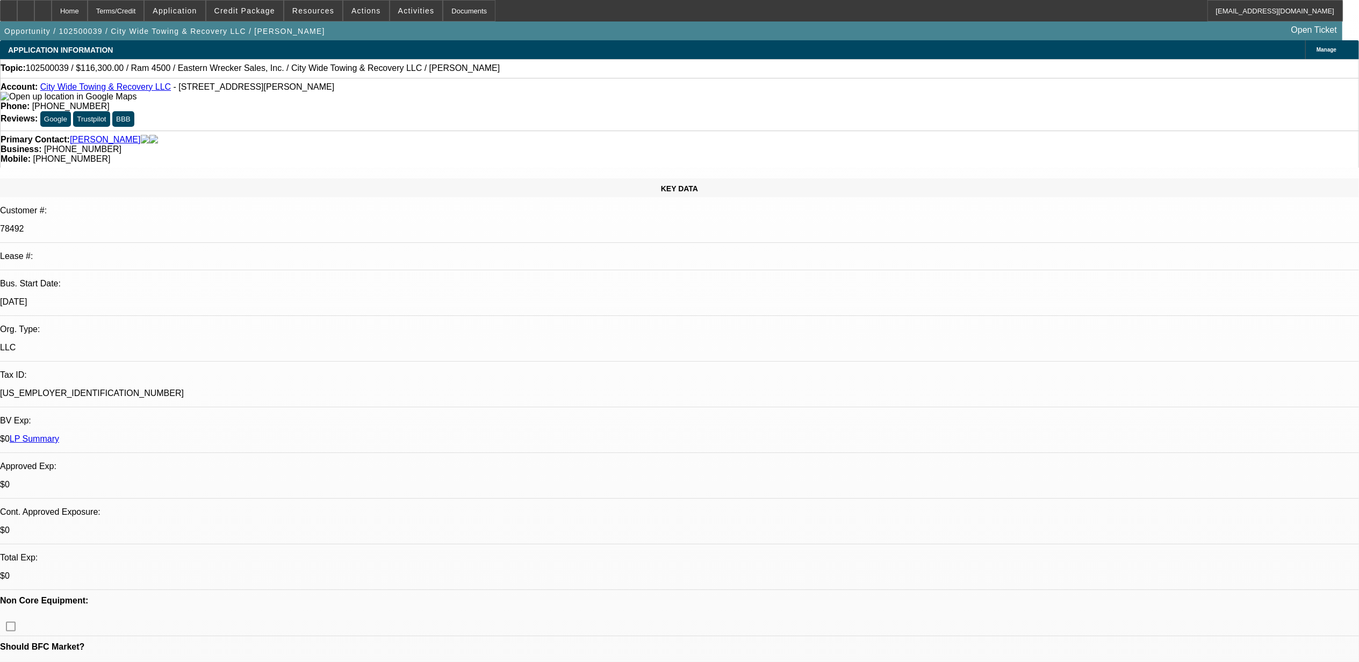
select select "2"
select select "6"
select select "1"
select select "2"
select select "6"
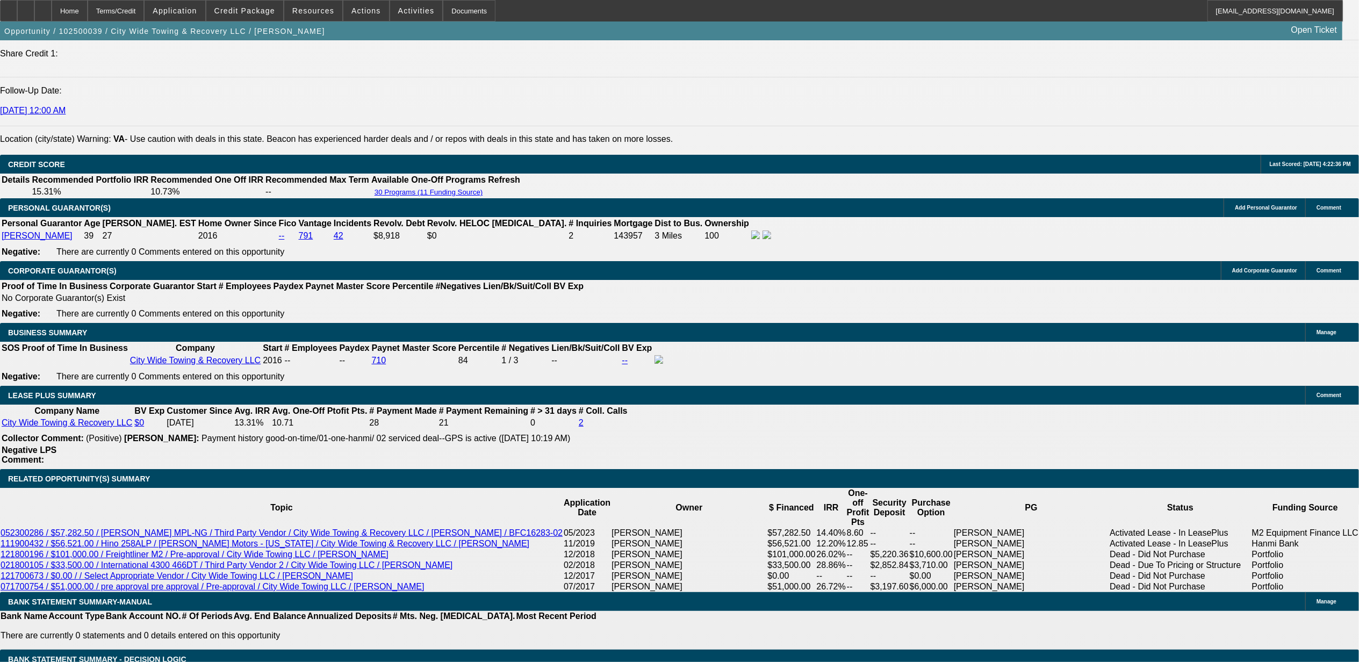
scroll to position [1478, 0]
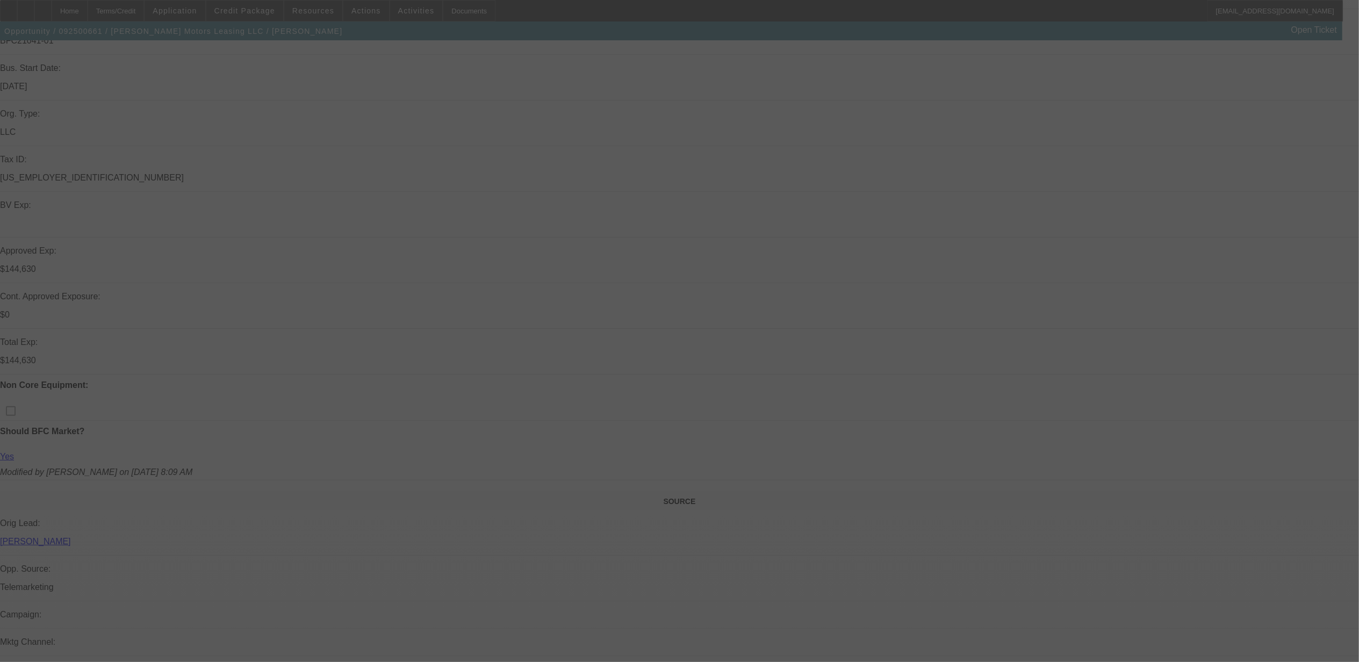
select select "0"
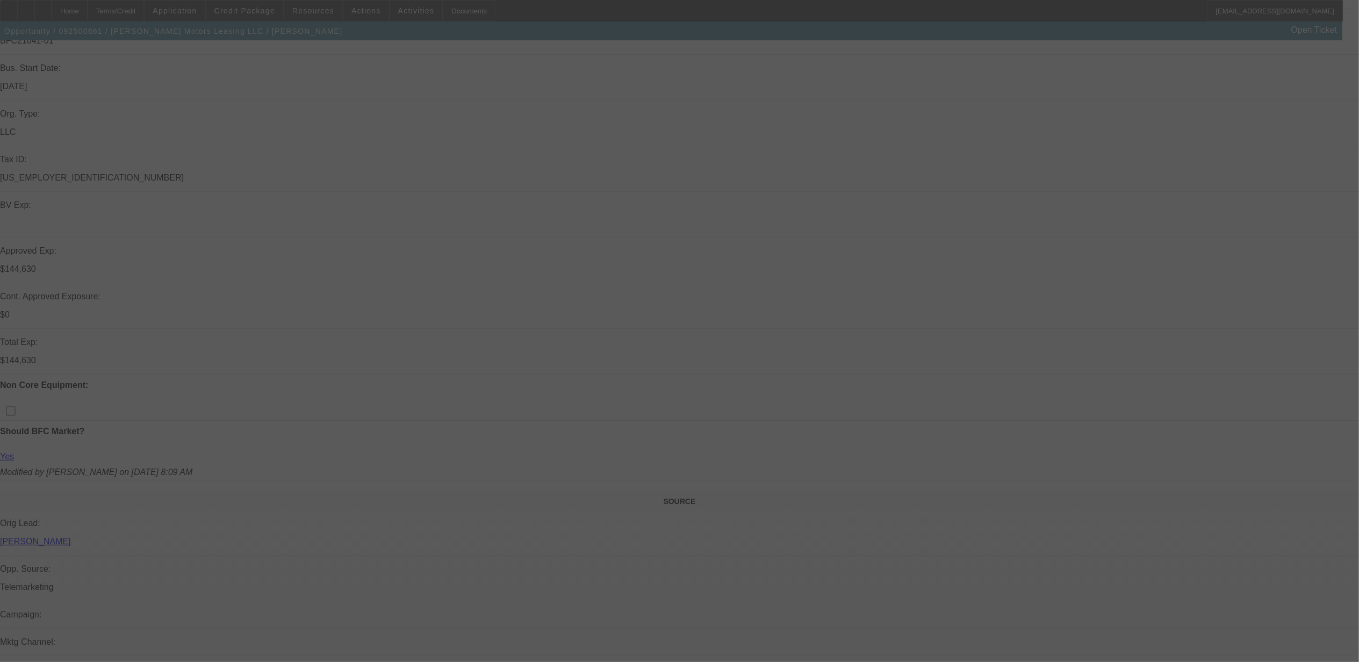
select select "0"
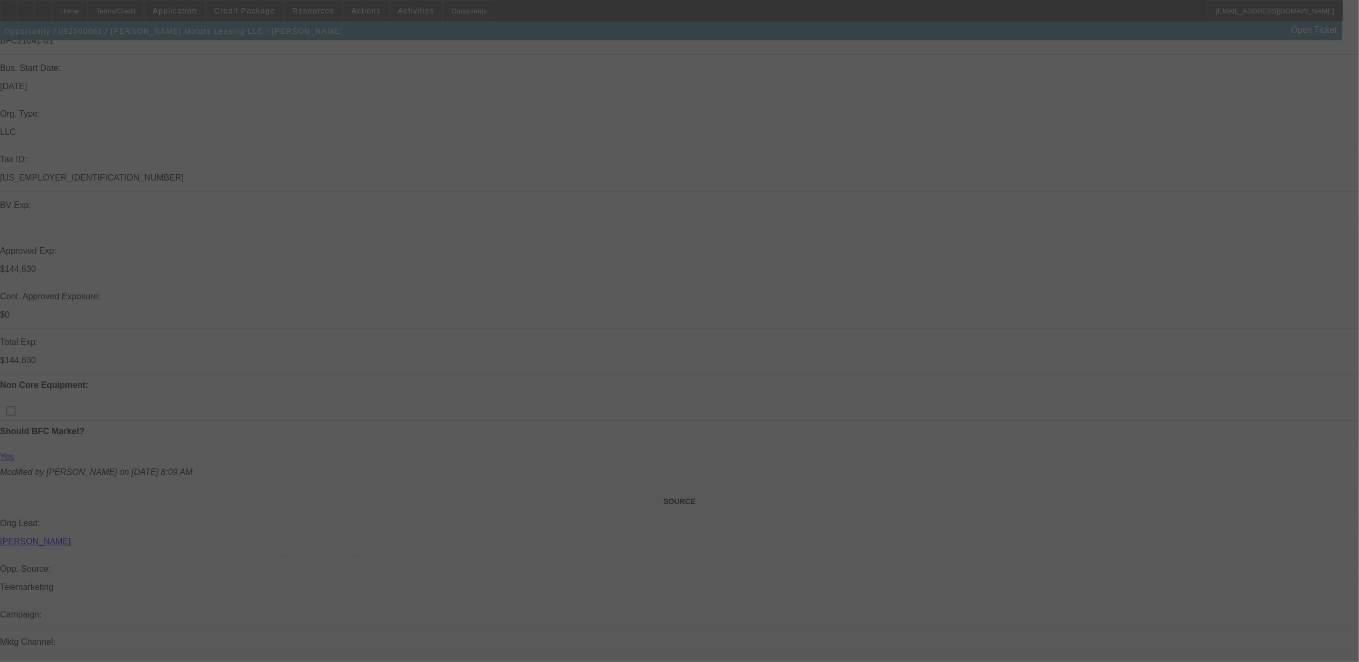
select select "0"
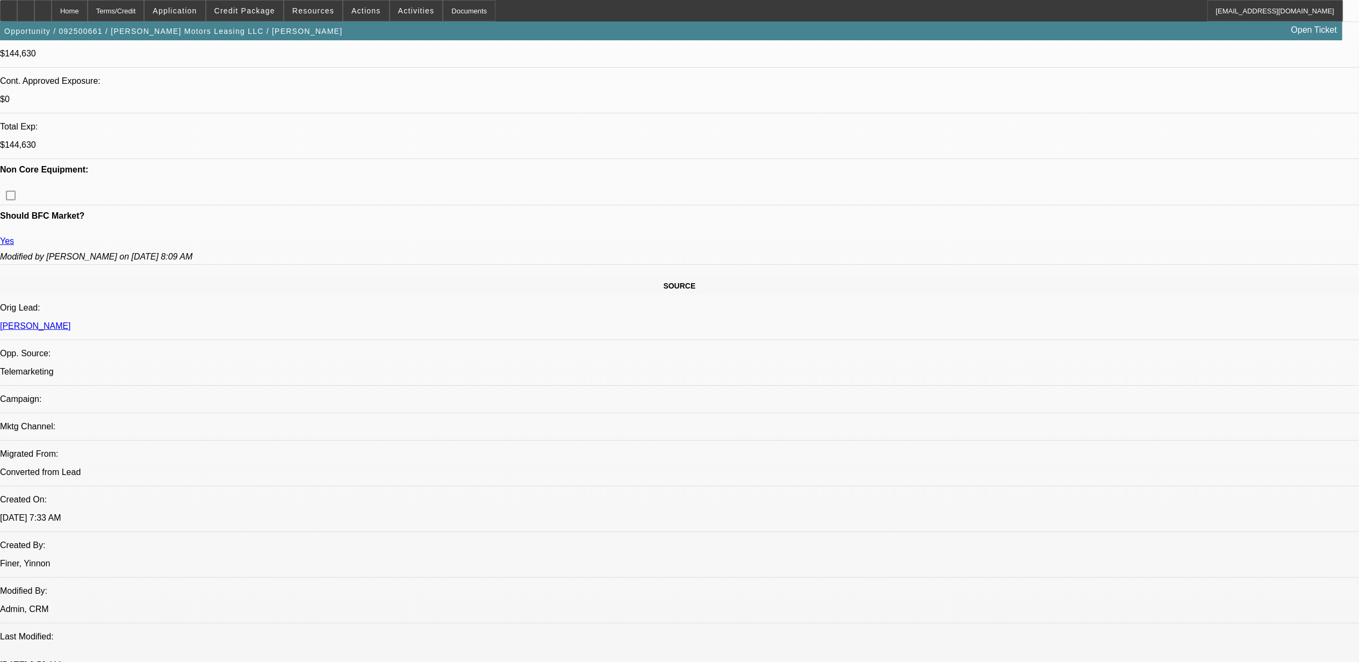
select select "1"
select select "2"
select select "6"
select select "1"
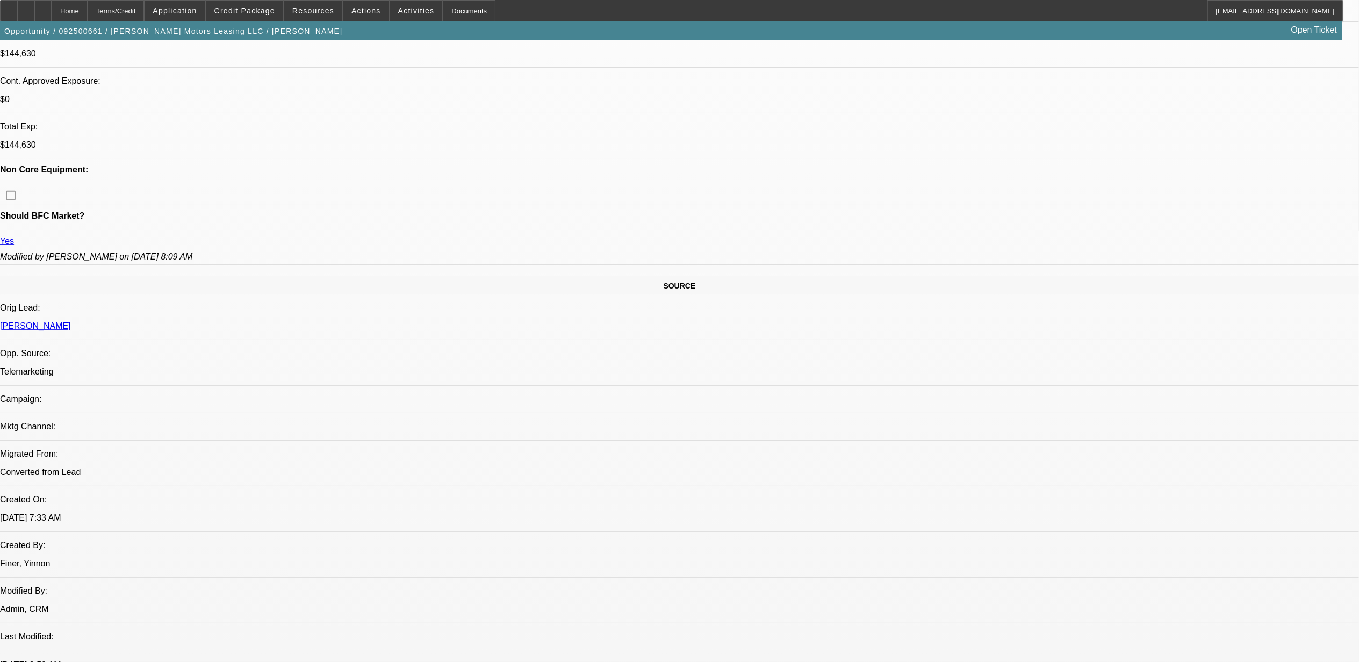
select select "6"
select select "1"
select select "2"
select select "6"
select select "1"
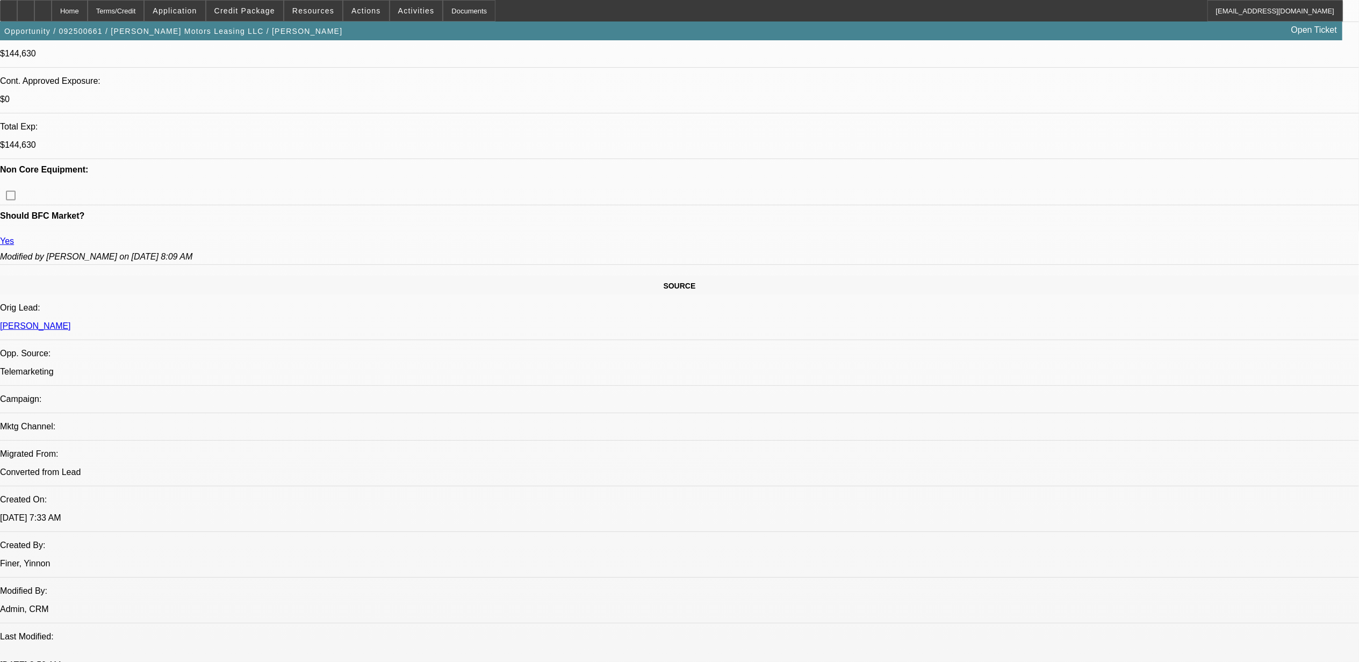
select select "1"
select select "6"
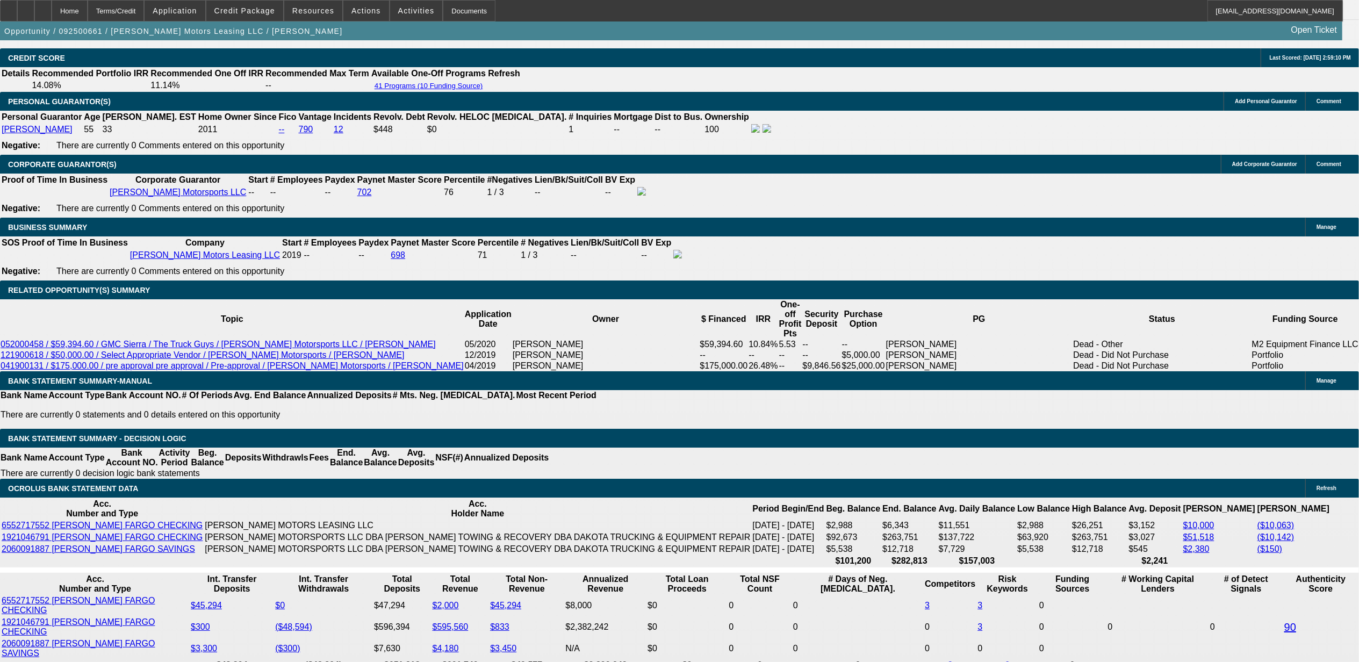
scroll to position [1655, 0]
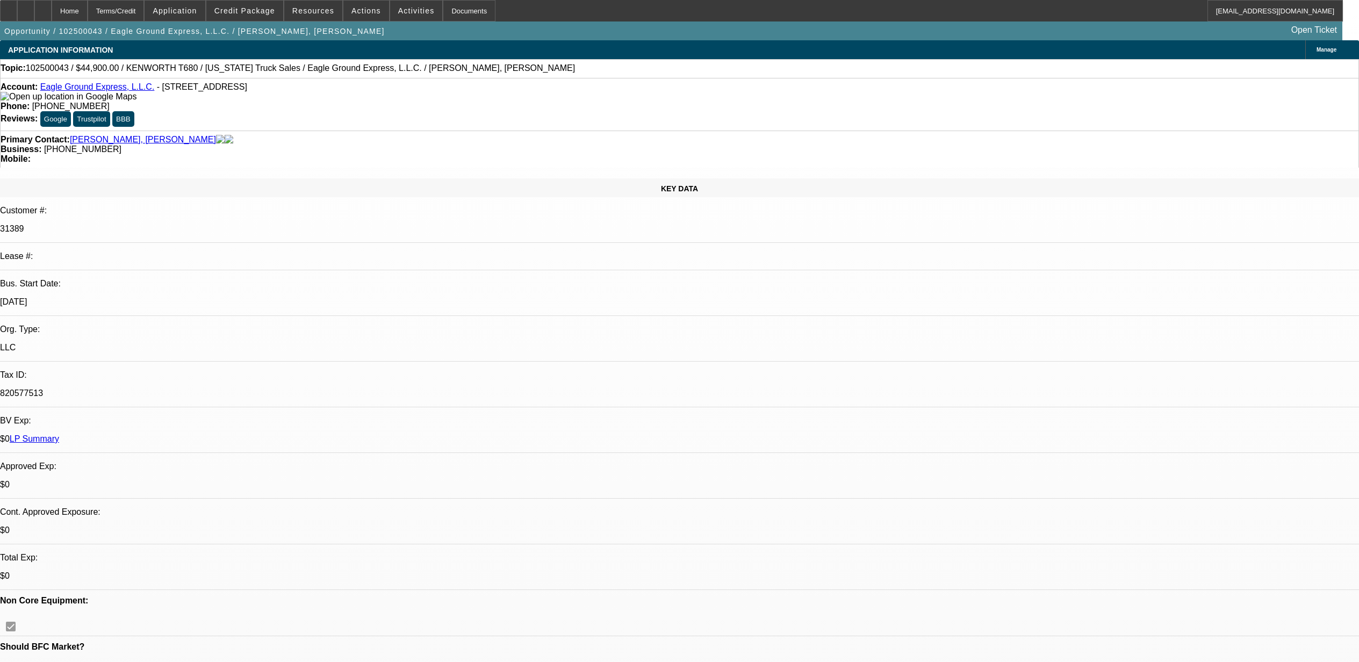
select select "0"
select select "2"
select select "0"
select select "6"
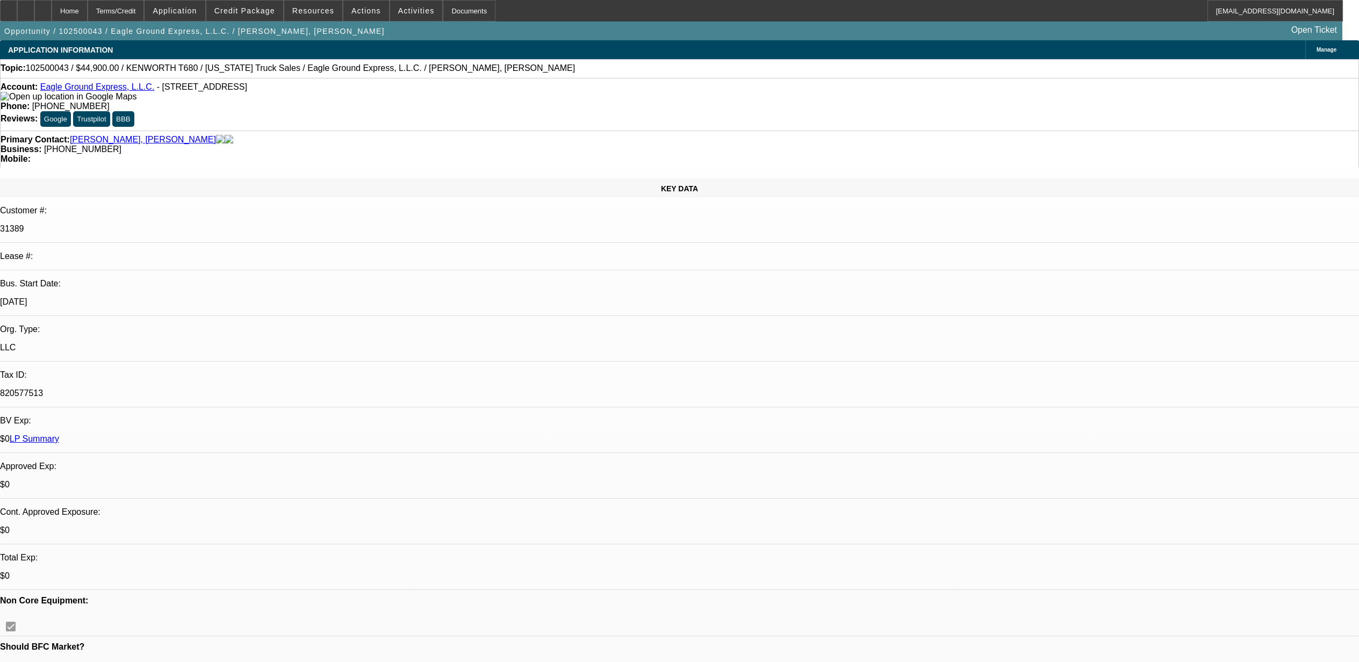
select select "0.15"
select select "2"
select select "0"
select select "6"
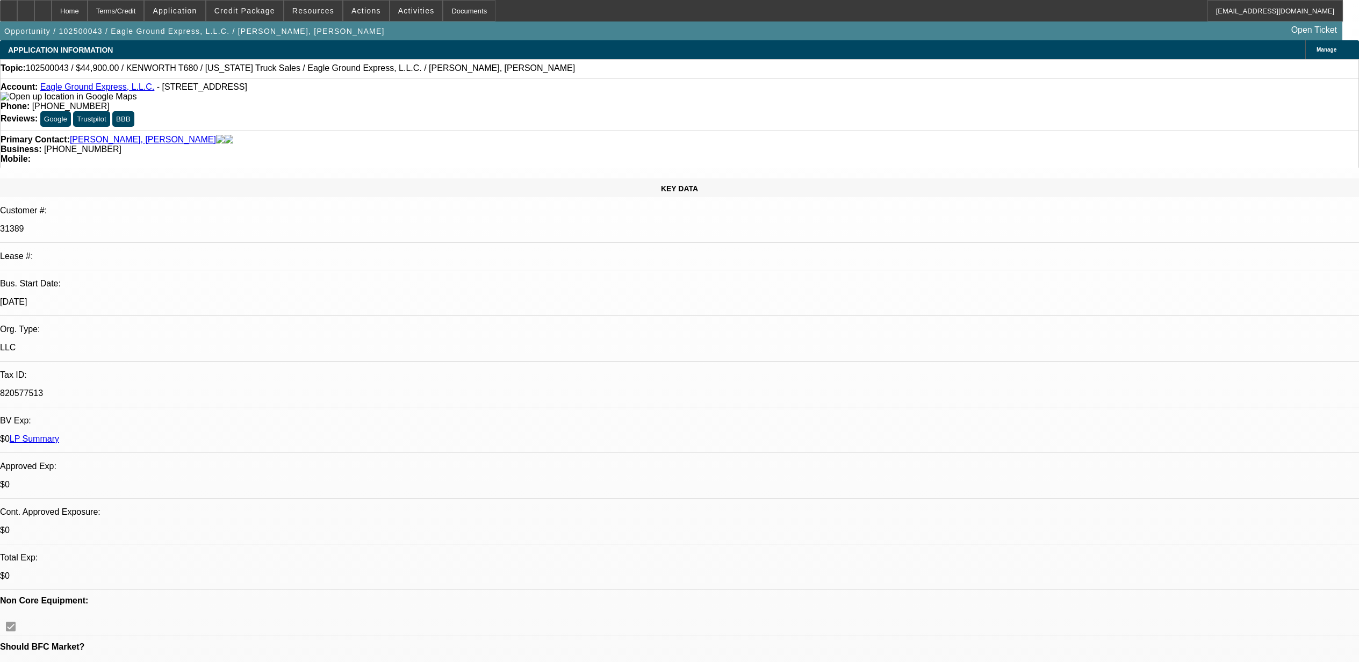
select select "0"
select select "2"
select select "0"
select select "6"
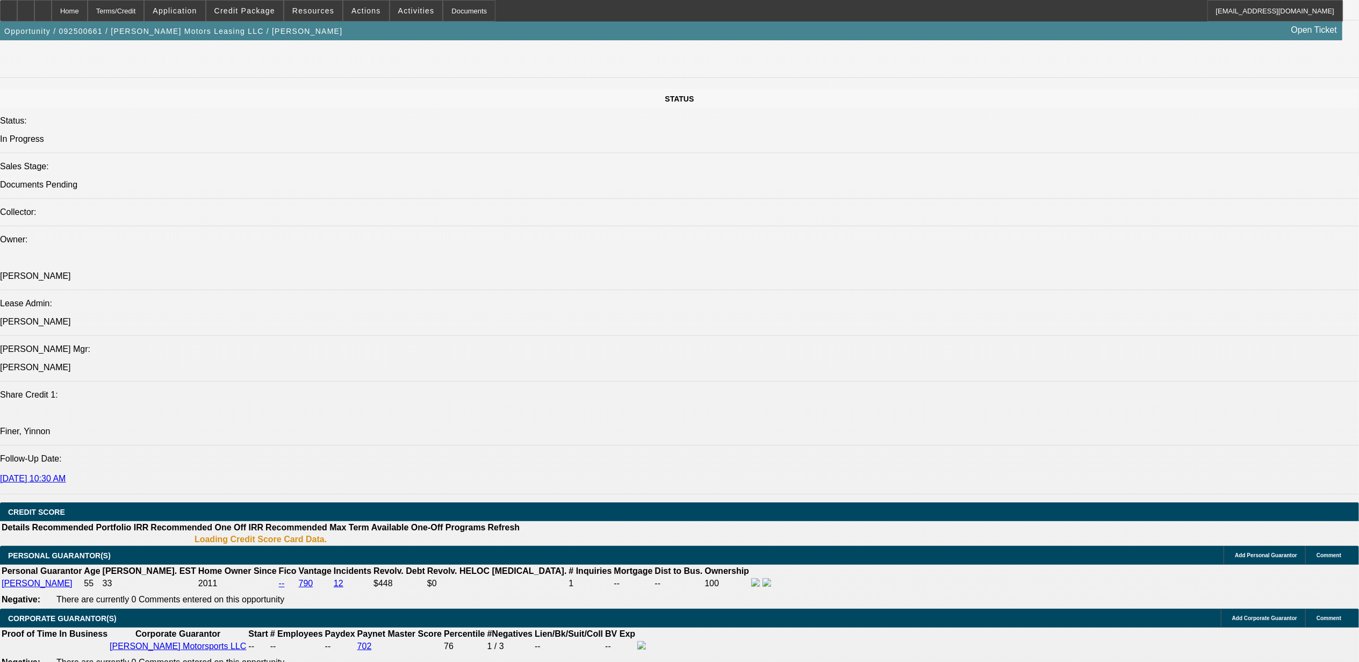
select select "0"
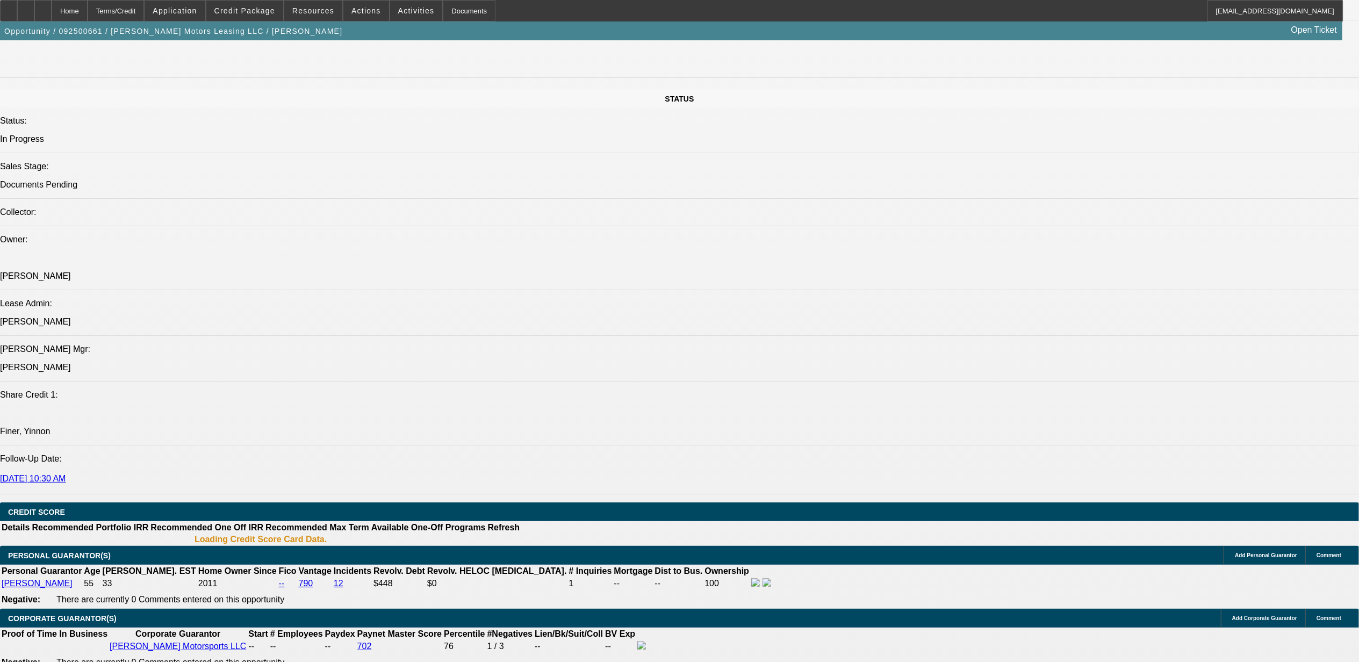
select select "0"
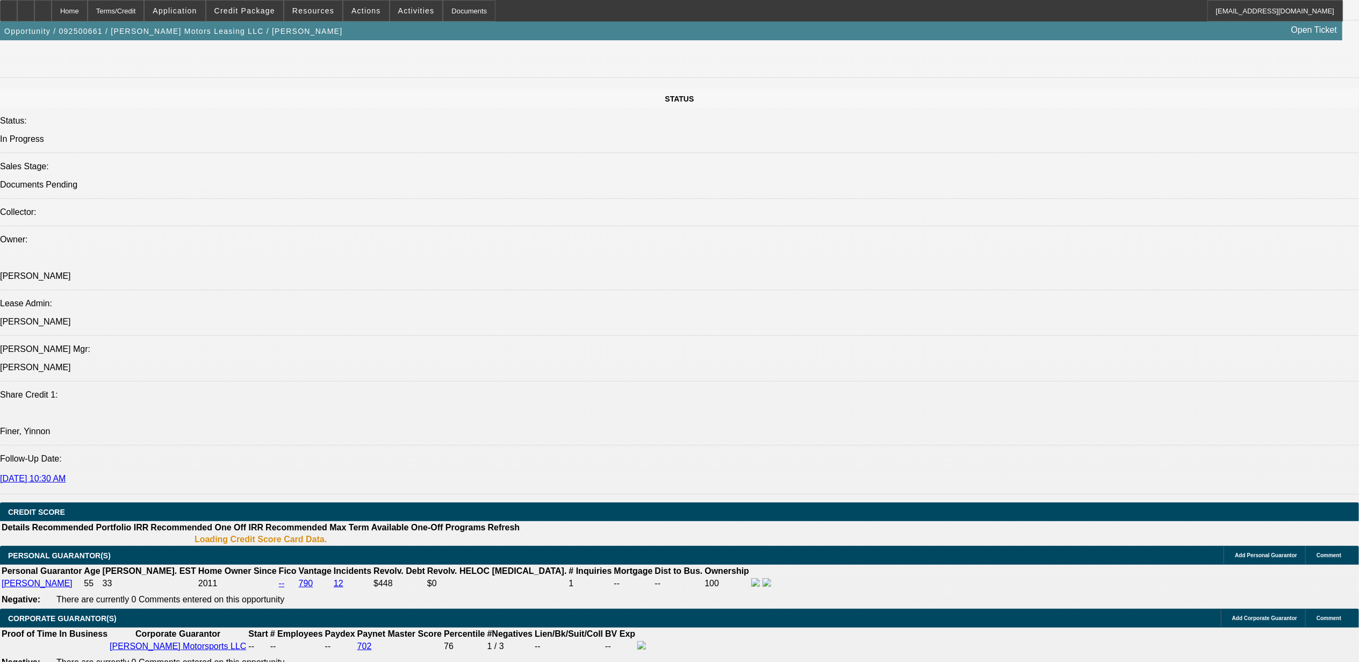
select select "0"
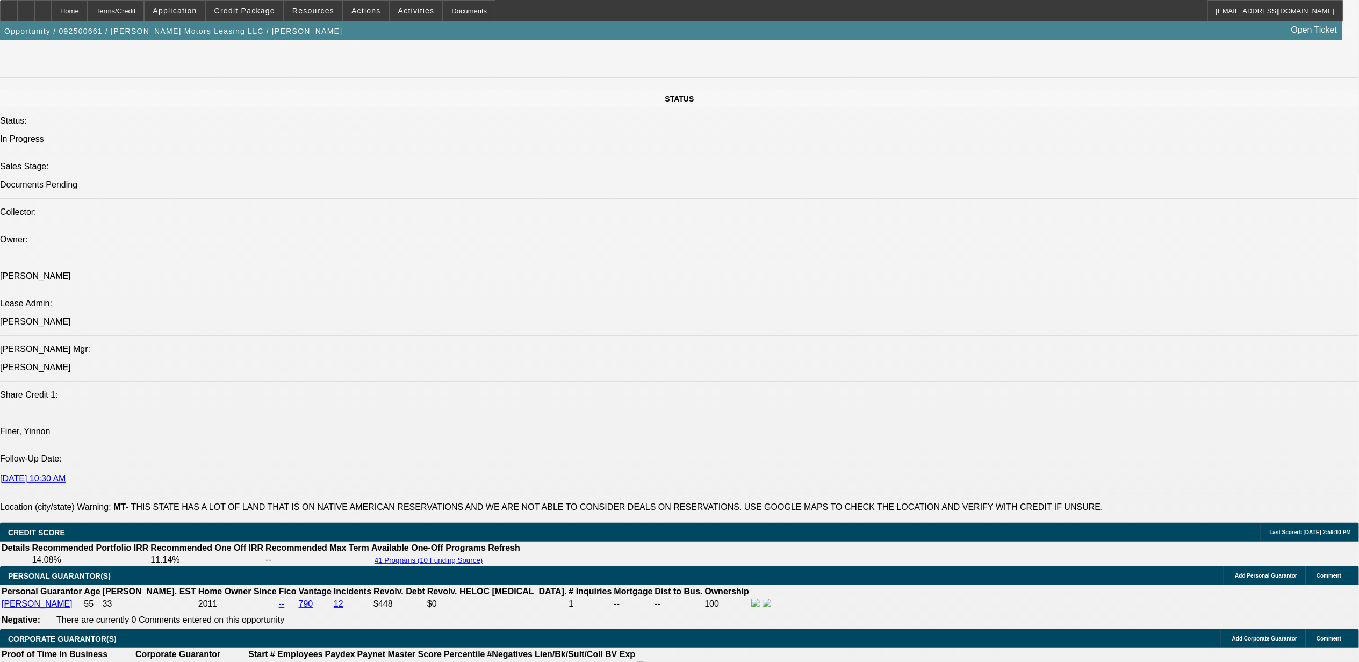
scroll to position [1547, 0]
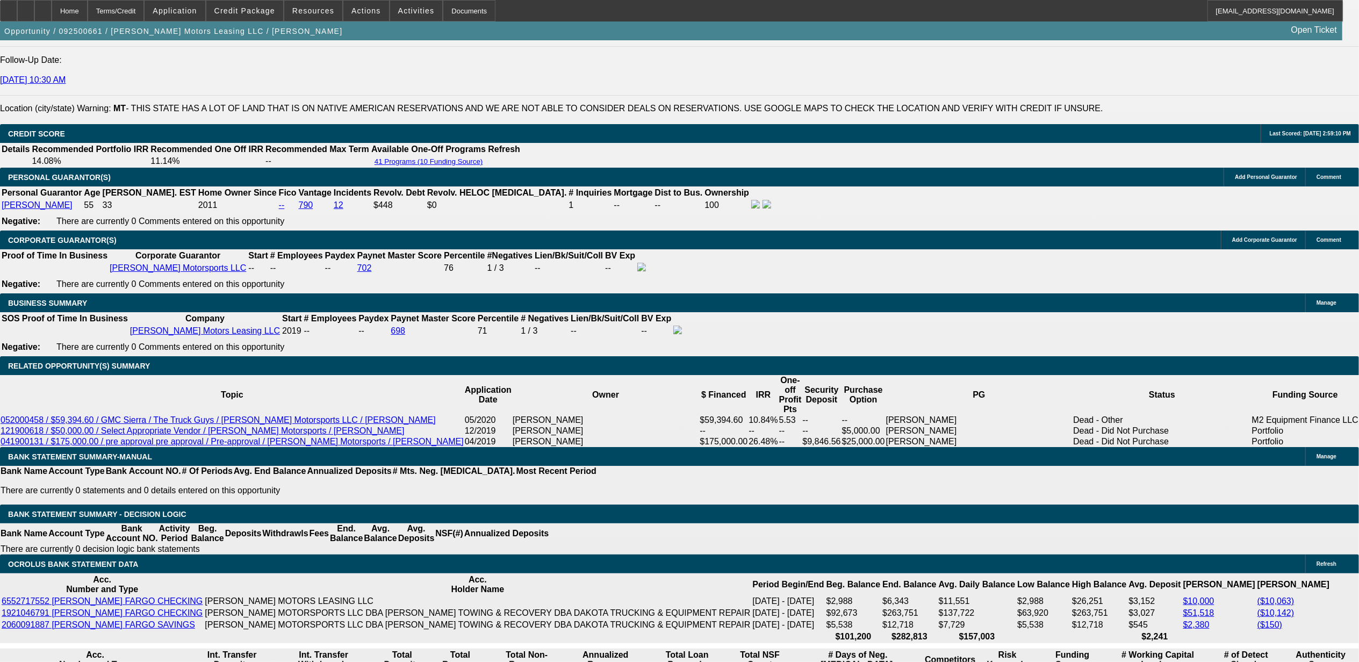
select select "1"
select select "2"
select select "6"
select select "1"
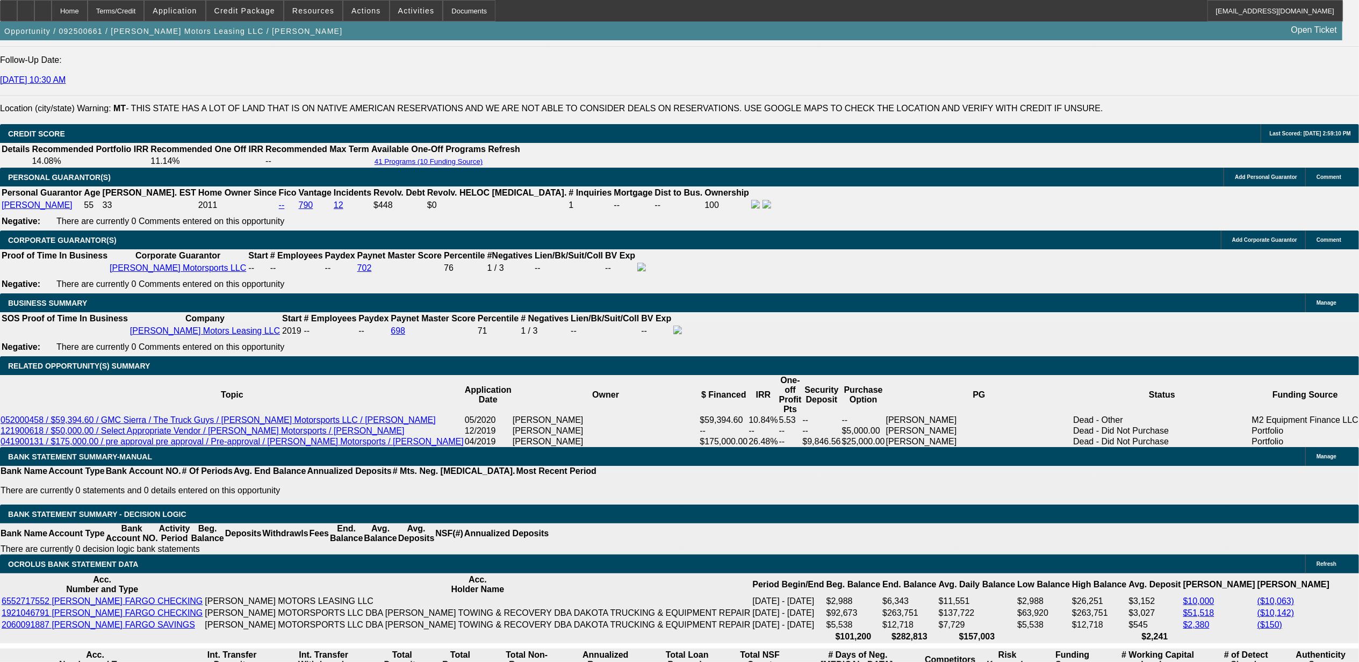
select select "6"
select select "1"
select select "2"
select select "6"
select select "1"
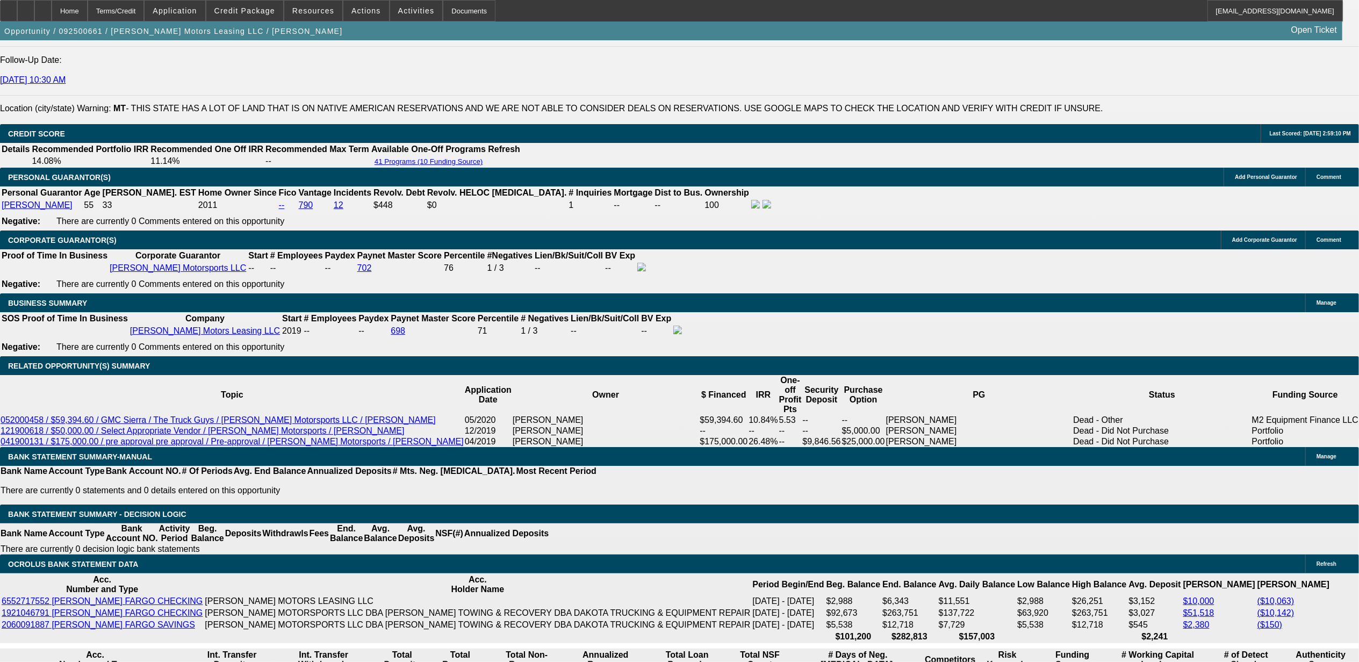
select select "1"
select select "6"
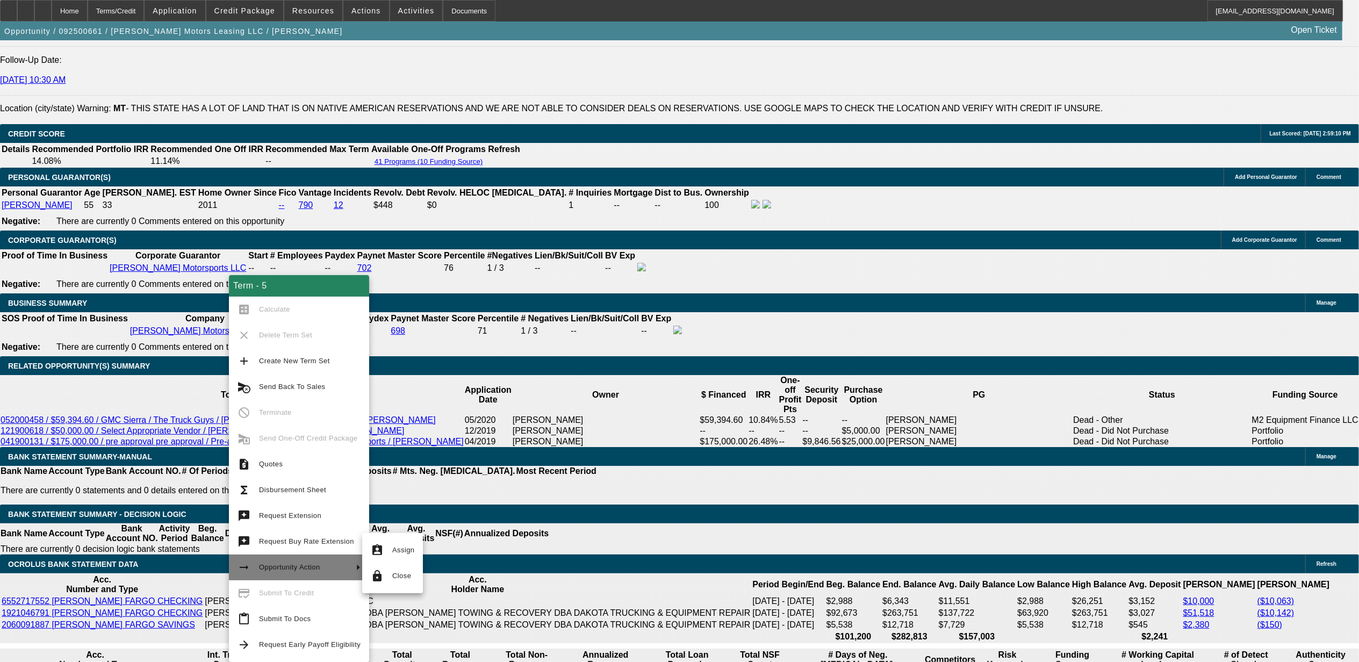
scroll to position [1579, 0]
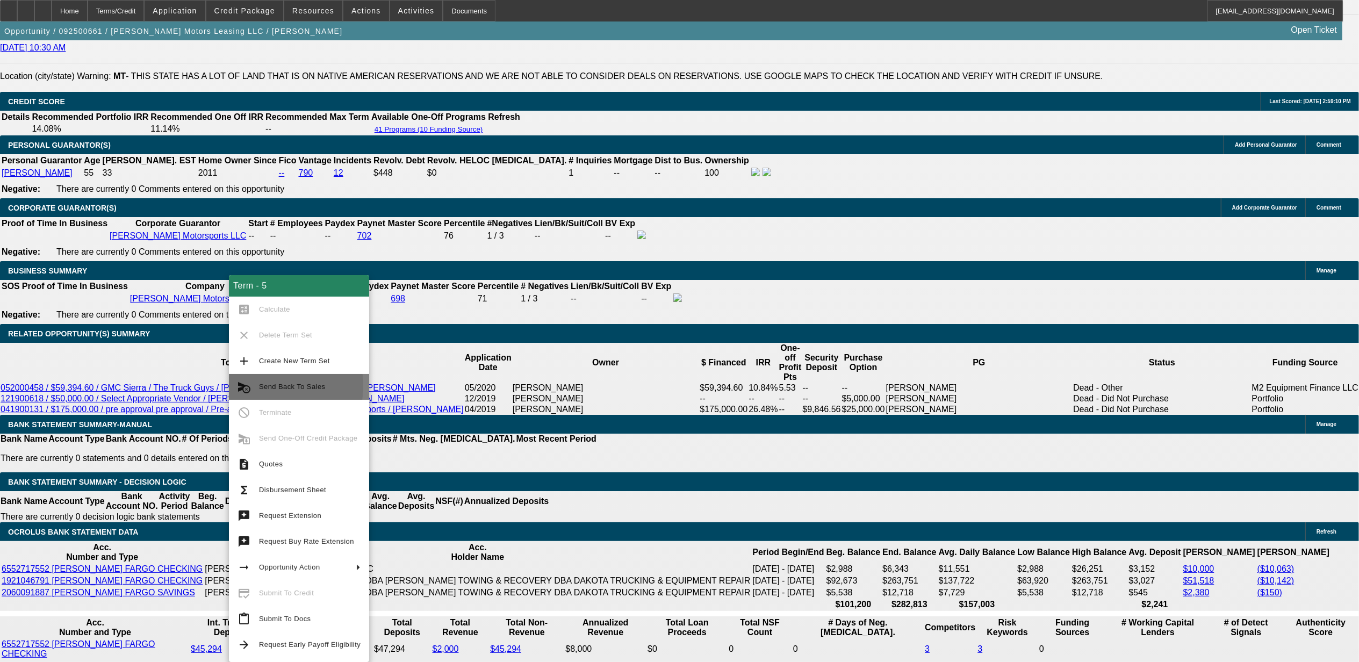
click at [261, 385] on span "Send Back To Sales" at bounding box center [292, 387] width 66 height 8
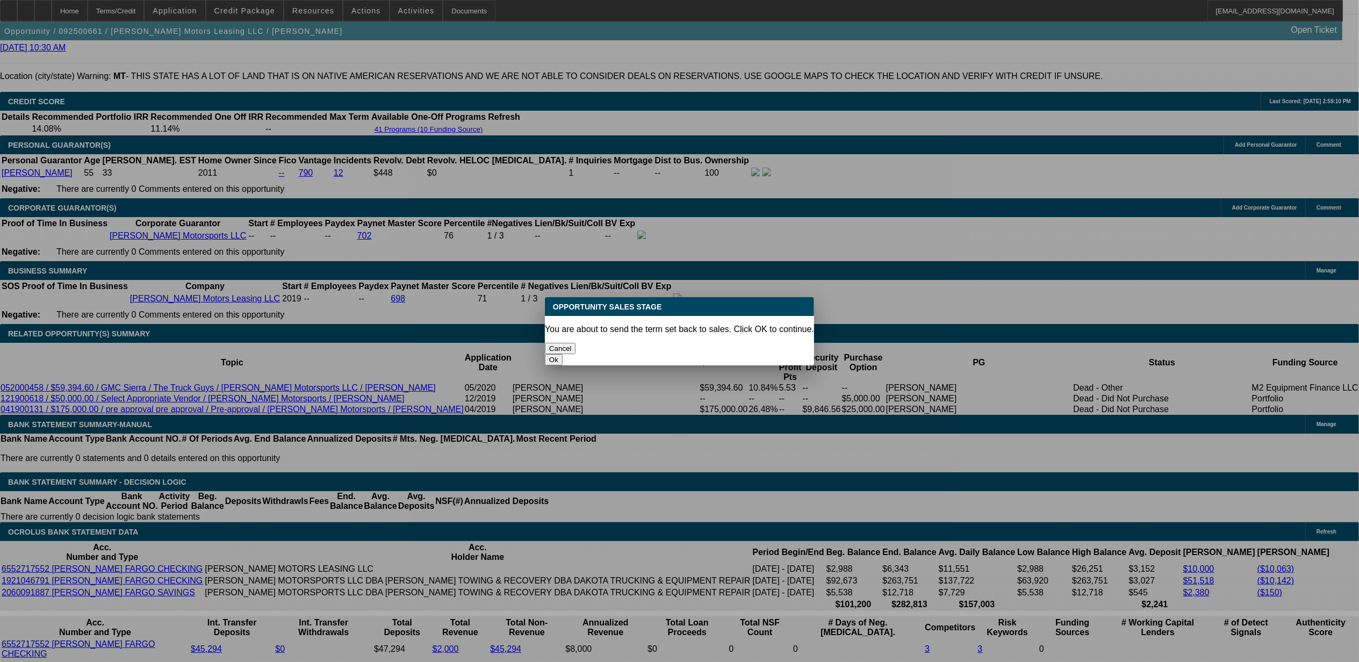
click at [562, 354] on button "Ok" at bounding box center [554, 359] width 18 height 11
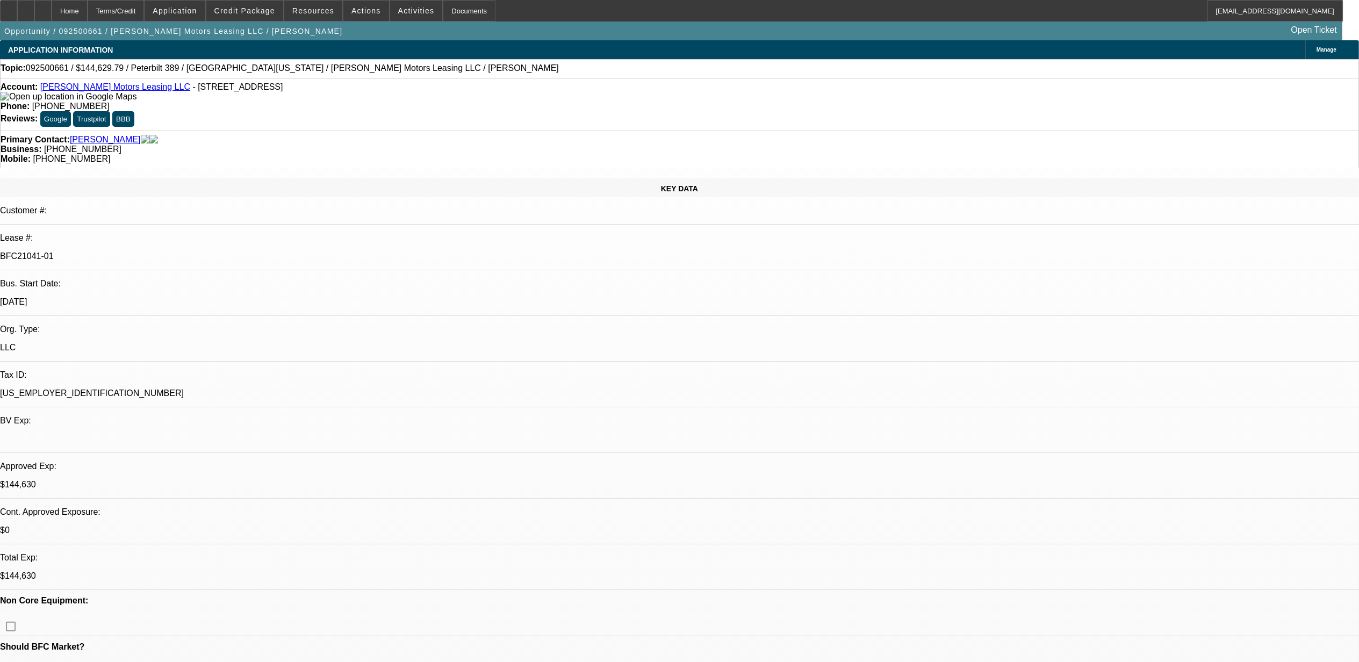
type textarea "customer decided to put 4k down to the dealer...."
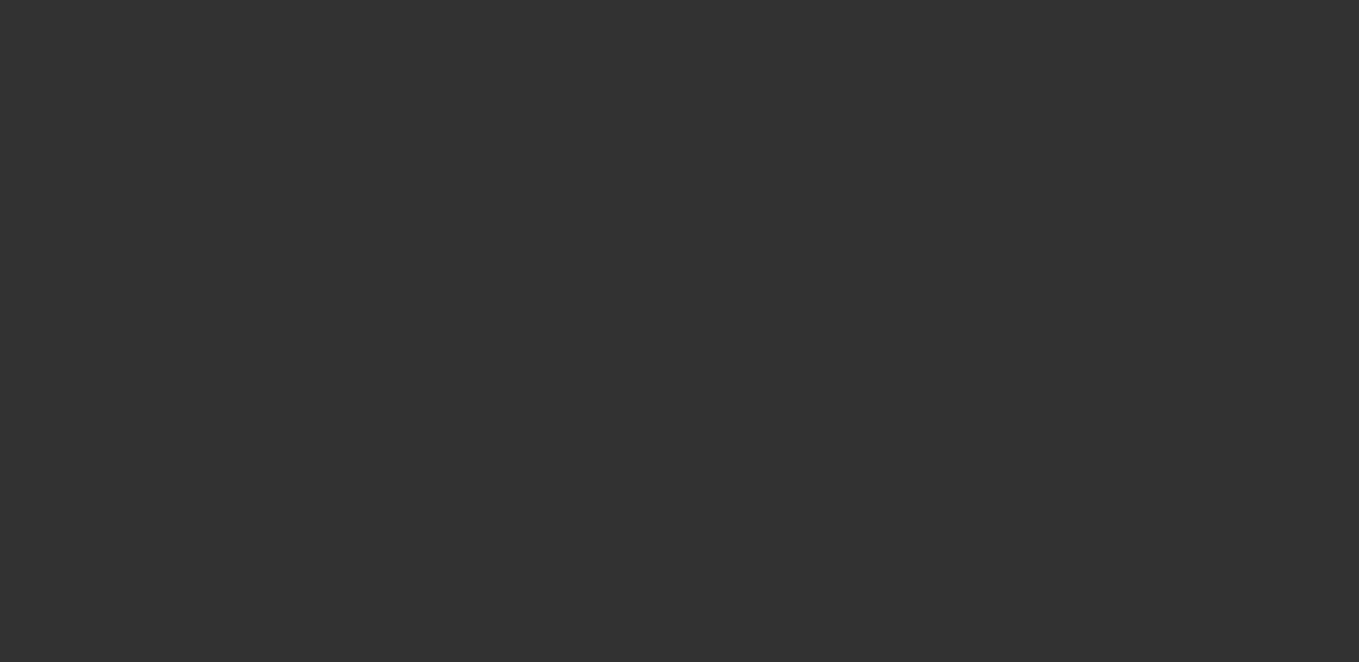
select select "0"
select select "2"
select select "0"
select select "6"
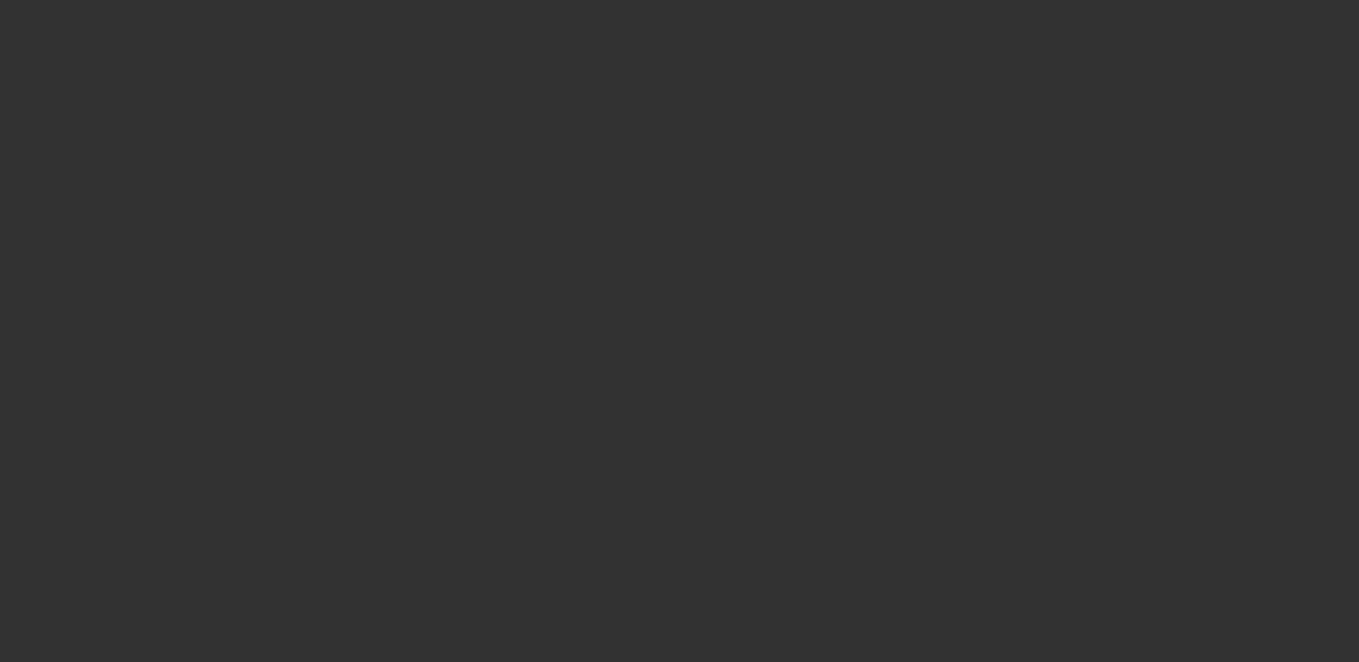
select select "0"
select select "6"
select select "0"
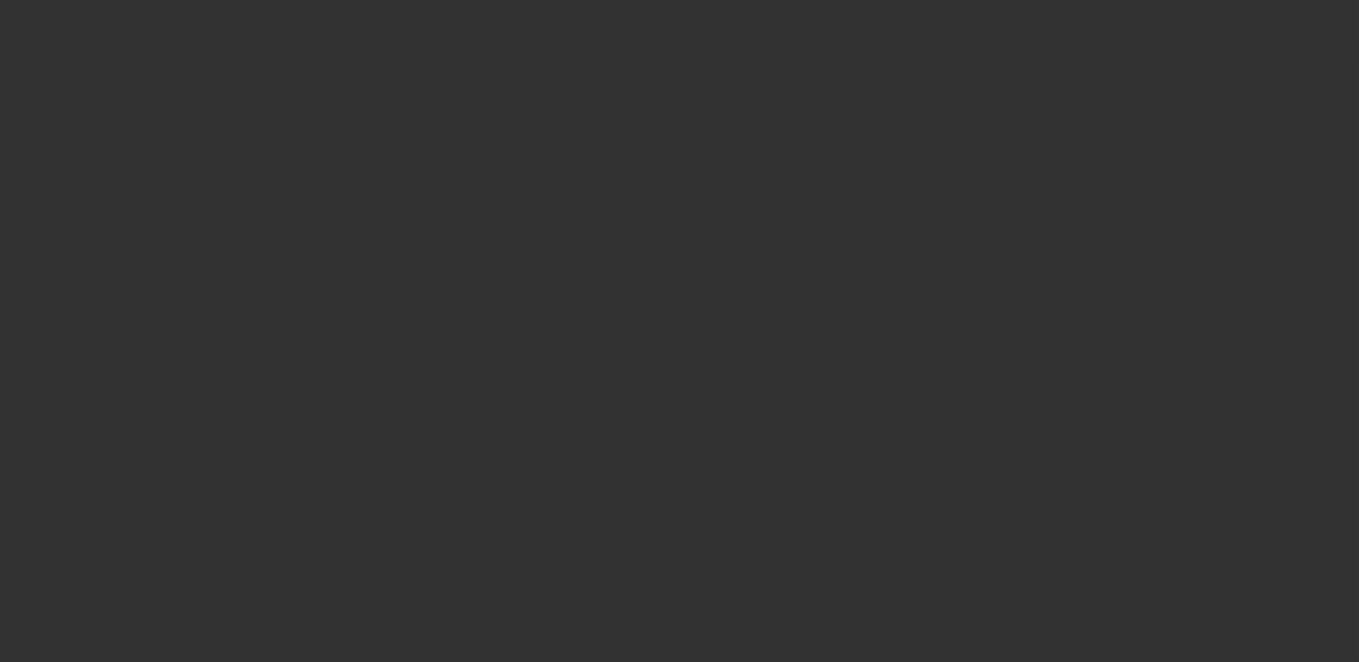
select select "0"
select select "2"
select select "0"
select select "6"
select select "0"
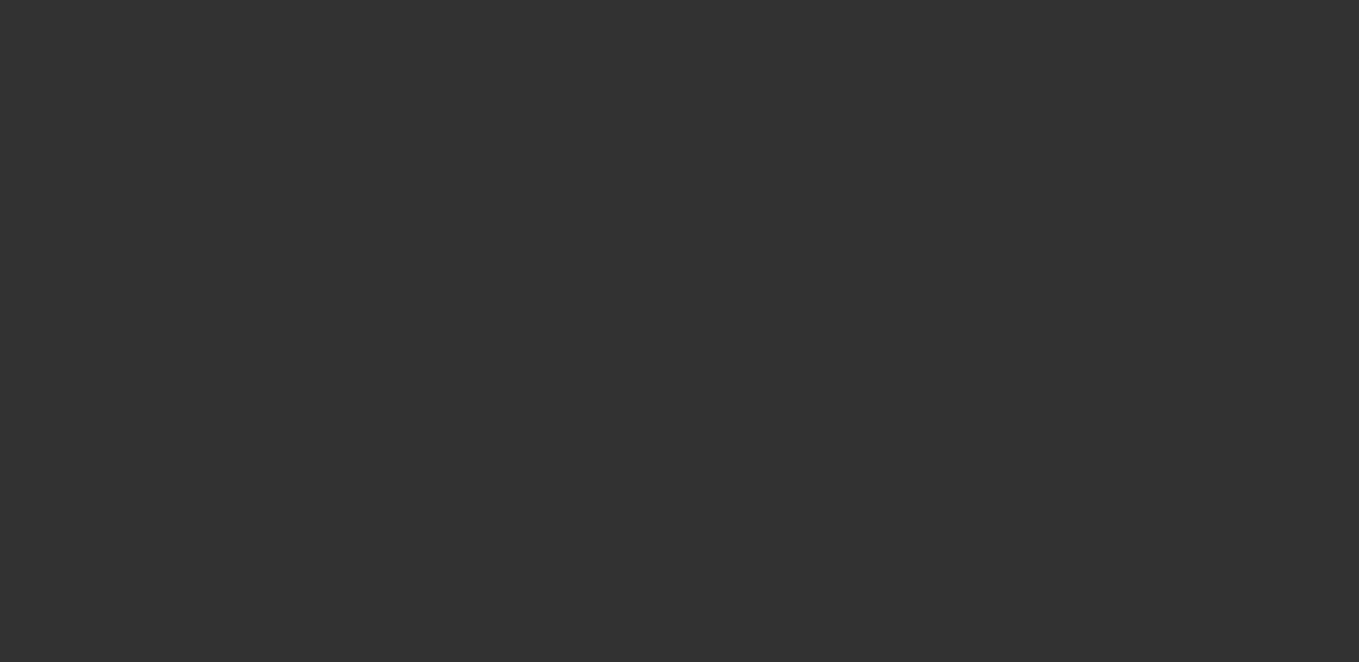
select select "0"
select select "6"
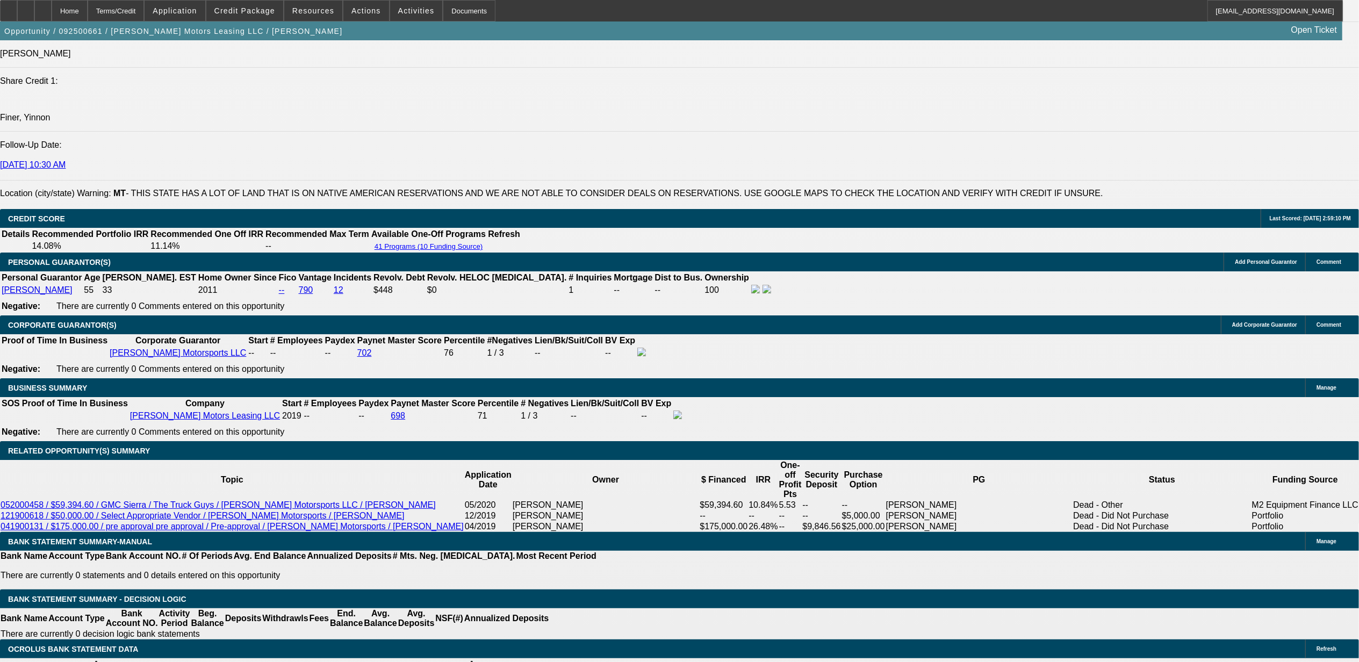
scroll to position [1647, 0]
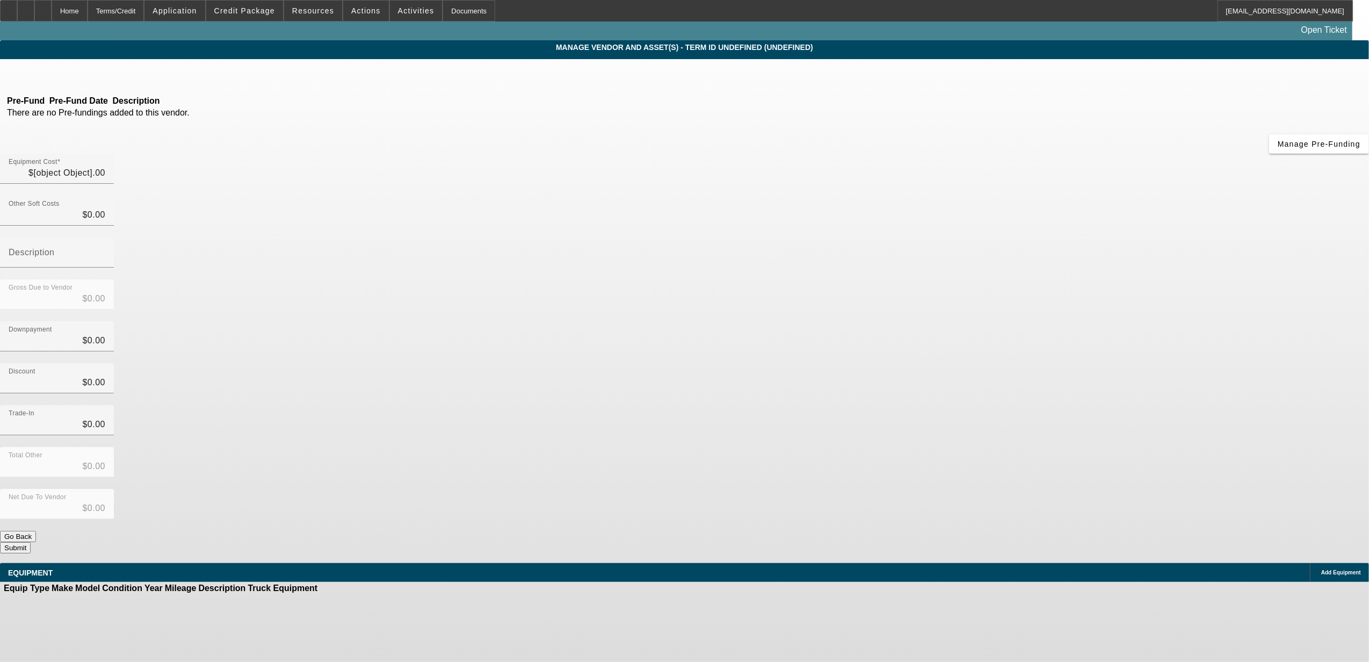
type input "$144,629.79"
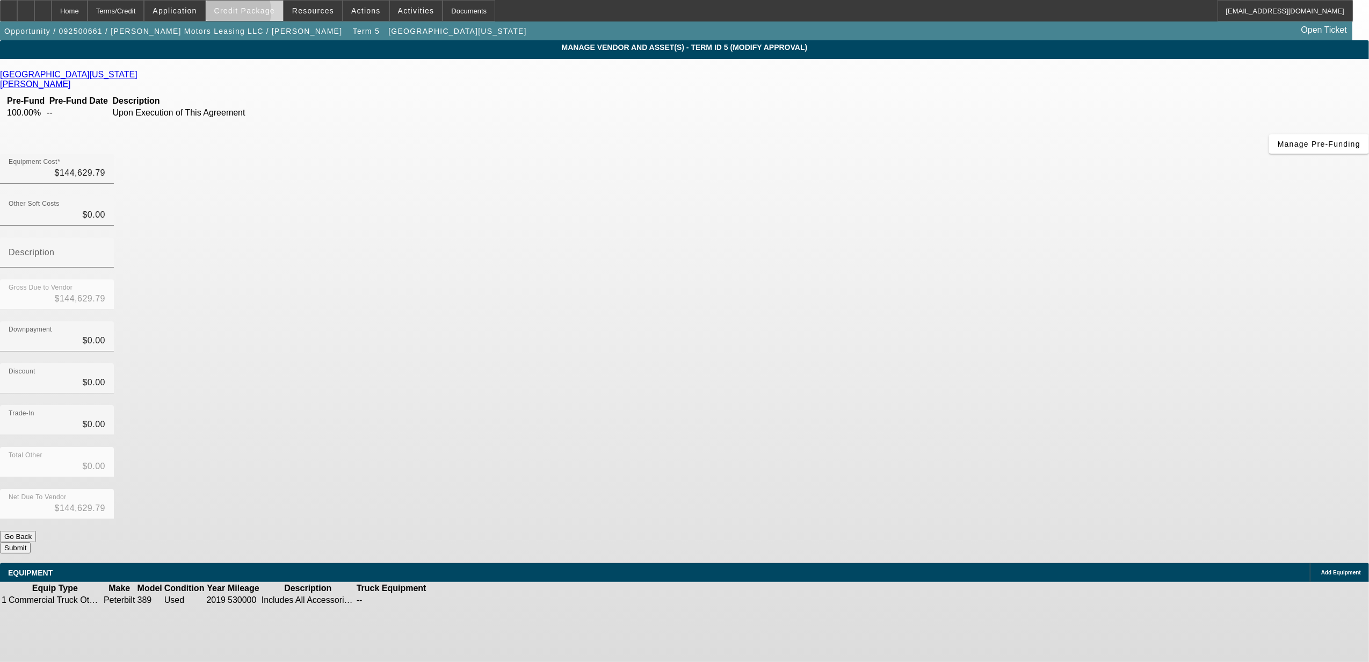
click at [248, 14] on span "Credit Package" at bounding box center [244, 10] width 61 height 9
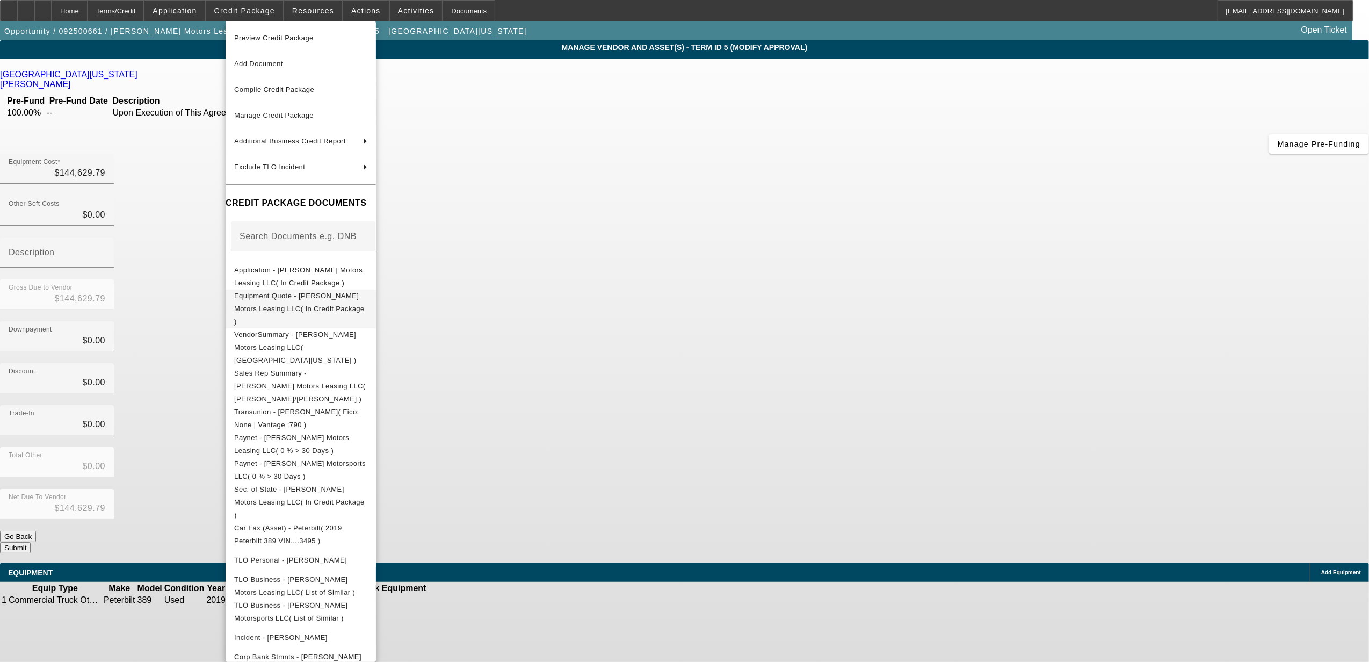
click at [295, 307] on button "Equipment Quote - [PERSON_NAME] Motors Leasing LLC( In Credit Package )" at bounding box center [301, 308] width 150 height 39
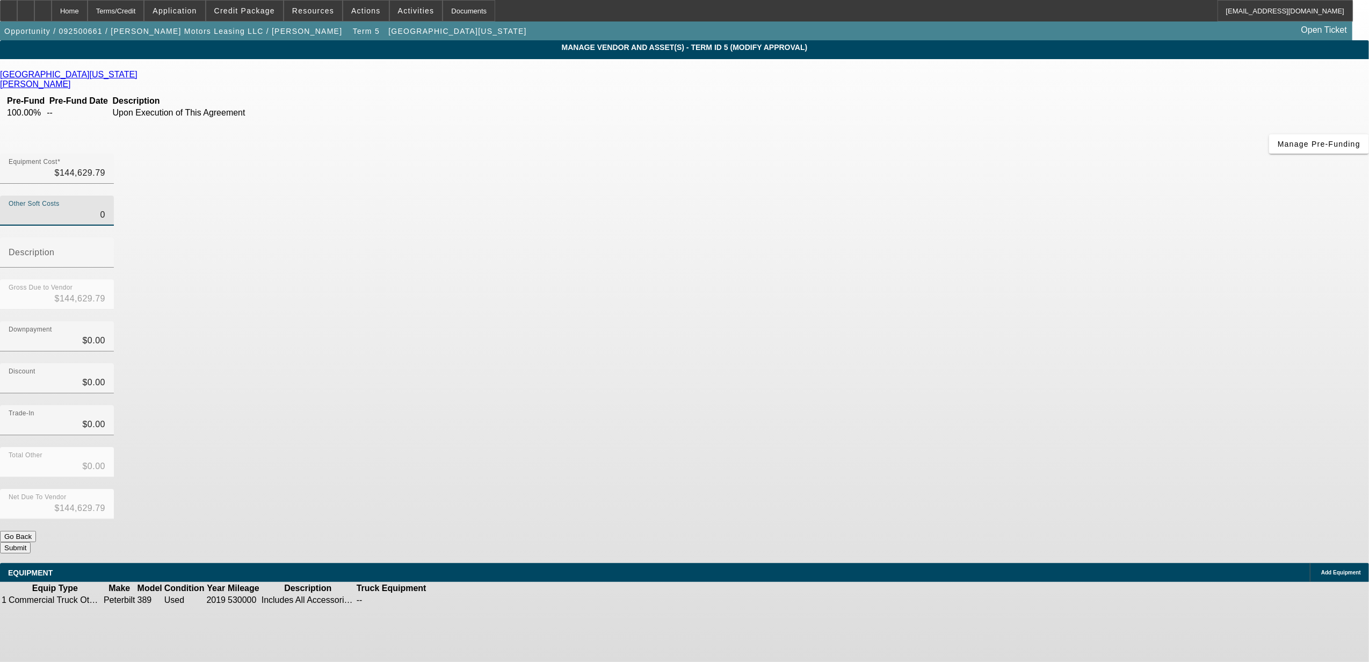
click at [105, 208] on input "0" at bounding box center [57, 214] width 97 height 13
type input "4"
type input "$144,633.79"
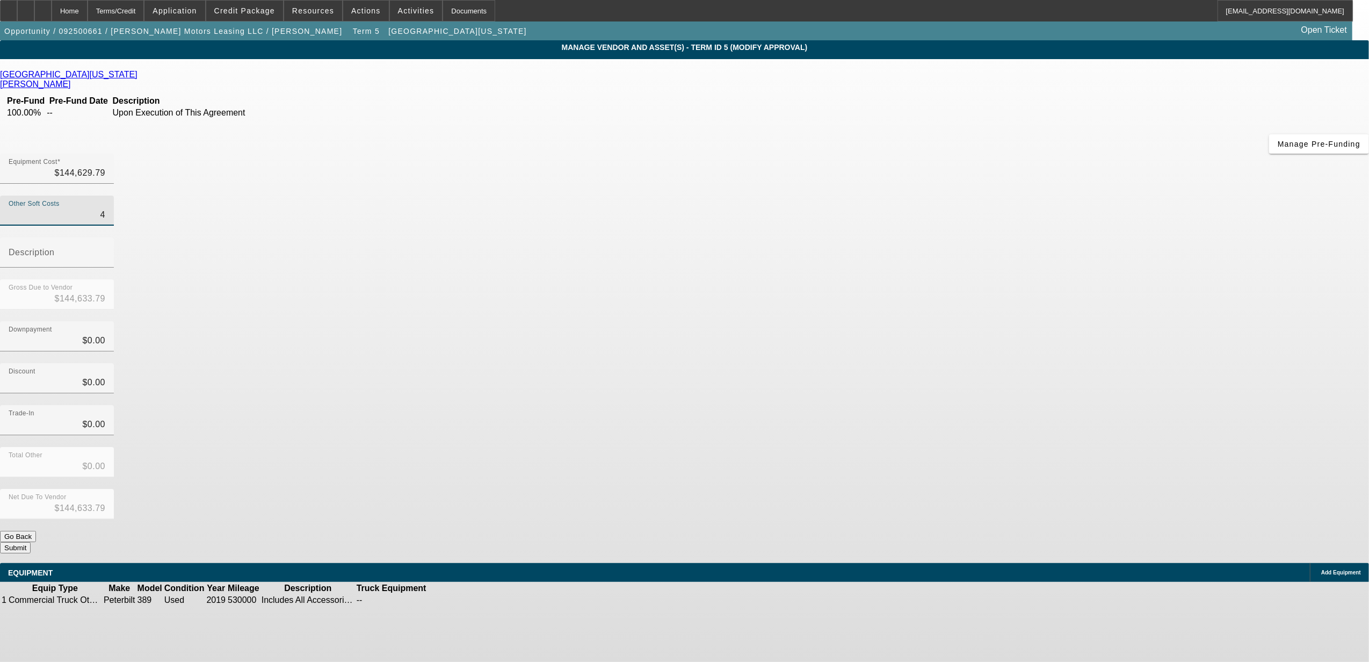
type input "40"
type input "$144,669.79"
type input "400"
type input "$145,029.79"
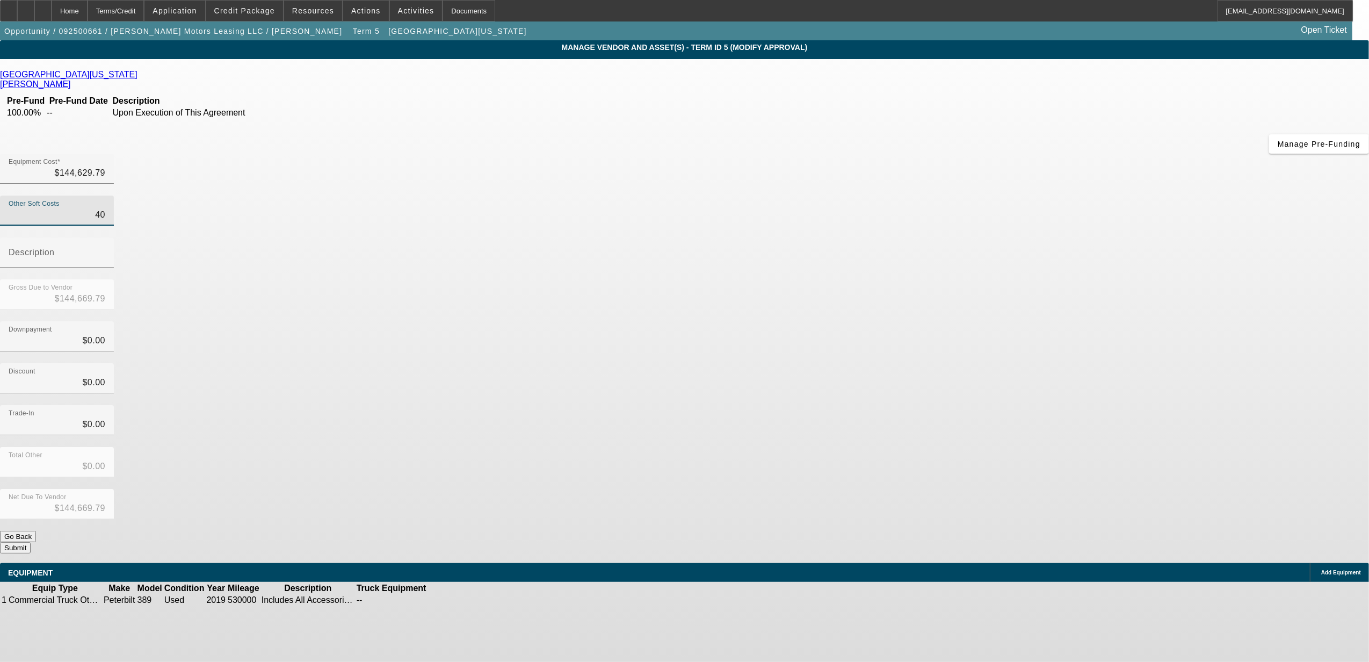
type input "$145,029.79"
type input "4000"
type input "$148,629.79"
click at [959, 363] on div "Discount $0.00" at bounding box center [684, 384] width 1369 height 42
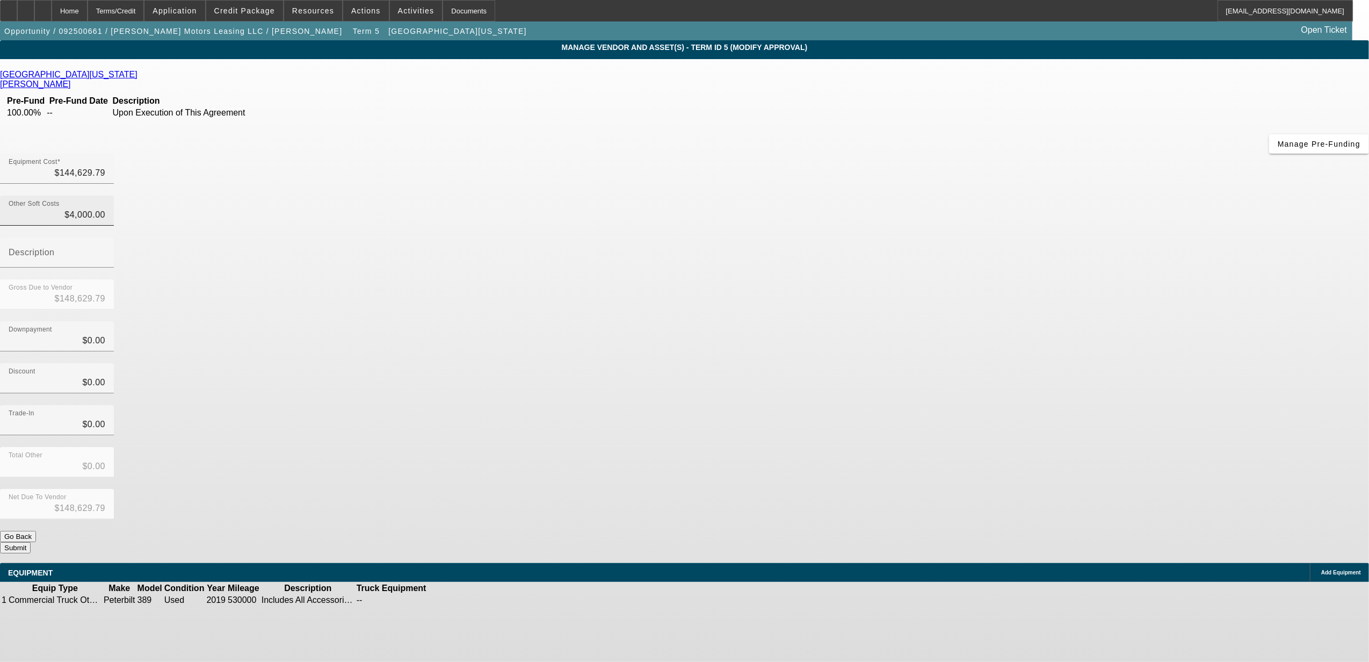
type input "4000"
click at [105, 208] on input "4000" at bounding box center [57, 214] width 97 height 13
type input "$144,629.79"
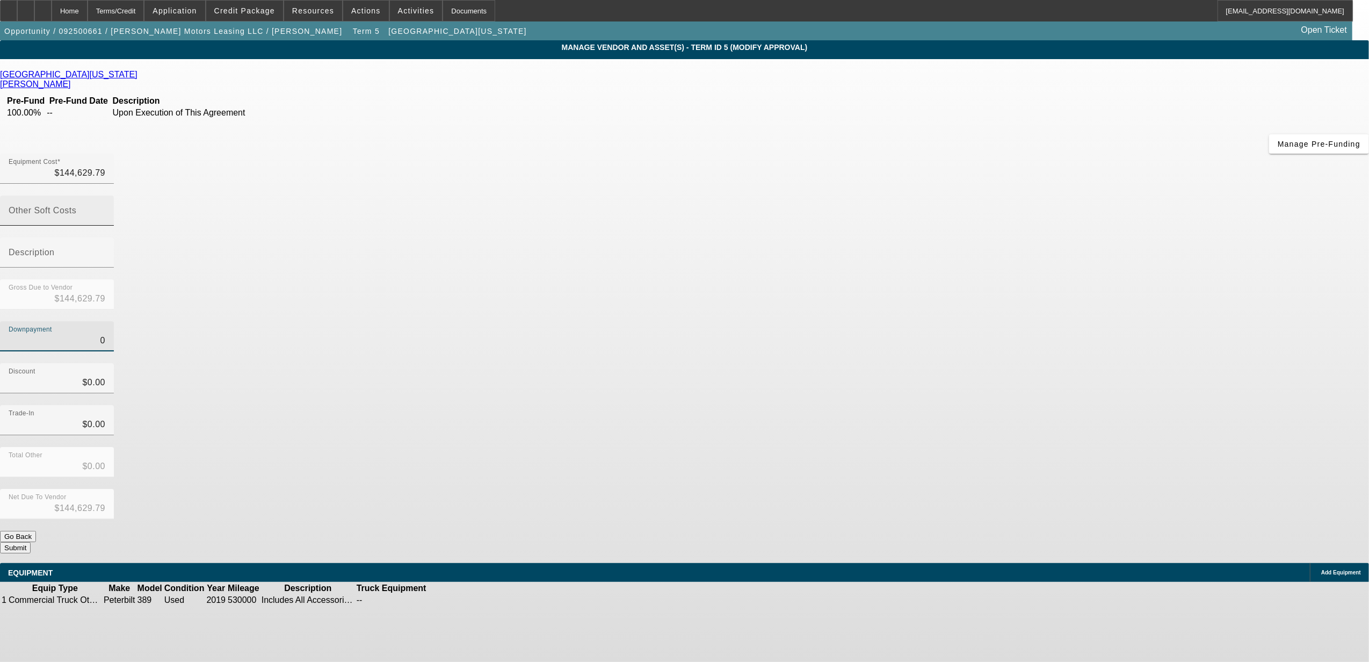
type input "$0.00"
type input "0"
type input "$0.00"
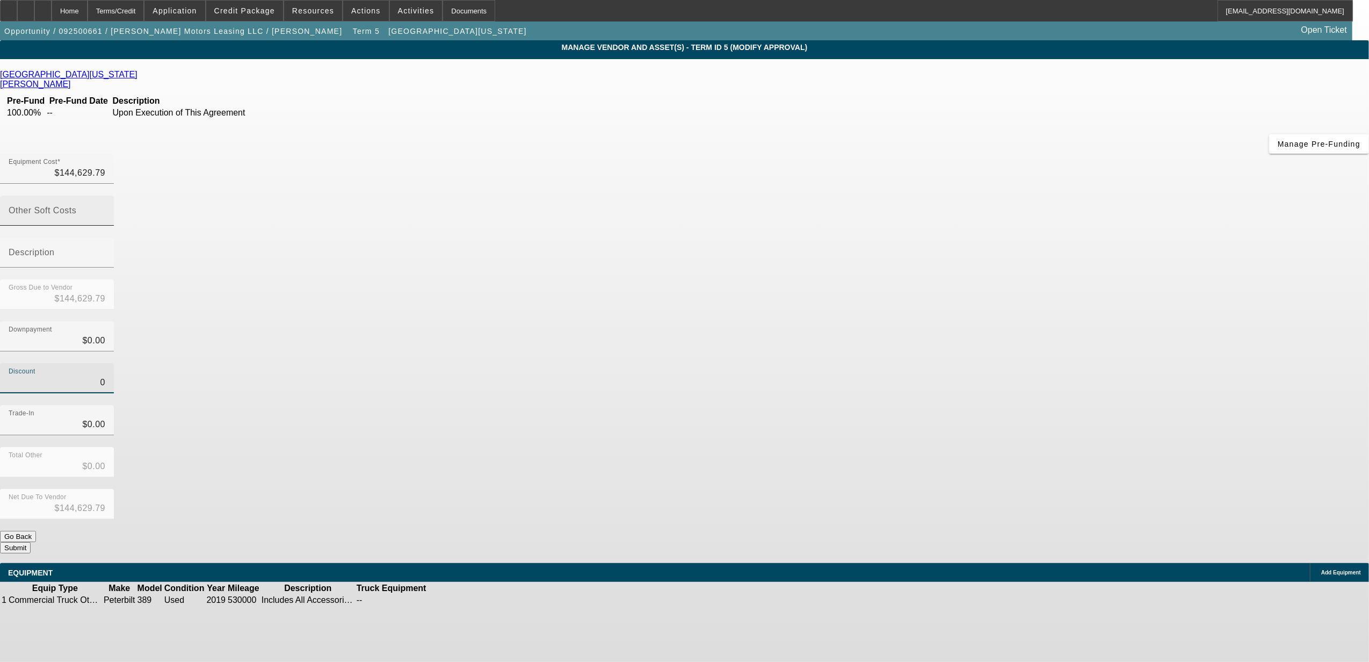
type input "0"
type input "$0.00"
type input "04"
type input "$4.00"
type input "$144,625.79"
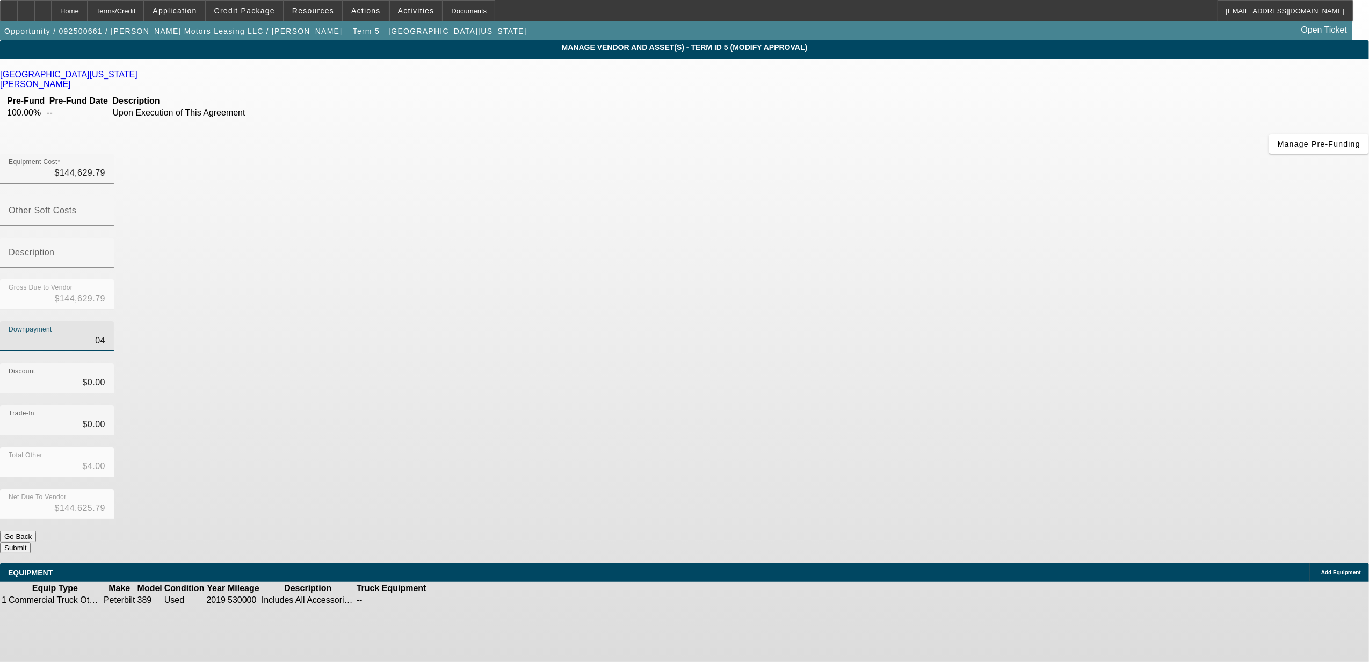
type input "040"
type input "$40.00"
type input "$144,589.79"
type input "0400"
type input "$400.00"
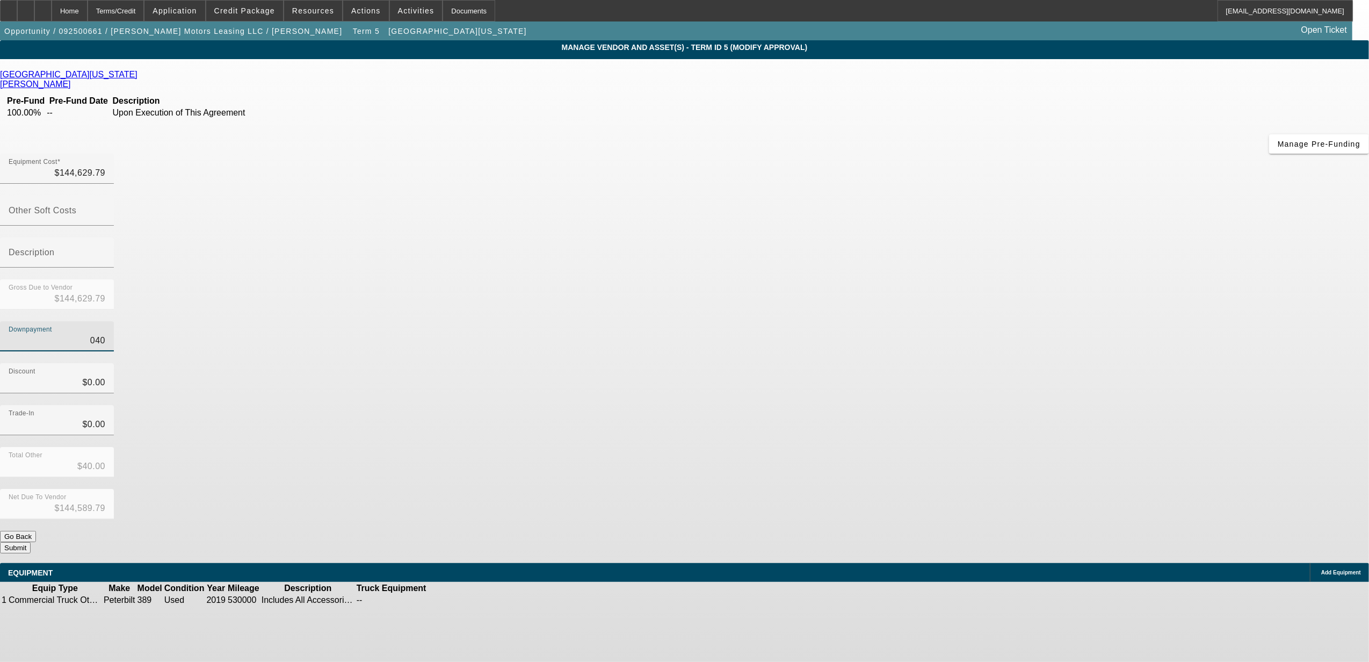
type input "$144,229.79"
type input "$0,400.00"
type input "0"
type input "0400"
type input "$0.00"
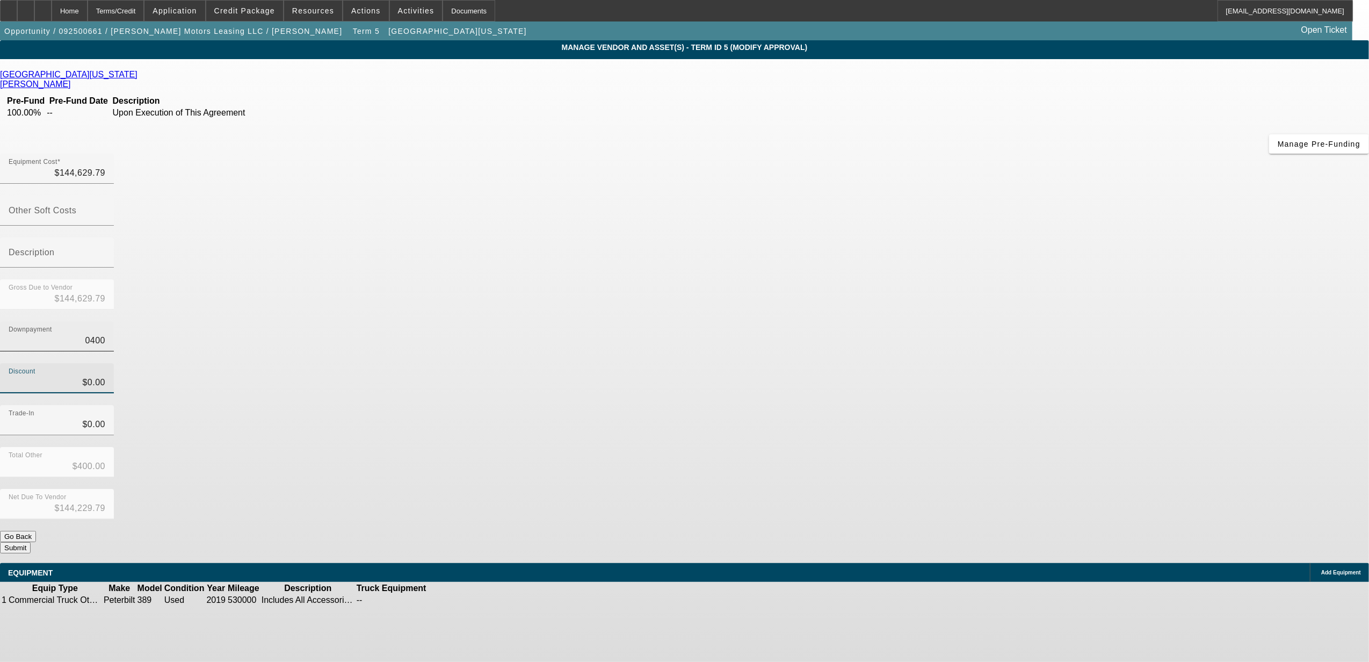
click at [105, 334] on input "0400" at bounding box center [57, 340] width 97 height 13
type input "4"
type input "$4.00"
type input "$144,625.79"
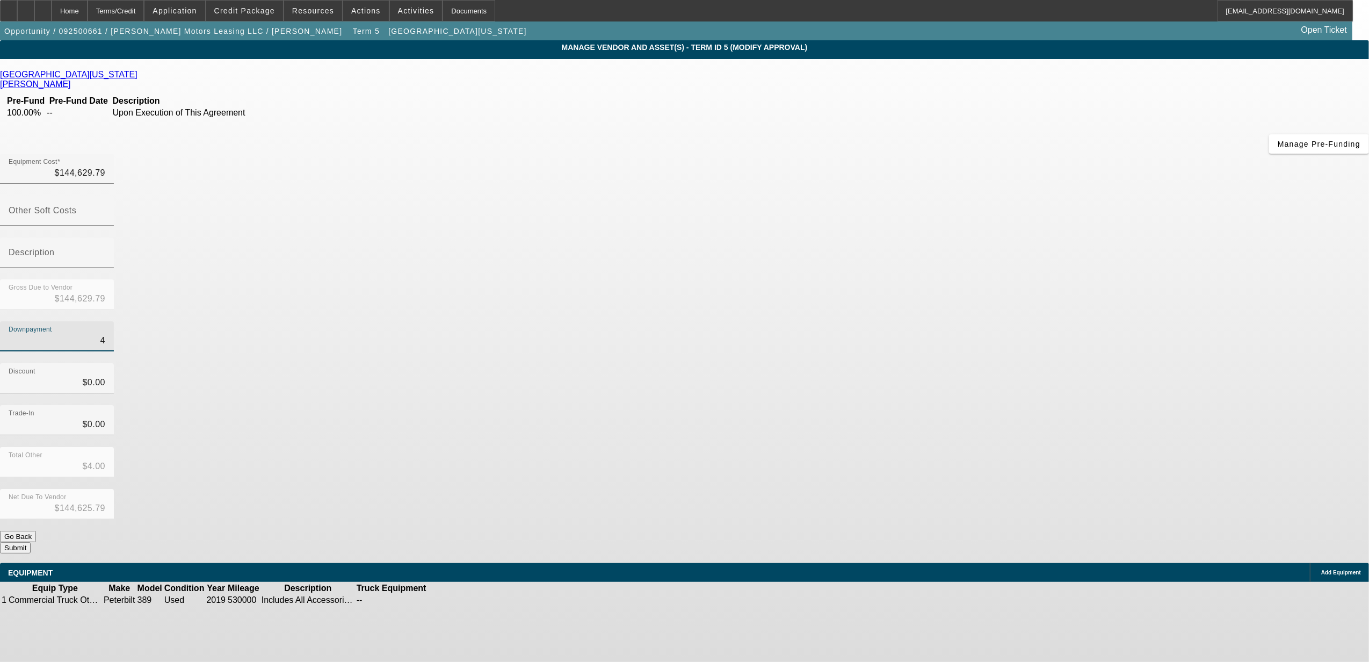
type input "40"
type input "$40.00"
type input "$144,589.79"
type input "400"
type input "$400.00"
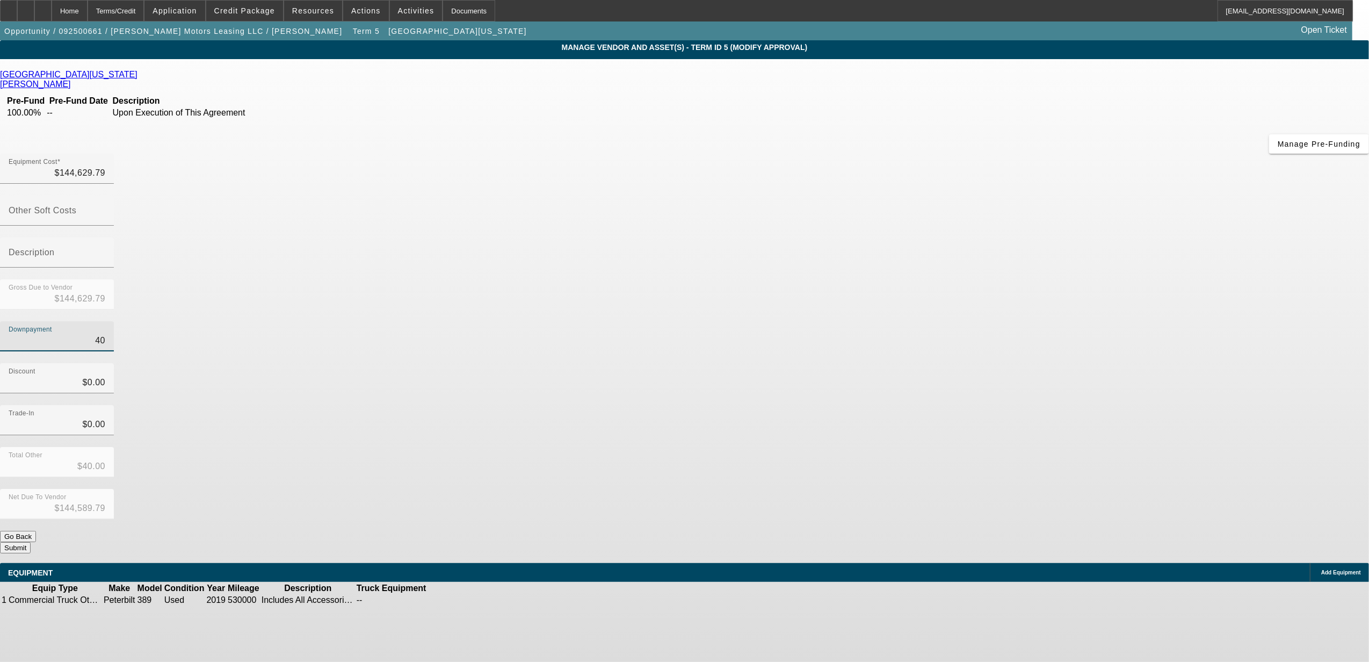
type input "$144,229.79"
type input "4000"
type input "$4,000.00"
type input "$140,629.79"
type input "$4,000.00"
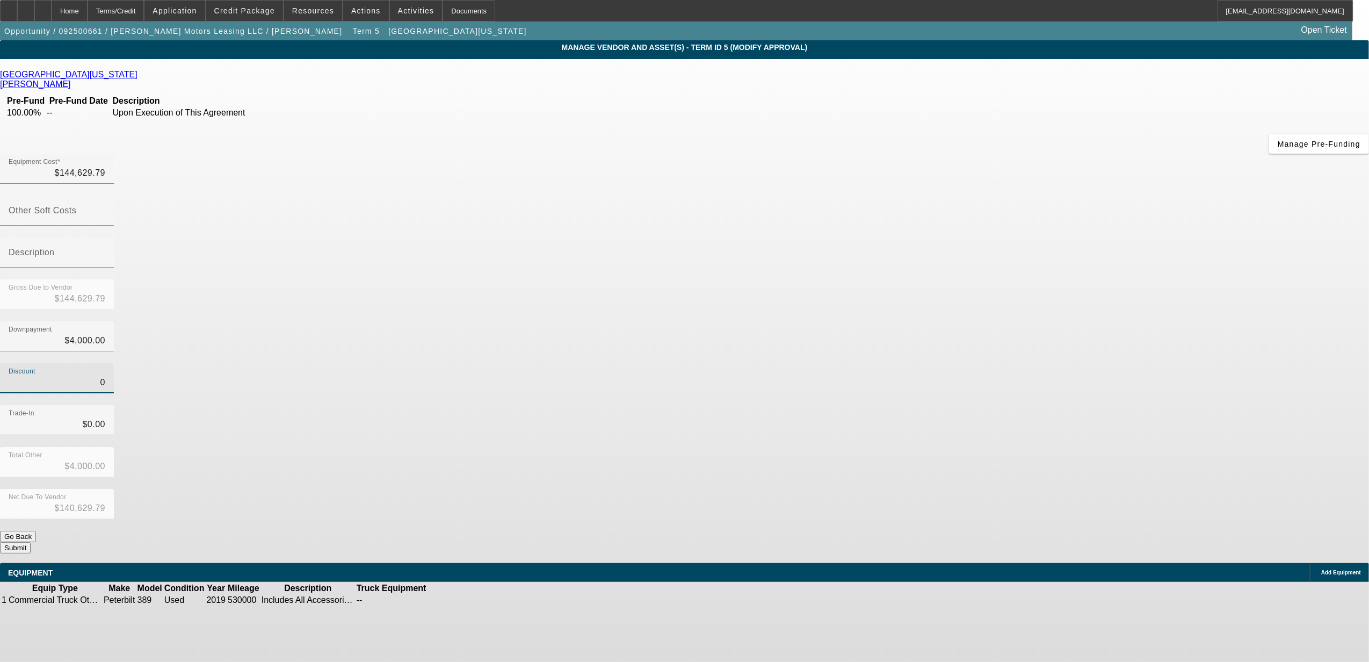
type input "$0.00"
click at [918, 405] on div "Trade-In $0.00" at bounding box center [684, 426] width 1369 height 42
click at [31, 542] on button "Submit" at bounding box center [15, 547] width 31 height 11
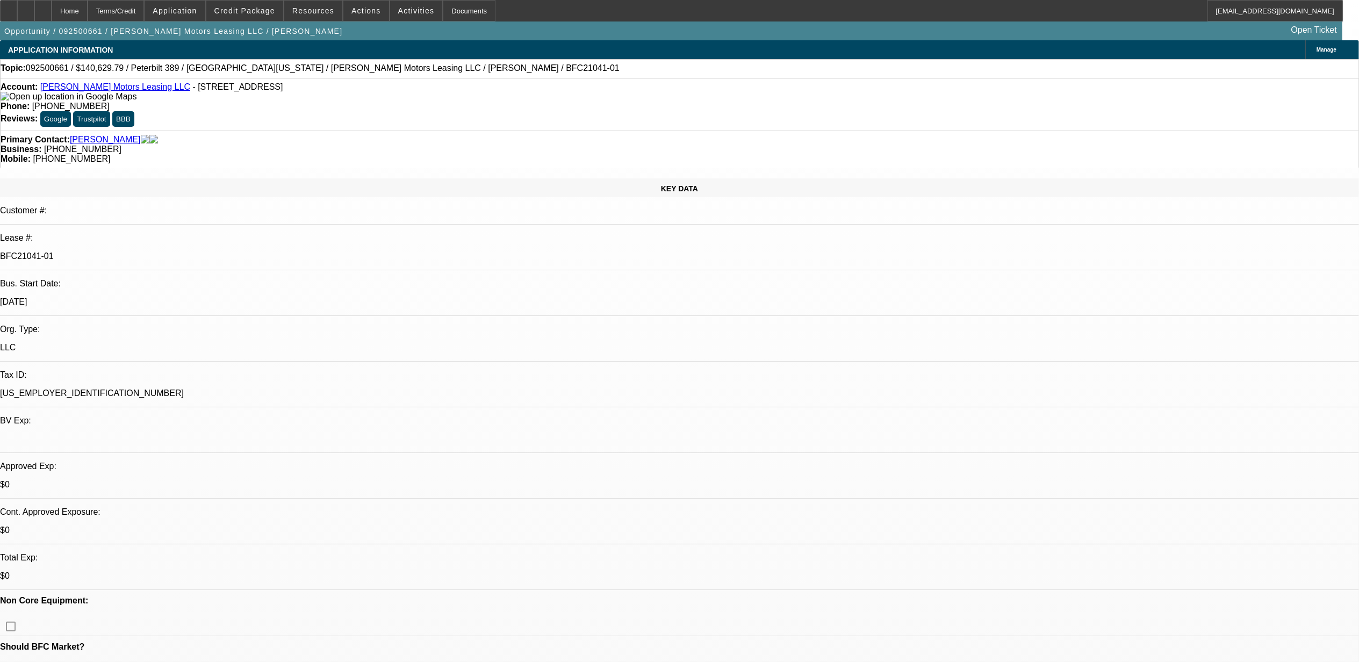
select select "0"
select select "2"
select select "0"
select select "6"
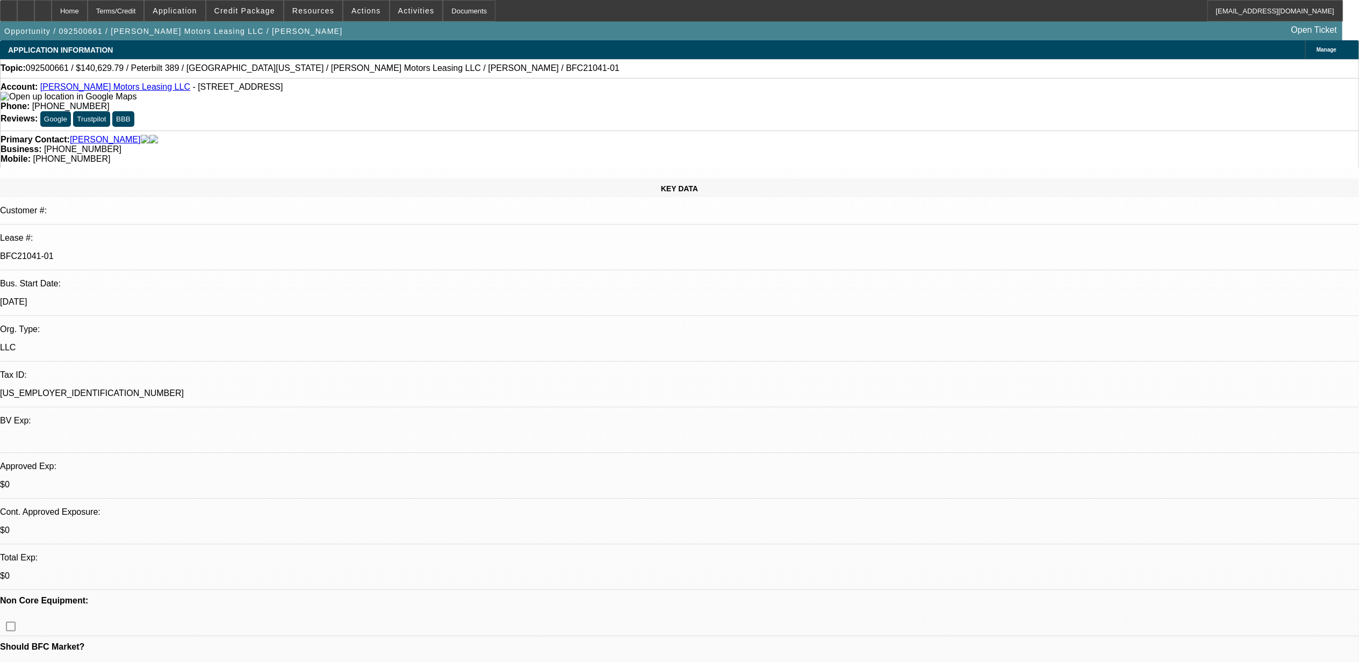
select select "0"
select select "6"
select select "0"
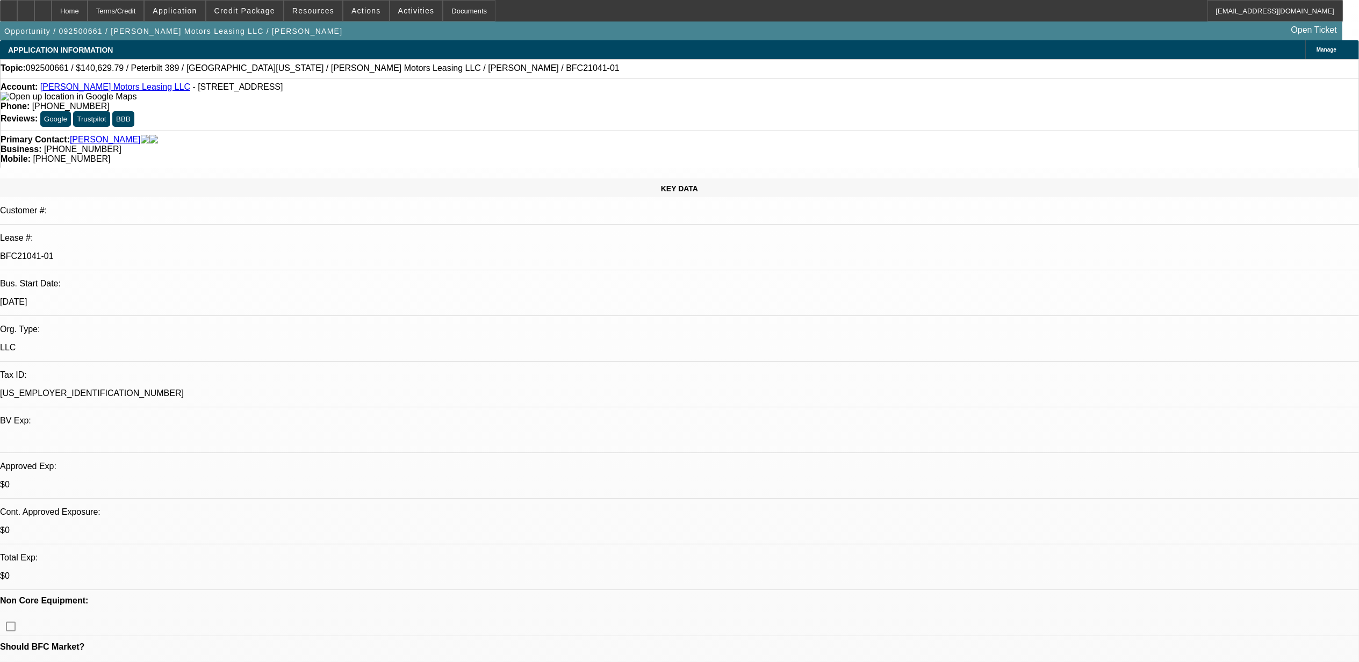
select select "0"
select select "2"
select select "0"
select select "6"
select select "0"
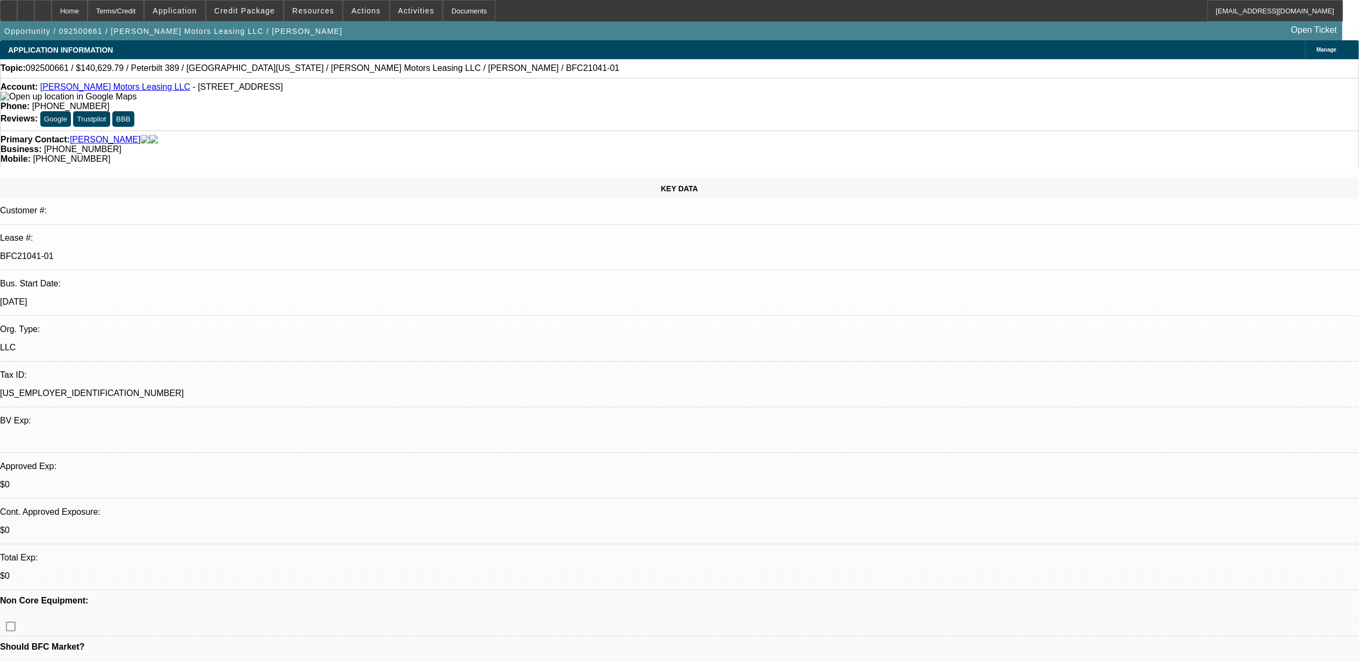
select select "0"
select select "6"
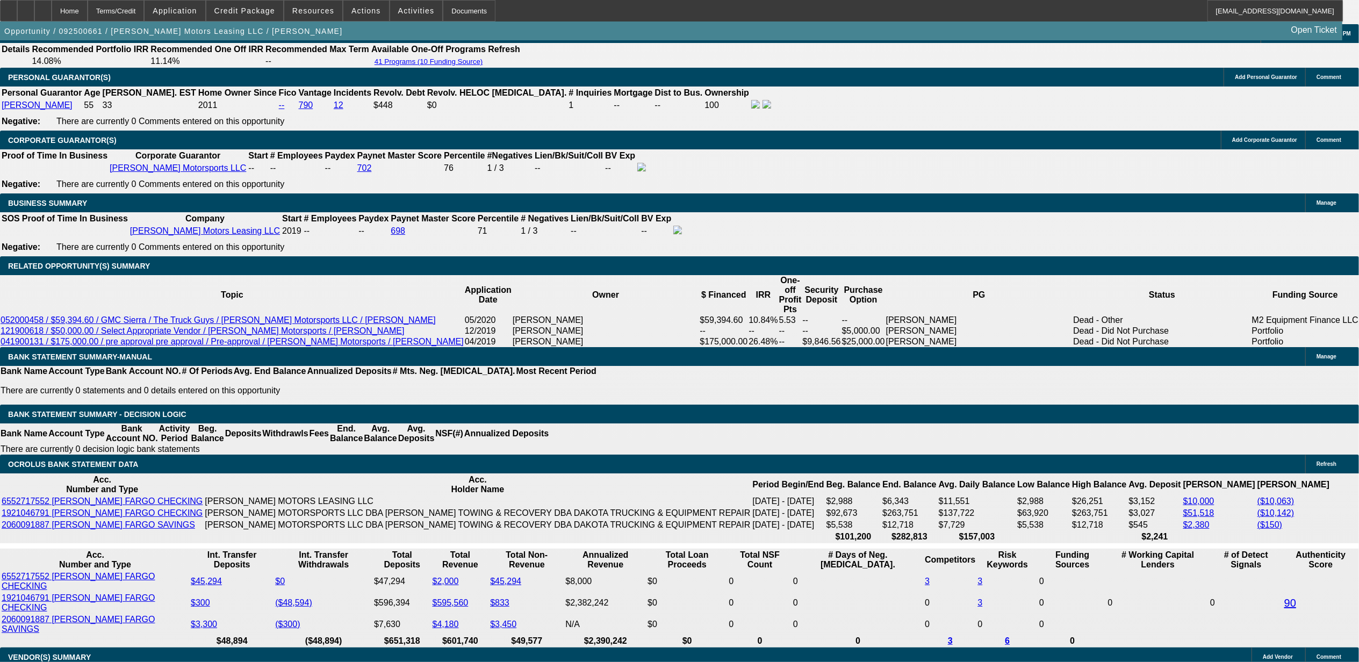
scroll to position [1719, 0]
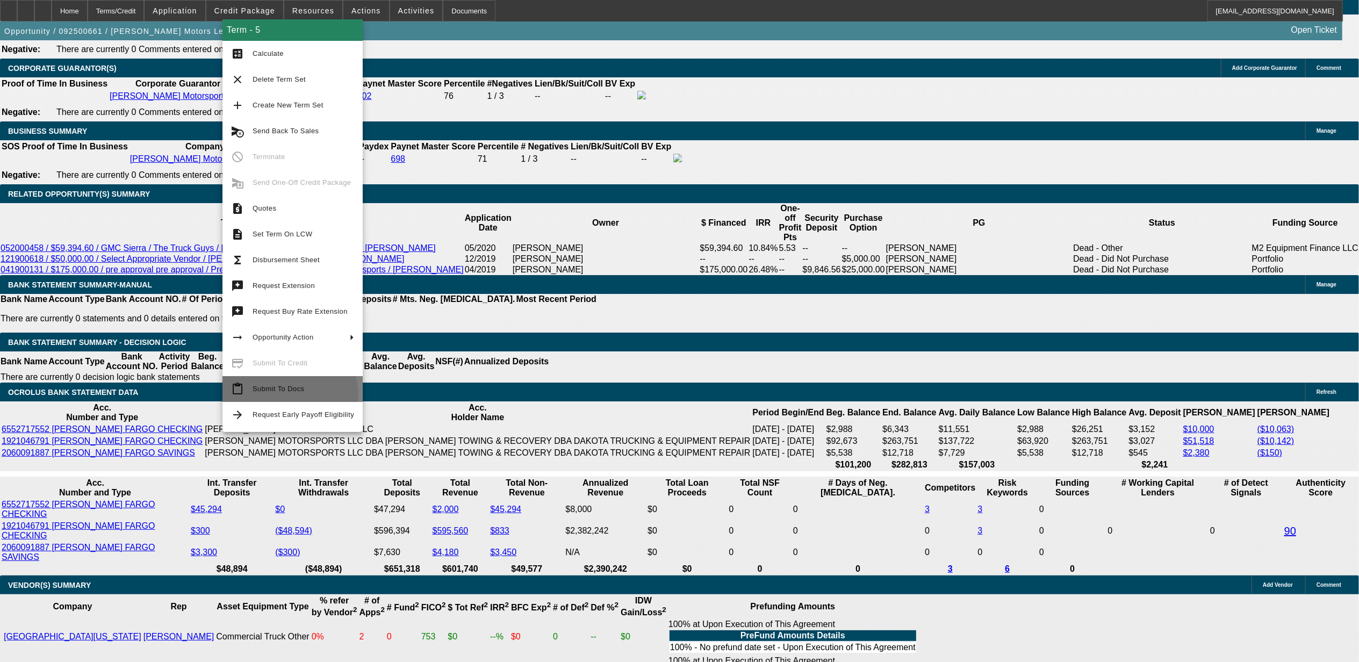
click at [280, 396] on button "content_paste Submit To Docs" at bounding box center [292, 389] width 140 height 26
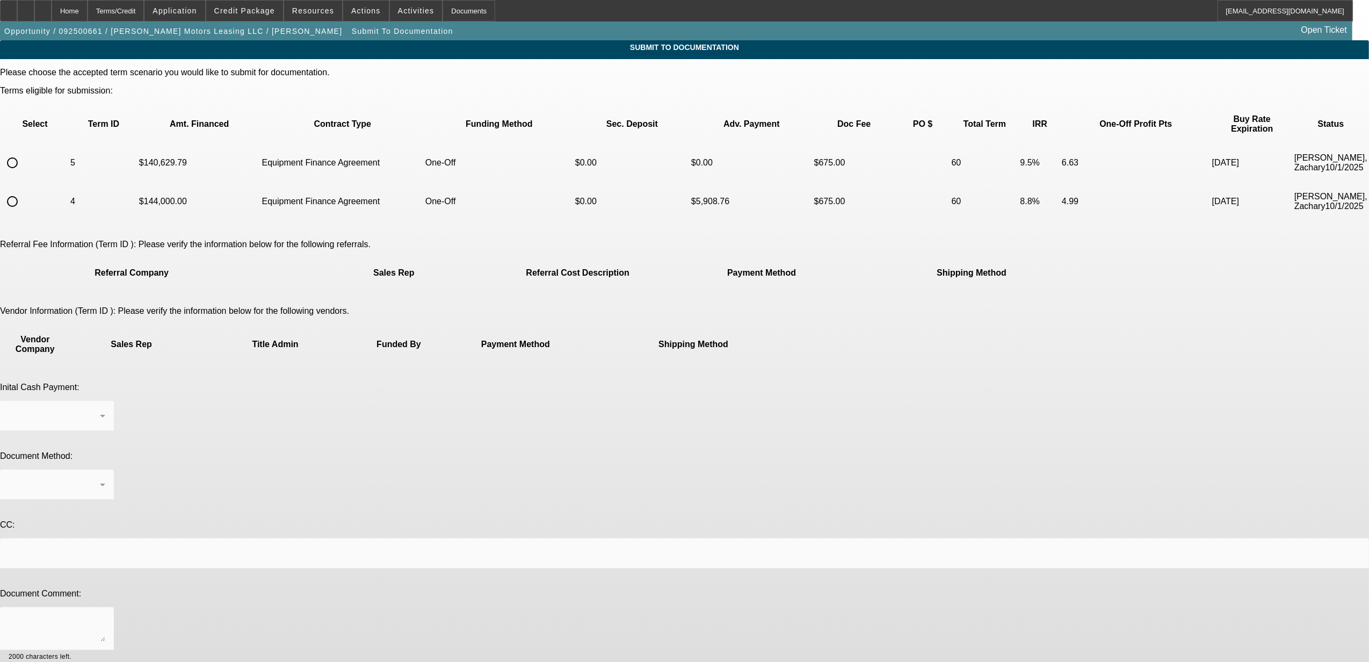
click at [23, 152] on input "radio" at bounding box center [12, 162] width 21 height 21
radio input "true"
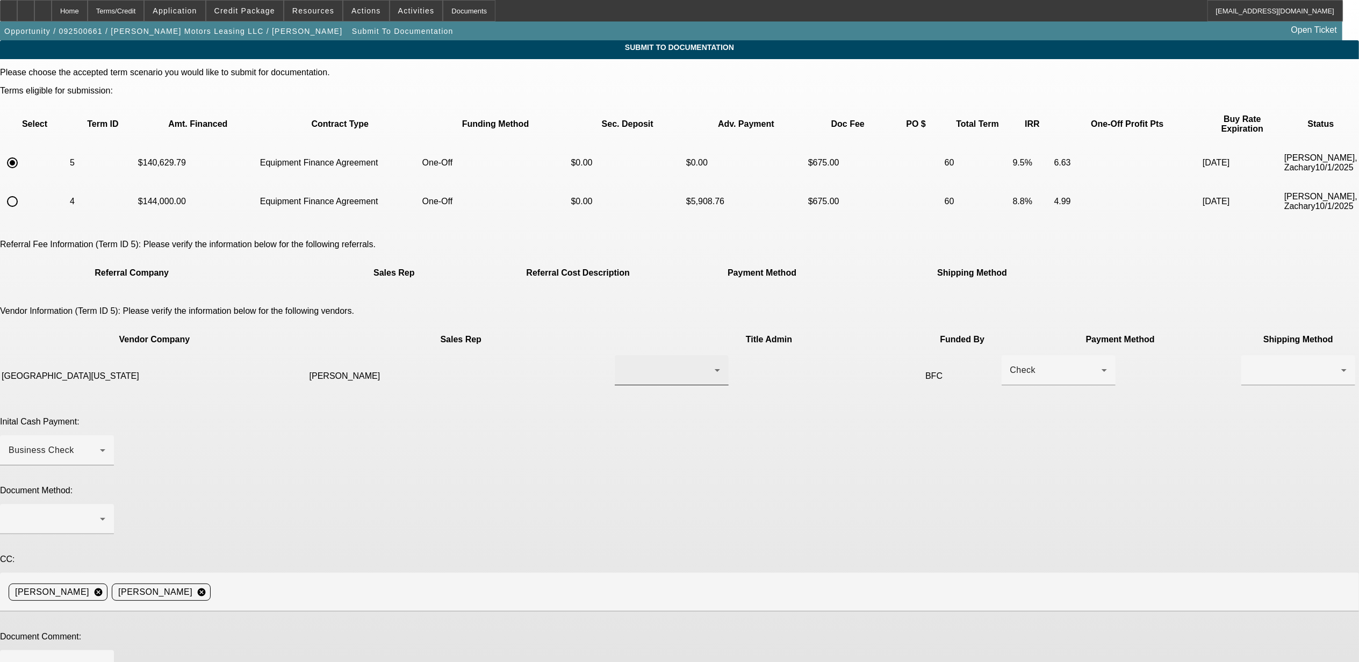
click at [623, 364] on div at bounding box center [668, 370] width 91 height 13
click at [611, 367] on mat-option "[PERSON_NAME]" at bounding box center [630, 360] width 128 height 26
click at [1001, 385] on div at bounding box center [1058, 391] width 114 height 12
click at [1010, 355] on div "Check" at bounding box center [1058, 370] width 97 height 30
click at [763, 383] on span "Wire Transfer" at bounding box center [769, 385] width 55 height 13
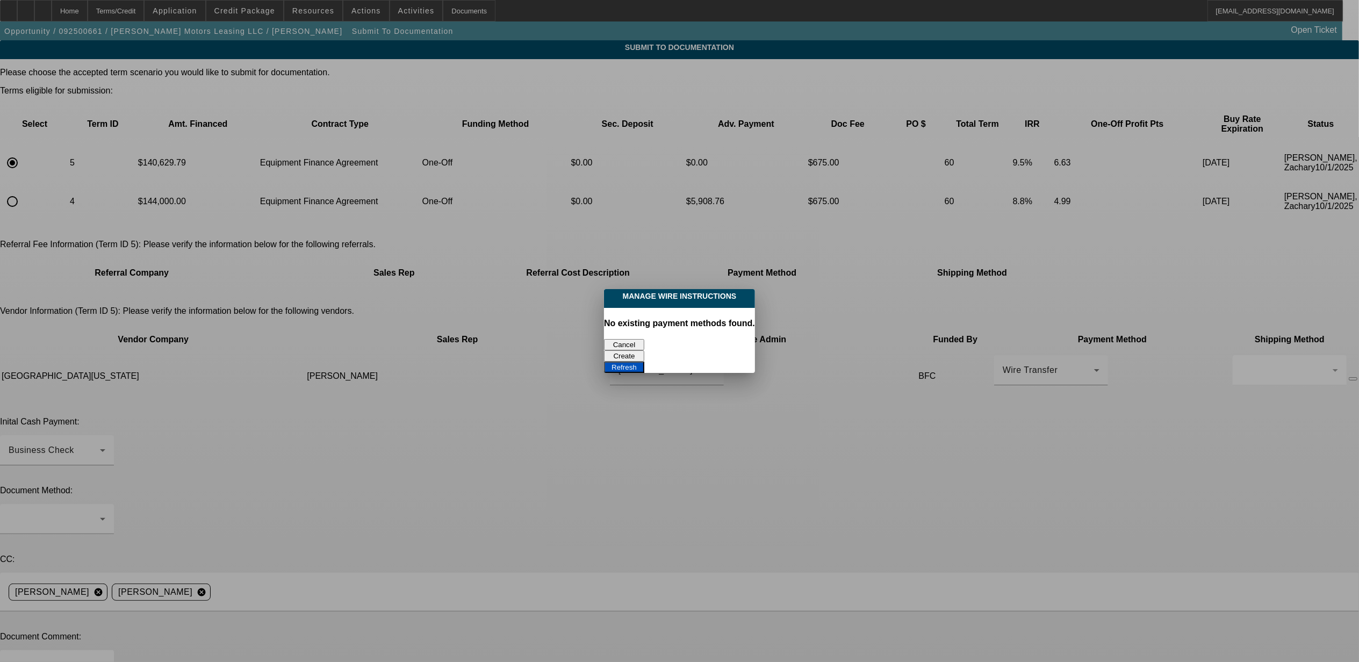
click at [644, 350] on button "Create" at bounding box center [624, 355] width 40 height 11
click at [644, 362] on button "Refresh" at bounding box center [624, 367] width 40 height 11
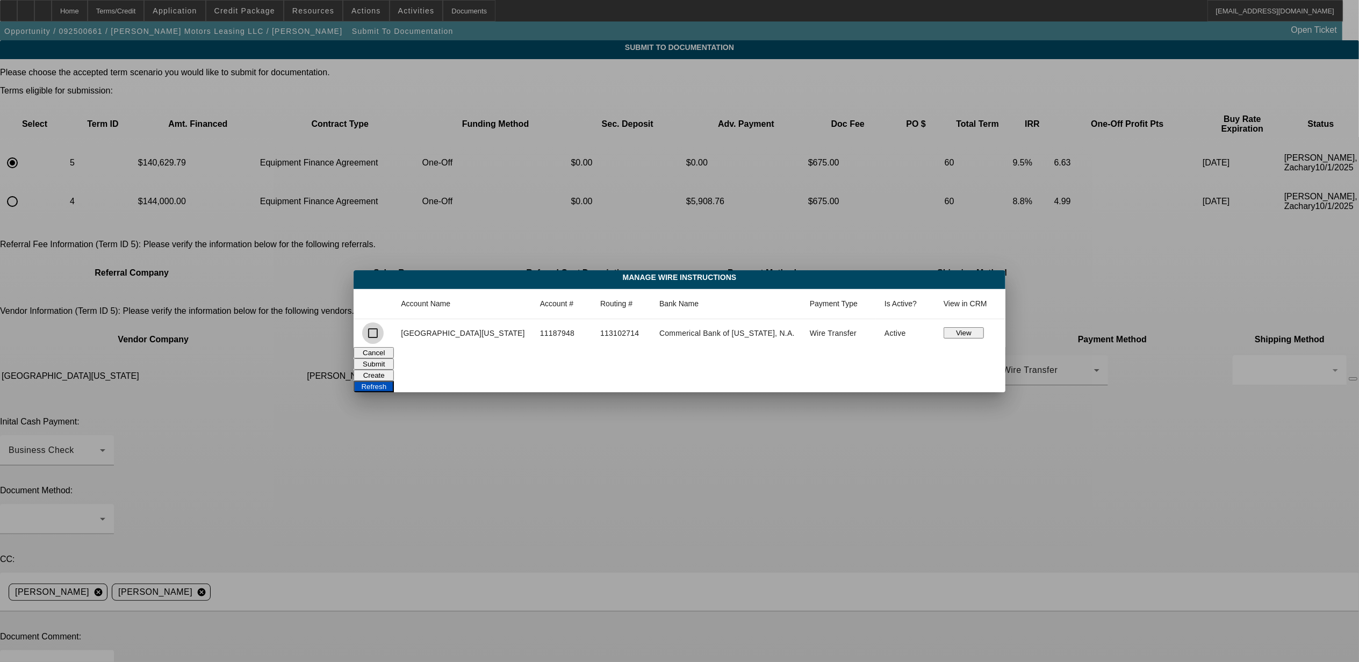
click at [384, 334] on input "checkbox" at bounding box center [372, 332] width 21 height 21
checkbox input "true"
click at [394, 362] on button "Submit" at bounding box center [373, 363] width 40 height 11
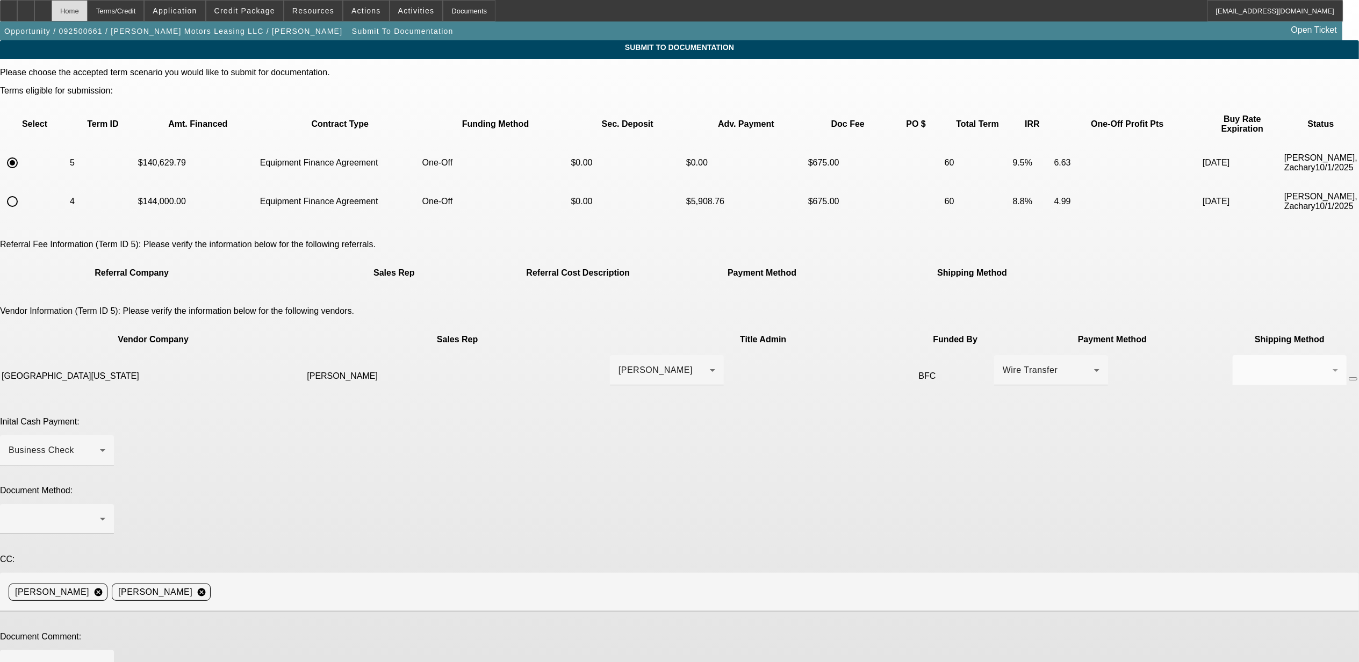
click at [88, 16] on div "Home" at bounding box center [70, 10] width 36 height 21
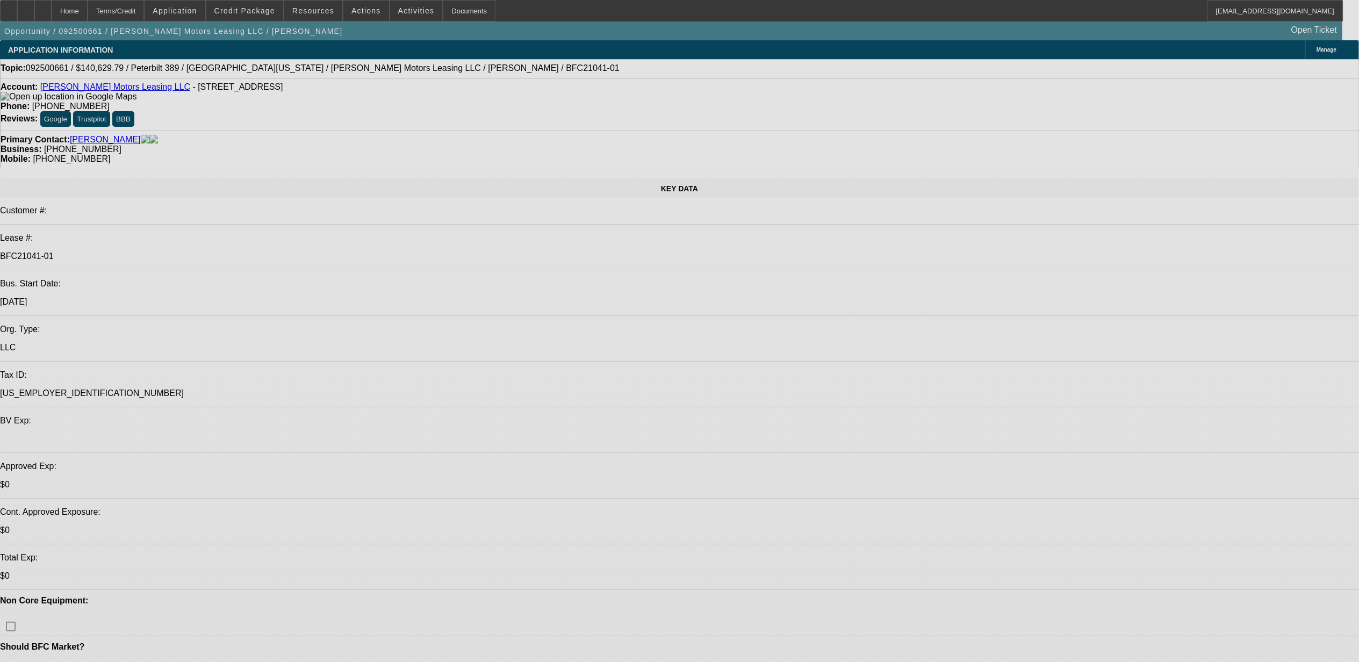
select select "0"
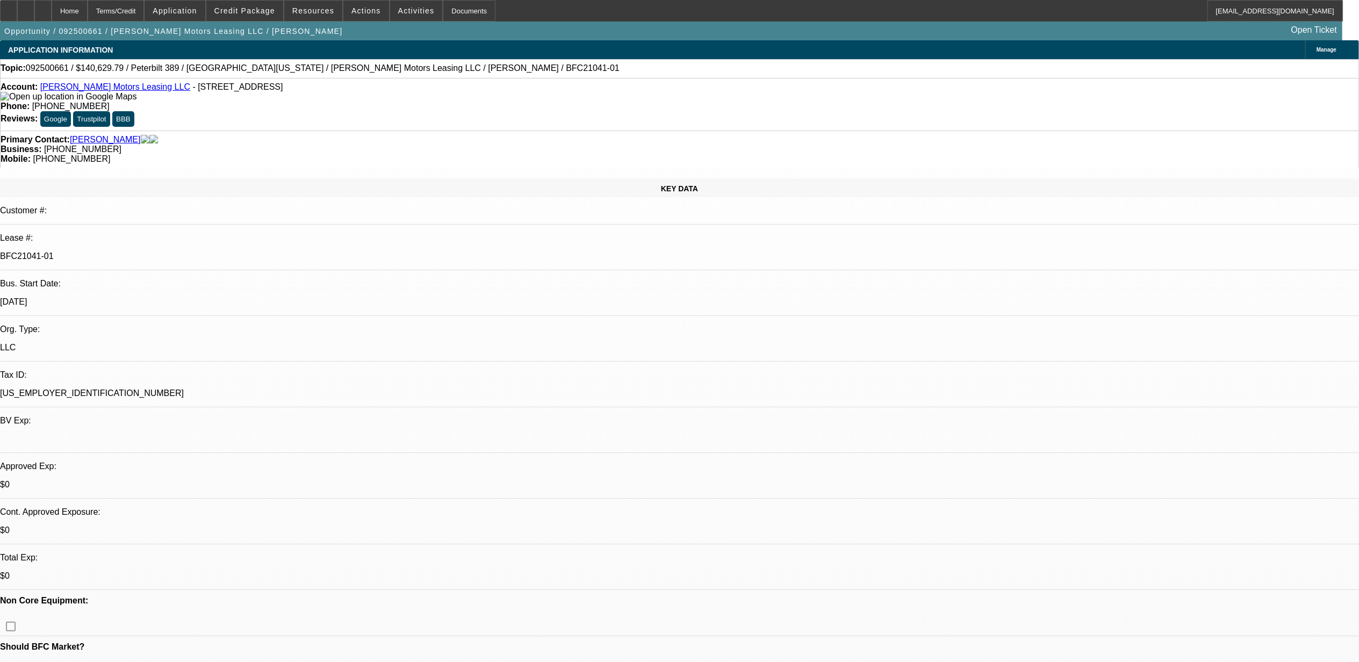
select select "0"
select select "2"
select select "0"
select select "6"
select select "0"
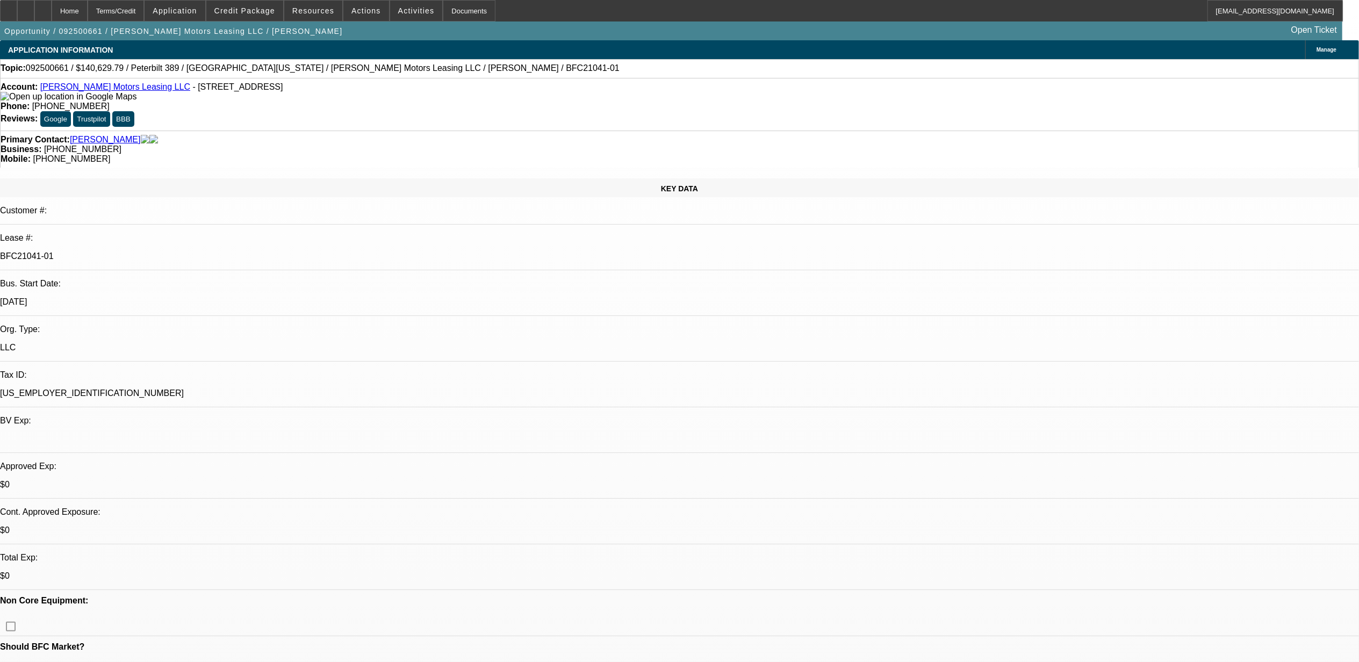
select select "0"
select select "6"
select select "0"
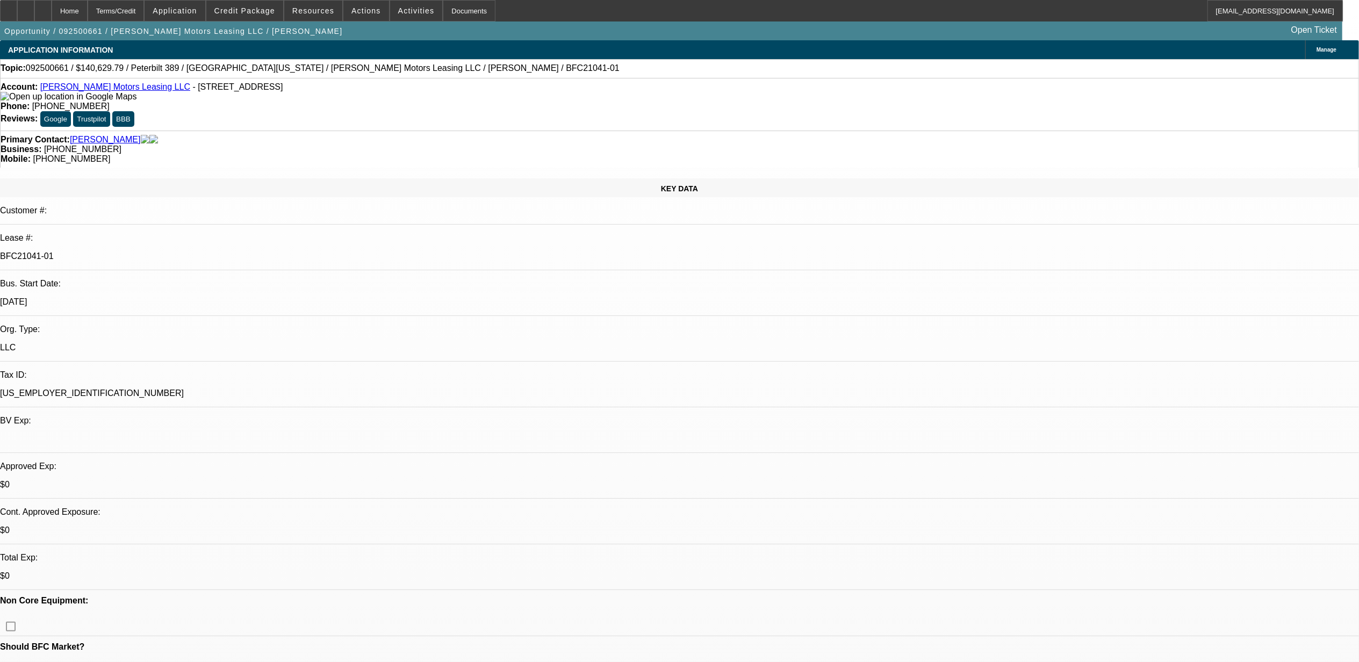
select select "2"
select select "0"
select select "6"
select select "0"
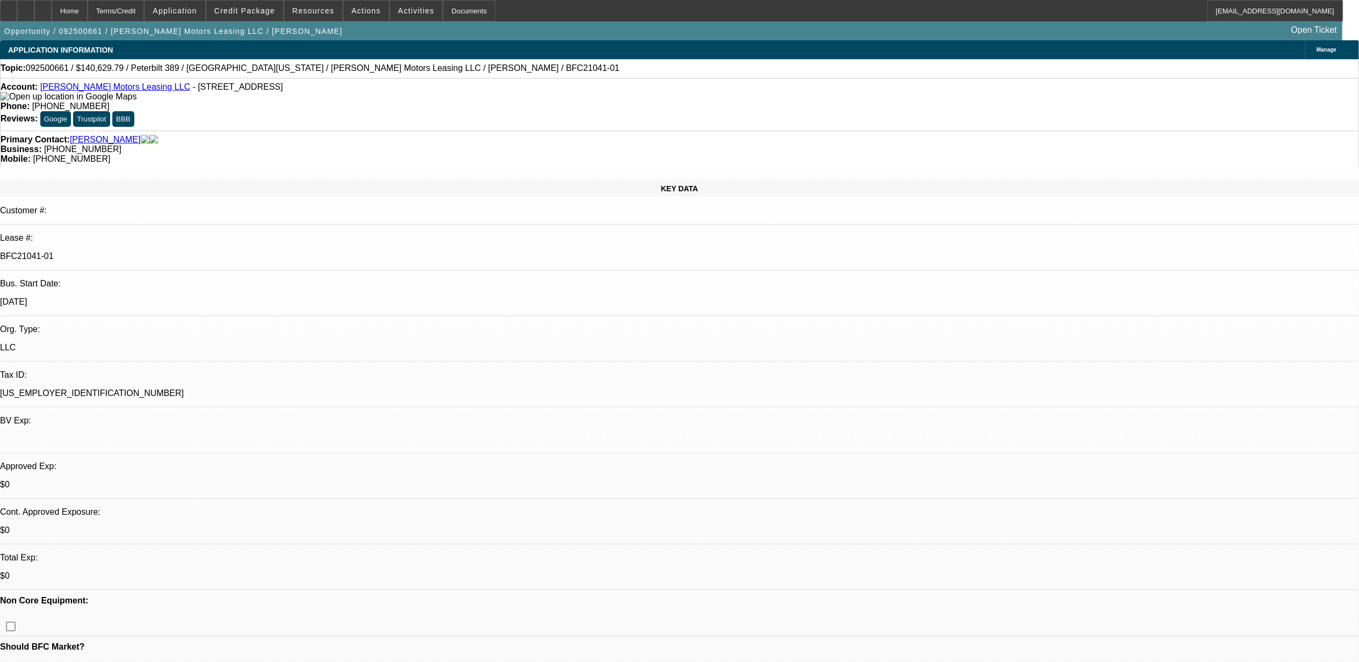
select select "0"
select select "6"
click at [261, 18] on span at bounding box center [244, 11] width 77 height 26
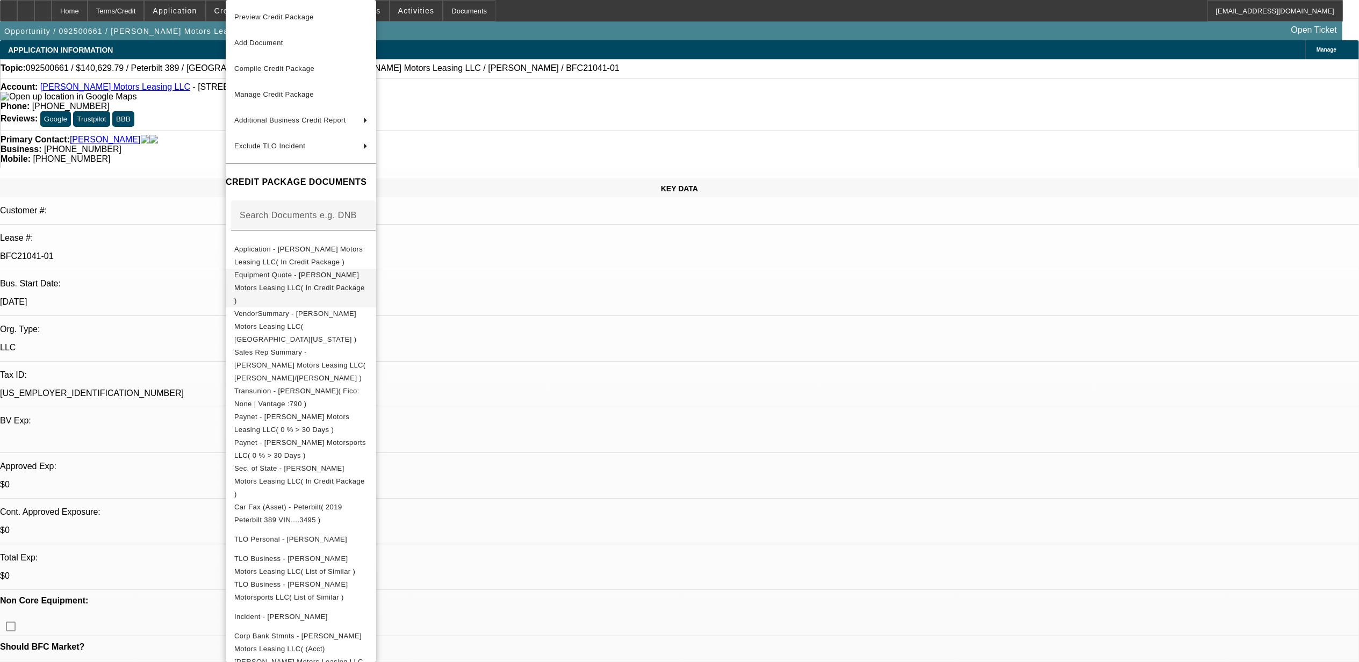
click at [308, 288] on button "Equipment Quote - [PERSON_NAME] Motors Leasing LLC( In Credit Package )" at bounding box center [301, 288] width 150 height 39
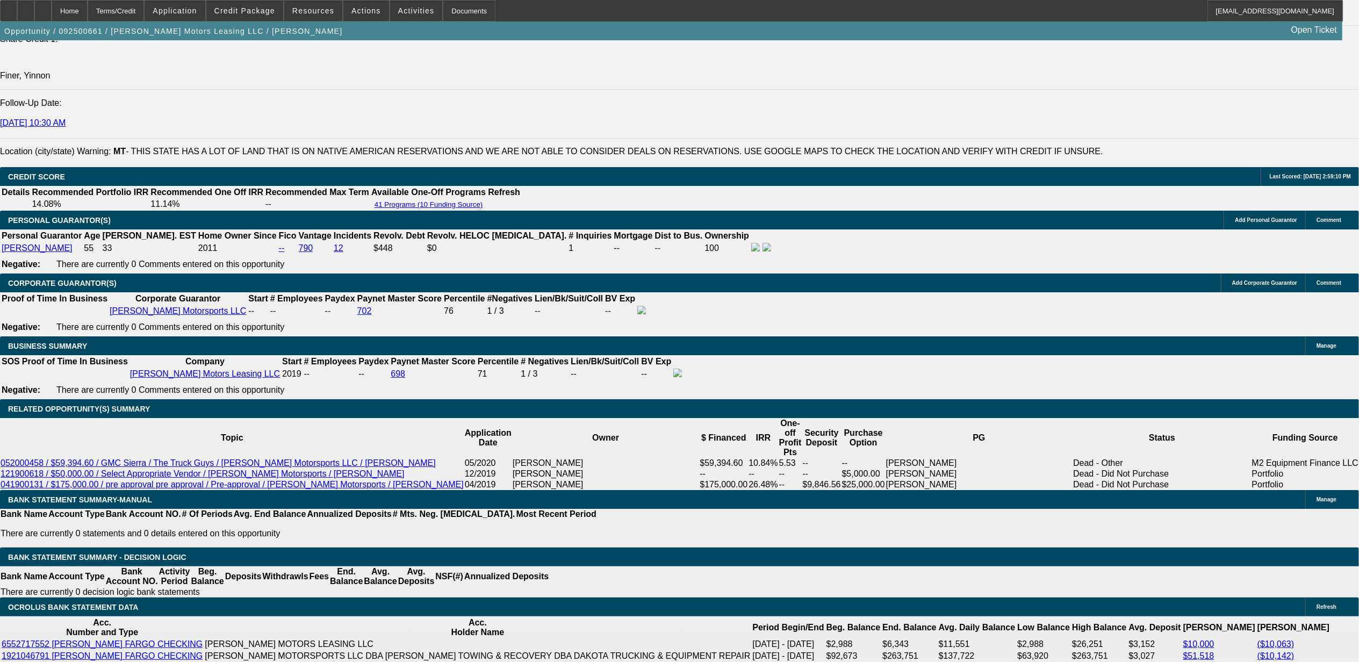
scroll to position [1576, 0]
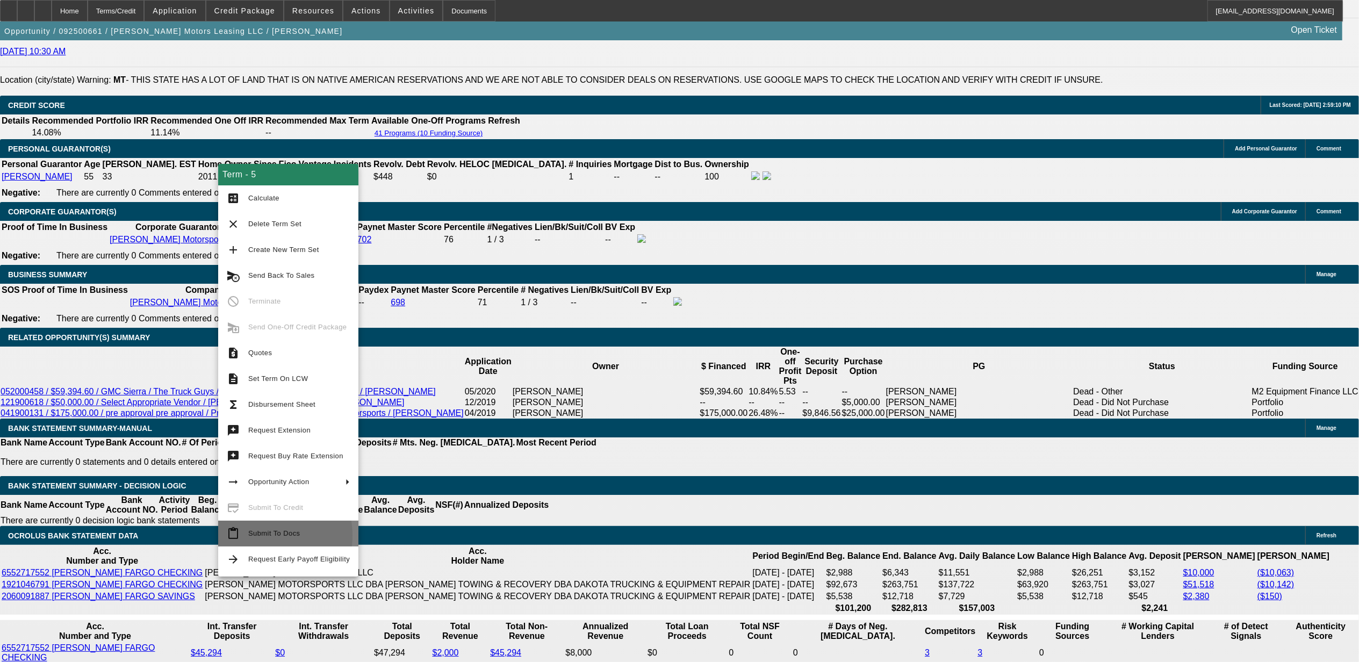
click at [252, 535] on span "Submit To Docs" at bounding box center [274, 533] width 52 height 8
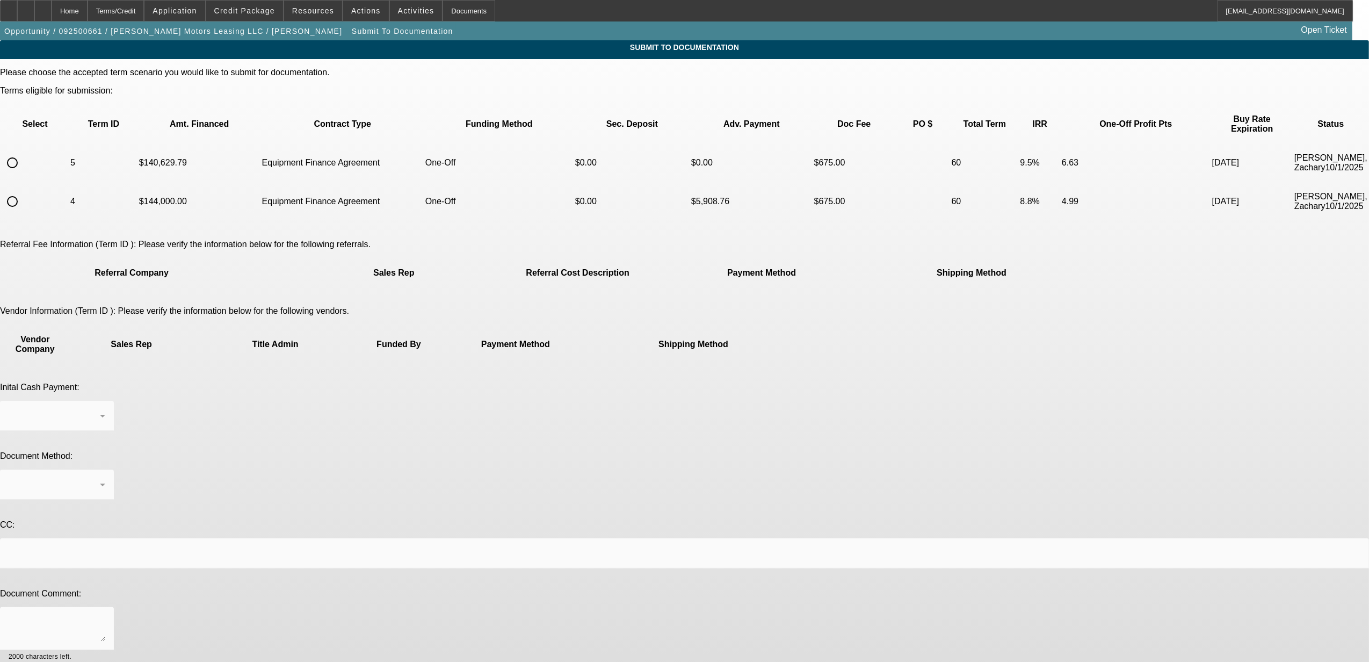
click at [23, 153] on input "radio" at bounding box center [12, 162] width 21 height 21
radio input "true"
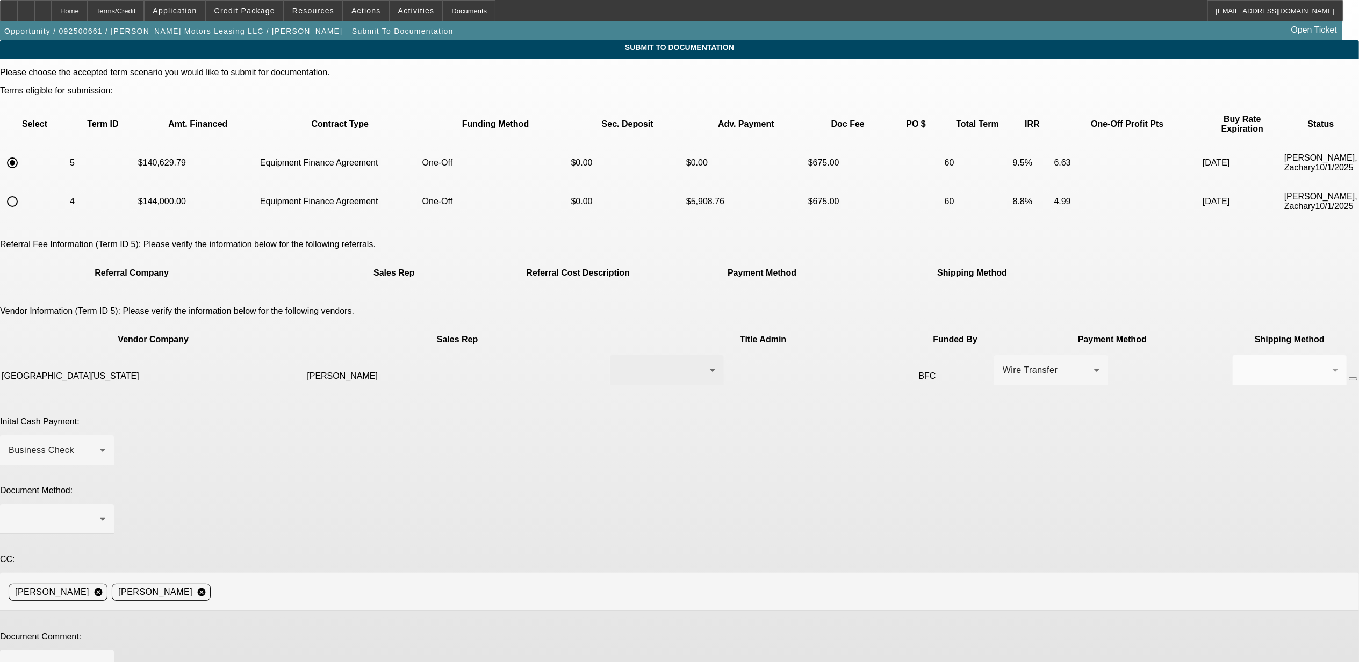
click at [618, 364] on div at bounding box center [663, 370] width 91 height 13
click at [586, 363] on span "Jamie" at bounding box center [599, 359] width 74 height 13
click at [105, 435] on div "Business Check" at bounding box center [57, 450] width 97 height 30
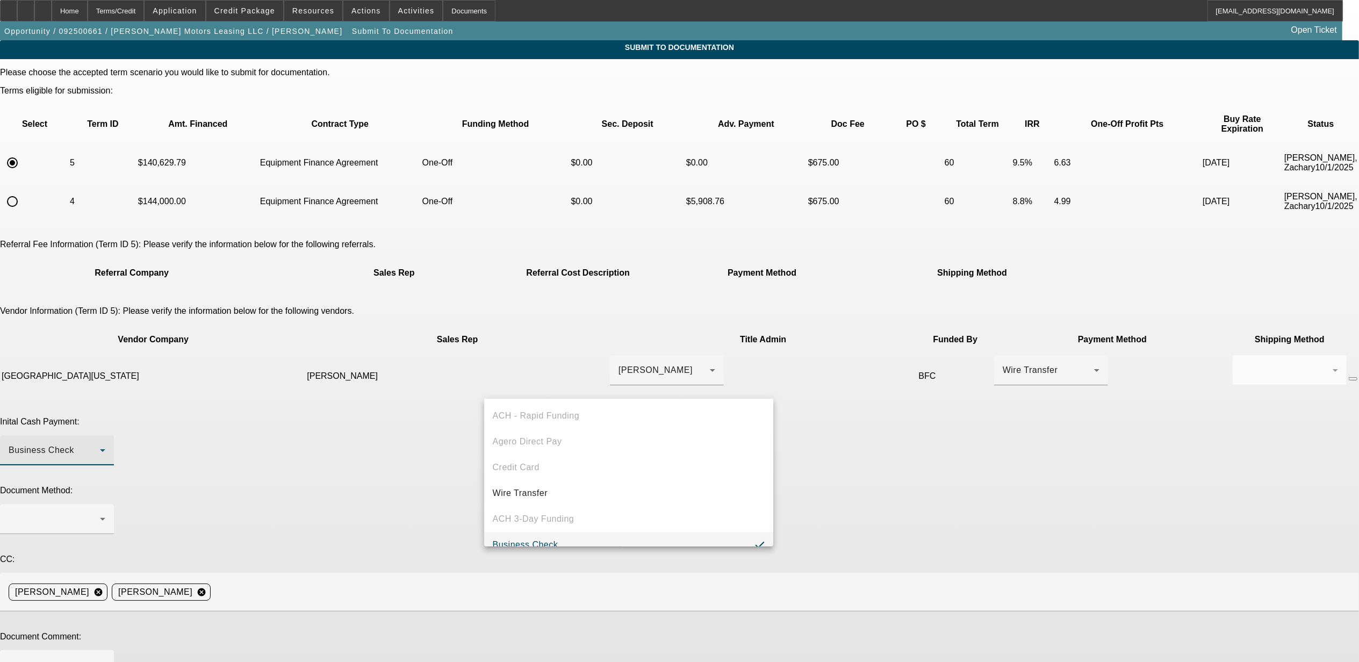
scroll to position [11, 0]
click at [500, 529] on span "Business Check" at bounding box center [526, 533] width 66 height 13
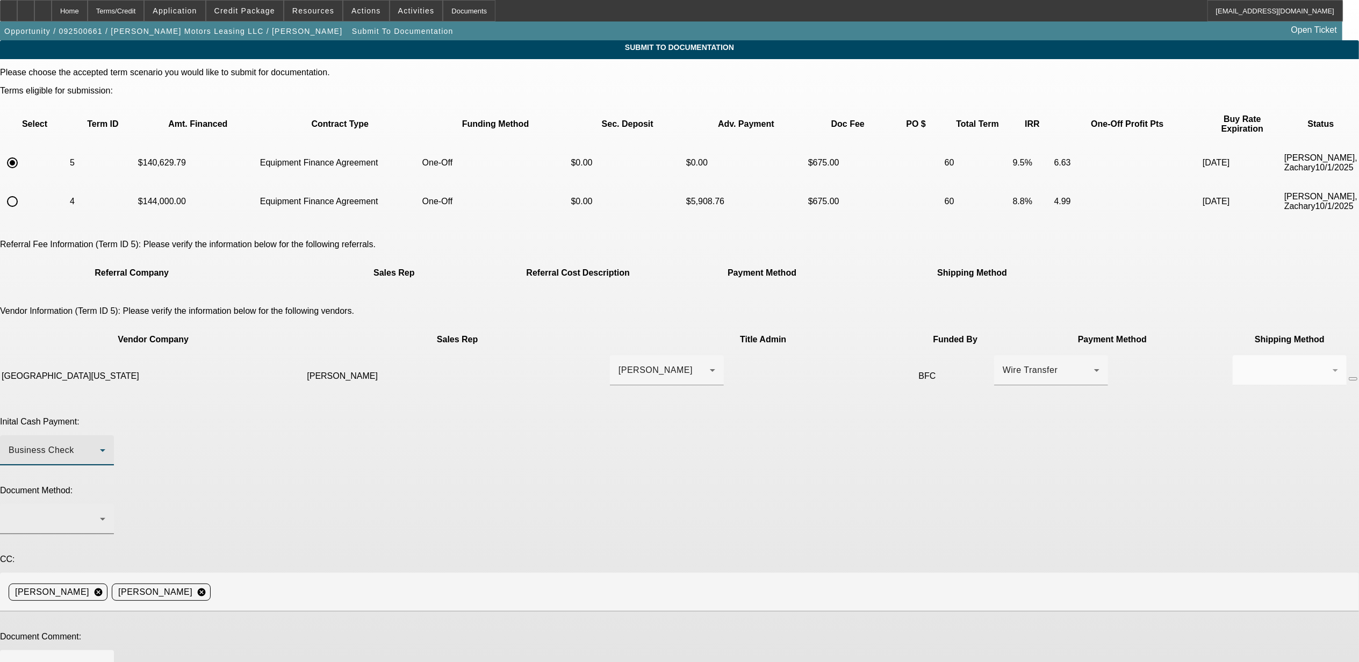
click at [100, 513] on div at bounding box center [54, 519] width 91 height 13
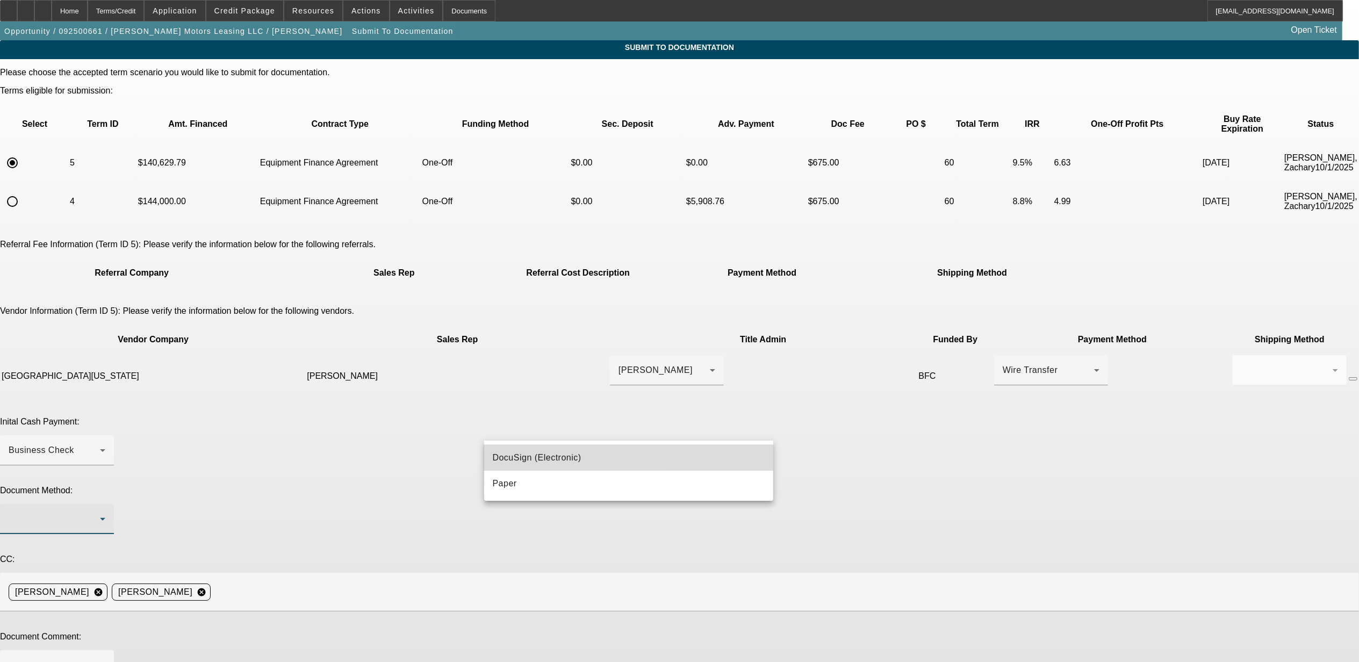
click at [515, 456] on span "DocuSign (Electronic)" at bounding box center [537, 457] width 89 height 13
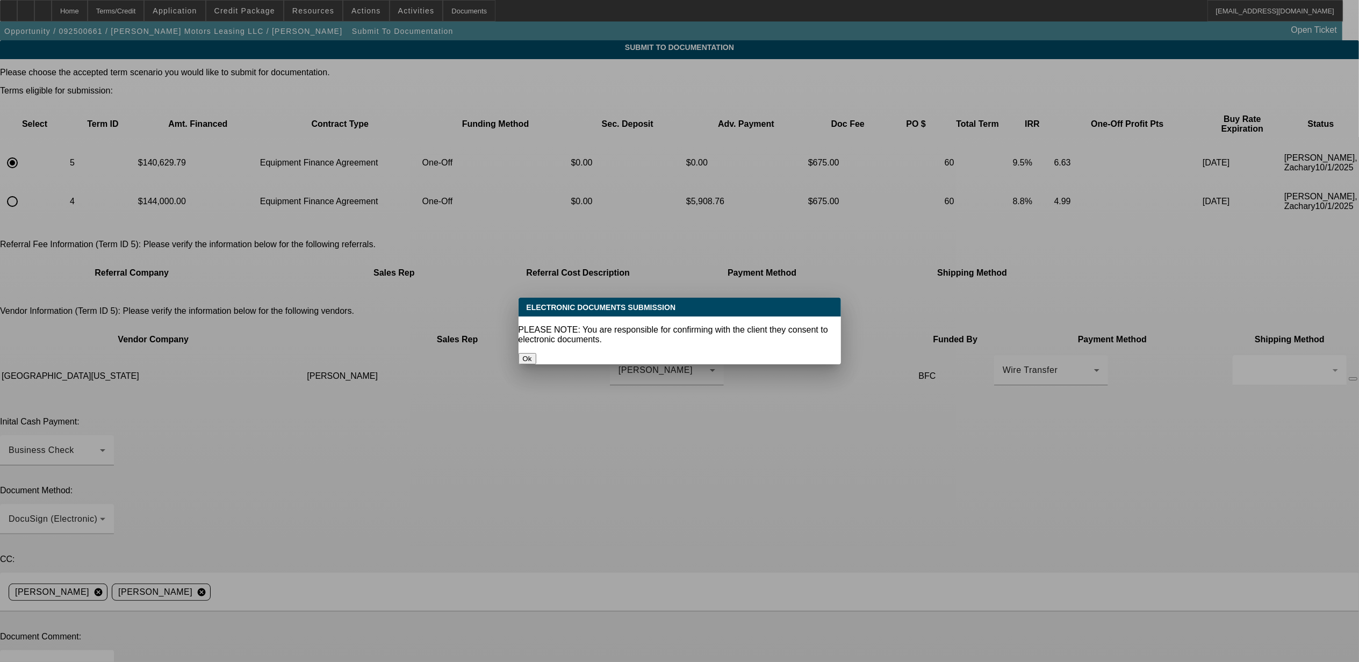
click at [536, 353] on button "Ok" at bounding box center [527, 358] width 18 height 11
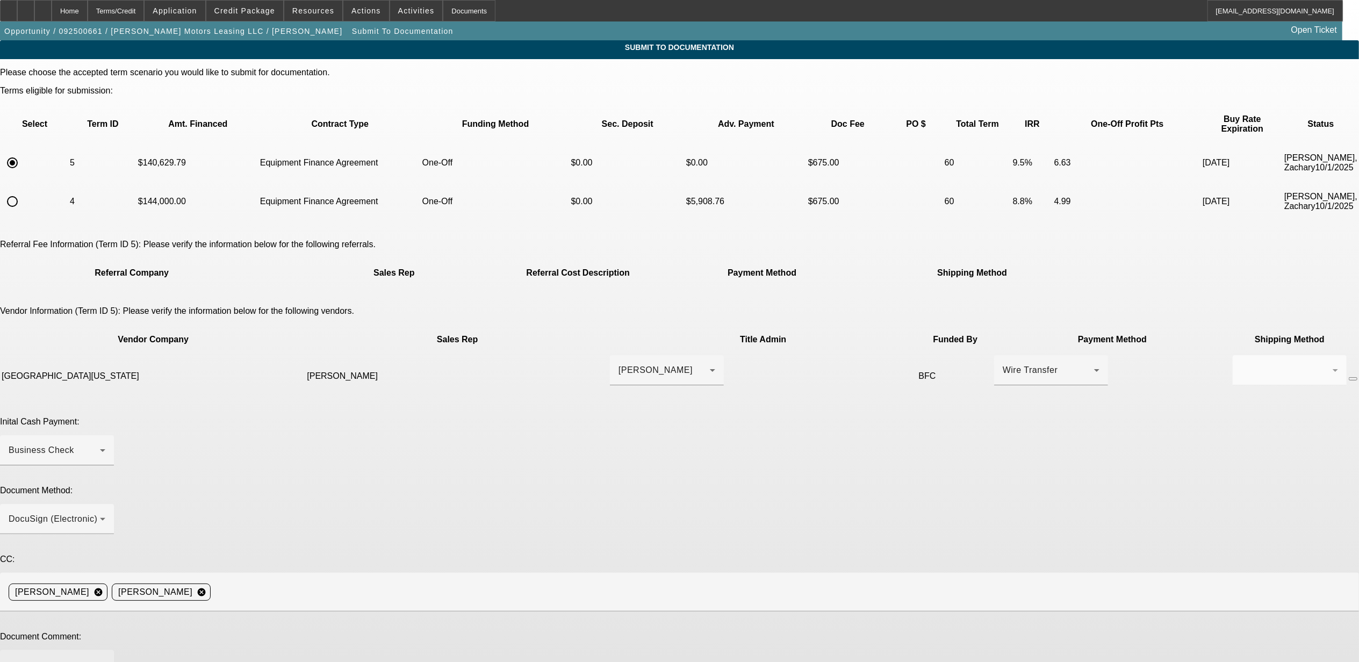
drag, startPoint x: 596, startPoint y: 546, endPoint x: 596, endPoint y: 540, distance: 6.5
drag, startPoint x: 596, startPoint y: 540, endPoint x: 602, endPoint y: 514, distance: 26.3
click at [105, 659] on textarea at bounding box center [57, 672] width 97 height 26
type textarea "***re doc with 4K down payment to dealer ***"
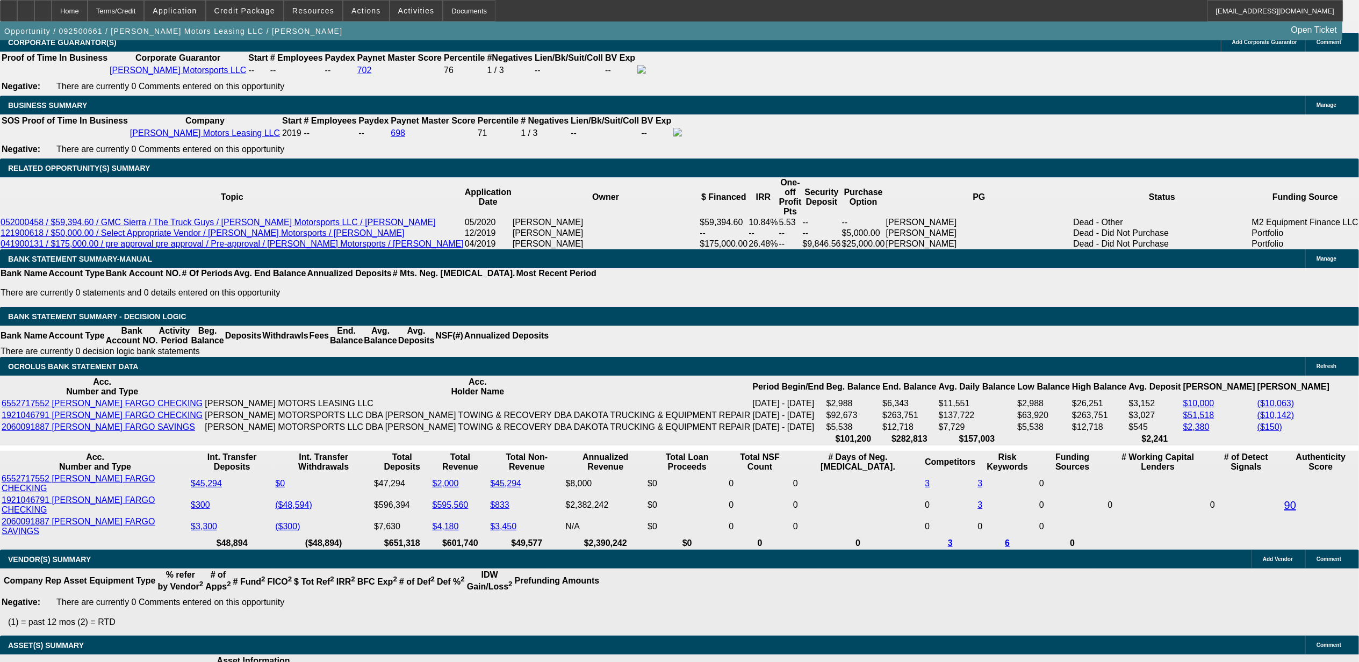
select select "0"
select select "2"
select select "0"
select select "6"
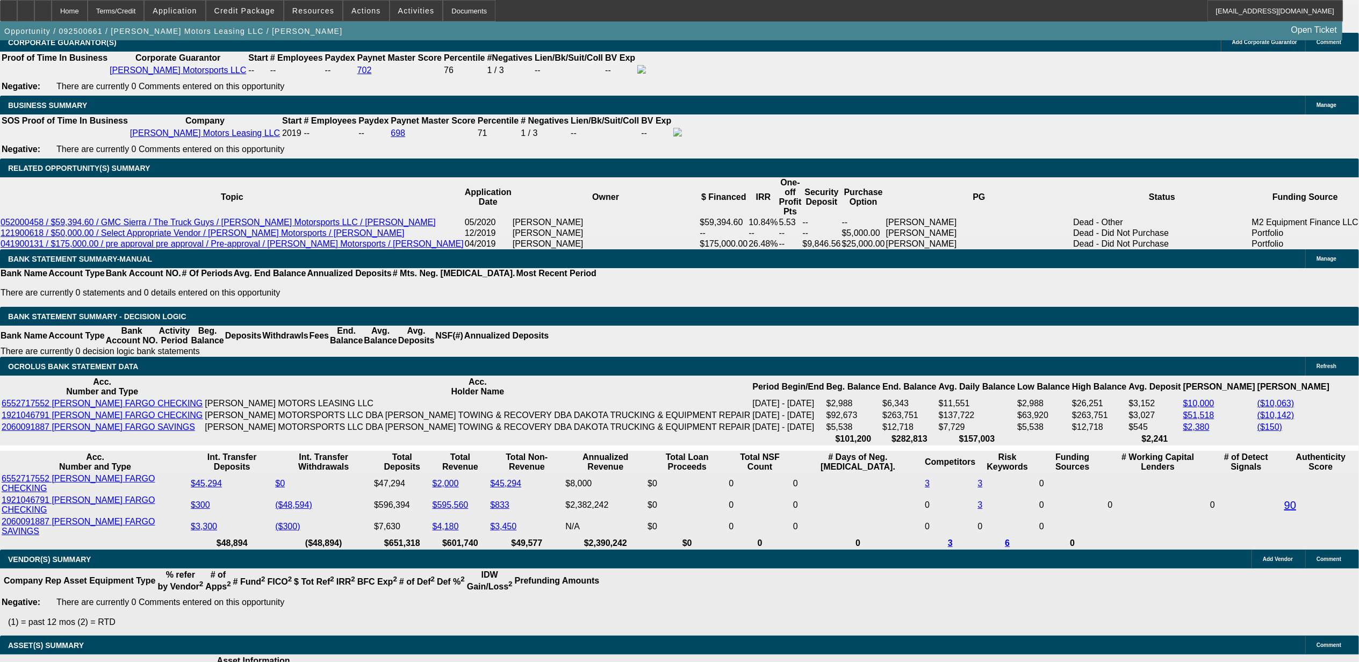
select select "0"
select select "6"
select select "0"
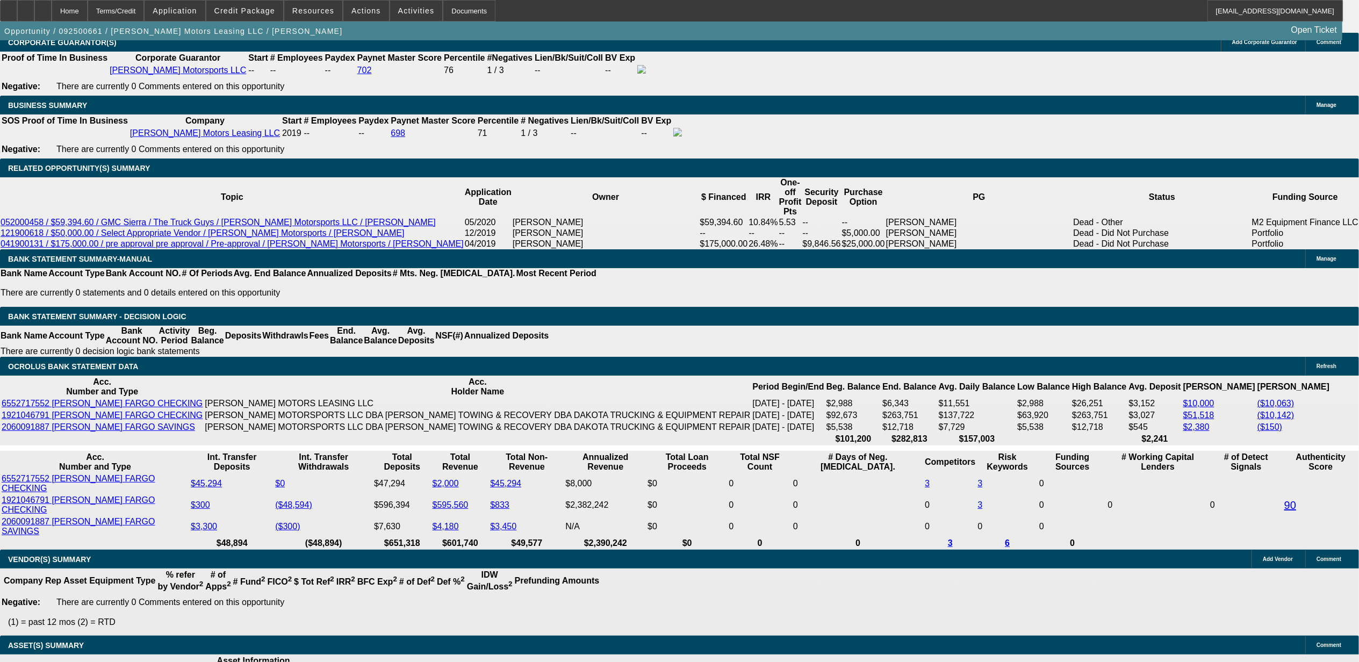
select select "0"
select select "2"
select select "0"
select select "6"
select select "0"
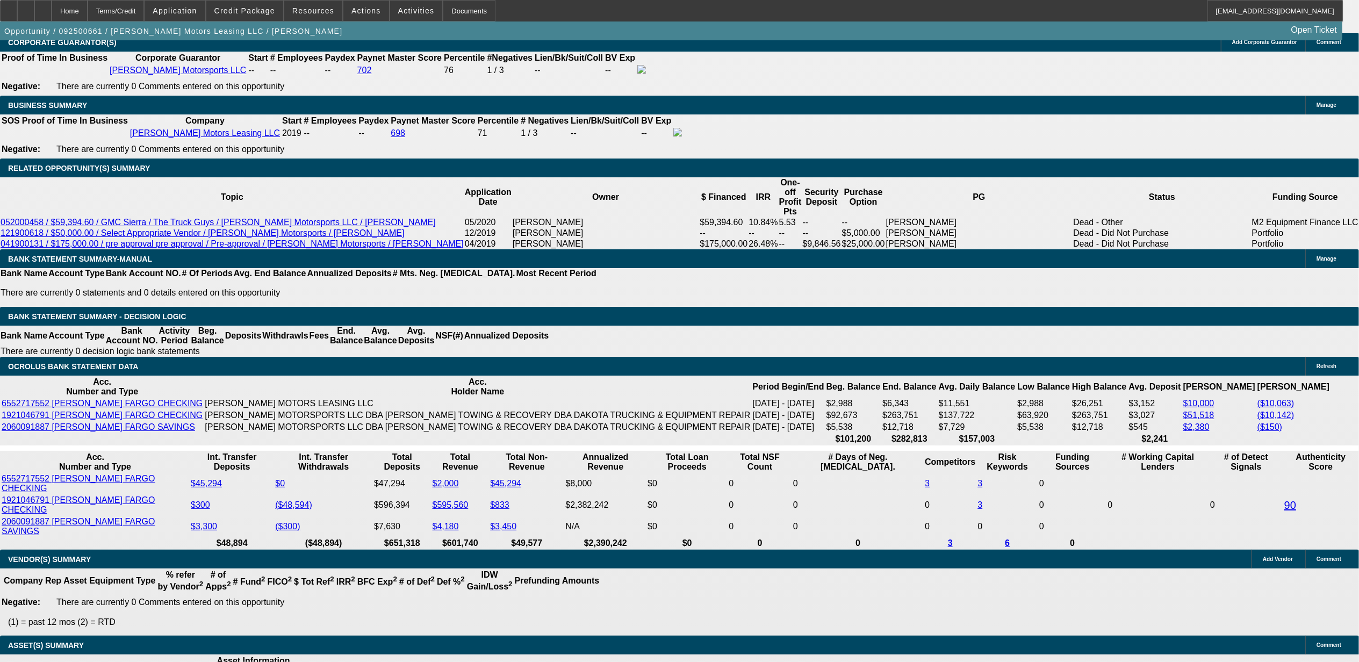
select select "0"
select select "6"
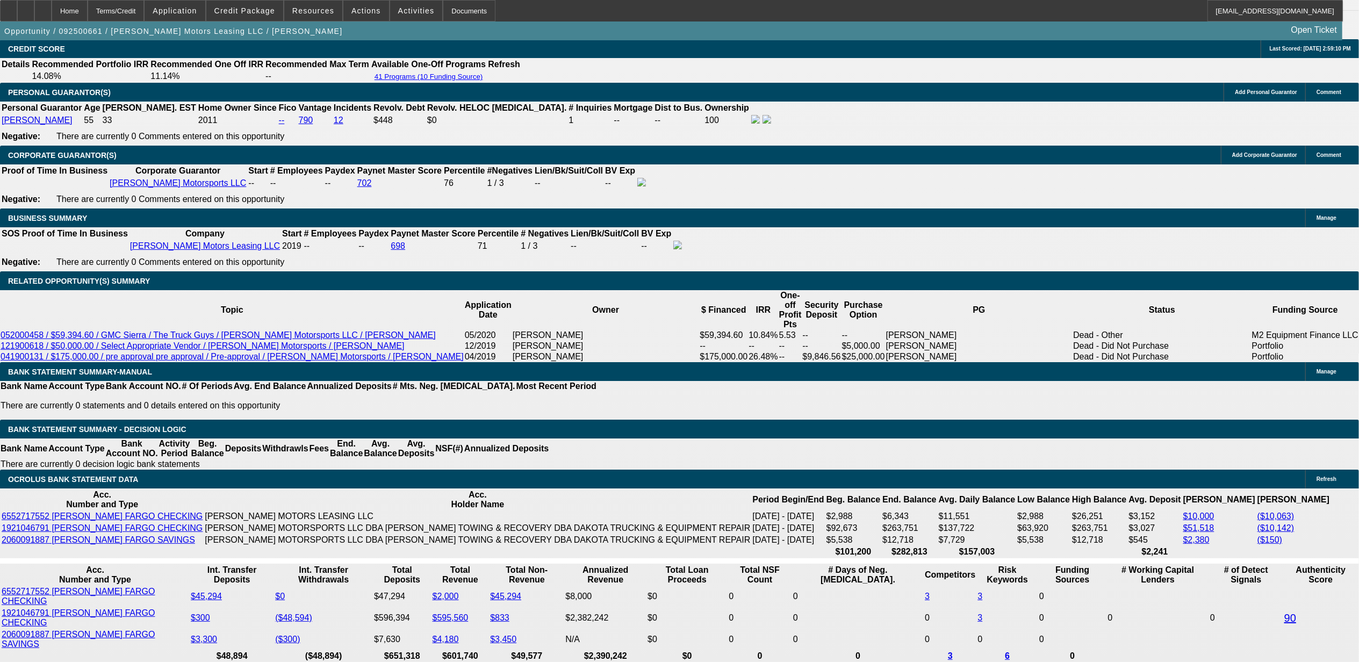
scroll to position [1675, 0]
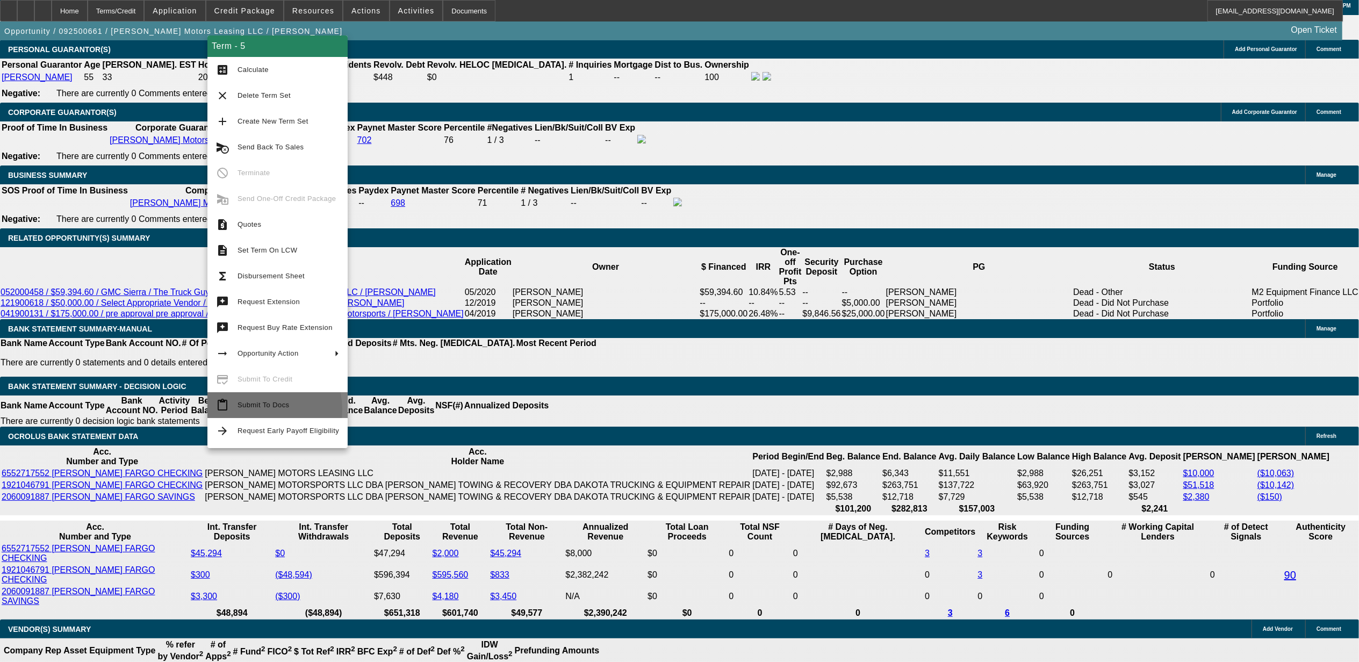
click at [255, 409] on span "Submit To Docs" at bounding box center [288, 405] width 102 height 13
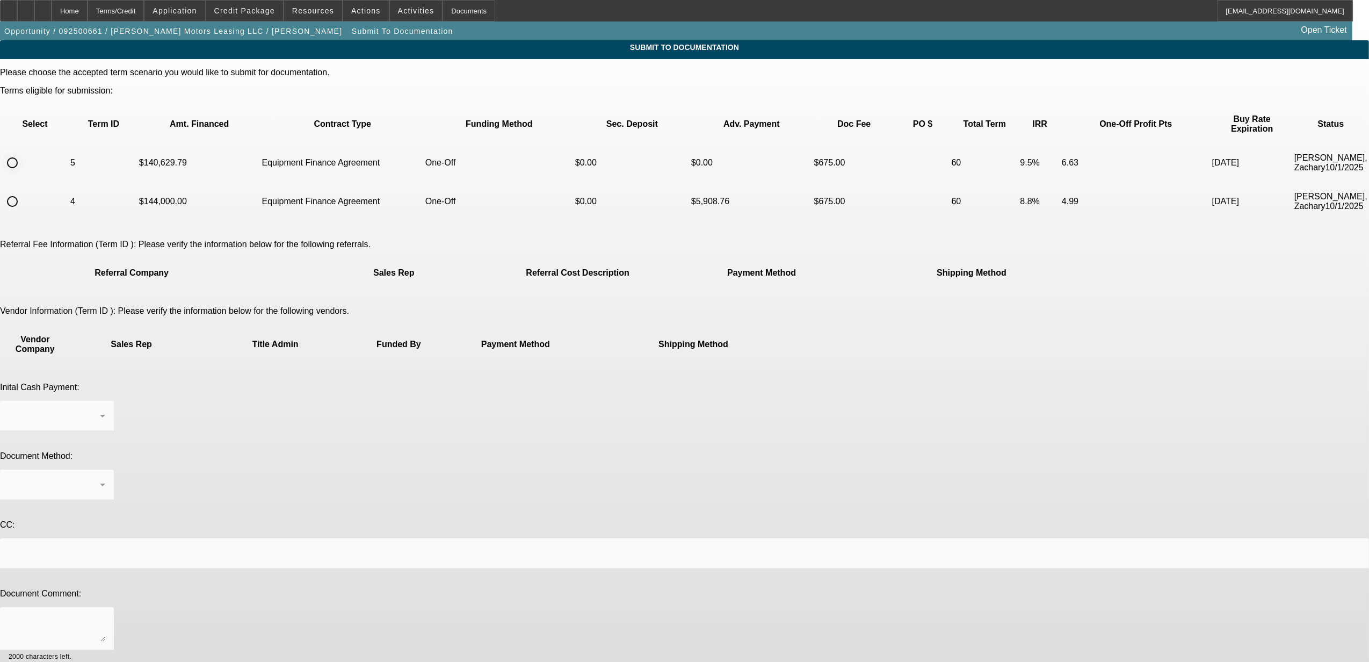
click at [23, 152] on input "radio" at bounding box center [12, 162] width 21 height 21
radio input "true"
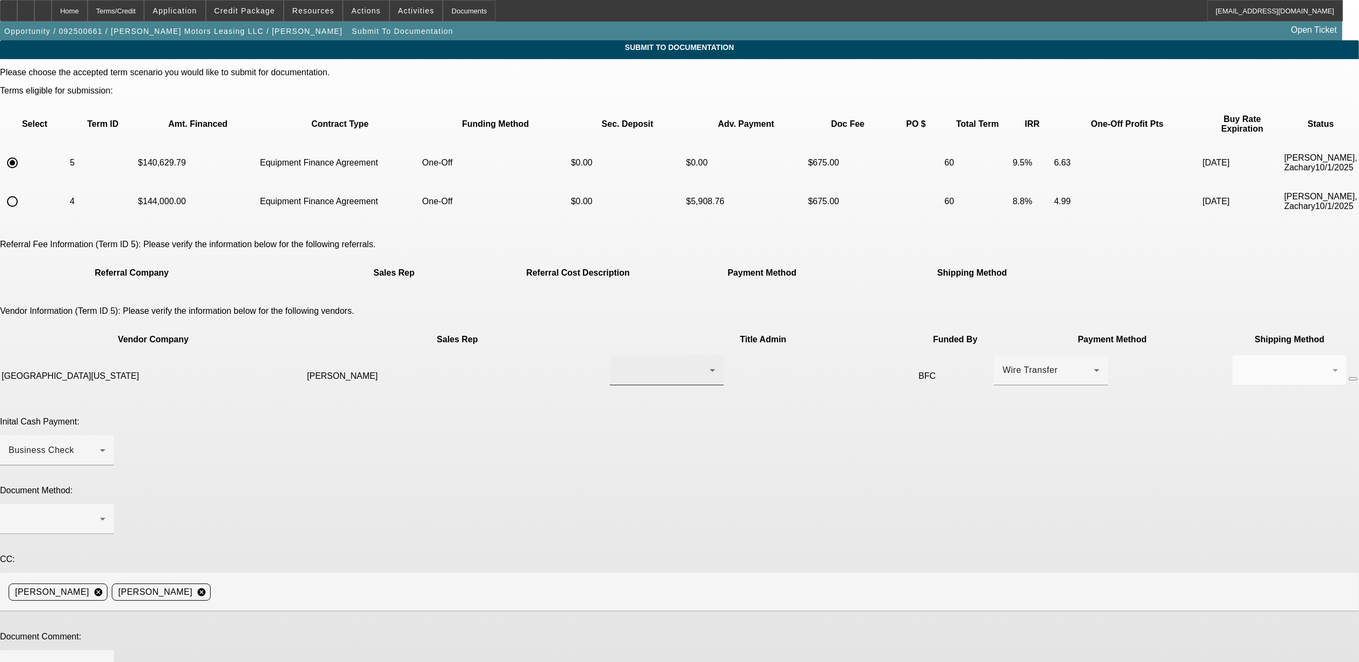
click at [618, 355] on div at bounding box center [666, 370] width 97 height 30
drag, startPoint x: 573, startPoint y: 356, endPoint x: 593, endPoint y: 347, distance: 22.2
click at [574, 355] on span "Jamie" at bounding box center [599, 359] width 74 height 13
click at [100, 513] on div at bounding box center [54, 519] width 91 height 13
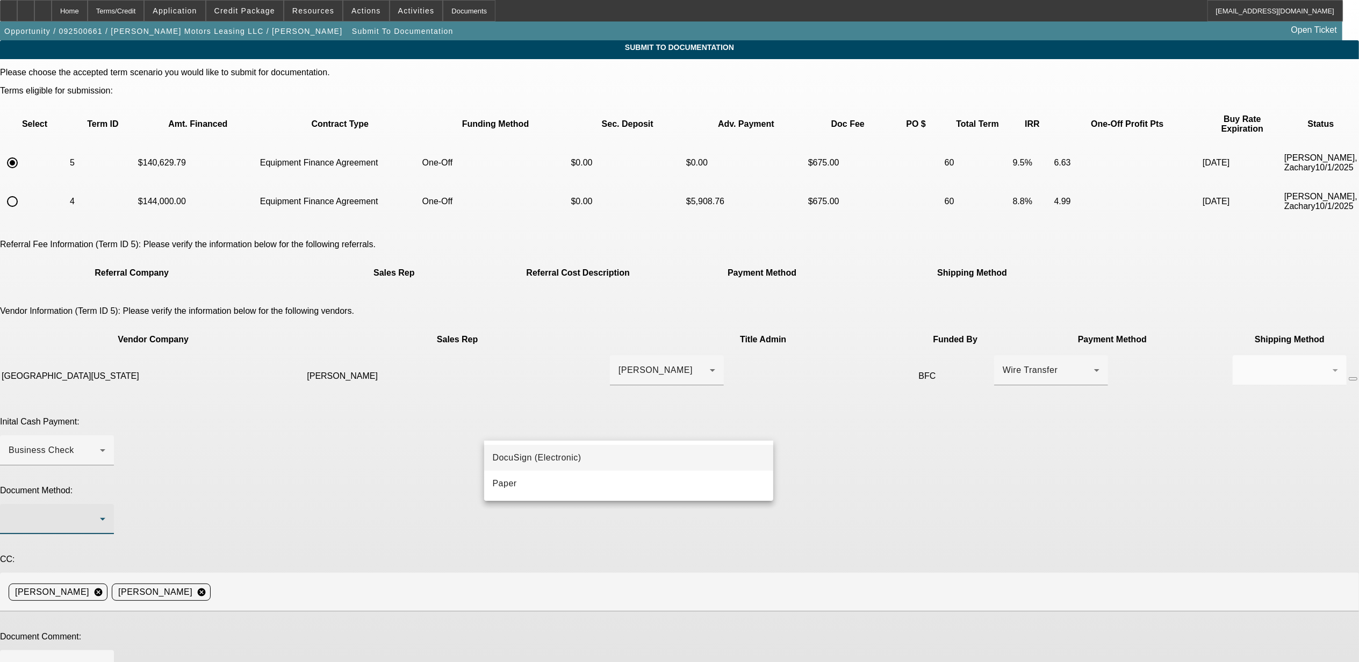
click at [543, 459] on span "DocuSign (Electronic)" at bounding box center [537, 457] width 89 height 13
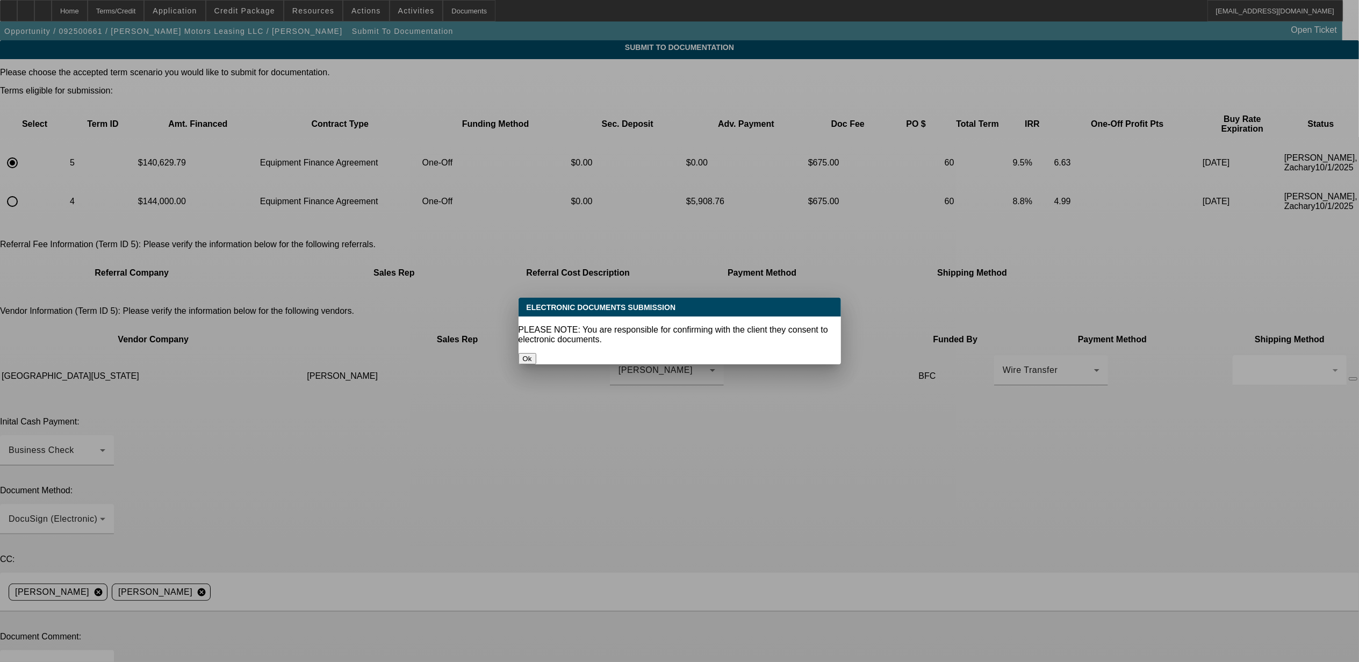
drag, startPoint x: 674, startPoint y: 329, endPoint x: 672, endPoint y: 343, distance: 13.6
click at [674, 329] on div "PLEASE NOTE: You are responsible for confirming with the client they consent to…" at bounding box center [679, 334] width 322 height 19
click at [536, 353] on button "Ok" at bounding box center [527, 358] width 18 height 11
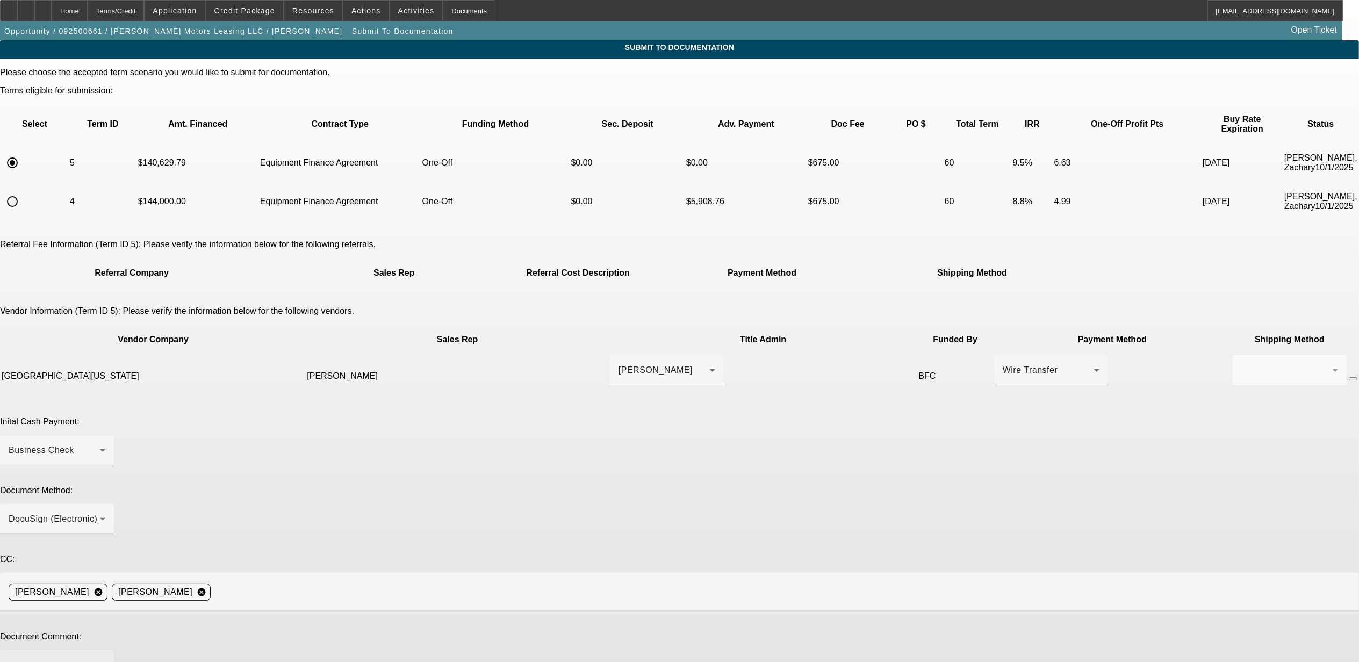
click at [105, 650] on div at bounding box center [57, 671] width 97 height 43
type textarea "**re doc with 4K vendor down payment *** Mark is admin *** E POA *** early buyo…"
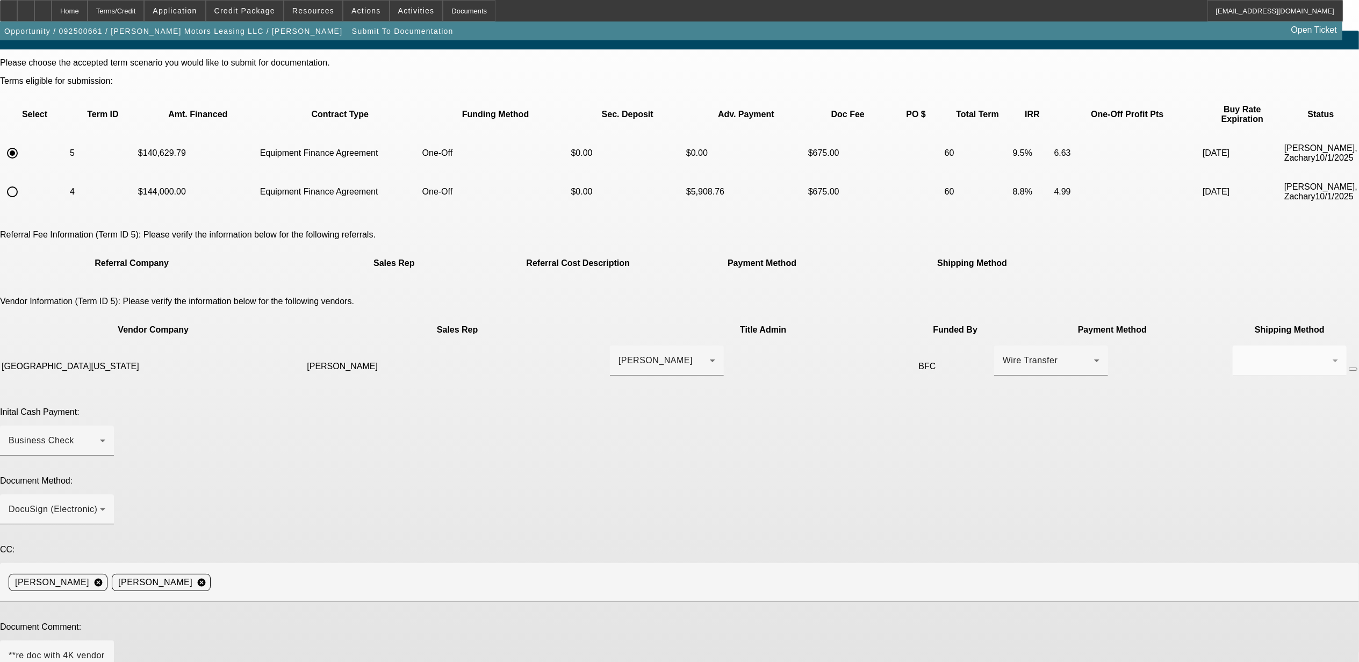
scroll to position [16, 0]
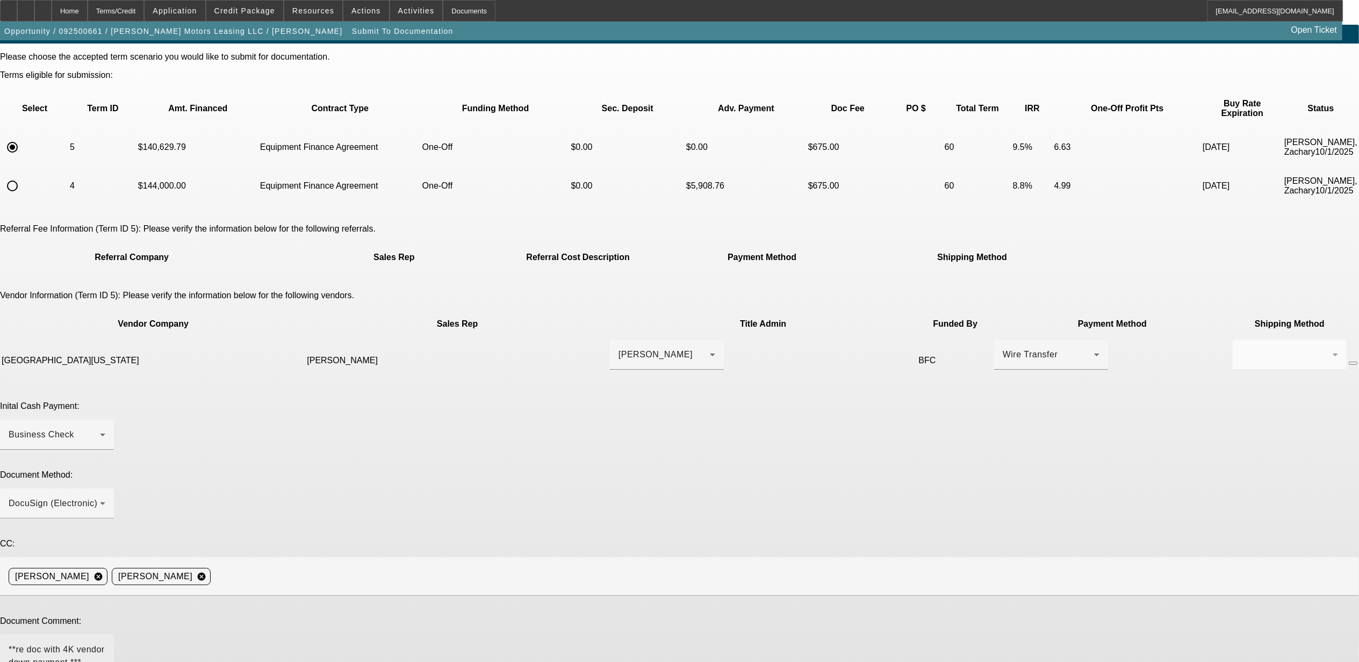
type textarea "4K DP to vendor."
click at [105, 643] on textarea "**re doc with 4K vendor down payment *** Mark is admin *** E POA *** early buyo…" at bounding box center [57, 656] width 97 height 26
type textarea "**re doc with 4K vendor down payment *** Mark is admin *** E POA *** early buyo…"
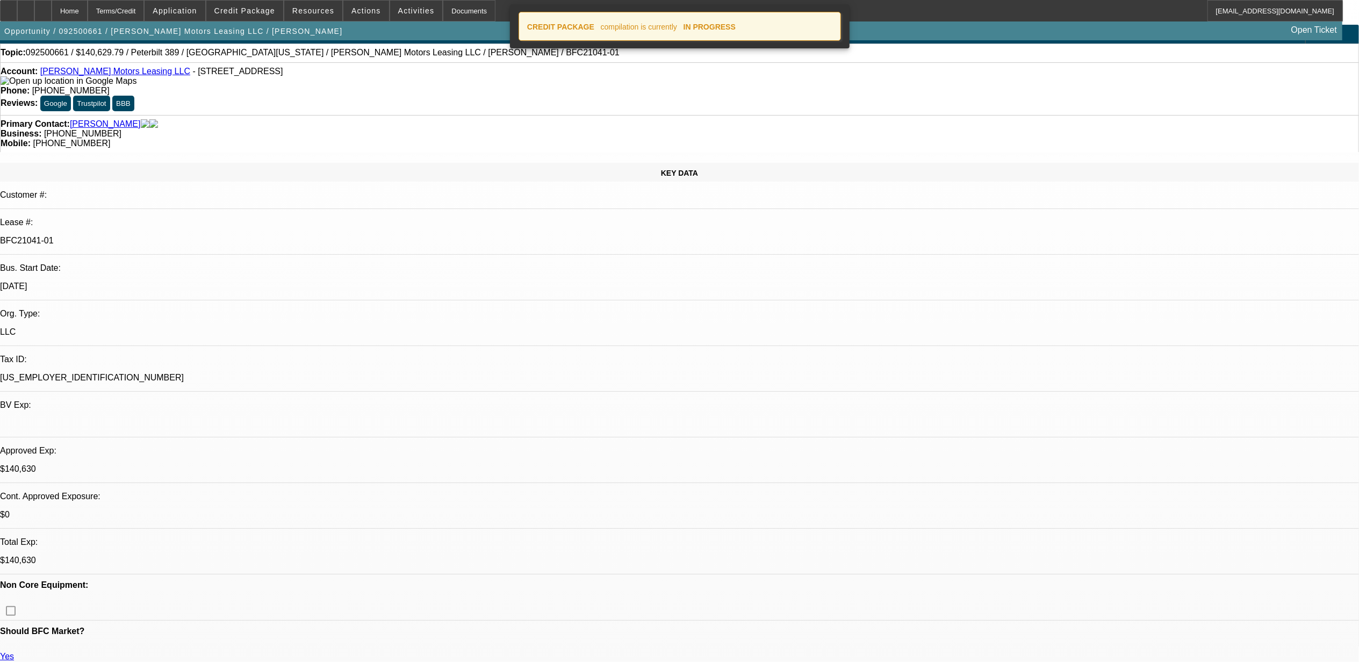
select select "0"
select select "2"
select select "0"
select select "6"
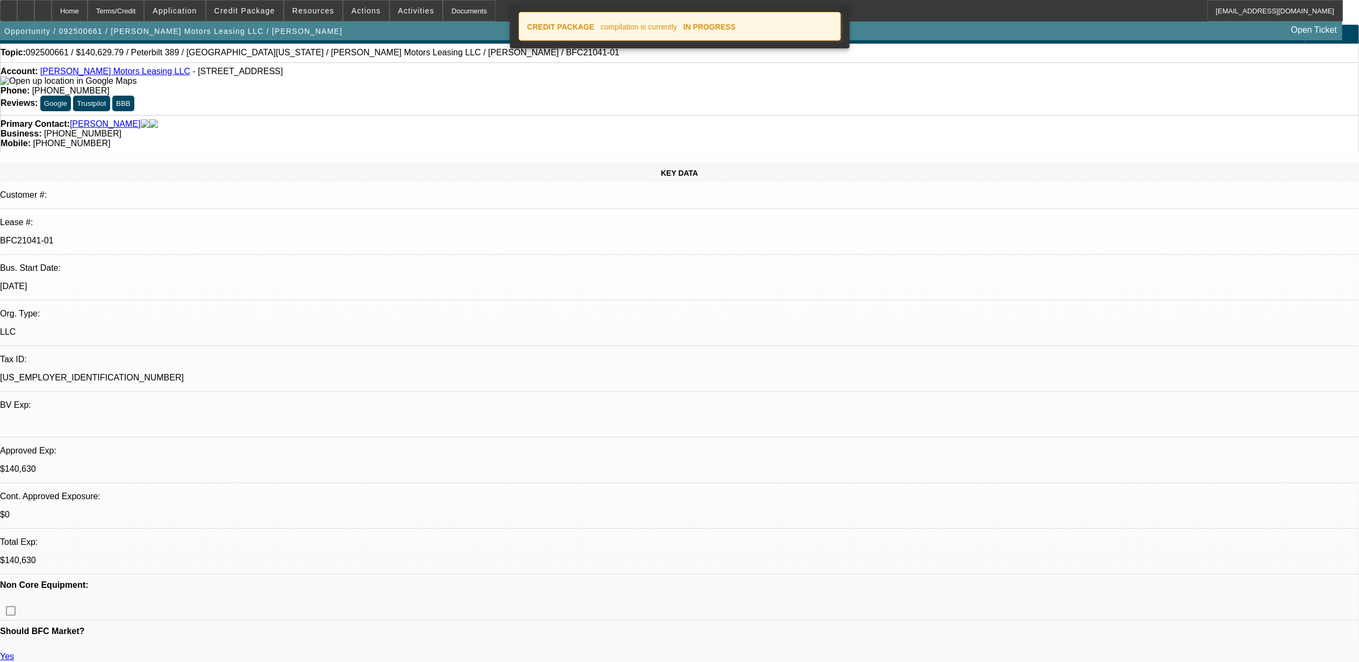
select select "0"
select select "6"
select select "0"
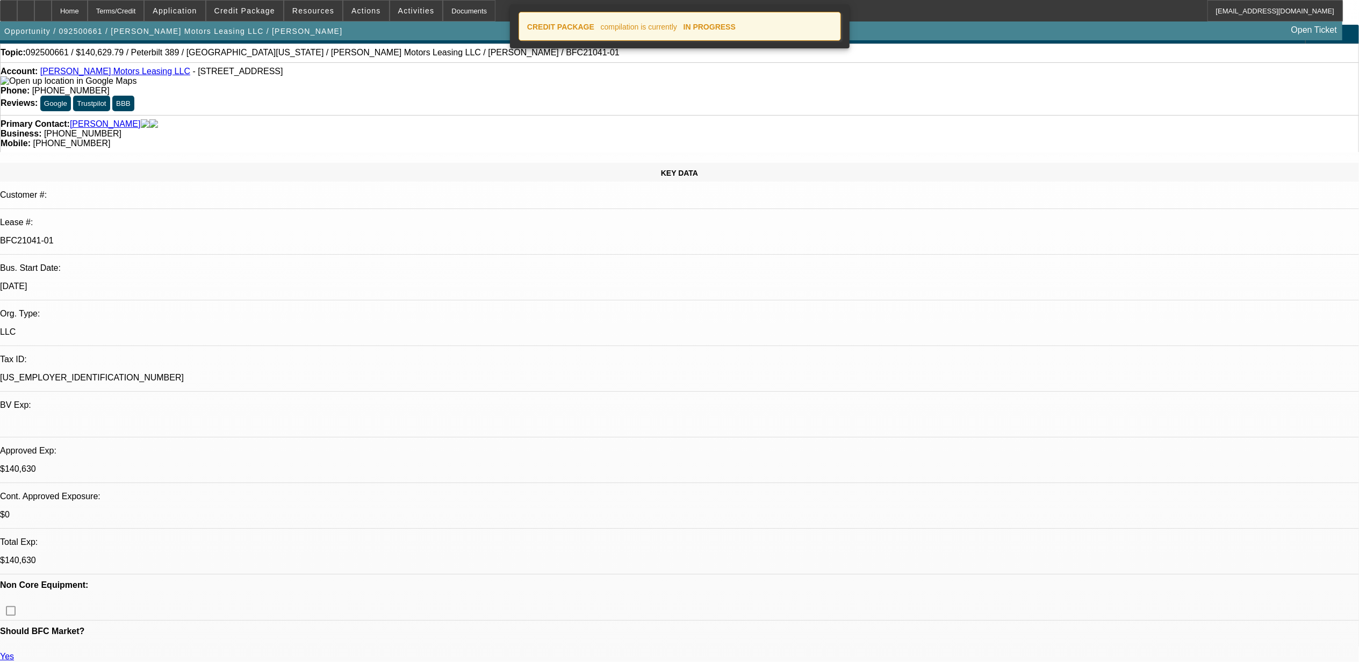
select select "0"
select select "2"
select select "0"
select select "6"
select select "0"
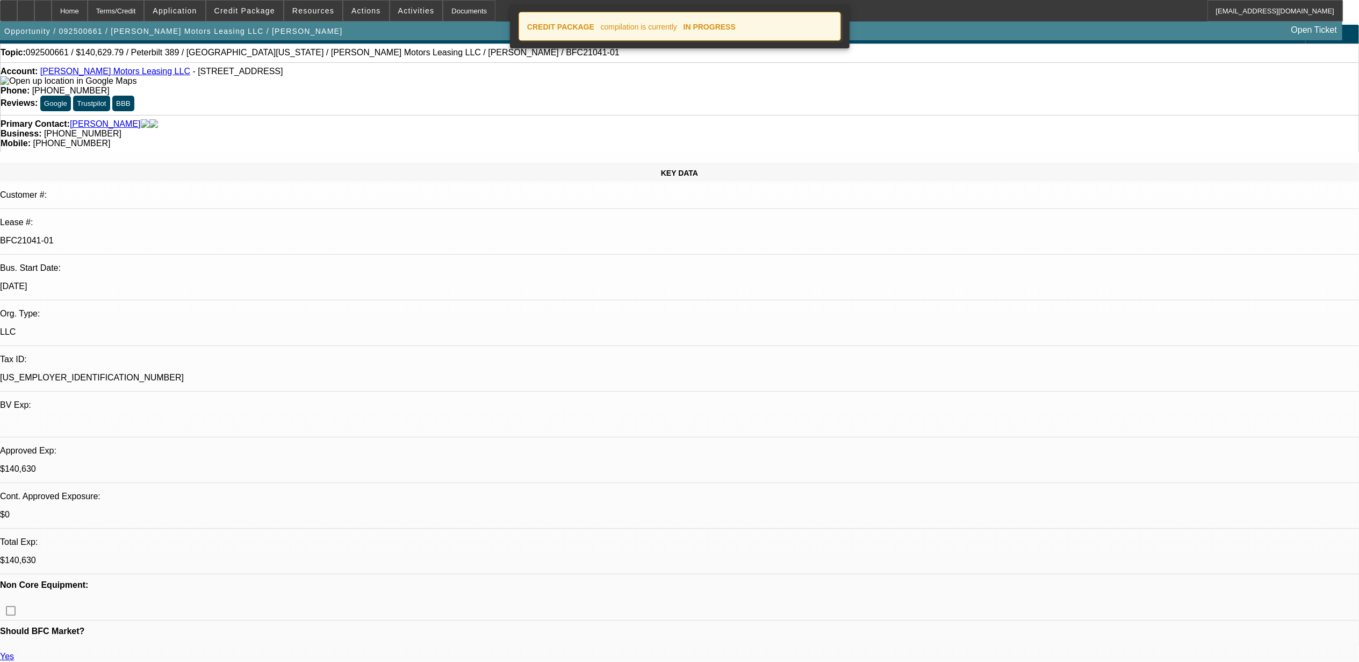
select select "0"
select select "6"
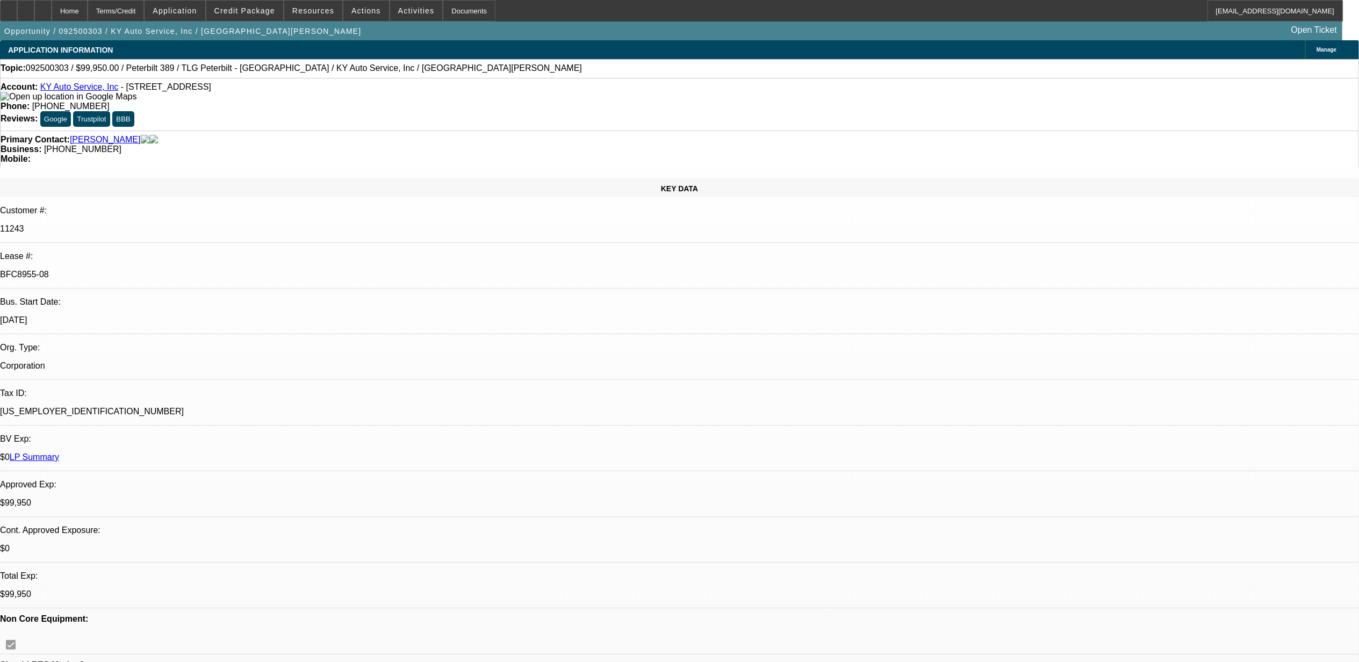
select select "0"
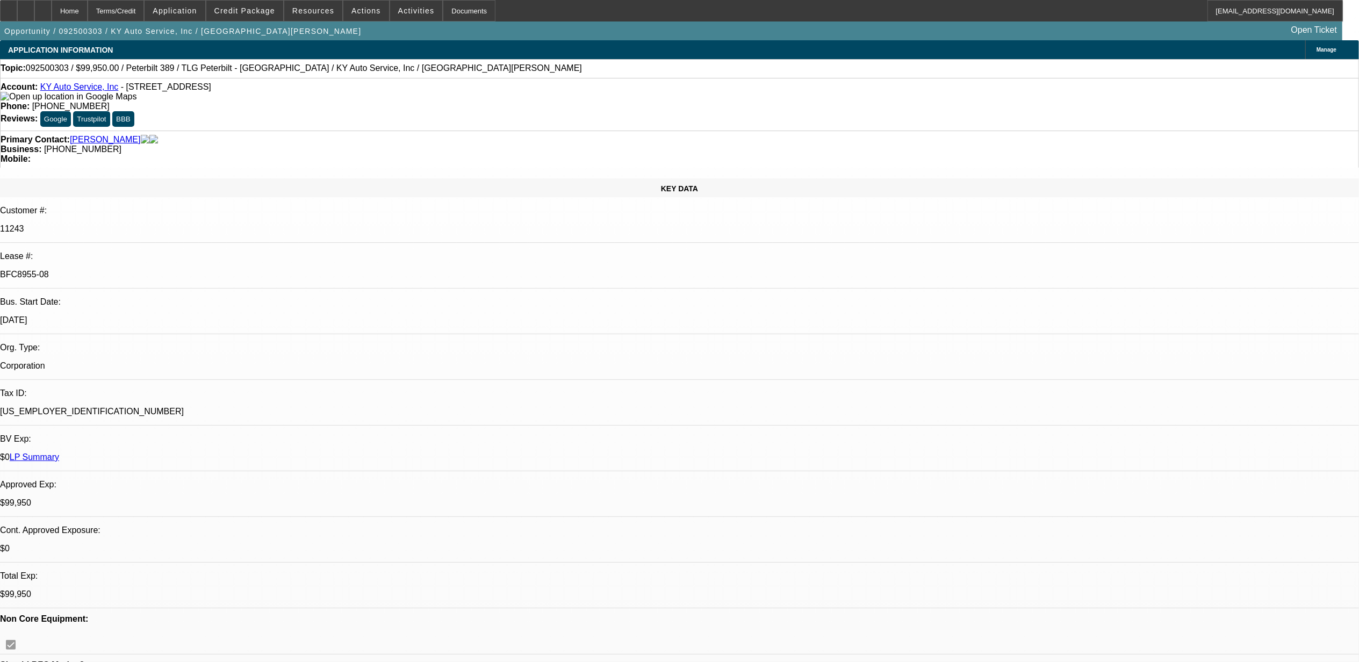
select select "0"
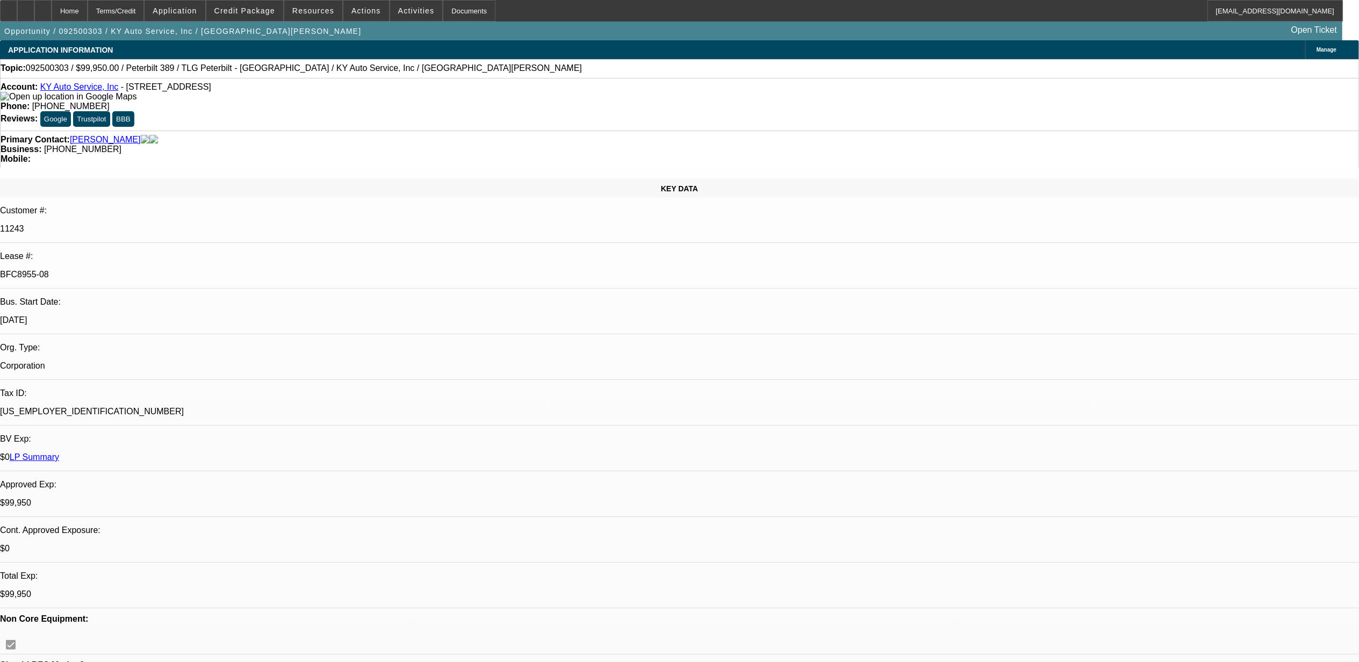
select select "0"
select select "1"
select select "6"
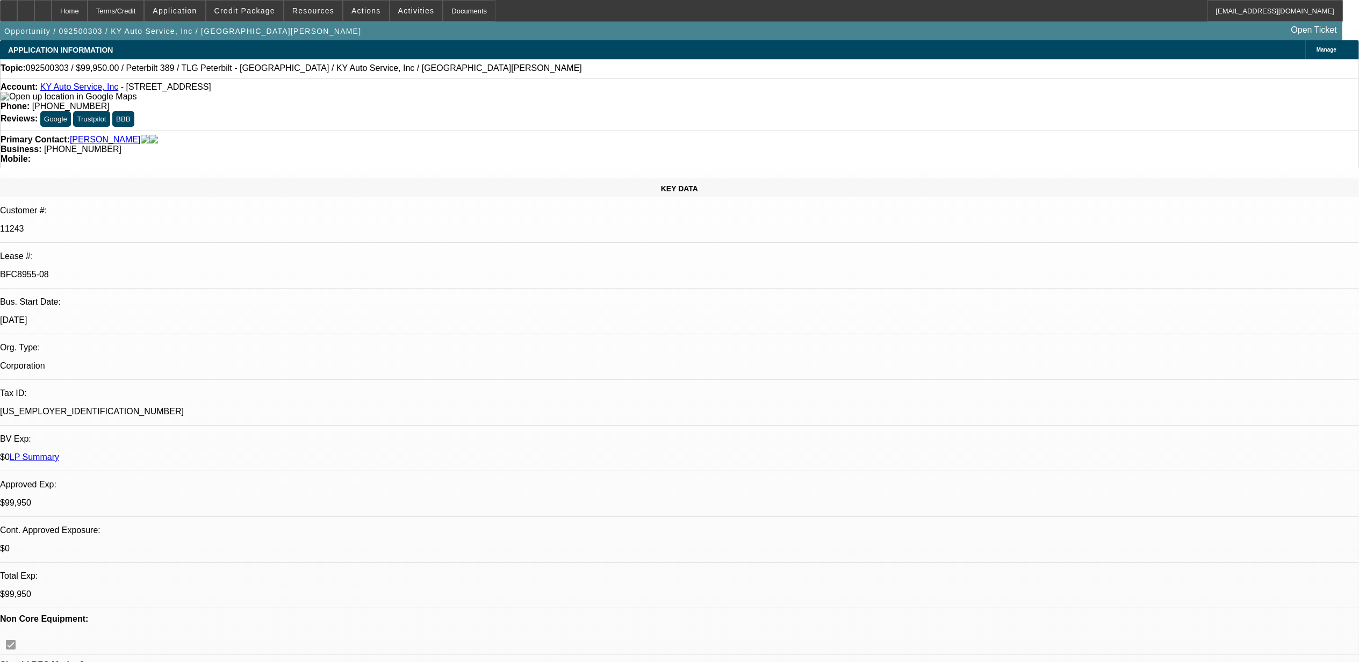
select select "1"
select select "2"
select select "6"
select select "1"
select select "2"
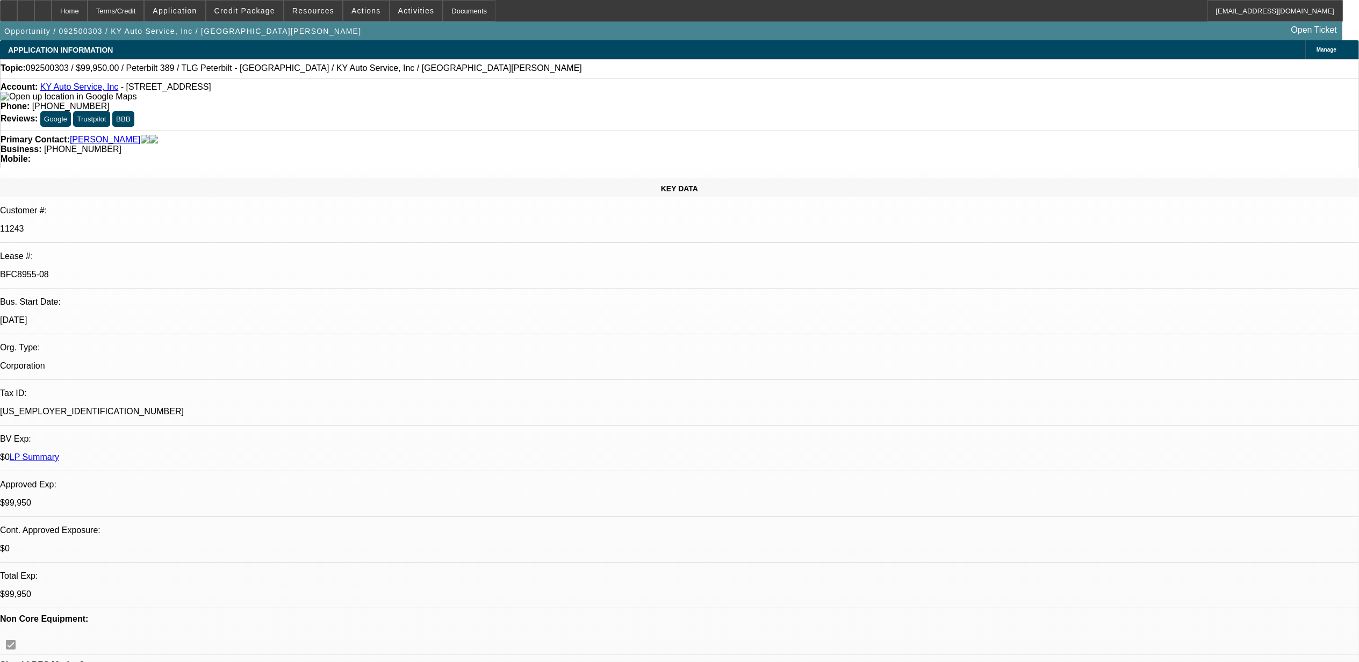
select select "6"
select select "1"
select select "2"
select select "6"
click at [351, 11] on span "Actions" at bounding box center [366, 10] width 30 height 9
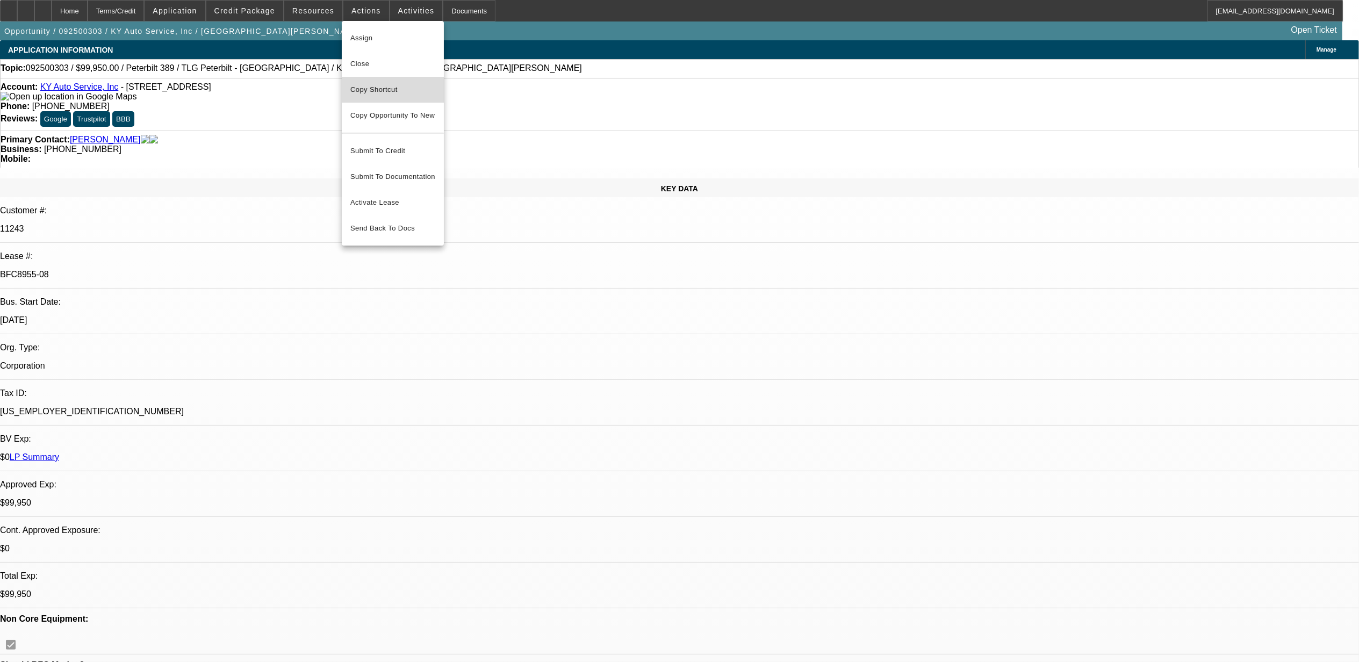
click at [380, 93] on span "Copy Shortcut" at bounding box center [392, 89] width 85 height 13
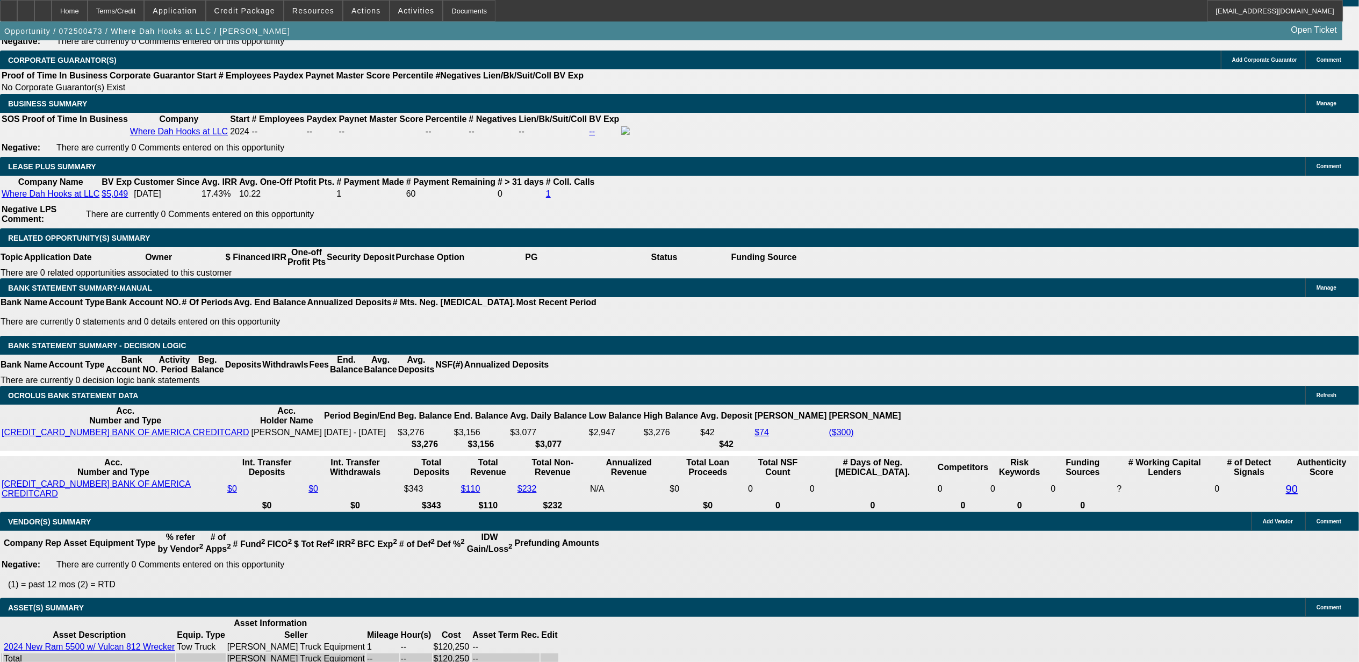
select select "0"
select select "0.1"
select select "0"
select select "0.1"
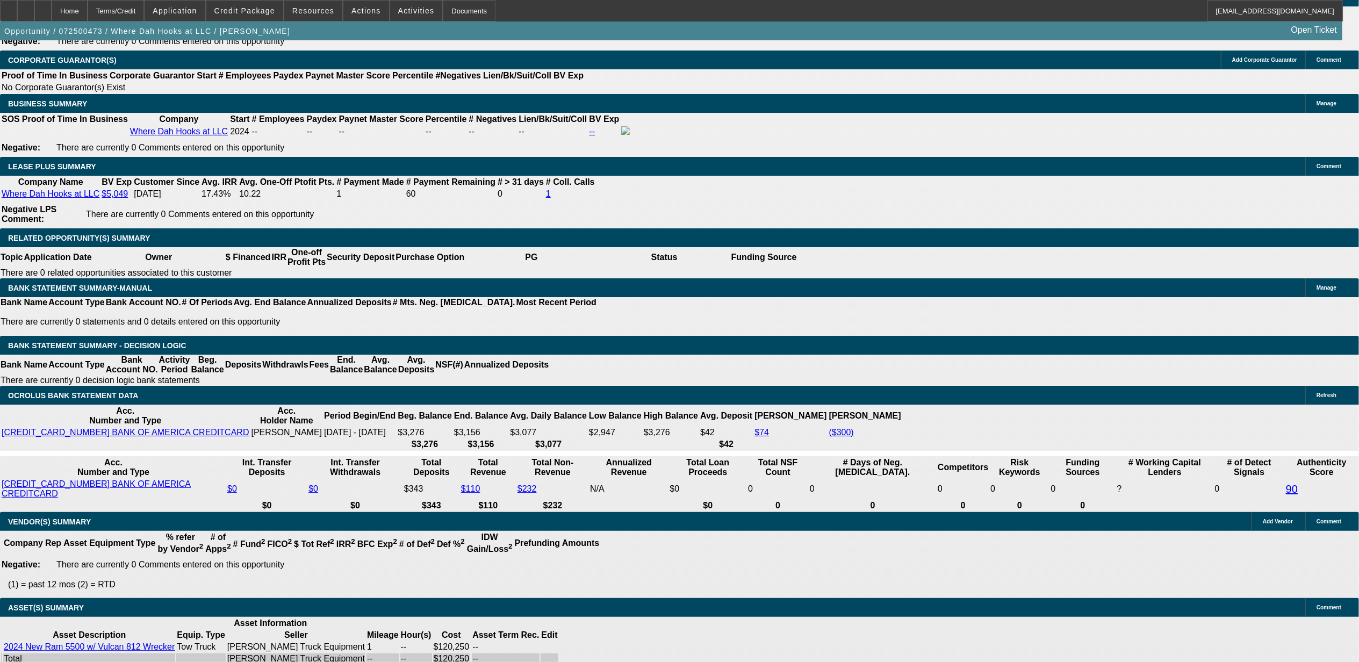
select select "0"
select select "0.1"
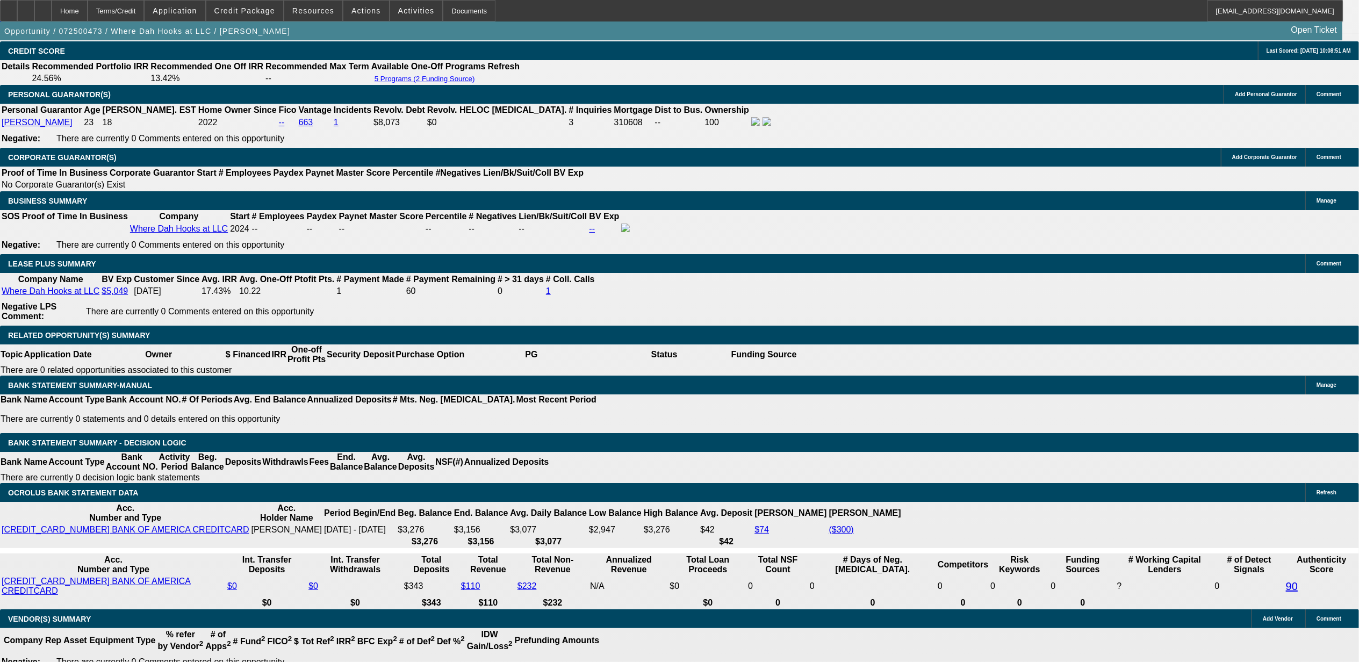
select select "1"
select select "2"
select select "4"
select select "1"
select select "2"
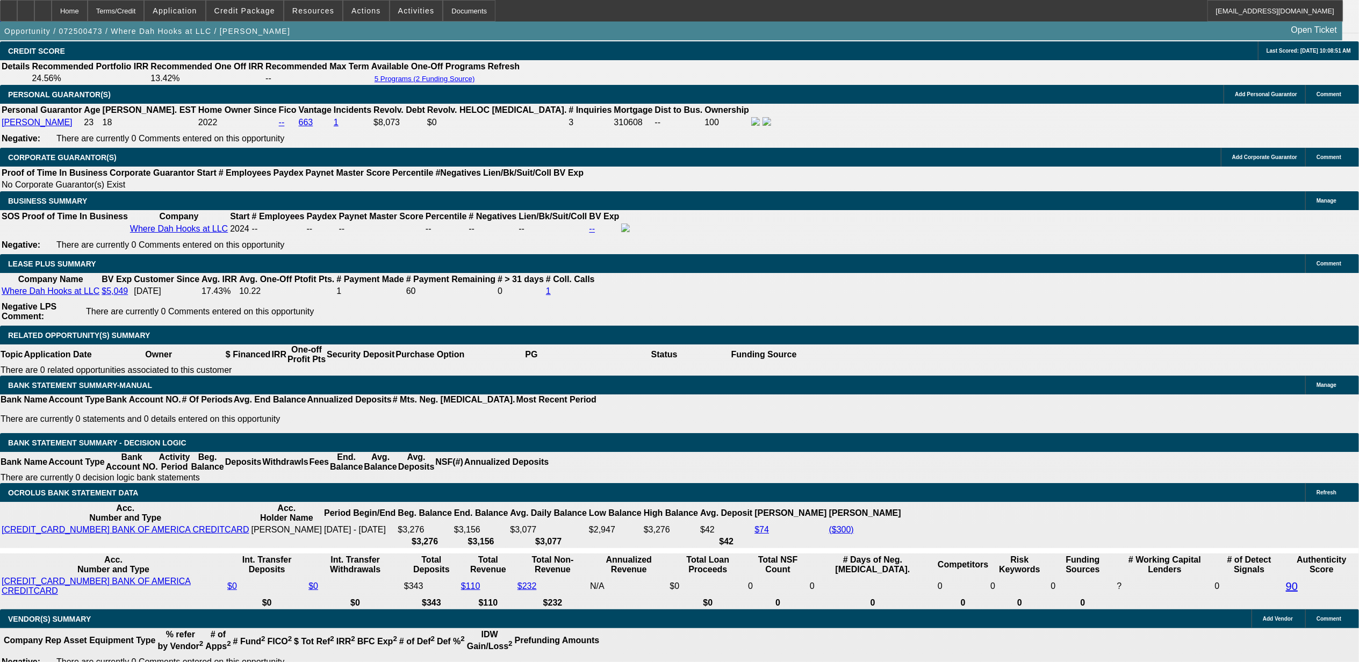
select select "4"
select select "1"
select select "2"
select select "6"
select select "1"
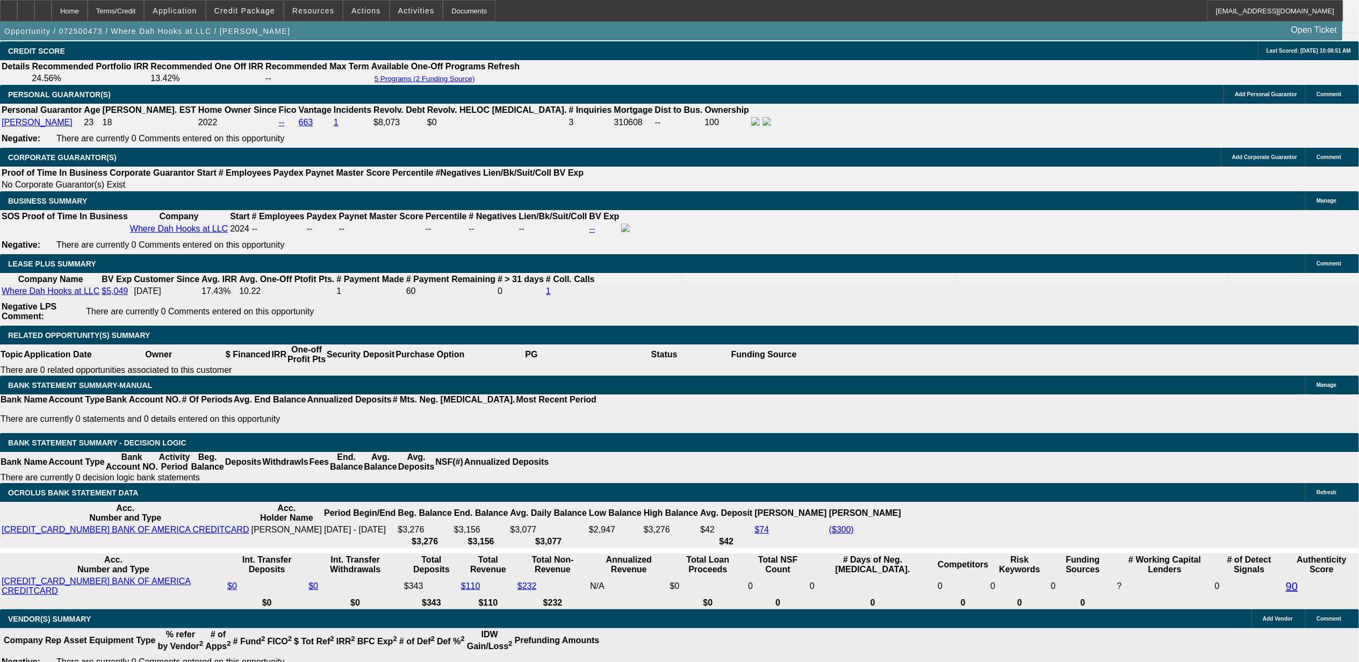
select select "2"
select select "4"
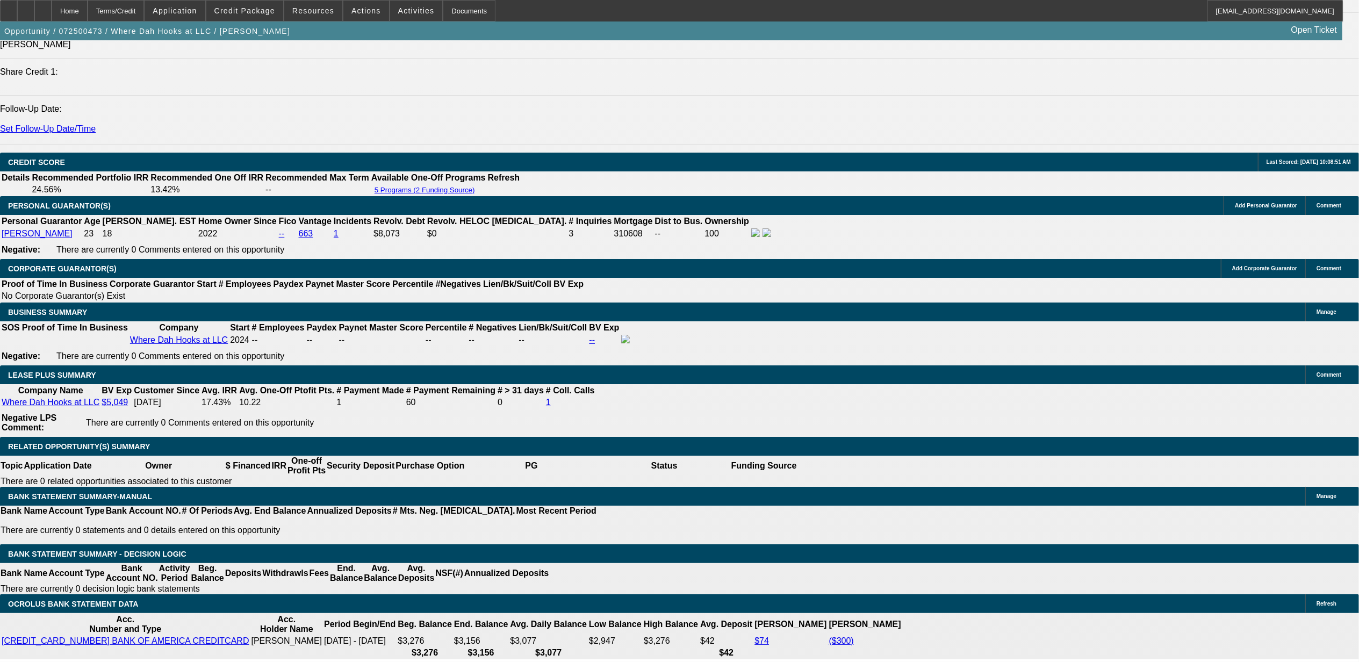
scroll to position [1490, 0]
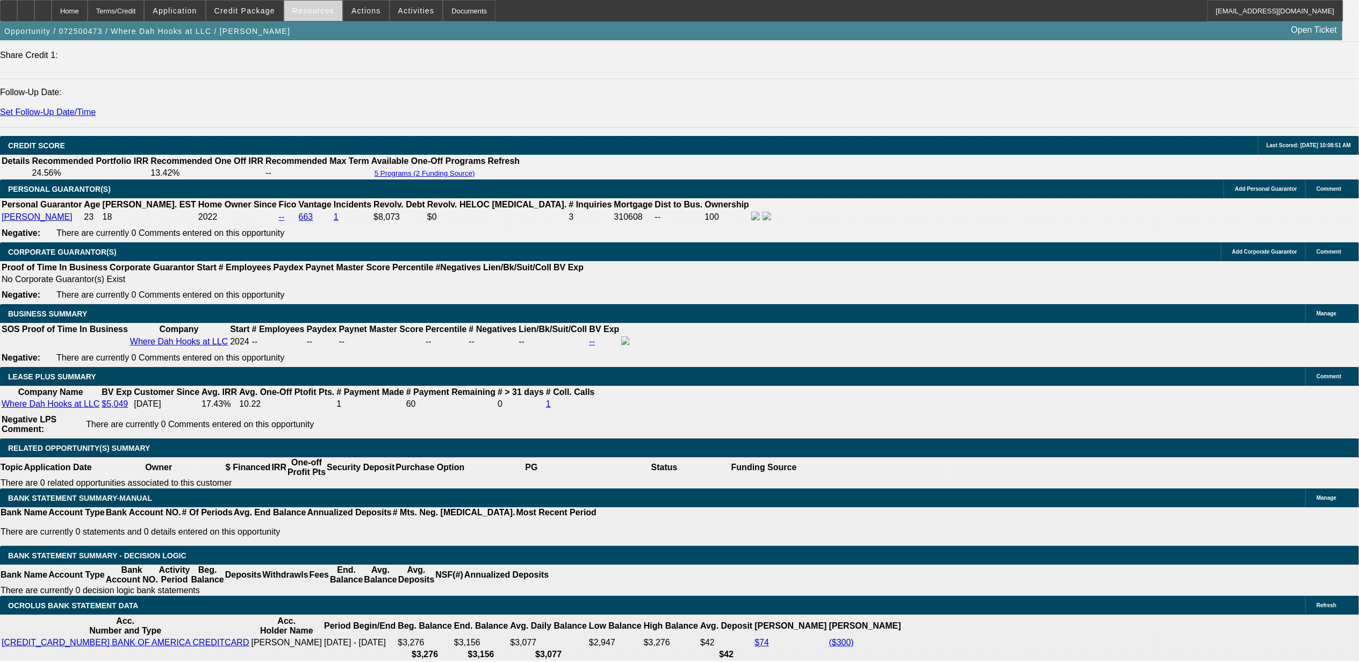
click at [311, 11] on span "Resources" at bounding box center [313, 10] width 42 height 9
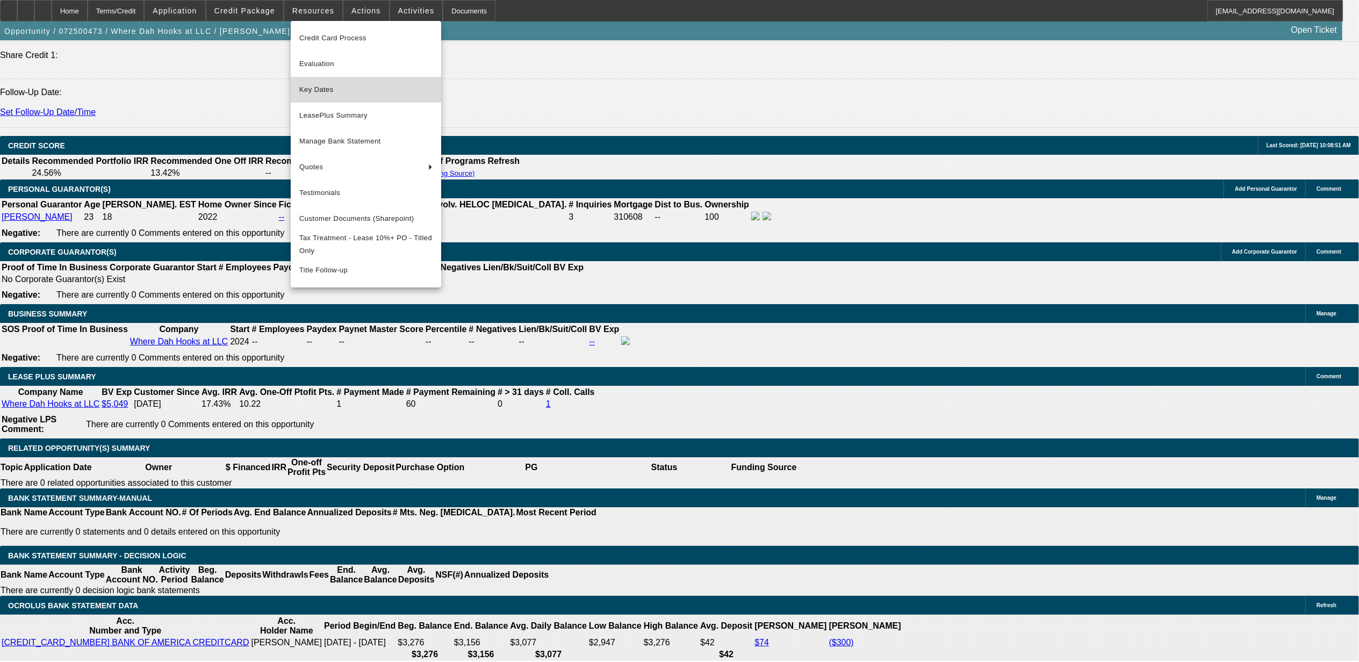
click at [325, 84] on span "Key Dates" at bounding box center [365, 89] width 133 height 13
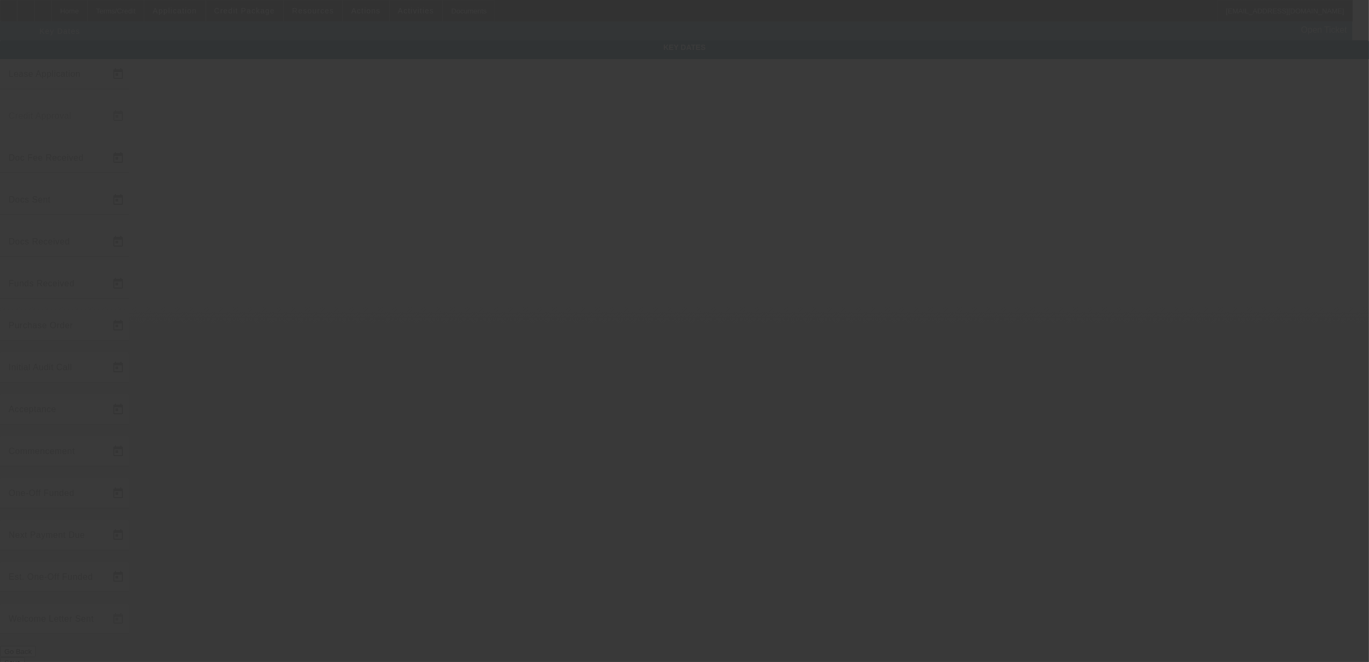
type input "7/21/2025"
type input "8/11/2025"
type input "8/22/2025"
type input "8/12/2025"
type input "8/13/2025"
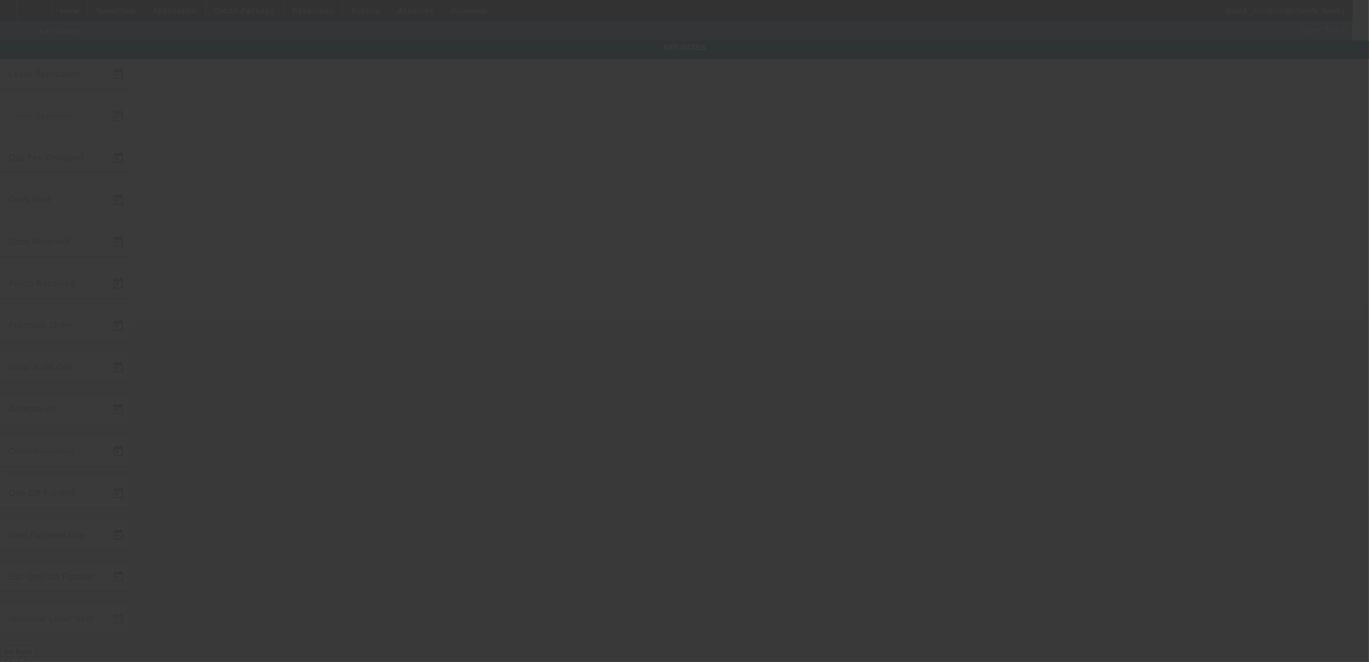
type input "8/22/2025"
type input "9/1/2025"
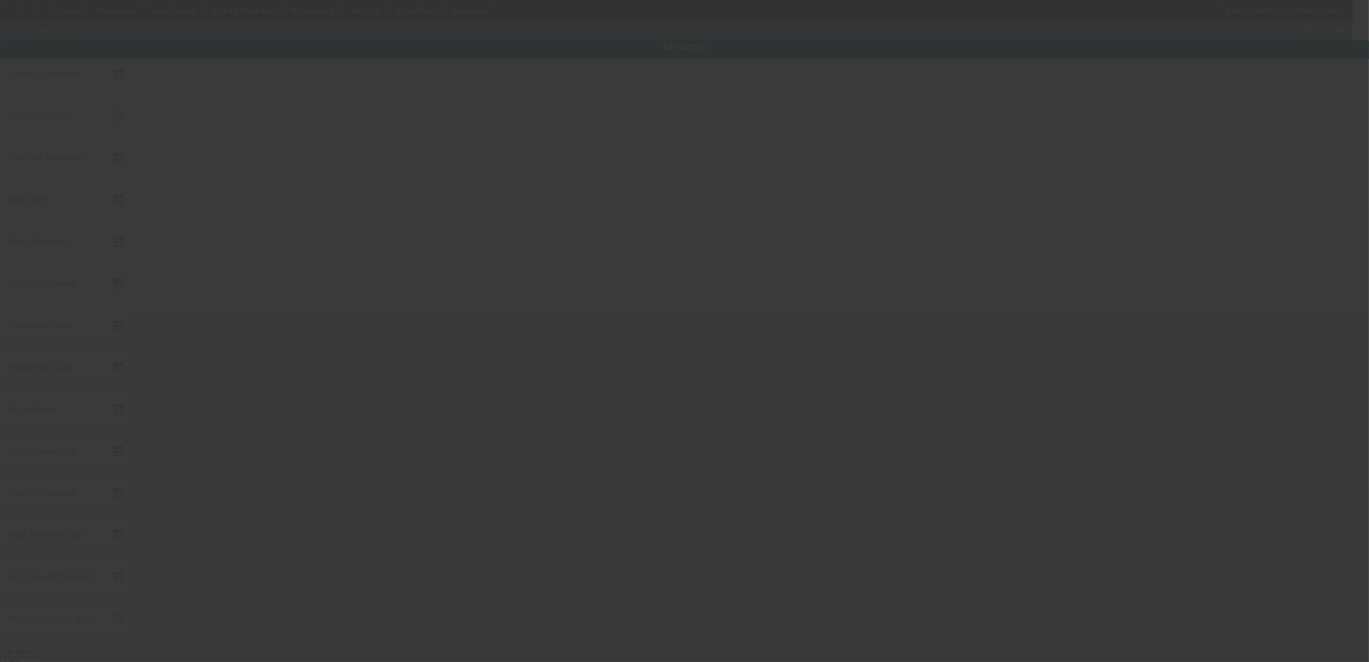
type input "9/12/2025"
type input "10/1/2025"
type input "9/12/2025"
type input "9/15/2025"
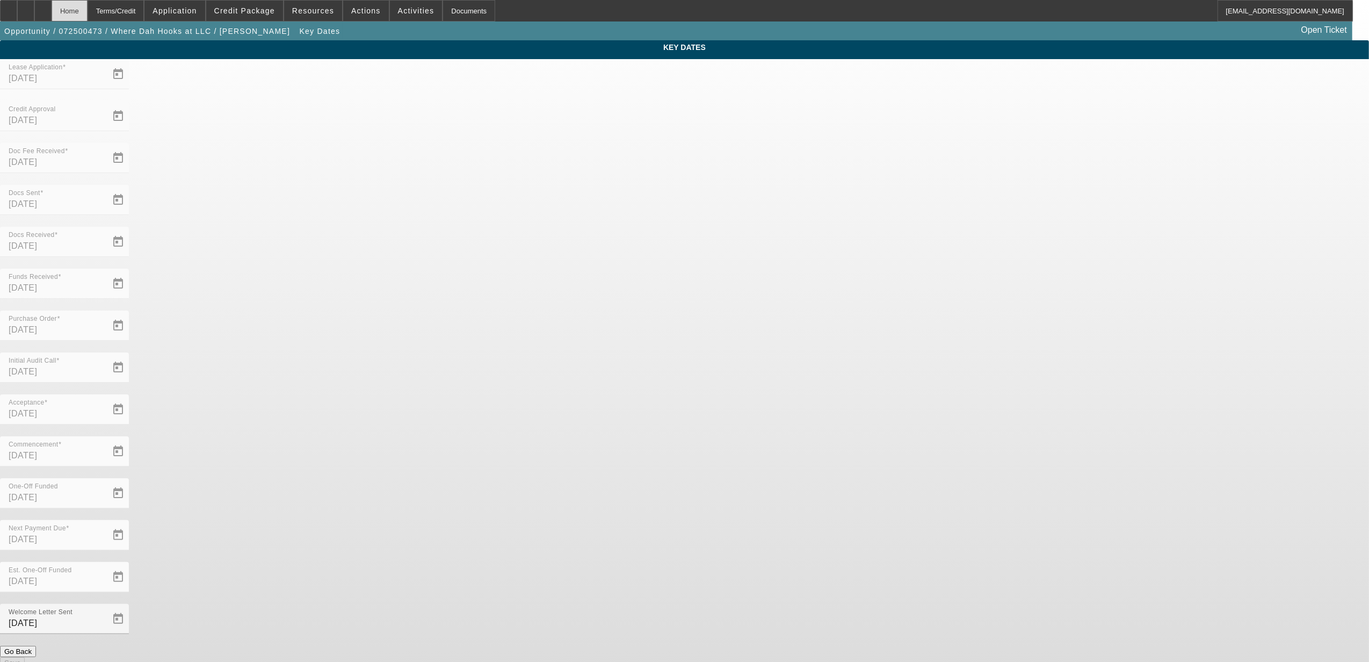
click at [88, 12] on div "Home" at bounding box center [70, 10] width 36 height 21
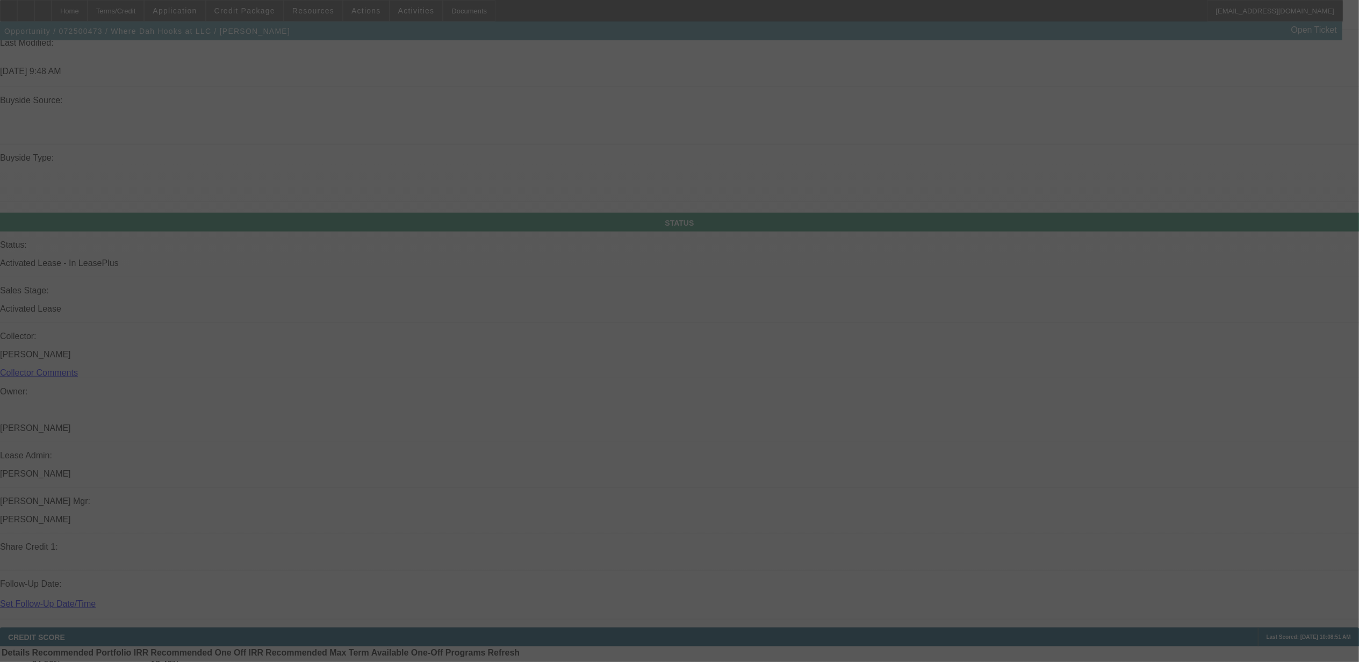
scroll to position [1285, 0]
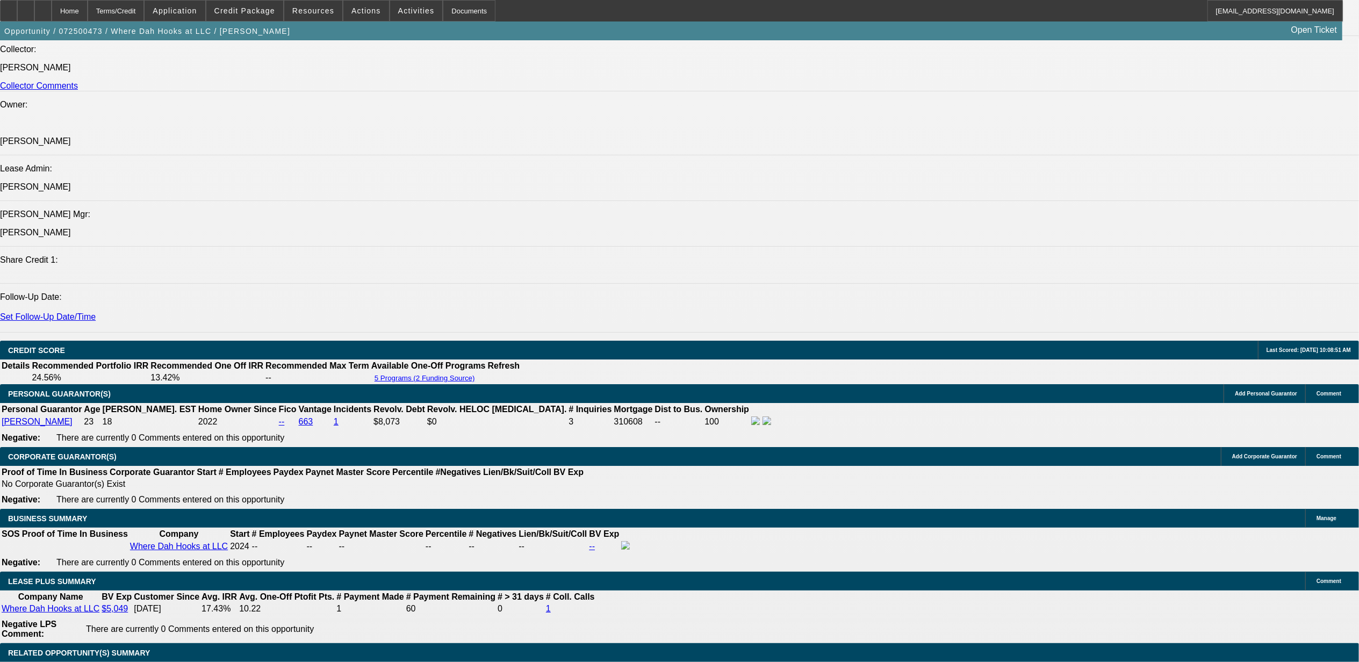
select select "0"
select select "2"
select select "0.1"
select select "4"
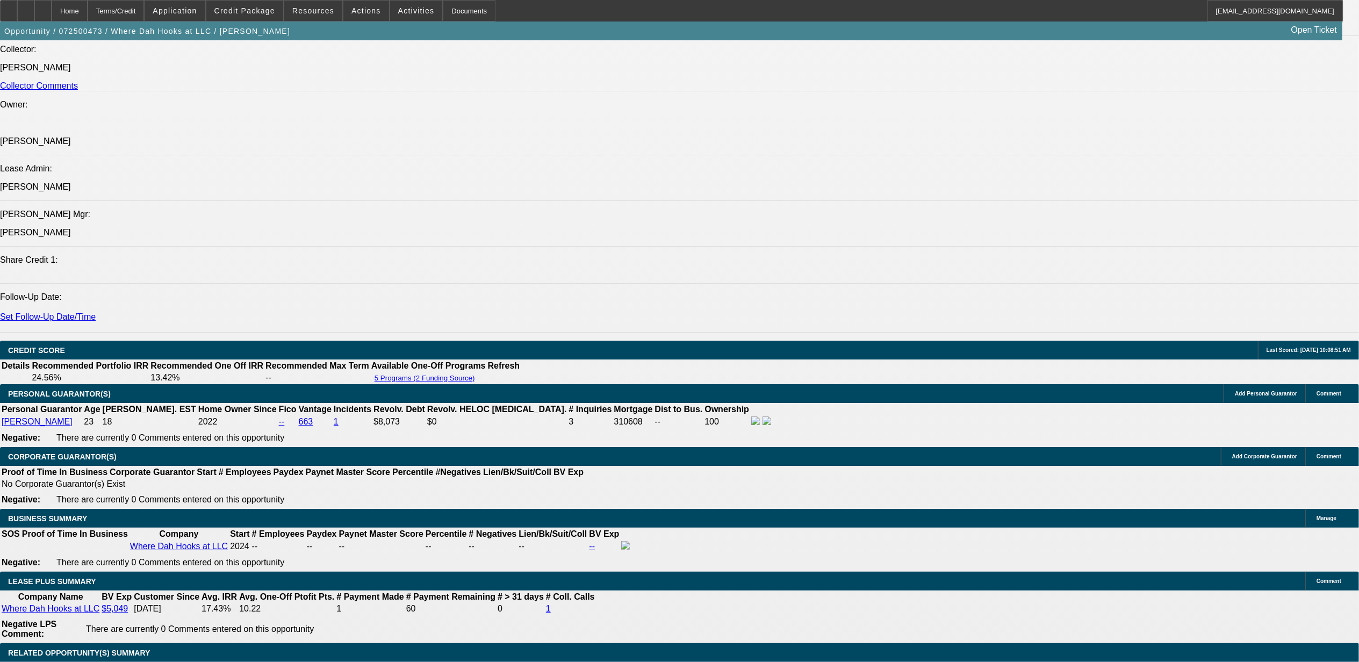
select select "0"
select select "2"
select select "0.1"
select select "4"
select select "0"
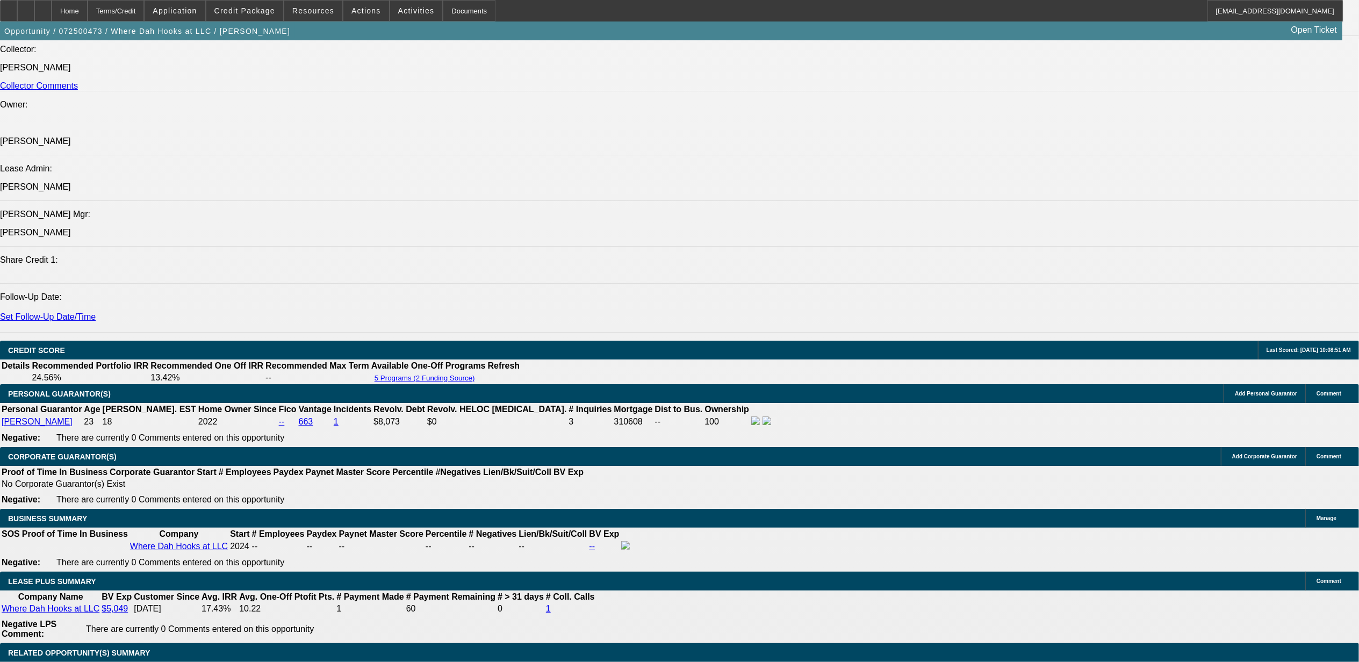
select select "2"
select select "0"
select select "6"
select select "0"
select select "2"
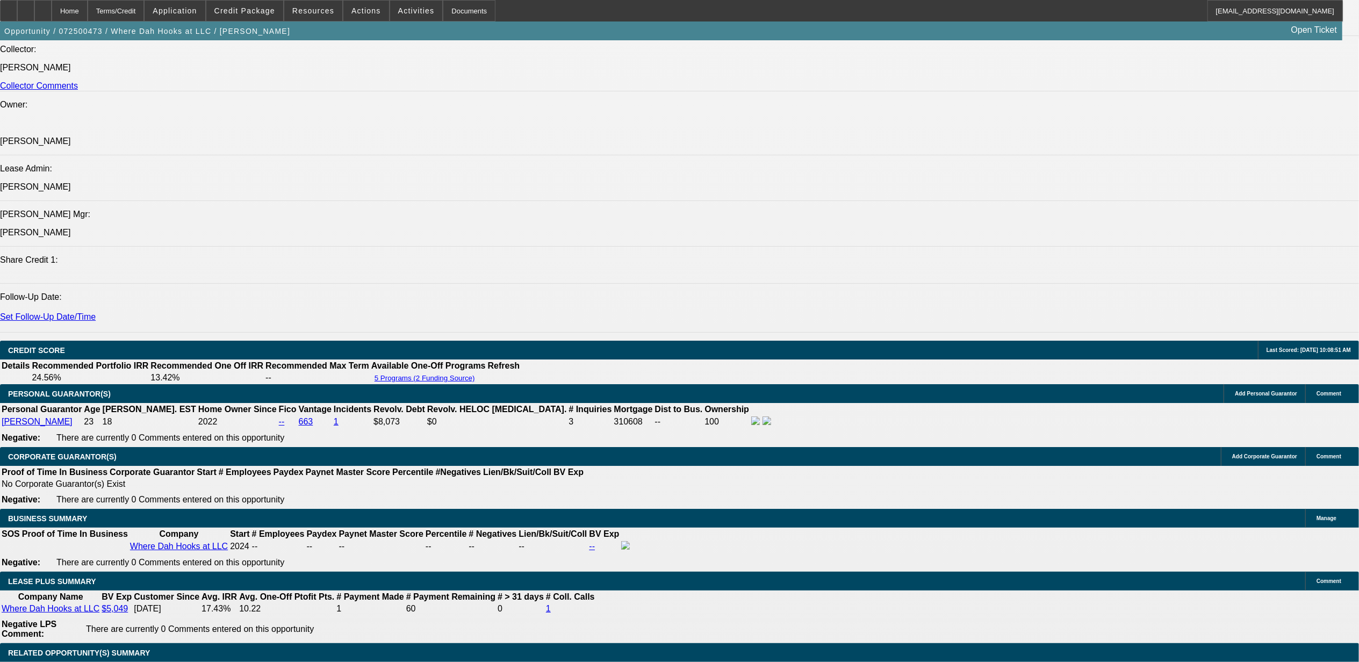
select select "0.1"
select select "4"
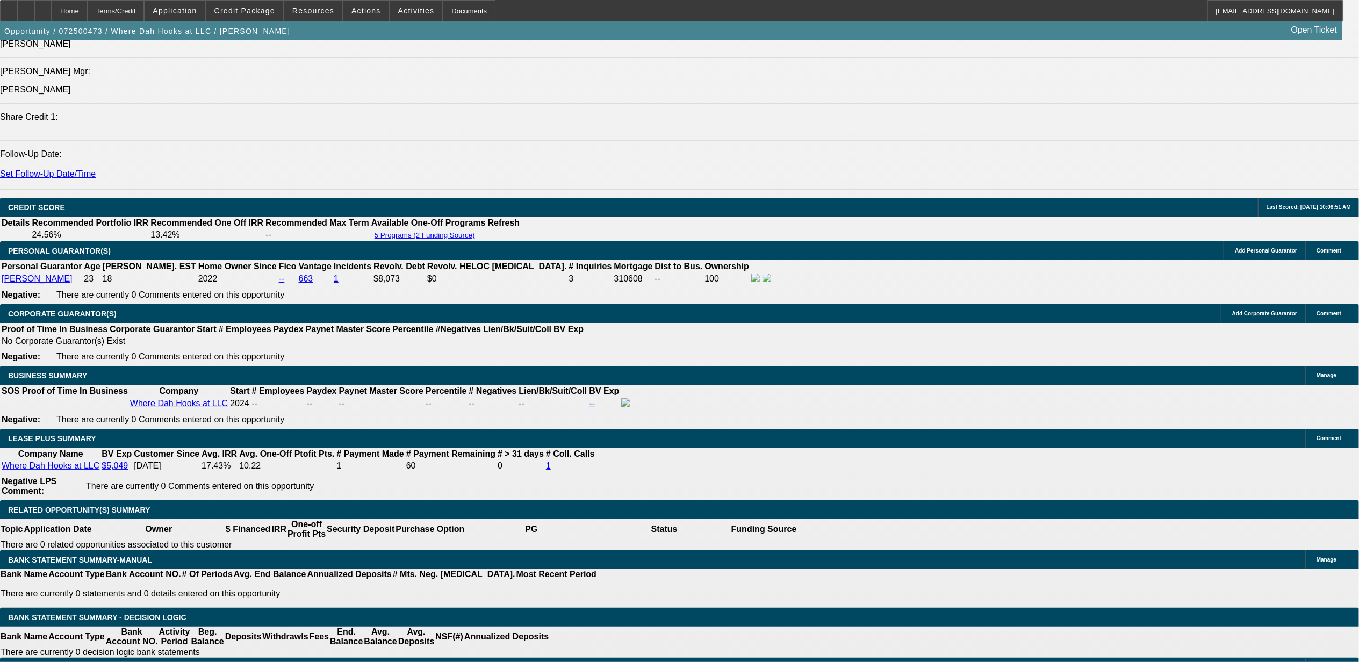
scroll to position [1460, 0]
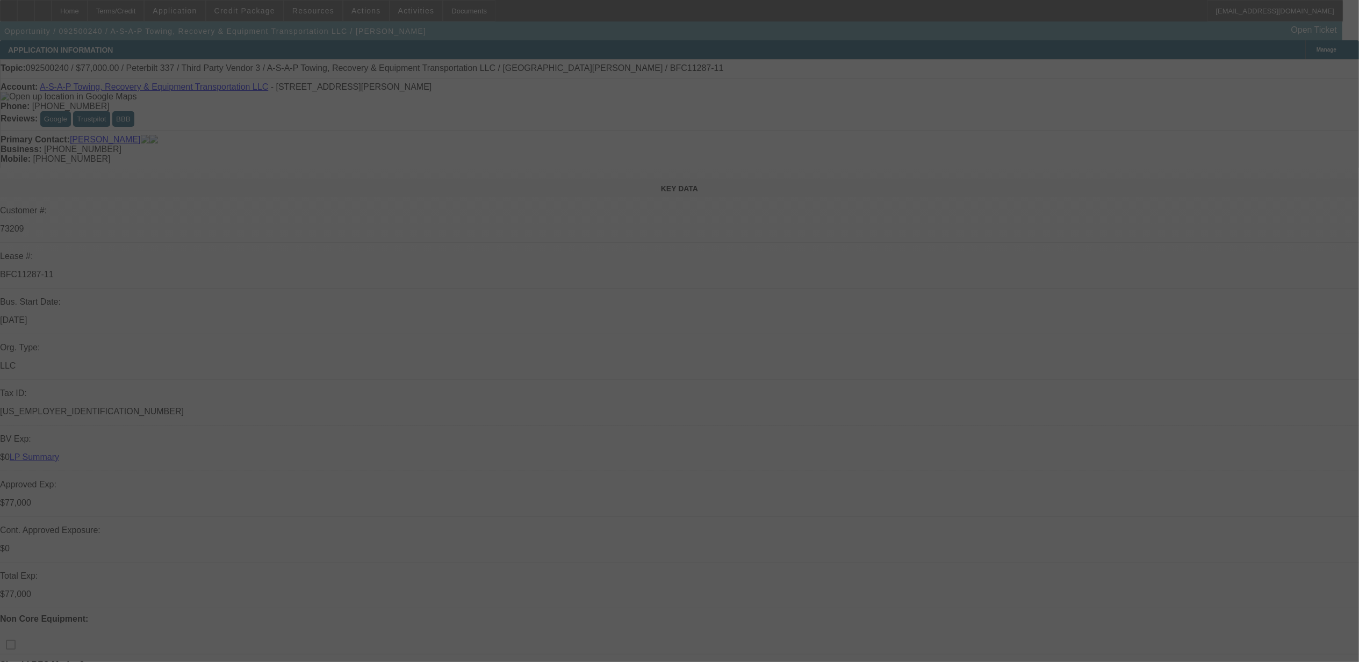
select select "0"
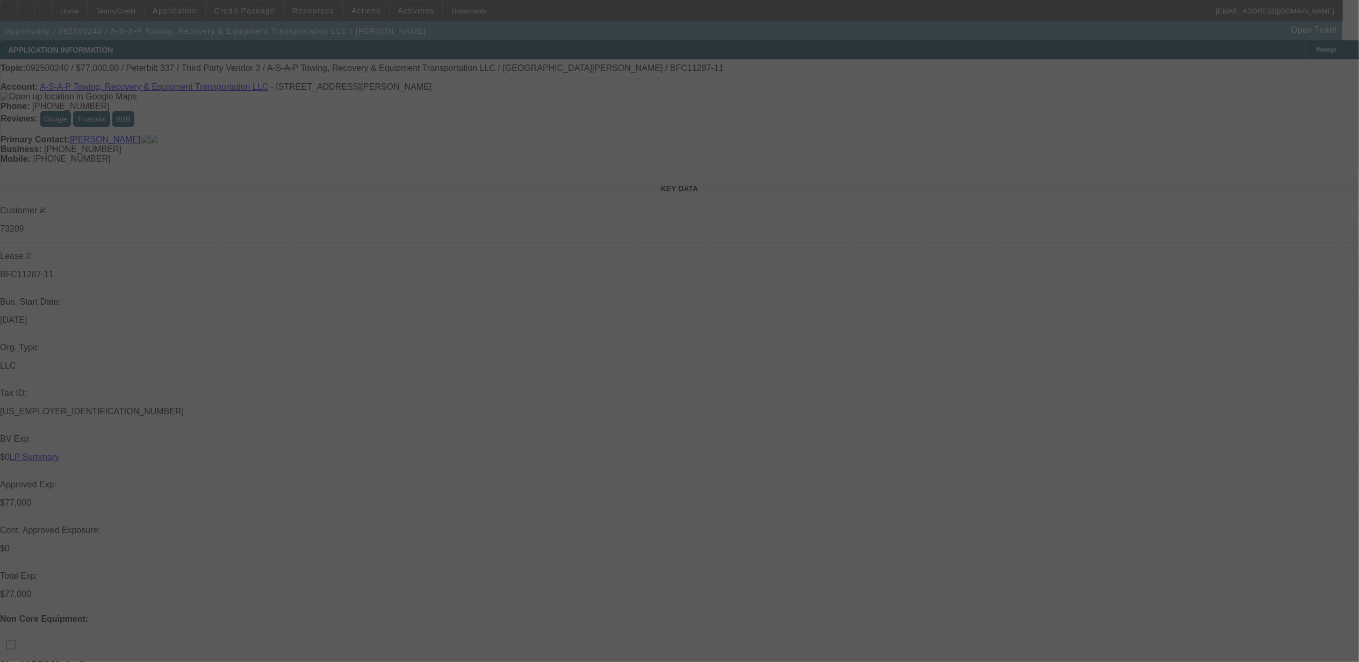
select select "0"
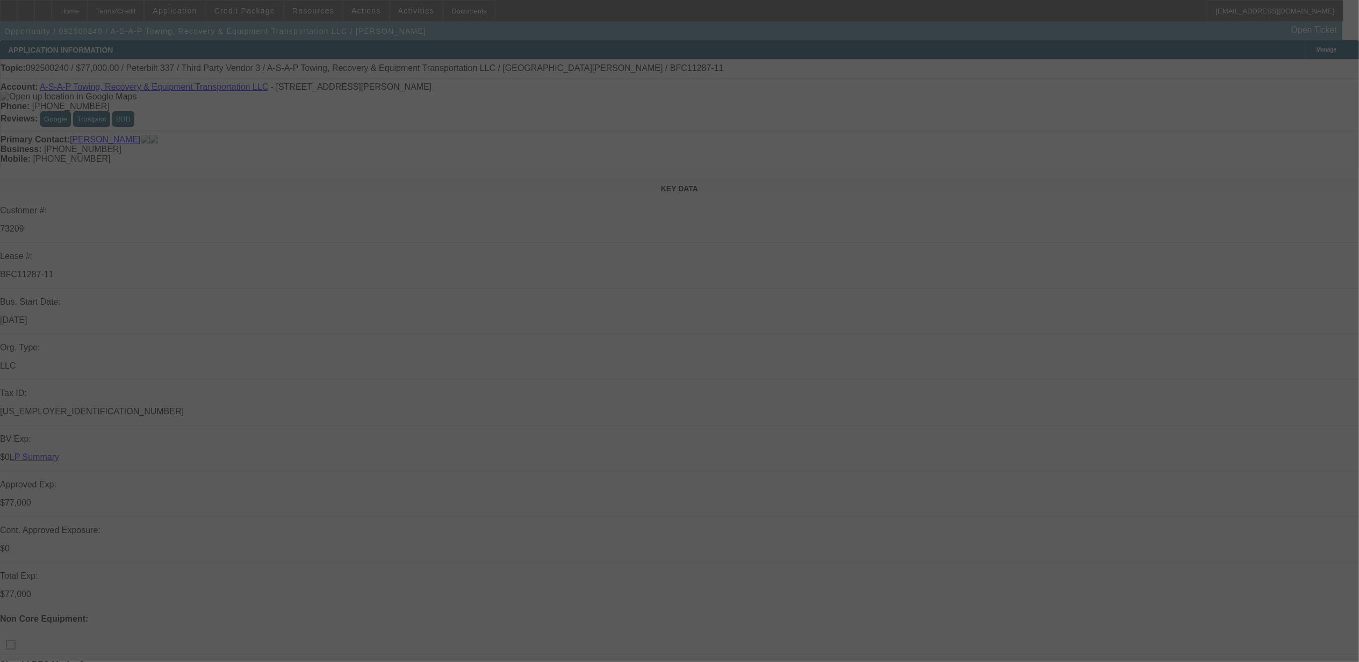
select select "0"
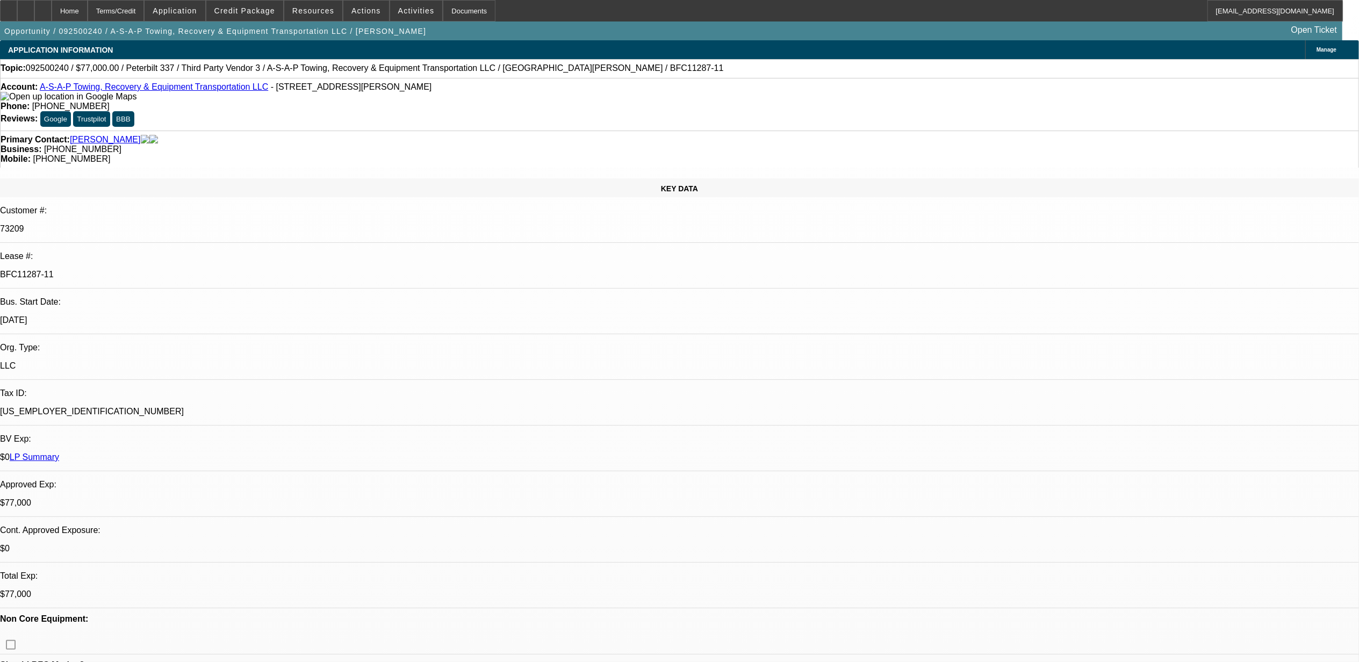
select select "1"
select select "2"
select select "6"
select select "1"
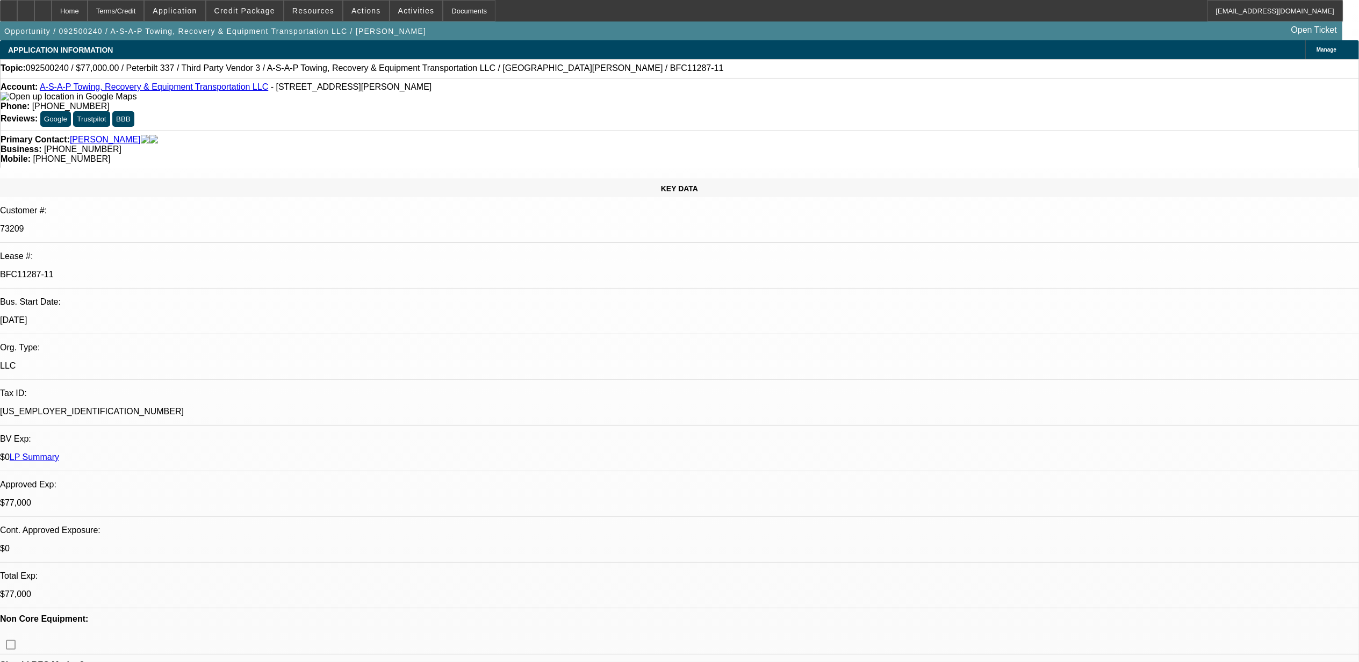
select select "6"
select select "1"
select select "3"
select select "6"
select select "1"
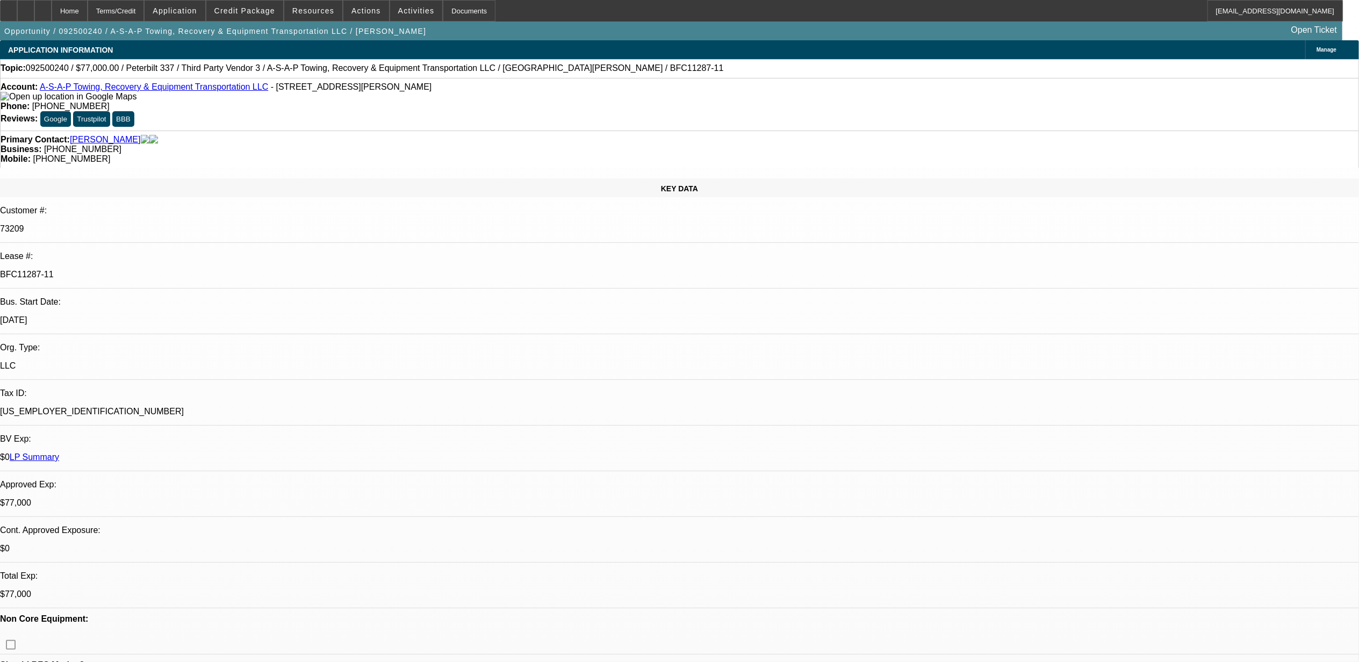
select select "3"
select select "6"
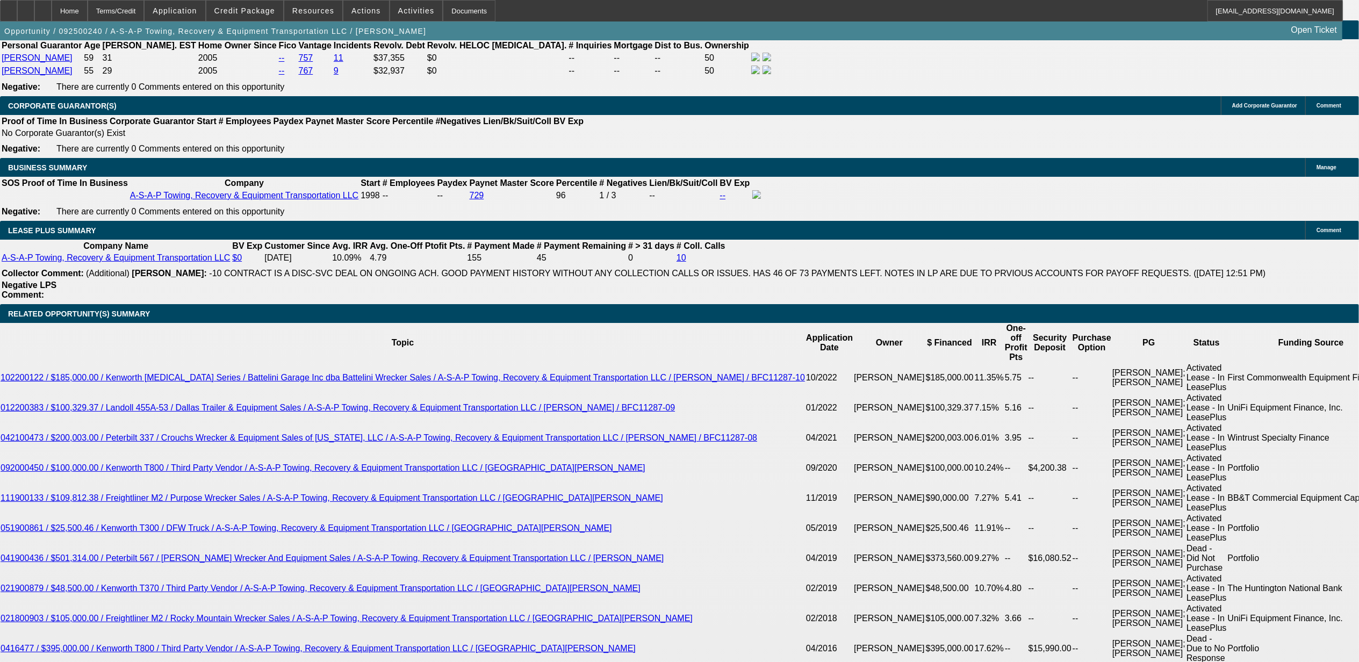
scroll to position [1719, 0]
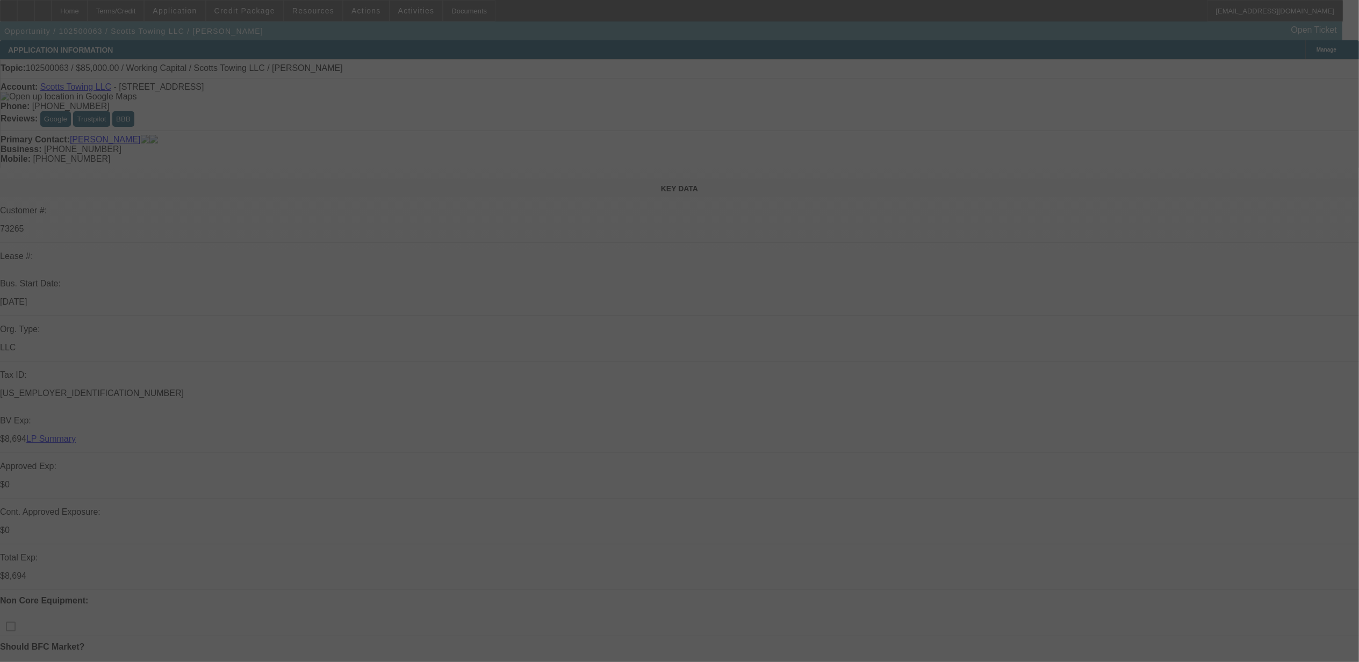
select select "0"
select select "2"
select select "0"
select select "6"
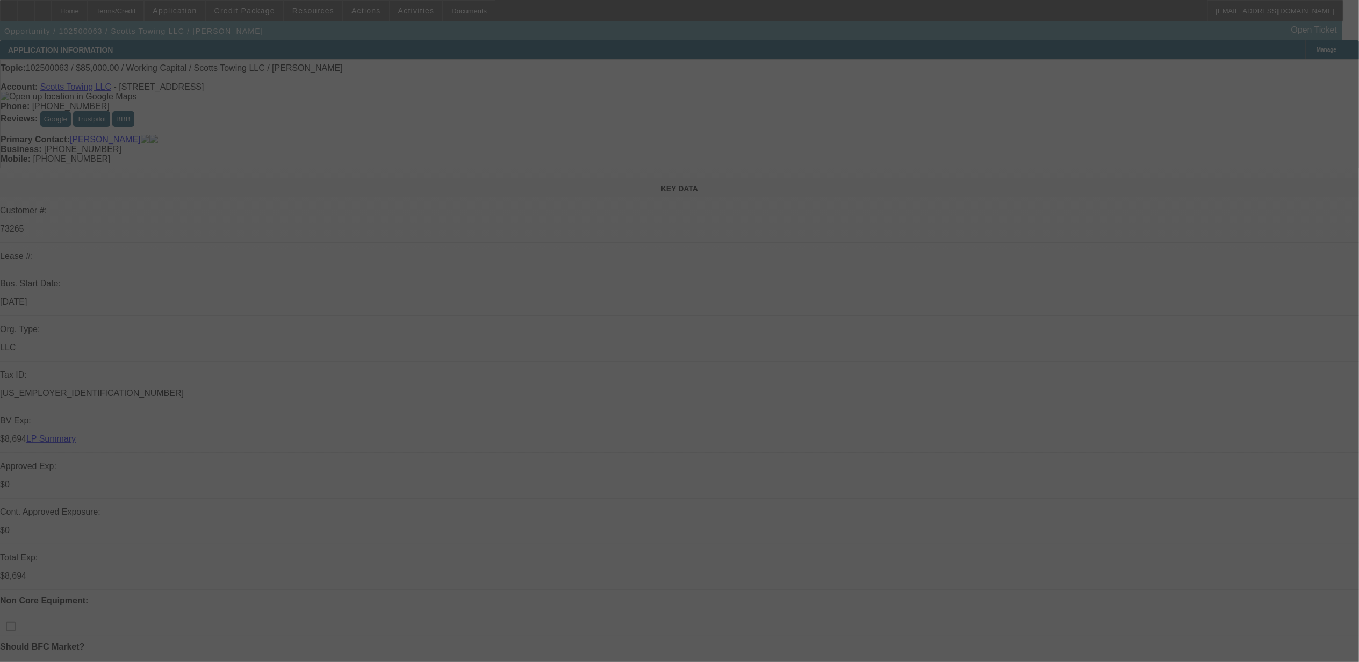
select select "0"
select select "2"
select select "0"
select select "6"
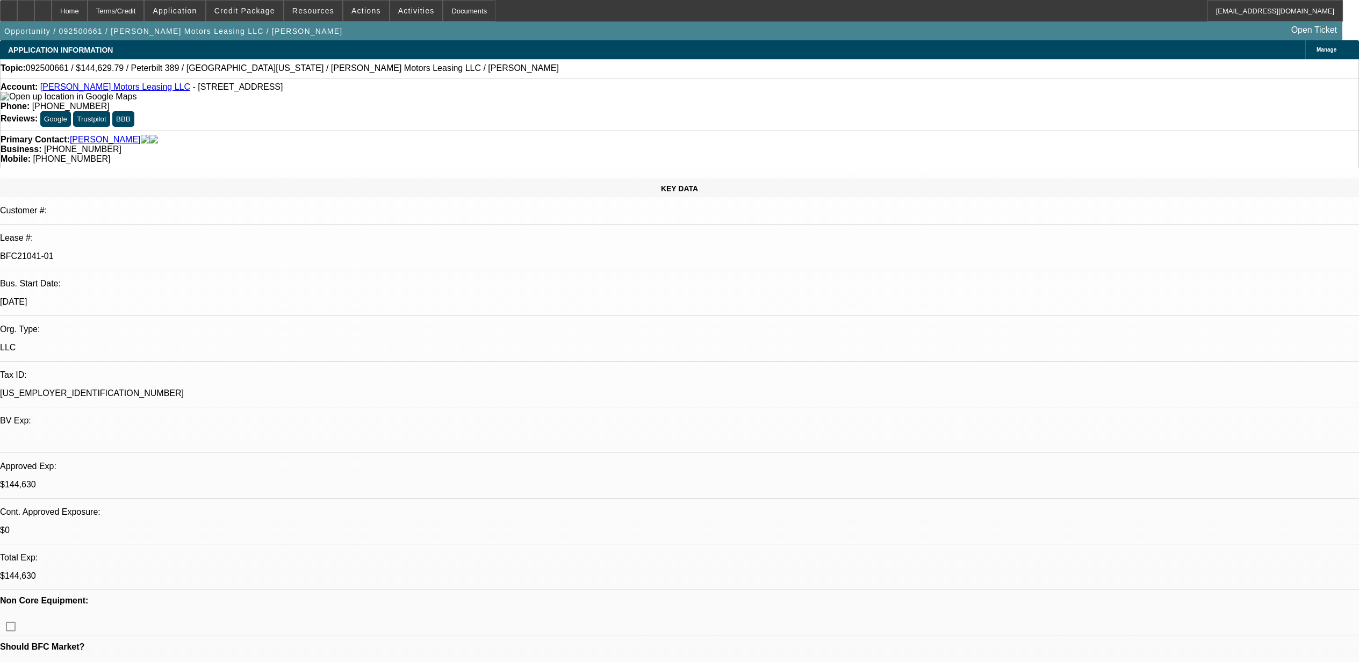
select select "0"
select select "2"
select select "0"
select select "6"
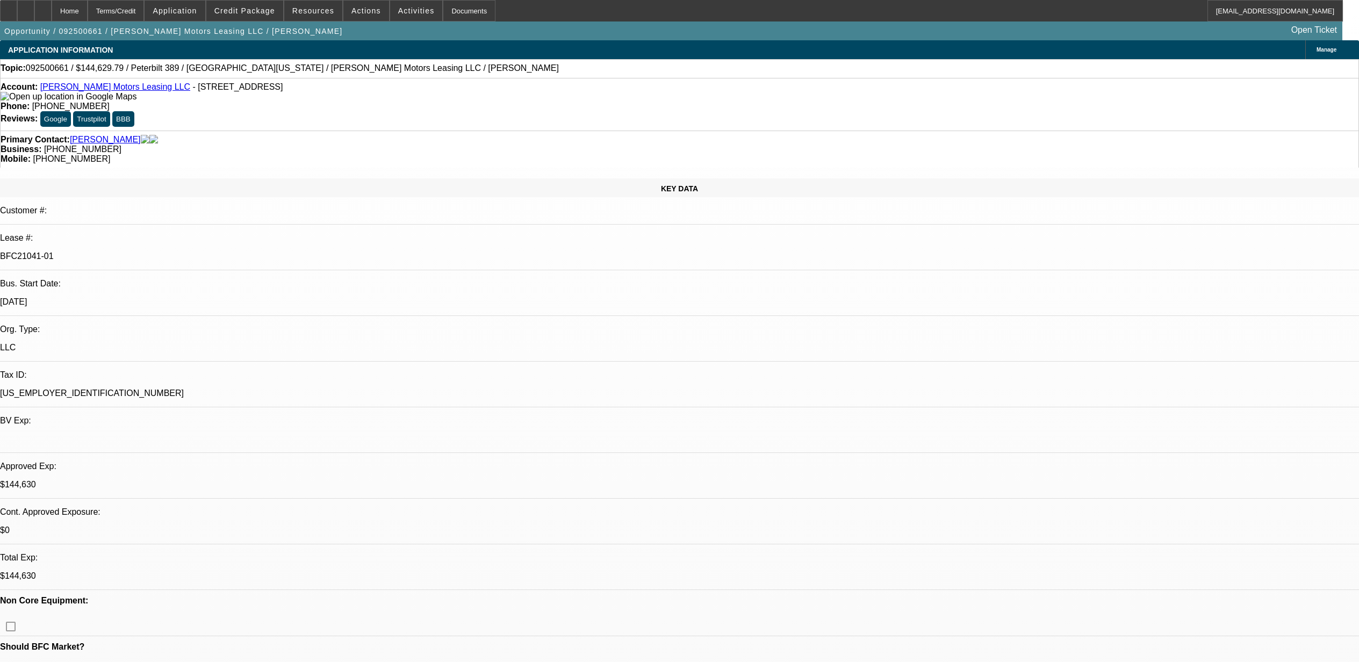
select select "0"
select select "6"
select select "0"
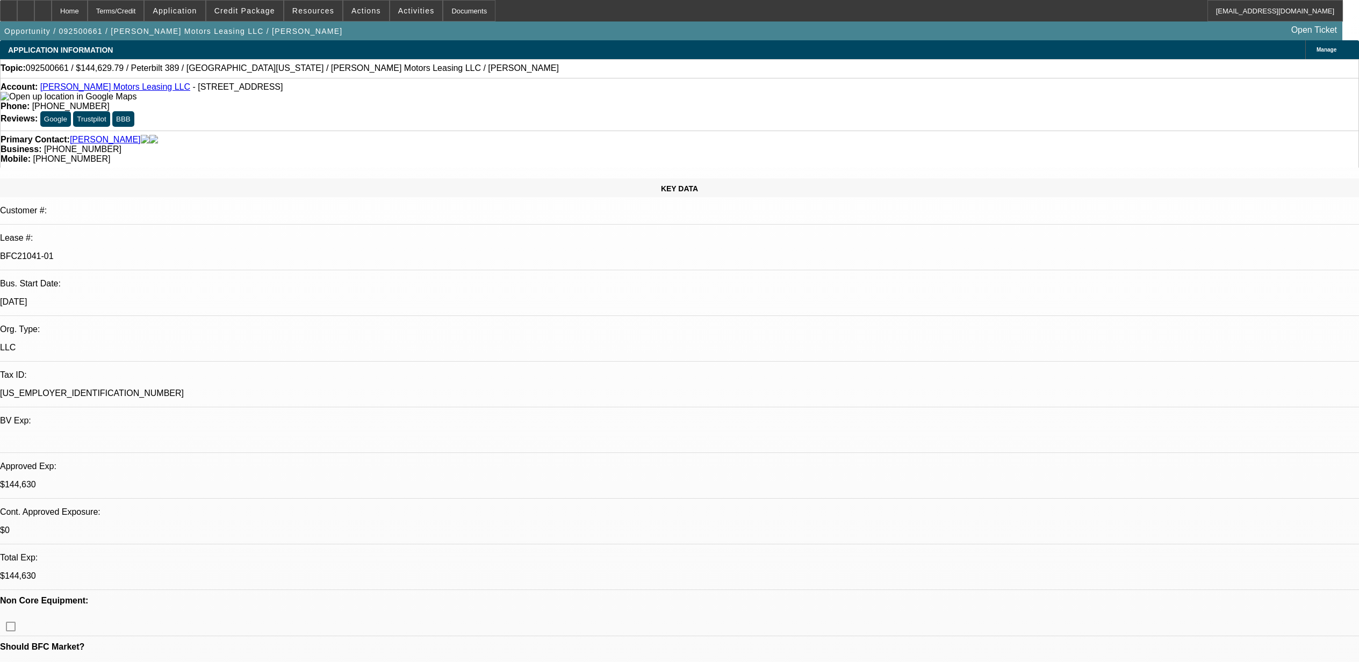
select select "0"
select select "2"
select select "0"
select select "6"
select select "0"
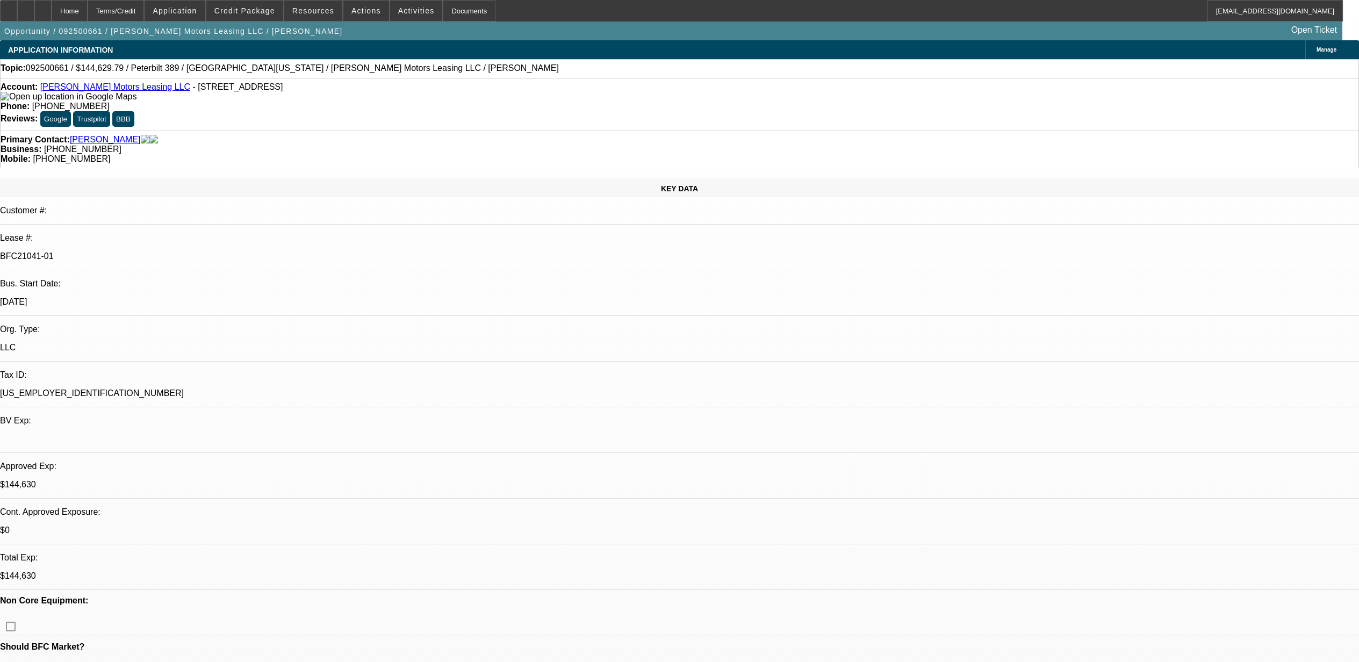
select select "0"
select select "6"
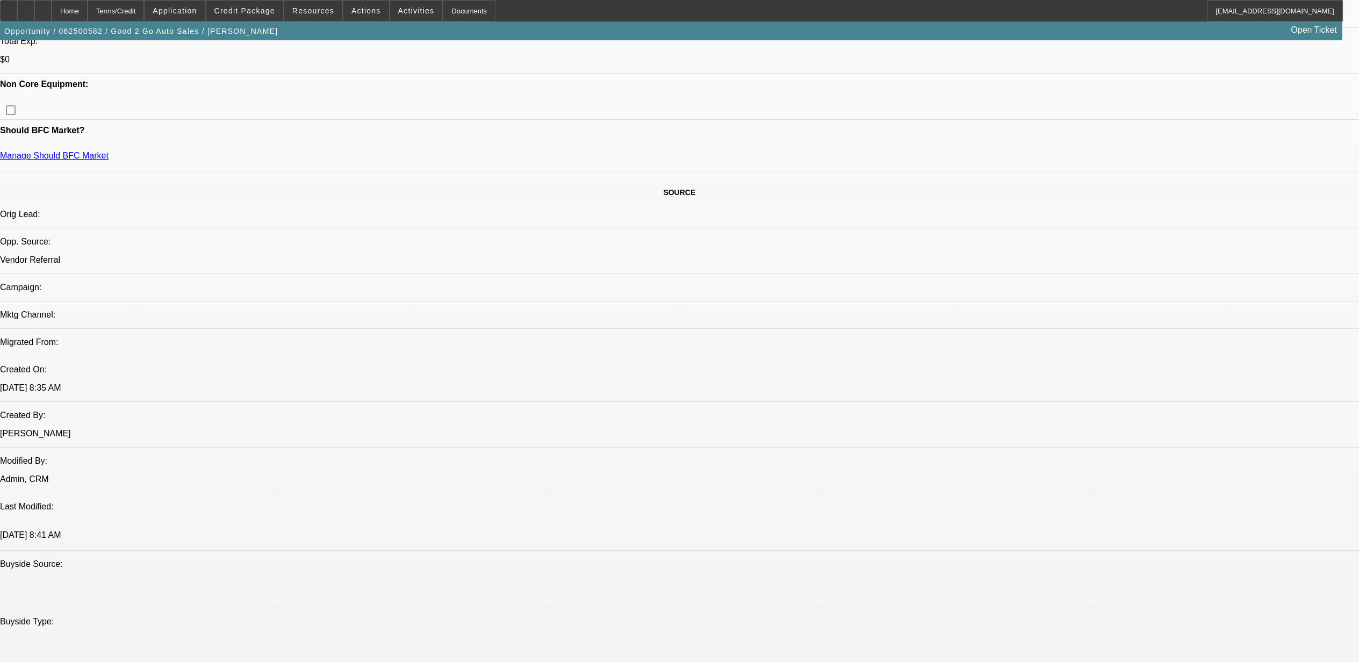
select select "0"
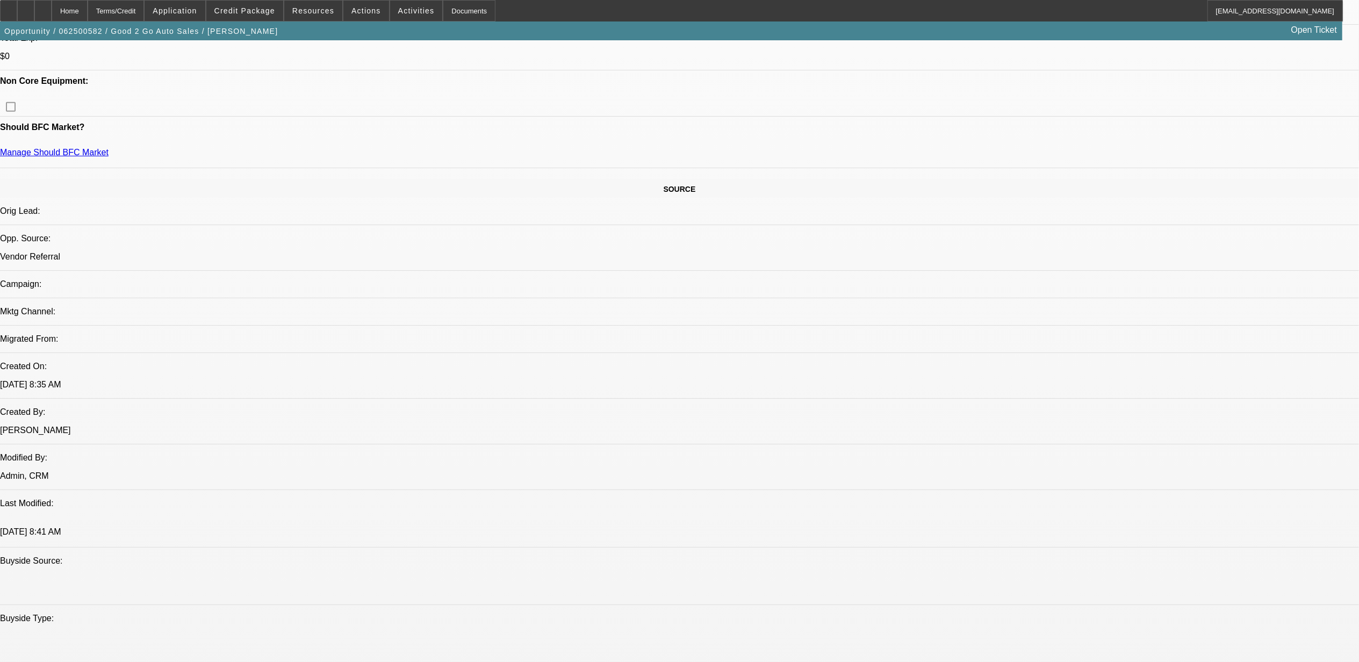
select select "0"
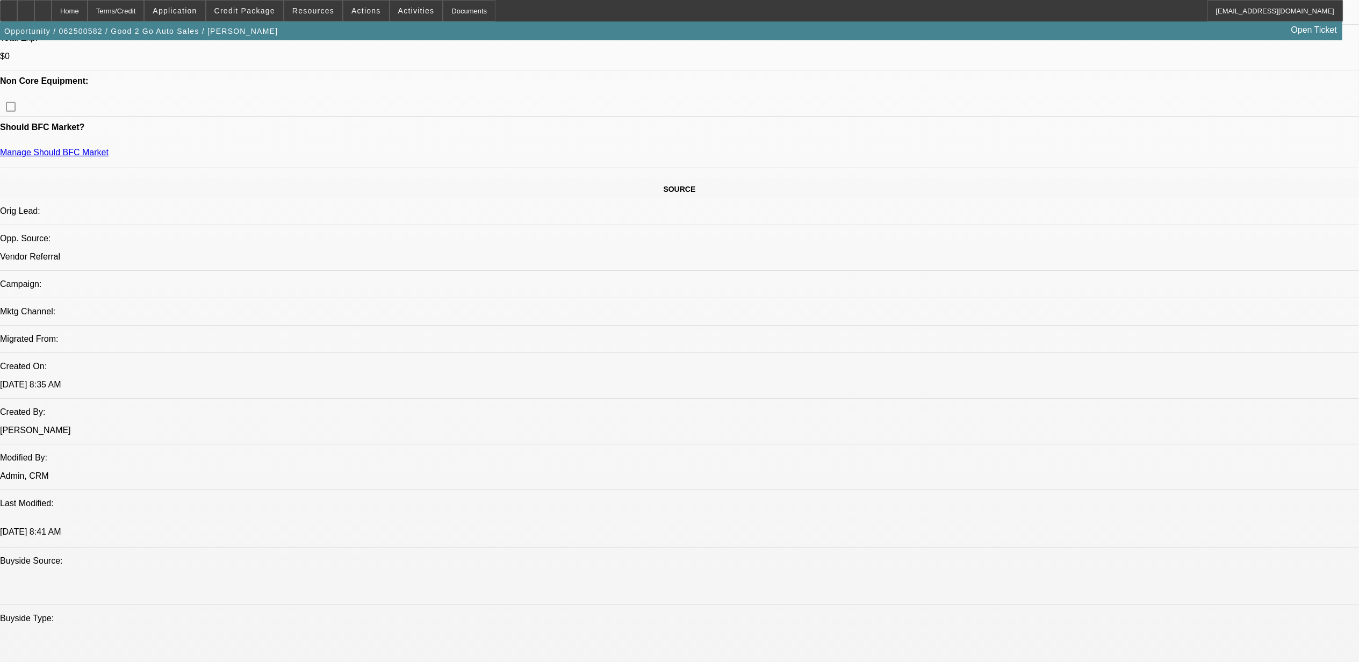
select select "0"
select select "1"
select select "3"
select select "6"
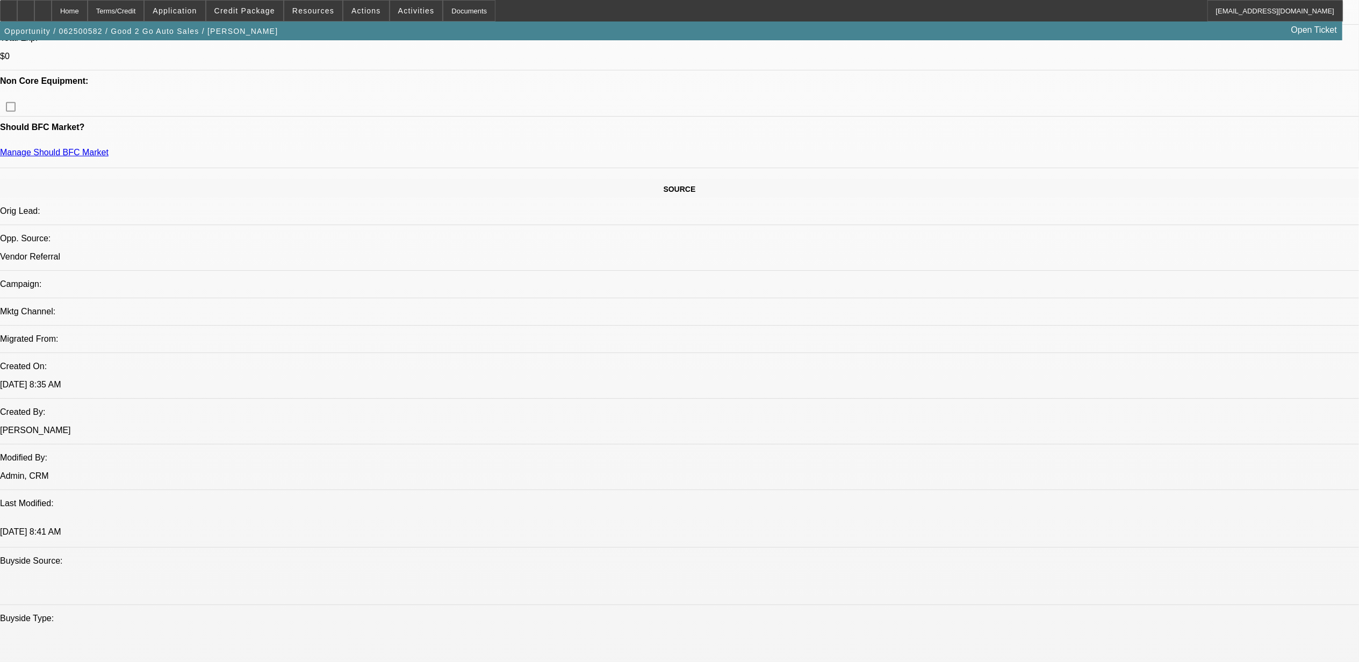
select select "1"
select select "3"
select select "6"
select select "1"
select select "3"
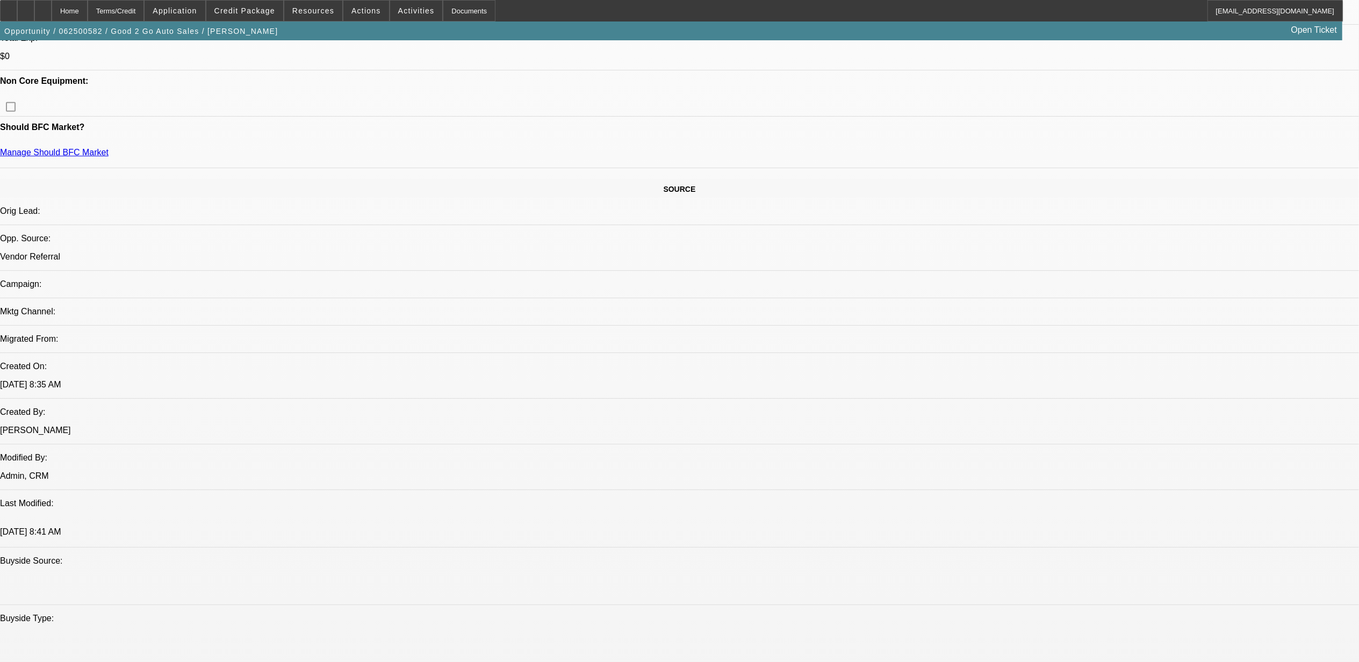
select select "6"
select select "1"
select select "2"
select select "6"
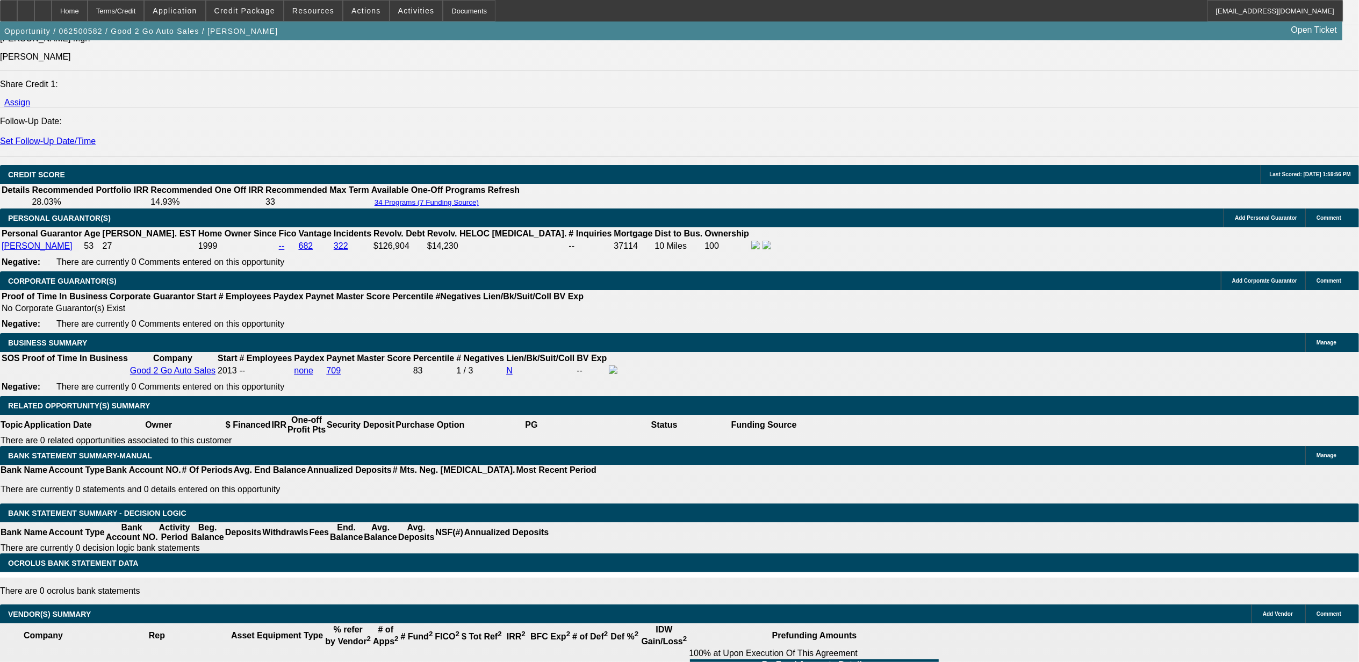
scroll to position [1307, 0]
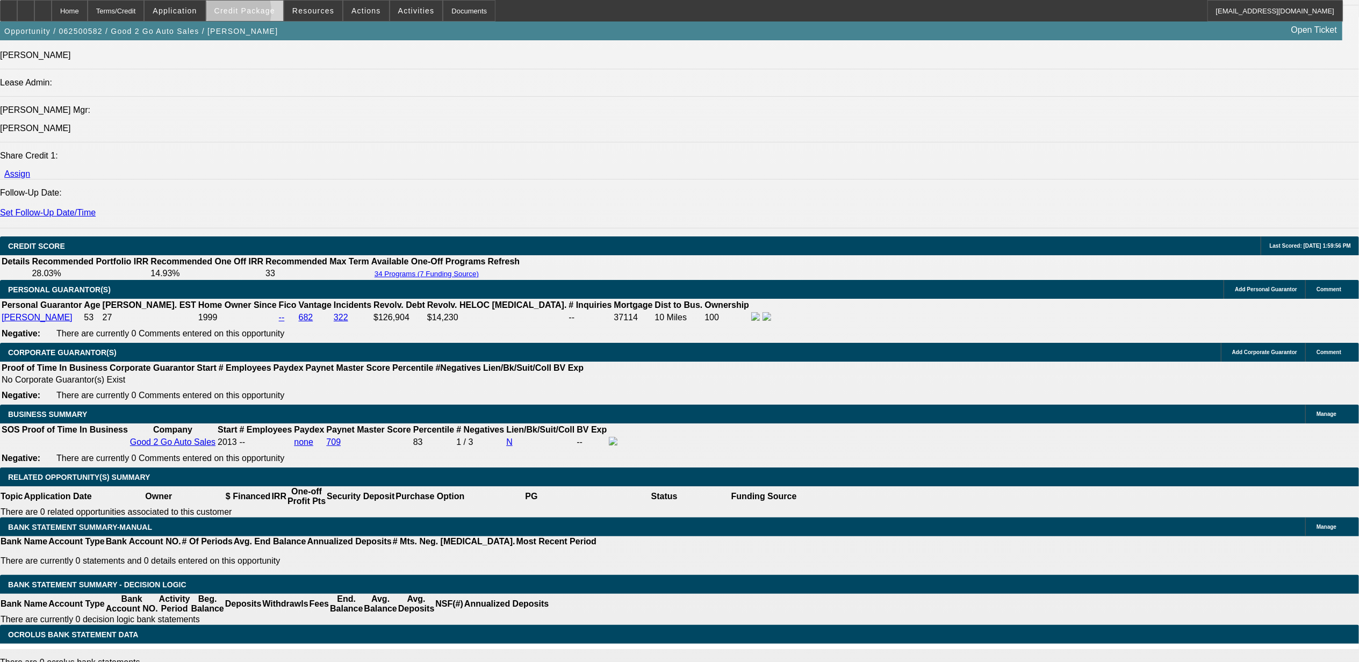
click at [241, 13] on span "Credit Package" at bounding box center [244, 10] width 61 height 9
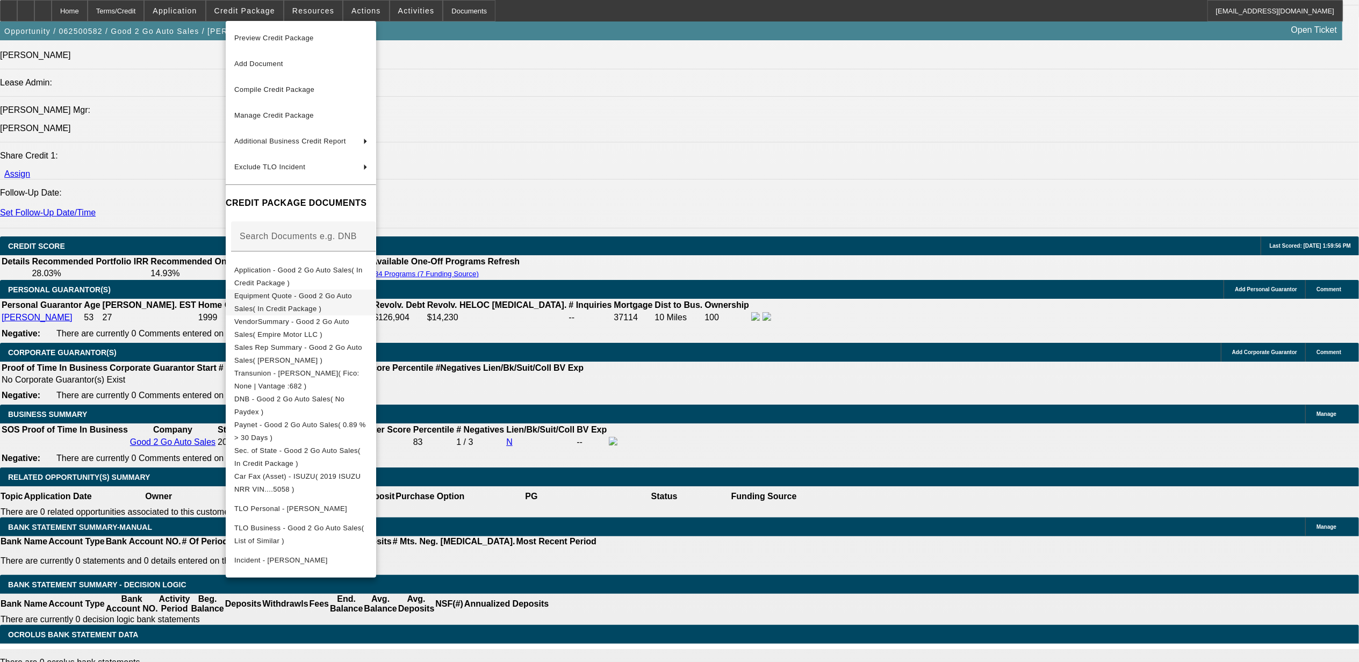
click at [279, 303] on span "Equipment Quote - Good 2 Go Auto Sales( In Credit Package )" at bounding box center [300, 302] width 133 height 26
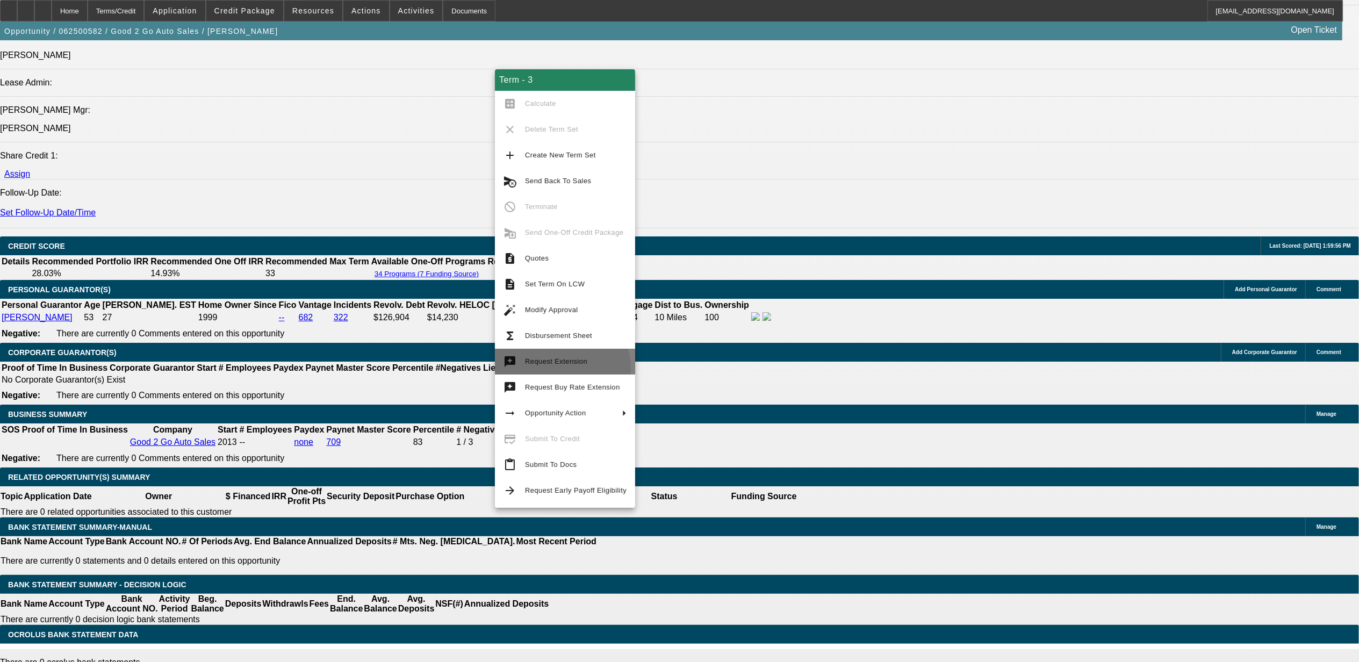
click at [550, 367] on button "try Request Extension" at bounding box center [565, 362] width 140 height 26
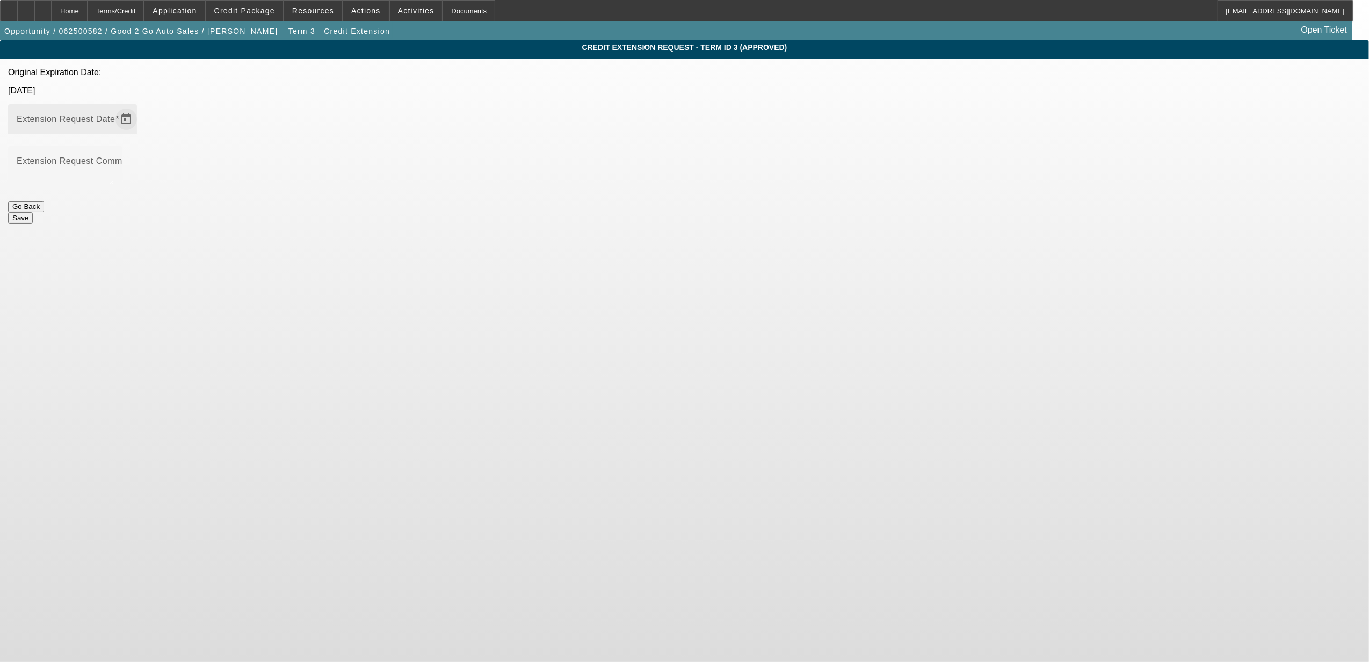
click at [139, 106] on span "Open calendar" at bounding box center [126, 119] width 26 height 26
click at [816, 211] on span "17" at bounding box center [815, 208] width 19 height 19
type input "10/17/2025"
click at [113, 159] on textarea "Extension Request Comment" at bounding box center [65, 172] width 97 height 26
type textarea "Just need a little extension."
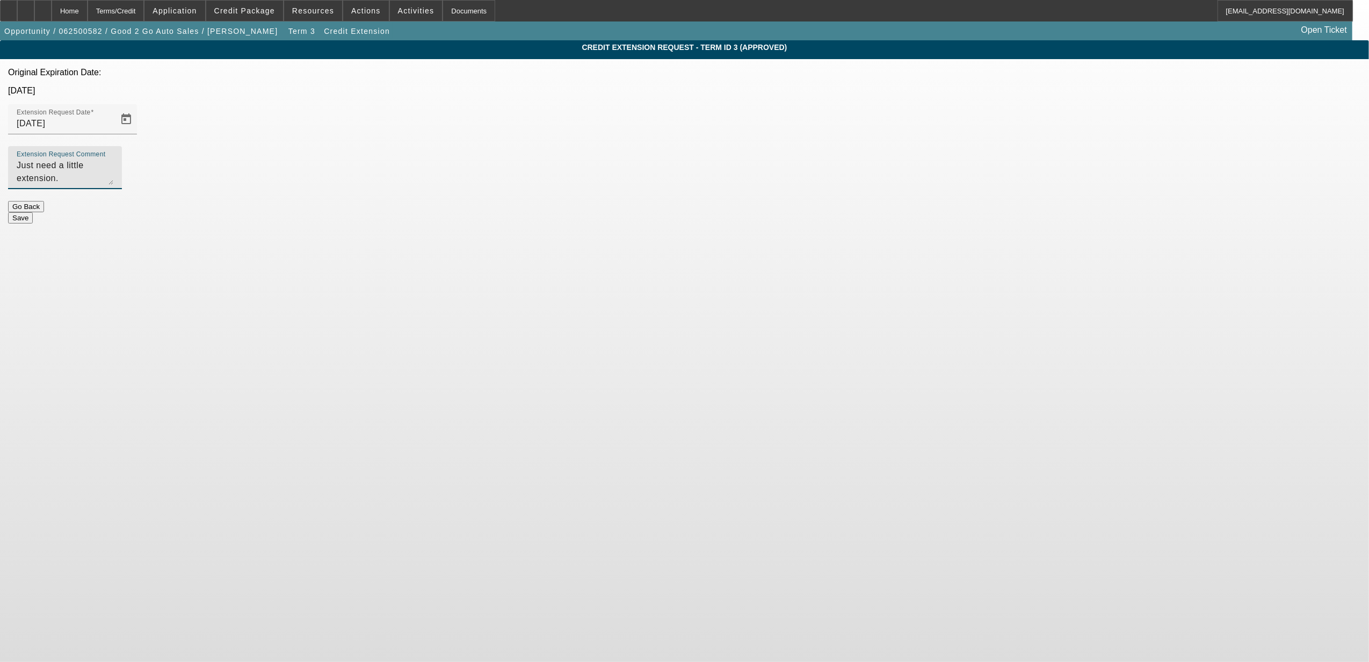
click at [33, 212] on button "Save" at bounding box center [20, 217] width 25 height 11
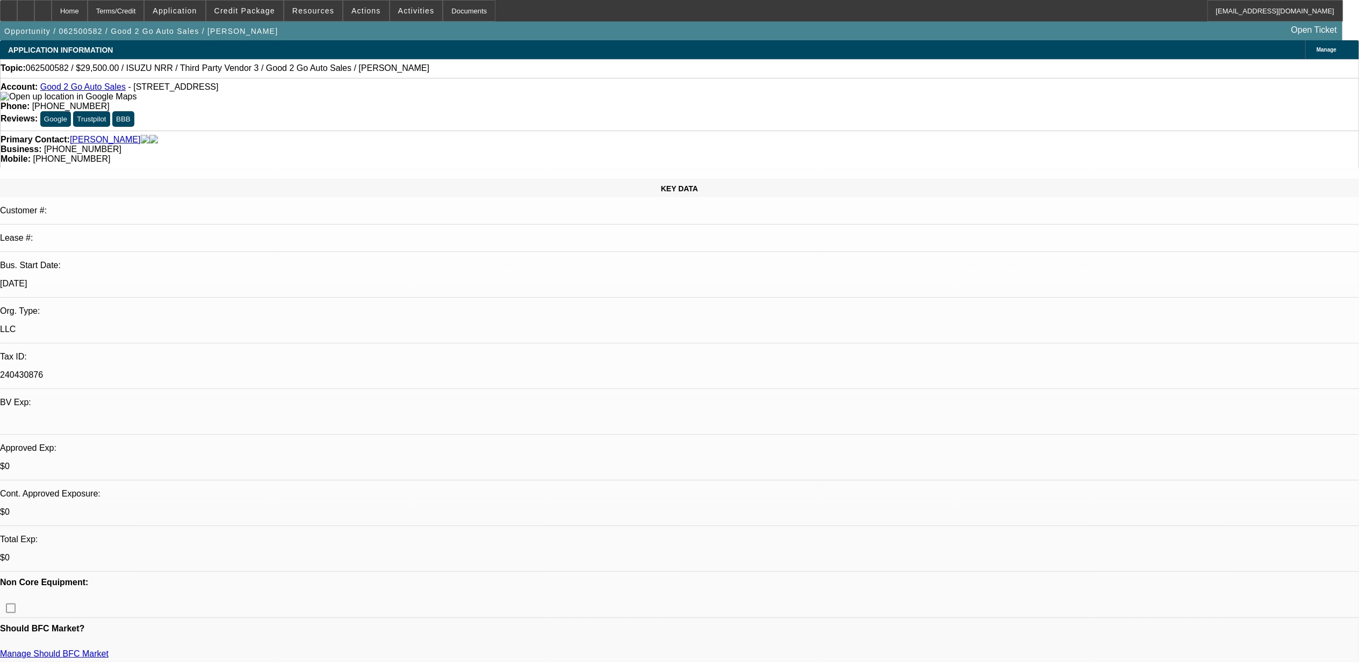
select select "0"
select select "3"
select select "0"
select select "6"
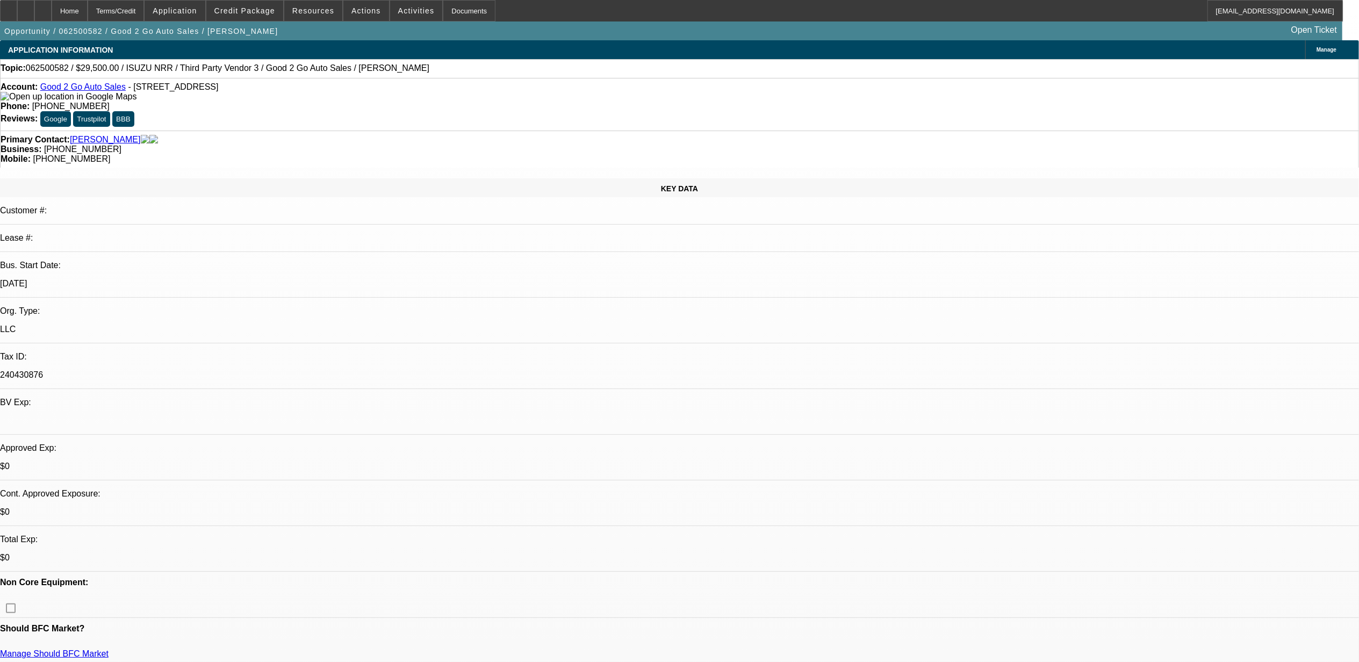
select select "0"
select select "3"
select select "0"
select select "6"
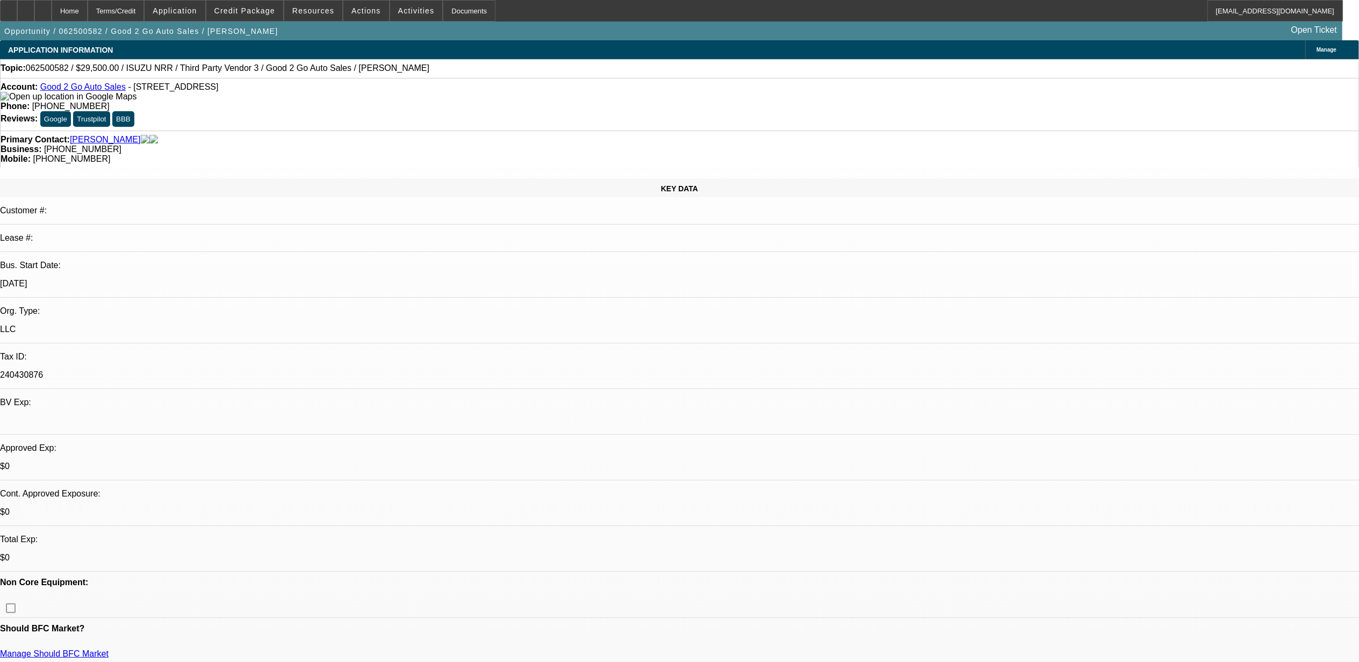
select select "0"
select select "3"
select select "0"
select select "6"
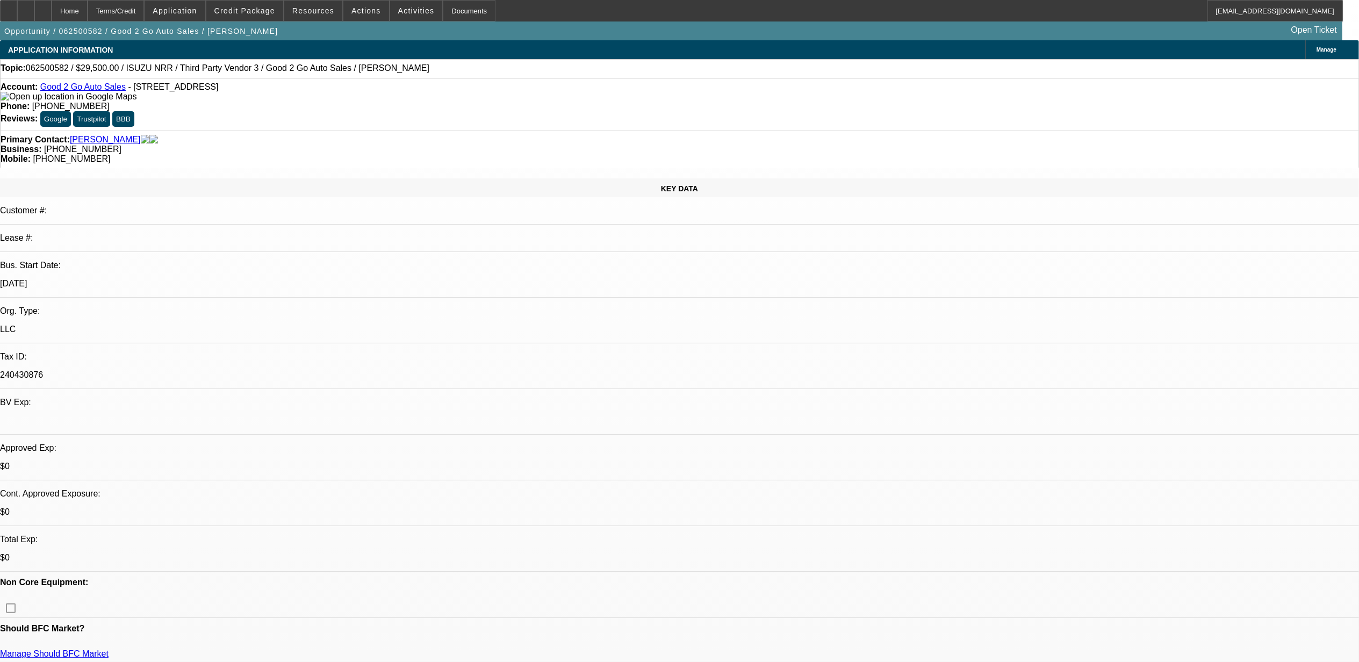
select select "0"
select select "2"
select select "0"
select select "6"
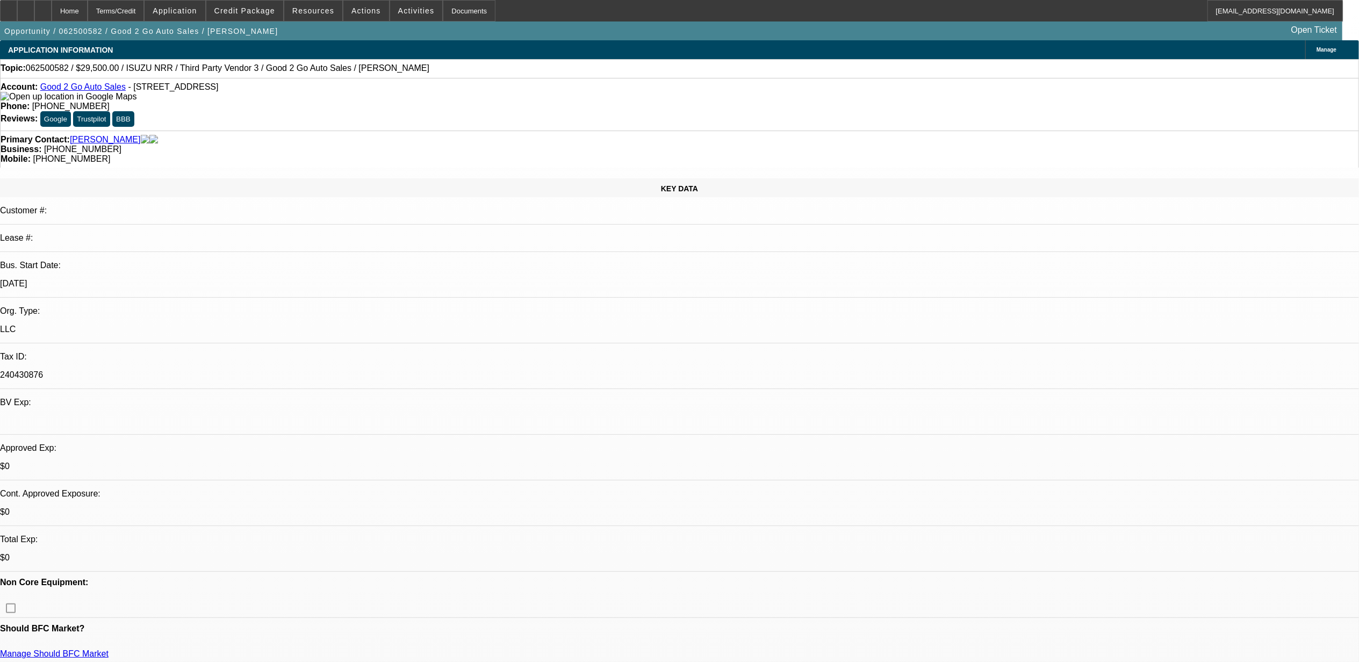
click at [53, 69] on span "062500582 / $29,500.00 / ISUZU NRR / Third Party Vendor 3 / Good 2 Go Auto Sale…" at bounding box center [227, 68] width 403 height 10
copy span "062500582"
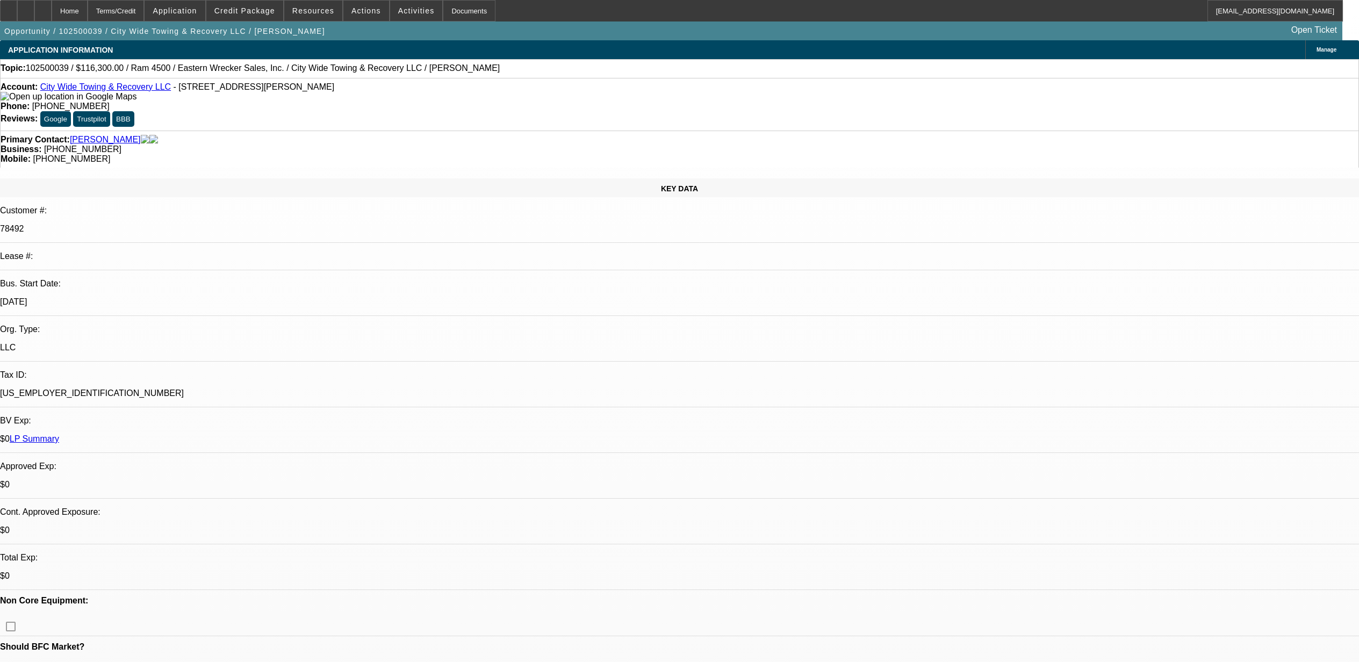
select select "0"
select select "2"
select select "0"
select select "6"
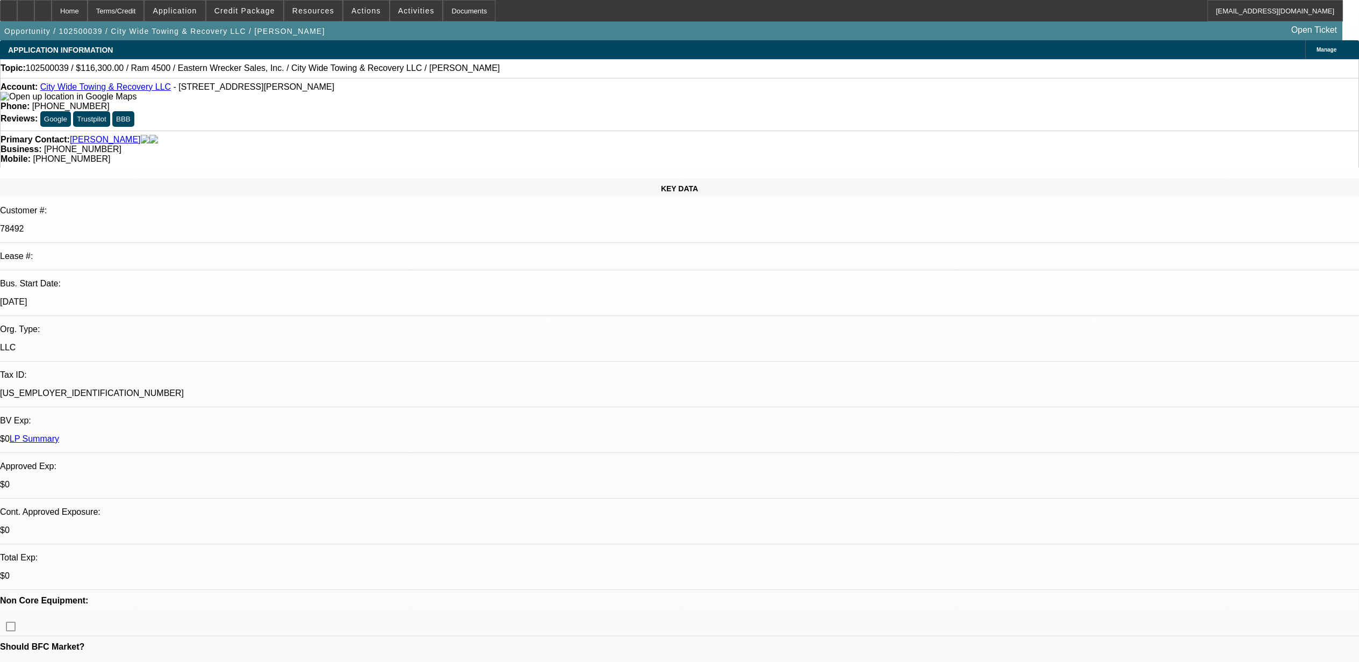
select select "0"
select select "2"
select select "0"
select select "6"
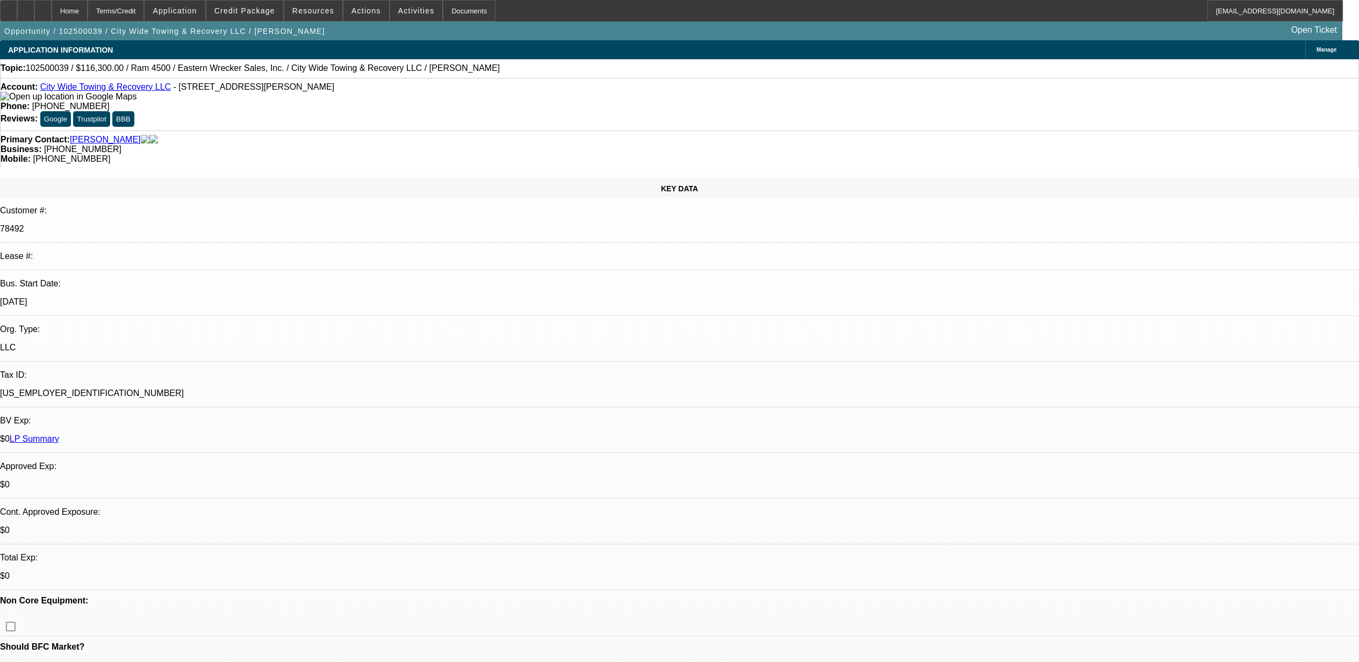
select select "0"
select select "2"
select select "0"
select select "6"
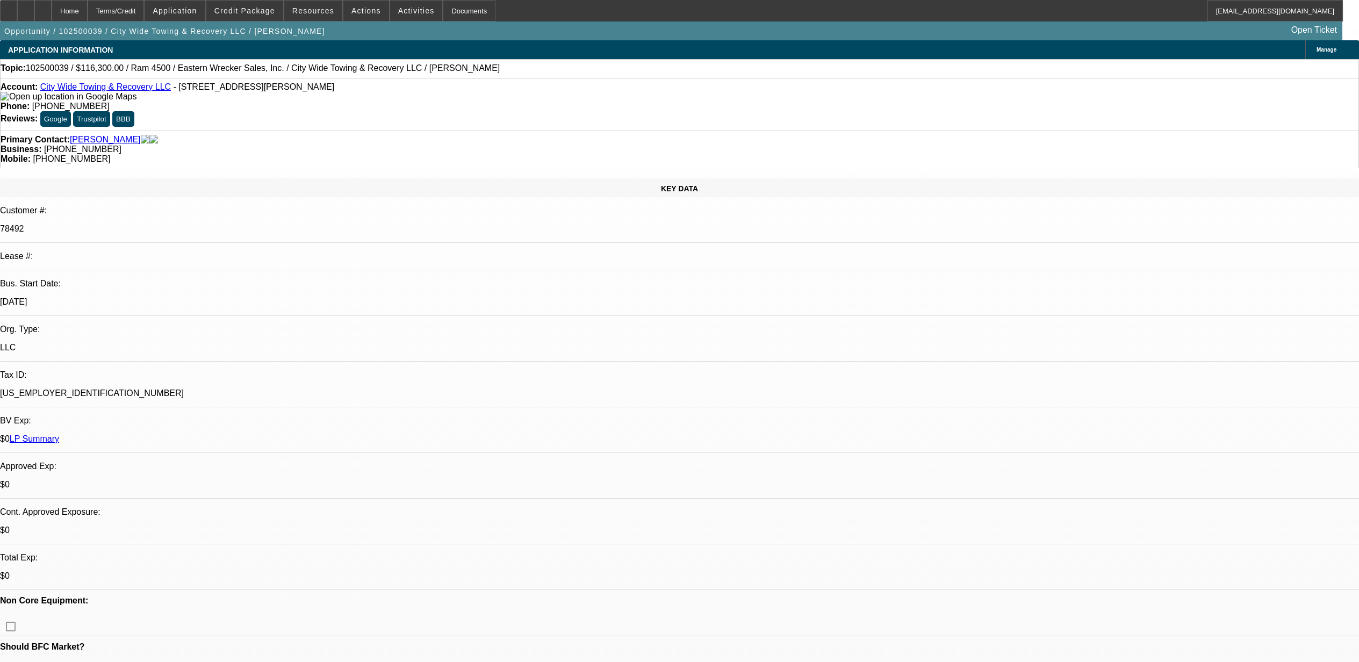
select select "0"
select select "2"
select select "0"
select select "6"
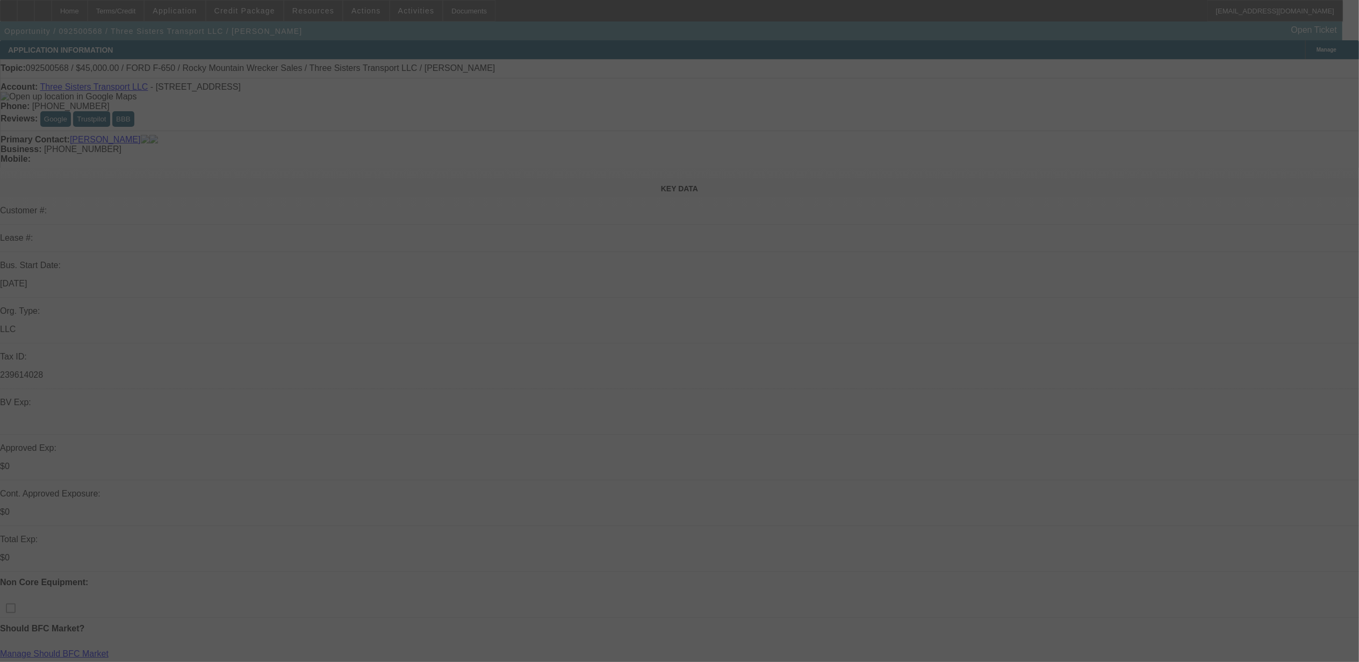
select select "0"
select select "2"
select select "0.1"
select select "4"
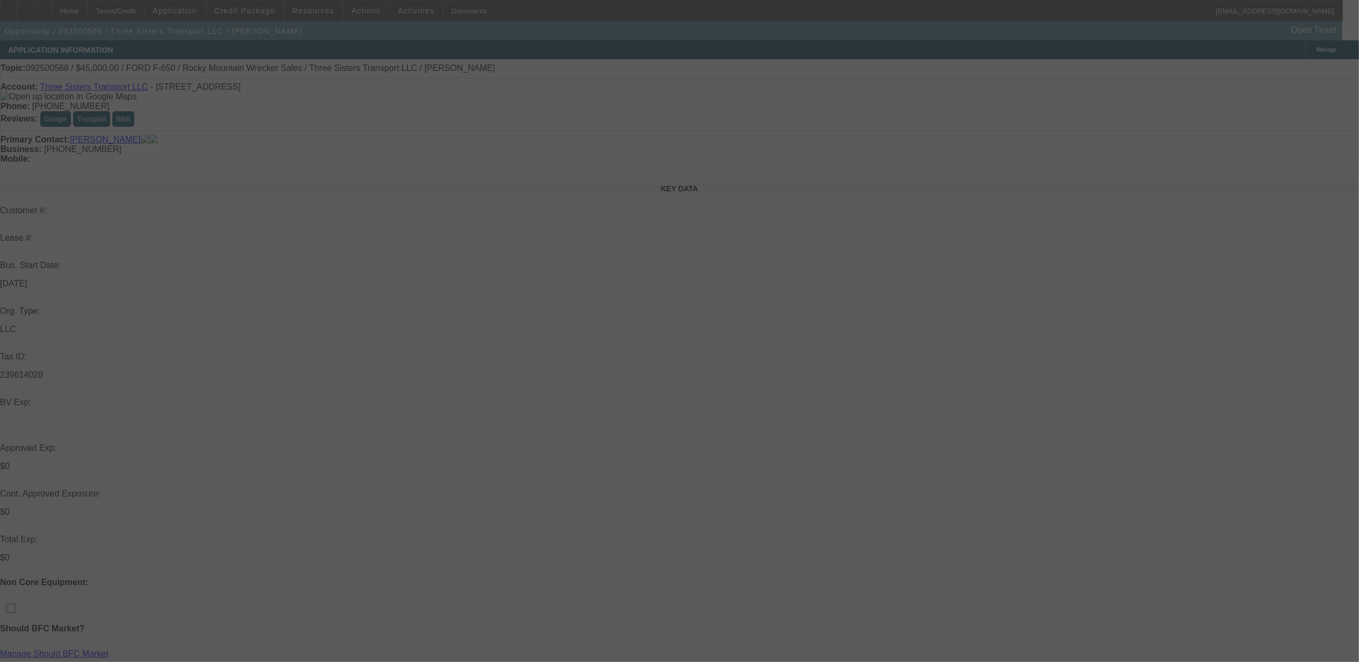
select select "0"
select select "2"
select select "0.1"
select select "4"
